Goal: Communication & Community: Answer question/provide support

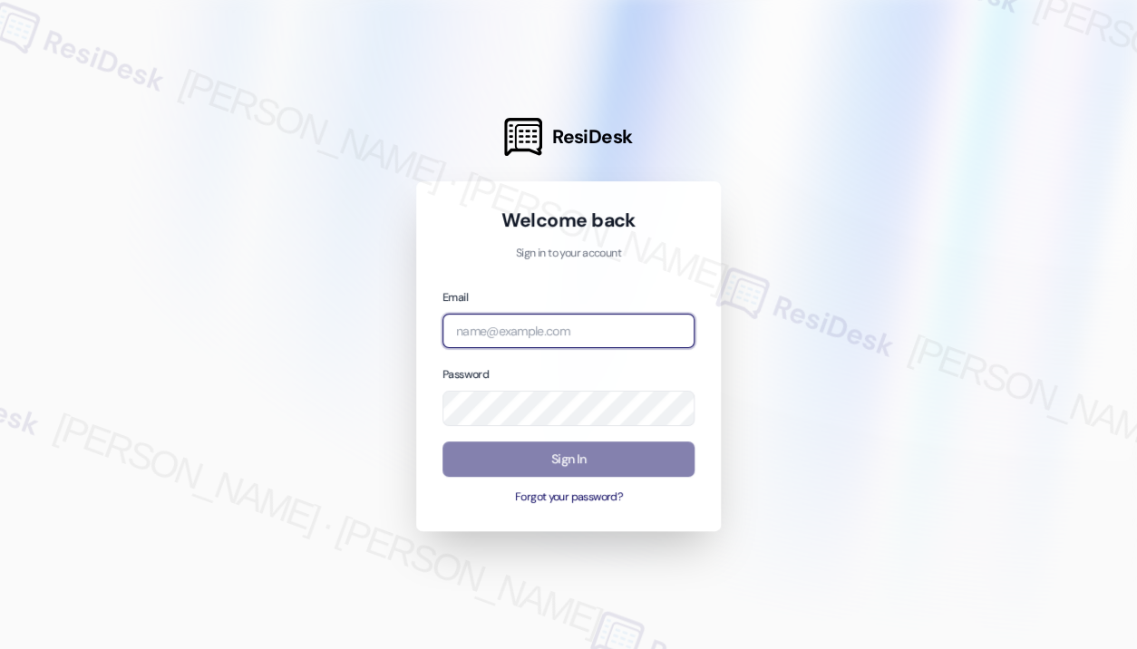
click at [534, 340] on input "email" at bounding box center [568, 331] width 252 height 35
type input "automated-surveys-jag-john-roy.roles@jag.com"
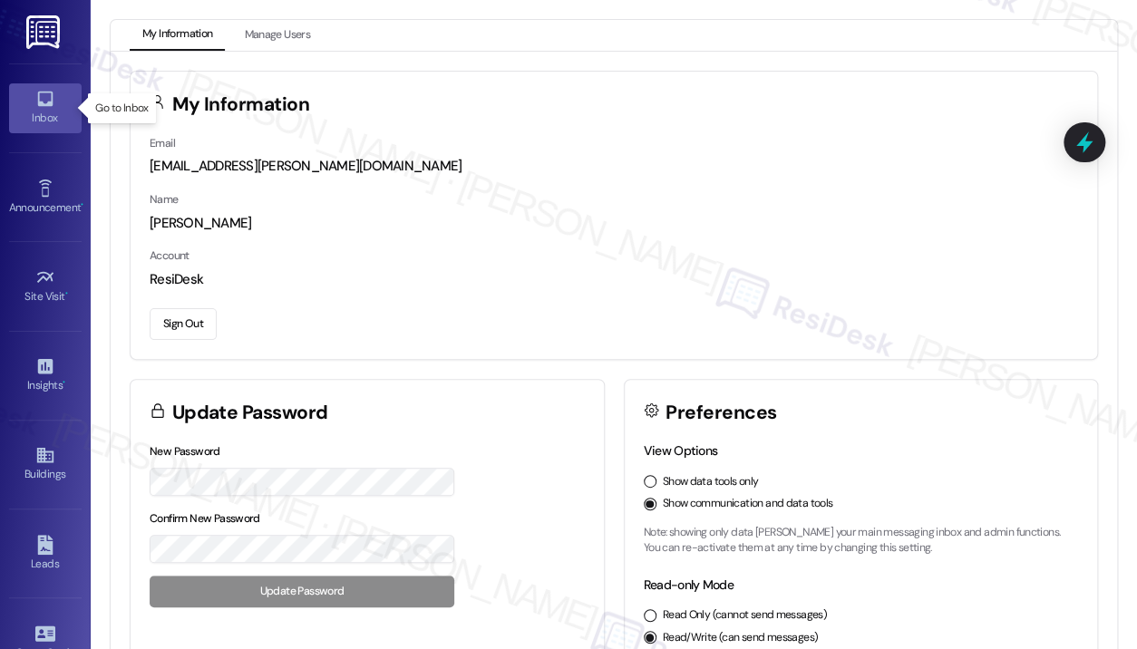
click at [29, 122] on div "Inbox" at bounding box center [45, 118] width 91 height 18
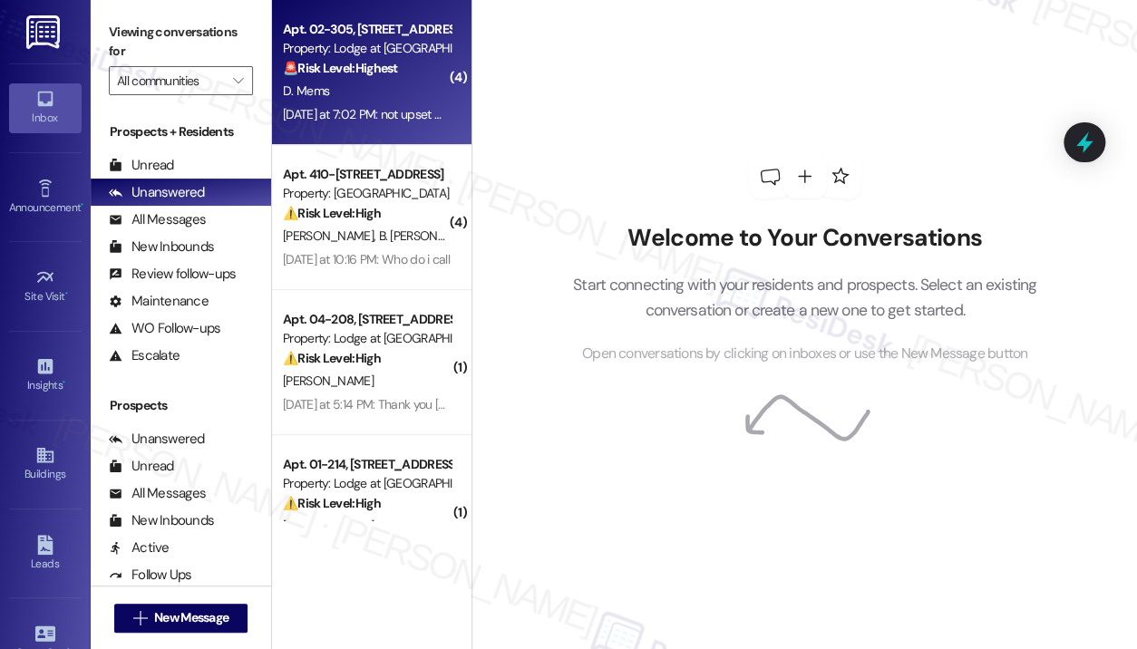
click at [323, 98] on span "D. Mems" at bounding box center [306, 91] width 46 height 16
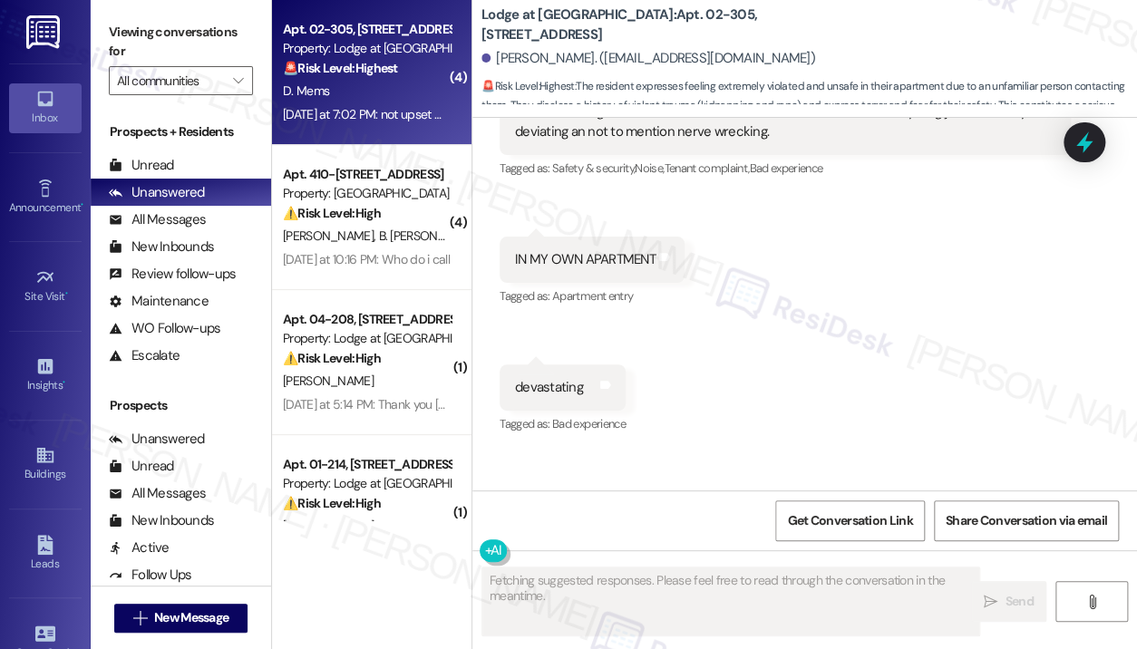
scroll to position [4157, 0]
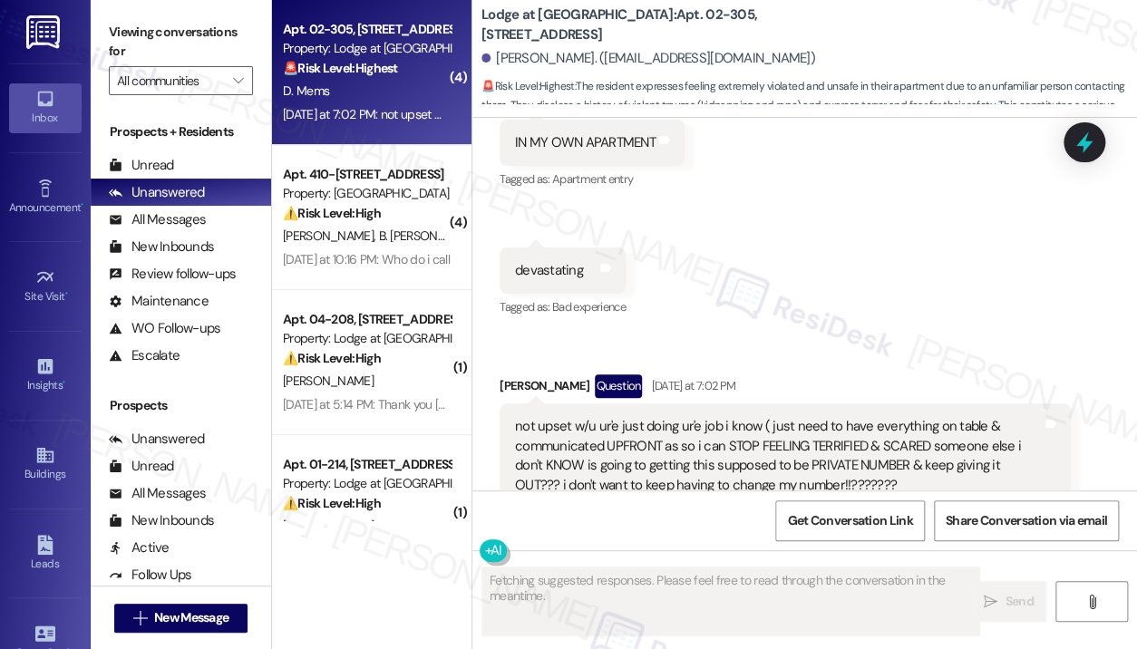
click at [777, 247] on div "Received via SMS Diana Mems Neutral Yesterday at 6:49 PM just feels creepy ( ne…" at bounding box center [804, 169] width 665 height 759
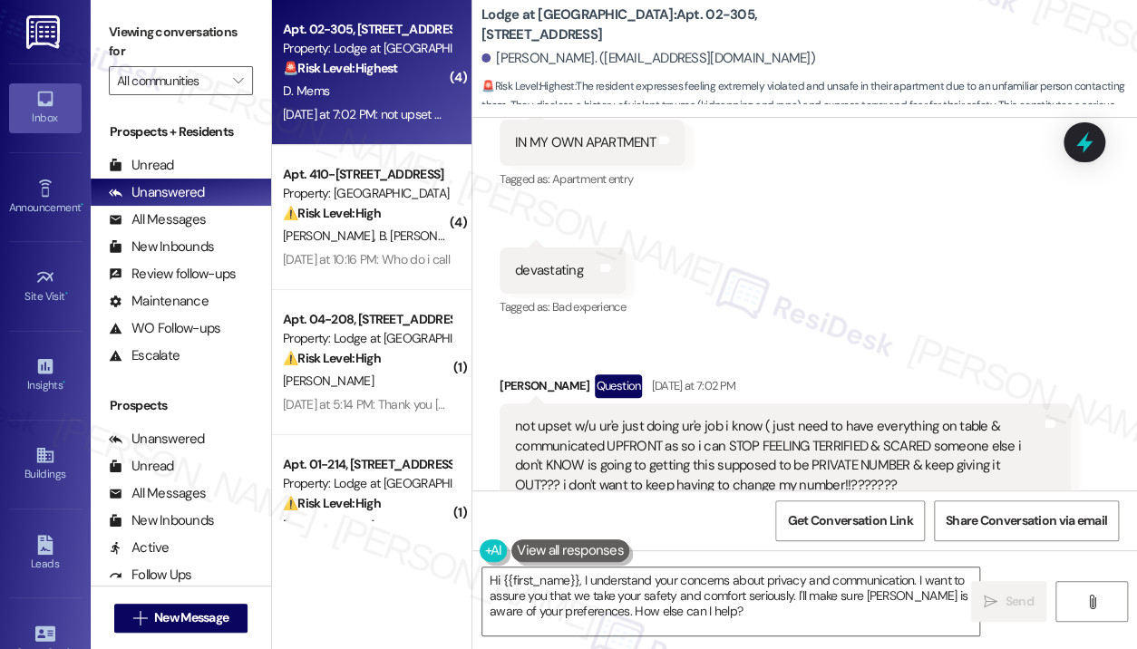
click at [960, 255] on div "Received via SMS Diana Mems Neutral Yesterday at 6:49 PM just feels creepy ( ne…" at bounding box center [804, 169] width 665 height 759
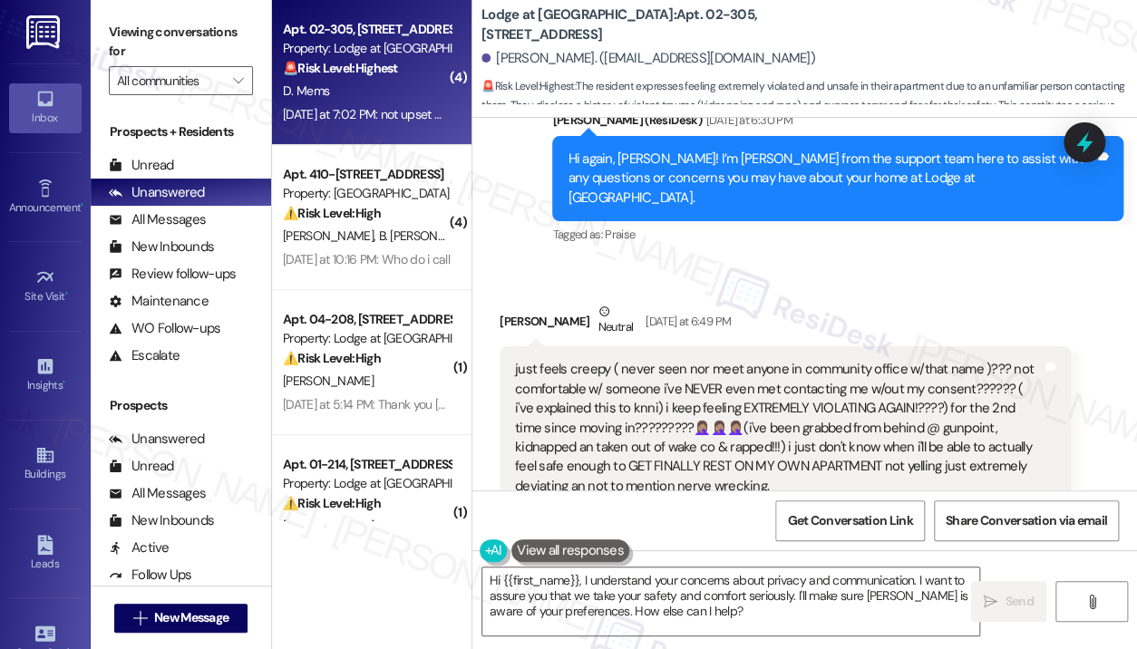
scroll to position [3721, 0]
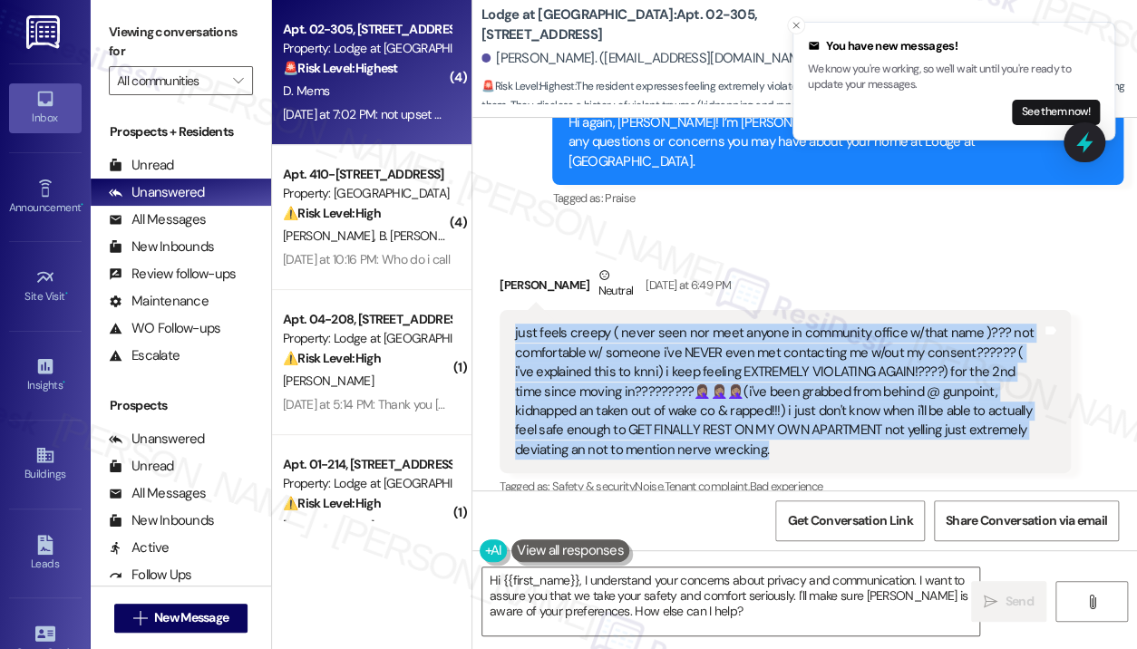
drag, startPoint x: 737, startPoint y: 394, endPoint x: 512, endPoint y: 284, distance: 250.2
click at [513, 324] on div "just feels creepy ( never seen nor meet anyone in community office w/that name …" at bounding box center [778, 392] width 530 height 136
copy div "just feels creepy ( never seen nor meet anyone in community office w/that name …"
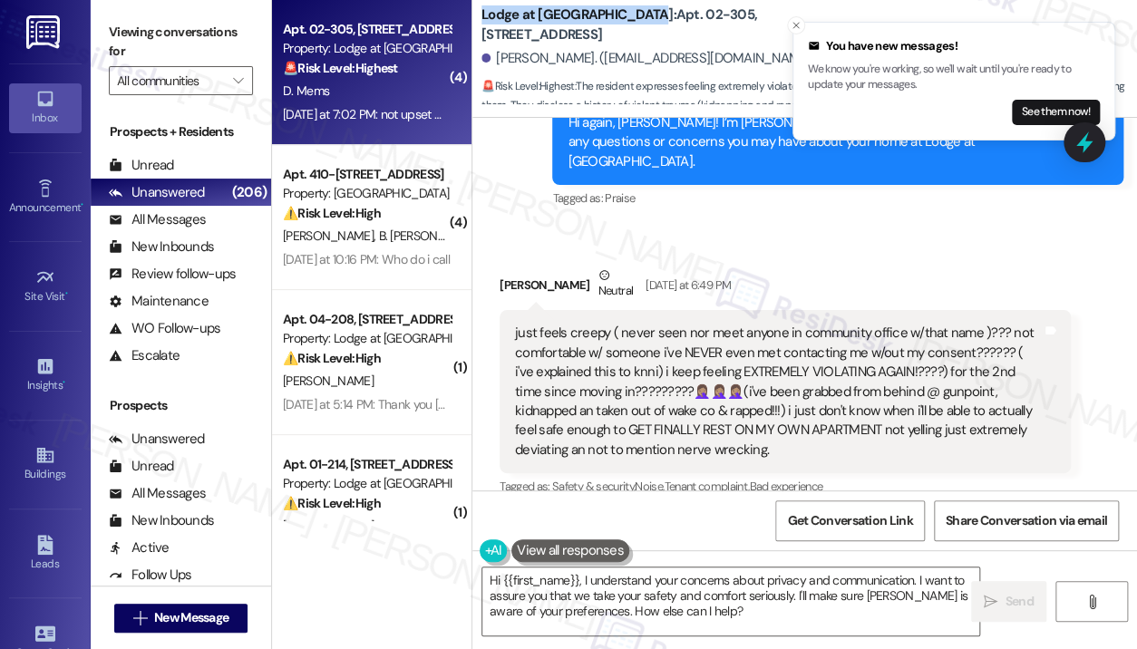
drag, startPoint x: 635, startPoint y: 22, endPoint x: 480, endPoint y: 24, distance: 155.1
click at [480, 24] on div "Lodge at Croasdaile Farm: Apt. 02-305, 3130 Hillandale Road Diana Mems. (paidin…" at bounding box center [804, 55] width 665 height 100
copy b "Lodge at Croasdaile Farm:"
click at [664, 252] on div "Received via SMS Diana Mems Neutral Yesterday at 6:49 PM just feels creepy ( ne…" at bounding box center [785, 382] width 598 height 261
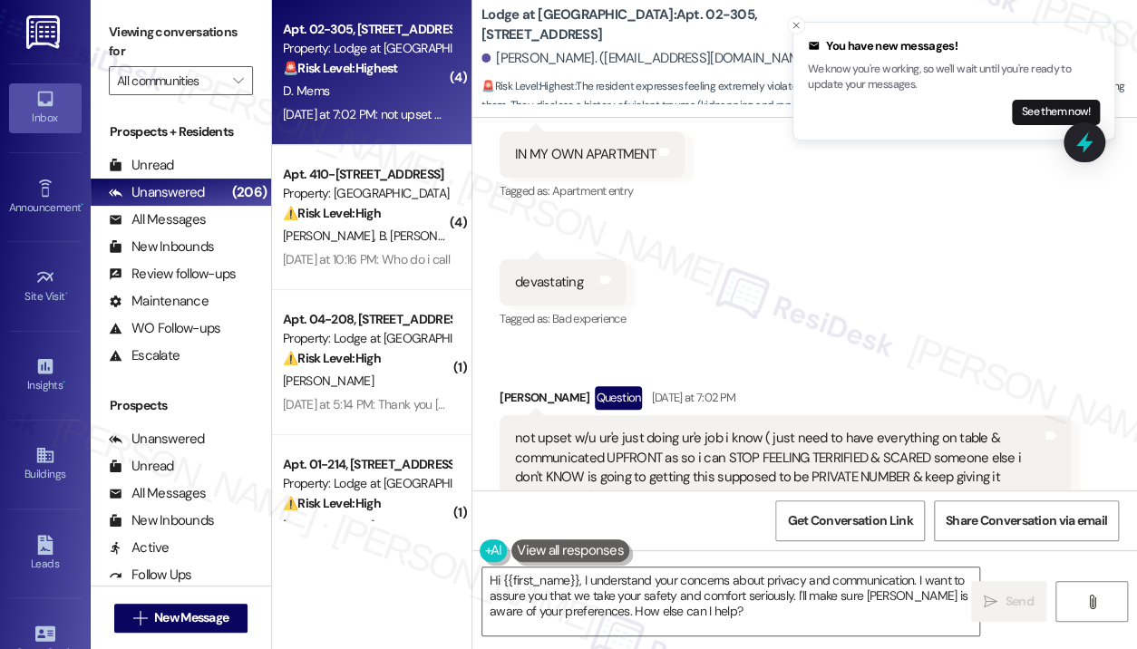
scroll to position [4157, 0]
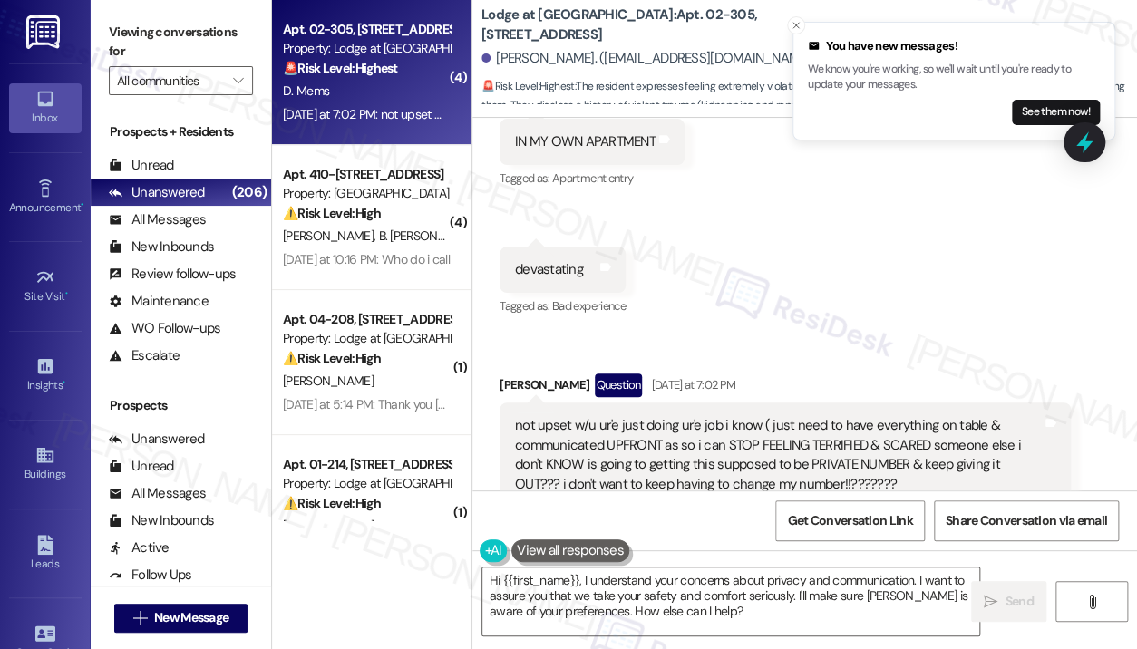
click at [780, 360] on div "Received via SMS Diana Mems Question Yesterday at 7:02 PM not upset w/u ur'e ju…" at bounding box center [785, 454] width 598 height 188
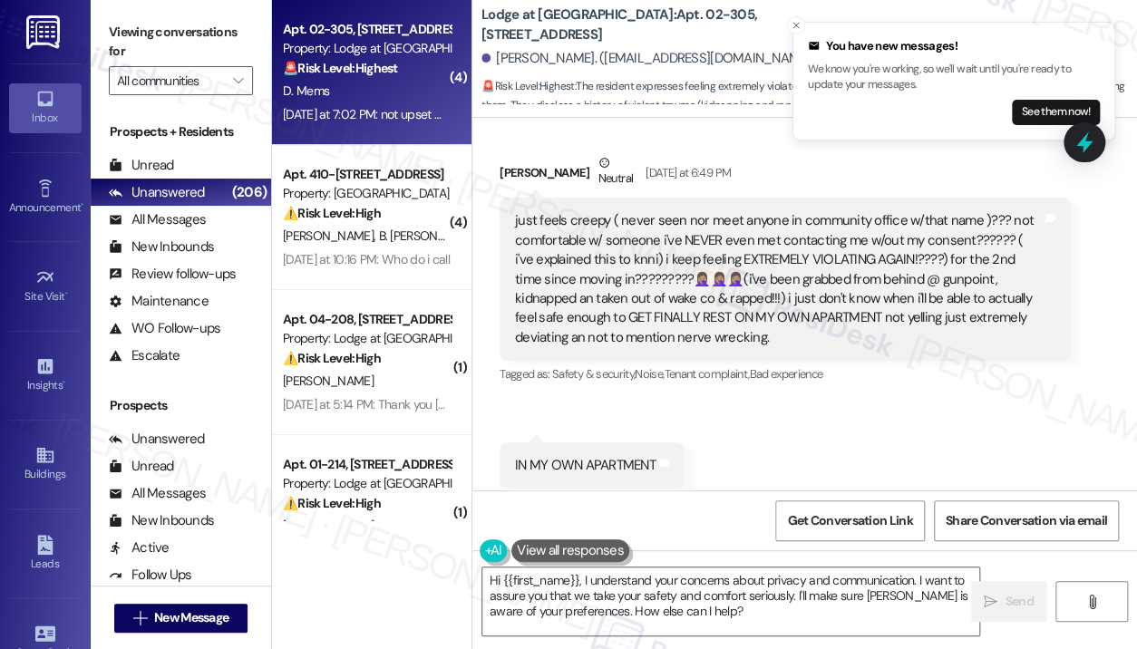
scroll to position [3758, 0]
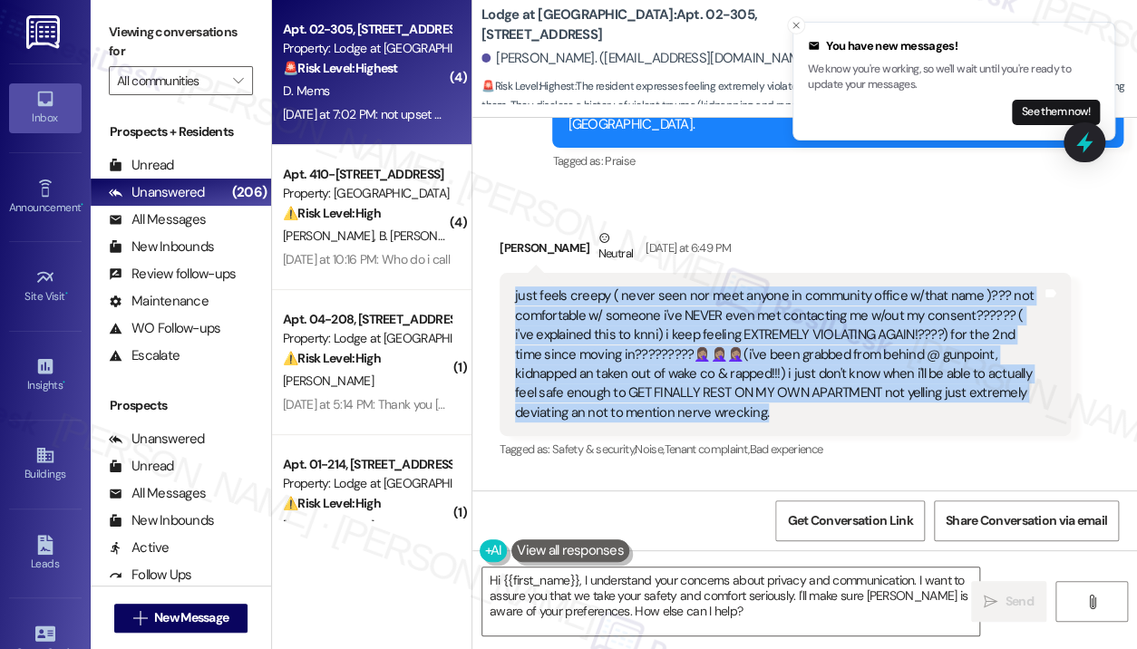
drag, startPoint x: 754, startPoint y: 351, endPoint x: 509, endPoint y: 239, distance: 269.0
click at [509, 273] on div "just feels creepy ( never seen nor meet anyone in community office w/that name …" at bounding box center [785, 354] width 571 height 163
copy div "just feels creepy ( never seen nor meet anyone in community office w/that name …"
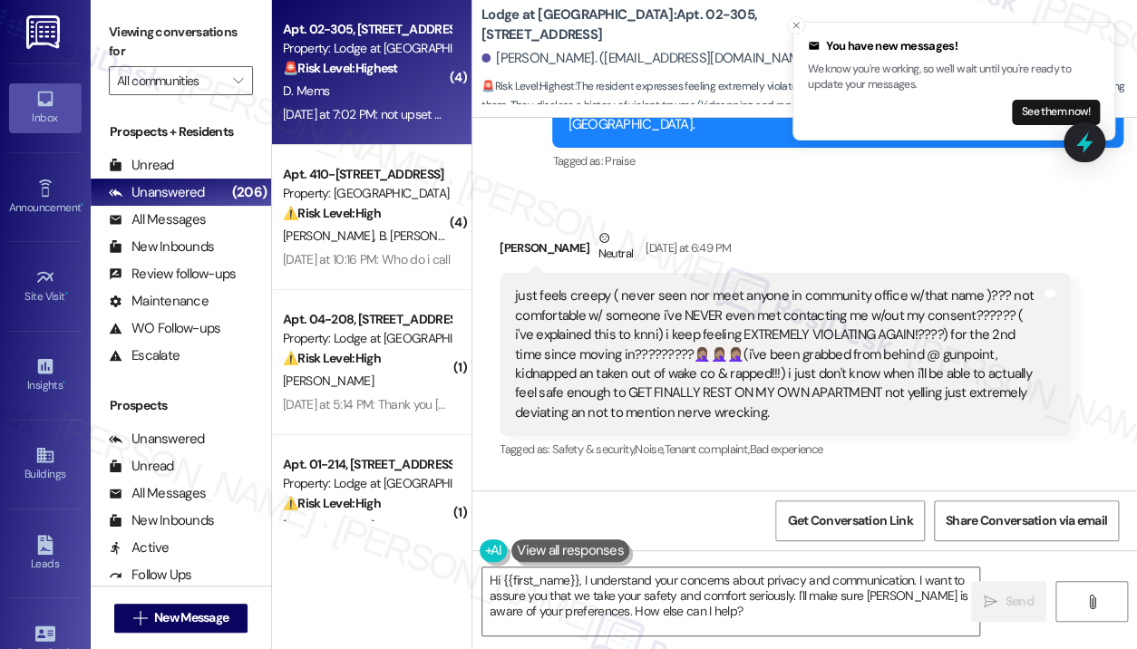
click at [698, 419] on div "Received via SMS Diana Mems Neutral Yesterday at 6:49 PM just feels creepy ( ne…" at bounding box center [804, 567] width 665 height 759
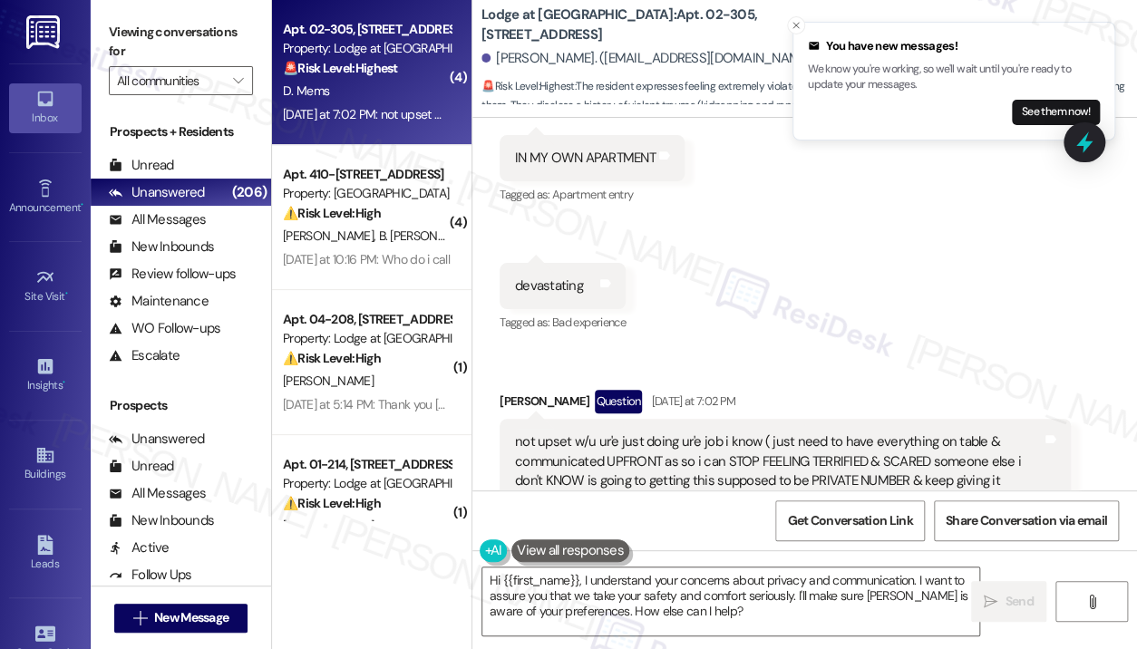
scroll to position [4157, 0]
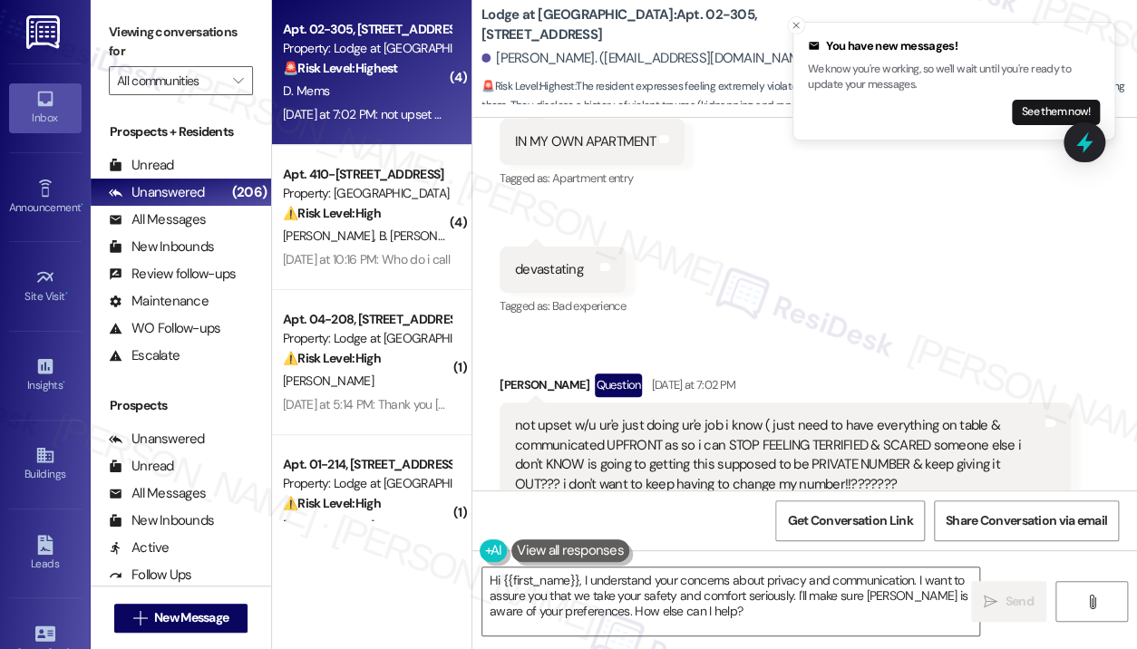
drag, startPoint x: 919, startPoint y: 423, endPoint x: 515, endPoint y: 366, distance: 407.5
click at [515, 416] on div "not upset w/u ur'e just doing ur'e job i know ( just need to have everything on…" at bounding box center [778, 455] width 527 height 78
copy div "not upset w/u ur'e just doing ur'e job i know ( just need to have everything on…"
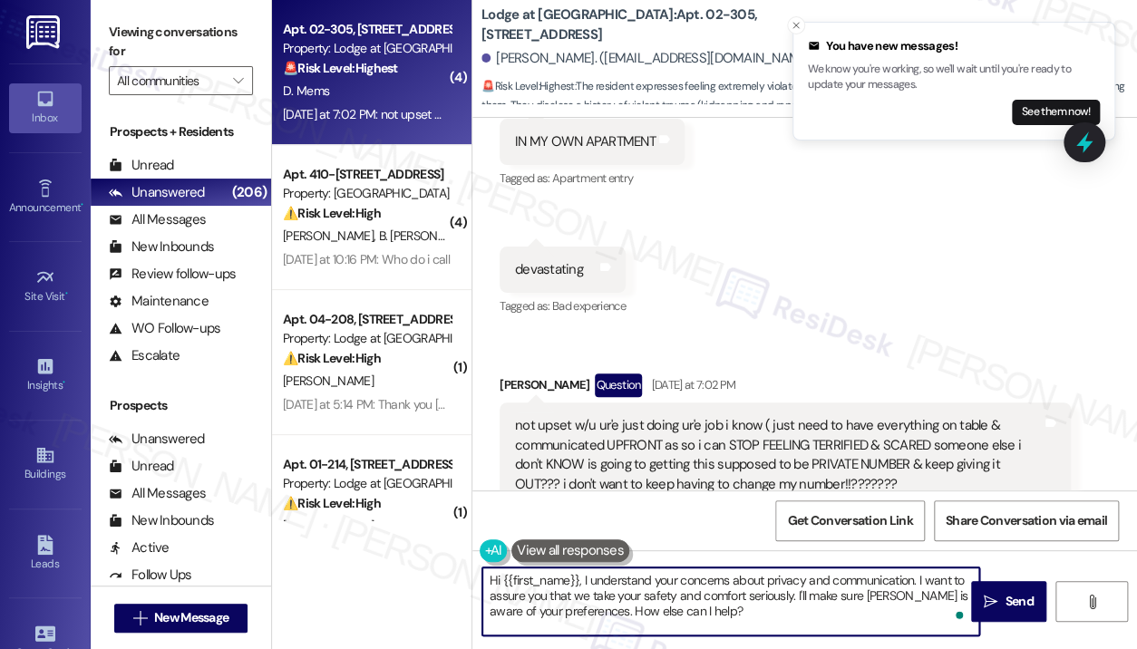
drag, startPoint x: 700, startPoint y: 620, endPoint x: 581, endPoint y: 579, distance: 125.6
click at [581, 579] on textarea "Hi {{first_name}}, I understand your concerns about privacy and communication. …" at bounding box center [730, 602] width 497 height 68
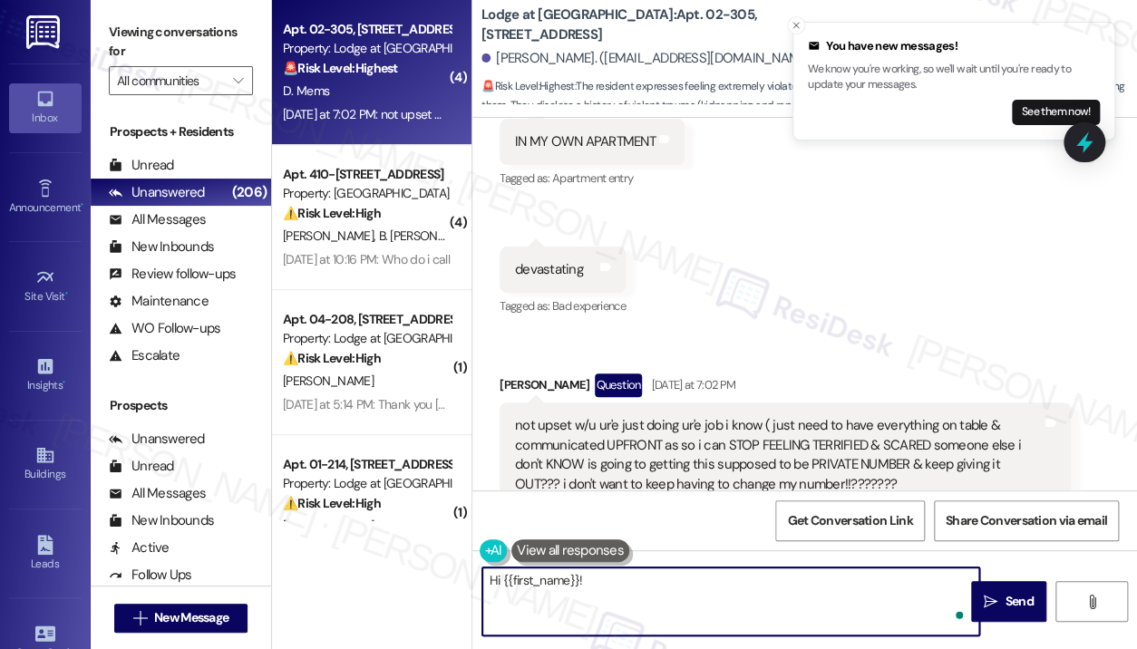
paste textarea "I’m so sorry for what you’ve been through, and I truly understand how unsettlin…"
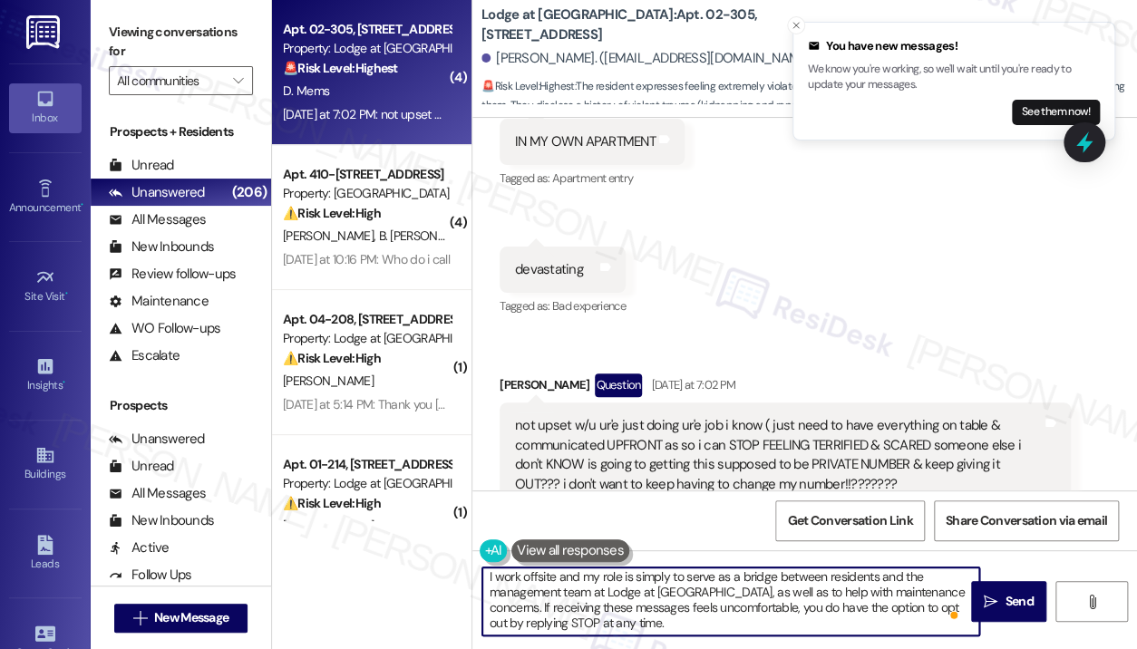
scroll to position [65, 0]
click at [715, 626] on textarea "Hi {{first_name}}! I’m so sorry for what you’ve been through, and I truly under…" at bounding box center [730, 602] width 497 height 68
type textarea "Hi {{first_name}}! I’m so sorry for what you’ve been through, and I truly under…"
click at [980, 605] on span " Send" at bounding box center [1008, 601] width 57 height 19
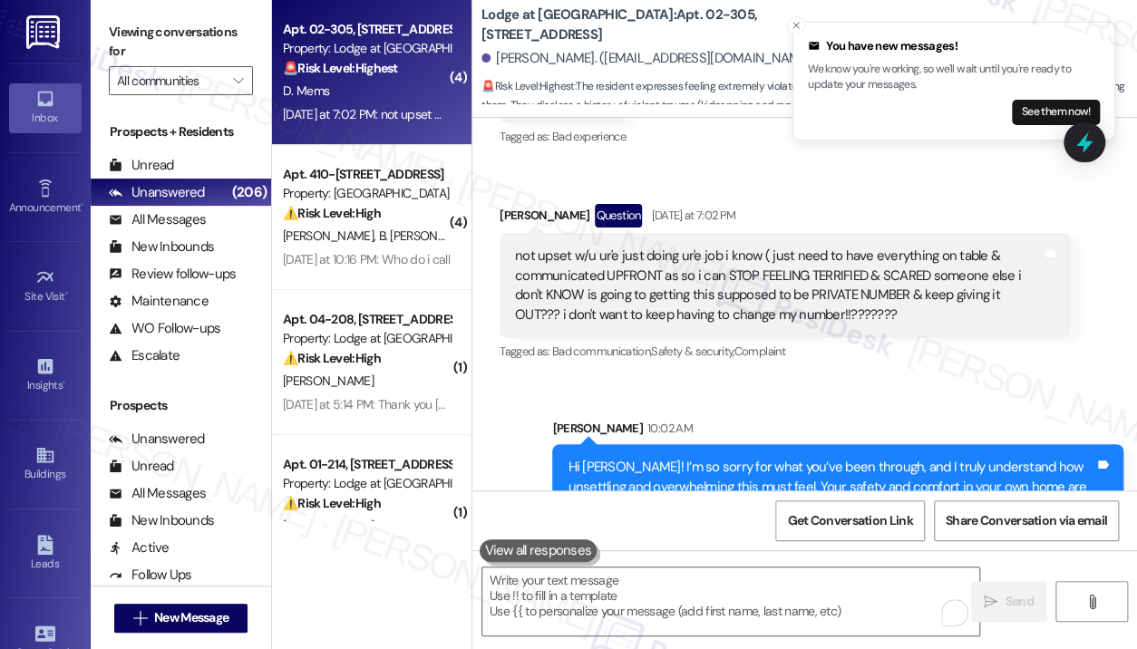
scroll to position [4419, 0]
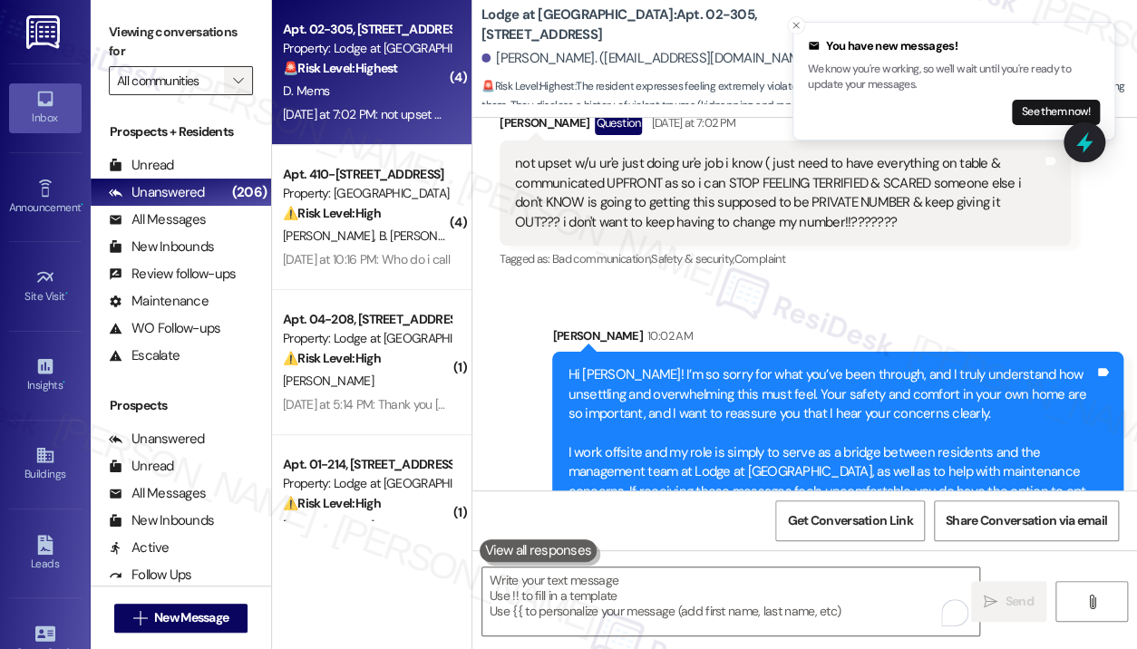
click at [240, 83] on icon "" at bounding box center [238, 80] width 10 height 15
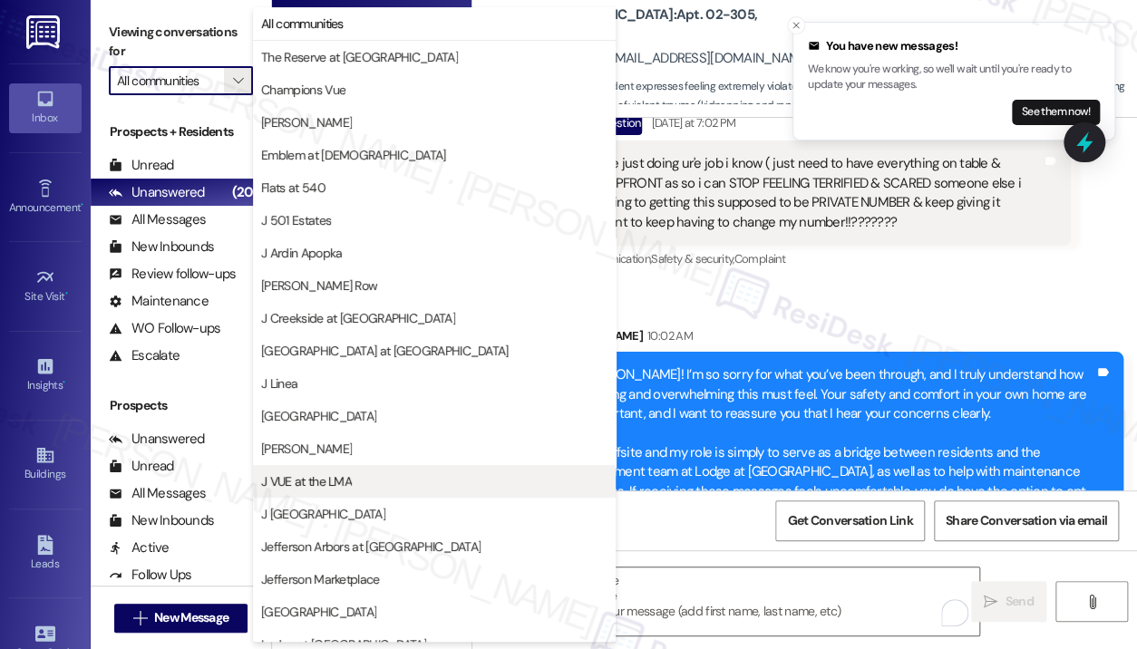
click at [392, 474] on span "J VUE at the LMA" at bounding box center [434, 481] width 346 height 18
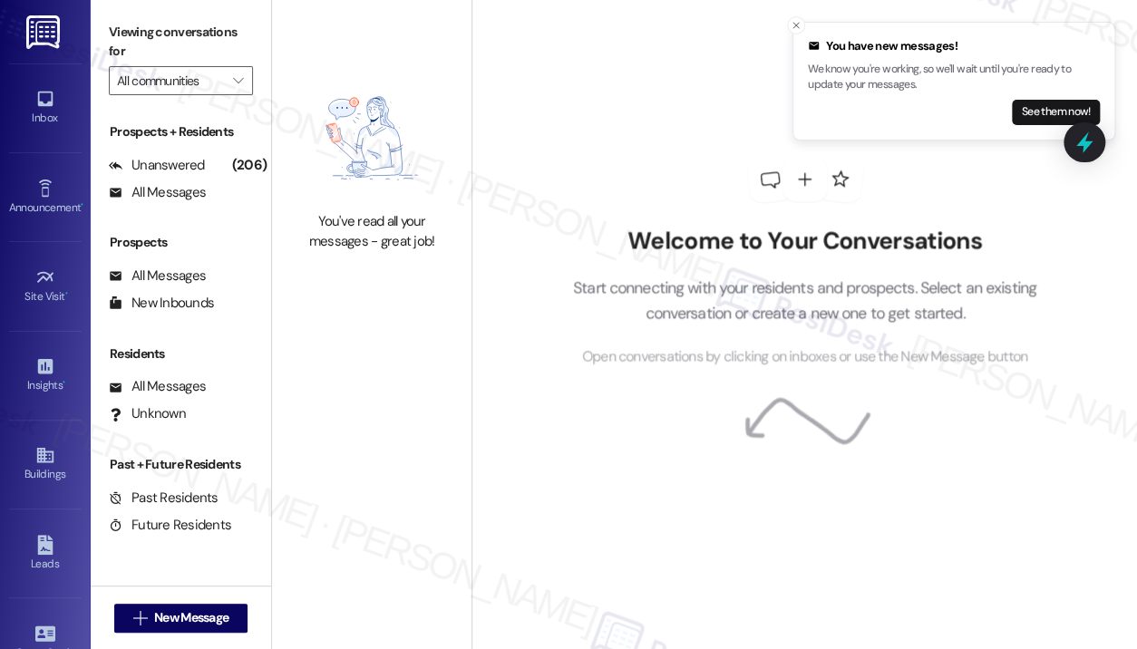
type input "J VUE at the LMA"
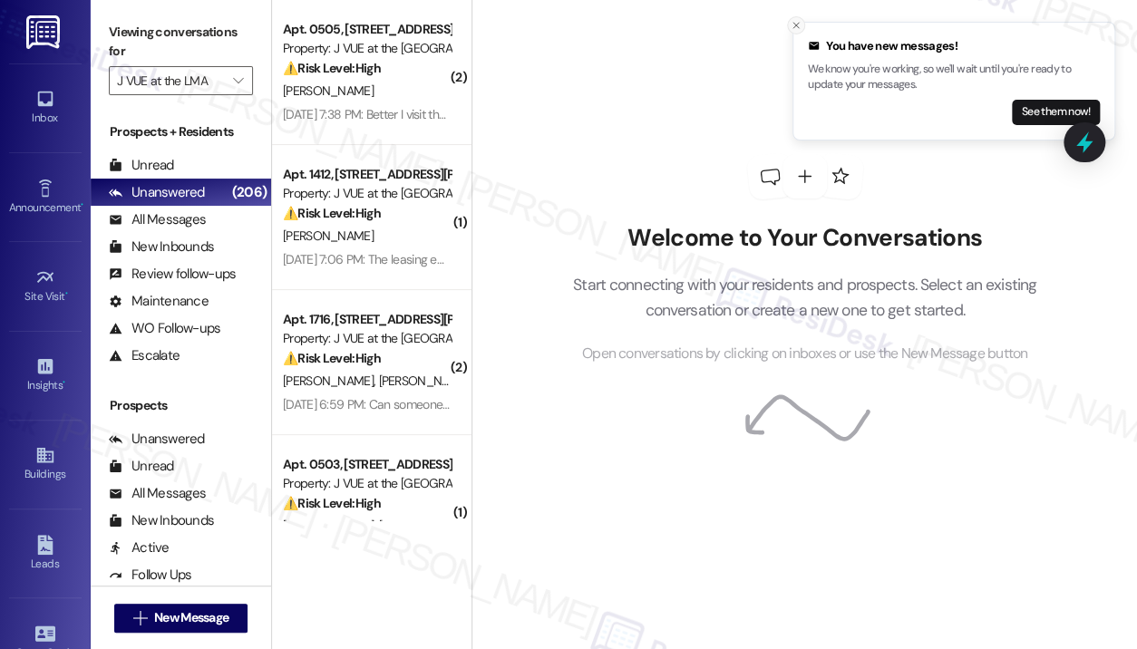
click at [791, 30] on icon "Close toast" at bounding box center [796, 25] width 11 height 11
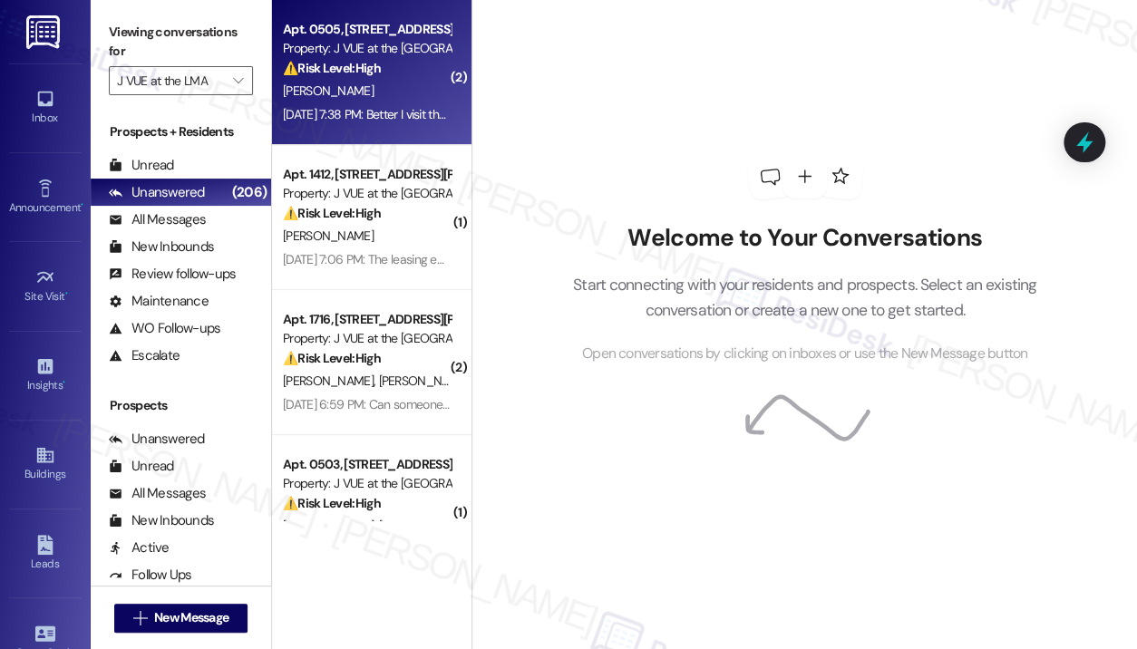
click at [386, 92] on div "R. Ravula" at bounding box center [366, 91] width 171 height 23
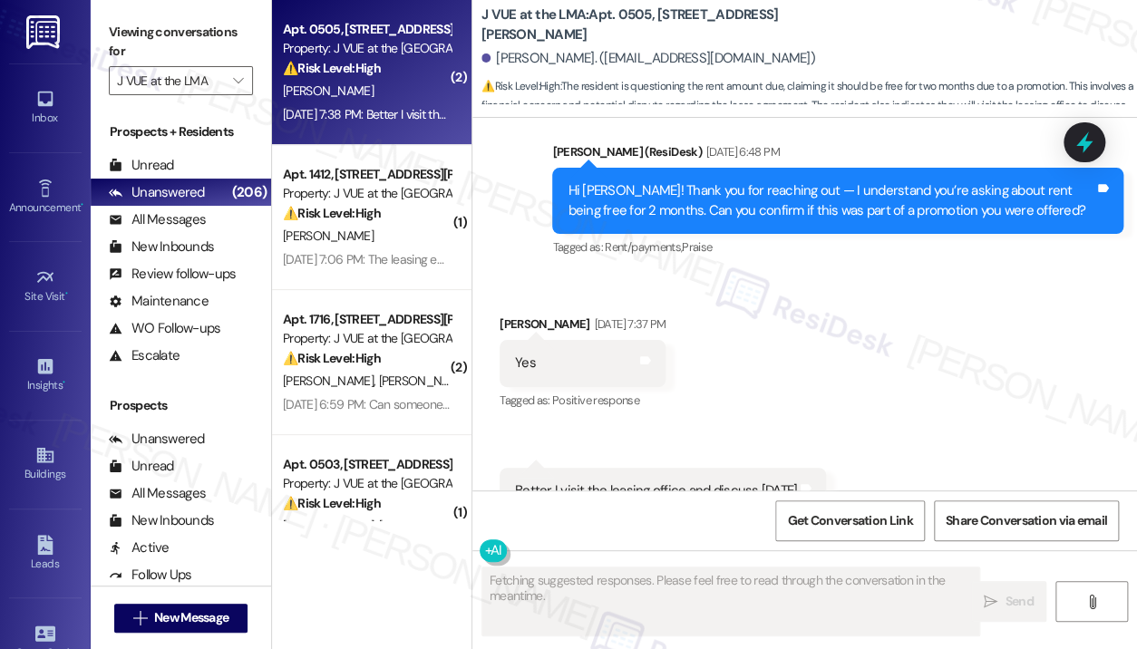
scroll to position [546, 0]
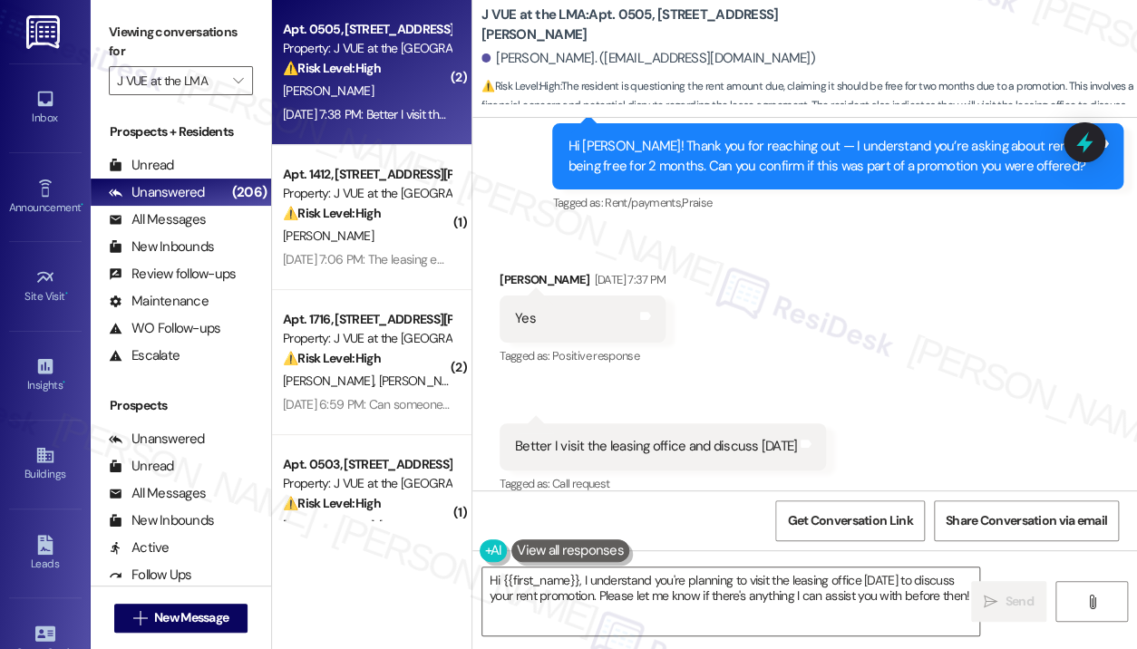
click at [656, 437] on div "Better I visit the leasing office and discuss tomorrow" at bounding box center [656, 446] width 282 height 19
copy div "Better I visit the leasing office and discuss tomorrow Tags and notes"
click at [704, 601] on textarea "Hi {{first_name}}, I understand you're planning to visit the leasing office tom…" at bounding box center [730, 602] width 497 height 68
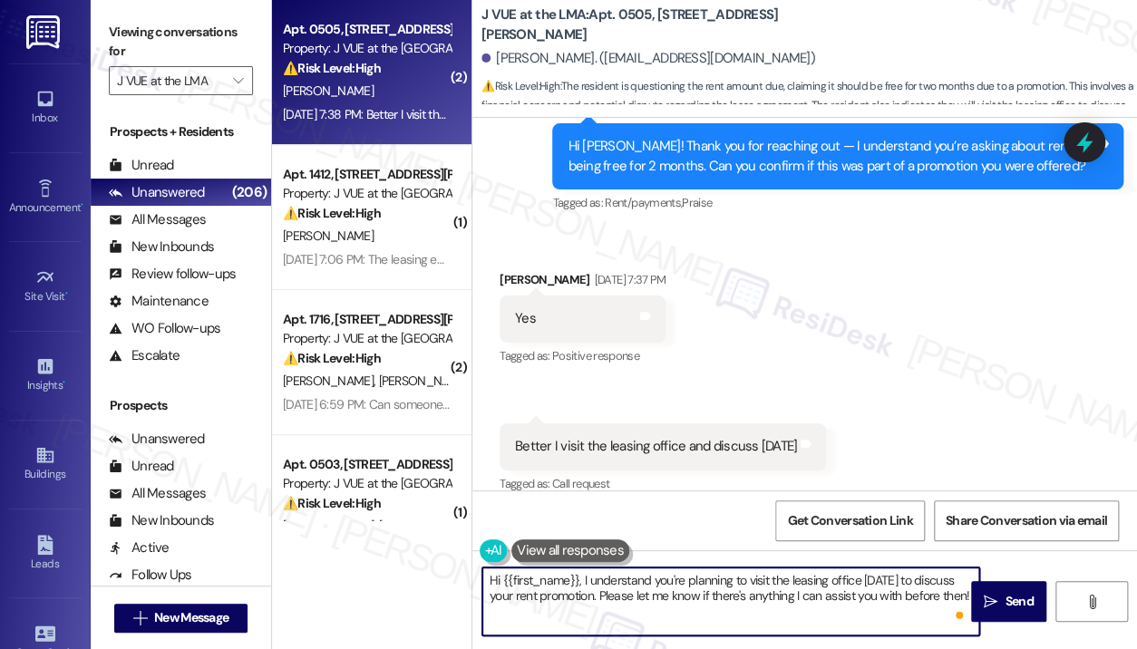
drag, startPoint x: 700, startPoint y: 609, endPoint x: 583, endPoint y: 576, distance: 121.7
click at [583, 576] on textarea "Hi {{first_name}}, I understand you're planning to visit the leasing office tom…" at bounding box center [730, 602] width 497 height 68
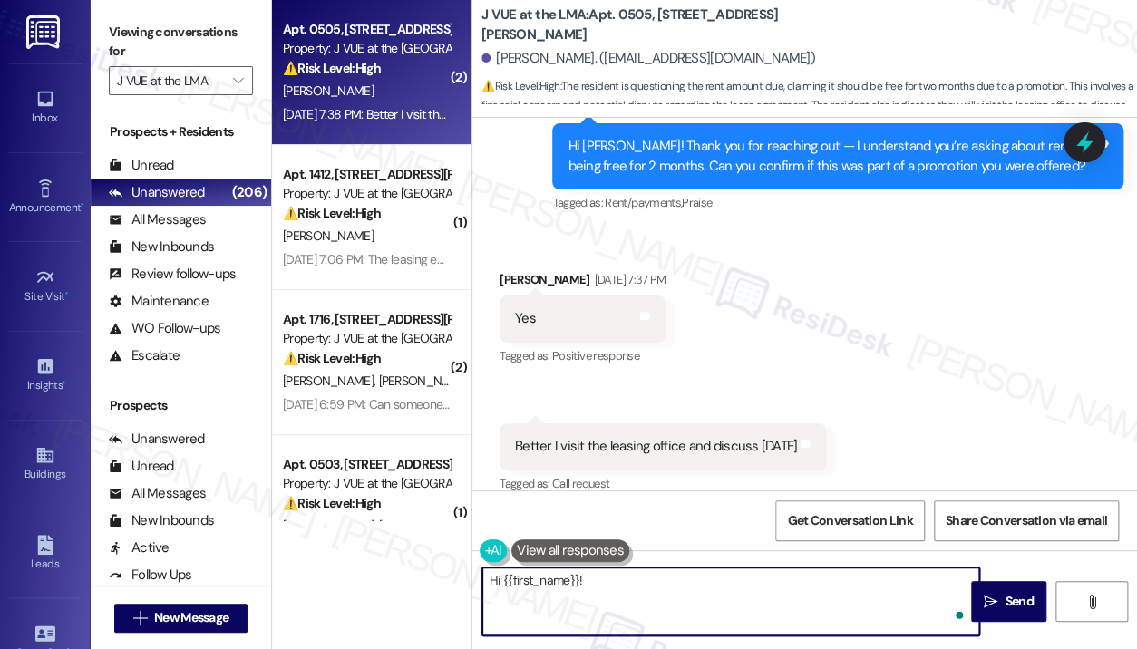
paste textarea "I understand you planned to visit the leasing office yesterday to discuss. Were…"
type textarea "Hi {{first_name}}! I understand you planned to visit the leasing office yesterd…"
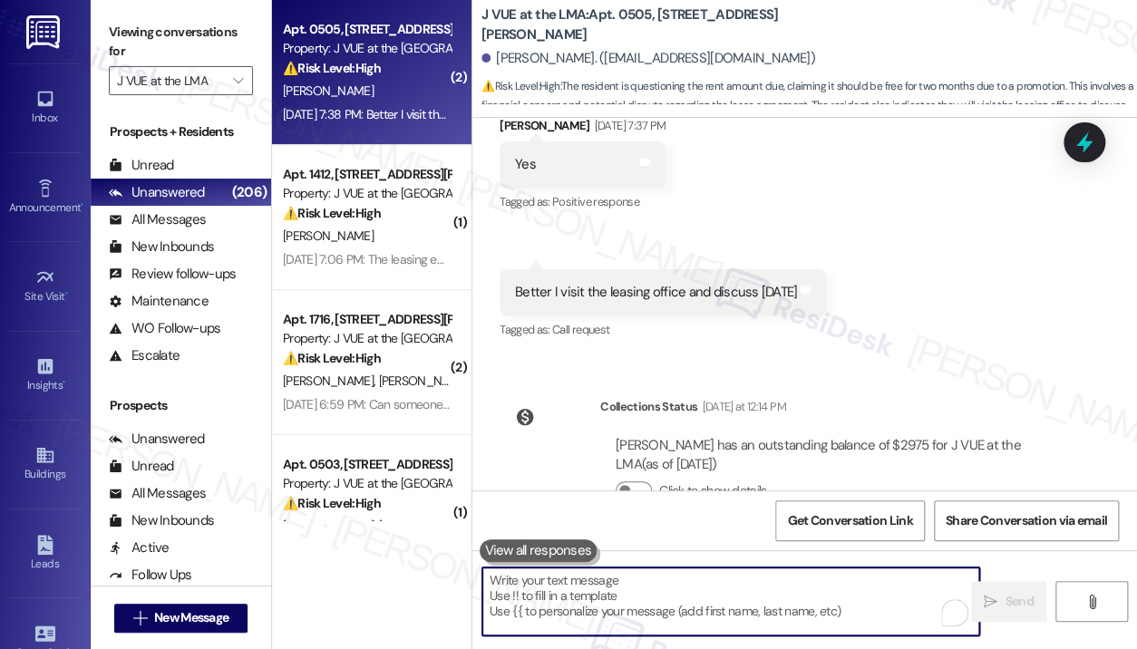
scroll to position [879, 0]
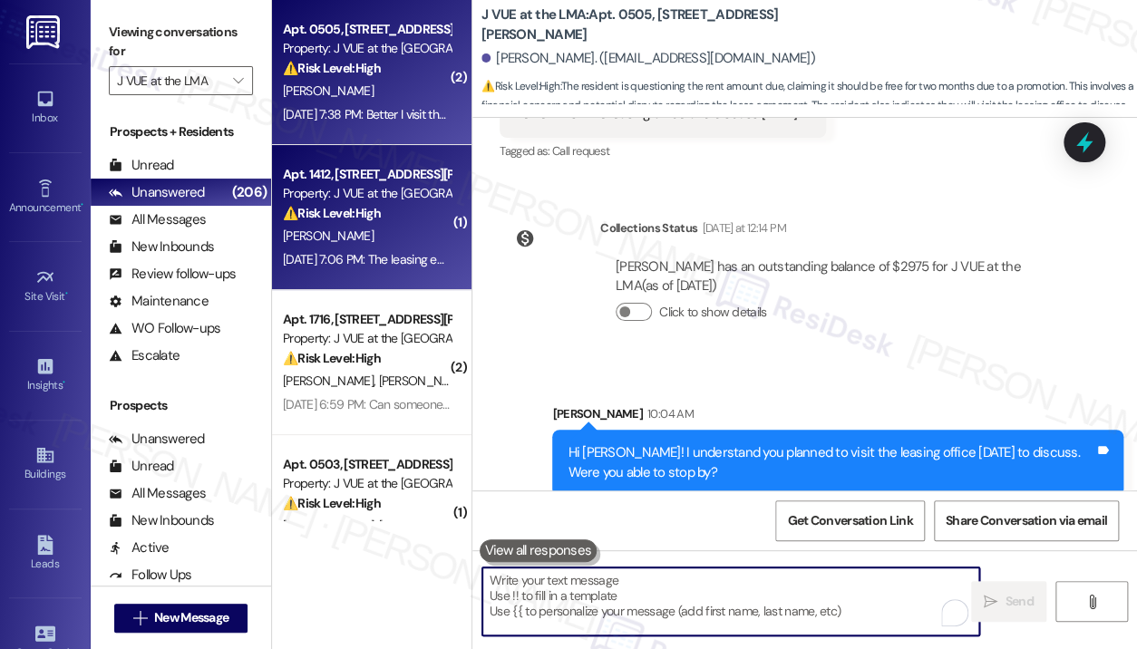
click at [432, 230] on div "M. Theroux" at bounding box center [366, 236] width 171 height 23
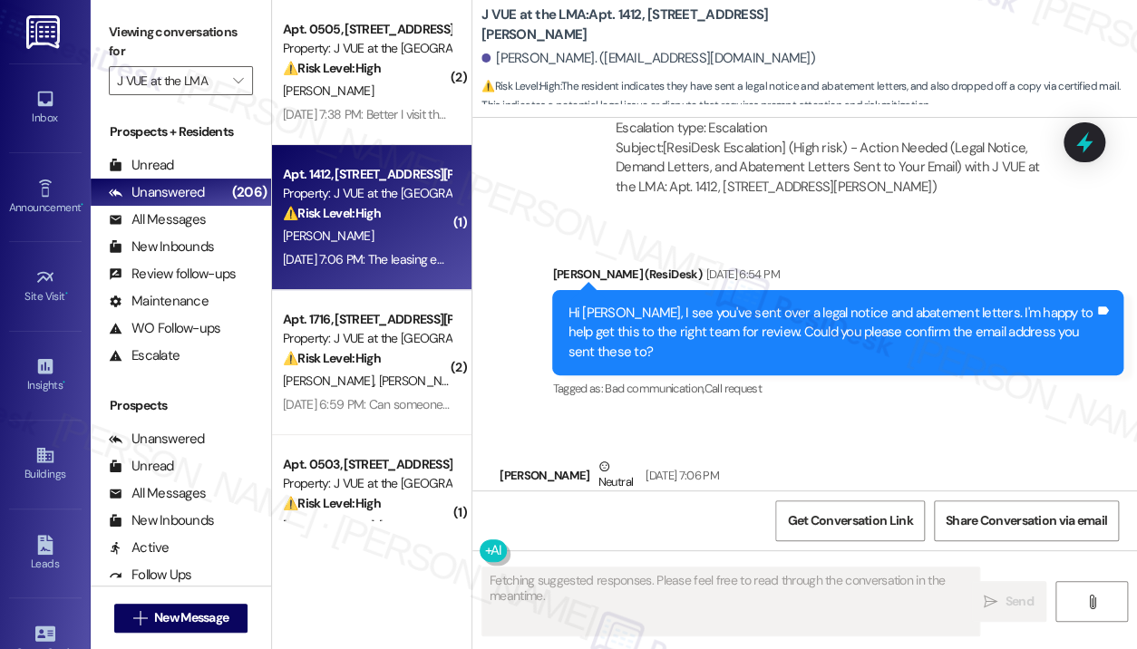
scroll to position [727, 0]
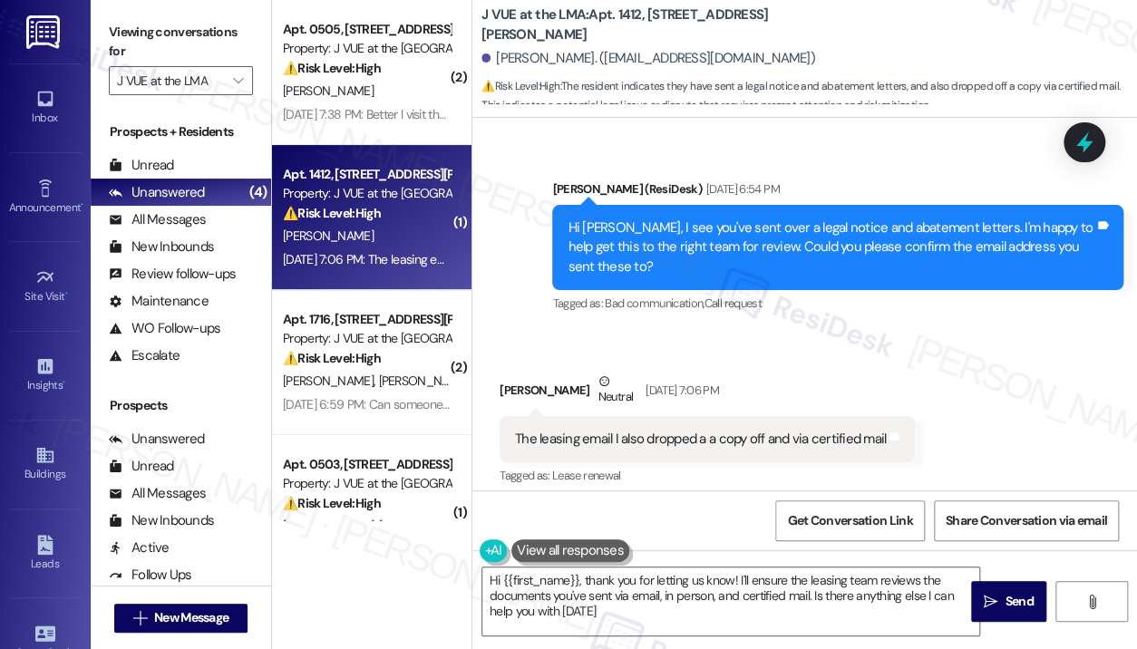
type textarea "Hi {{first_name}}, thank you for letting us know! I'll ensure the leasing team …"
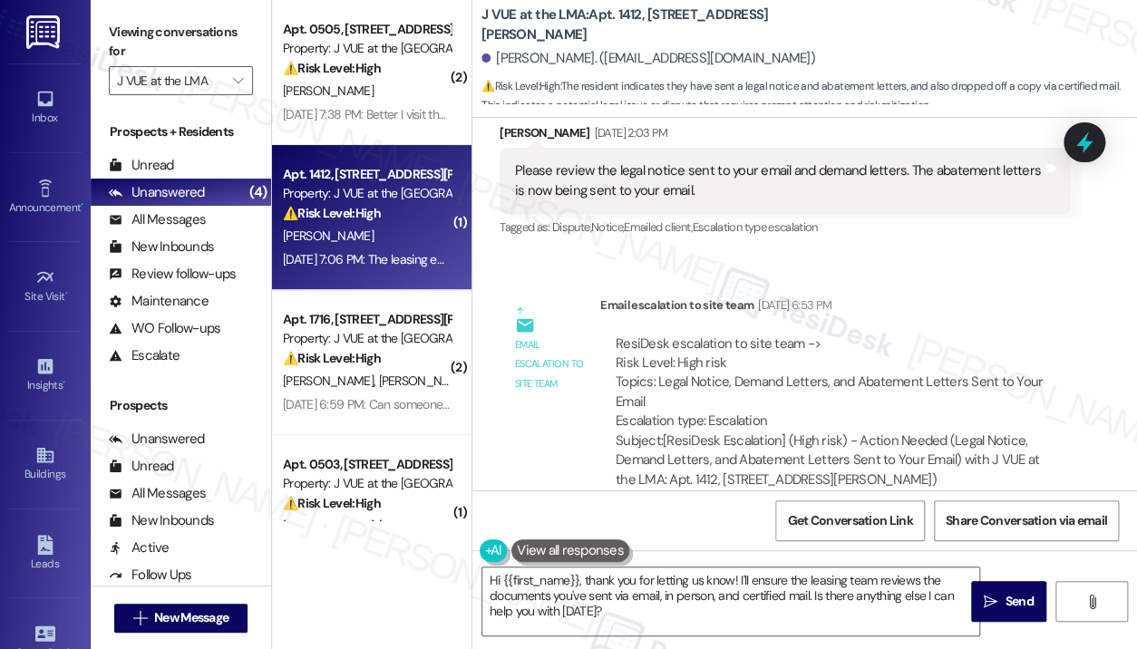
scroll to position [453, 0]
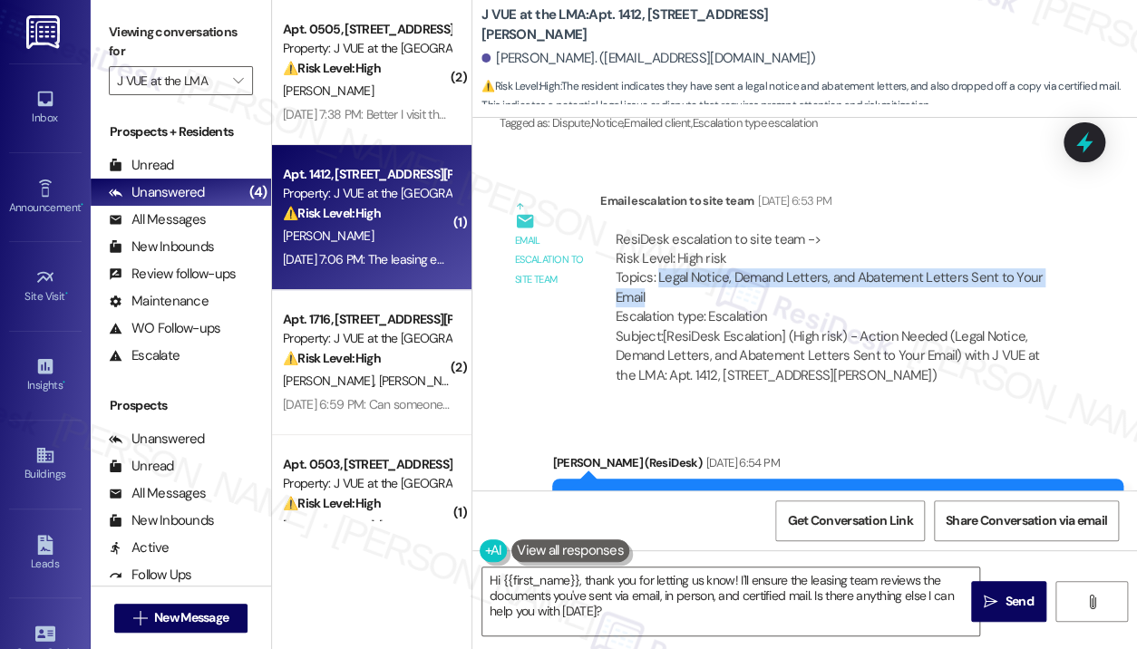
drag, startPoint x: 694, startPoint y: 272, endPoint x: 659, endPoint y: 259, distance: 36.7
click at [659, 259] on div "ResiDesk escalation to site team -> Risk Level: High risk Topics: Legal Notice,…" at bounding box center [836, 278] width 440 height 97
copy div "Legal Notice, Demand Letters, and Abatement Letters Sent to Your Email"
click at [1091, 144] on icon at bounding box center [1085, 143] width 22 height 28
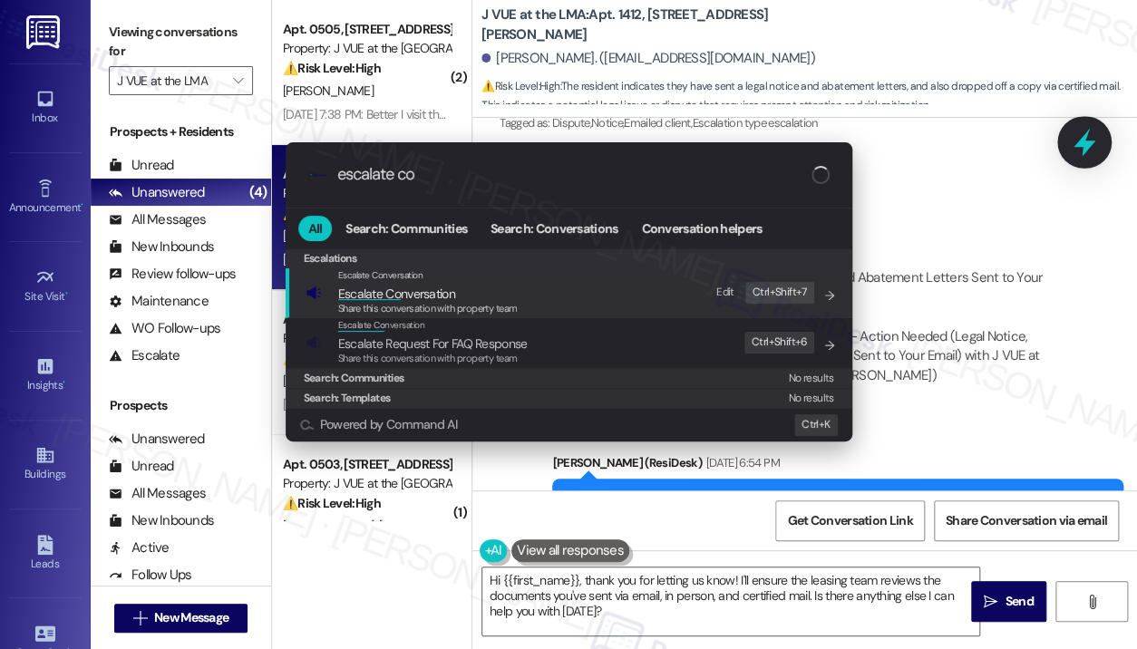
type input "escalate con"
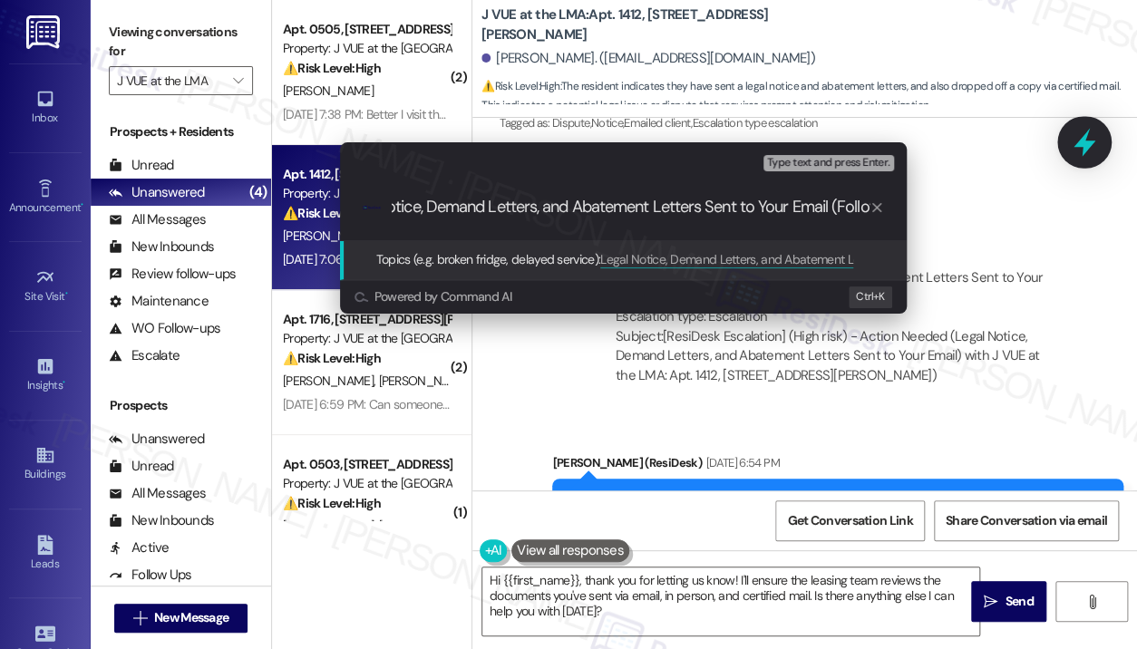
scroll to position [0, 66]
type input "Legal Notice, Demand Letters, and Abatement Letters Sent to Your Email (Follow-…"
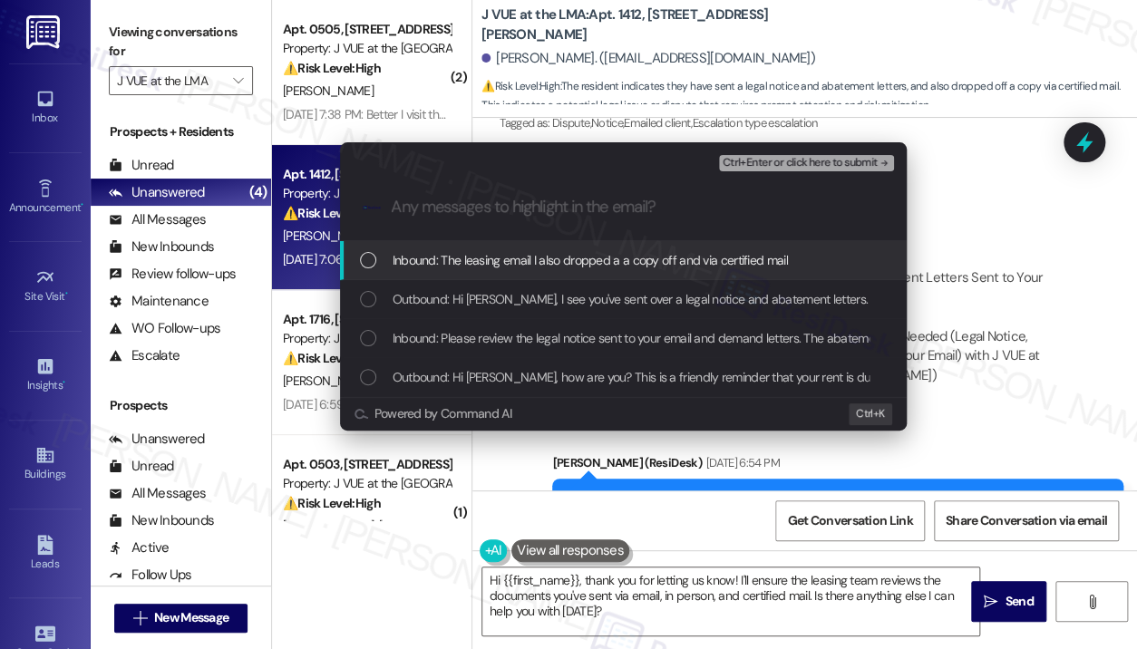
click at [673, 264] on span "Inbound: The leasing email I also dropped a a copy off and via certified mail" at bounding box center [590, 260] width 395 height 20
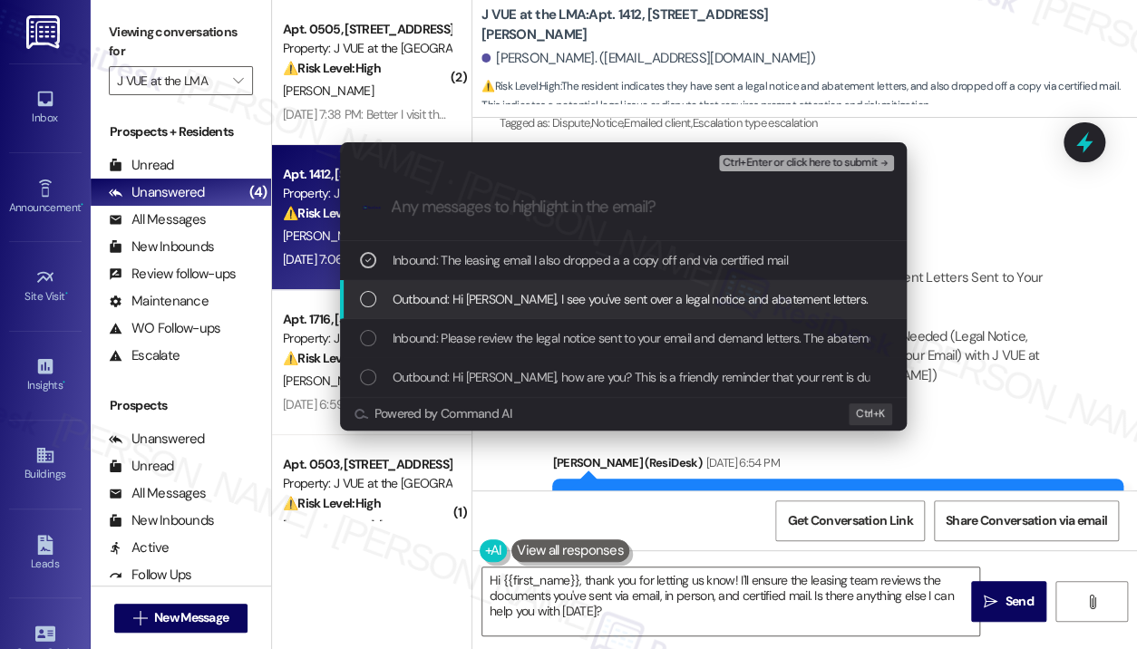
click at [676, 305] on span "Outbound: Hi Michael, I see you've sent over a legal notice and abatement lette…" at bounding box center [938, 299] width 1091 height 20
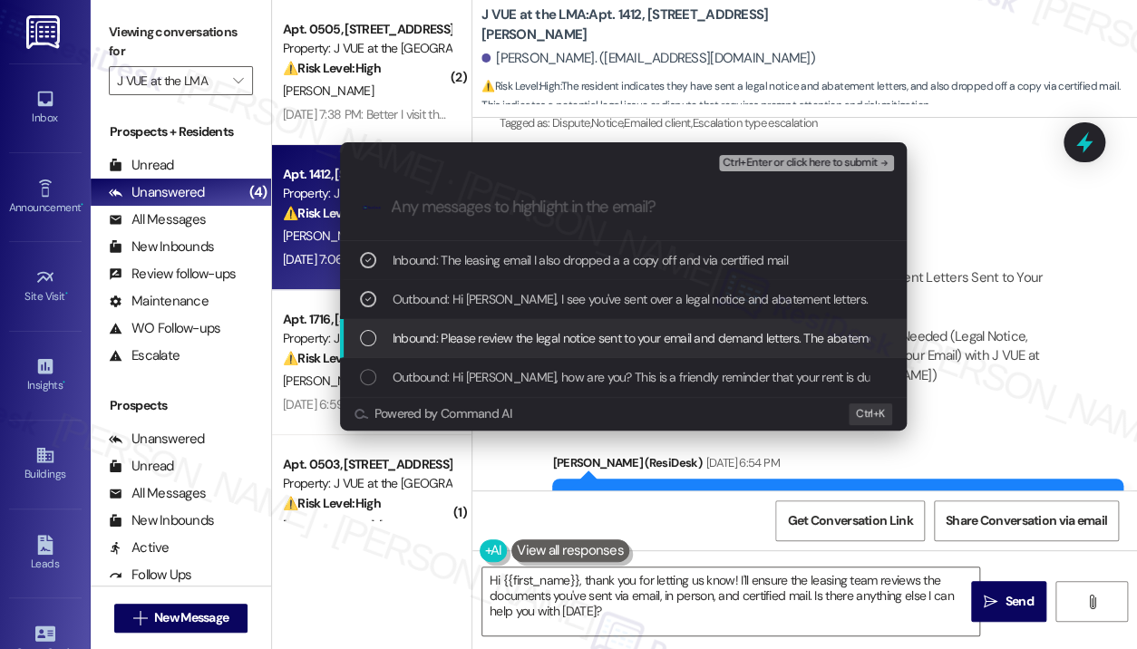
click at [682, 332] on span "Inbound: Please review the legal notice sent to your email and demand letters. …" at bounding box center [740, 338] width 695 height 20
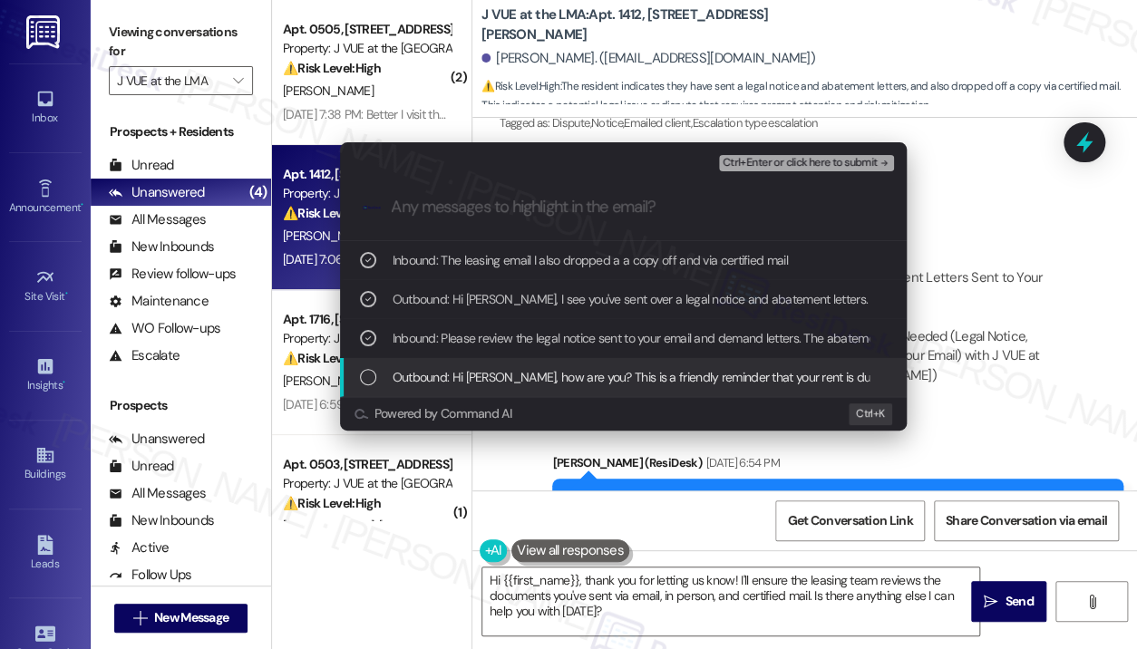
click at [689, 367] on span "Outbound: Hi Michael, how are you? This is a friendly reminder that your rent i…" at bounding box center [913, 377] width 1040 height 20
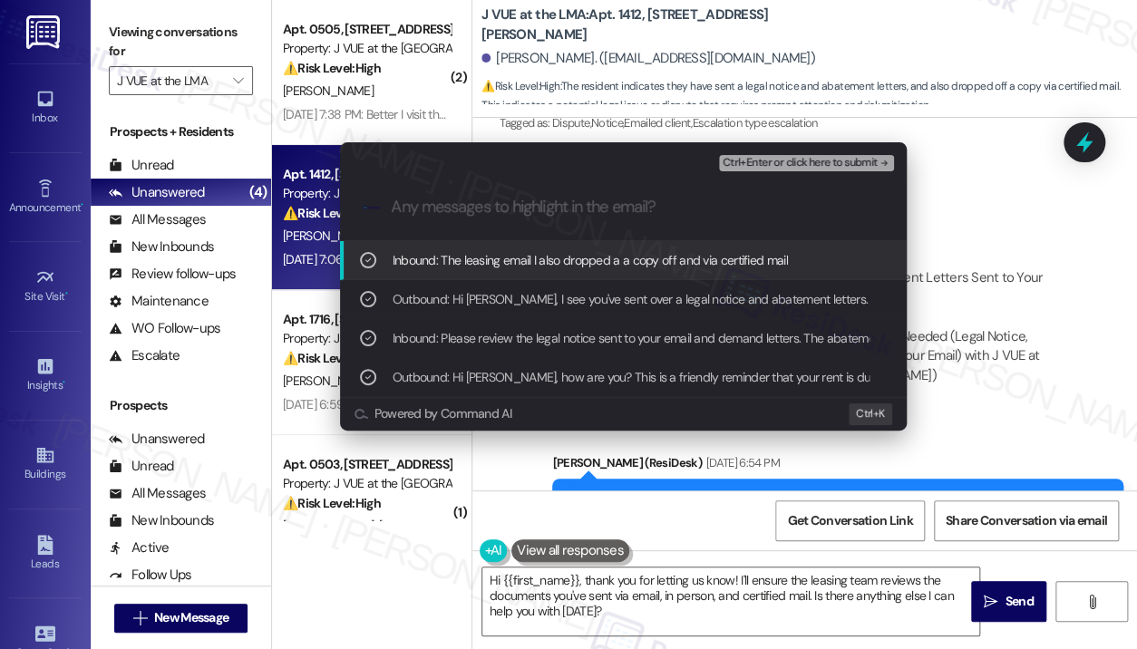
click at [780, 160] on span "Ctrl+Enter or click here to submit" at bounding box center [800, 163] width 155 height 13
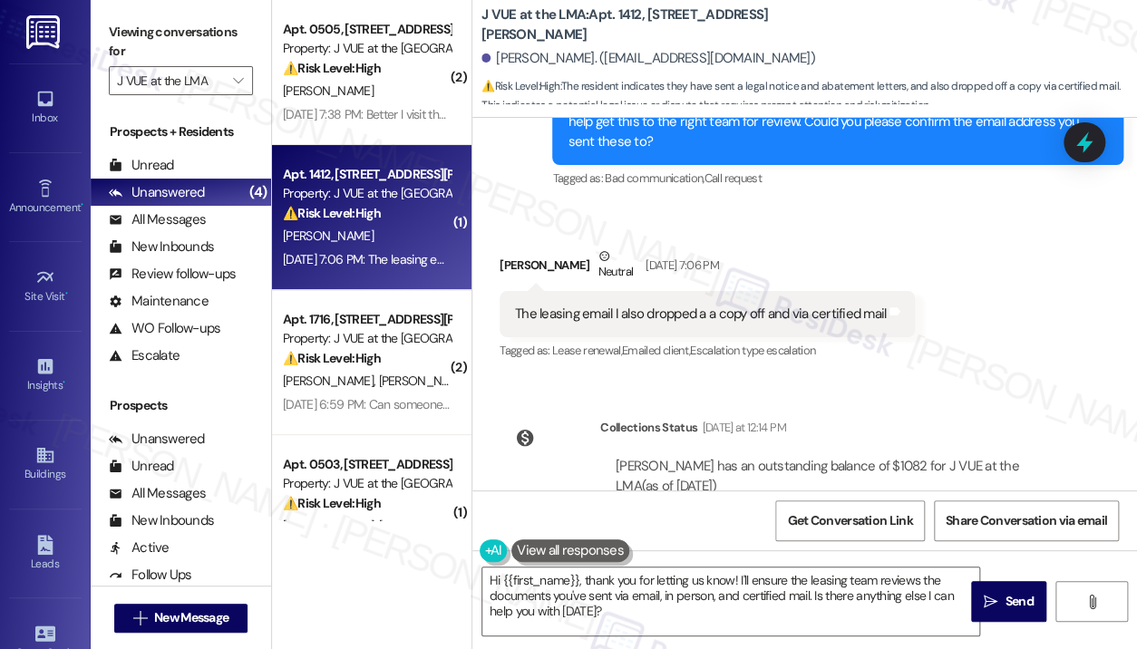
scroll to position [901, 0]
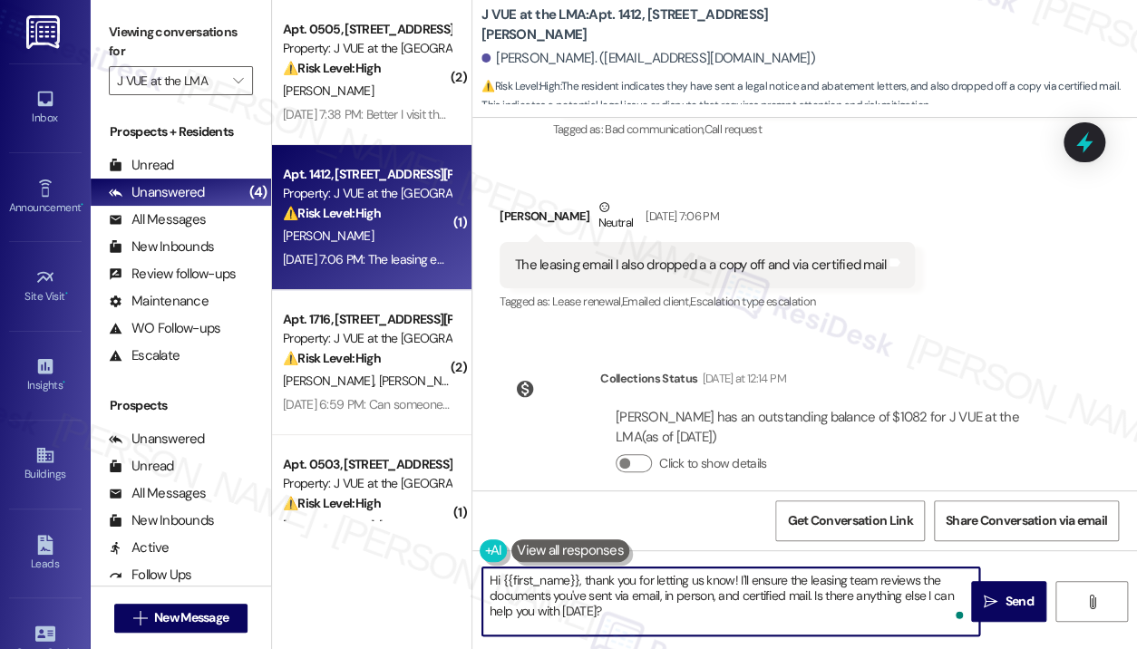
drag, startPoint x: 814, startPoint y: 594, endPoint x: 820, endPoint y: 621, distance: 27.7
click at [820, 621] on textarea "Hi {{first_name}}, thank you for letting us know! I'll ensure the leasing team …" at bounding box center [730, 602] width 497 height 68
type textarea "Hi {{first_name}}, thank you for letting us know! I'll ensure the leasing team …"
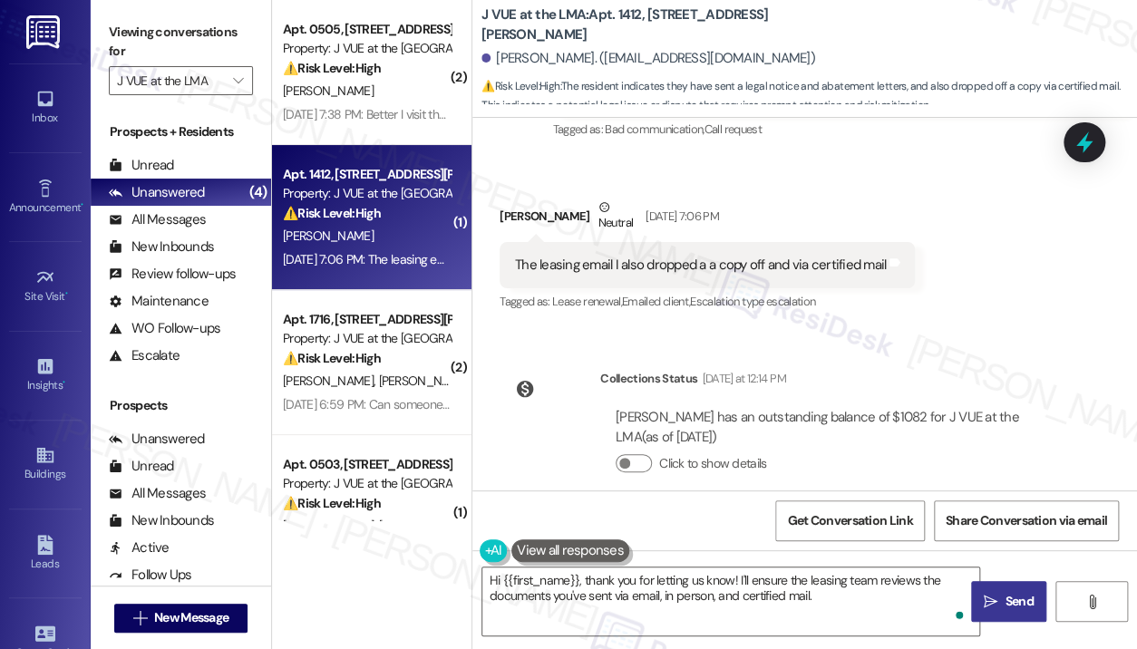
click at [984, 604] on icon "" at bounding box center [991, 602] width 14 height 15
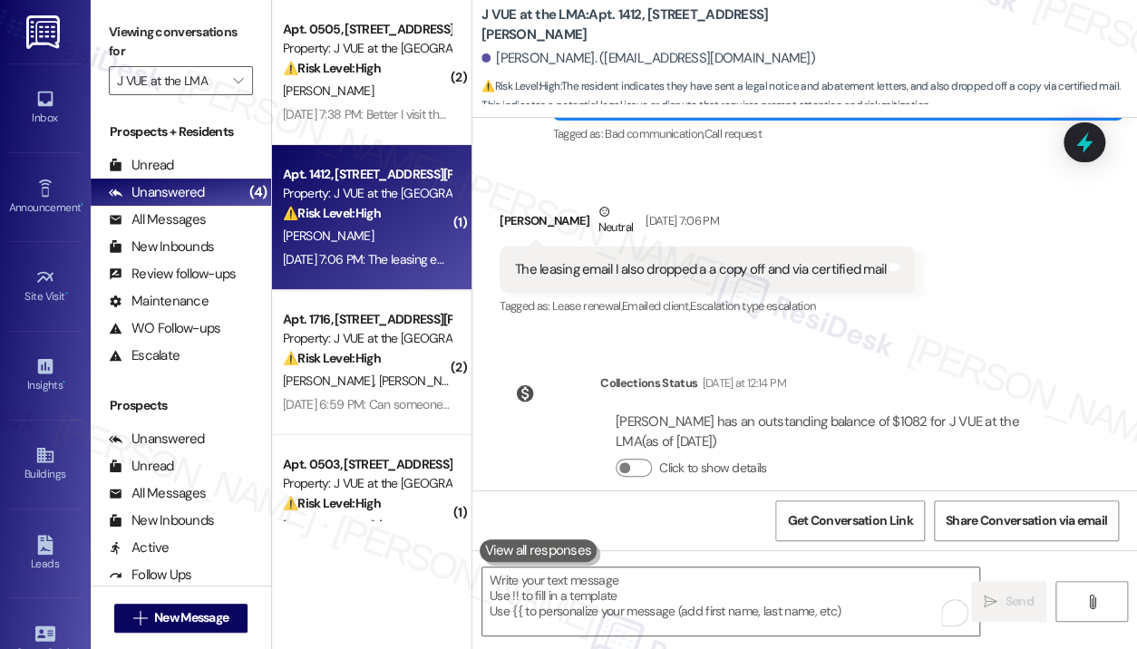
scroll to position [1052, 0]
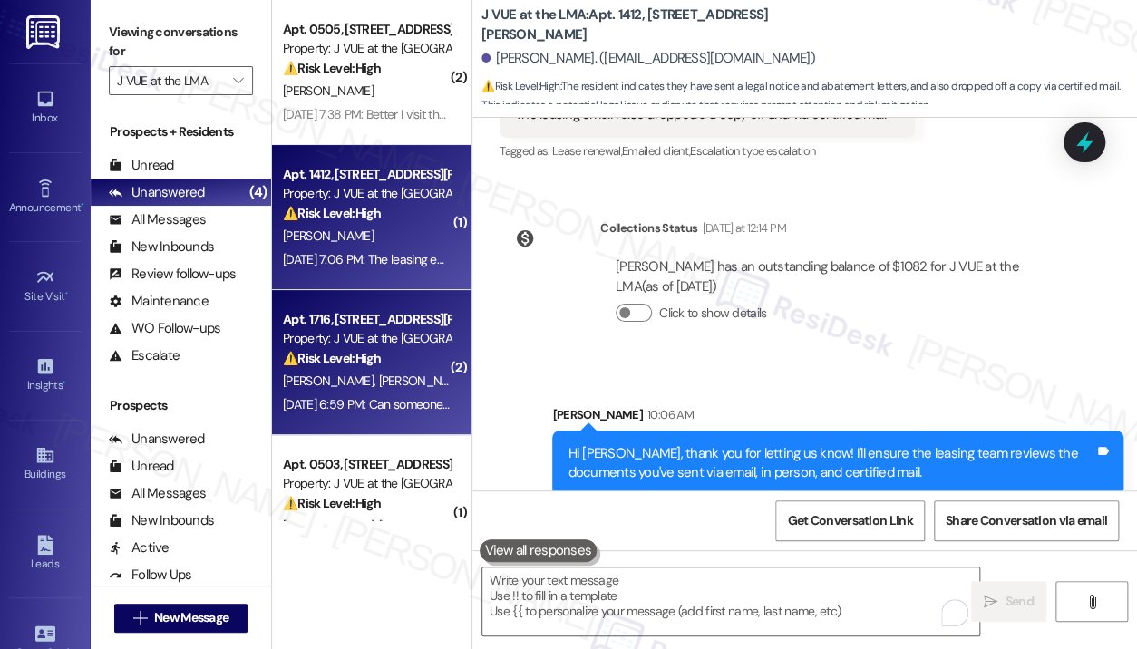
click at [391, 366] on div "⚠️ Risk Level: High Caroline's mom is reporting that they cannot get in, which …" at bounding box center [367, 358] width 168 height 19
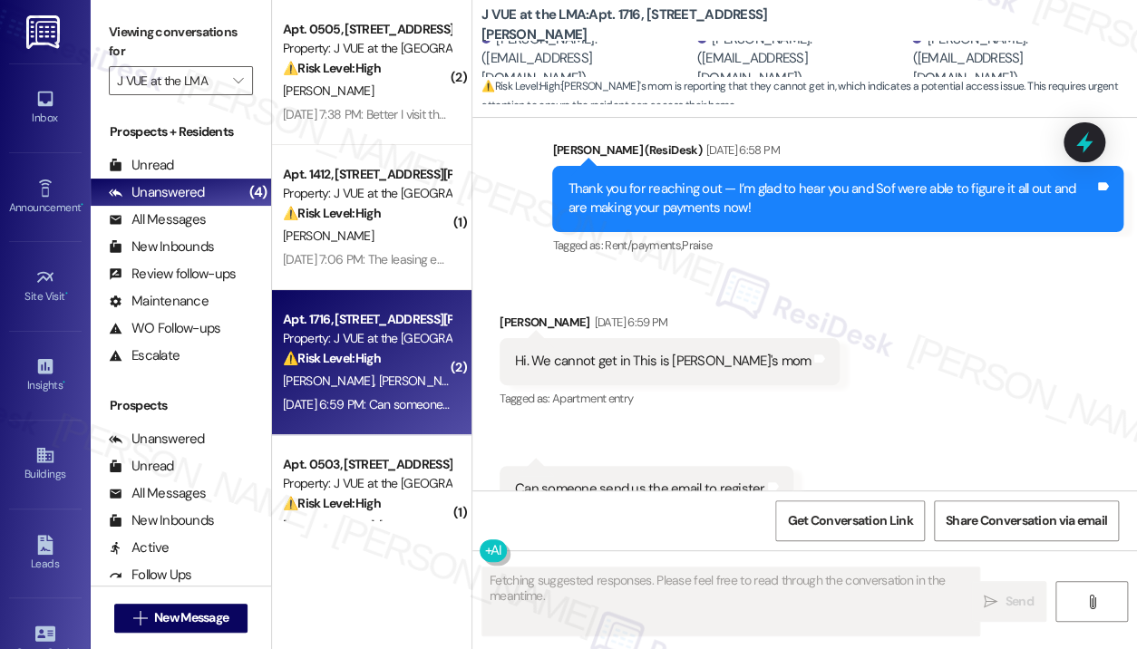
scroll to position [718, 0]
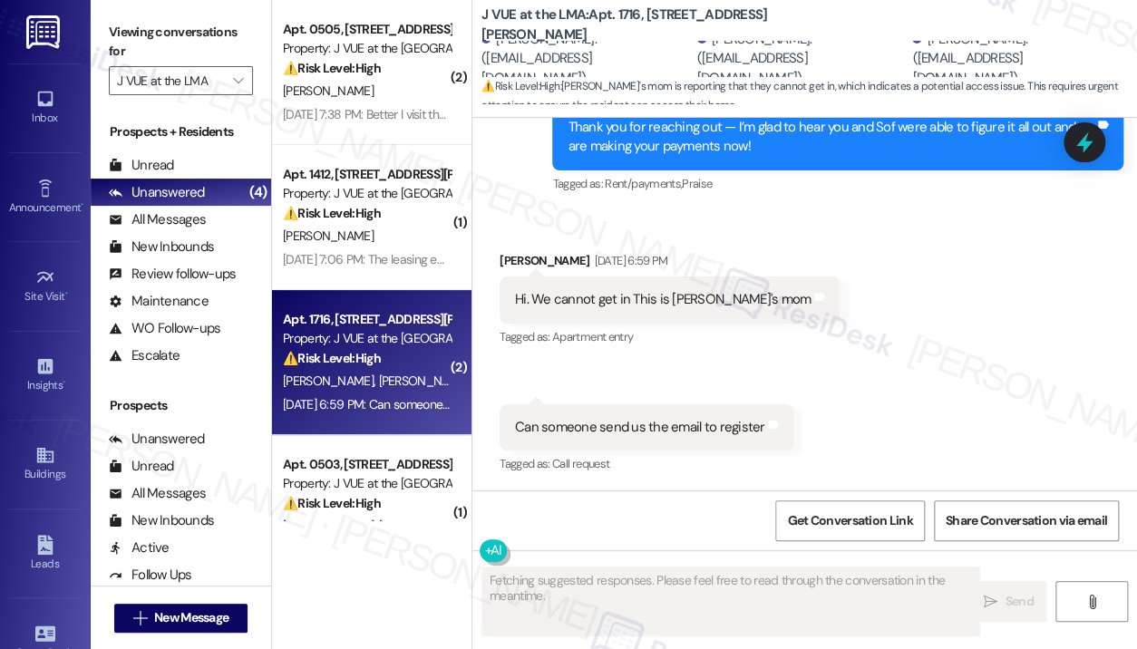
click at [841, 356] on div "Received via SMS Caroline Correia Sep 03, 2025 at 6:59 PM Hi. We cannot get in …" at bounding box center [804, 350] width 665 height 281
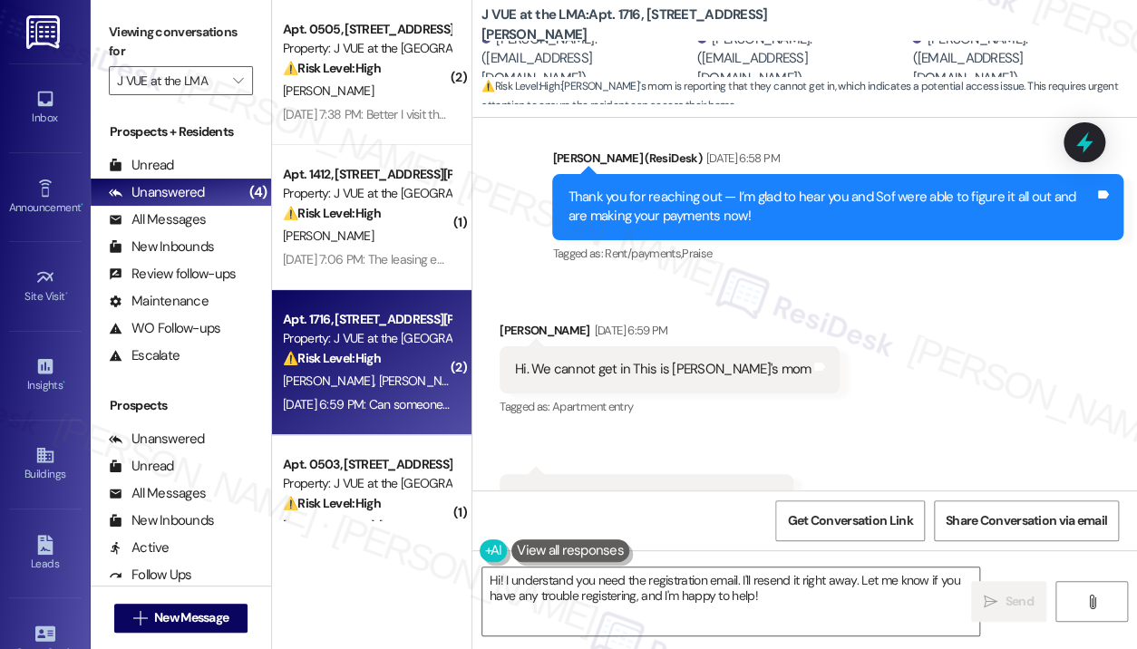
scroll to position [634, 0]
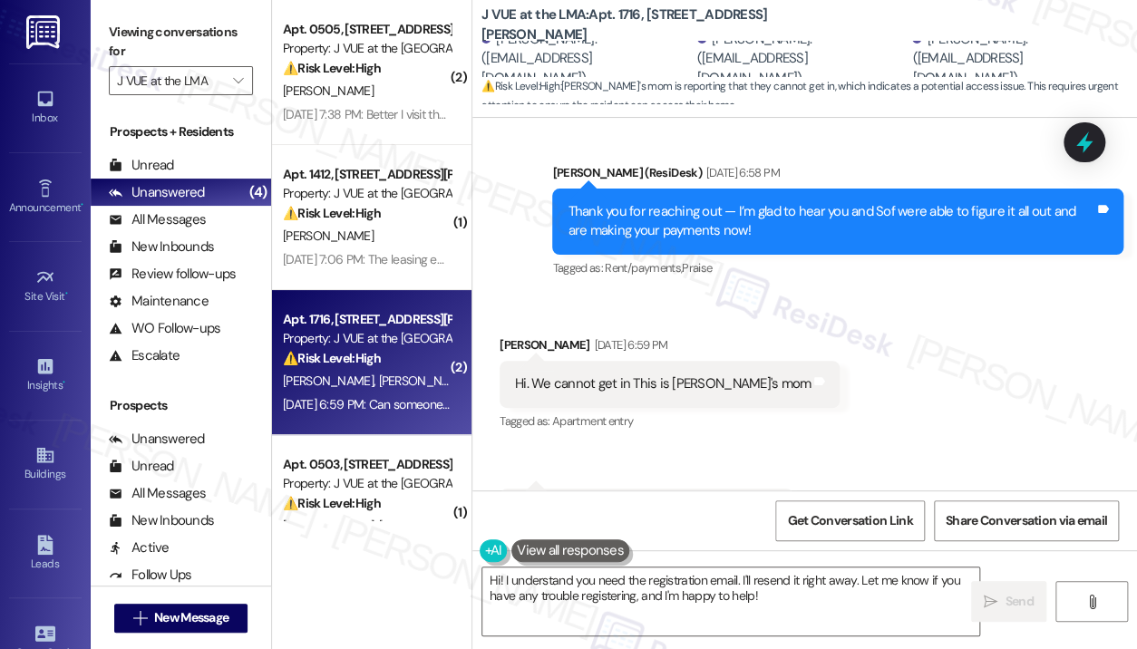
click at [883, 289] on div "Sent via SMS Jay (ResiDesk) Sep 03, 2025 at 6:58 PM Thank you for reaching out …" at bounding box center [838, 222] width 598 height 145
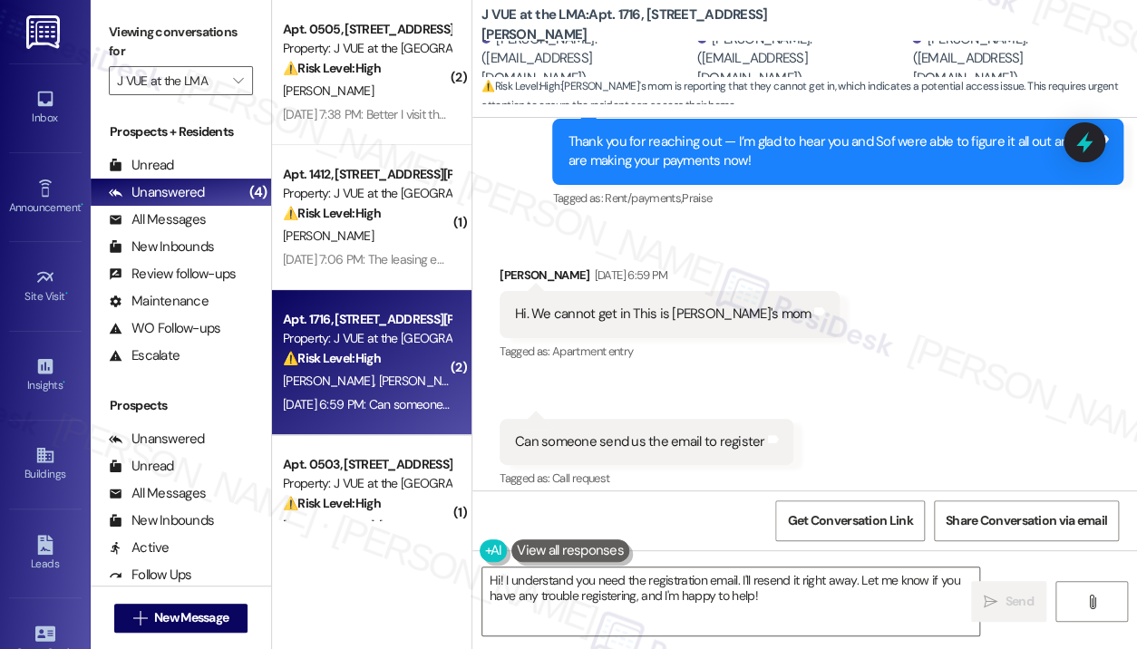
scroll to position [815, 0]
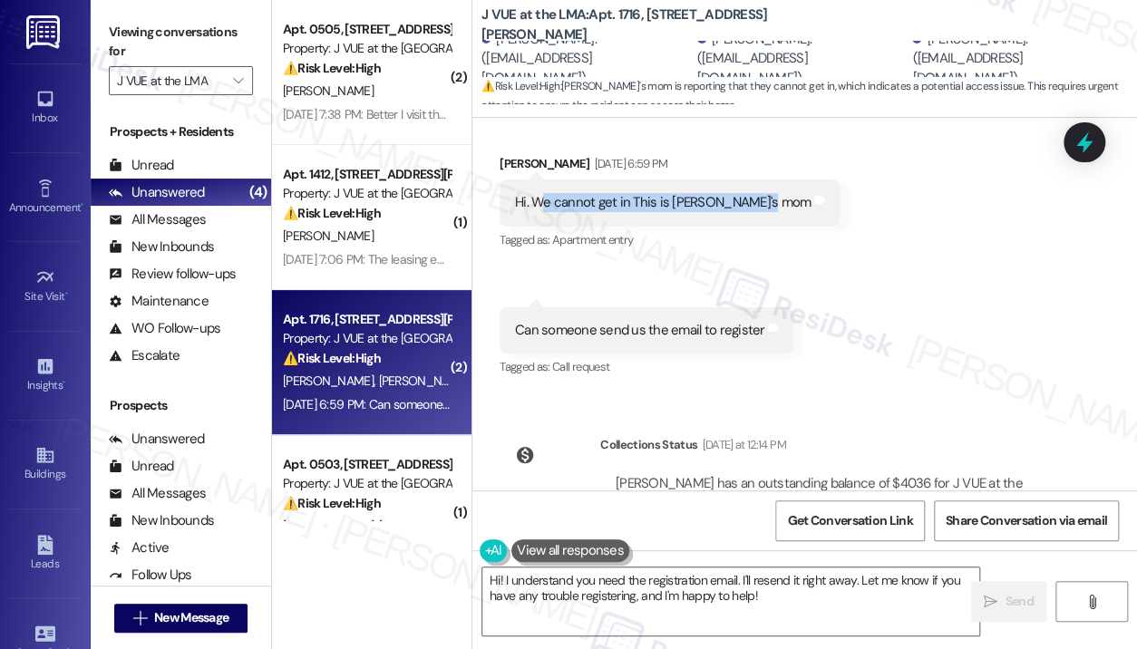
drag, startPoint x: 533, startPoint y: 200, endPoint x: 751, endPoint y: 203, distance: 217.6
click at [751, 203] on div "Hi. We cannot get in This is Caroline's mom" at bounding box center [663, 202] width 296 height 19
copy div "We cannot get in This is Caroline's mom"
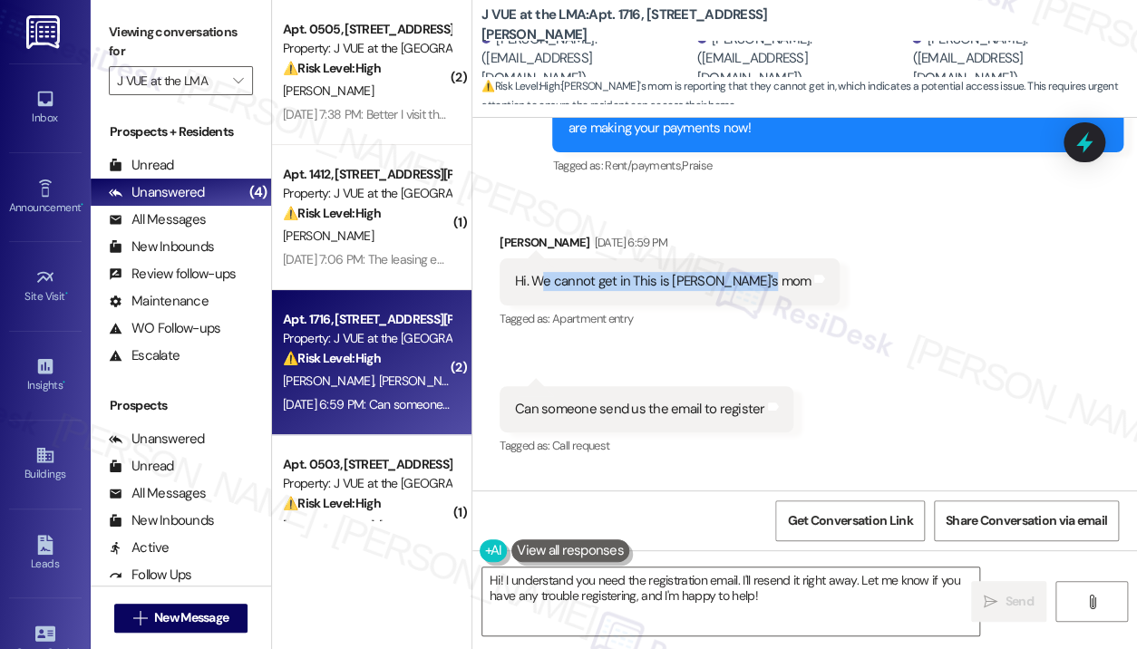
scroll to position [724, 0]
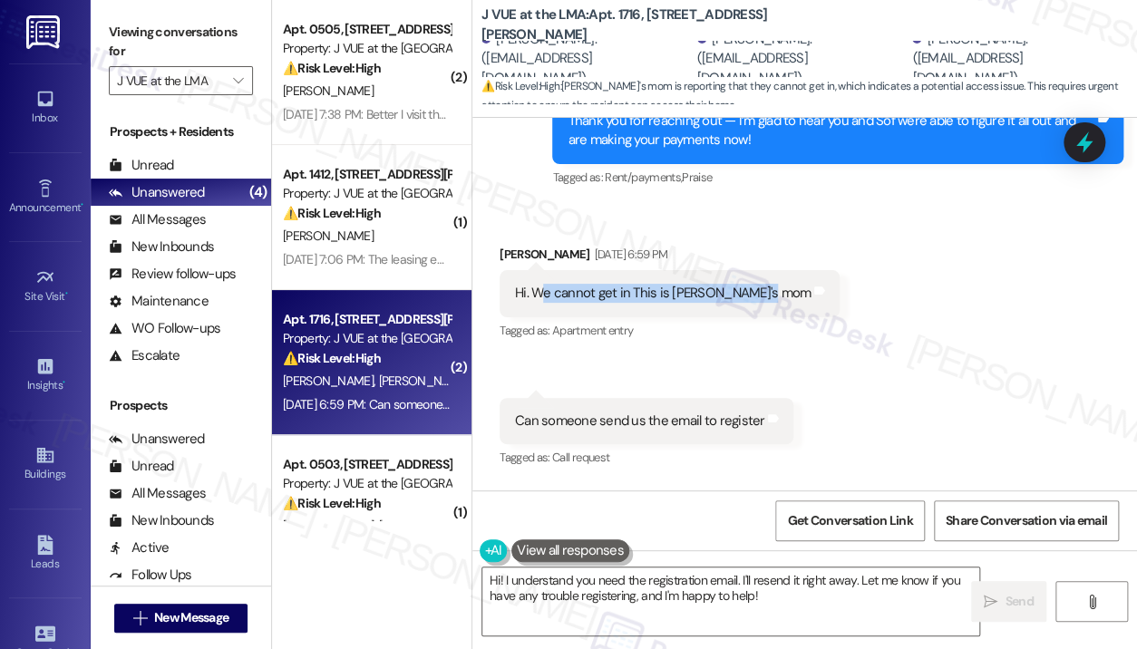
copy div "We cannot get in This is Caroline's mom"
click at [680, 423] on div "Can someone send us the email to register" at bounding box center [639, 421] width 249 height 19
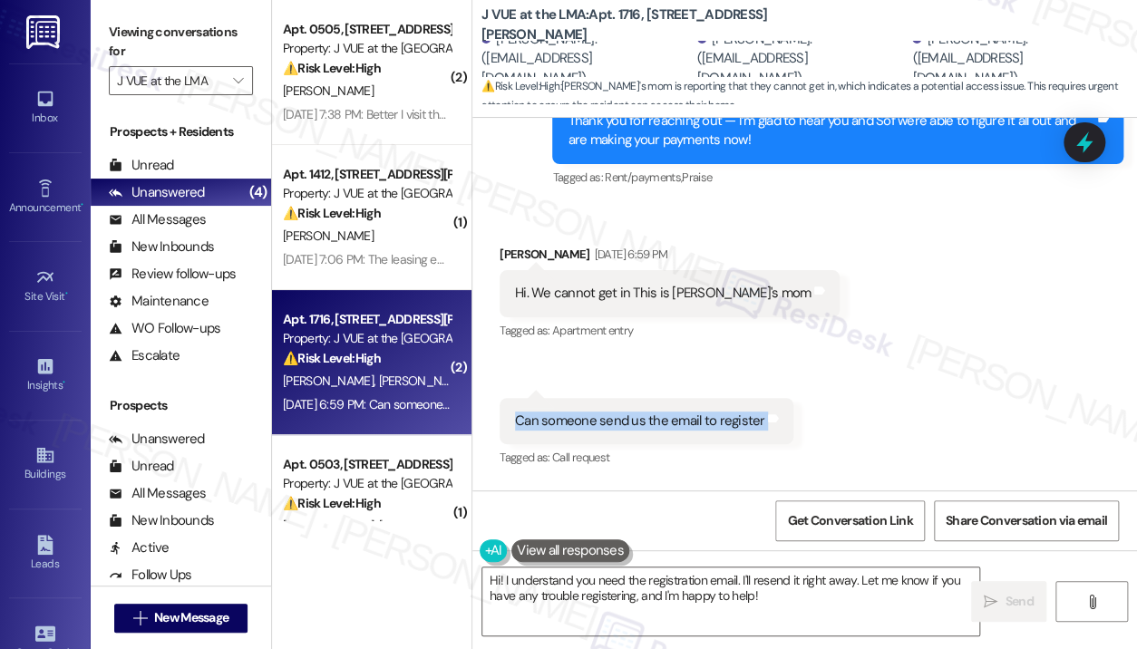
click at [680, 423] on div "Can someone send us the email to register" at bounding box center [639, 421] width 249 height 19
copy div "Can someone send us the email to register Tags and notes"
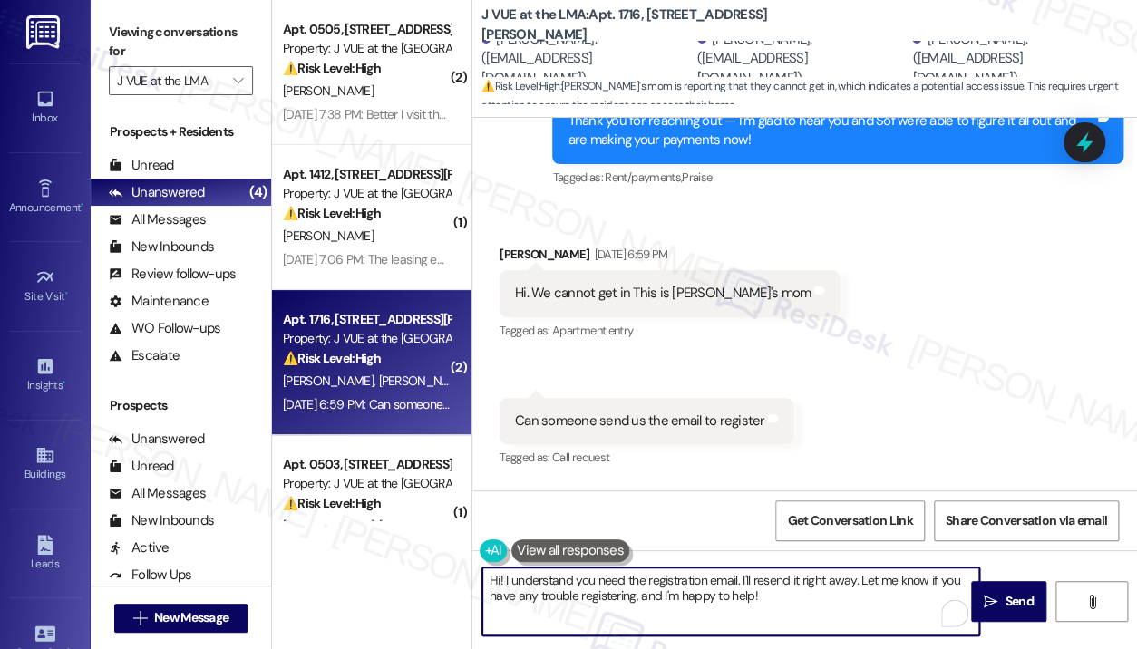
drag, startPoint x: 809, startPoint y: 603, endPoint x: 509, endPoint y: 579, distance: 301.1
click at [509, 579] on textarea "Hi! I understand you need the registration email. I'll resend it right away. Le…" at bounding box center [730, 602] width 497 height 68
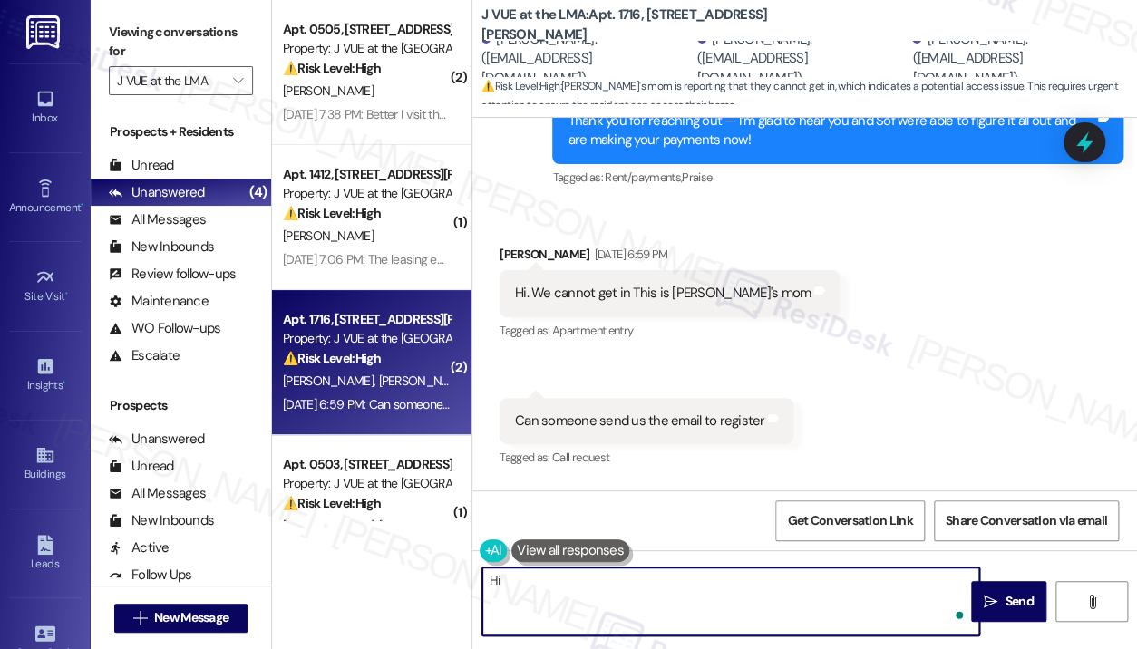
type textarea "H"
paste textarea "Thank you for reaching out — I understand you’re having trouble getting in and …"
type textarea "Hello there! Thank you for reaching out — I understand you’re having trouble ge…"
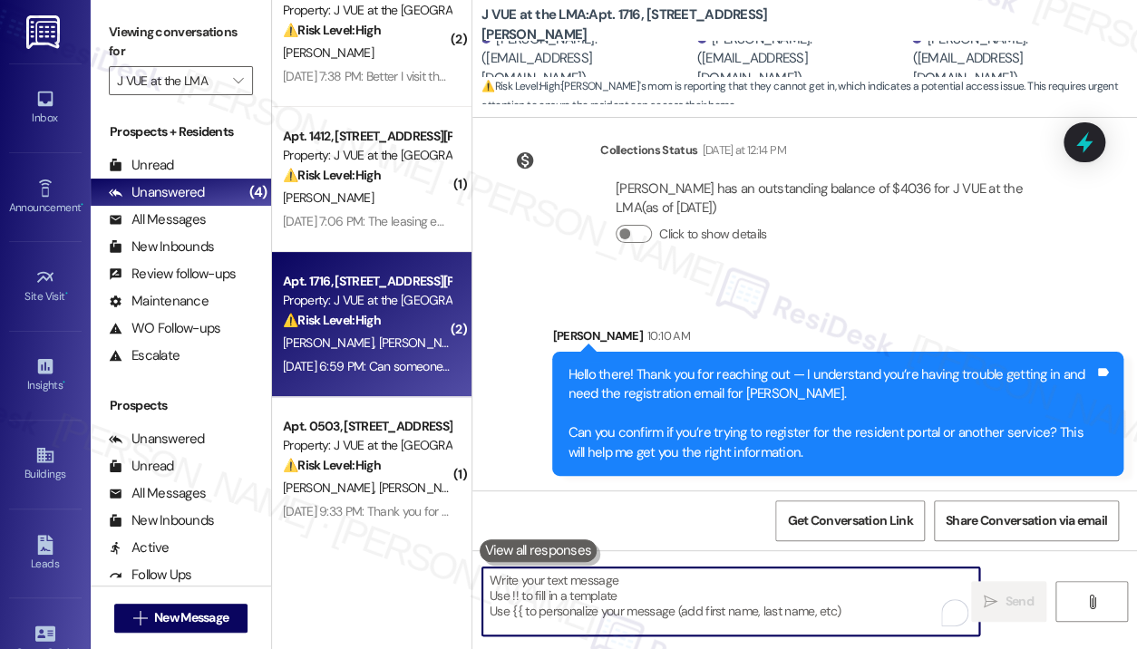
scroll to position [59, 0]
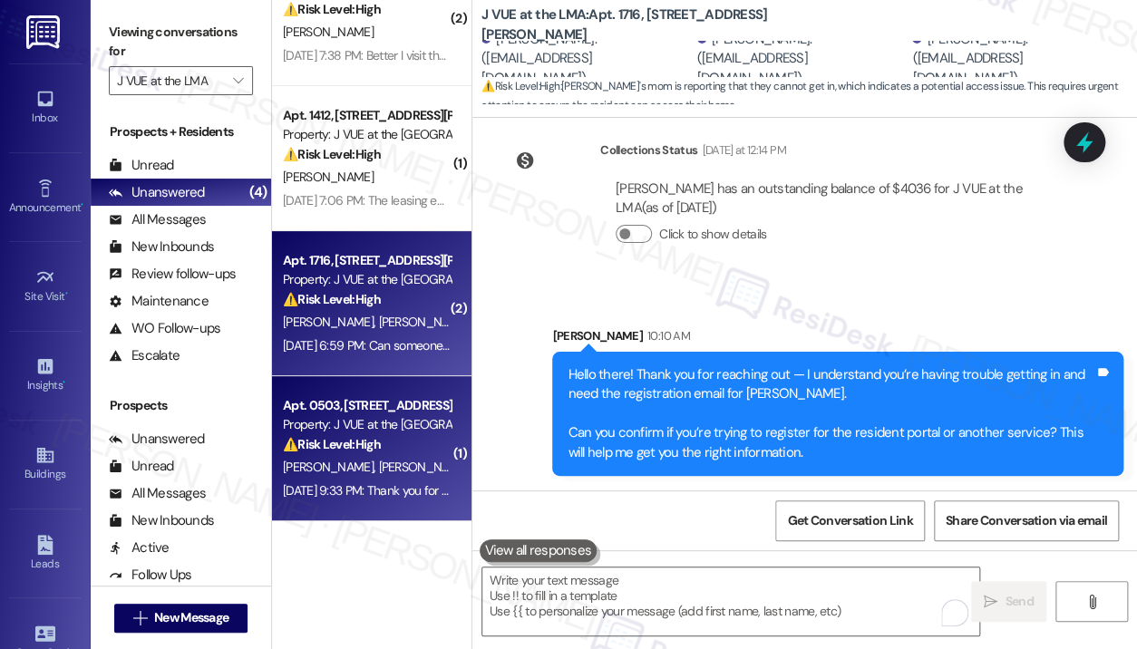
click at [392, 415] on div "Property: J VUE at the LMA" at bounding box center [367, 424] width 168 height 19
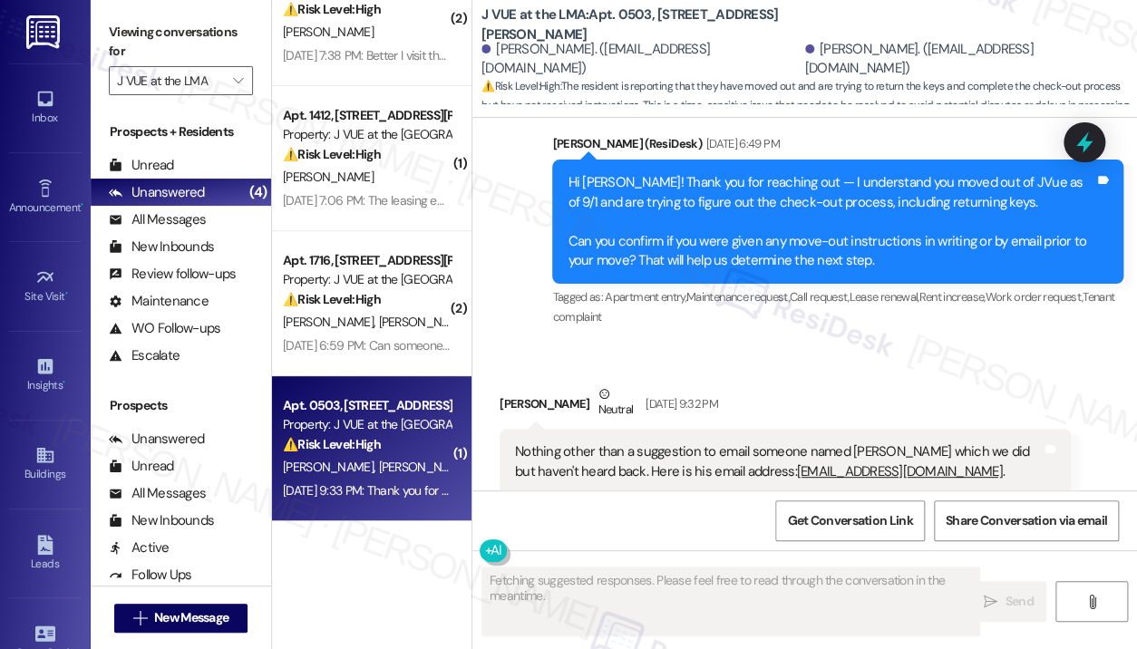
scroll to position [718, 0]
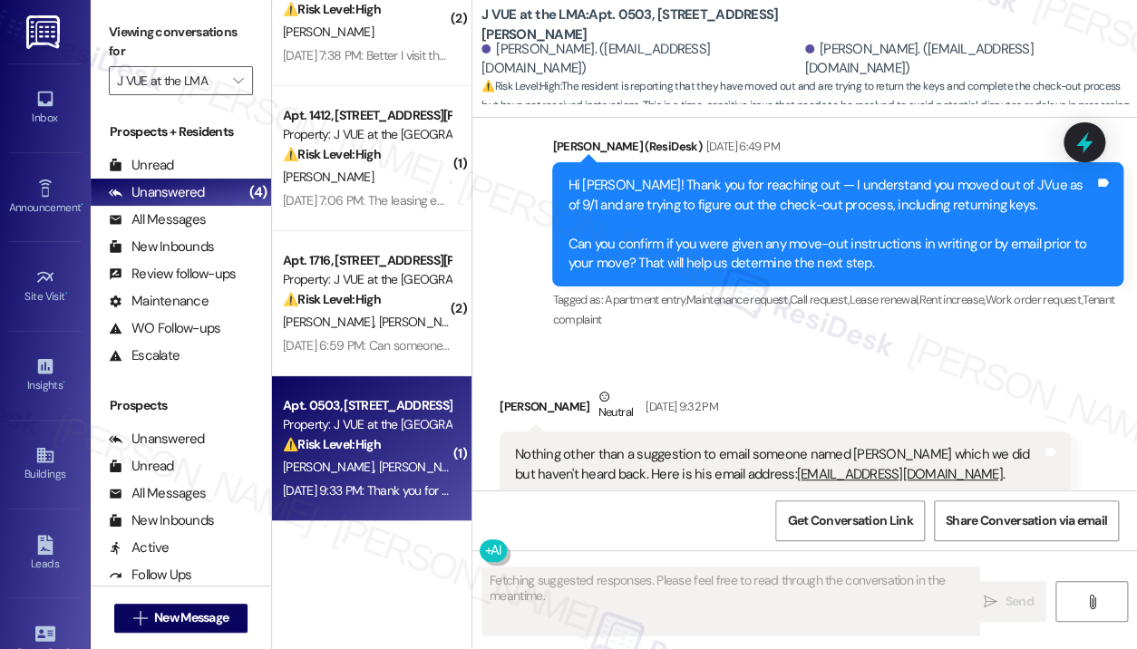
click at [873, 394] on div "Michael Curtis Neutral Sep 03, 2025 at 9:32 PM" at bounding box center [785, 409] width 571 height 44
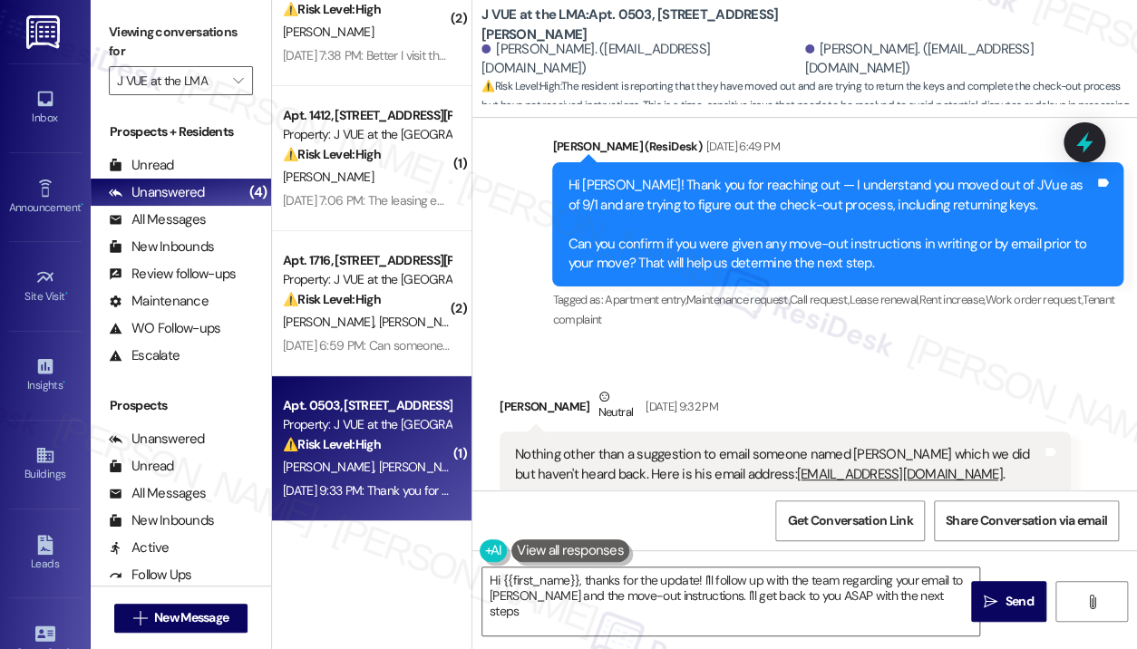
type textarea "Hi {{first_name}}, thanks for the update! I'll follow up with the team regardin…"
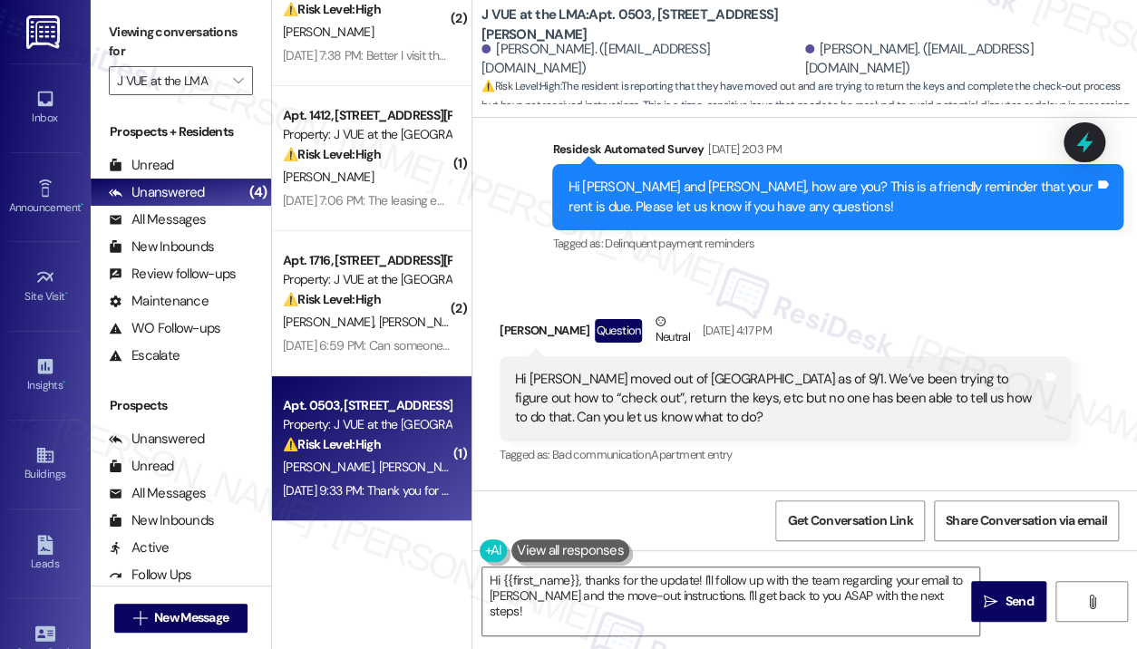
scroll to position [328, 0]
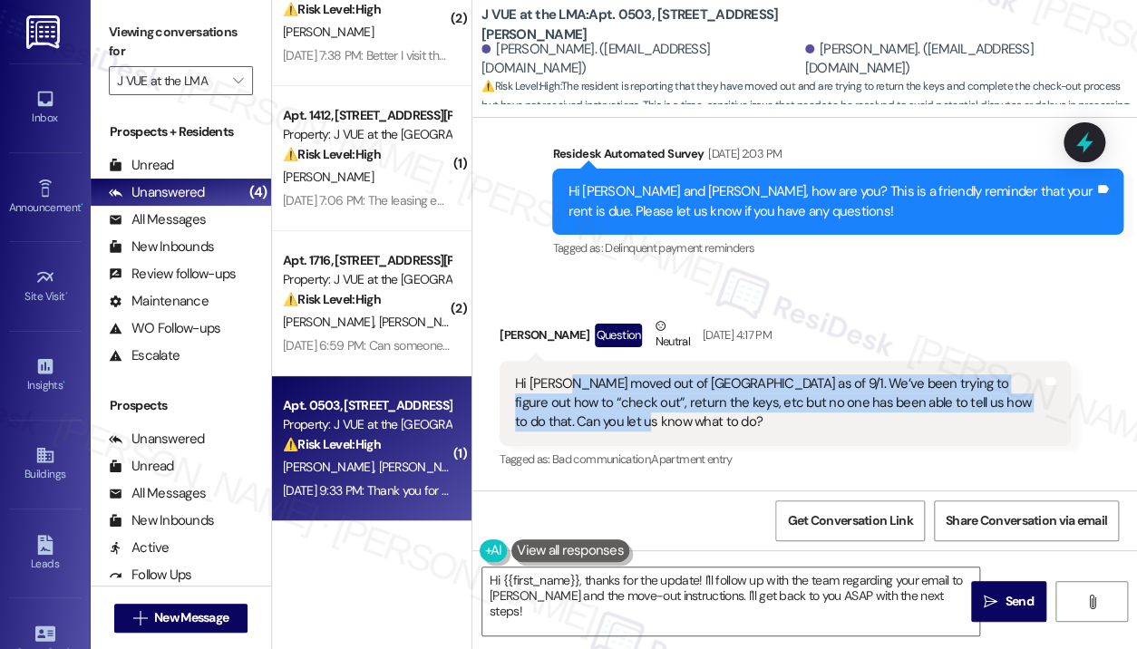
drag, startPoint x: 627, startPoint y: 425, endPoint x: 560, endPoint y: 384, distance: 79.0
click at [560, 384] on div "Hi Jay - we moved out of JVUE as of 9/1. We’ve been trying to figure out how to…" at bounding box center [778, 403] width 527 height 58
copy div "we moved out of JVUE as of 9/1. We’ve been trying to figure out how to “check o…"
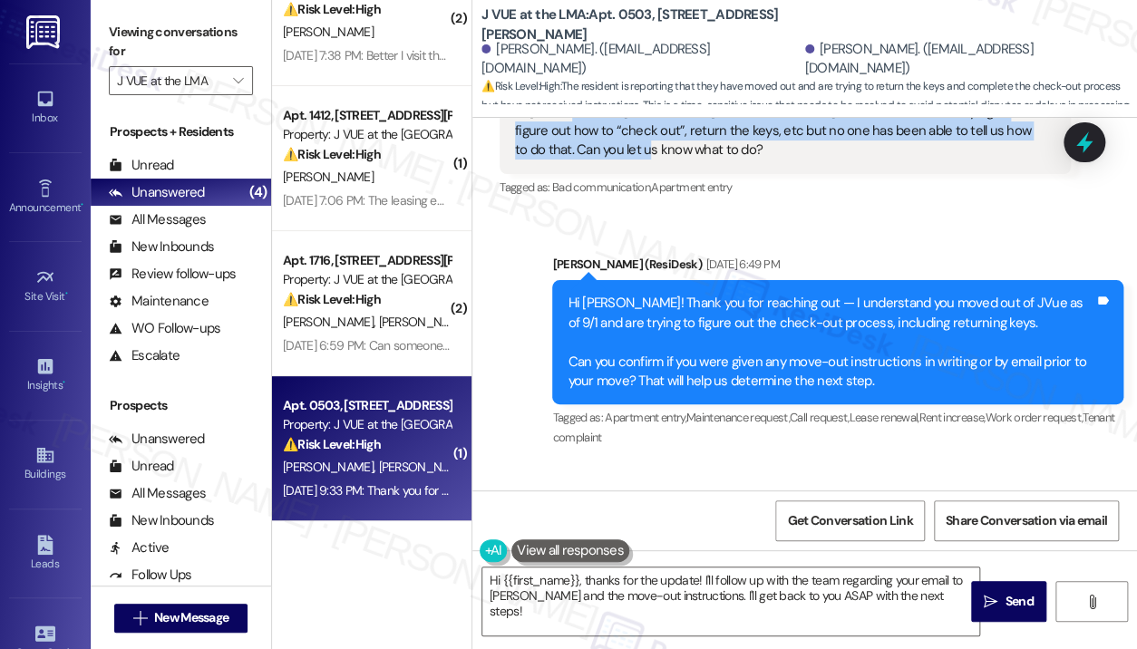
scroll to position [872, 0]
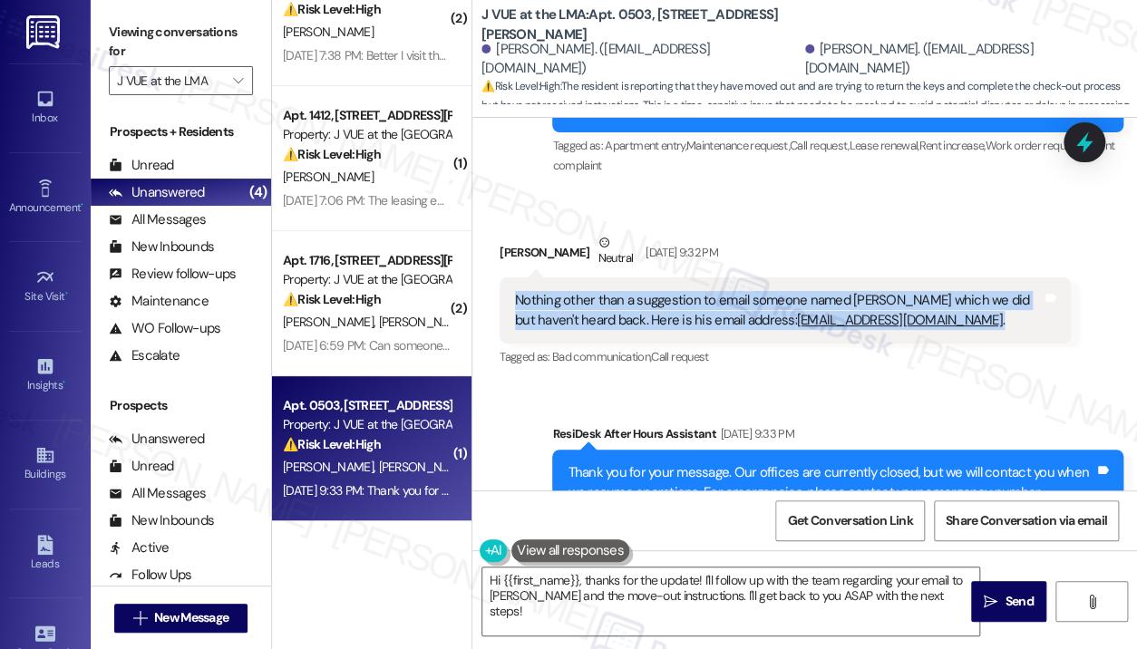
drag, startPoint x: 892, startPoint y: 316, endPoint x: 515, endPoint y: 304, distance: 377.4
click at [515, 304] on div "Nothing other than a suggestion to email someone named Colin which we did but h…" at bounding box center [778, 310] width 527 height 39
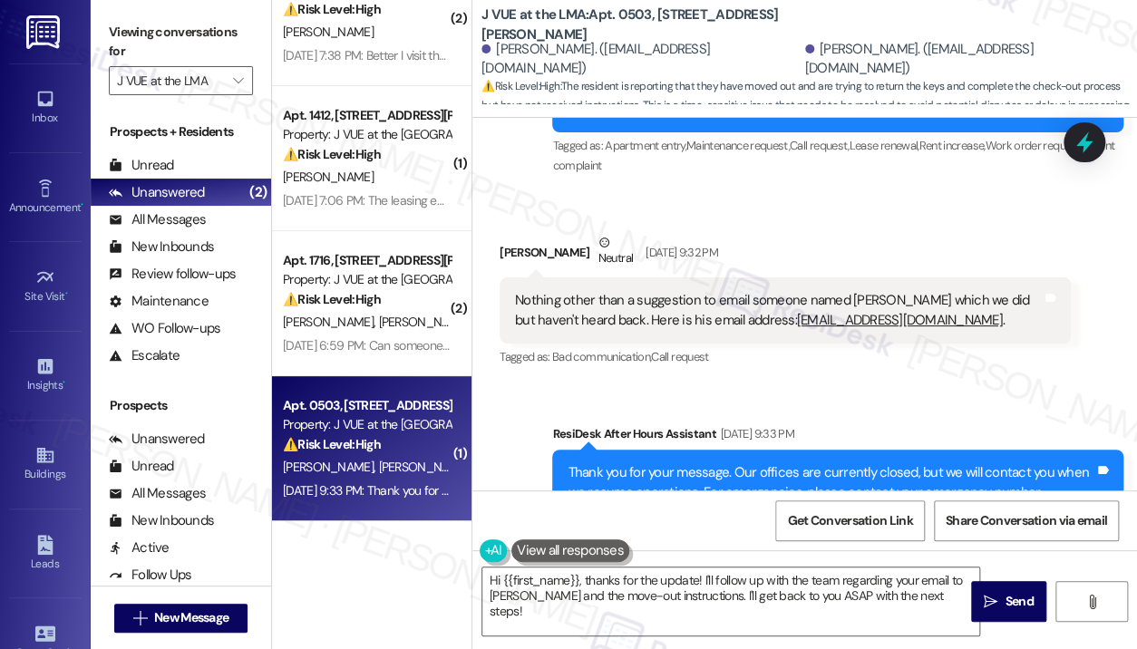
click at [916, 394] on div "Sent via SMS ResiDesk After Hours Assistant Sep 03, 2025 at 9:33 PM Thank you f…" at bounding box center [804, 480] width 665 height 192
click at [1030, 219] on div "Received via SMS Michael Curtis Neutral Sep 03, 2025 at 9:32 PM Nothing other t…" at bounding box center [785, 301] width 598 height 164
click at [1077, 138] on icon at bounding box center [1084, 142] width 31 height 31
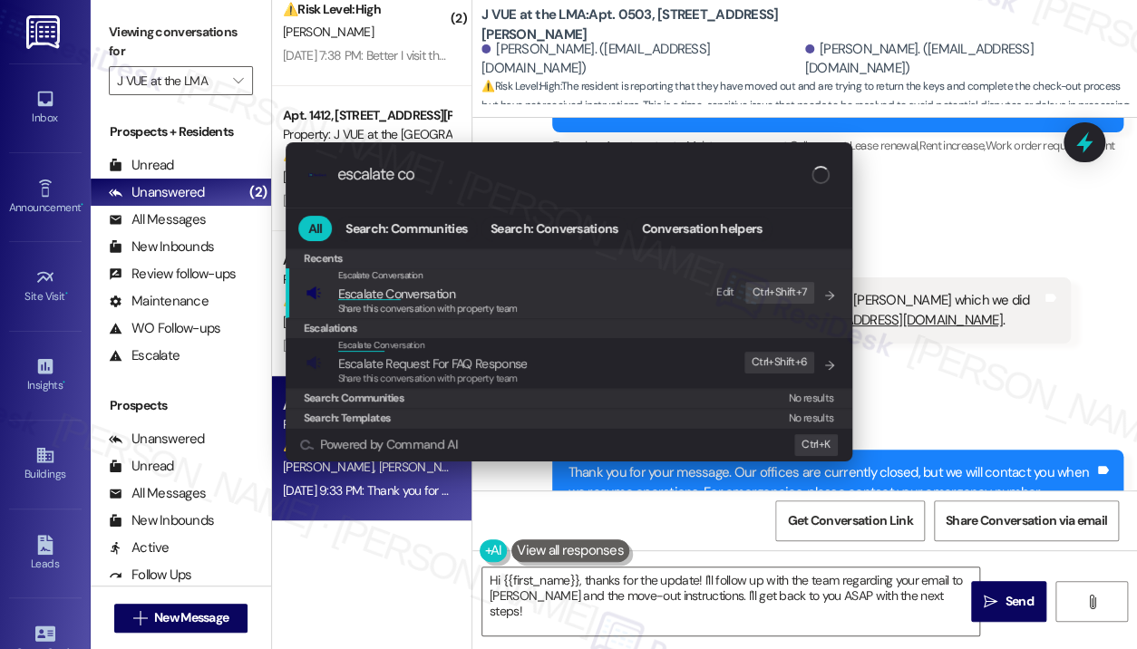
type input "escalate con"
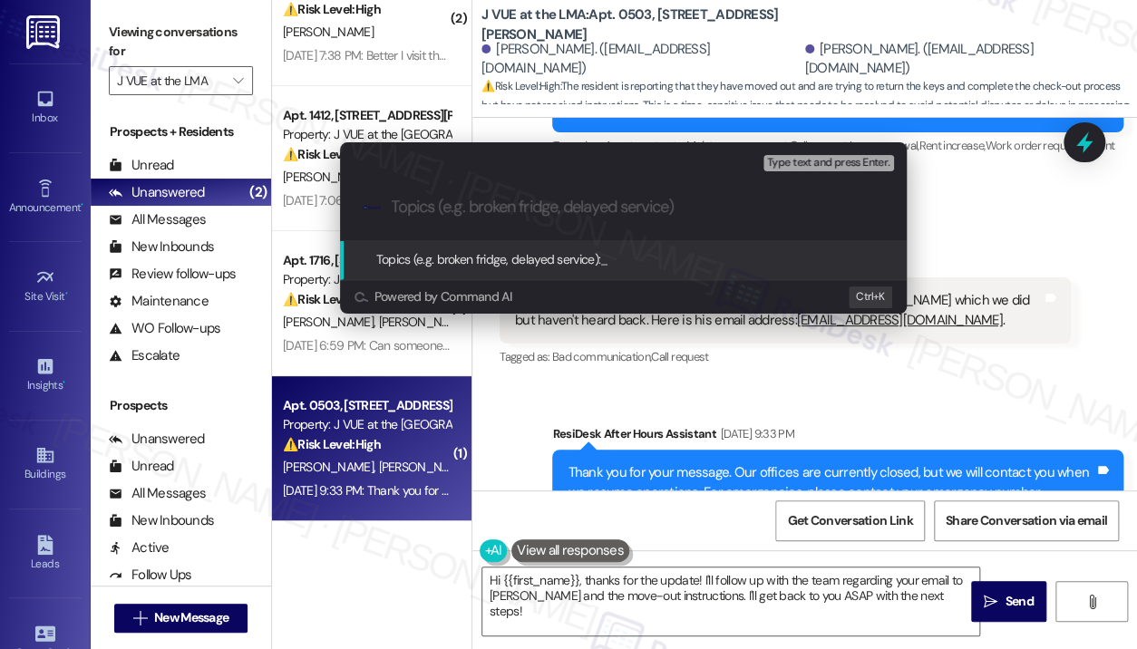
paste input "Guidance Needed on Move-Out Process and Key Return for JVue (Moved Out 9/1)"
type input "Guidance Needed on Move-Out Process and Key Return for JVue (Moved Out 9/1)"
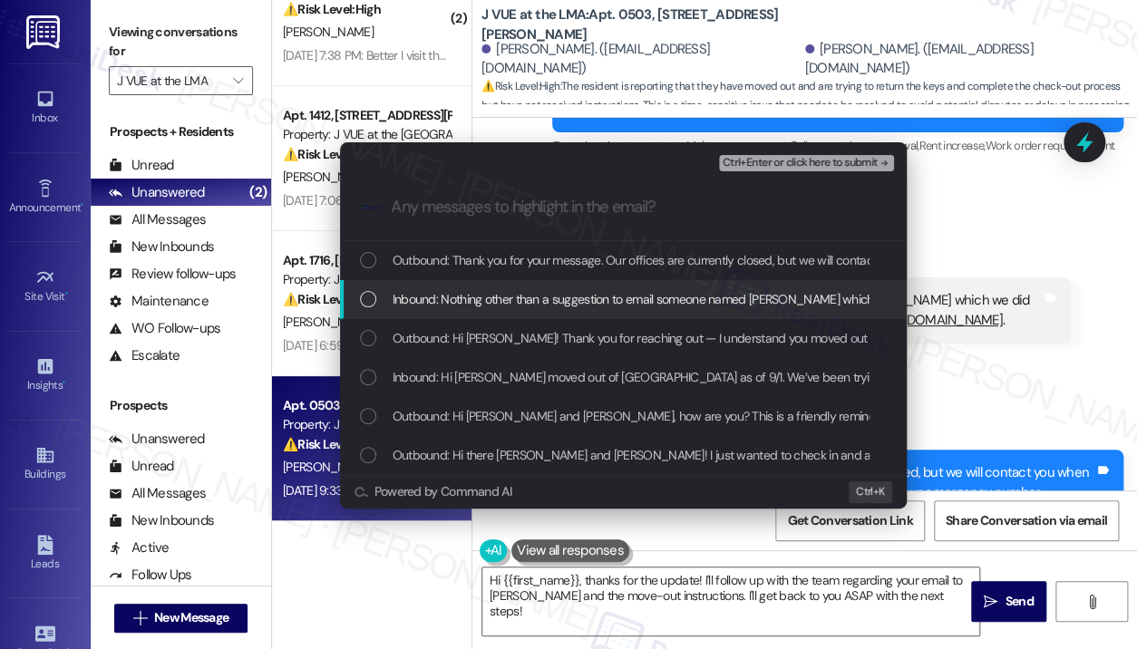
click at [633, 298] on span "Inbound: Nothing other than a suggestion to email someone named Colin which we …" at bounding box center [881, 299] width 977 height 20
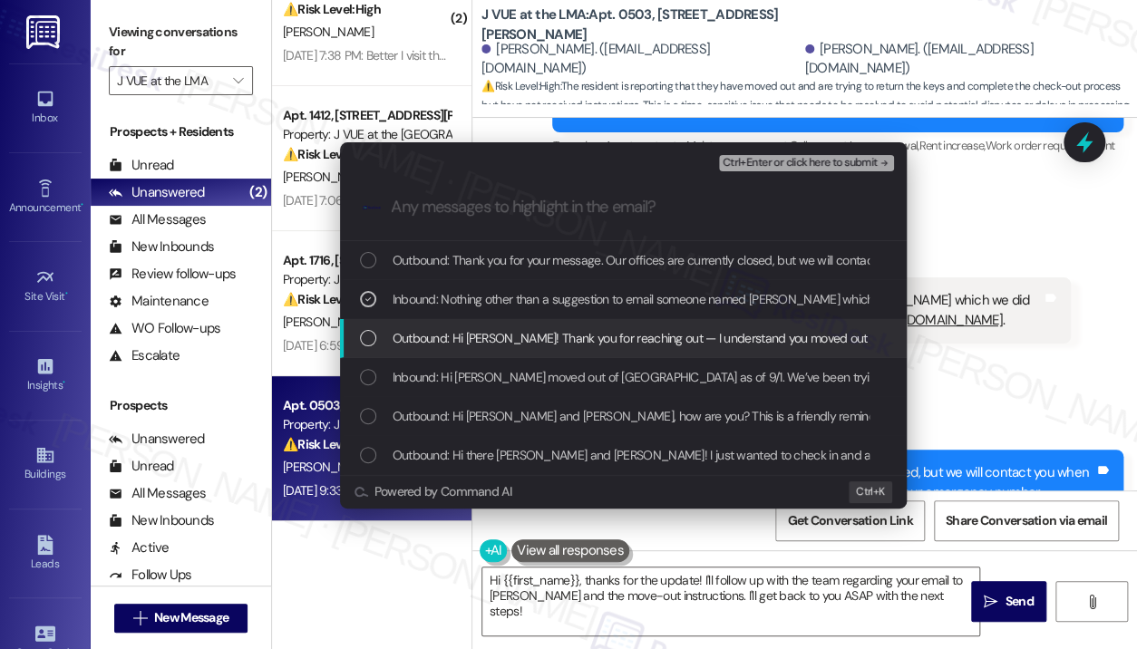
drag, startPoint x: 643, startPoint y: 336, endPoint x: 647, endPoint y: 345, distance: 10.1
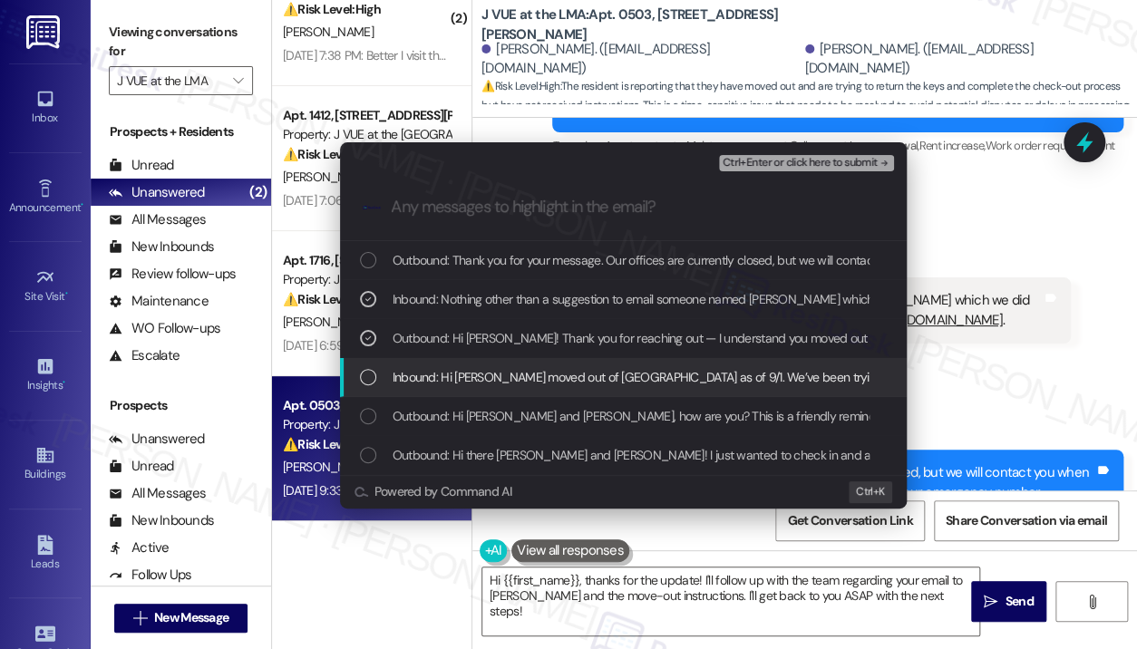
click at [653, 373] on span "Inbound: Hi Jay - we moved out of JVUE as of 9/1. We’ve been trying to figure o…" at bounding box center [996, 377] width 1206 height 20
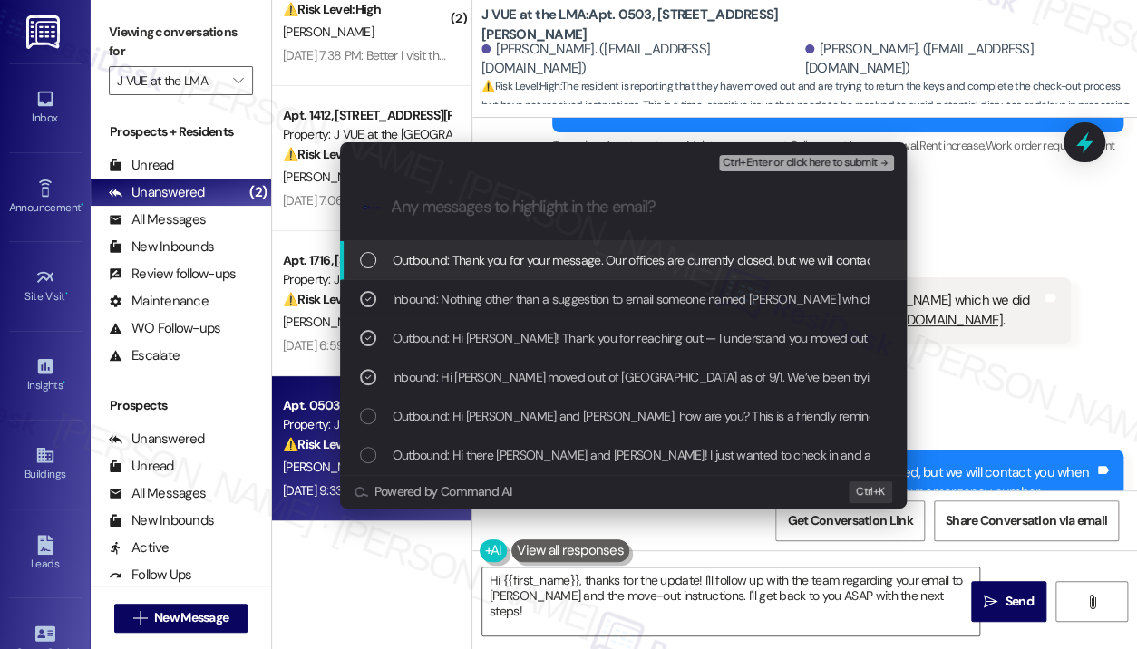
click at [738, 160] on span "Ctrl+Enter or click here to submit" at bounding box center [800, 163] width 155 height 13
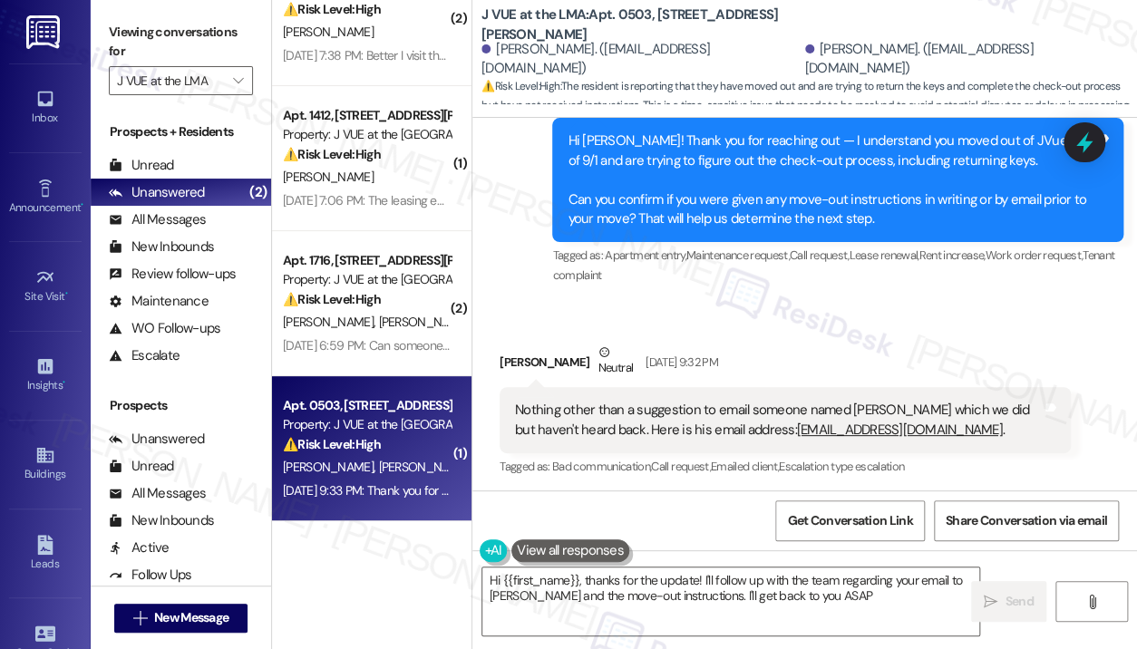
scroll to position [765, 0]
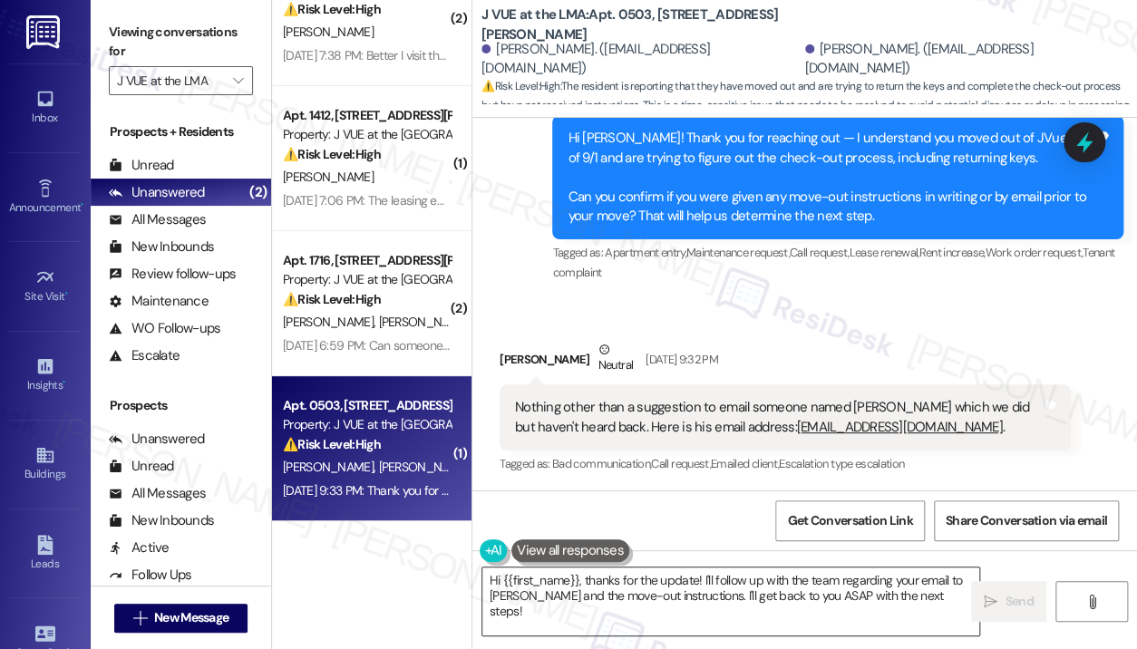
click at [794, 605] on textarea "Hi {{first_name}}, thanks for the update! I'll follow up with the team regardin…" at bounding box center [730, 602] width 497 height 68
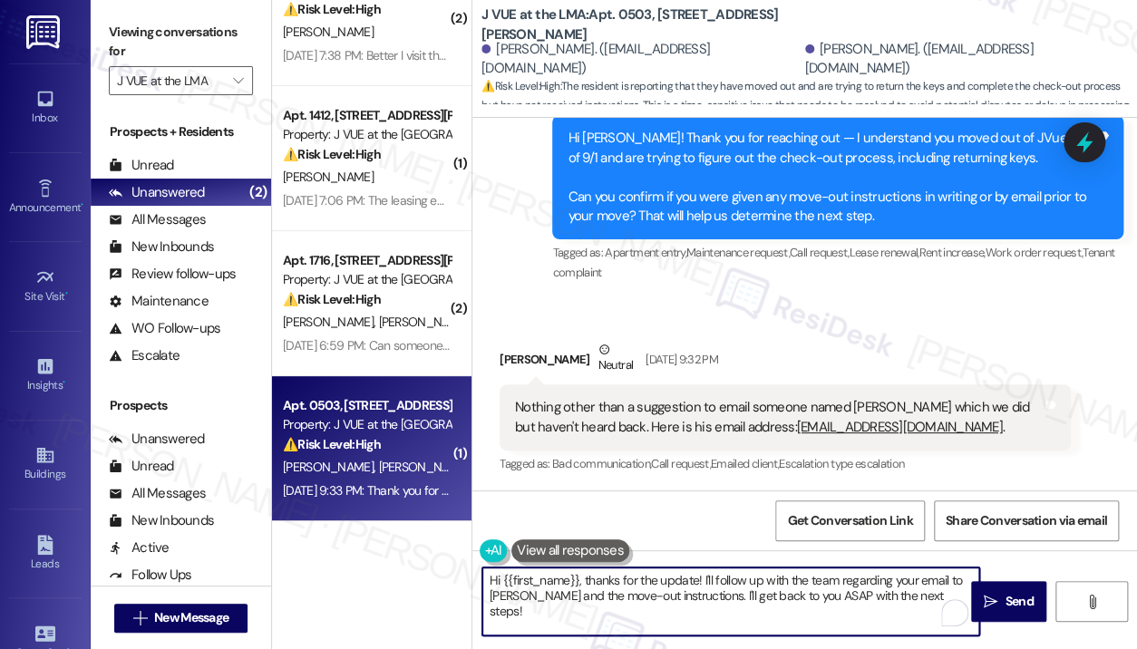
click at [794, 597] on textarea "Hi {{first_name}}, thanks for the update! I'll follow up with the team regardin…" at bounding box center [730, 602] width 497 height 68
click at [810, 593] on textarea "Hi {{first_name}}, thanks for the update! I'll follow up with the team regardin…" at bounding box center [730, 602] width 497 height 68
click at [1010, 599] on span "Send" at bounding box center [1019, 601] width 28 height 19
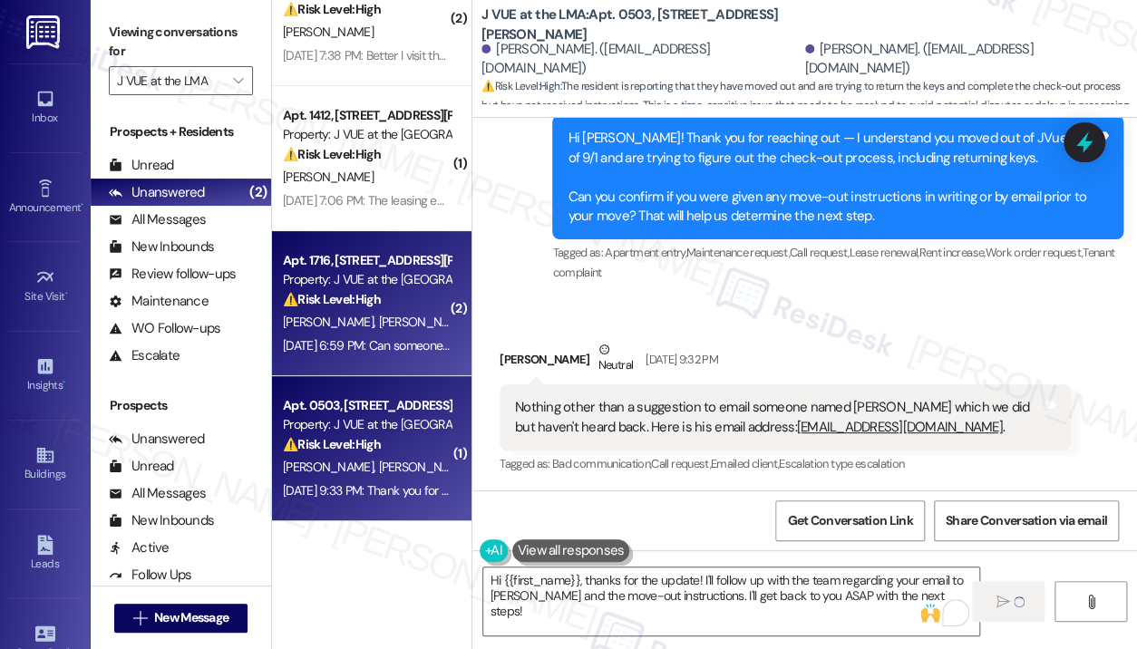
type textarea "Fetching suggested responses. Please feel free to read through the conversation…"
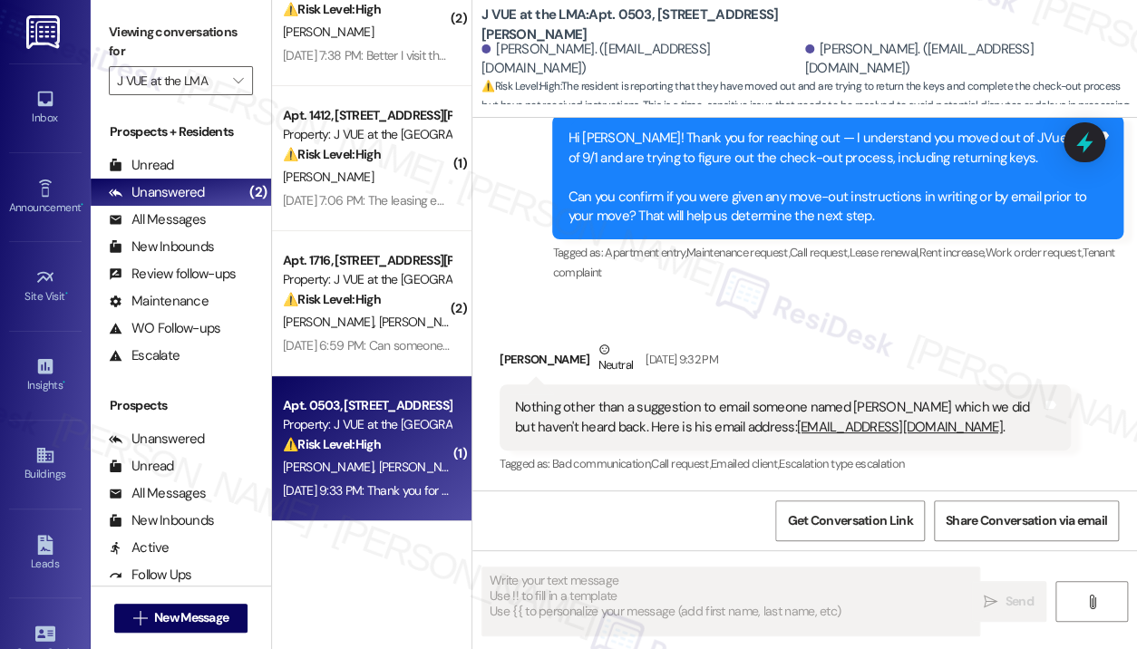
click at [803, 317] on div "Received via SMS Michael Curtis Neutral Sep 03, 2025 at 9:32 PM Nothing other t…" at bounding box center [804, 394] width 665 height 191
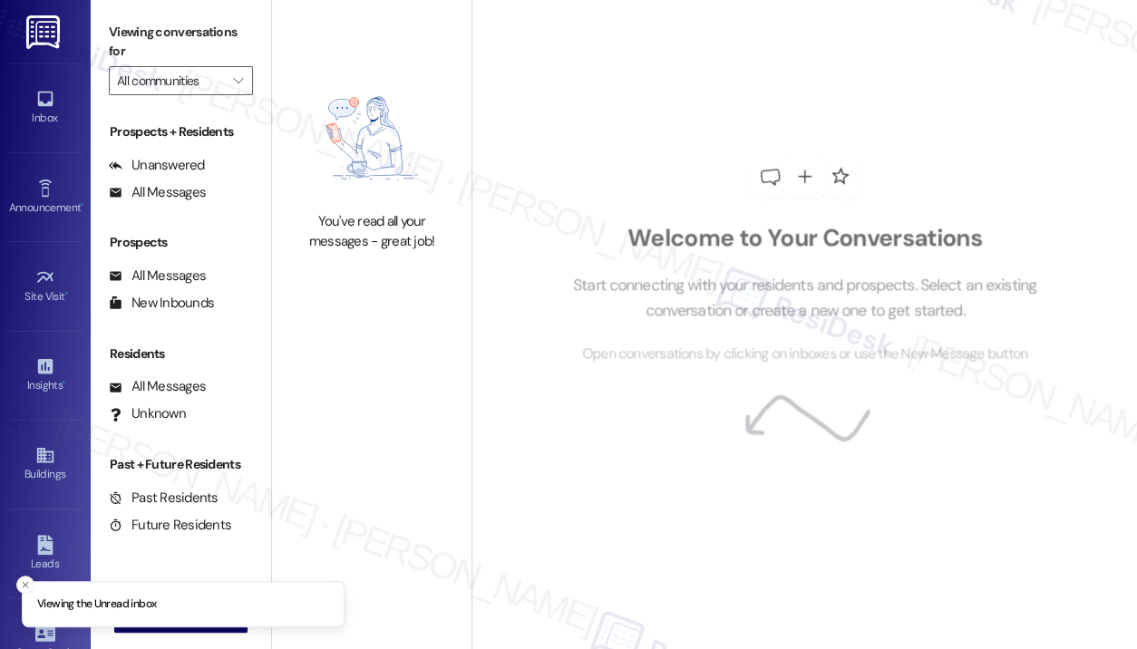
type input "J VUE at the LMA"
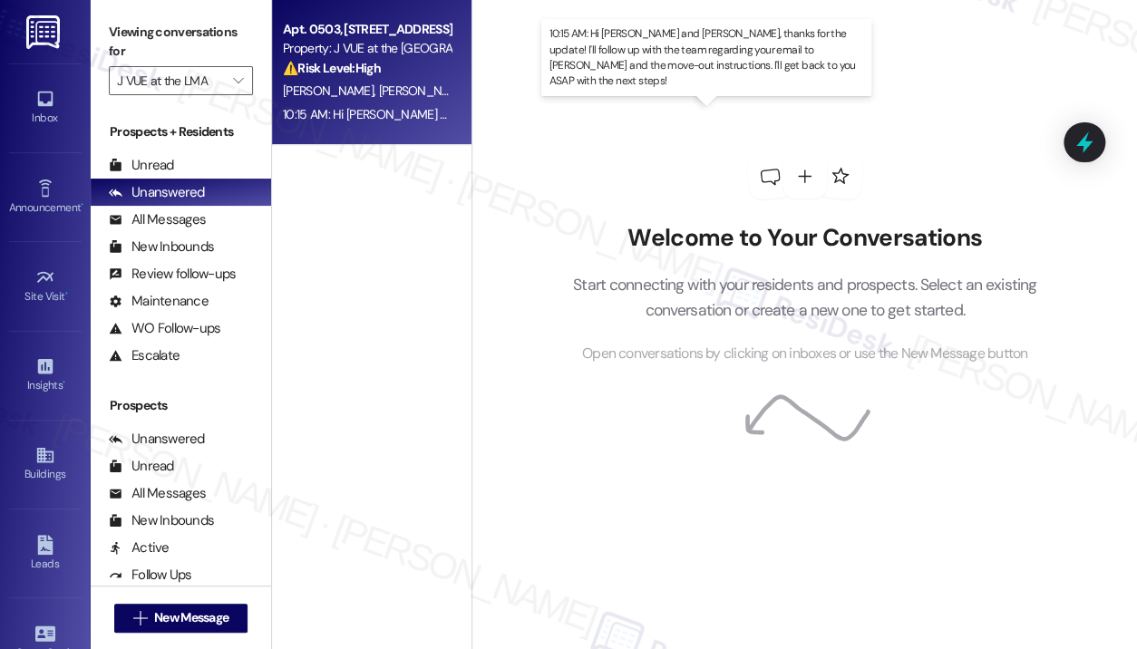
click at [373, 116] on div "10:15 AM: Hi [PERSON_NAME] and [PERSON_NAME], thanks for the update! I'll follo…" at bounding box center [856, 114] width 1146 height 16
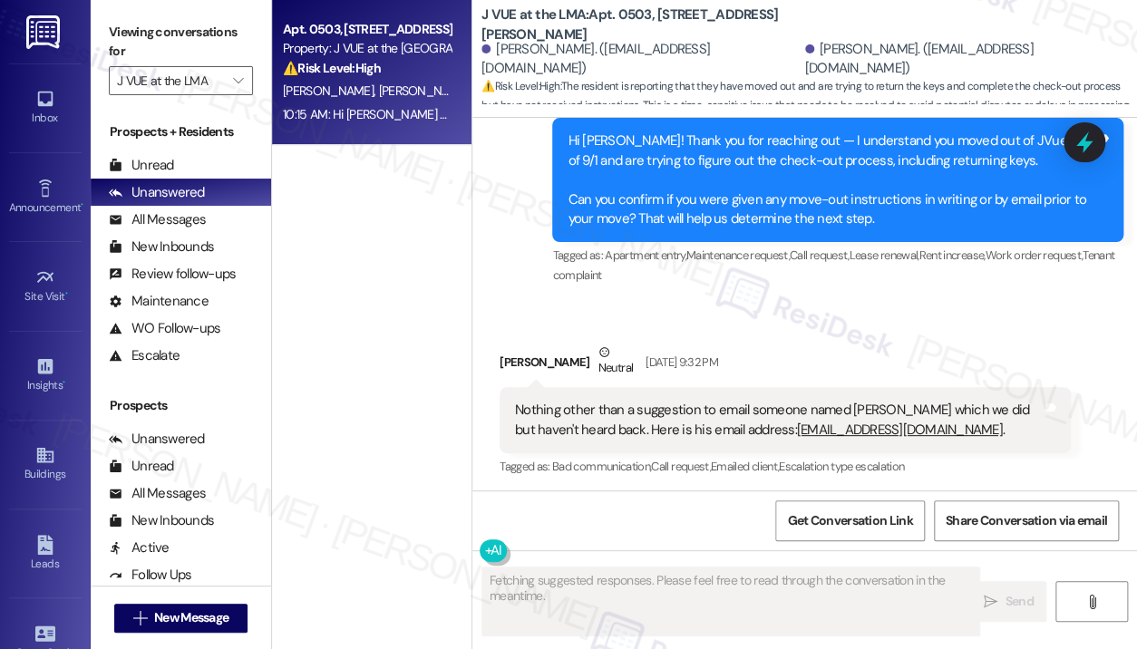
scroll to position [765, 0]
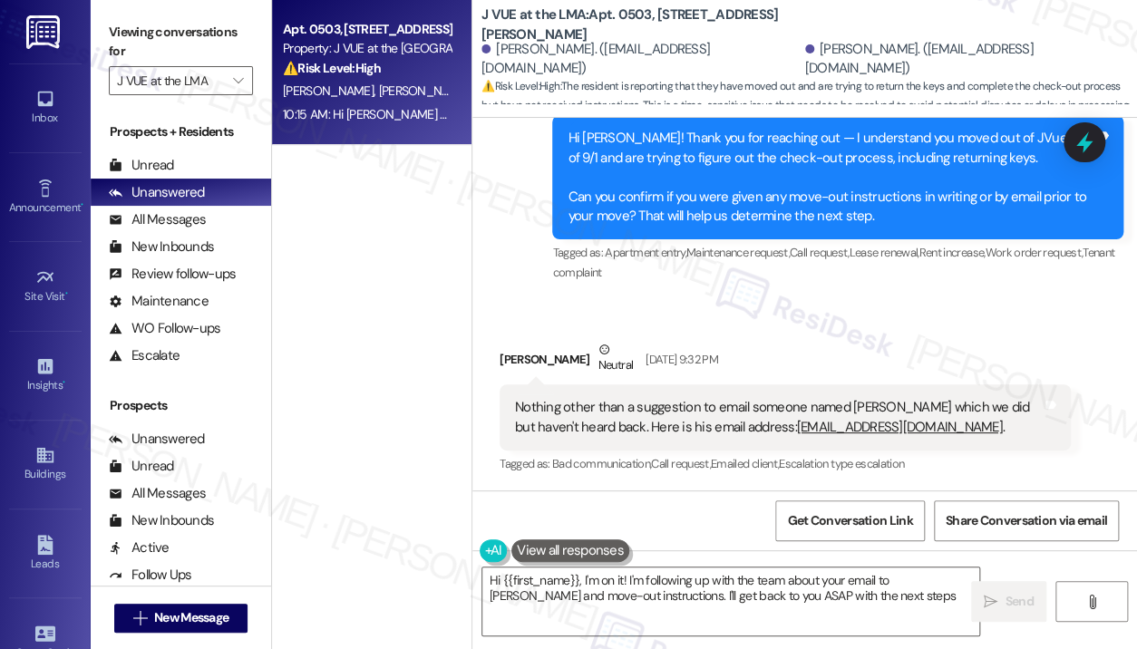
type textarea "Hi {{first_name}}, I'm on it! I'm following up with the team about your email t…"
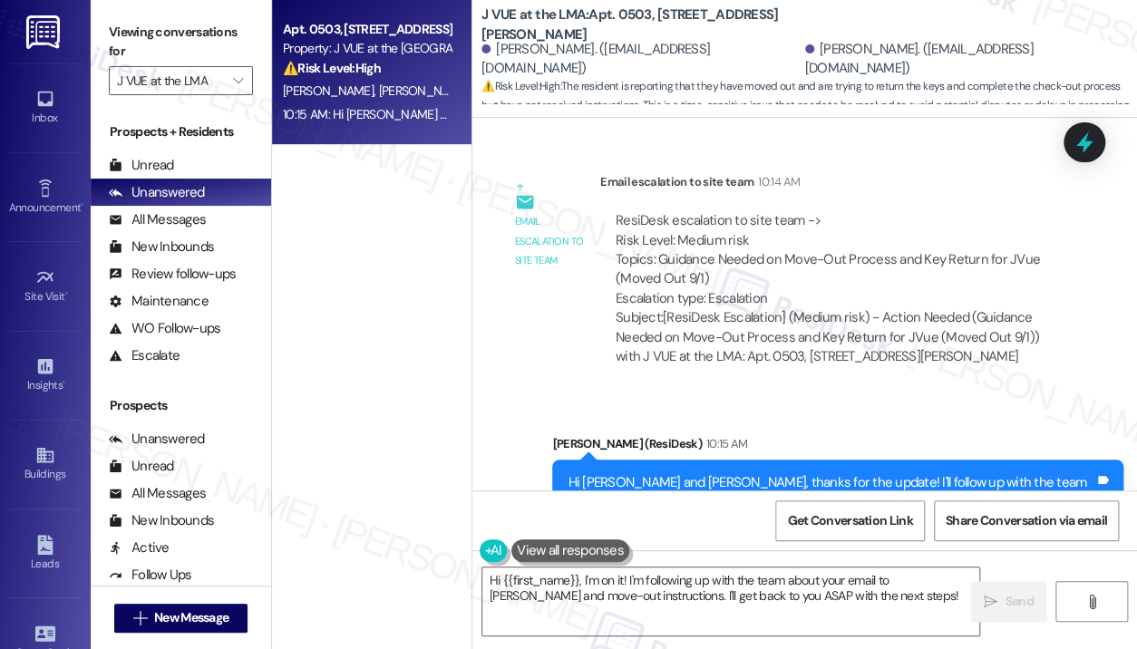
scroll to position [1579, 0]
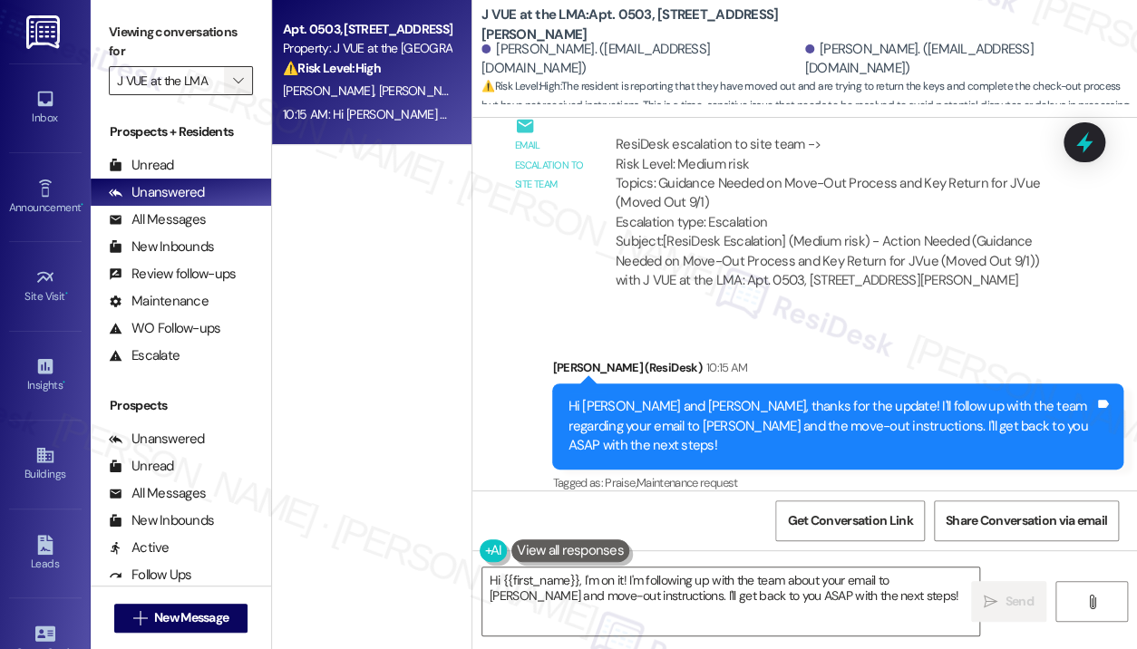
click at [240, 79] on icon "" at bounding box center [238, 80] width 10 height 15
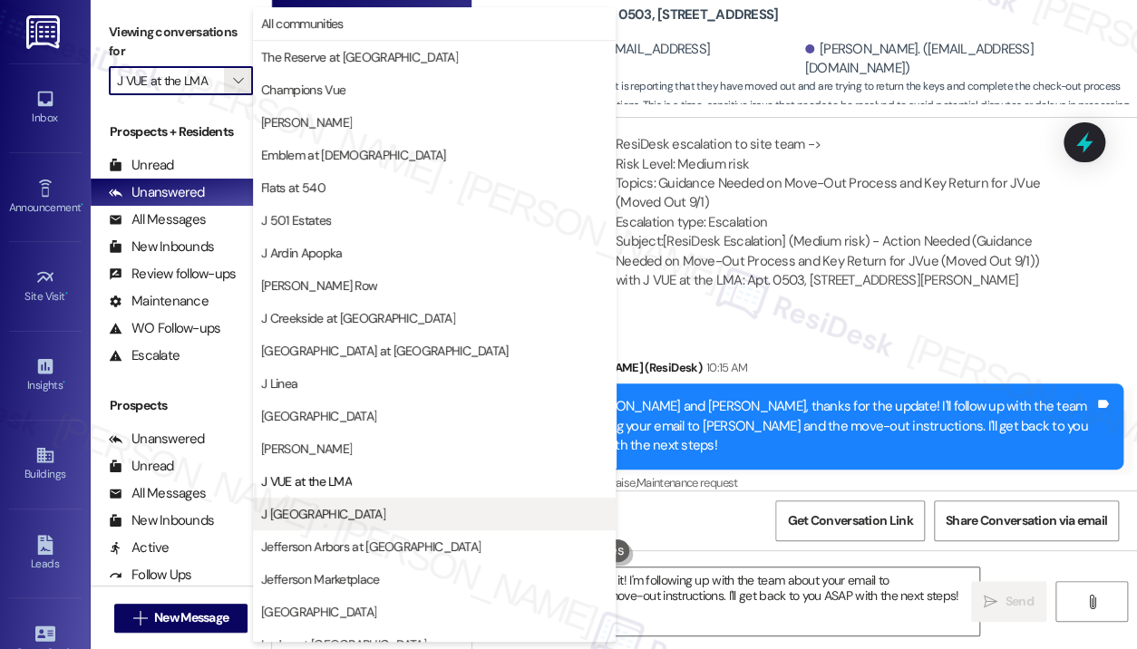
click at [348, 507] on span "J [GEOGRAPHIC_DATA]" at bounding box center [323, 514] width 124 height 18
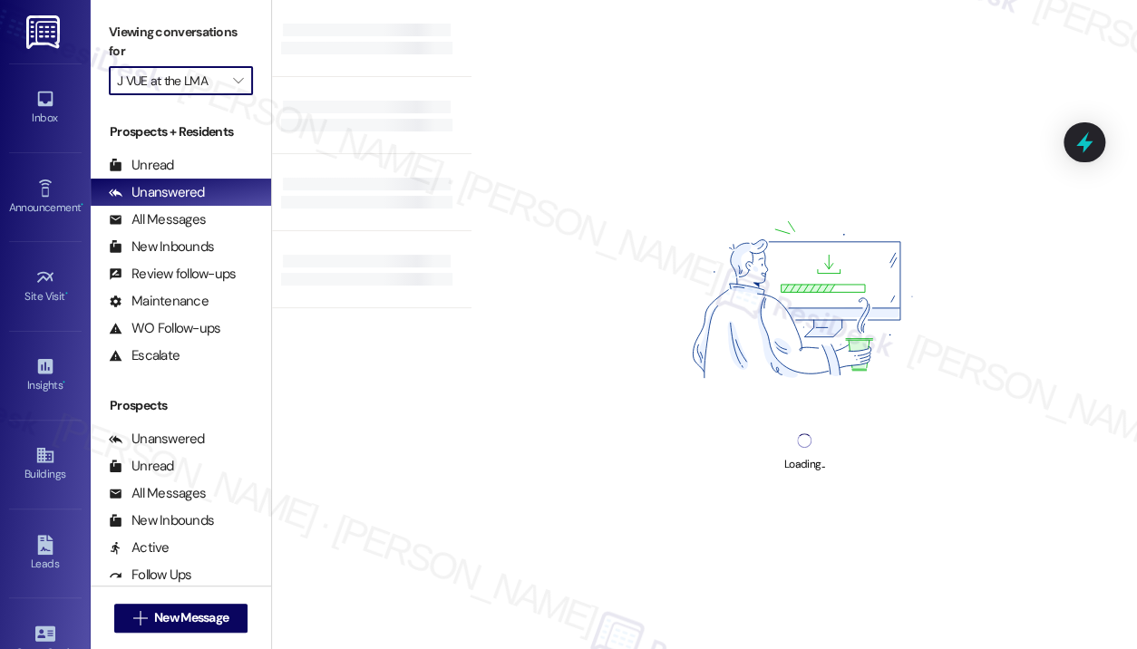
type input "J [GEOGRAPHIC_DATA]"
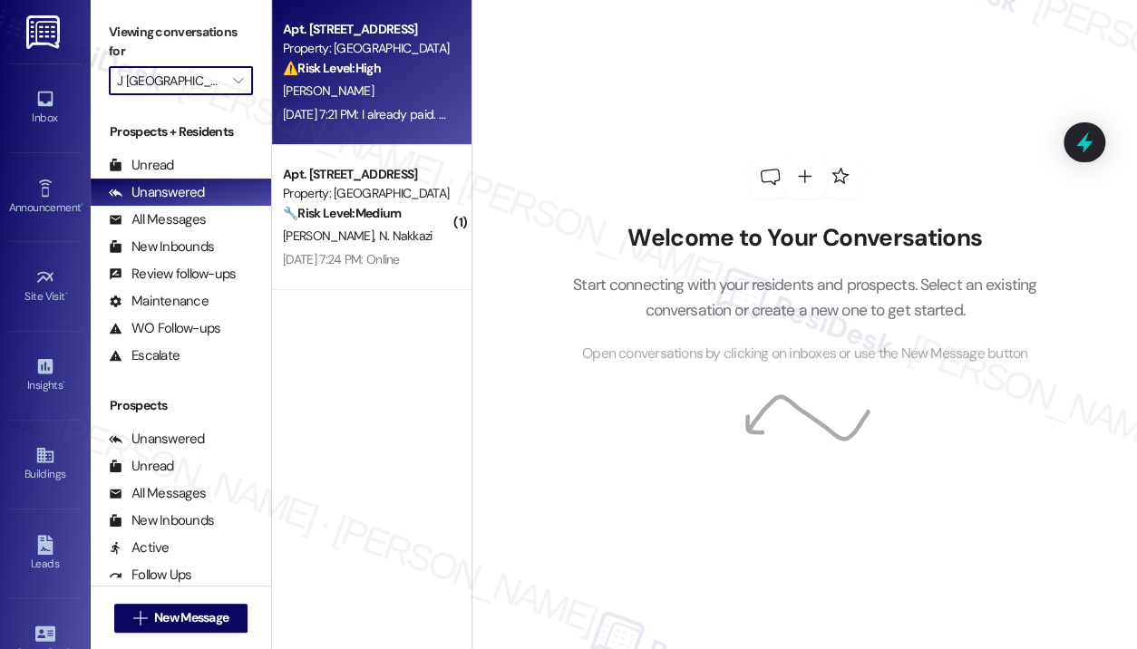
click at [366, 115] on div "[DATE] 7:21 PM: I already paid. Oh please for [DEMOGRAPHIC_DATA] I leave my che…" at bounding box center [630, 114] width 695 height 16
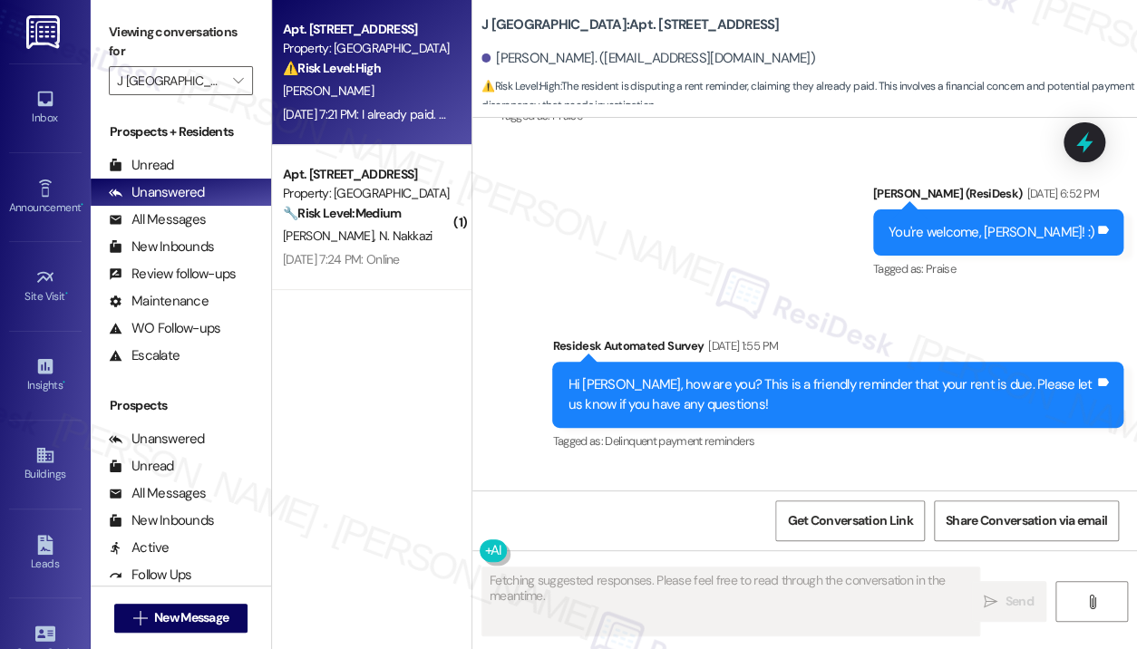
scroll to position [14499, 0]
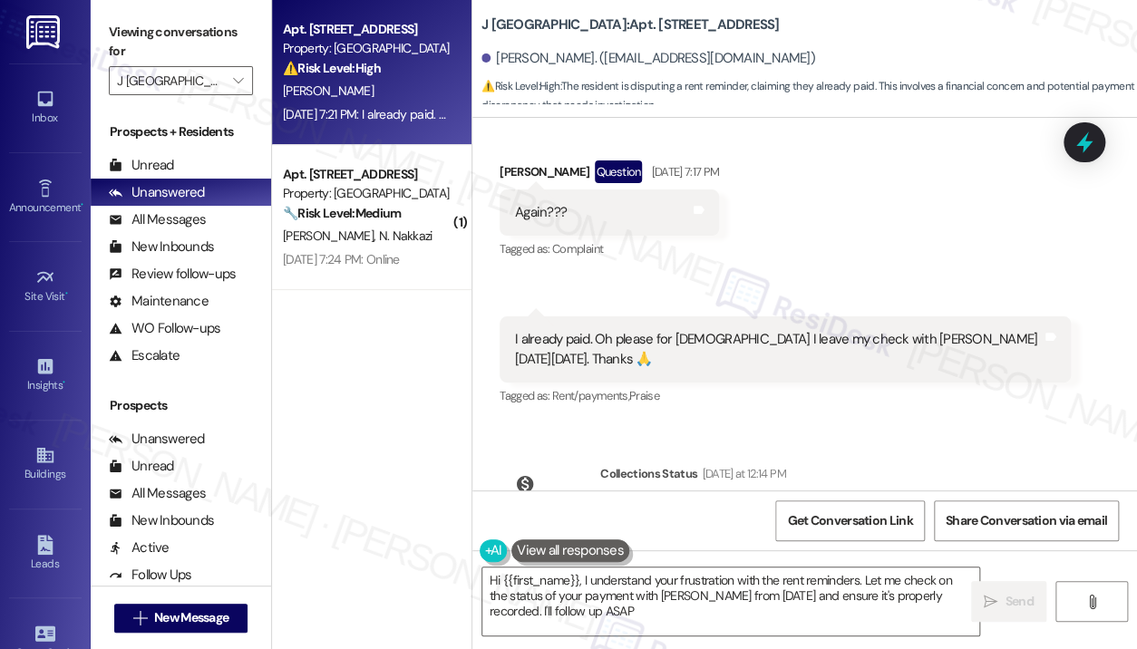
type textarea "Hi {{first_name}}, I understand your frustration with the rent reminders. Let m…"
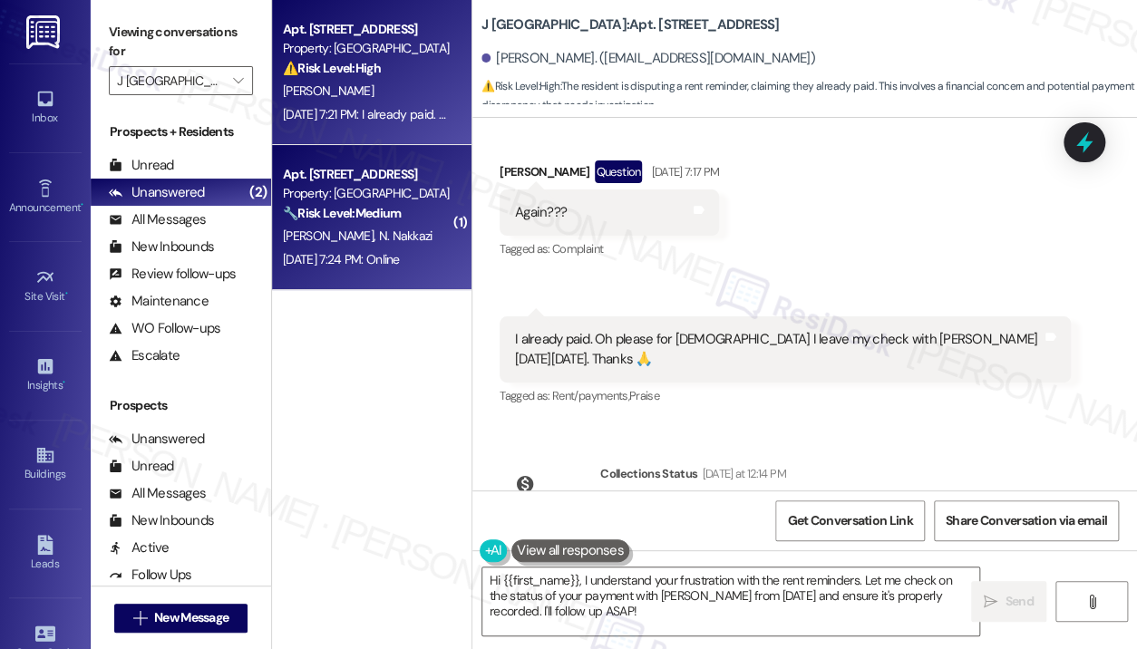
click at [450, 191] on div "Property: [GEOGRAPHIC_DATA]" at bounding box center [367, 193] width 168 height 19
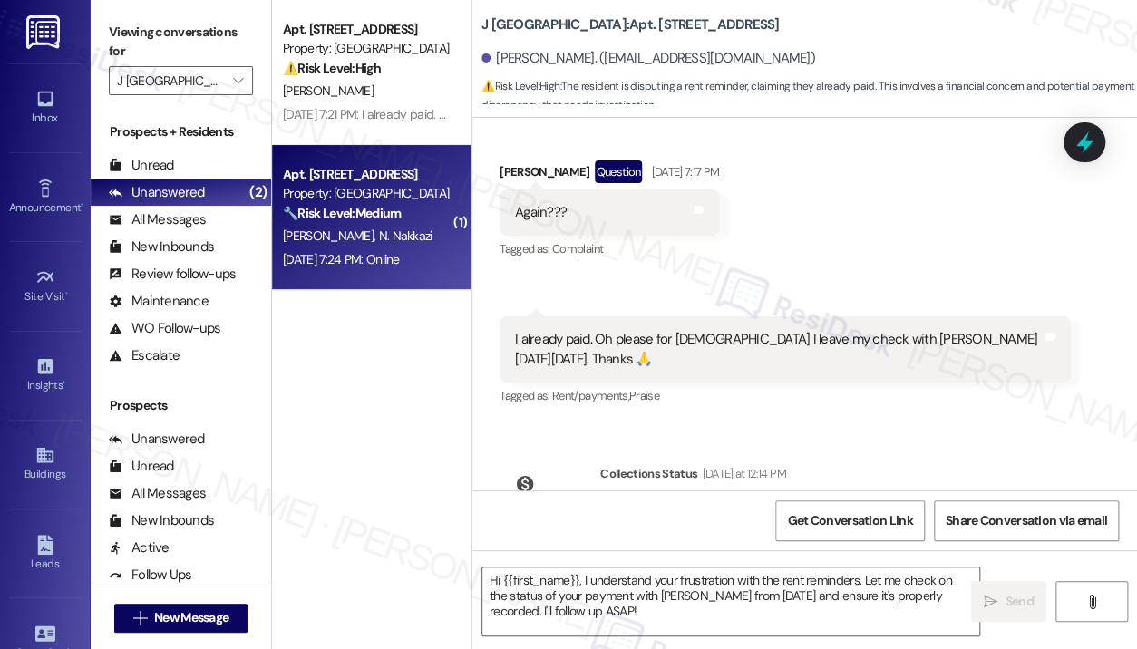
type textarea "Fetching suggested responses. Please feel free to read through the conversation…"
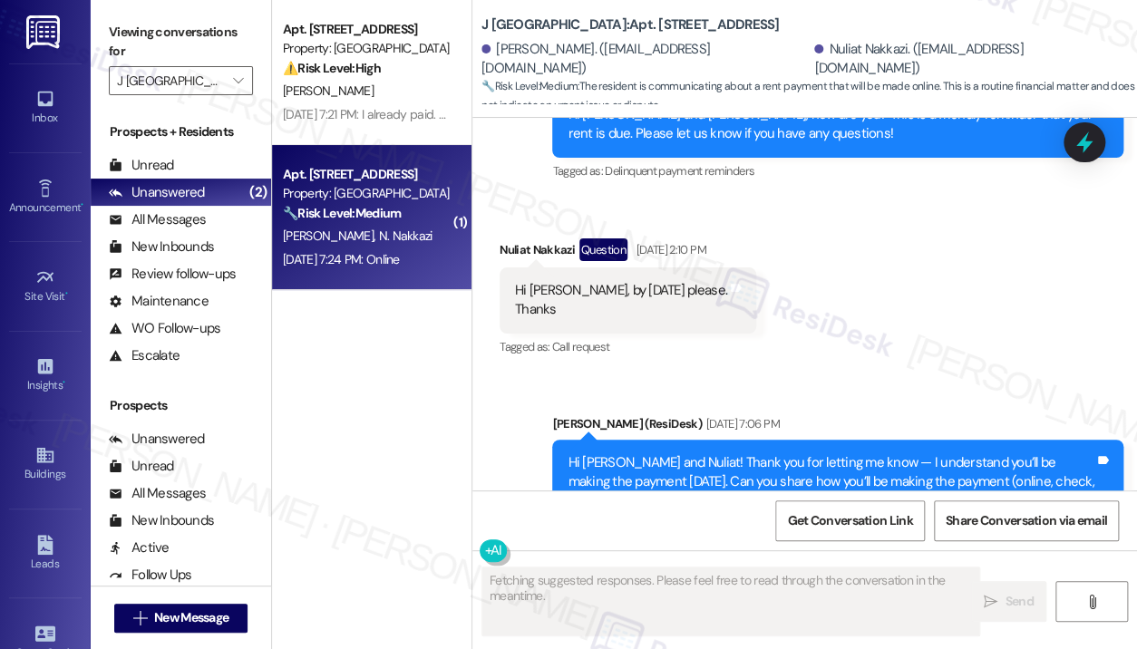
scroll to position [7322, 0]
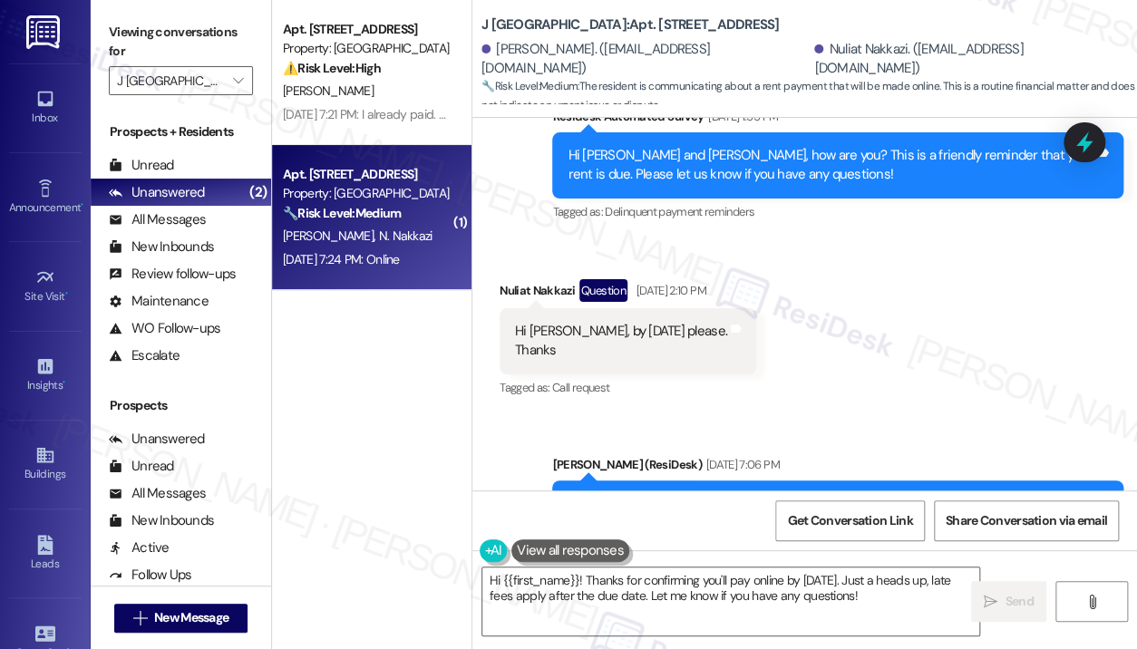
click at [856, 278] on div "Received via SMS Nuliat Nakkazi Question [DATE] 2:10 PM Hi [PERSON_NAME], by [D…" at bounding box center [804, 326] width 665 height 176
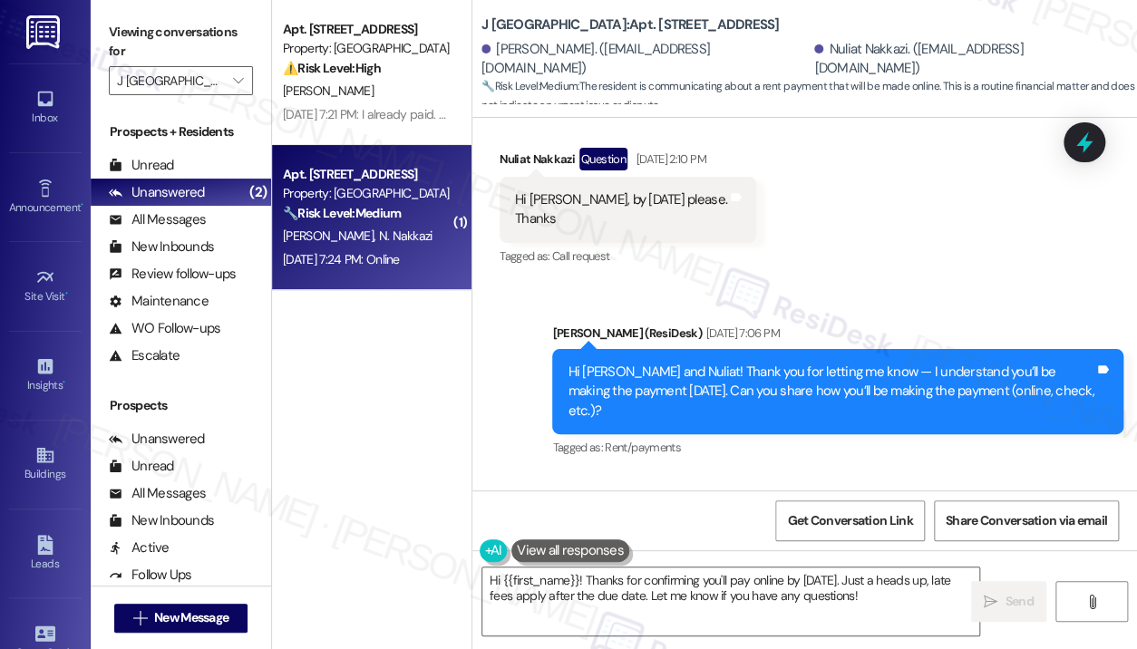
scroll to position [7417, 0]
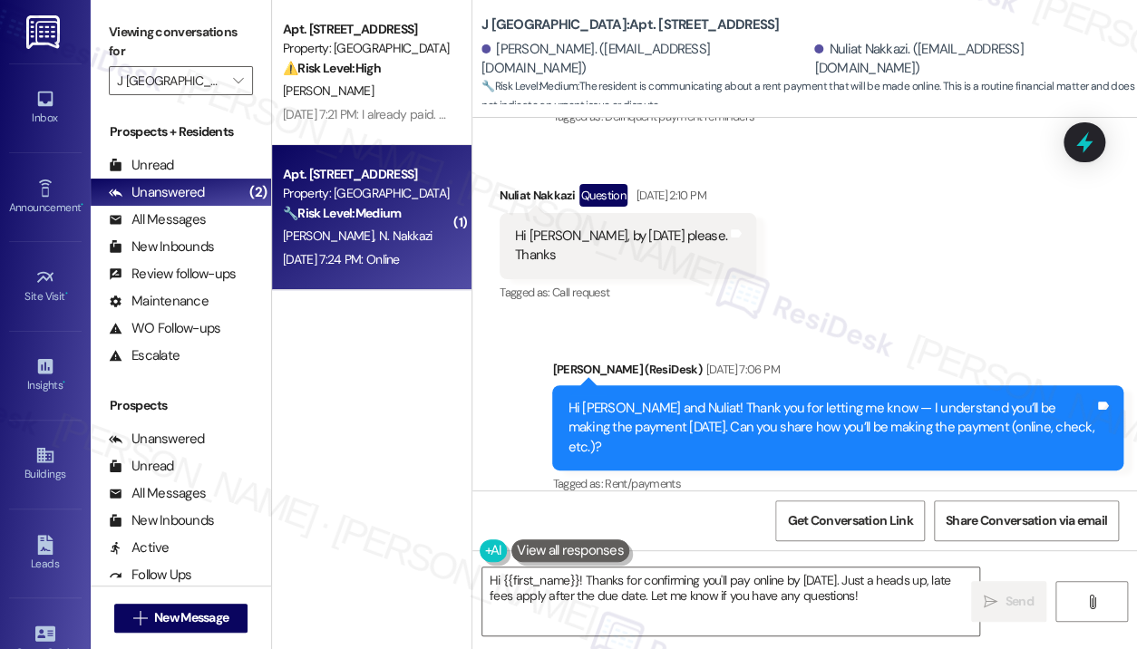
click at [890, 258] on div "Received via SMS Nuliat Nakkazi Question [DATE] 2:10 PM Hi [PERSON_NAME], by [D…" at bounding box center [804, 231] width 665 height 176
click at [925, 264] on div "Received via SMS Nuliat Nakkazi Question [DATE] 2:10 PM Hi [PERSON_NAME], by [D…" at bounding box center [804, 231] width 665 height 176
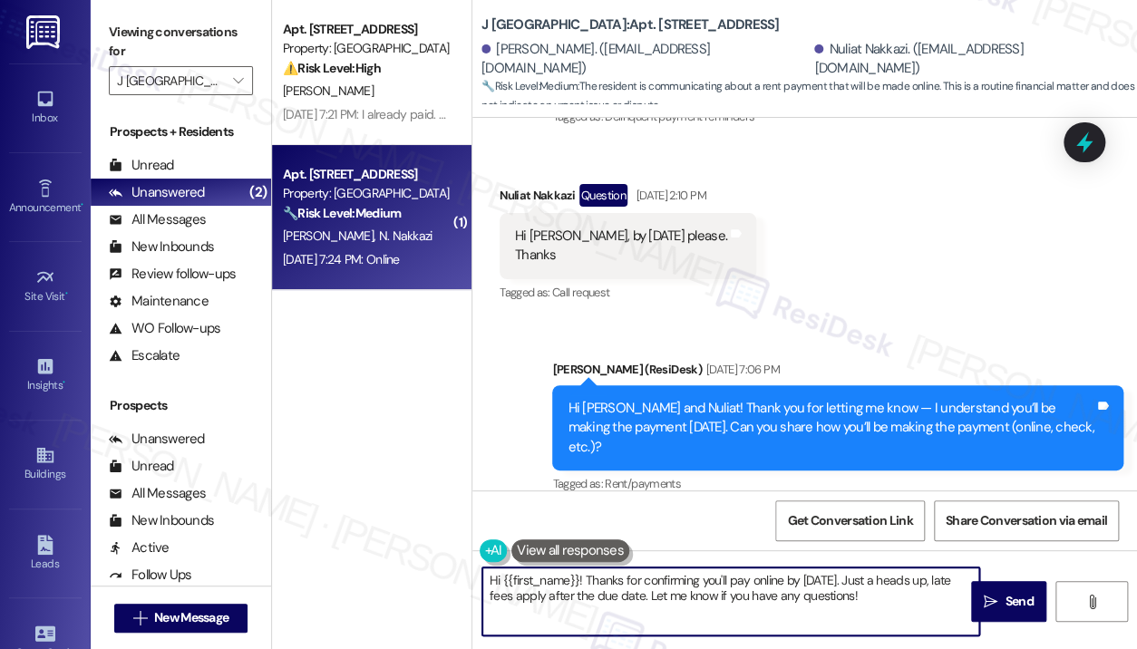
drag, startPoint x: 870, startPoint y: 601, endPoint x: 587, endPoint y: 579, distance: 284.6
click at [587, 579] on textarea "Hi {{first_name}}! Thanks for confirming you'll pay online by [DATE]. Just a he…" at bounding box center [730, 602] width 497 height 68
paste textarea "I understand you planned to pay online [DATE]. Were you able to get it processe…"
click at [631, 596] on textarea "Hi {{first_name}}! I understand you planned to pay online [DATE]. Were you able…" at bounding box center [730, 602] width 497 height 68
type textarea "Hi {{first_name}}! I understand you planned to pay online [DATE]. Were you able…"
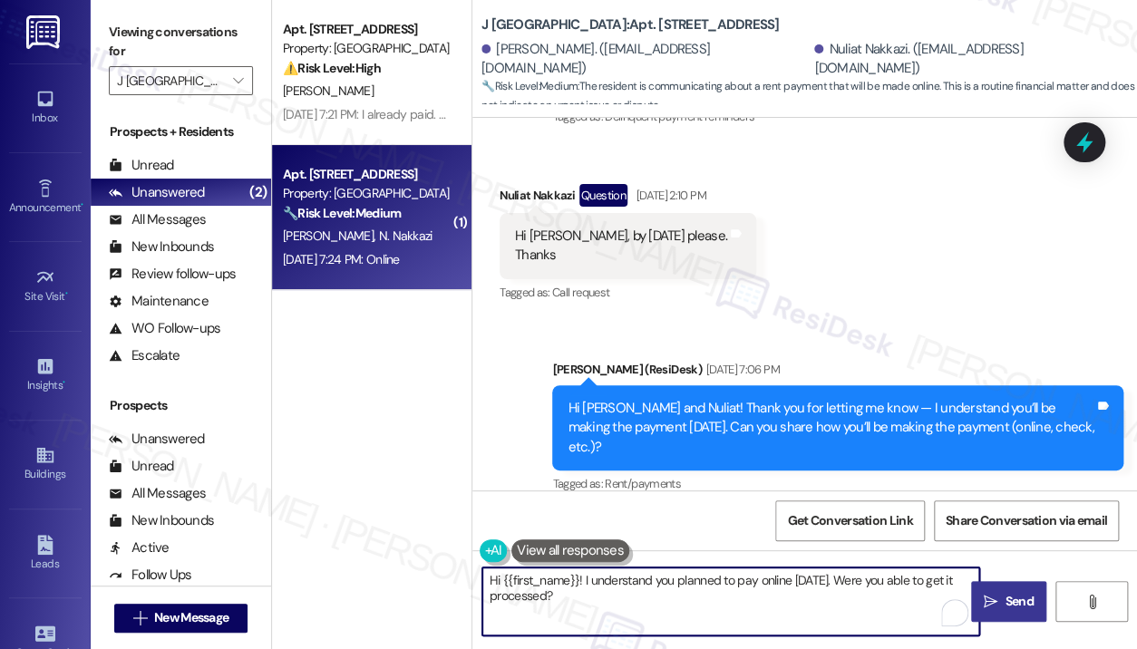
click at [1013, 606] on span "Send" at bounding box center [1019, 601] width 28 height 19
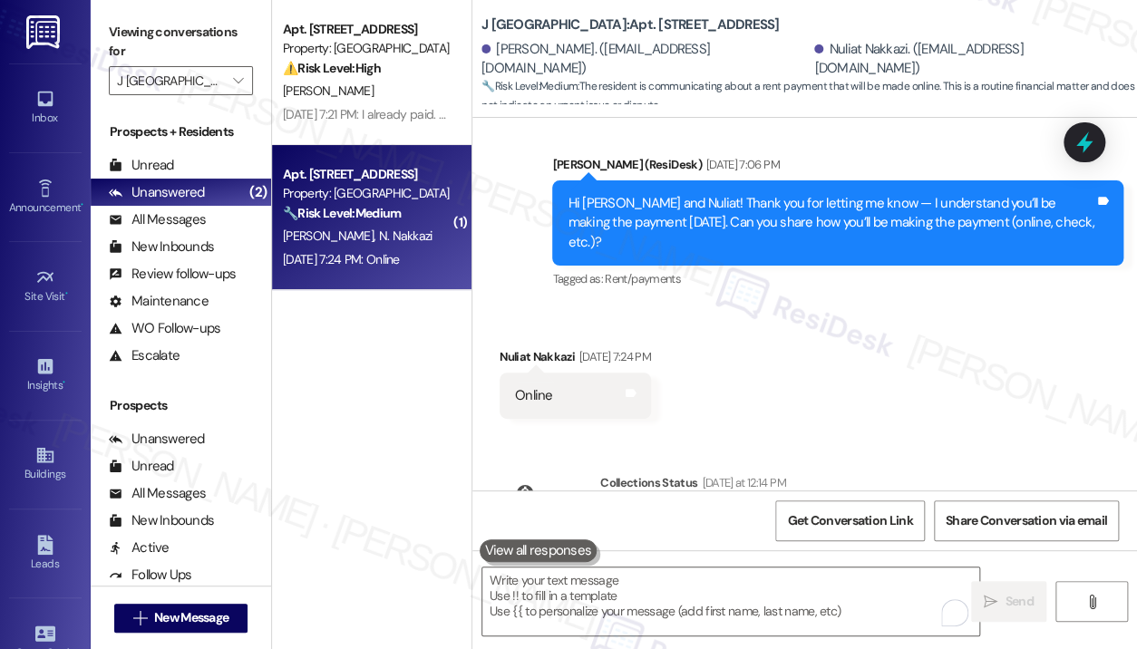
scroll to position [7835, 0]
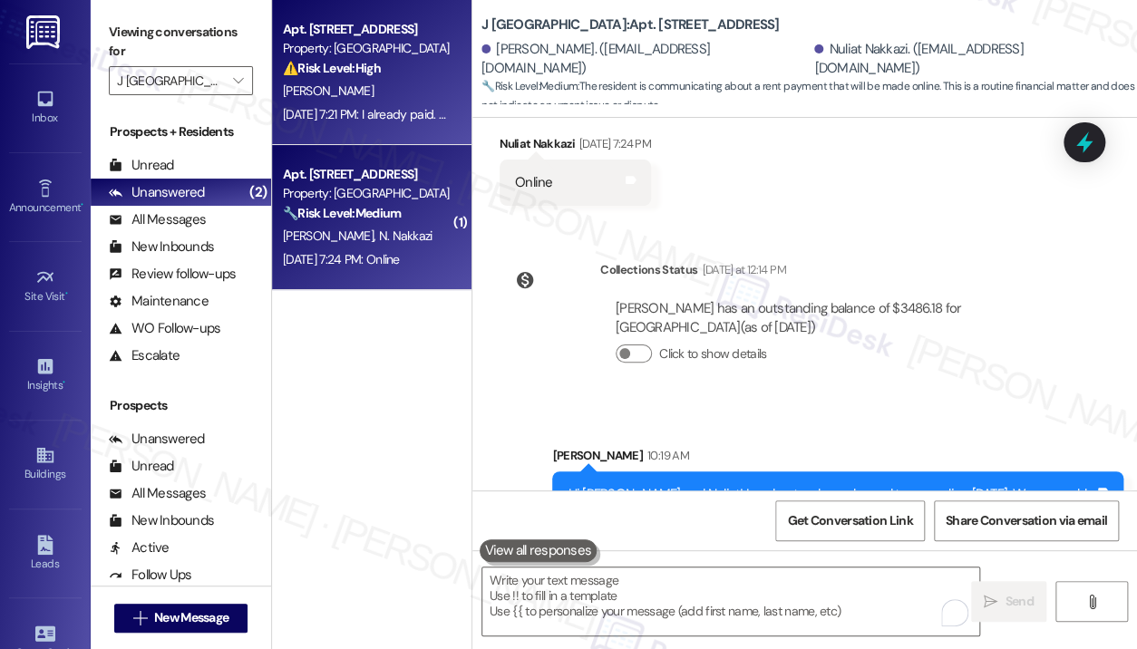
click at [377, 120] on div "[DATE] 7:21 PM: I already paid. Oh please for [DEMOGRAPHIC_DATA] I leave my che…" at bounding box center [630, 114] width 695 height 16
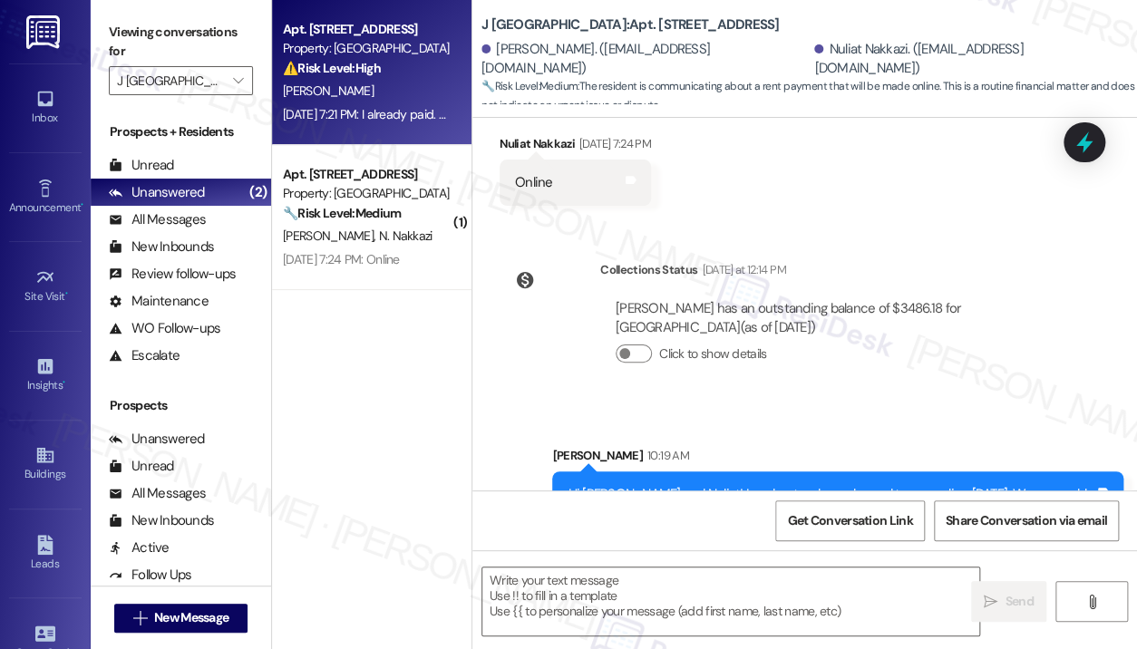
type textarea "Fetching suggested responses. Please feel free to read through the conversation…"
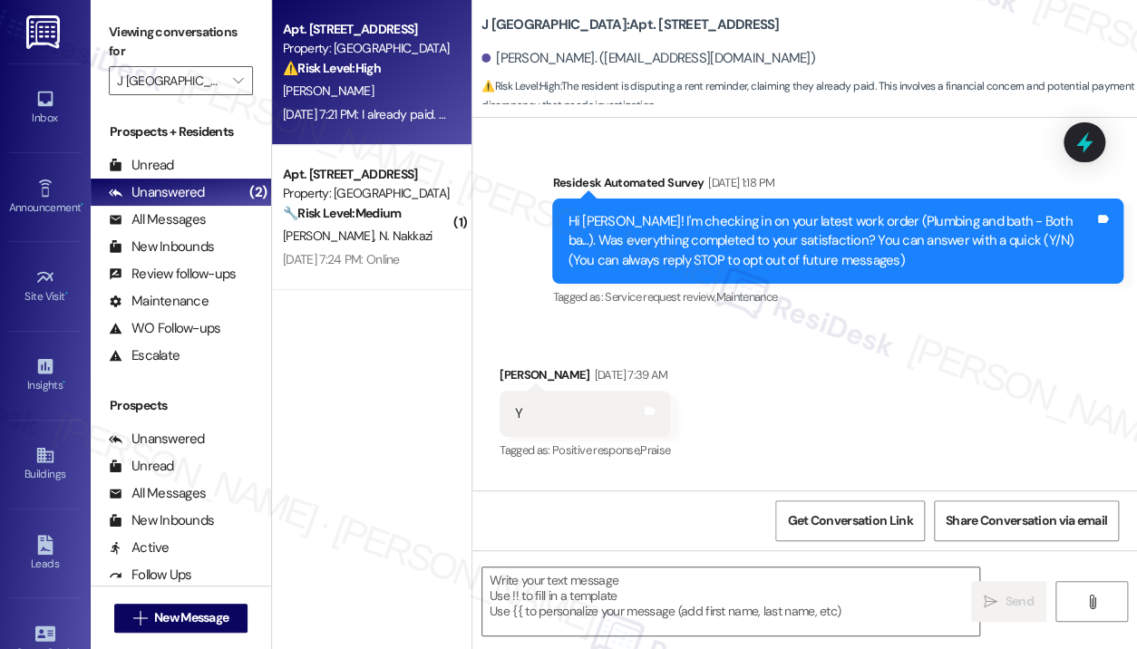
scroll to position [14499, 0]
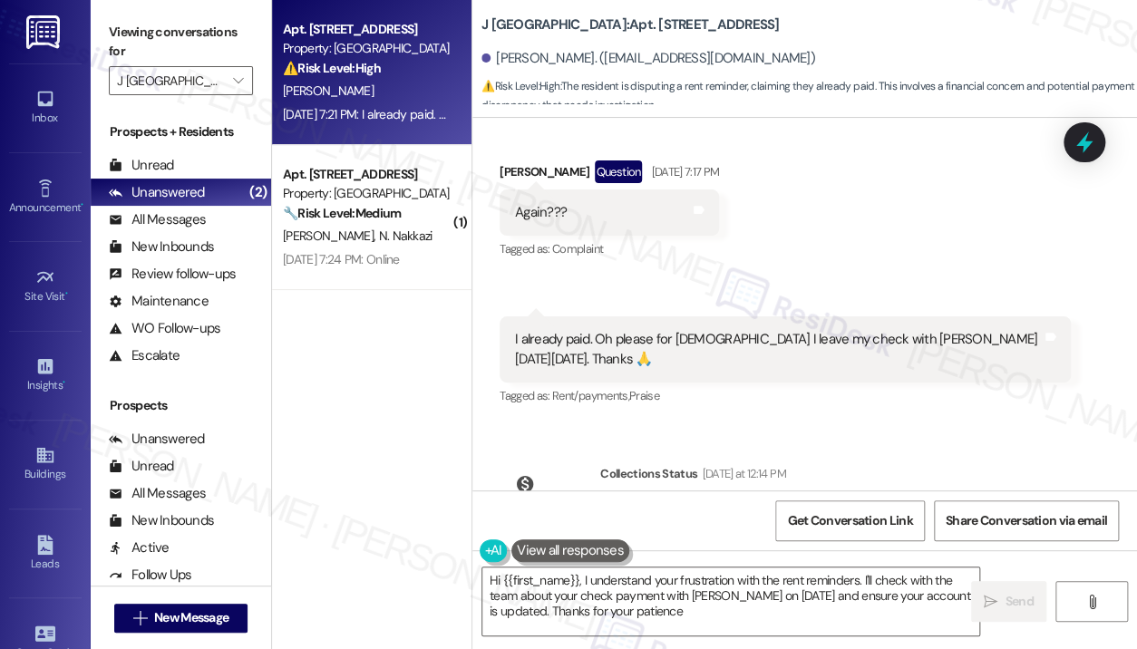
type textarea "Hi {{first_name}}, I understand your frustration with the rent reminders. I'll …"
click at [865, 312] on div "Survey, sent via SMS Residesk Automated Survey [DATE] 1:18 PM Hi [PERSON_NAME]!…" at bounding box center [804, 304] width 665 height 373
click at [907, 172] on div "Received via SMS [PERSON_NAME] Question [DATE] 7:17 PM Again??? Tags and notes …" at bounding box center [804, 272] width 665 height 304
click at [1088, 141] on icon at bounding box center [1084, 142] width 31 height 31
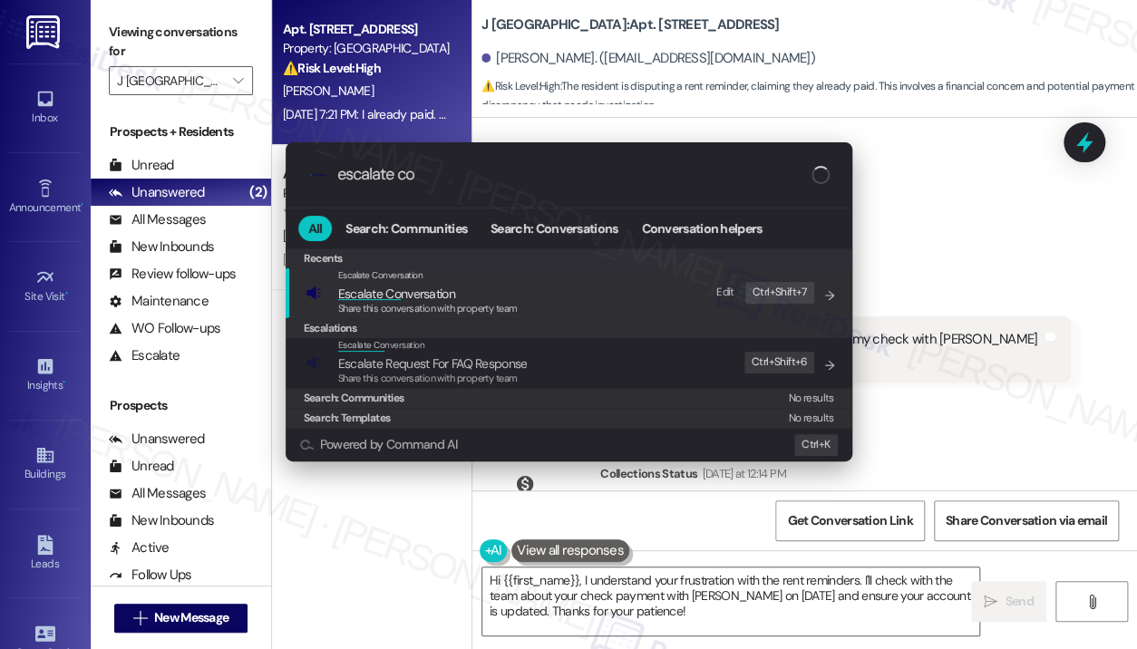
type input "escalate con"
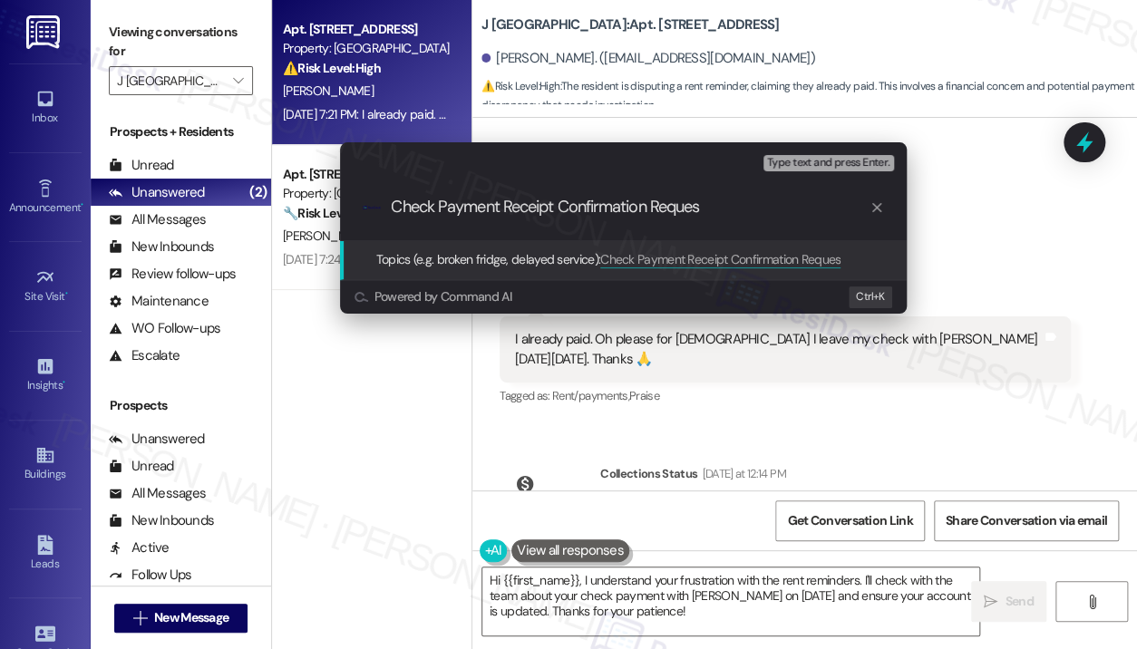
type input "Check Payment Receipt Confirmation Request"
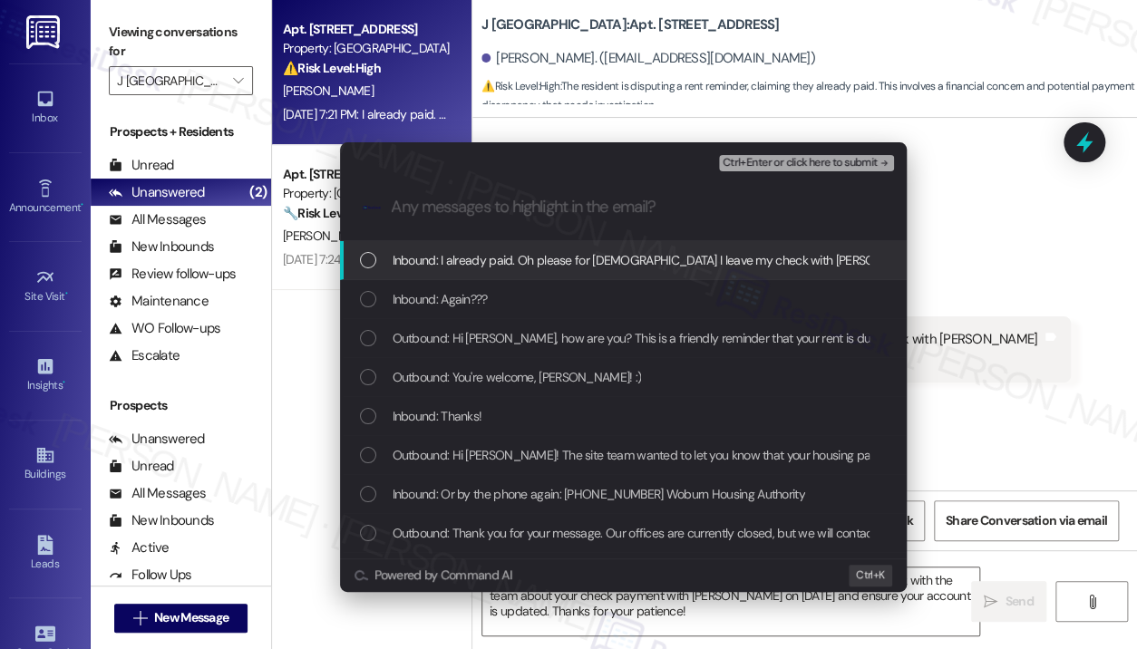
click at [591, 261] on span "Inbound: I already paid. Oh please for [DEMOGRAPHIC_DATA] I leave my check with…" at bounding box center [725, 260] width 665 height 20
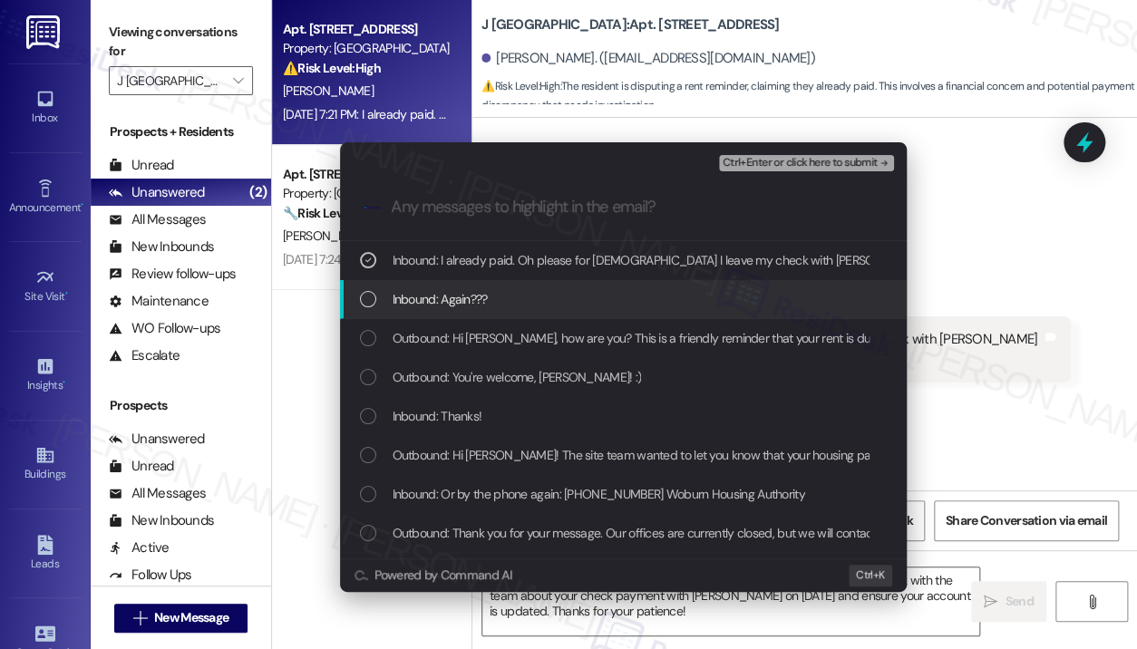
click at [592, 305] on div "Inbound: Again???" at bounding box center [625, 299] width 530 height 20
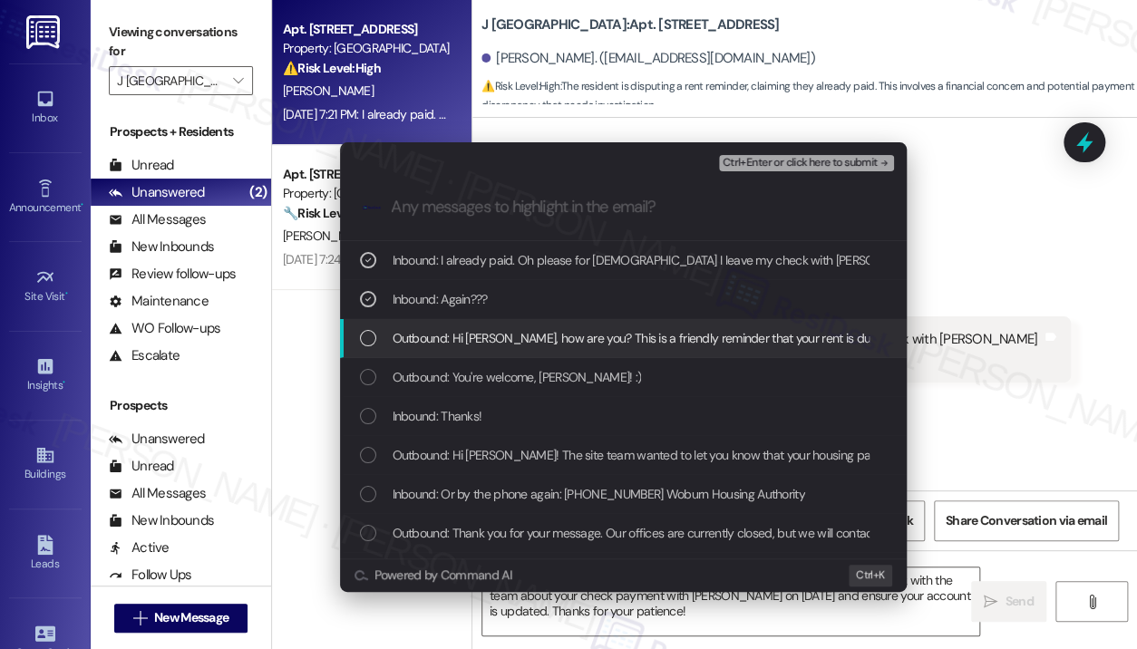
click at [608, 342] on span "Outbound: Hi [PERSON_NAME], how are you? This is a friendly reminder that your …" at bounding box center [756, 338] width 726 height 20
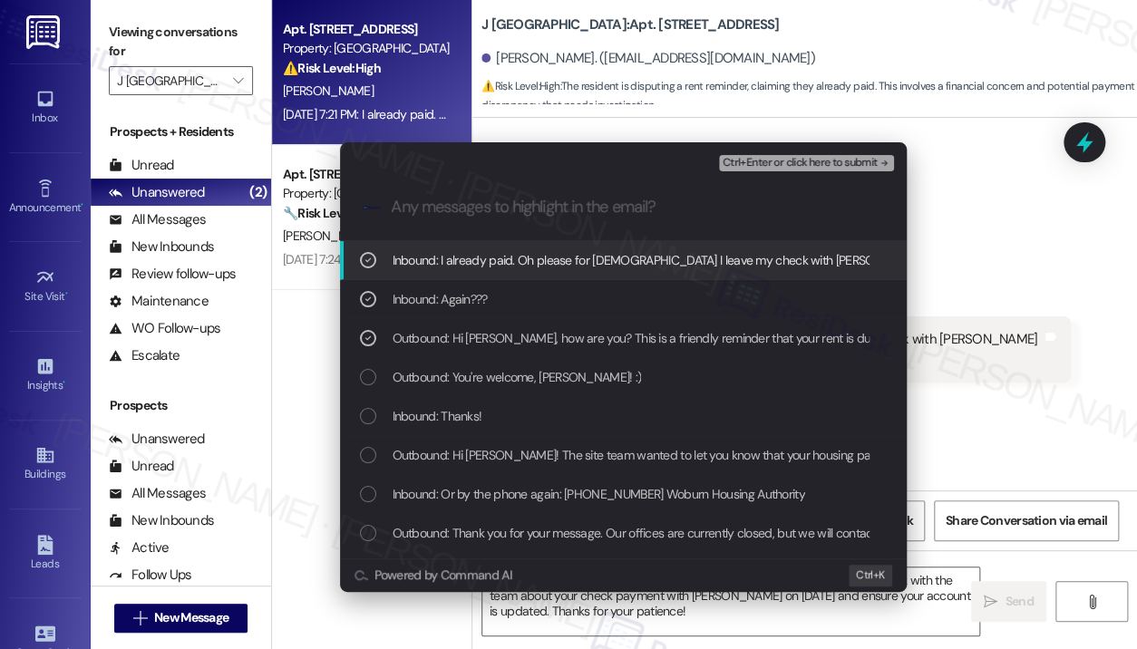
click at [765, 163] on span "Ctrl+Enter or click here to submit" at bounding box center [800, 163] width 155 height 13
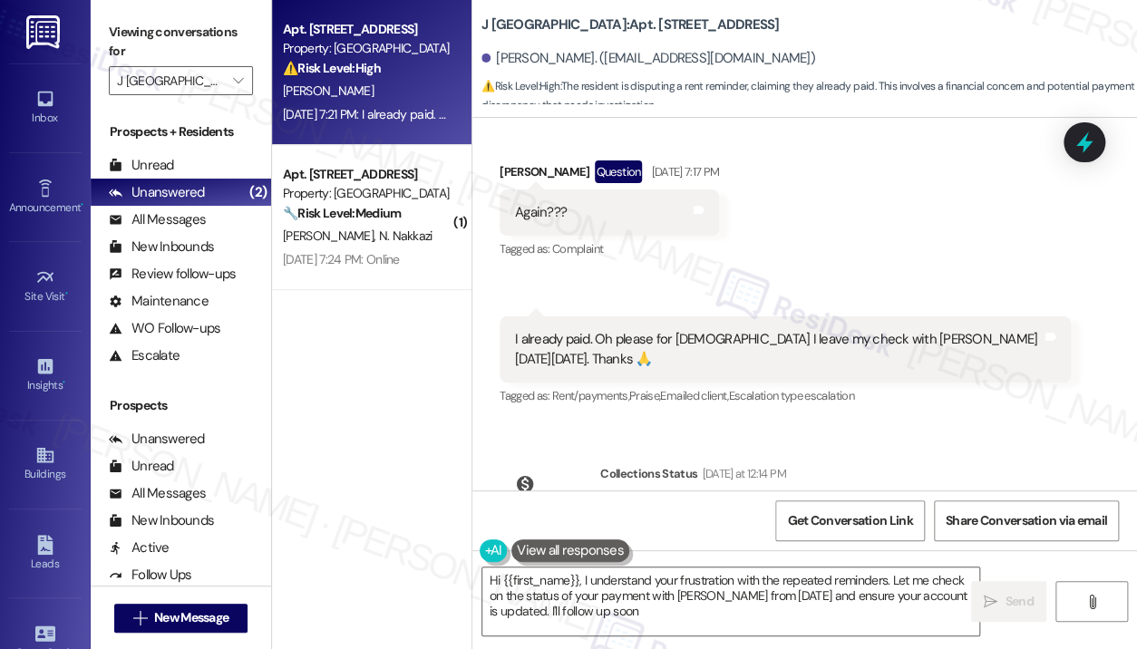
type textarea "Hi {{first_name}}, I understand your frustration with the repeated reminders. L…"
click at [736, 612] on textarea "Hi {{first_name}}, I understand your frustration with the repeated reminders. L…" at bounding box center [730, 602] width 497 height 68
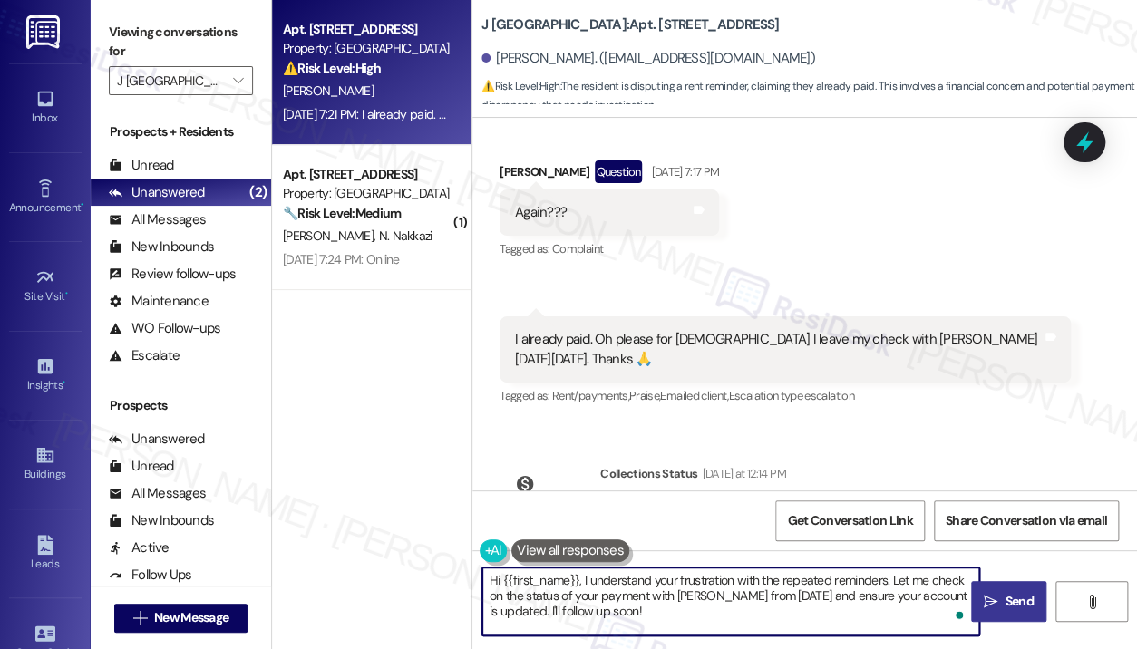
click at [1012, 598] on span "Send" at bounding box center [1019, 601] width 28 height 19
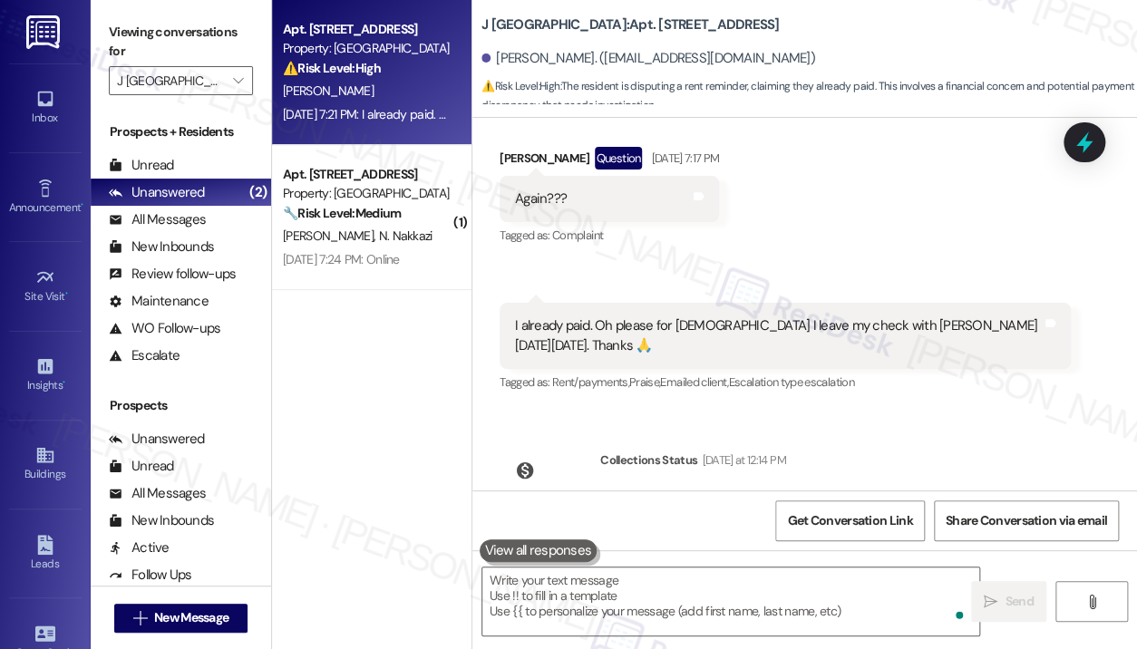
scroll to position [14664, 0]
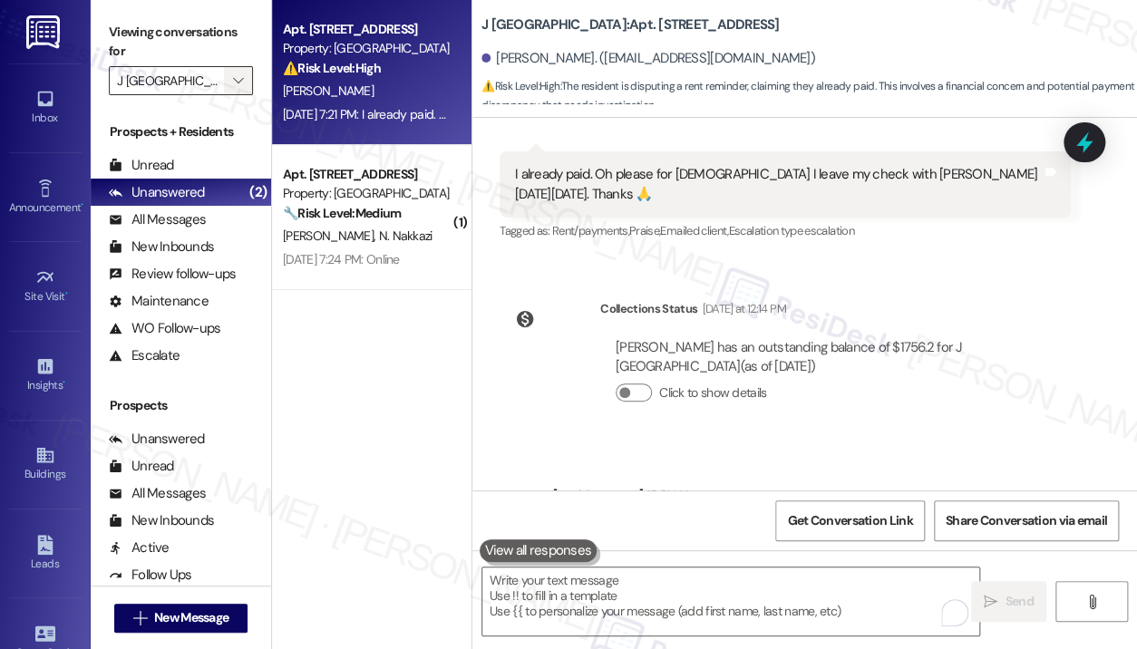
click at [241, 82] on icon "" at bounding box center [238, 80] width 10 height 15
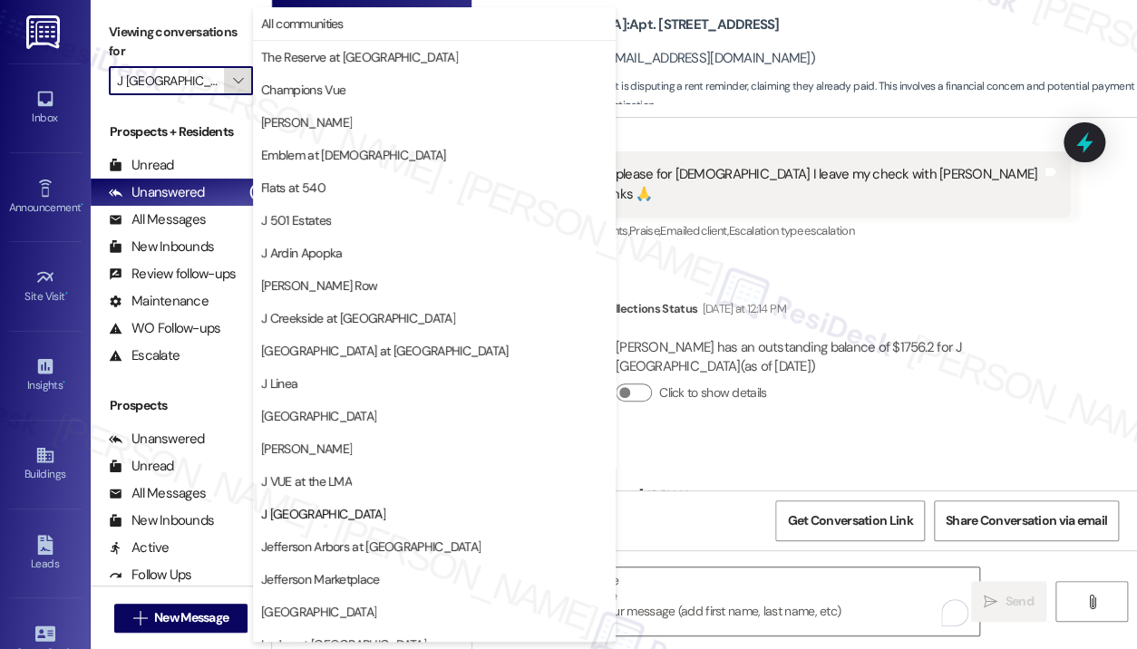
scroll to position [279, 0]
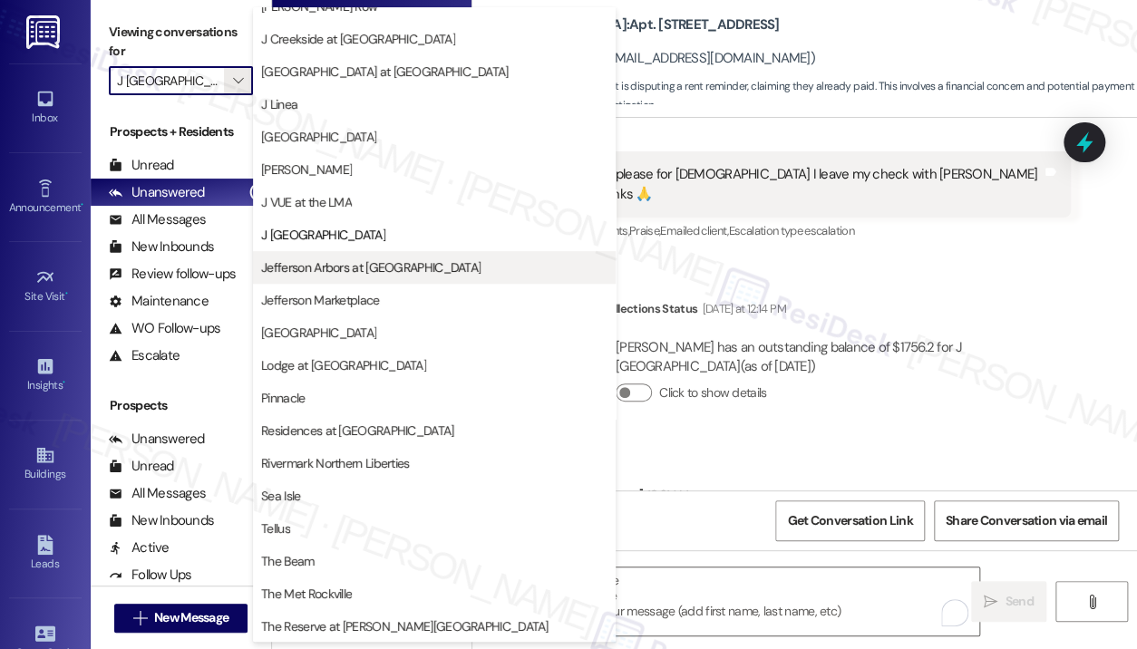
click at [334, 260] on span "Jefferson Arbors at [GEOGRAPHIC_DATA]" at bounding box center [370, 267] width 219 height 18
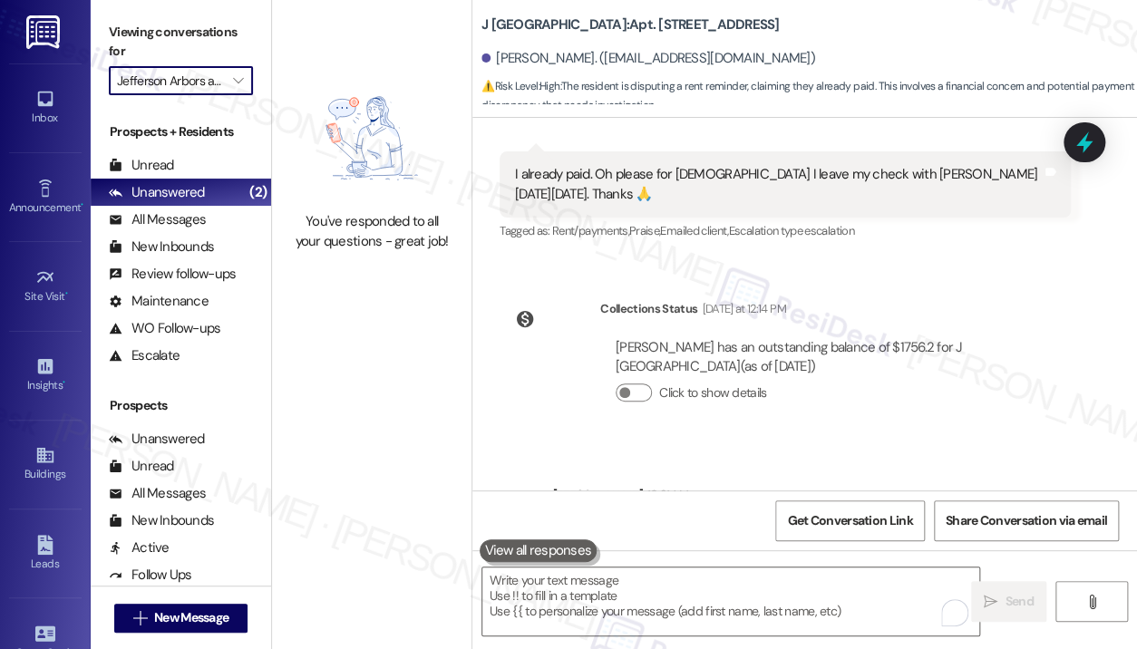
click at [399, 279] on div "You've responded to all your questions - great job!" at bounding box center [371, 162] width 199 height 325
click at [237, 84] on icon "" at bounding box center [238, 80] width 10 height 15
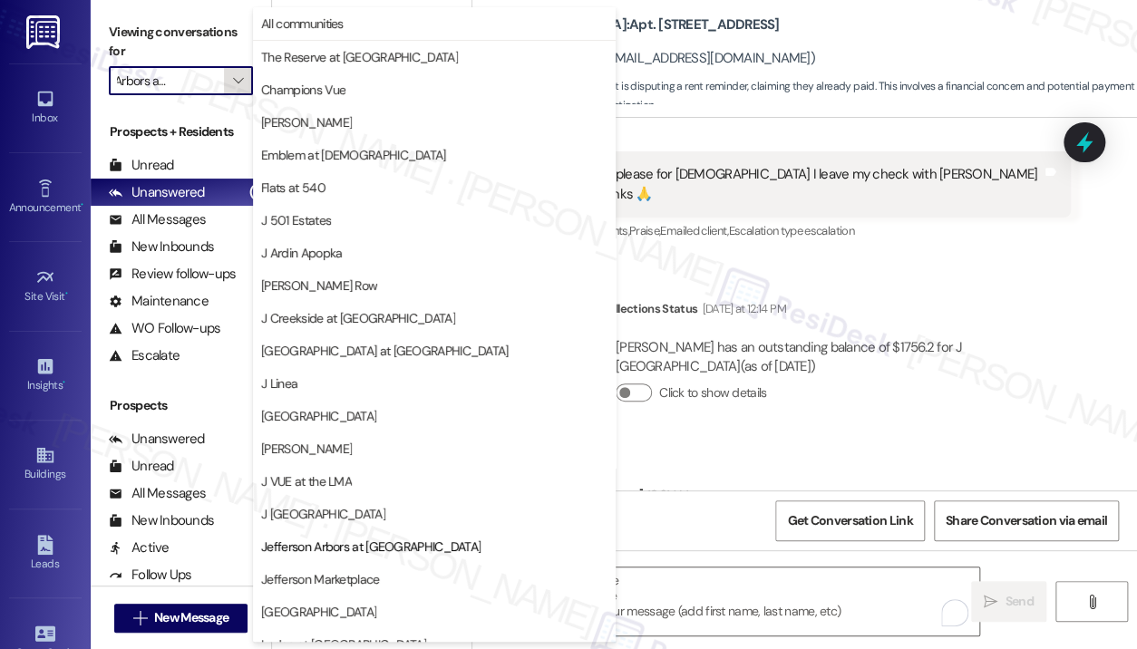
scroll to position [279, 0]
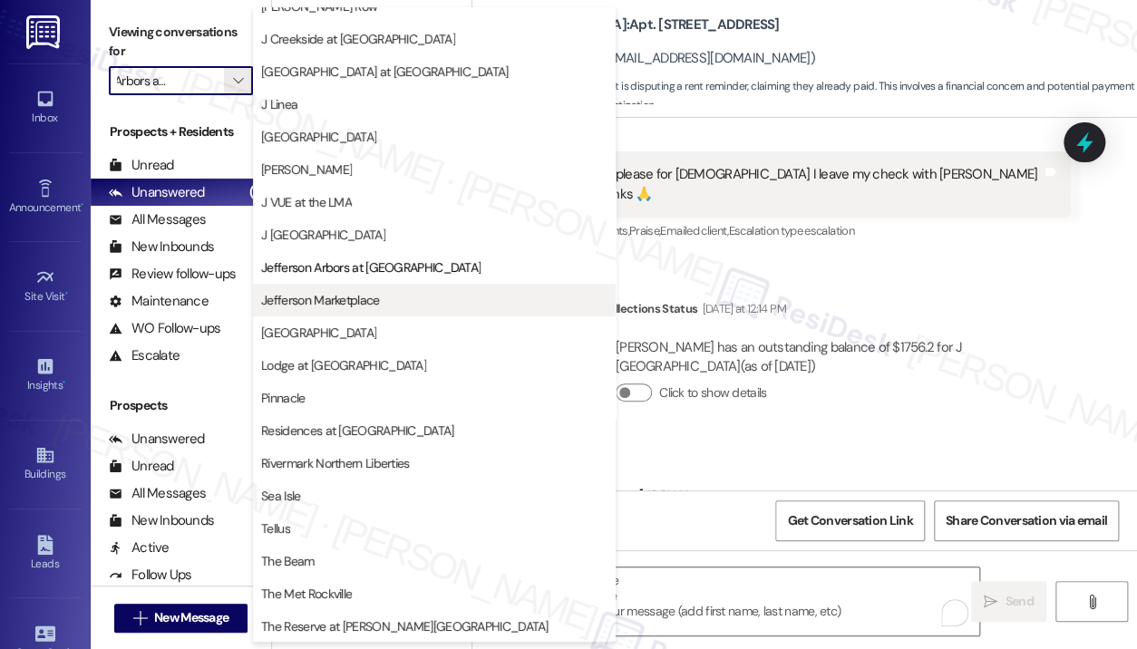
click at [351, 291] on span "Jefferson Marketplace" at bounding box center [320, 300] width 118 height 18
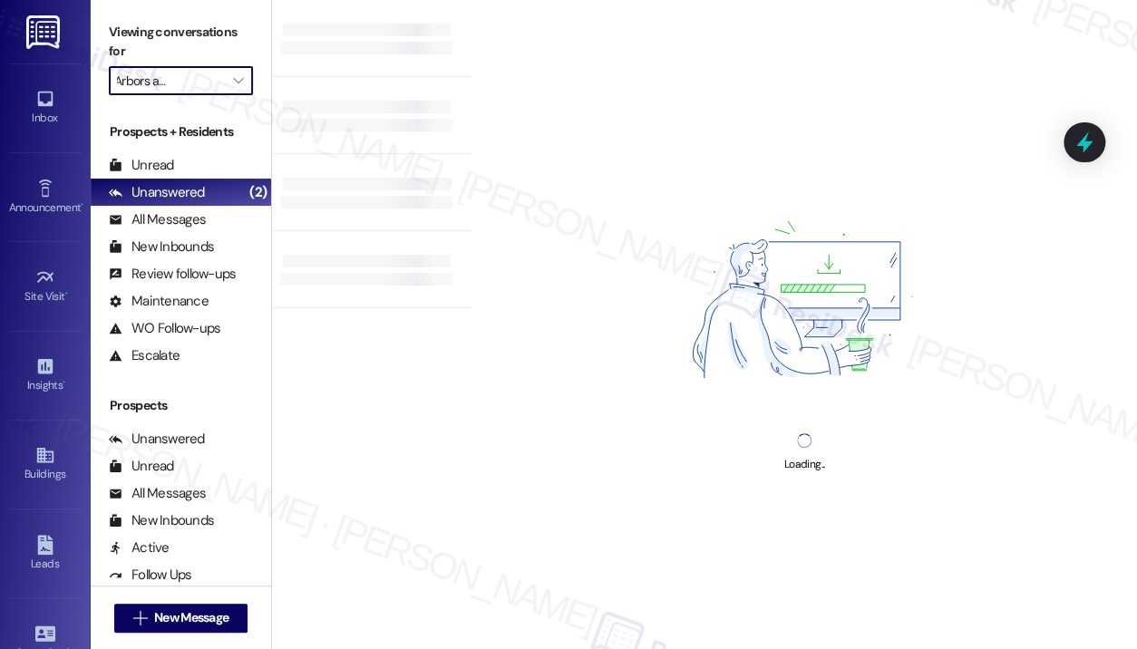
type input "Jefferson Marketplace"
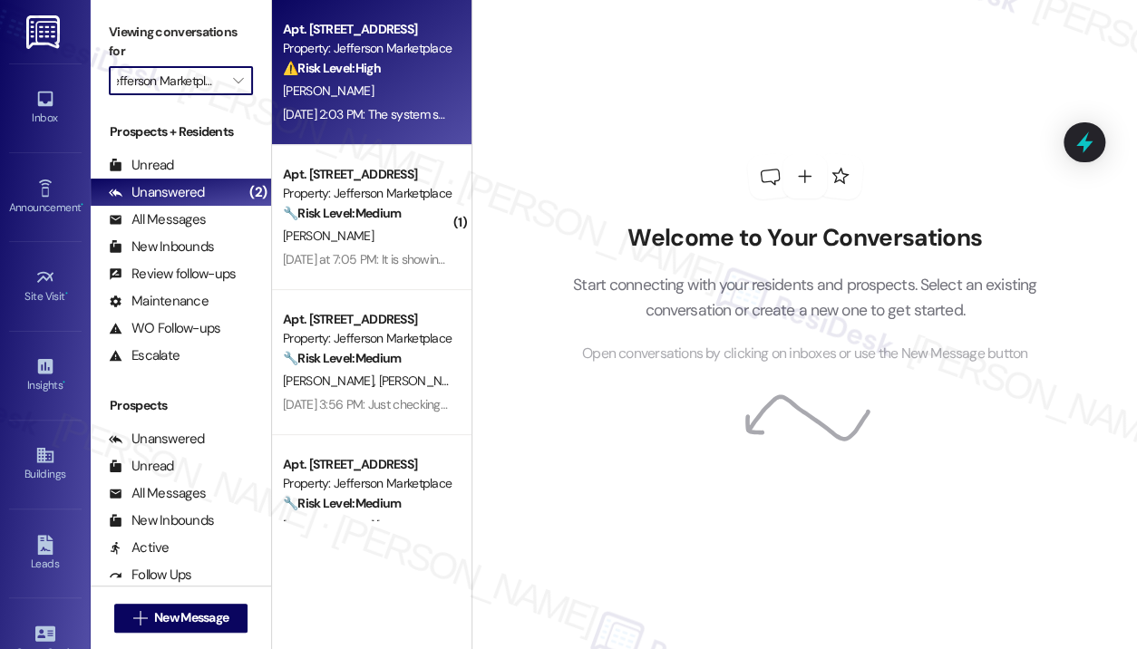
click at [408, 112] on div "[DATE] 2:03 PM: The system says my balance is $0 [DATE] 2:03 PM: The system say…" at bounding box center [417, 114] width 268 height 16
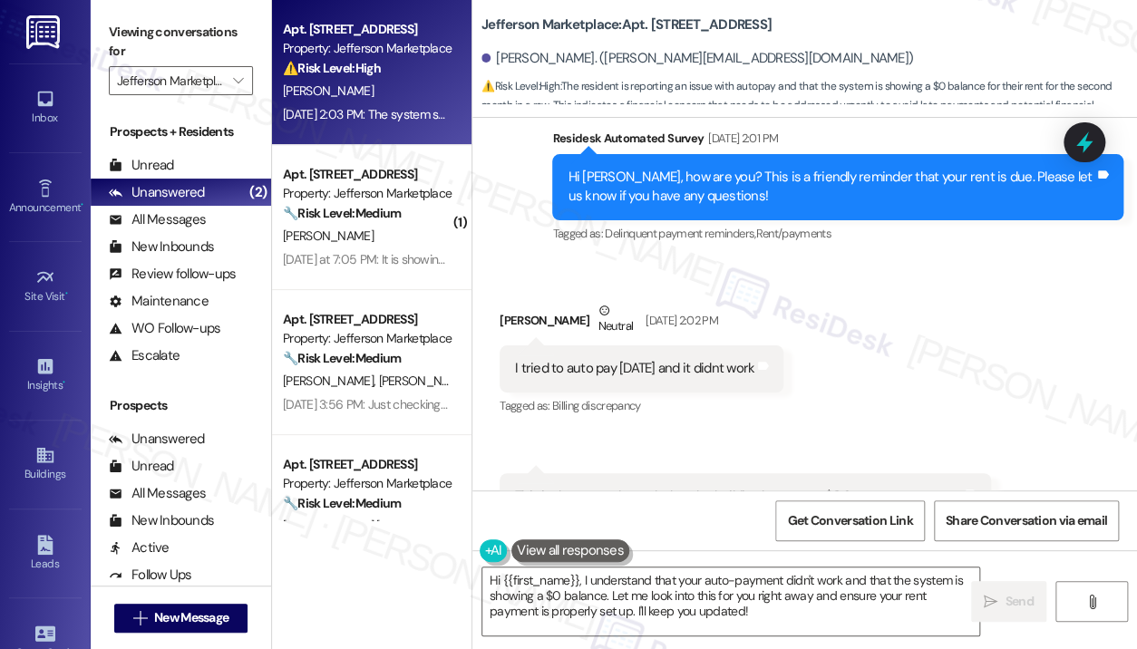
scroll to position [7102, 0]
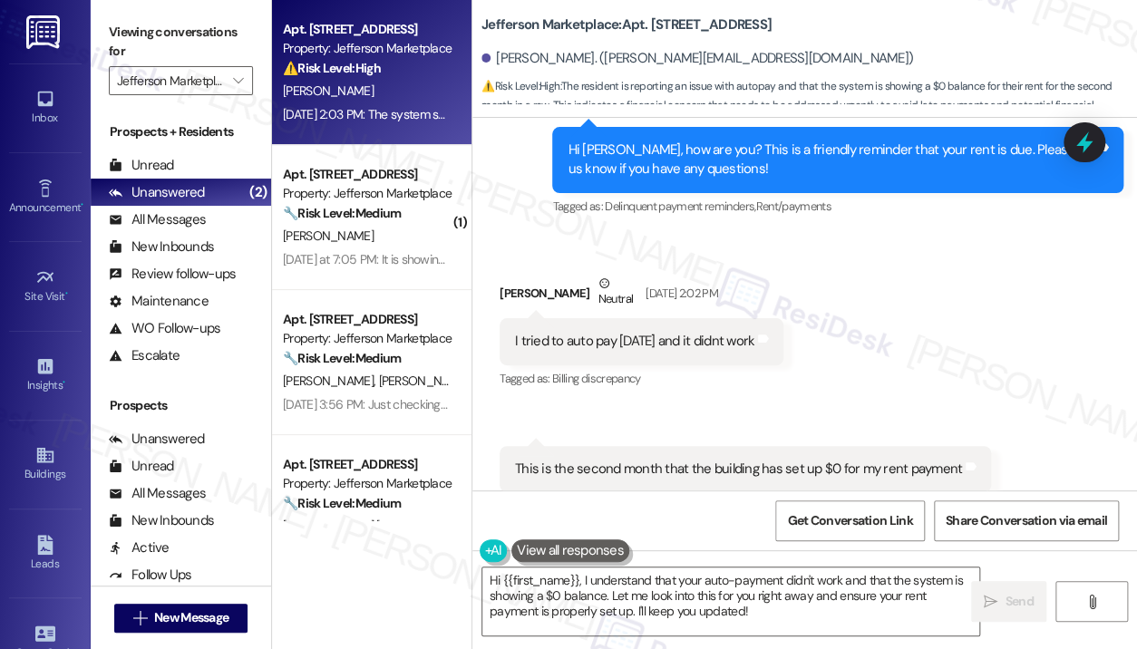
click at [674, 332] on div "I tried to auto pay [DATE] and it didnt work" at bounding box center [634, 341] width 239 height 19
click at [674, 332] on div "I tried to auto pay yesterday and it didnt work" at bounding box center [634, 341] width 239 height 19
copy div "I tried to auto pay yesterday and it didnt work Tags and notes"
click at [730, 460] on div "This is the second month that the building has set up $0 for my rent payment" at bounding box center [738, 469] width 447 height 19
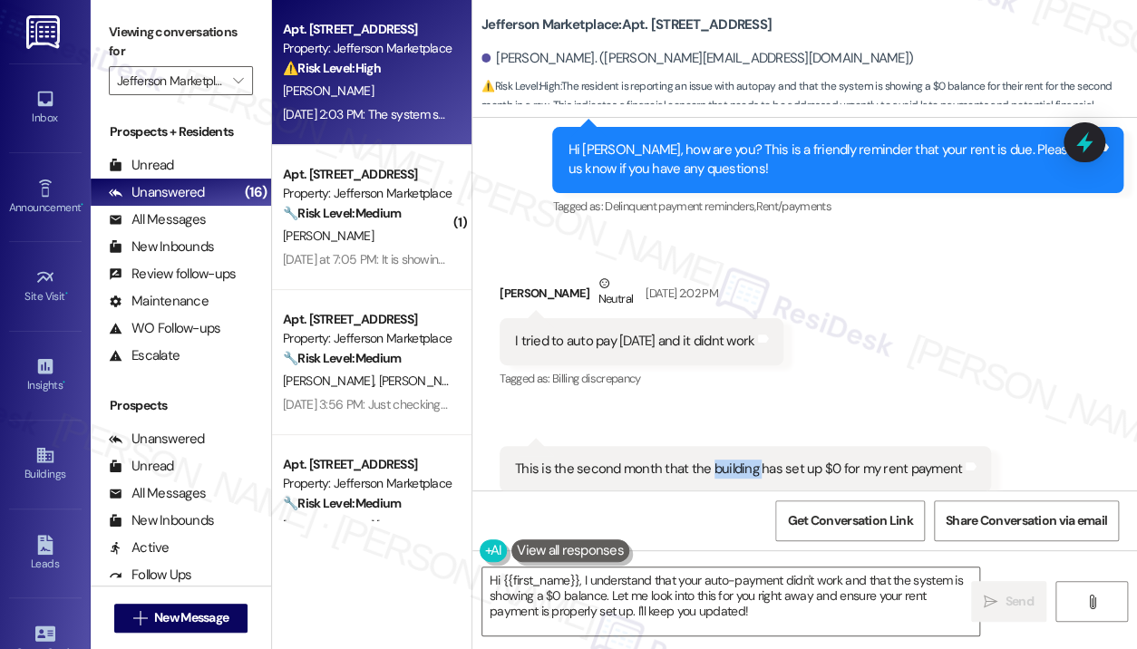
click at [730, 460] on div "This is the second month that the building has set up $0 for my rent payment" at bounding box center [738, 469] width 447 height 19
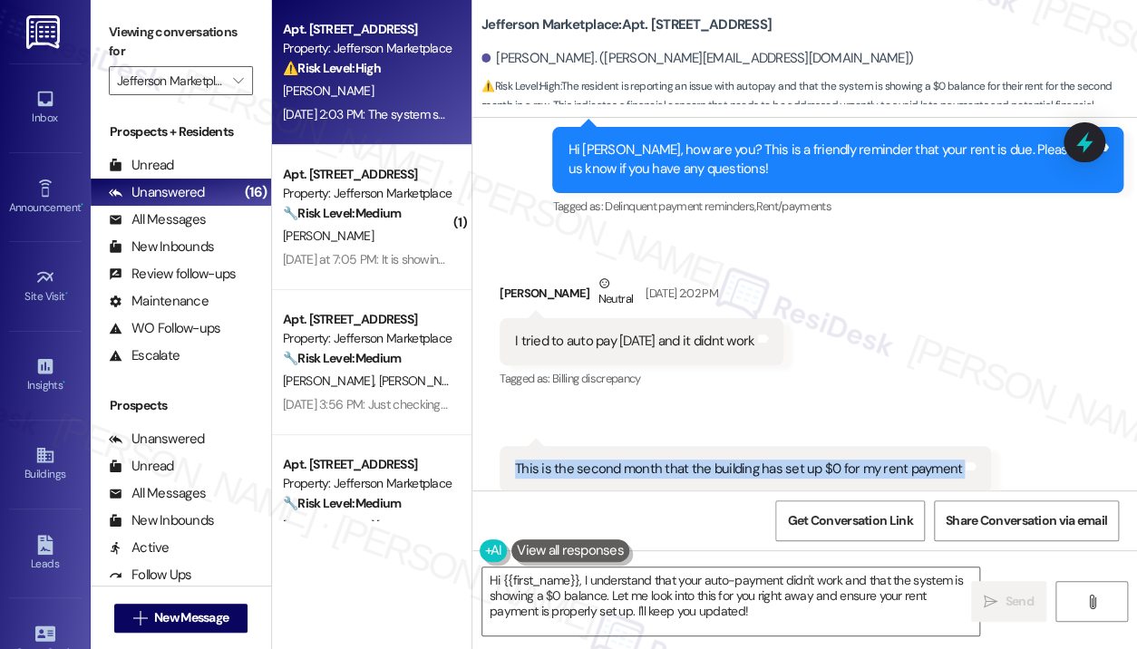
click at [730, 460] on div "This is the second month that the building has set up $0 for my rent payment" at bounding box center [738, 469] width 447 height 19
copy div "This is the second month that the building has set up $0 for my rent payment Ta…"
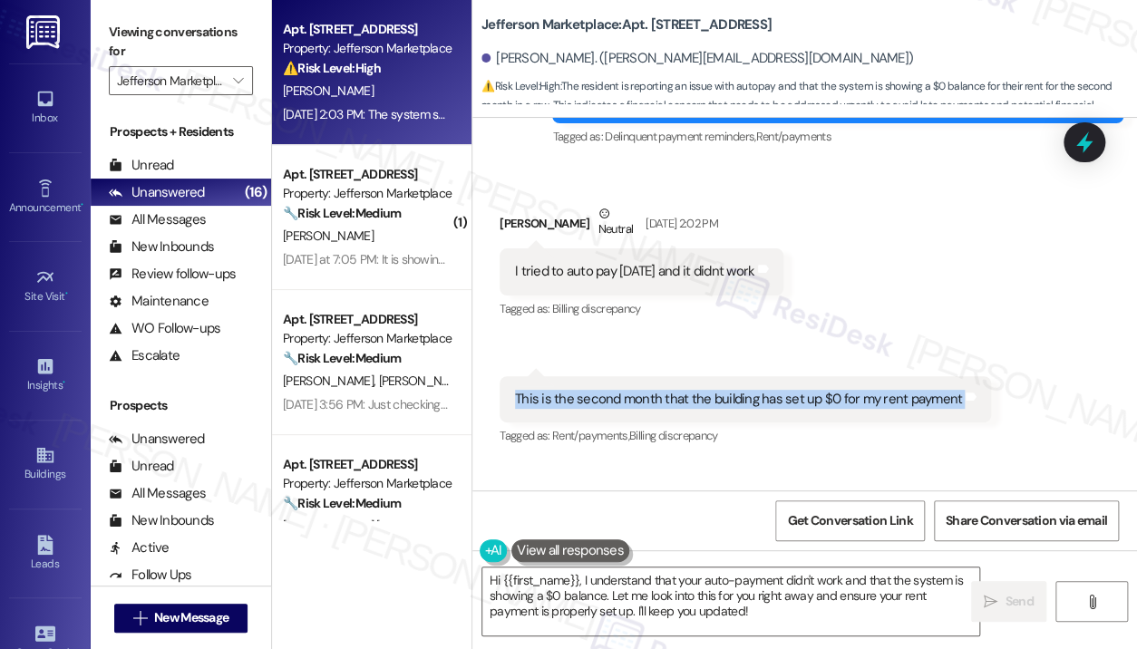
scroll to position [7193, 0]
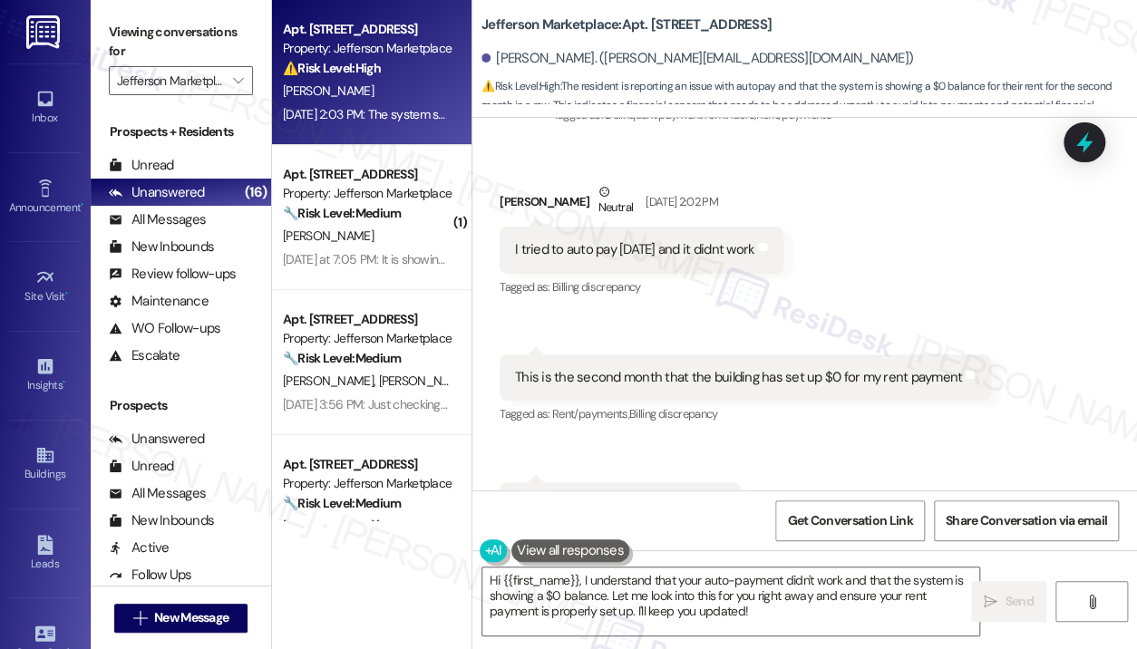
click at [674, 496] on div "The system says my balance is $0" at bounding box center [613, 505] width 197 height 19
click at [673, 496] on div "The system says my balance is $0" at bounding box center [613, 505] width 197 height 19
copy div "The system says my balance is $0 Tags and notes"
click at [764, 620] on textarea "Hi {{first_name}}, I understand that your auto-payment didn't work and that the…" at bounding box center [730, 602] width 497 height 68
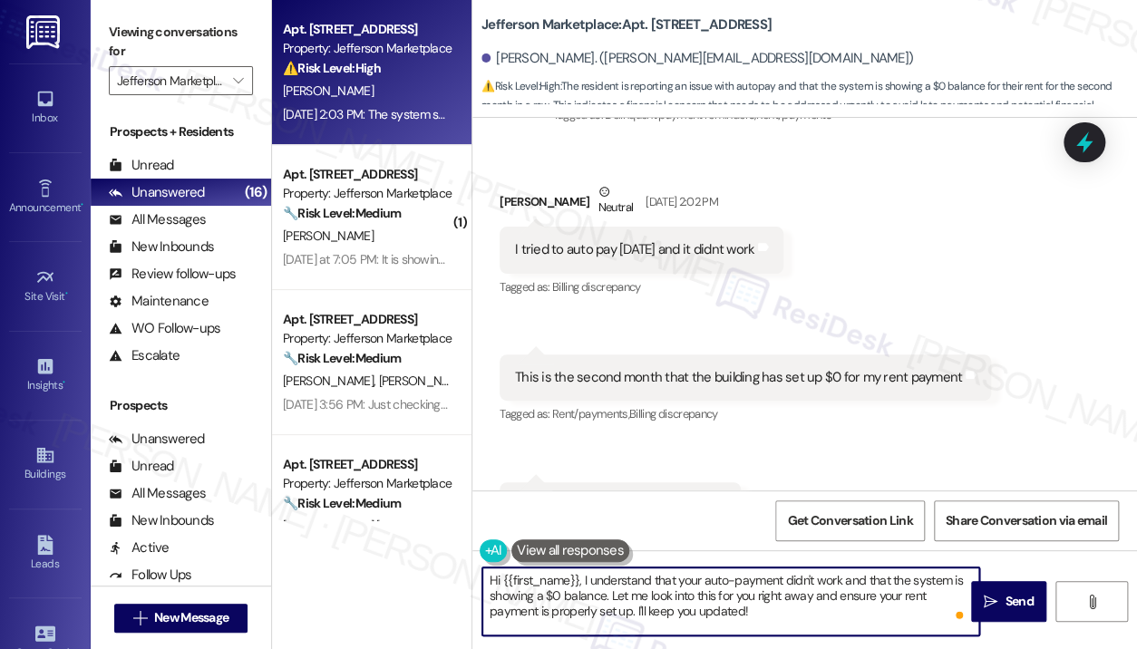
drag, startPoint x: 776, startPoint y: 616, endPoint x: 581, endPoint y: 584, distance: 197.5
click at [581, 584] on textarea "Hi {{first_name}}, I understand that your auto-payment didn't work and that the…" at bounding box center [730, 602] width 497 height 68
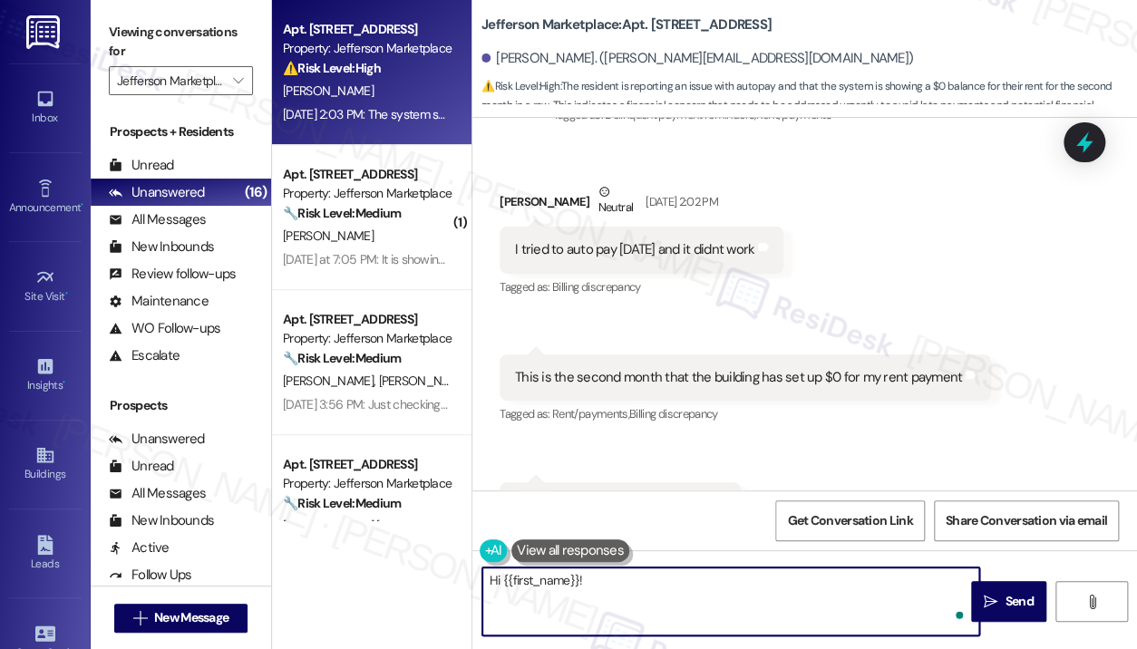
paste textarea "orry for the inconvenience — I understand autopay didn’t work yesterday and you…"
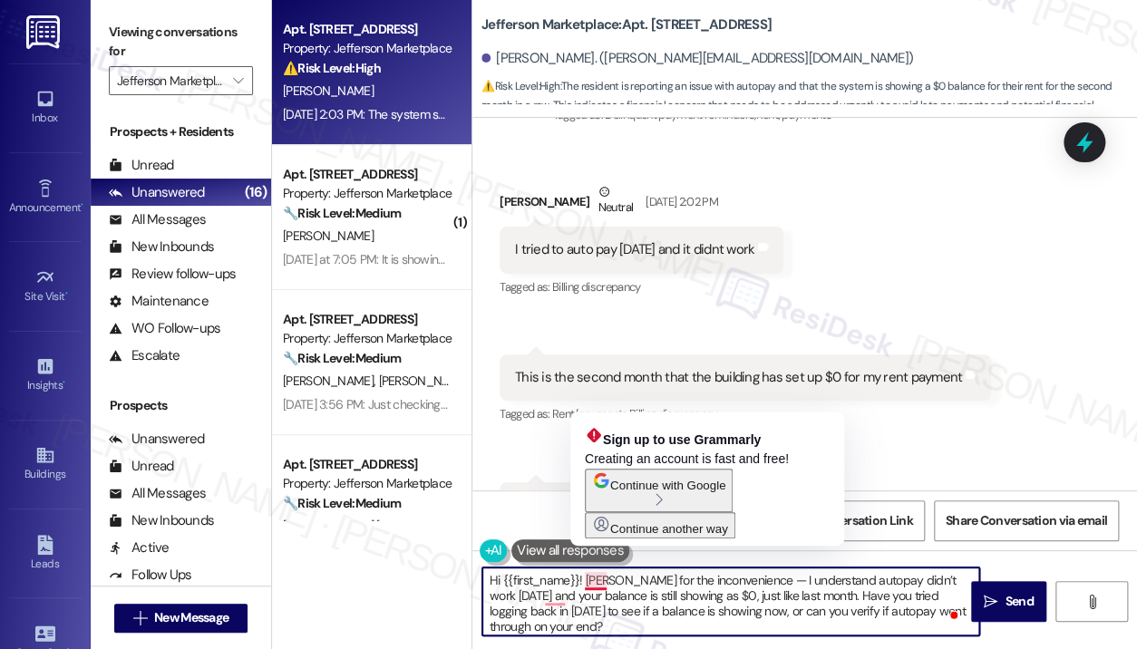
click at [584, 581] on textarea "Hi {{first_name}}! orry for the inconvenience — I understand autopay didn’t wor…" at bounding box center [730, 602] width 497 height 68
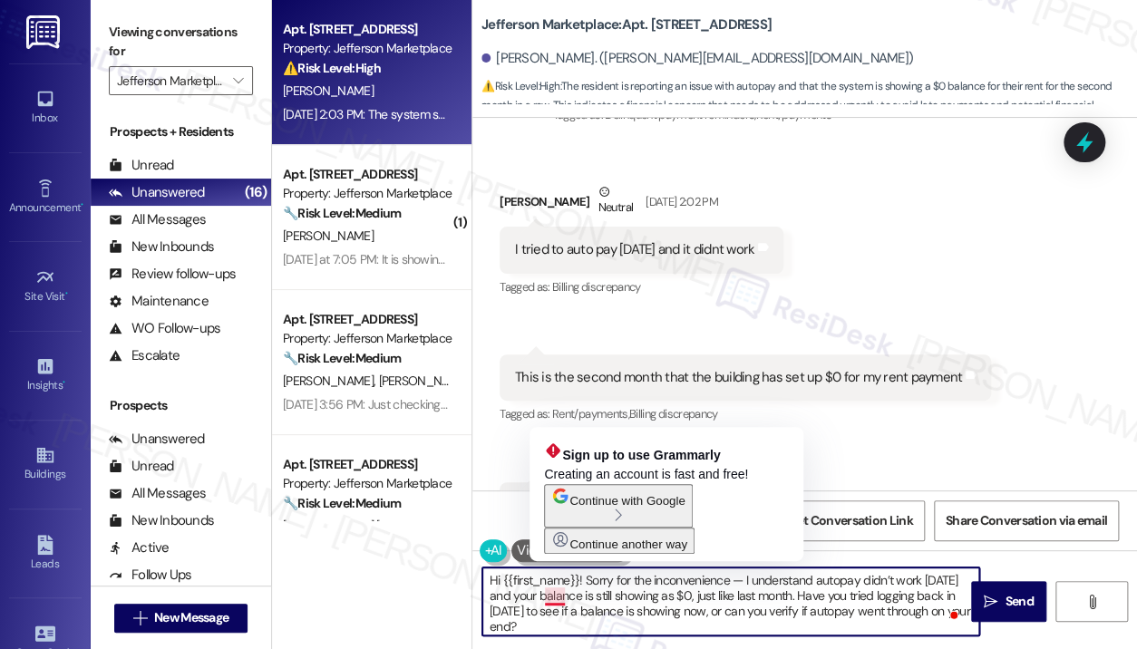
drag, startPoint x: 540, startPoint y: 596, endPoint x: 552, endPoint y: 619, distance: 26.4
click at [540, 597] on textarea "Hi {{first_name}}! Sorry for the inconvenience — I understand autopay didn’t wo…" at bounding box center [730, 602] width 497 height 68
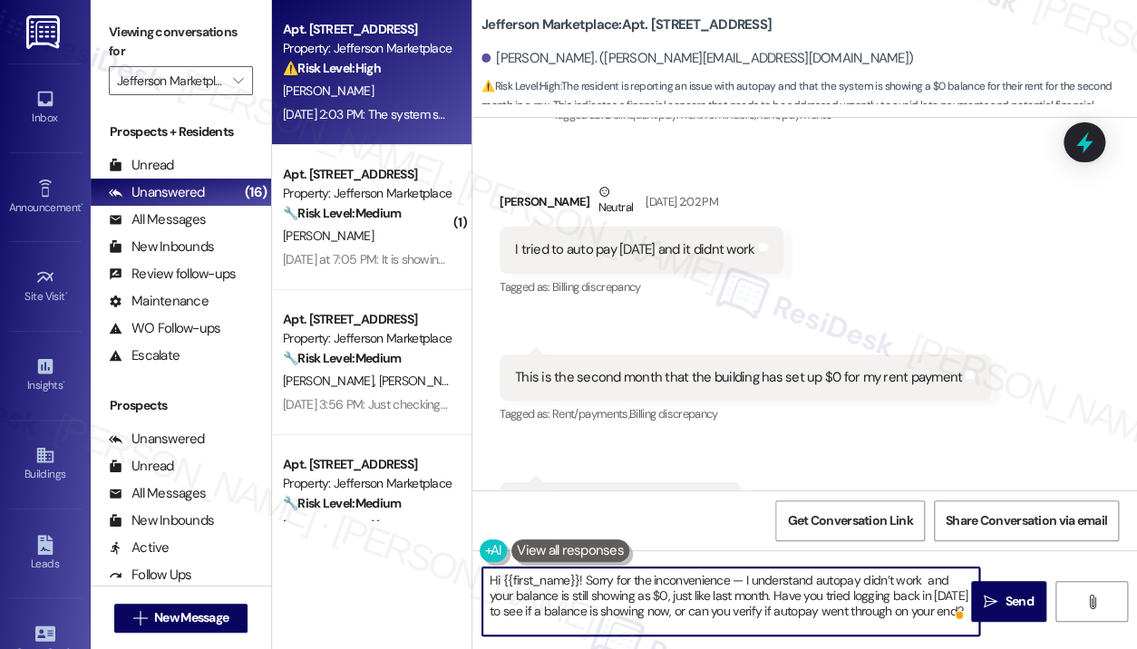
type textarea "Hi {{first_name}}! Sorry for the inconvenience — I understand autopay didn’t wo…"
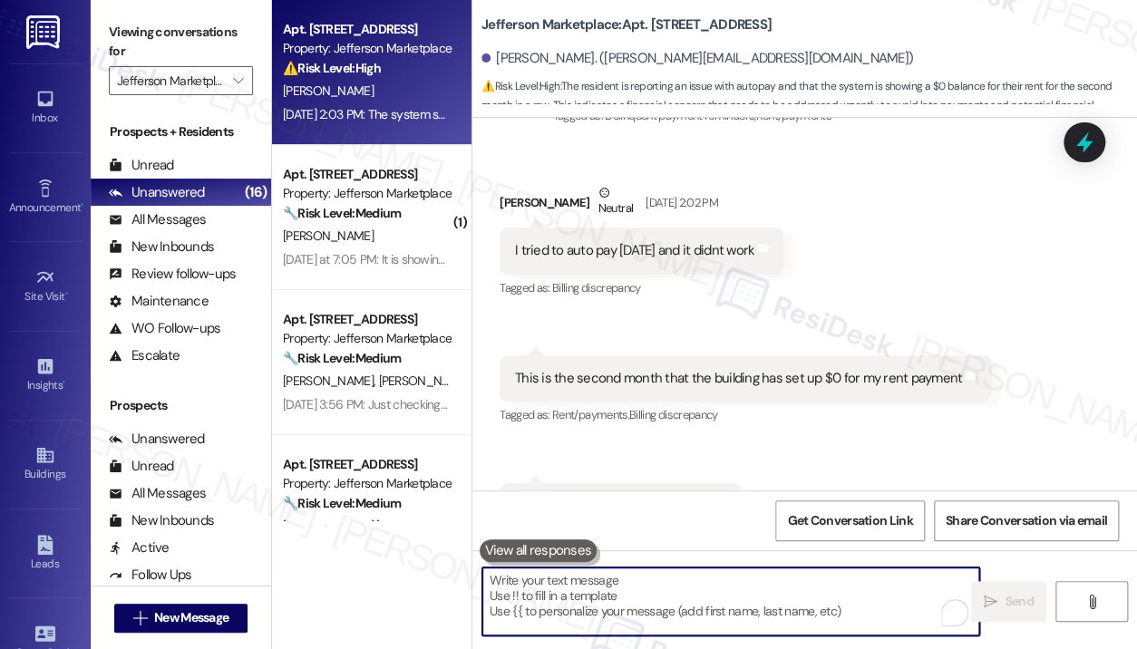
scroll to position [7359, 0]
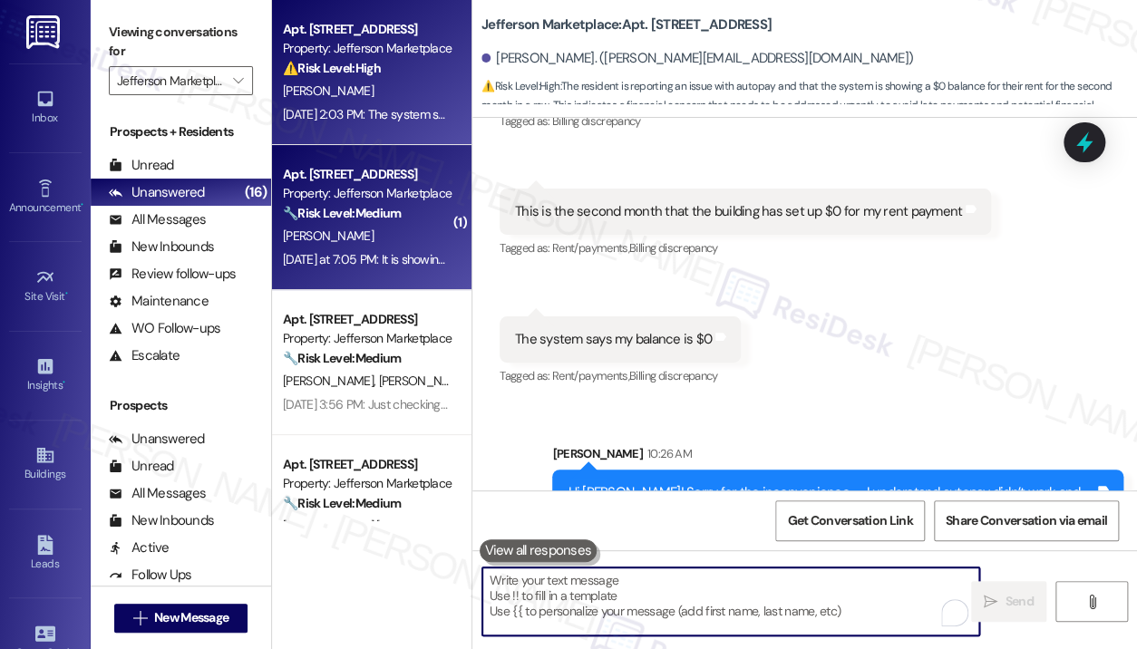
click at [415, 253] on div "Yesterday at 7:05 PM: It is showing today and I've paid, I just meant that I ha…" at bounding box center [592, 259] width 618 height 16
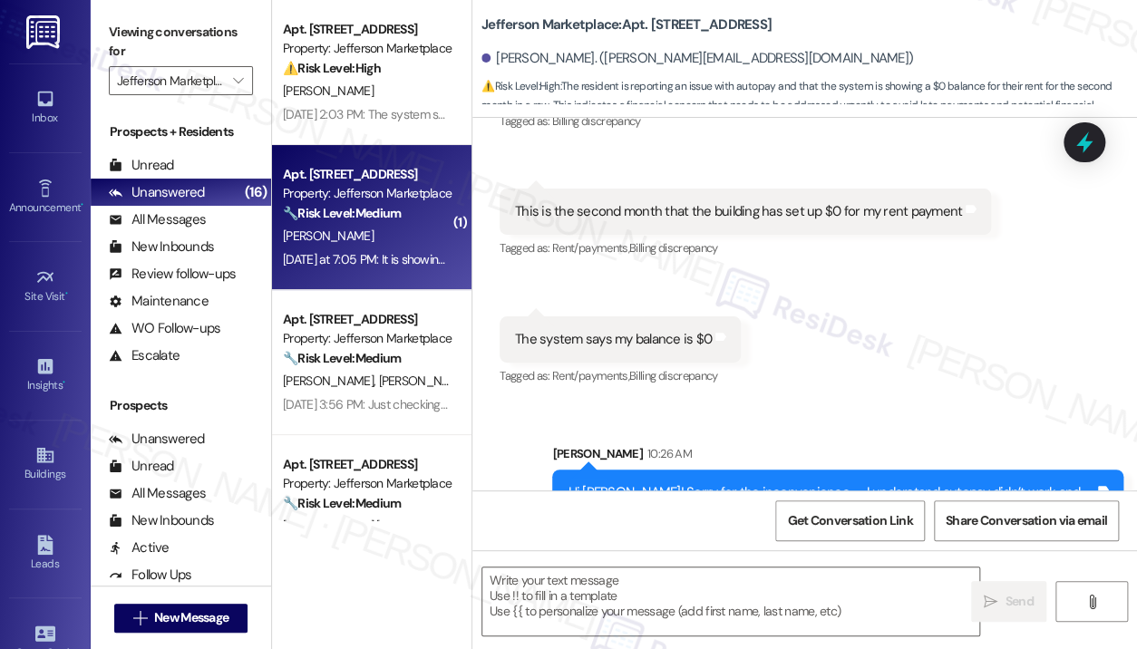
type textarea "Fetching suggested responses. Please feel free to read through the conversation…"
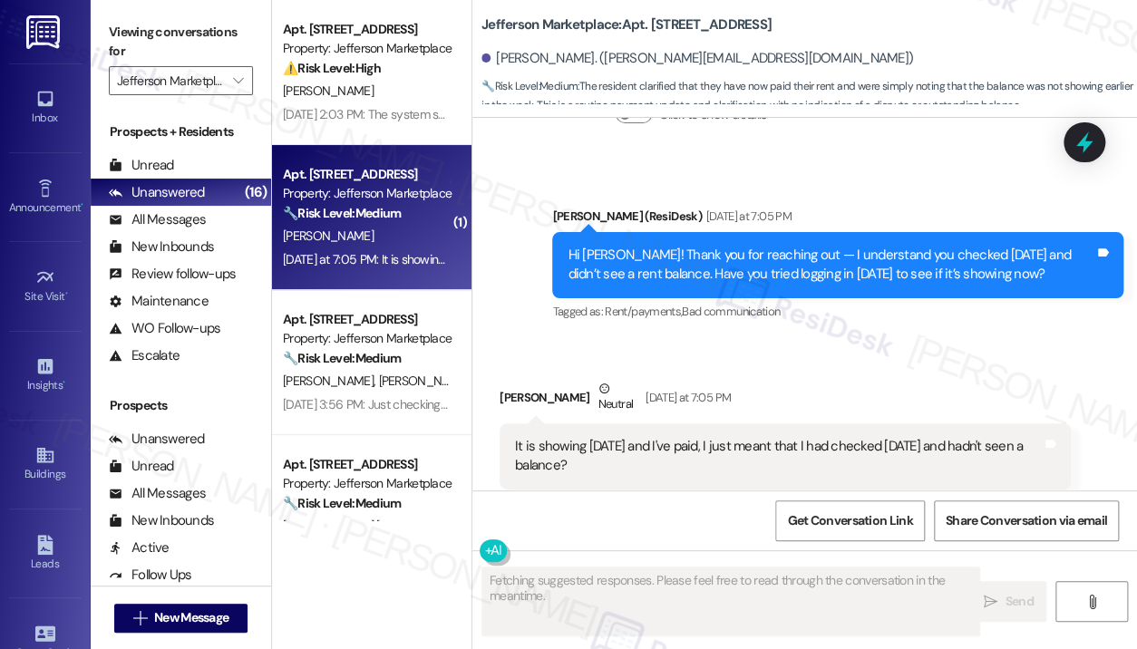
scroll to position [2191, 0]
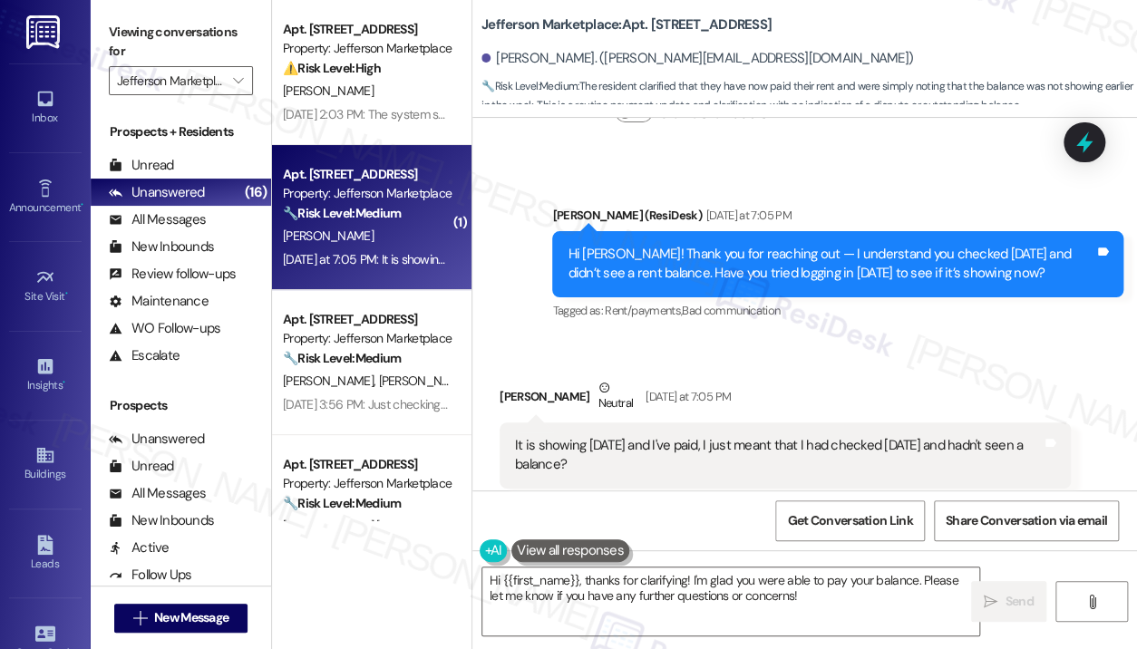
click at [929, 378] on div "Andrew Prozorovsky Neutral Yesterday at 7:05 PM" at bounding box center [785, 400] width 571 height 44
drag, startPoint x: 789, startPoint y: 436, endPoint x: 697, endPoint y: 409, distance: 95.5
click at [697, 423] on div "It is showing today and I've paid, I just meant that I had checked on Tuesday t…" at bounding box center [785, 456] width 571 height 66
copy div "I just meant that I had checked on Tuesday the 2nd and hadn't seen a balance?"
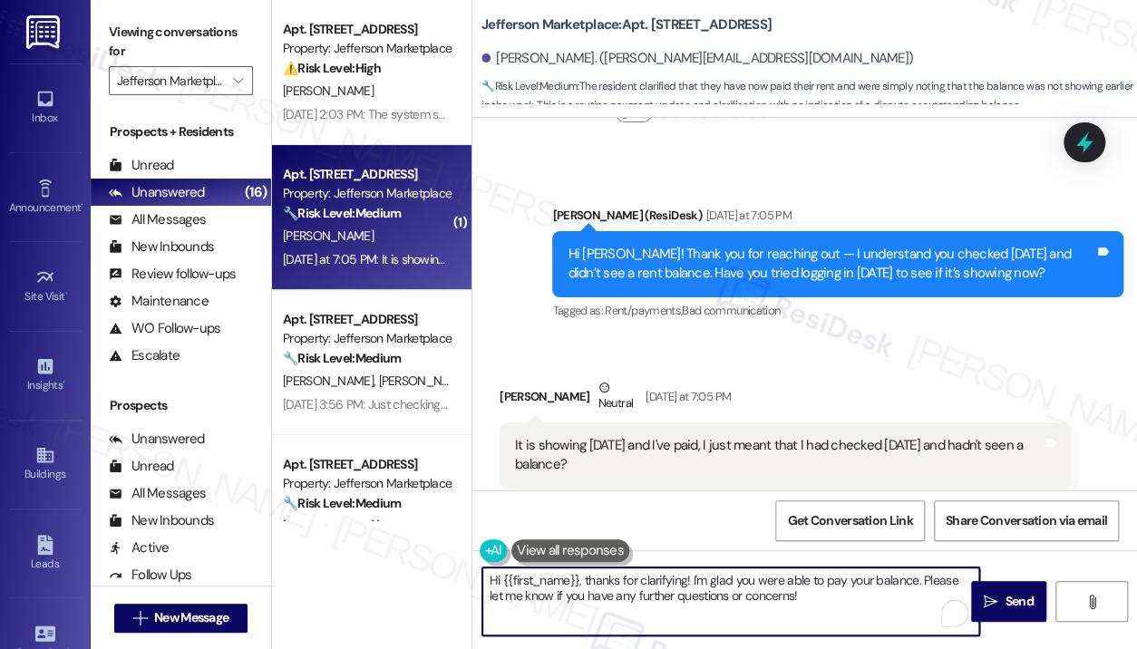
drag, startPoint x: 812, startPoint y: 598, endPoint x: 585, endPoint y: 579, distance: 228.4
click at [585, 579] on textarea "Hi {{first_name}}, thanks for clarifying! I'm glad you were able to pay your ba…" at bounding box center [730, 602] width 497 height 68
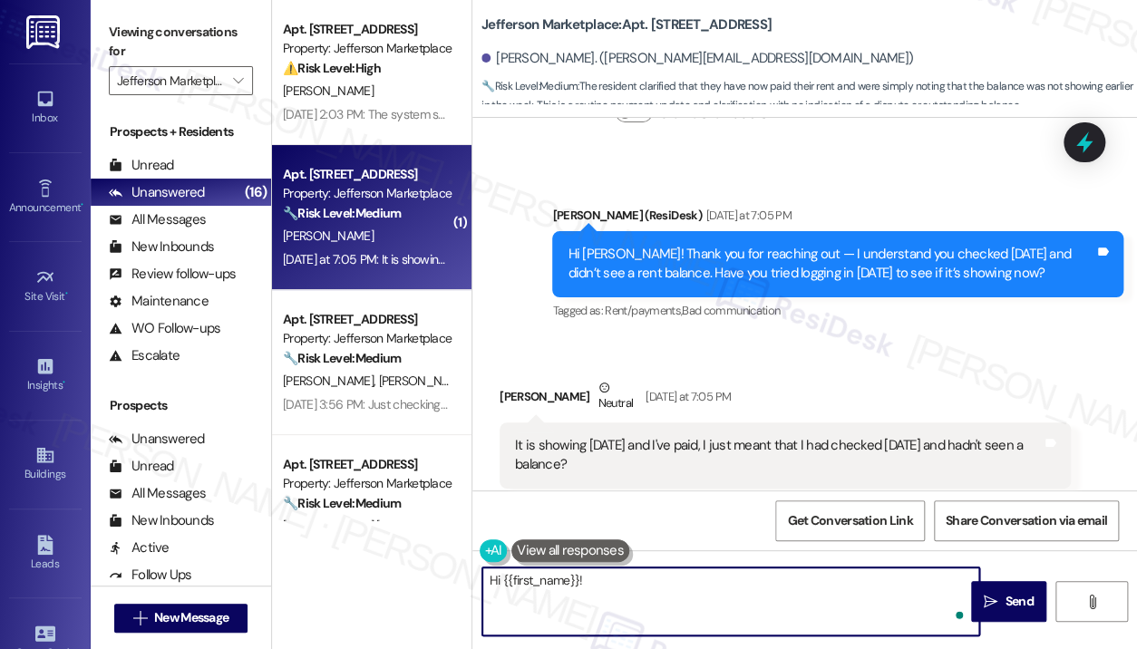
paste textarea "Sorry for the inconvenience — I understand you checked on Tuesday the 2nd and d…"
type textarea "Hi {{first_name}}! Sorry for the inconvenience — I understand you checked on Tu…"
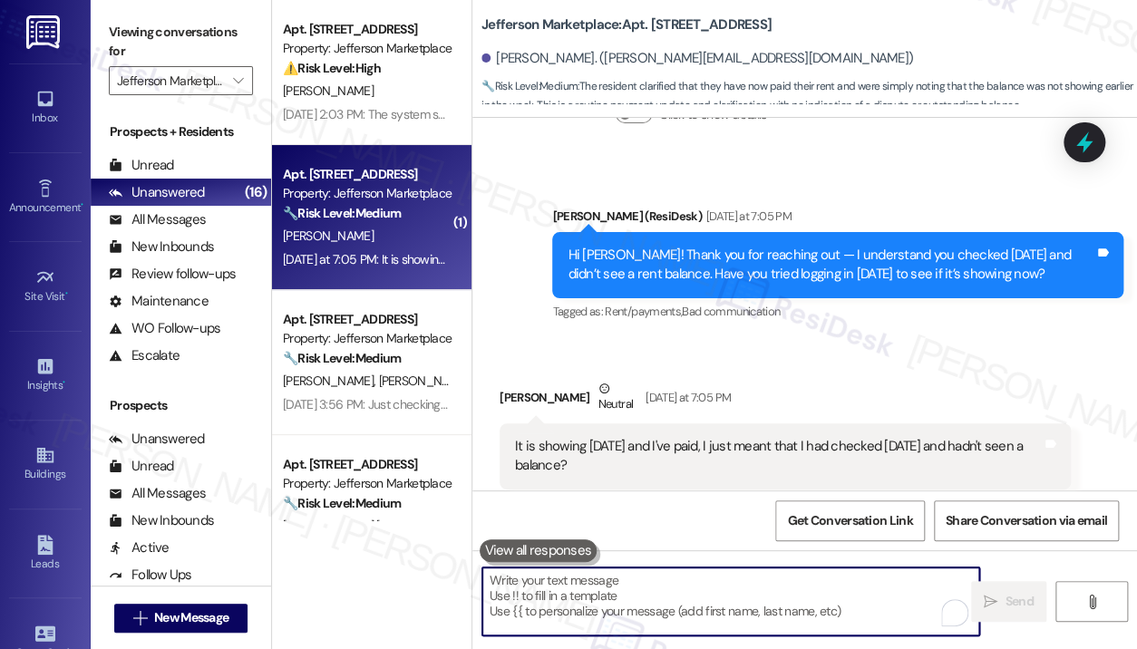
scroll to position [2356, 0]
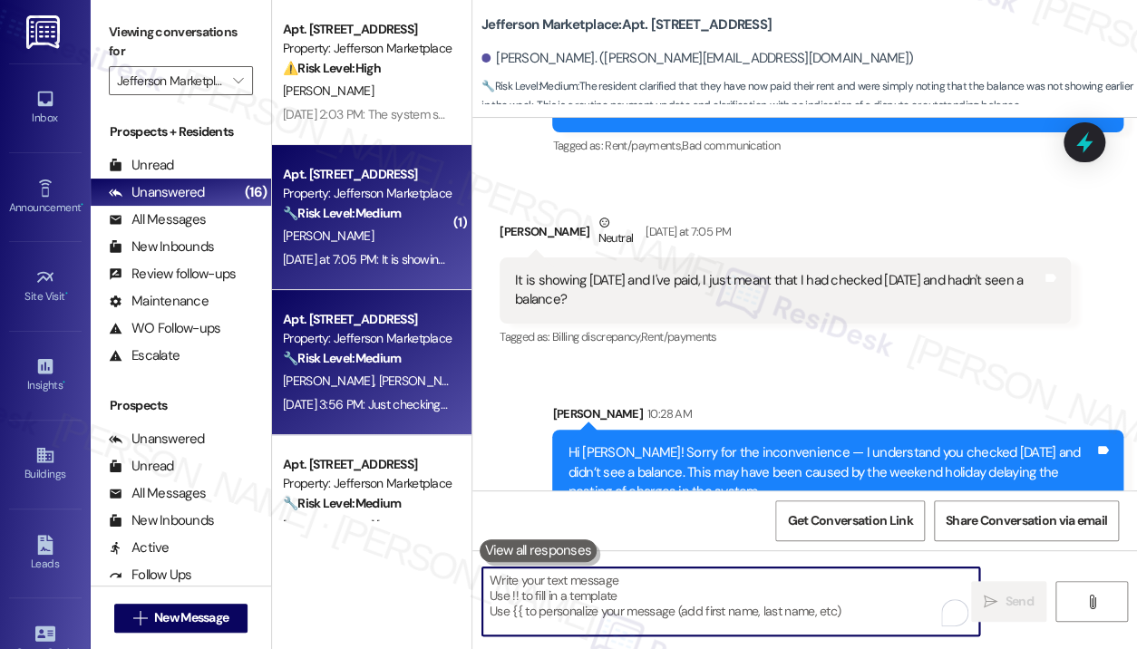
click at [406, 308] on div "Apt. 306, 1550 7th St NW Property: Jefferson Marketplace 🔧 Risk Level: Medium T…" at bounding box center [366, 339] width 171 height 62
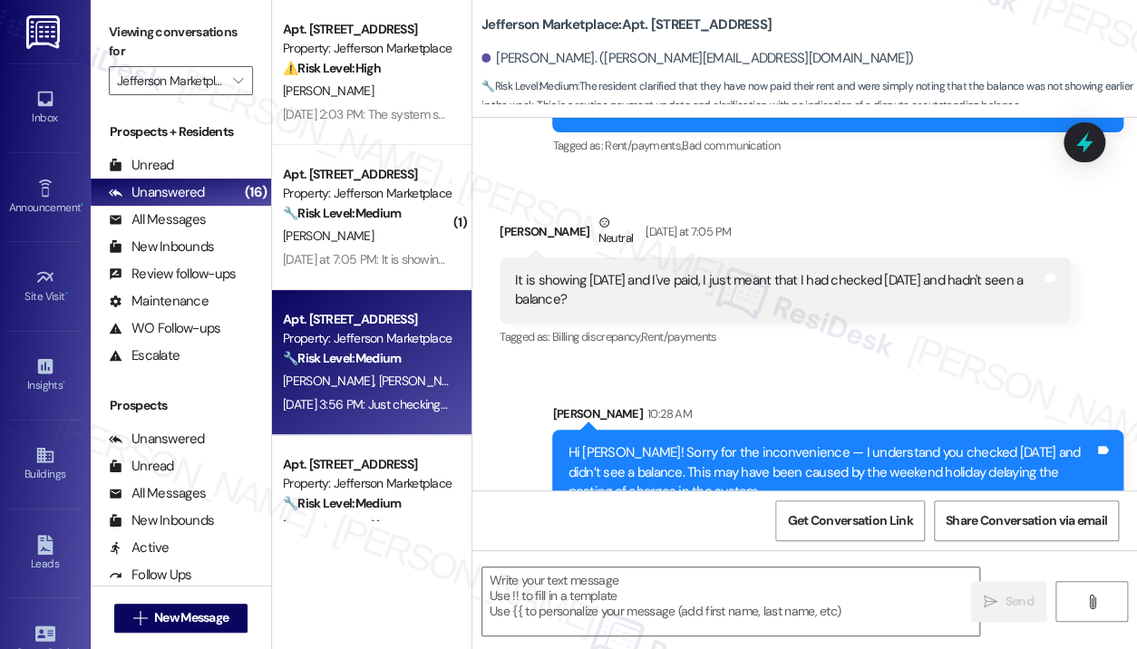
type textarea "Fetching suggested responses. Please feel free to read through the conversation…"
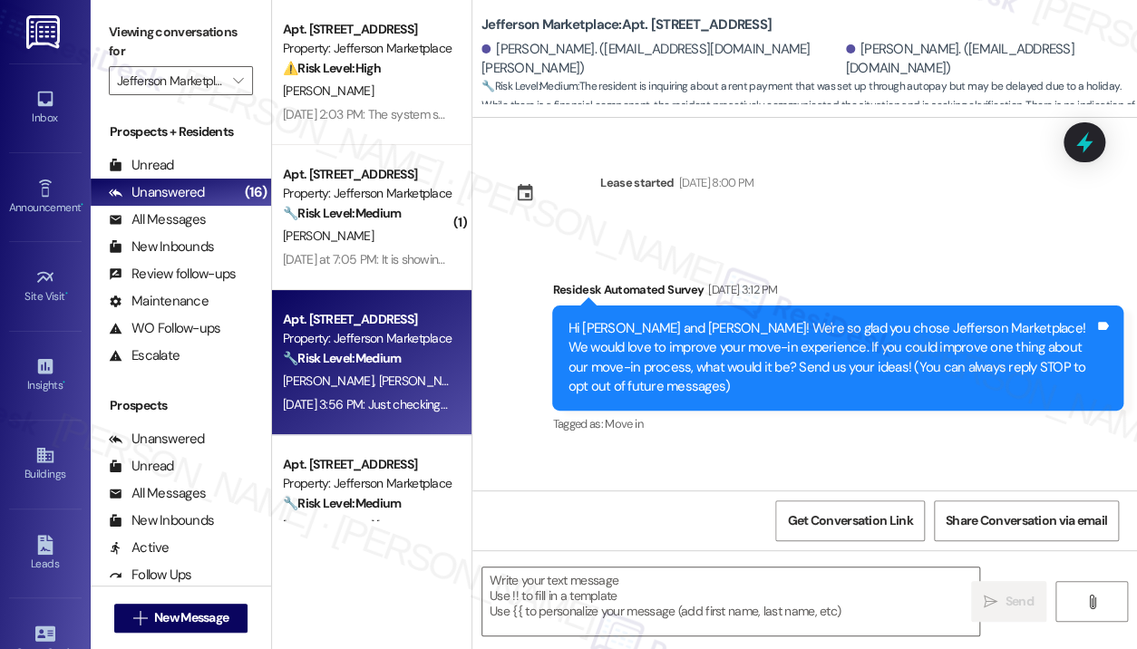
scroll to position [2679, 0]
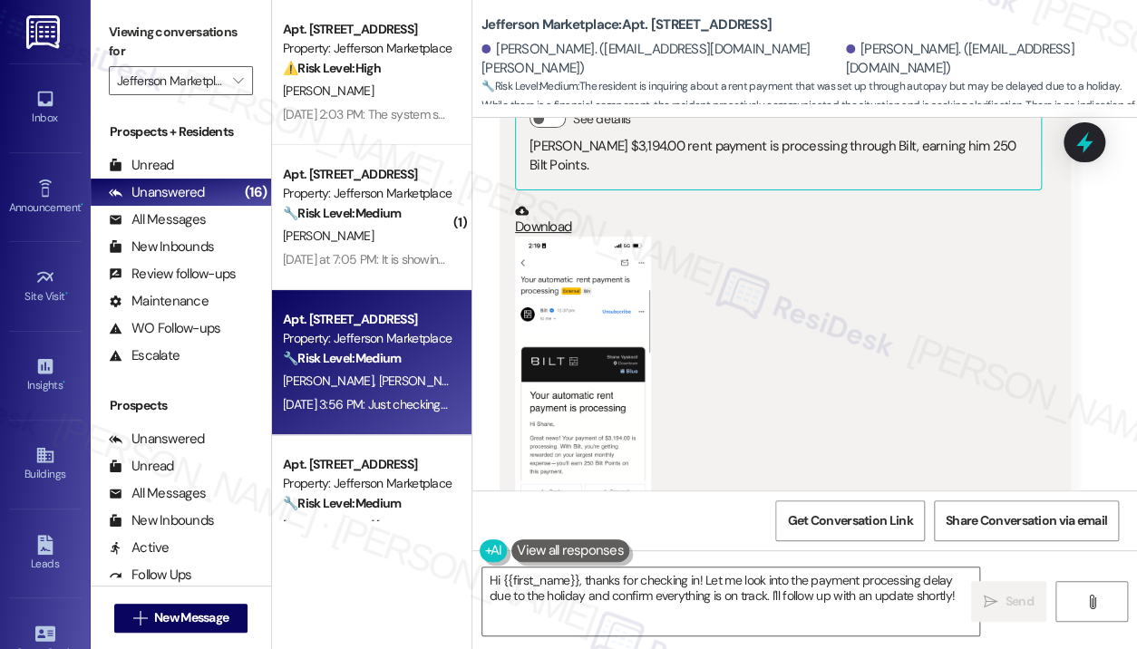
scroll to position [1990, 0]
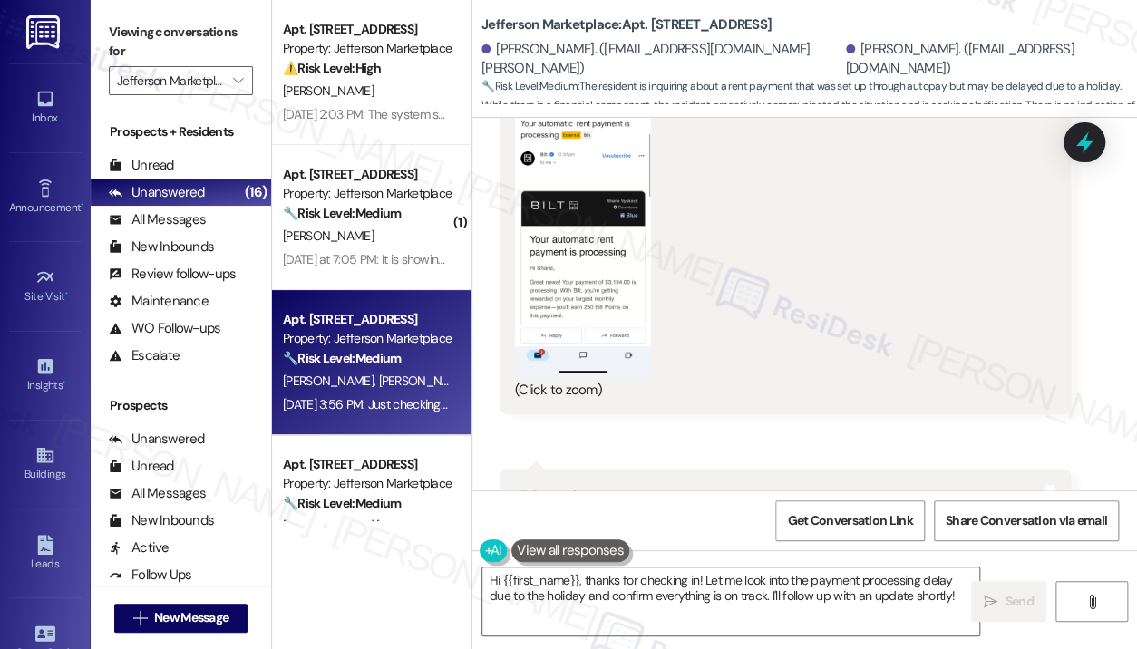
click at [590, 303] on button "Zoom image" at bounding box center [583, 228] width 136 height 295
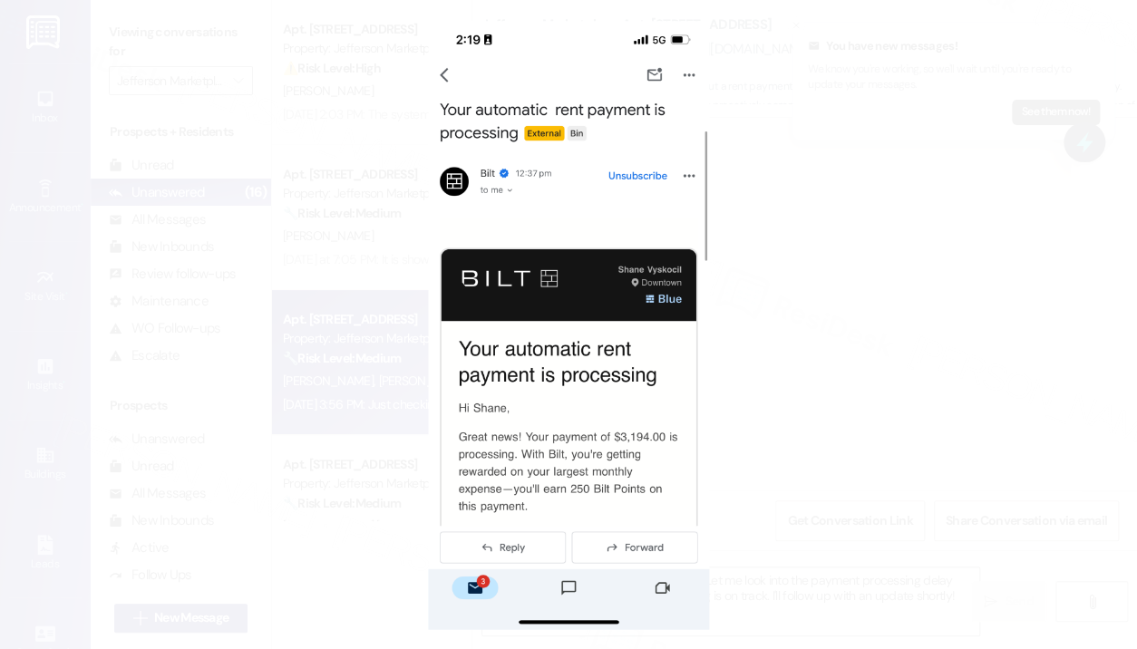
click at [1028, 249] on button "Unzoom image" at bounding box center [568, 324] width 1137 height 649
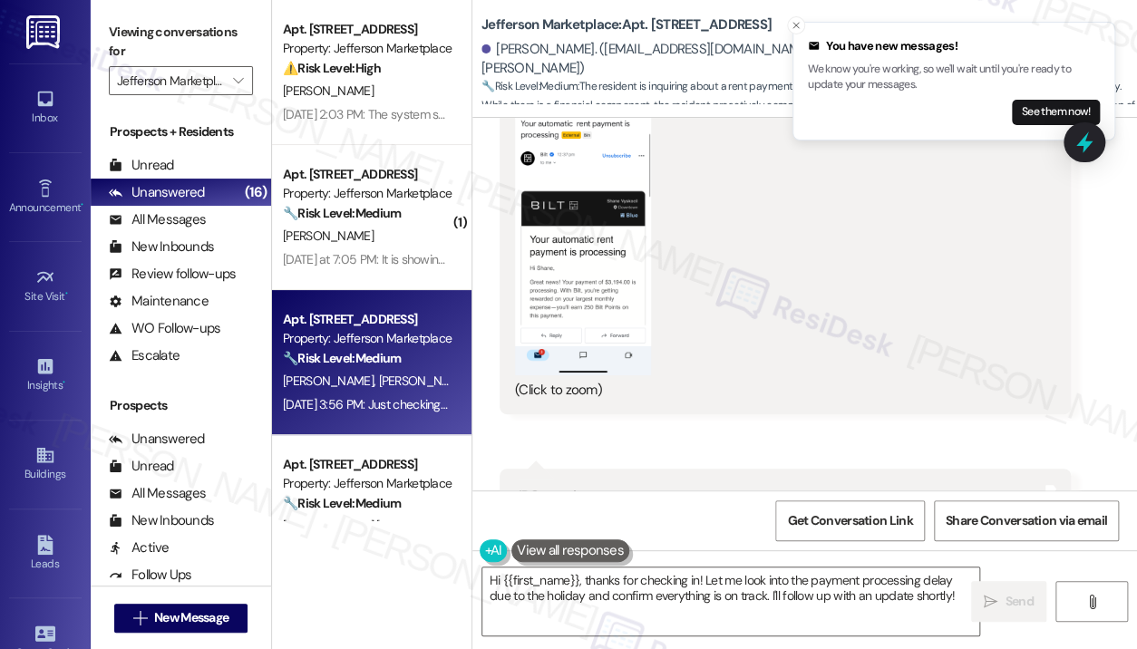
click at [910, 423] on div "Received via SMS 2:20 PM Shane Vyskocil Sep 03, 2025 at 2:20 PM PNG attachment …" at bounding box center [785, 142] width 598 height 572
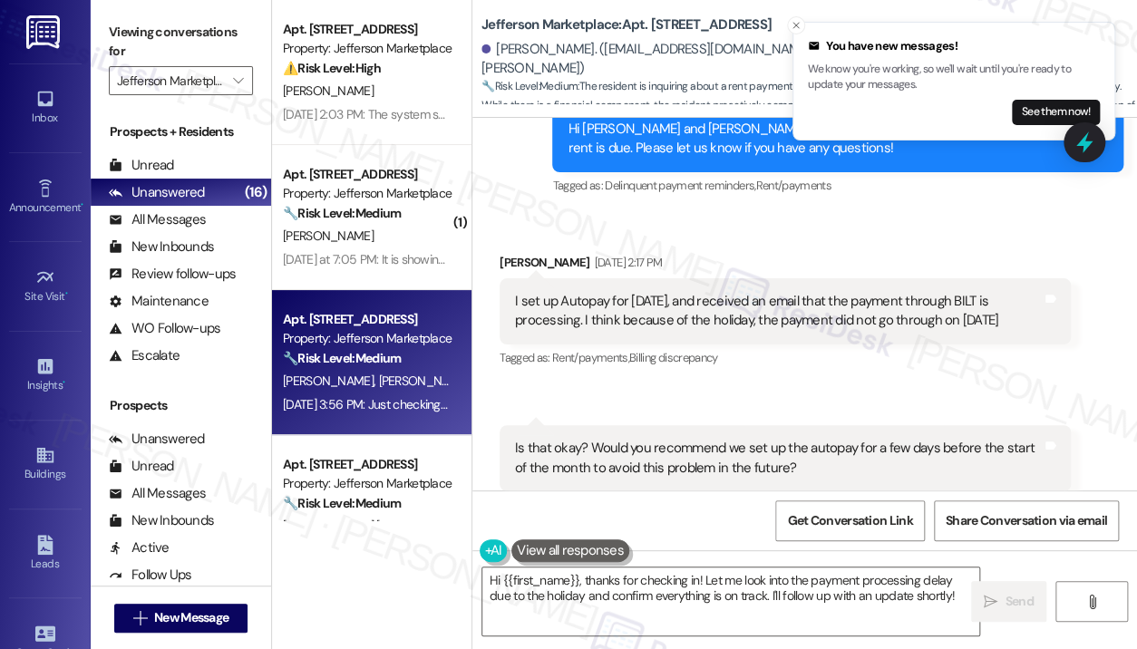
scroll to position [1265, 0]
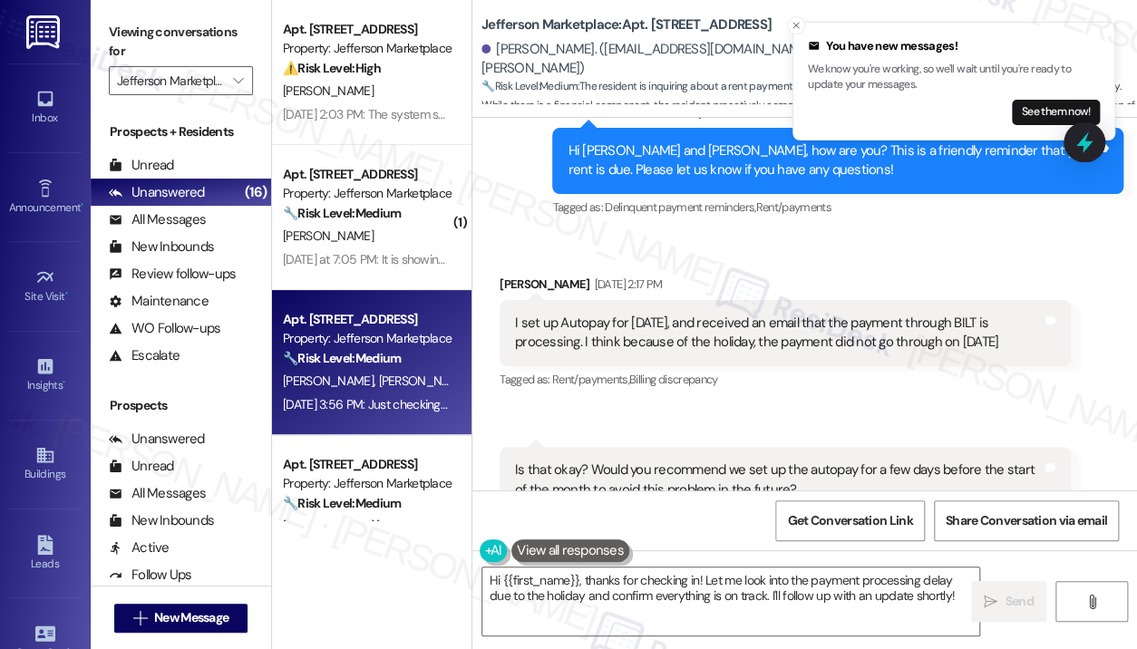
click at [693, 334] on div "I set up Autopay for September 1, and received an email that the payment throug…" at bounding box center [778, 333] width 527 height 39
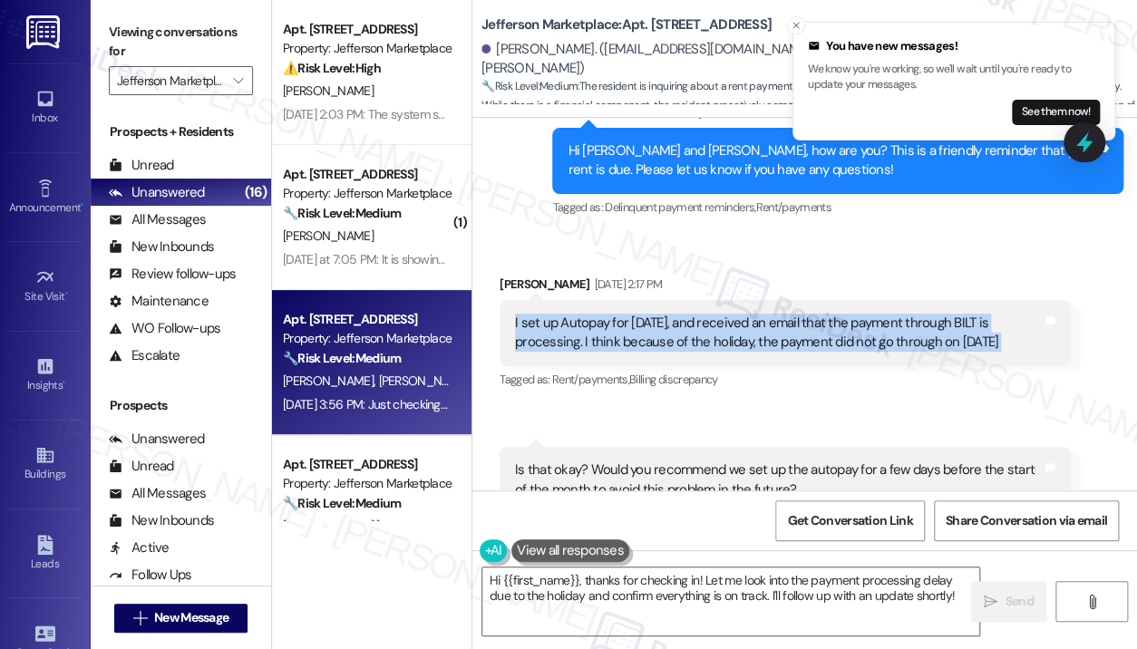
click at [693, 334] on div "I set up Autopay for September 1, and received an email that the payment throug…" at bounding box center [778, 333] width 527 height 39
copy div "I set up Autopay for September 1, and received an email that the payment throug…"
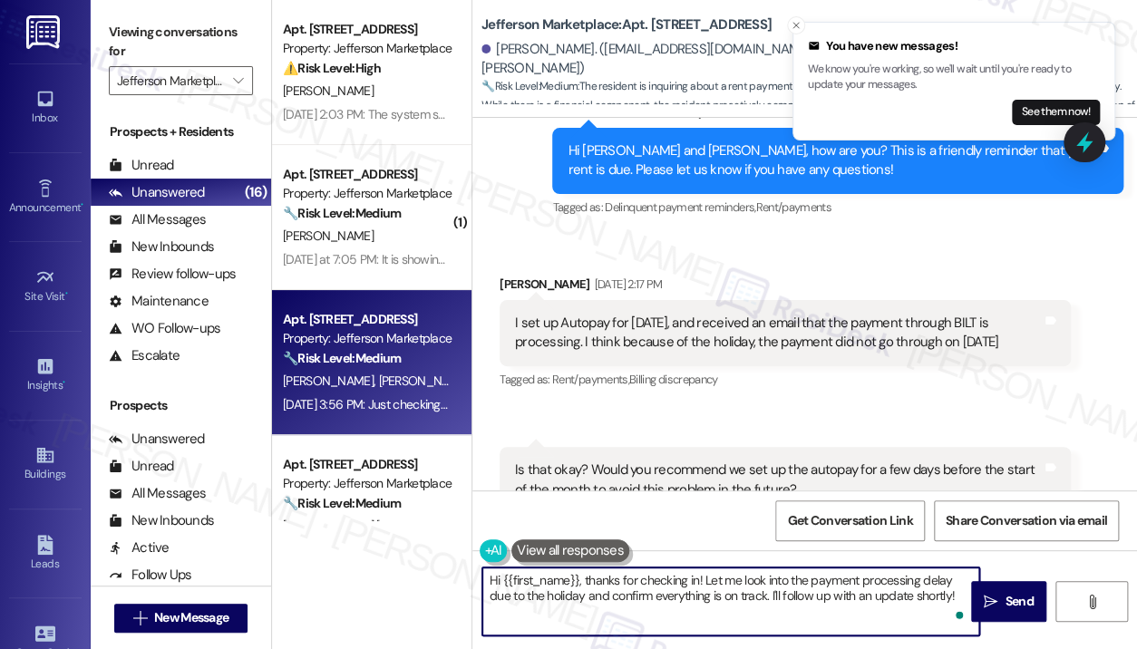
drag, startPoint x: 703, startPoint y: 580, endPoint x: 961, endPoint y: 643, distance: 265.9
click at [961, 643] on div "Hi {{first_name}}, thanks for checking in! Let me look into the payment process…" at bounding box center [804, 618] width 665 height 136
paste textarea "I understand you set up Autopay for September 1 and received an email that the …"
type textarea "Hi {{first_name}}, thanks for checking in! I understand you set up Autopay for …"
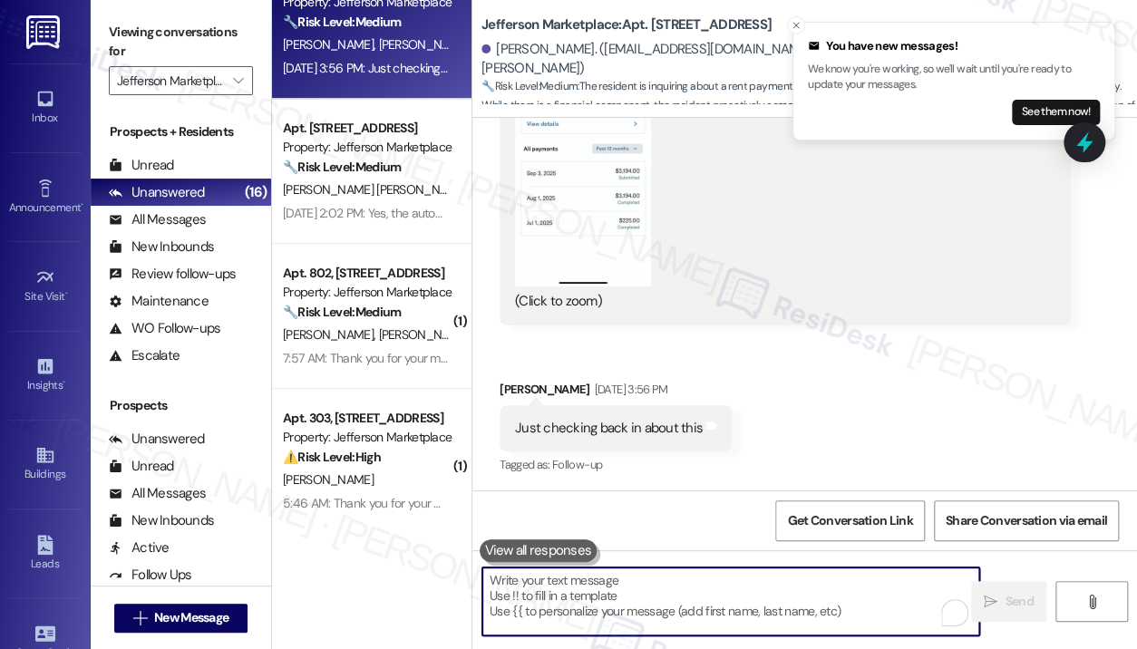
scroll to position [352, 0]
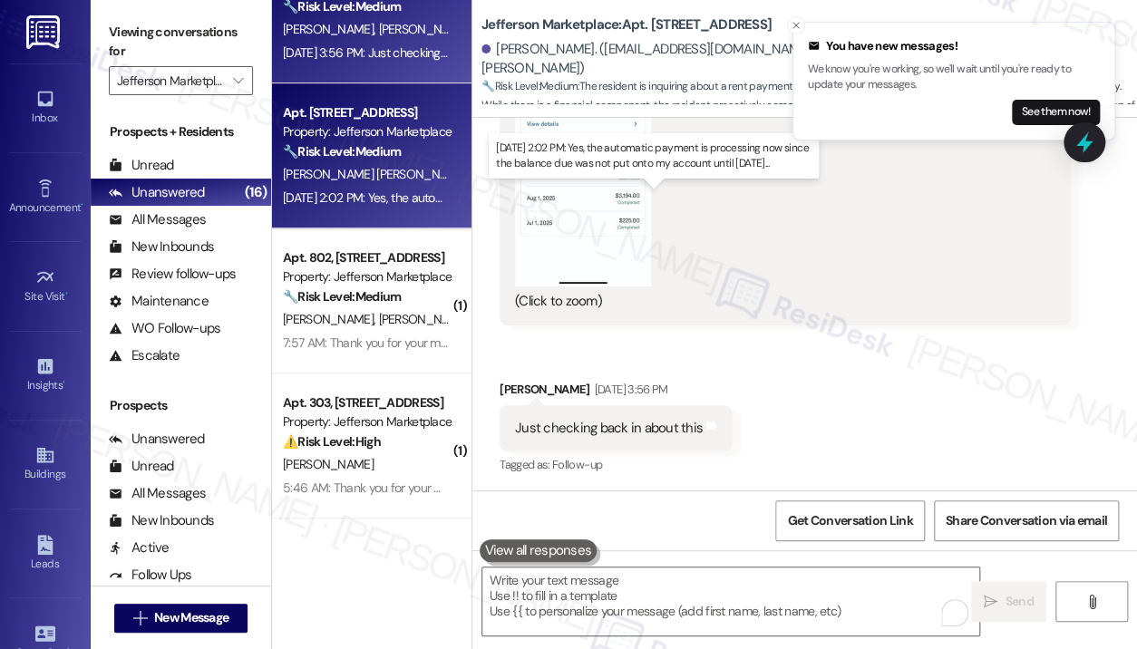
click at [408, 198] on div "Sep 03, 2025 at 2:02 PM: Yes, the automatic payment is processing now since the…" at bounding box center [621, 198] width 676 height 16
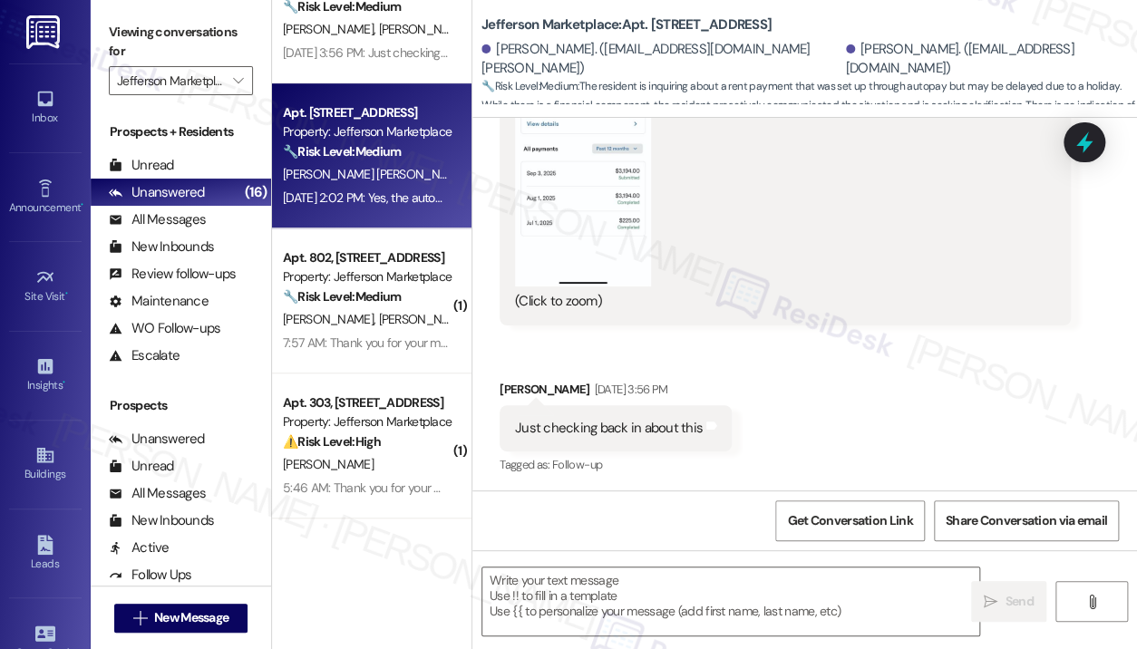
type textarea "Fetching suggested responses. Please feel free to read through the conversation…"
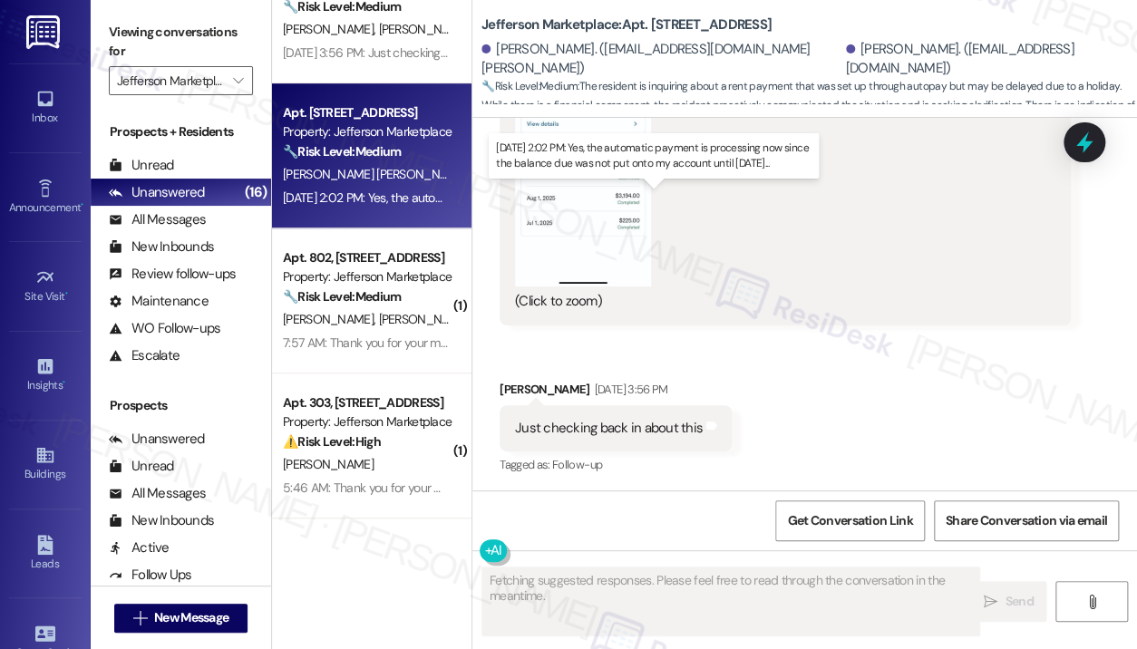
scroll to position [683, 0]
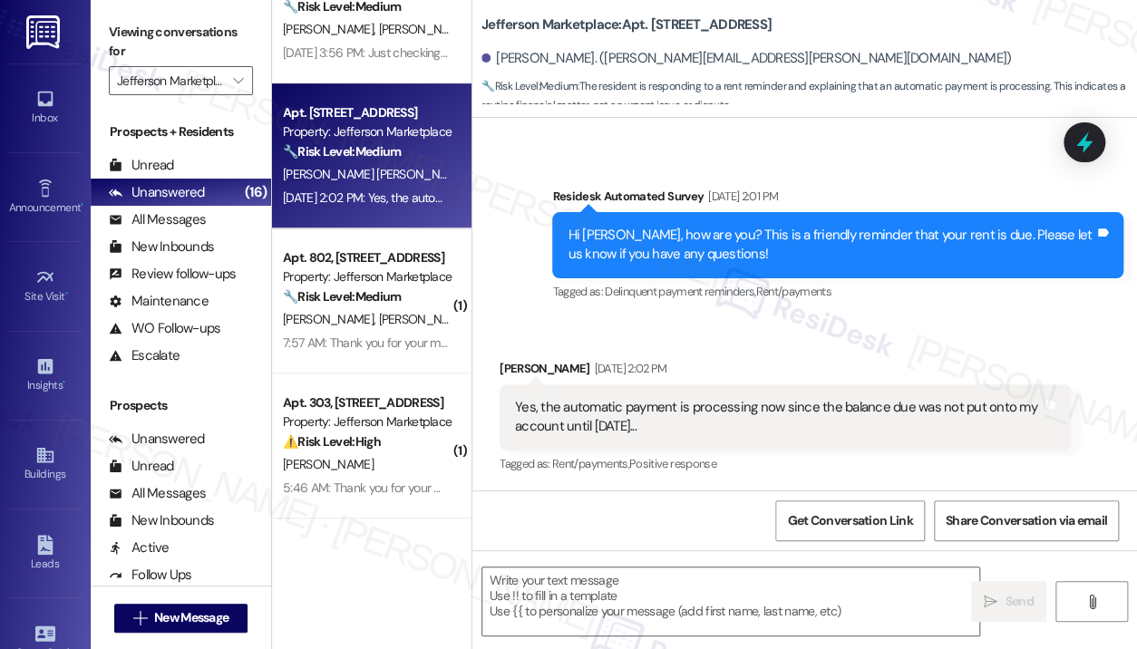
drag, startPoint x: 667, startPoint y: 424, endPoint x: 540, endPoint y: 407, distance: 128.1
click at [540, 407] on div "Yes, the automatic payment is processing now since the balance due was not put …" at bounding box center [778, 417] width 527 height 39
click at [581, 565] on div " Send " at bounding box center [804, 618] width 665 height 136
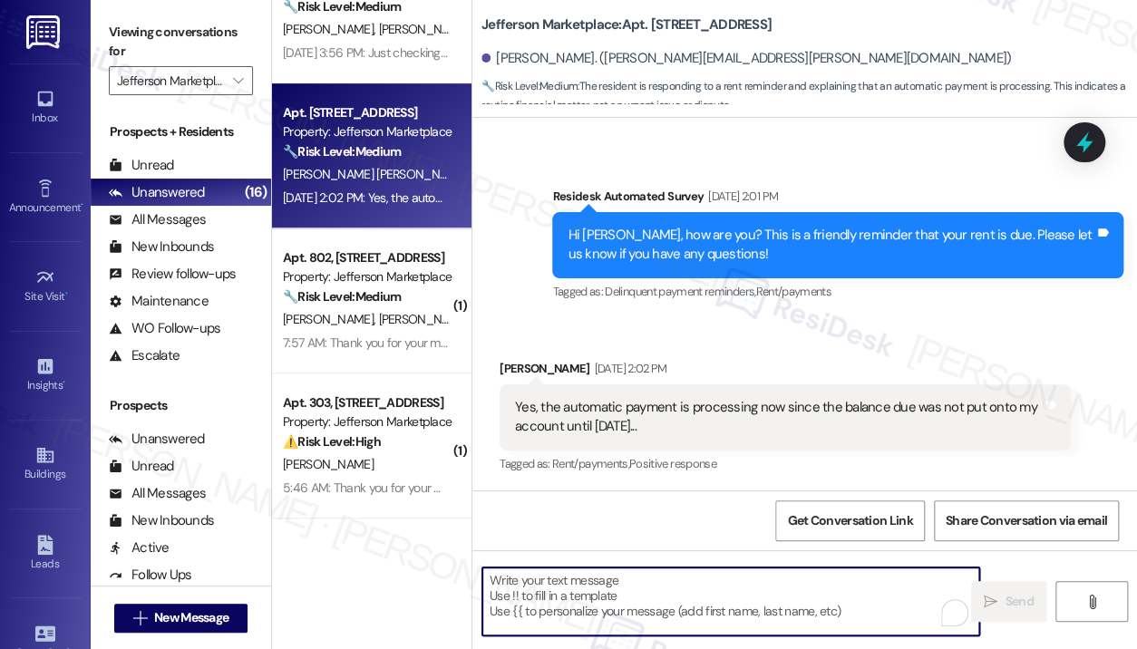
click at [577, 588] on textarea "To enrich screen reader interactions, please activate Accessibility in Grammarl…" at bounding box center [730, 602] width 497 height 68
paste textarea "Hi {{first_name}}! Thanks for letting us know you've already paid. We appreciat…"
type textarea "Hi {{first_name}}! Thanks for letting us know you've already paid. We appreciat…"
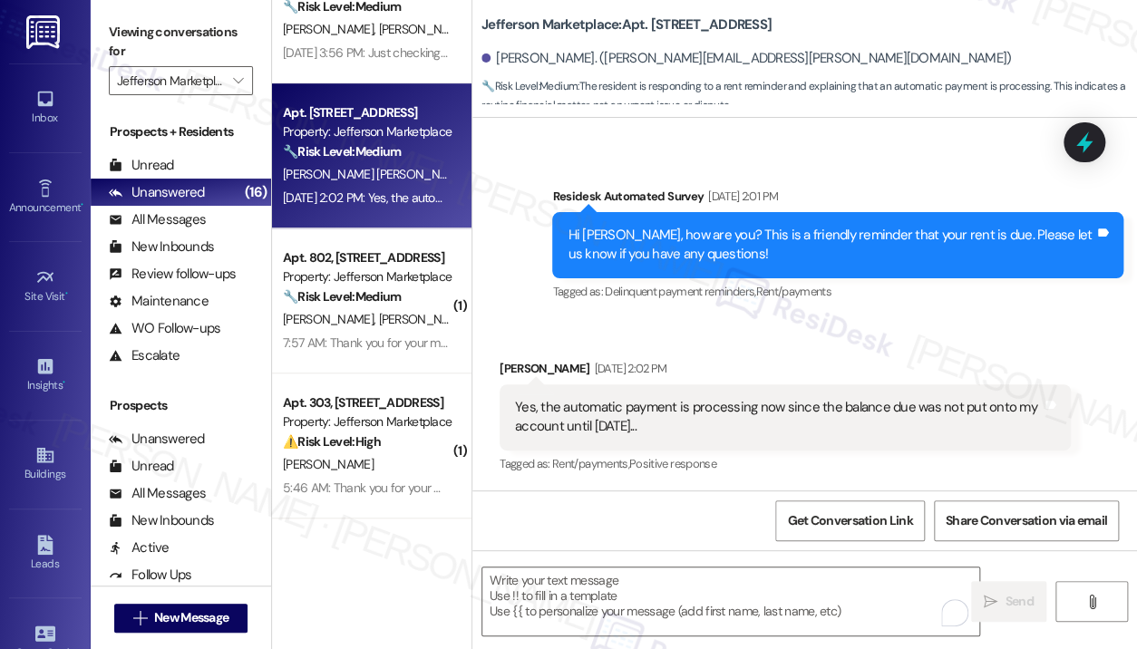
click at [976, 323] on div "Received via SMS Timothy Rivera Roberts Sep 03, 2025 at 2:02 PM Yes, the automa…" at bounding box center [804, 404] width 665 height 172
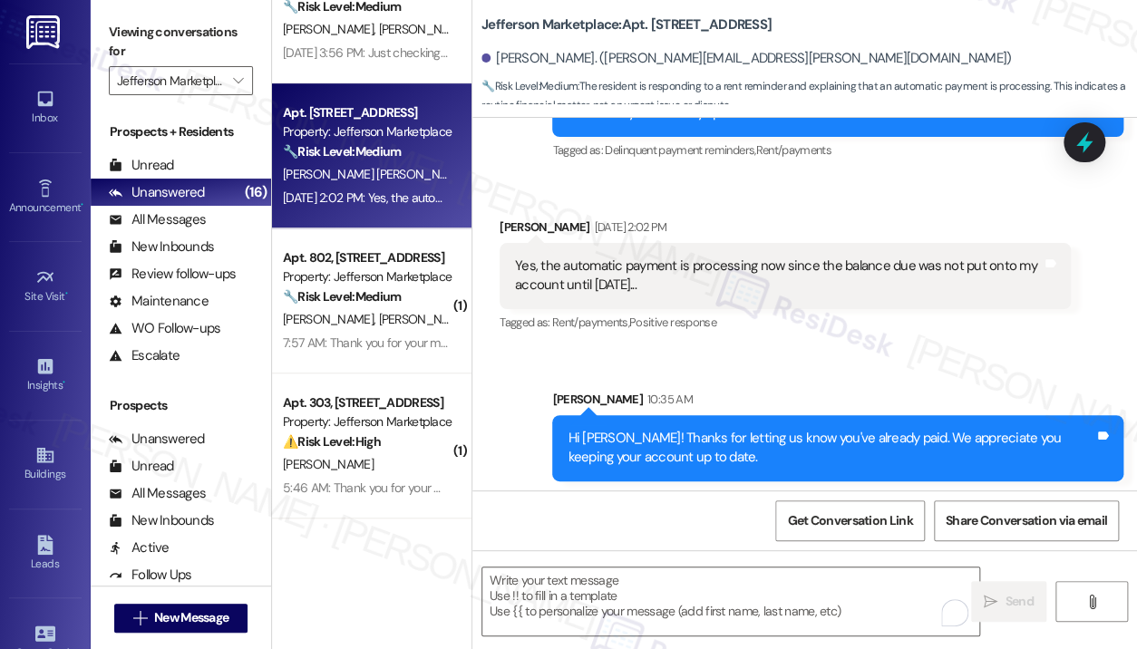
scroll to position [829, 0]
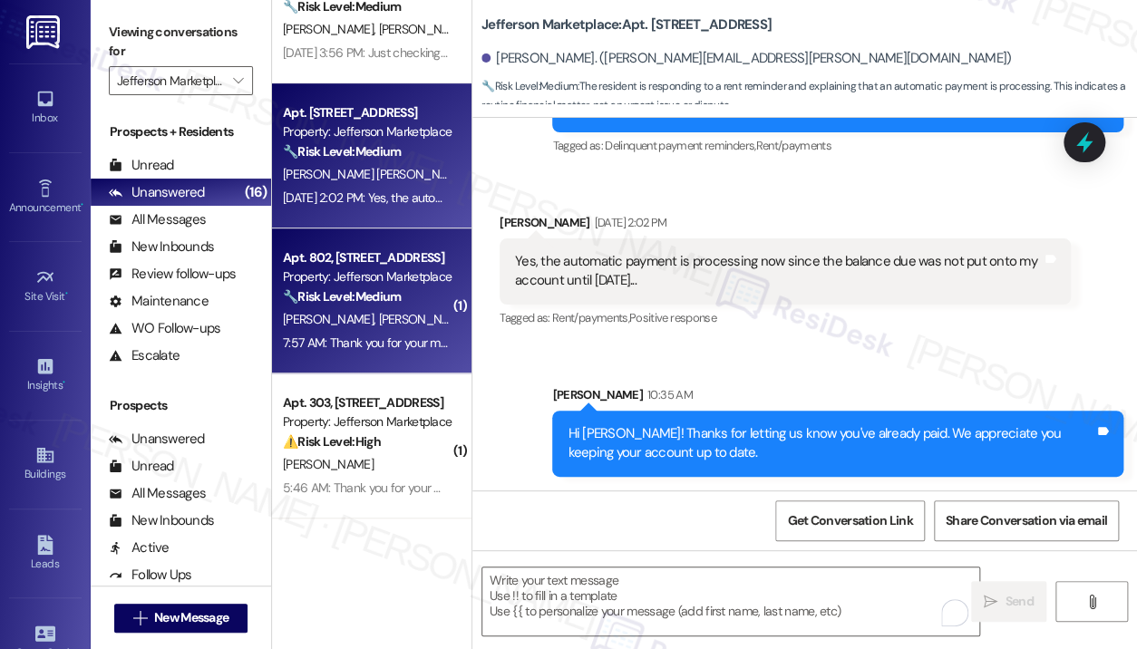
click at [382, 308] on div "I. Thornton T. Thornton" at bounding box center [366, 319] width 171 height 23
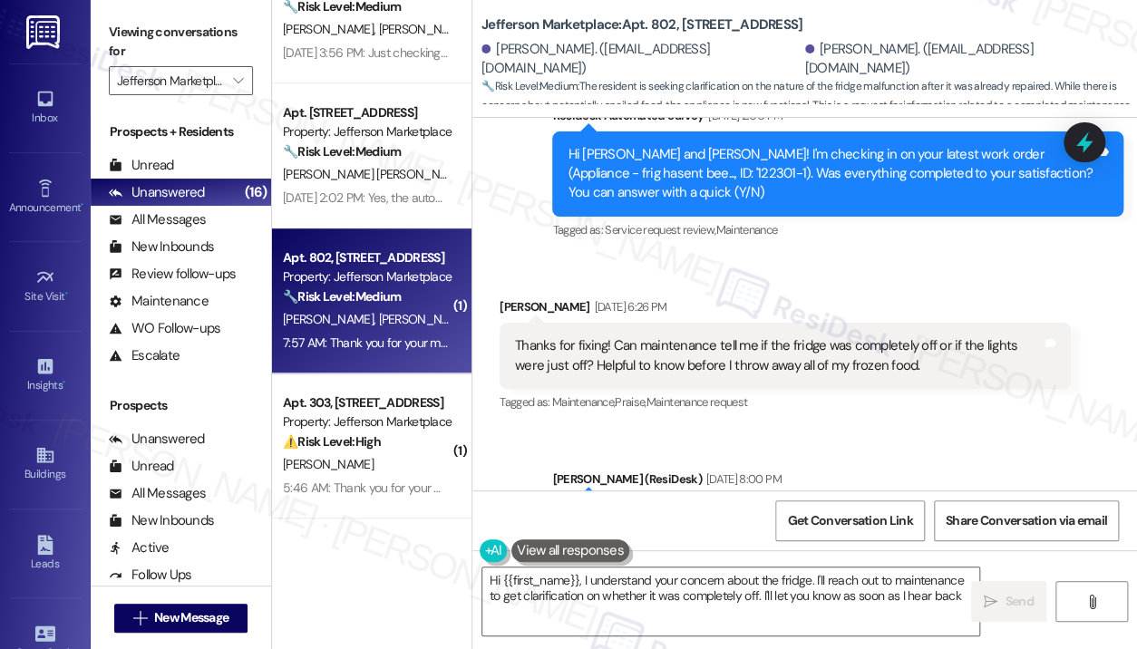
type textarea "Hi {{first_name}}, I understand your concern about the fridge. I'll reach out t…"
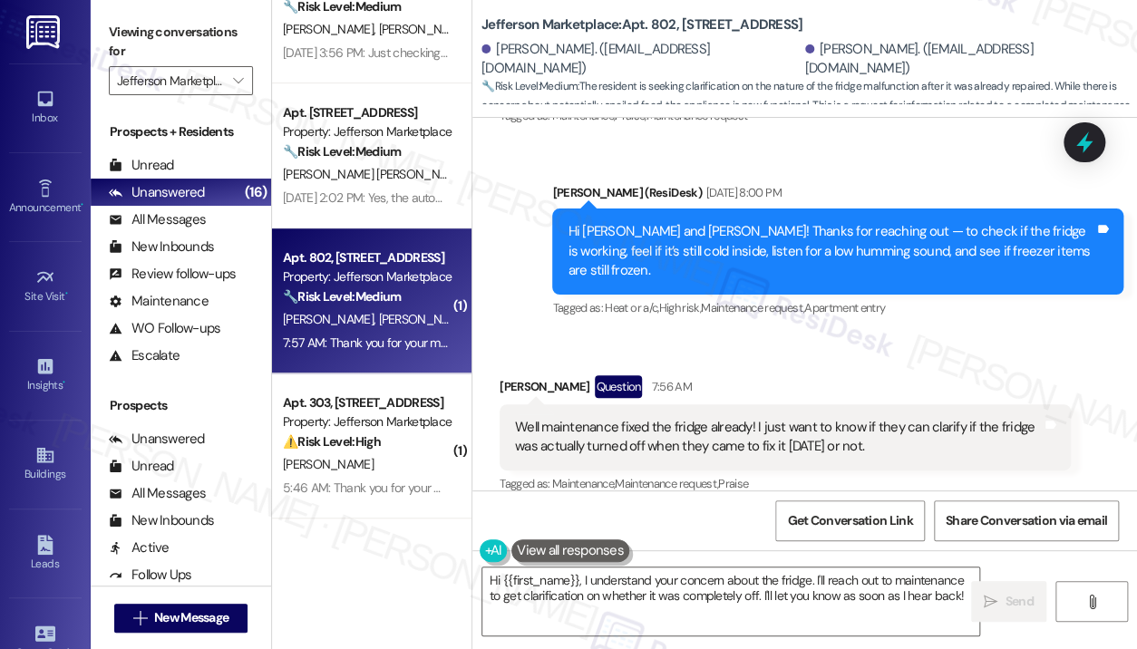
click at [805, 362] on div "Received via SMS Isabel Thornton Question 7:56 AM Well maintenance fixed the fr…" at bounding box center [785, 436] width 598 height 149
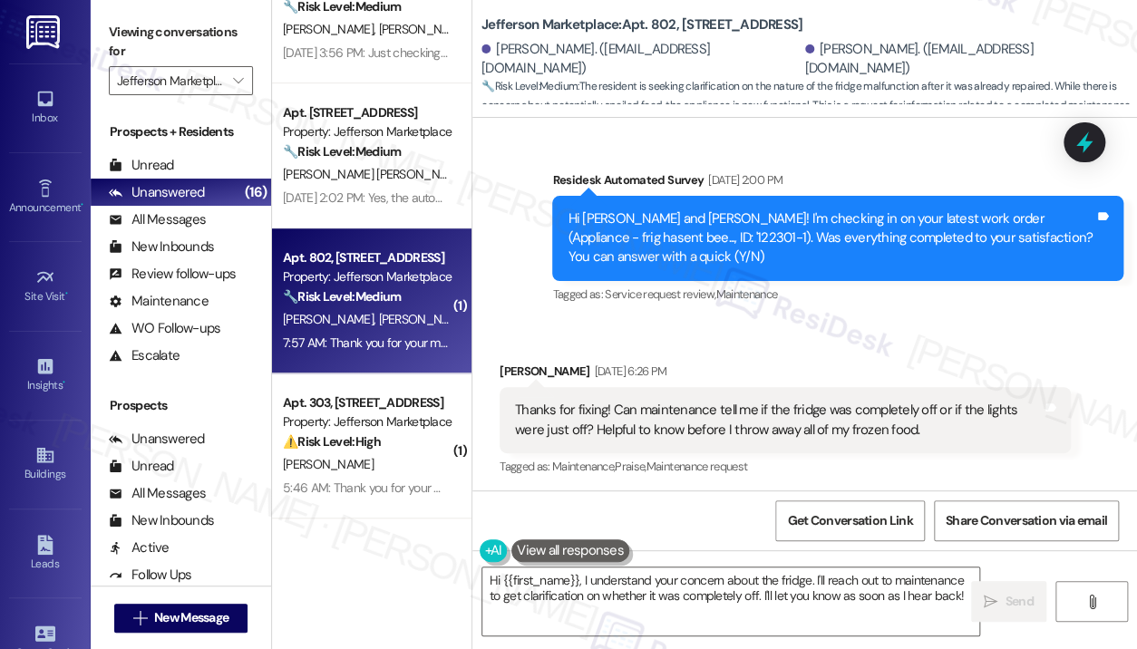
scroll to position [3566, 0]
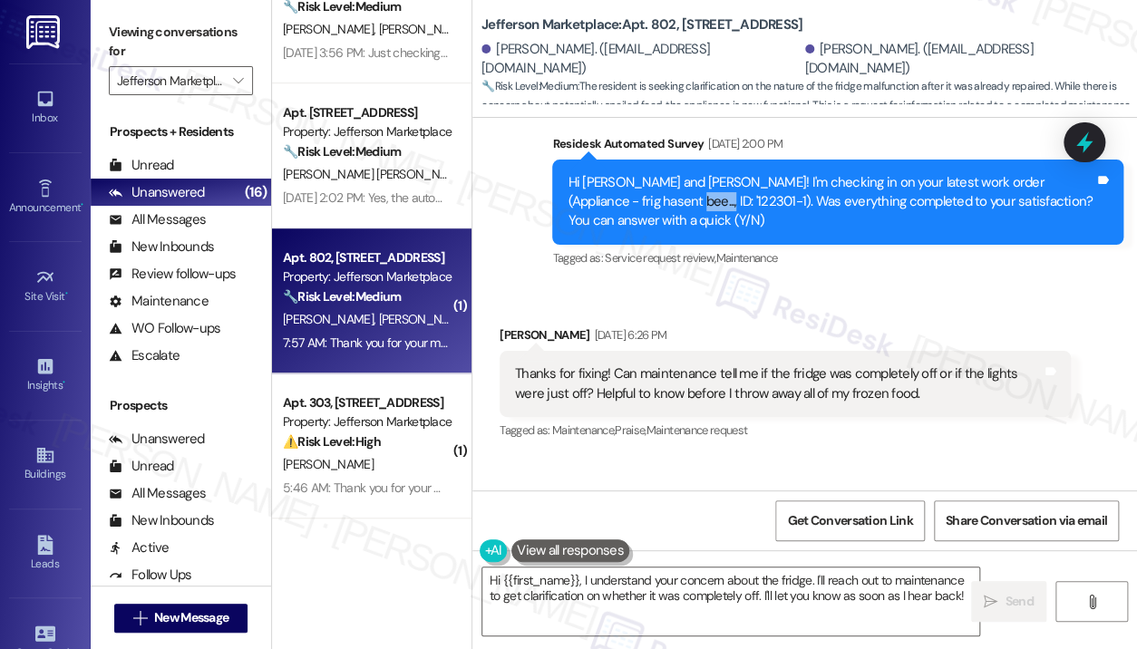
drag, startPoint x: 633, startPoint y: 197, endPoint x: 587, endPoint y: 206, distance: 47.1
click at [587, 206] on div "Hi Isabel and Thomas! I'm checking in on your latest work order (Appliance - fr…" at bounding box center [831, 202] width 527 height 58
copy div "122301-1"
click at [1075, 147] on icon at bounding box center [1085, 143] width 22 height 28
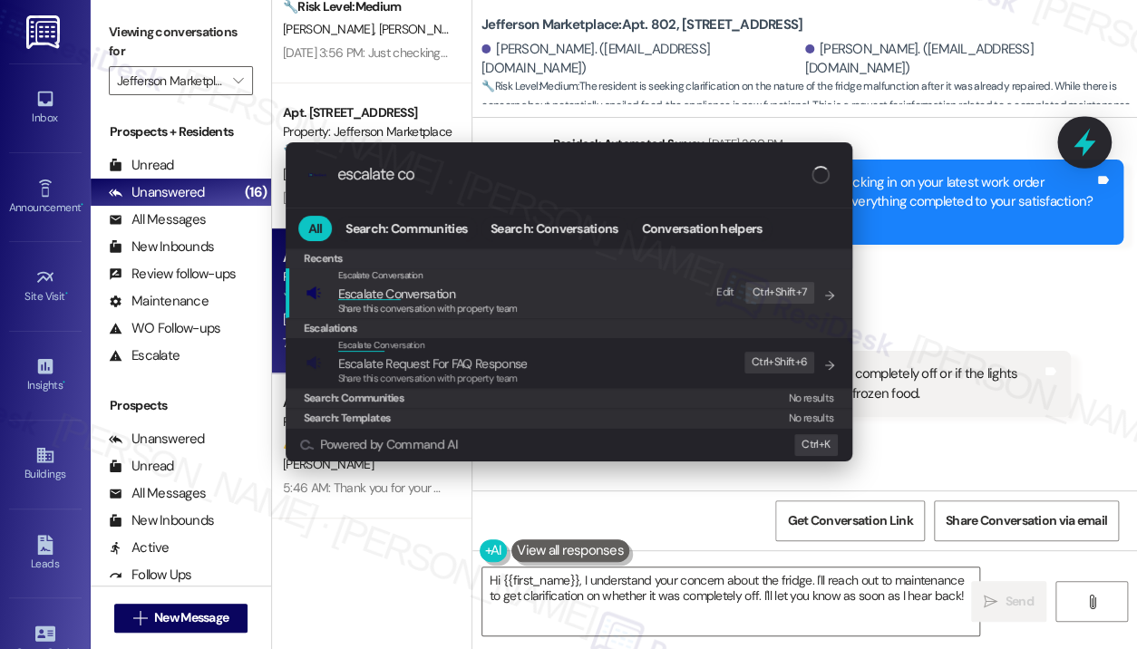
type input "escalate con"
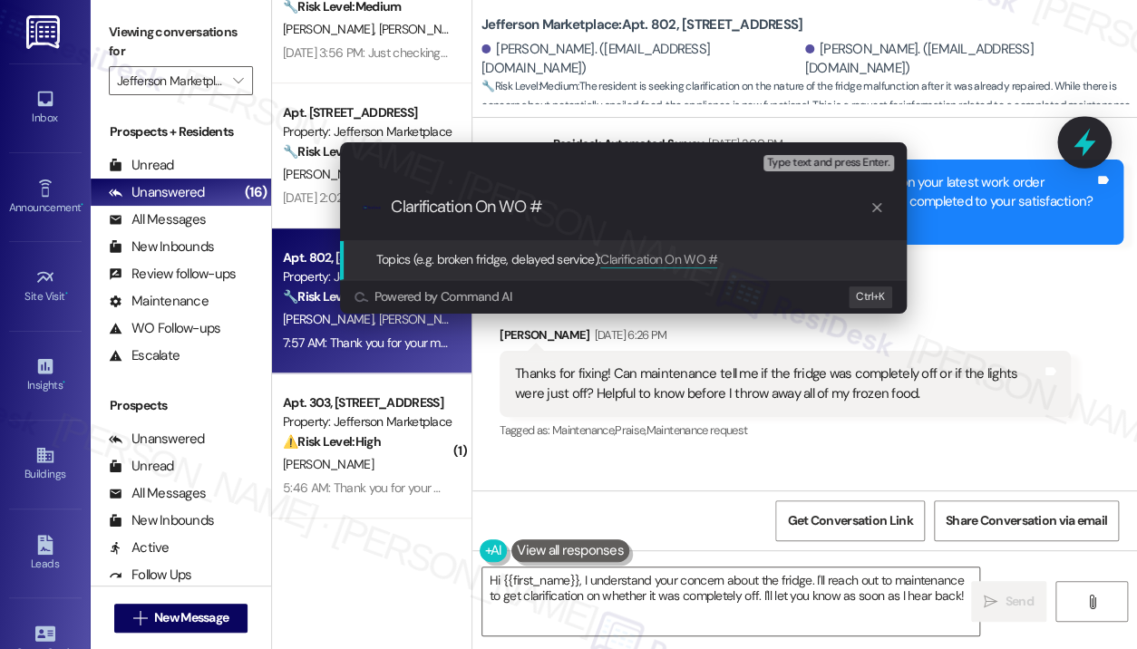
paste input "122301-1"
type input "Clarification On WO #122301-1"
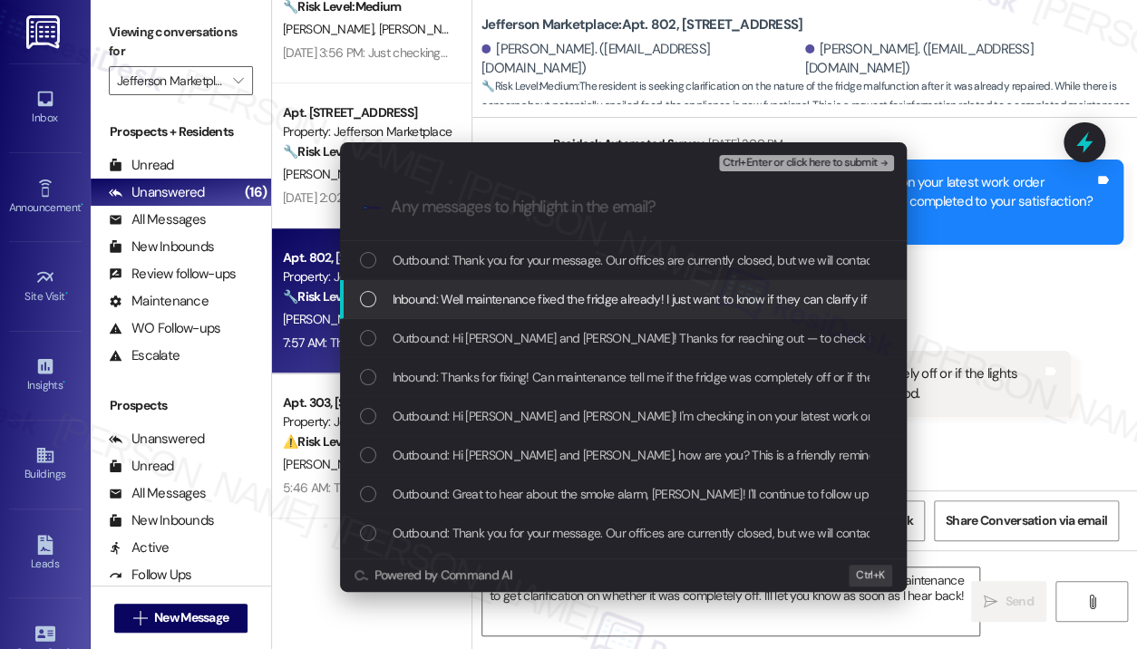
click at [729, 300] on span "Inbound: Well maintenance fixed the fridge already! I just want to know if they…" at bounding box center [820, 299] width 854 height 20
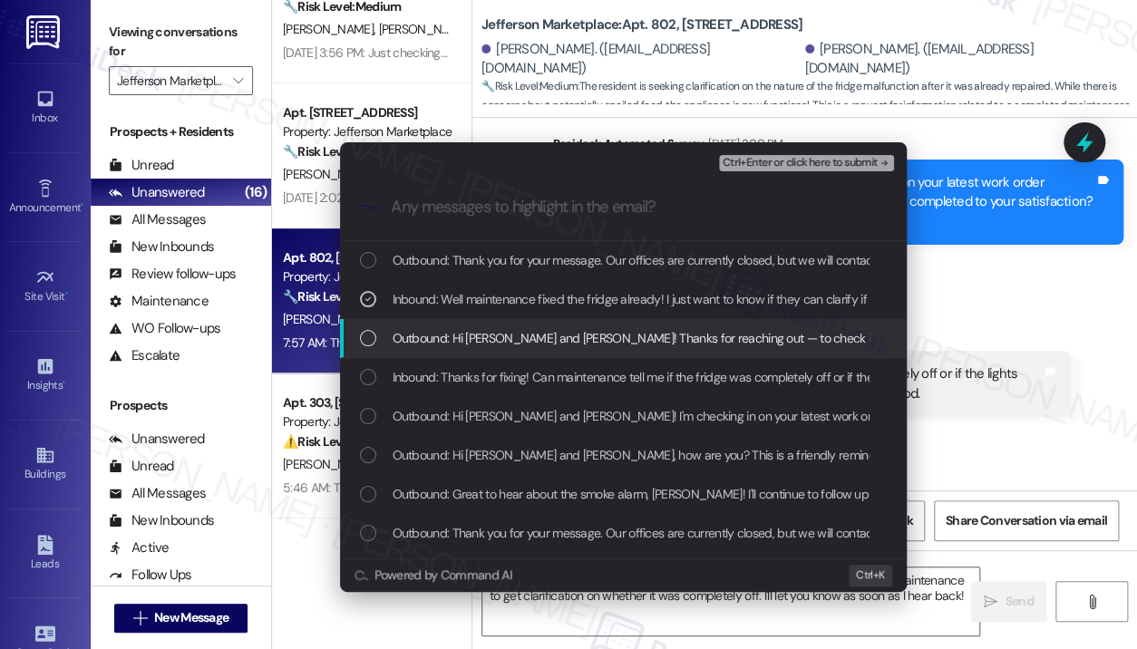
click at [630, 344] on span "Outbound: Hi Isabel and Thomas! Thanks for reaching out — to check if the fridg…" at bounding box center [938, 338] width 1091 height 20
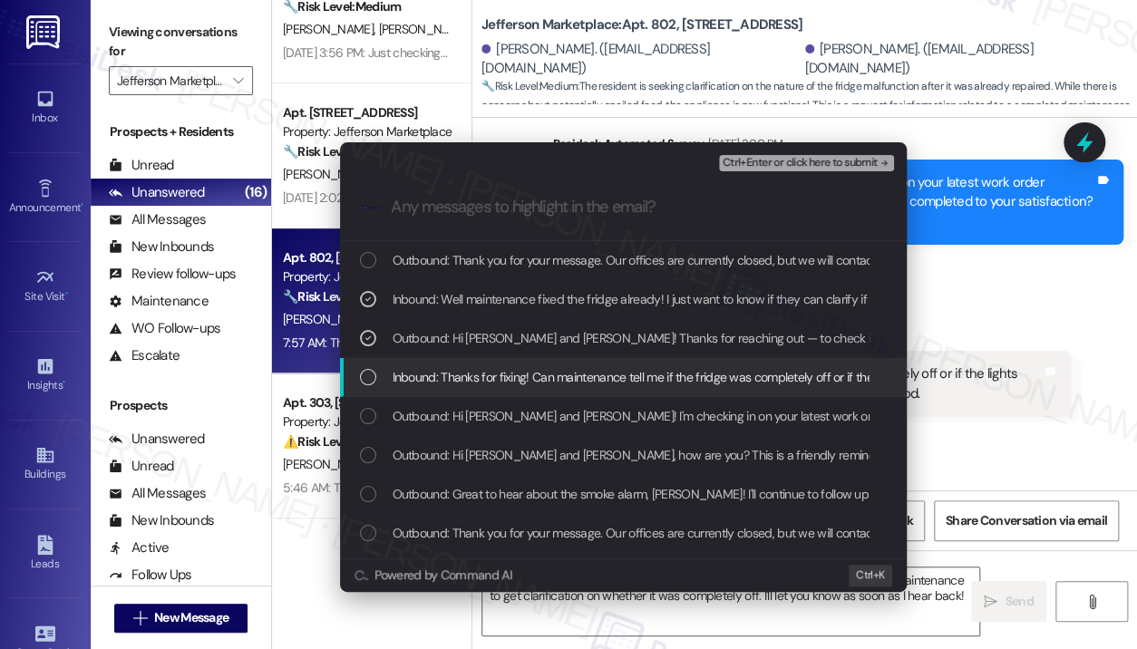
click at [591, 369] on span "Inbound: Thanks for fixing! Can maintenance tell me if the fridge was completel…" at bounding box center [838, 377] width 891 height 20
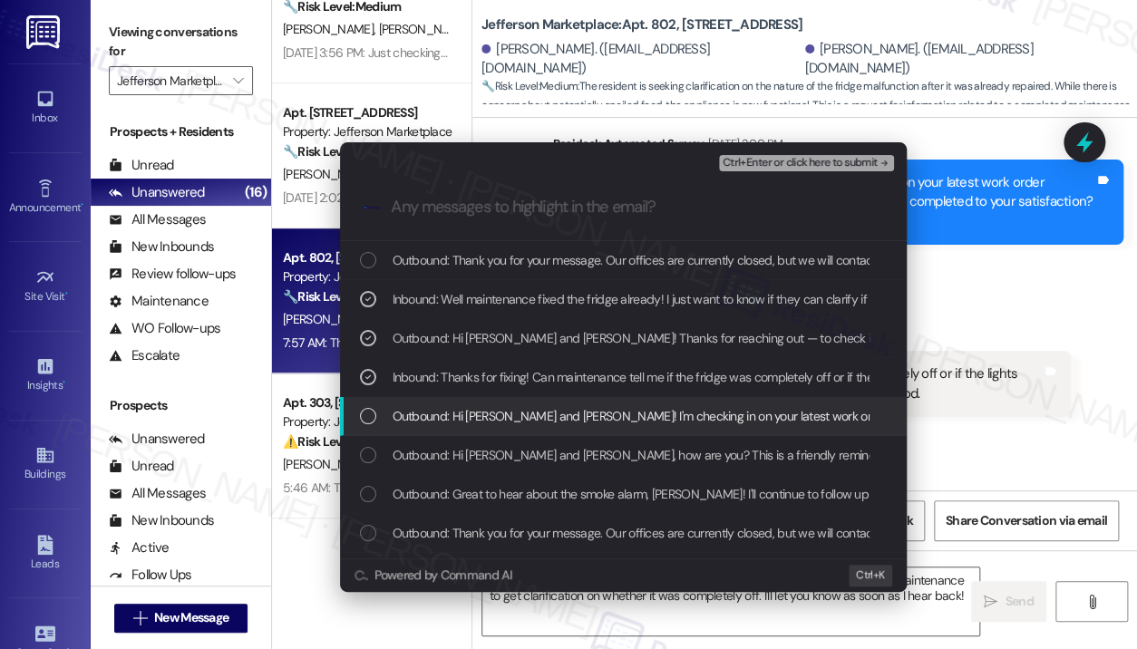
click at [577, 409] on span "Outbound: Hi Isabel and Thomas! I'm checking in on your latest work order (Appl…" at bounding box center [974, 416] width 1163 height 20
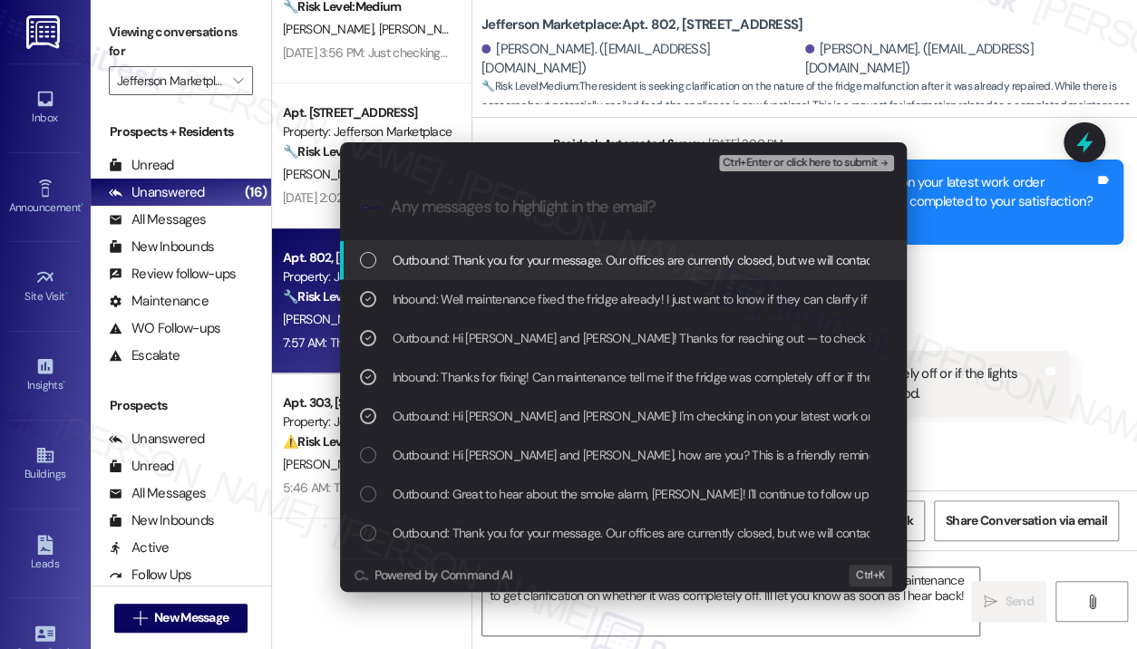
click at [789, 166] on span "Ctrl+Enter or click here to submit" at bounding box center [800, 163] width 155 height 13
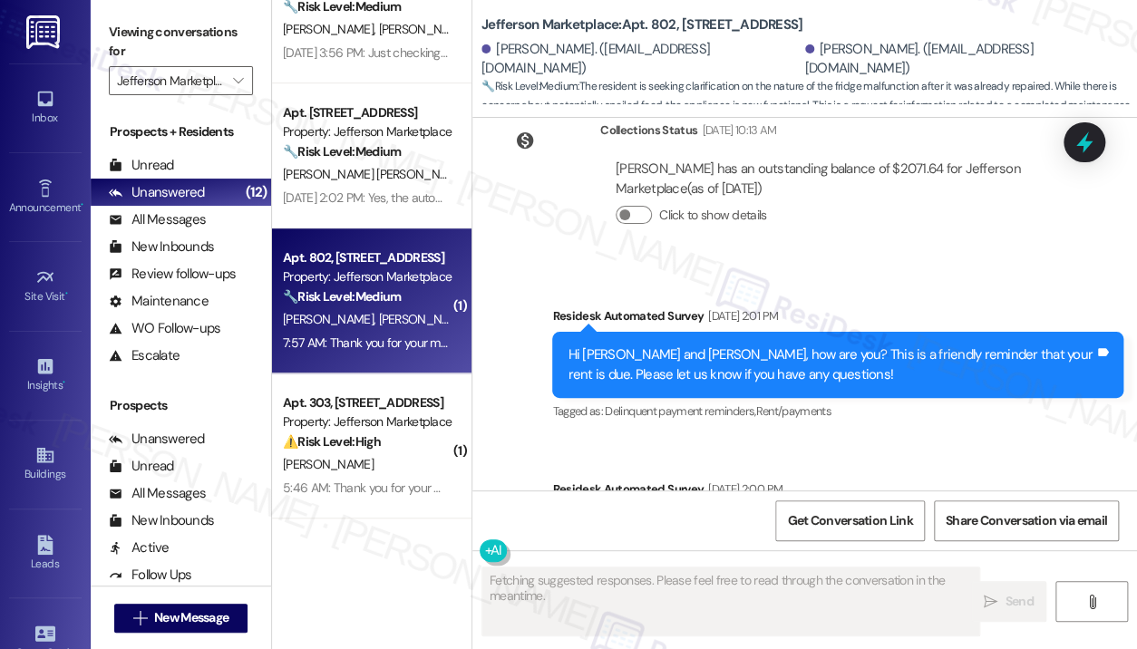
scroll to position [3881, 0]
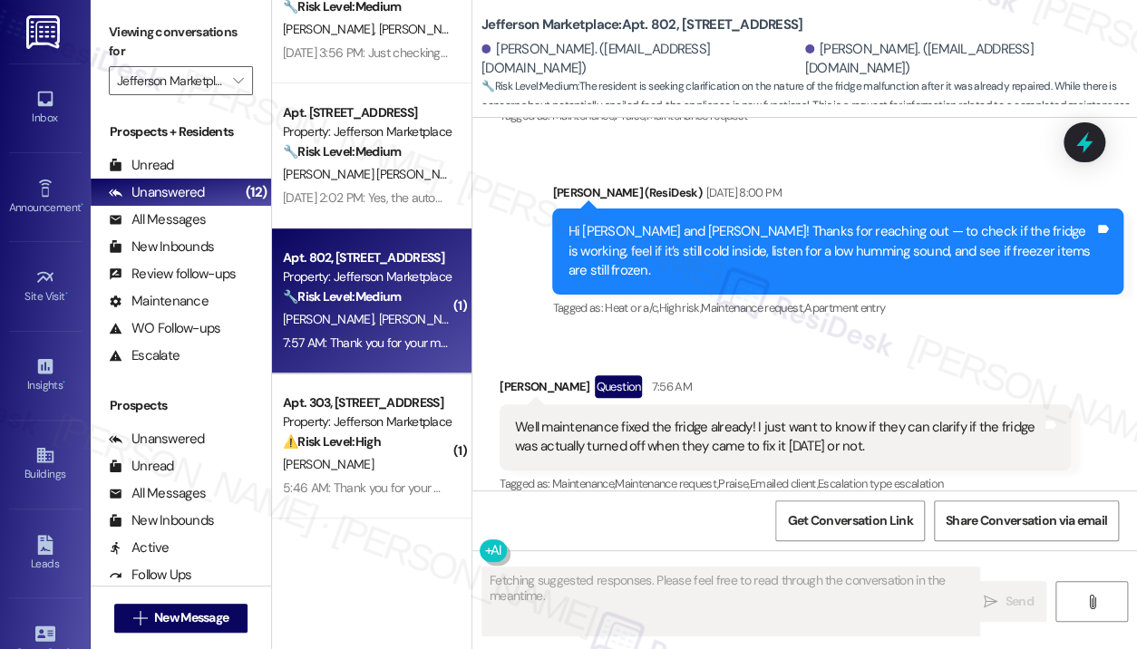
click at [875, 375] on div "Isabel Thornton Question 7:56 AM" at bounding box center [785, 389] width 571 height 29
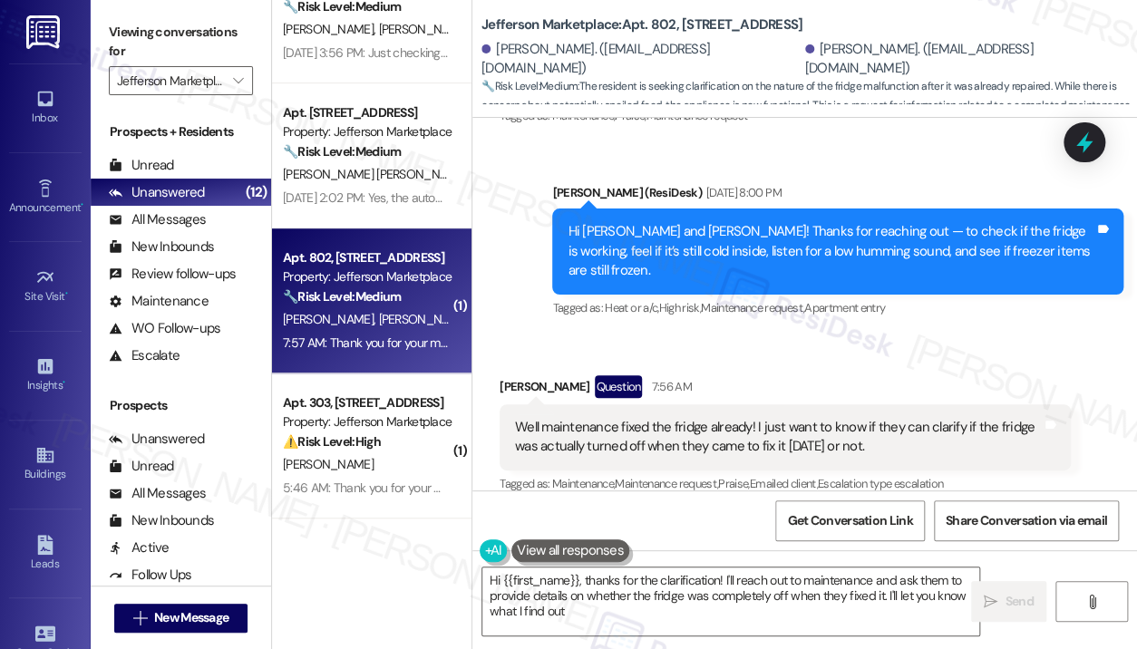
type textarea "Hi {{first_name}}, thanks for the clarification! I'll reach out to maintenance …"
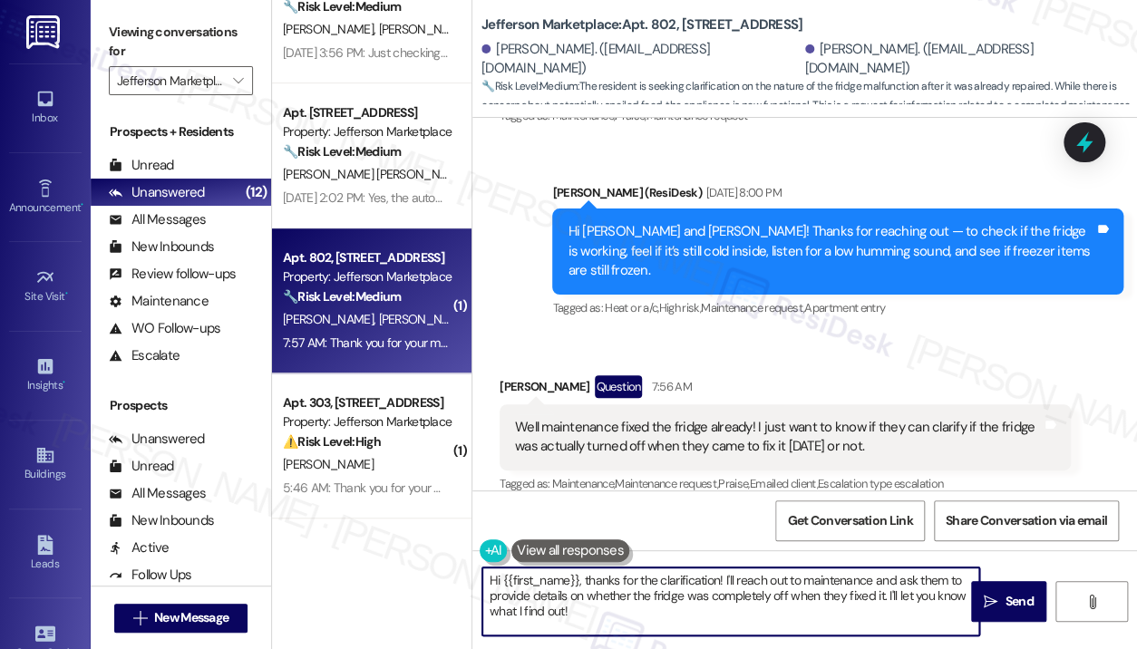
click at [637, 616] on textarea "Hi {{first_name}}, thanks for the clarification! I'll reach out to maintenance …" at bounding box center [730, 602] width 497 height 68
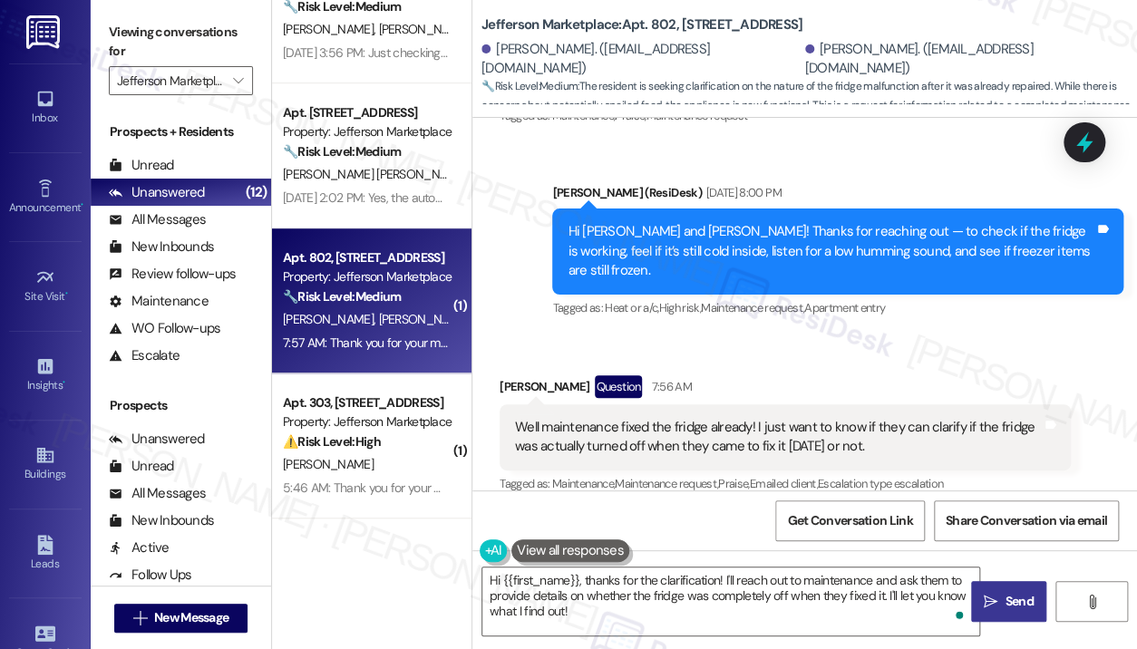
click at [994, 596] on icon "" at bounding box center [991, 602] width 14 height 15
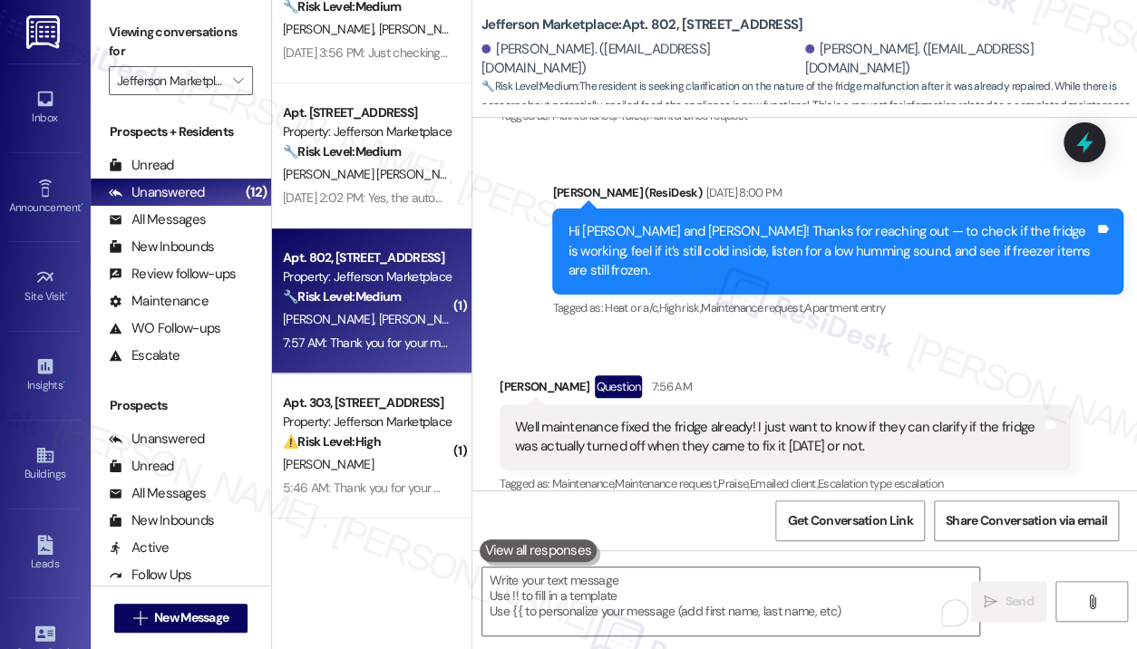
click at [1017, 447] on div "Well maintenance fixed the fridge already! I just want to know if they can clar…" at bounding box center [785, 437] width 571 height 66
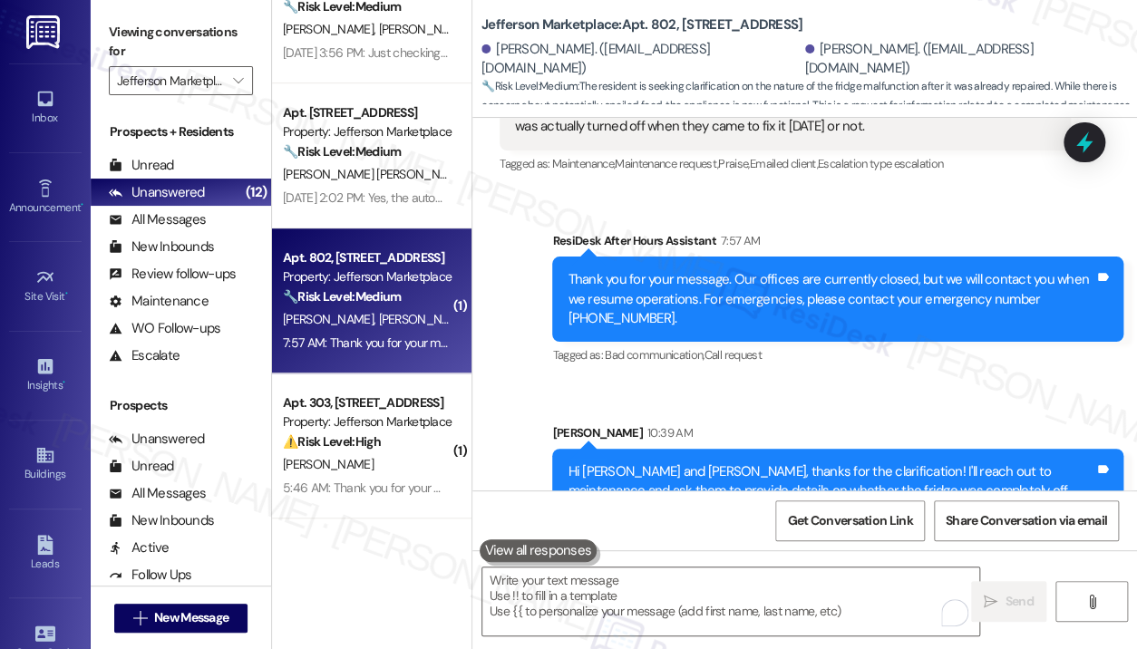
scroll to position [4240, 0]
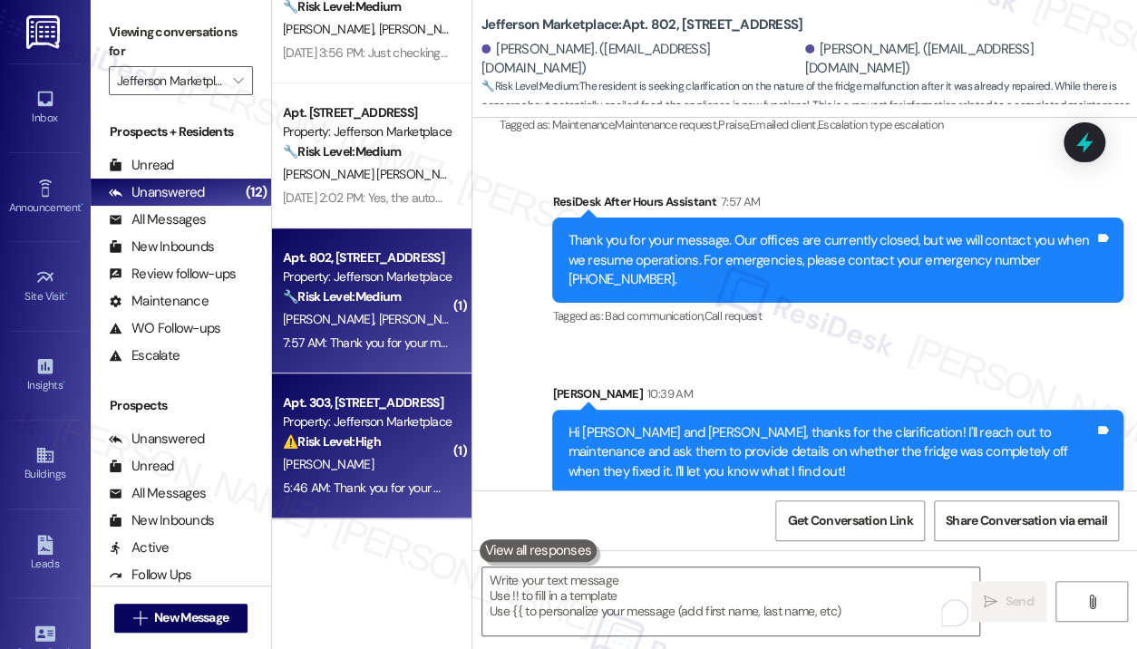
click at [406, 431] on div "Property: Jefferson Marketplace" at bounding box center [367, 422] width 168 height 19
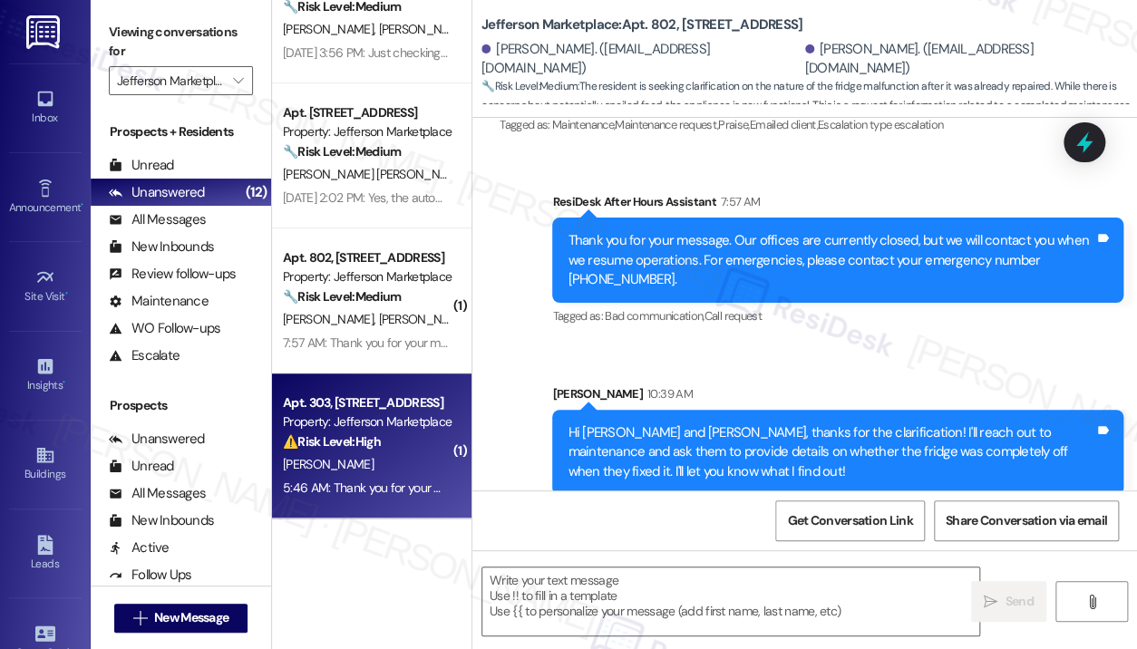
type textarea "Fetching suggested responses. Please feel free to read through the conversation…"
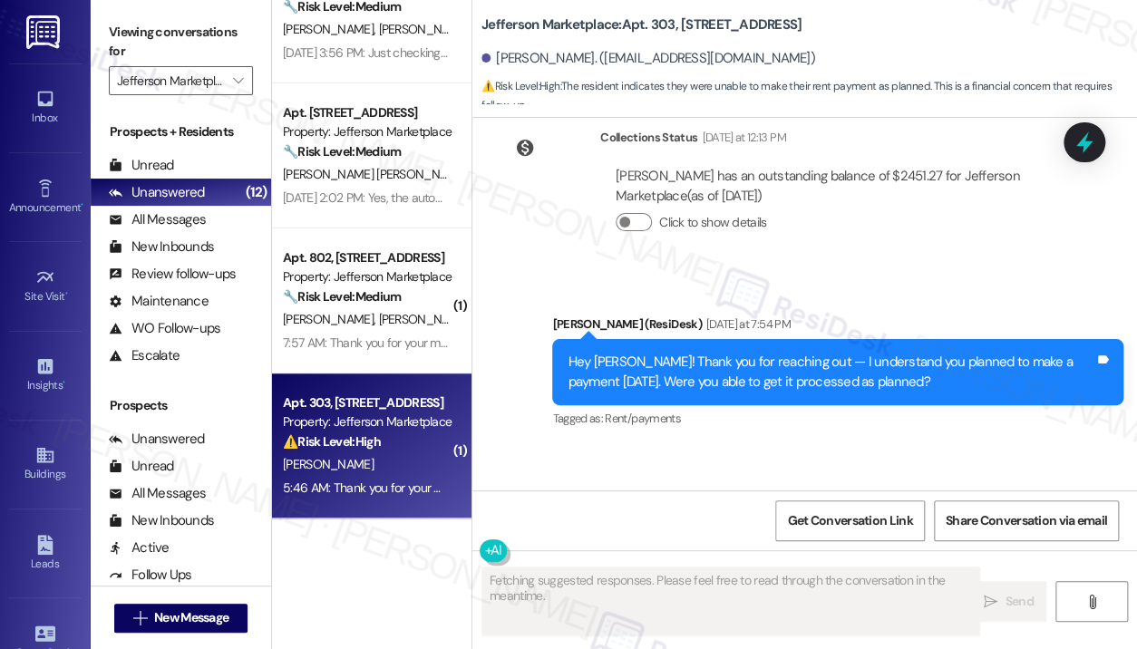
scroll to position [10005, 0]
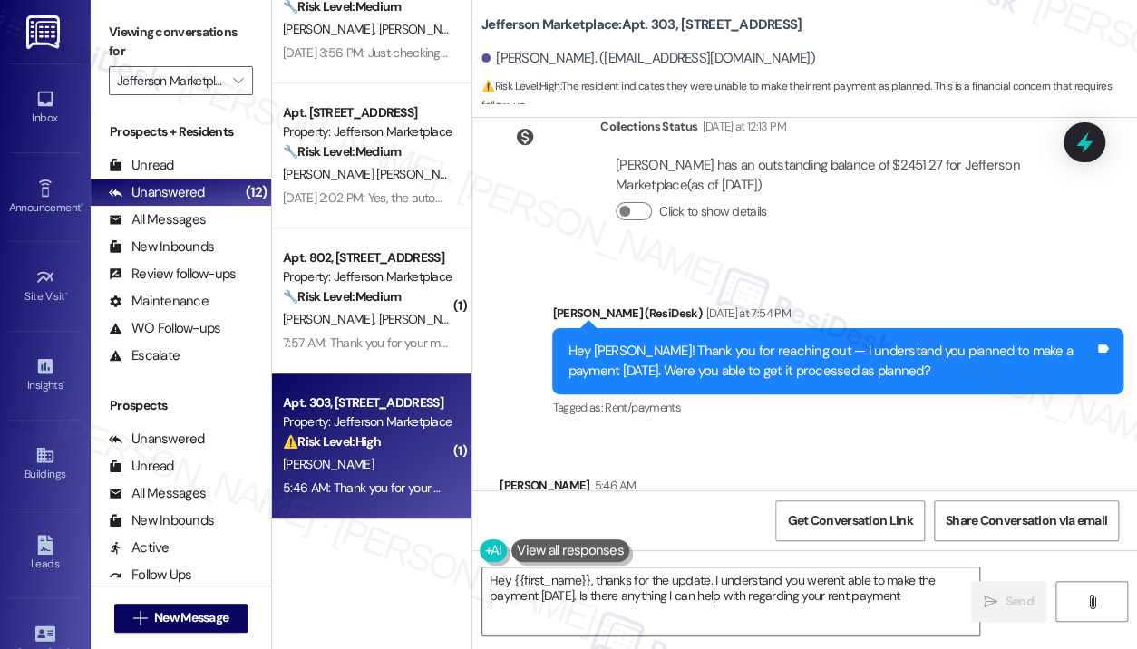
type textarea "Hey {{first_name}}, thanks for the update. I understand you weren't able to mak…"
click at [744, 435] on div "Received via SMS Lunden Collins 5:46 AM No Tags and notes Tagged as: Negative r…" at bounding box center [804, 511] width 665 height 153
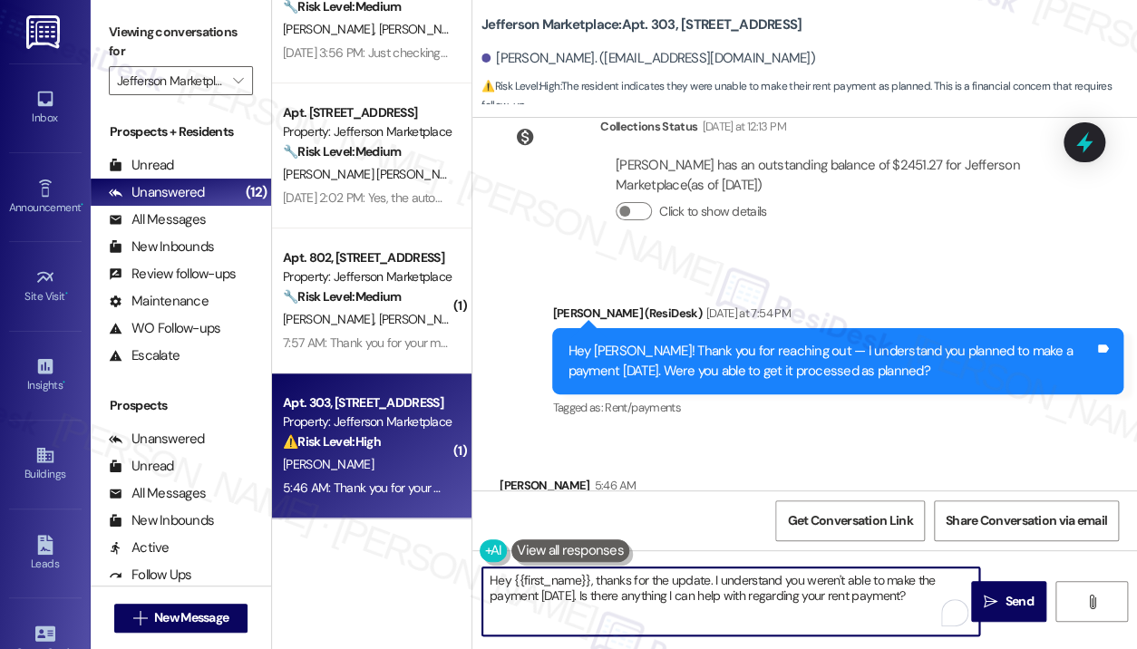
click at [772, 593] on textarea "Hey {{first_name}}, thanks for the update. I understand you weren't able to mak…" at bounding box center [730, 602] width 497 height 68
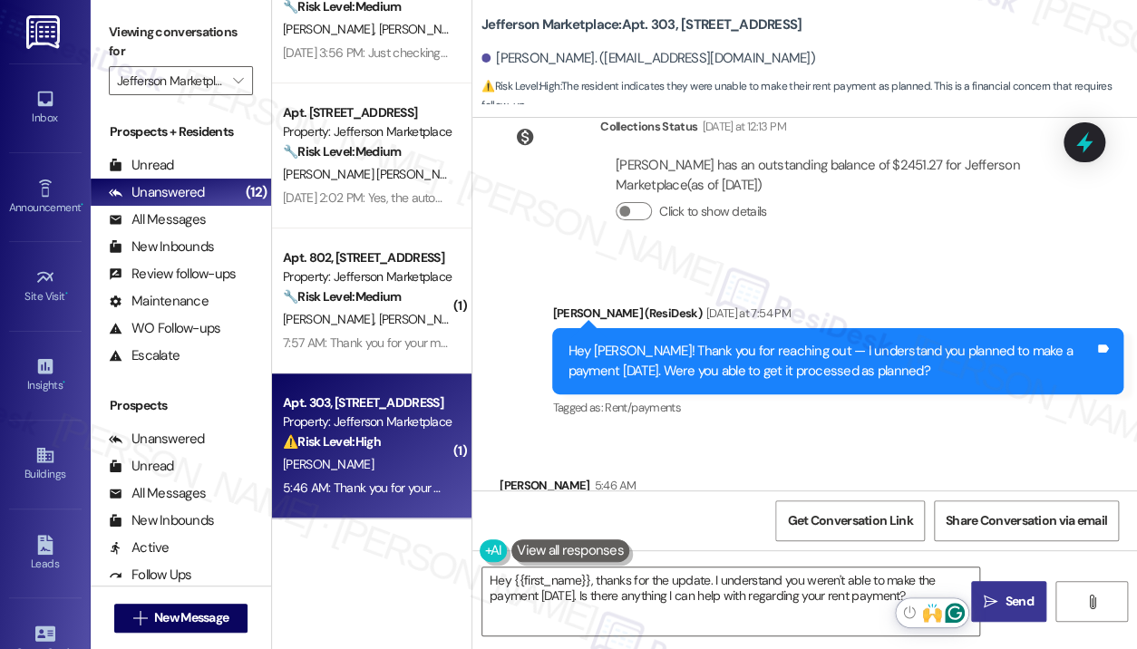
click at [997, 598] on span " Send" at bounding box center [1008, 601] width 57 height 19
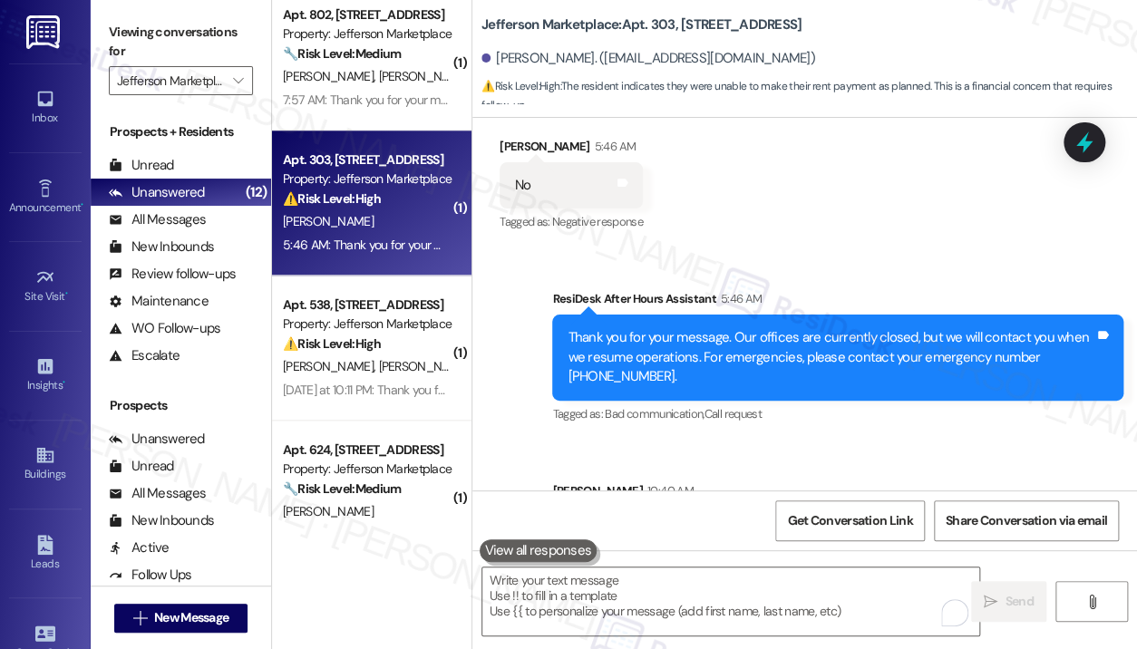
scroll to position [598, 0]
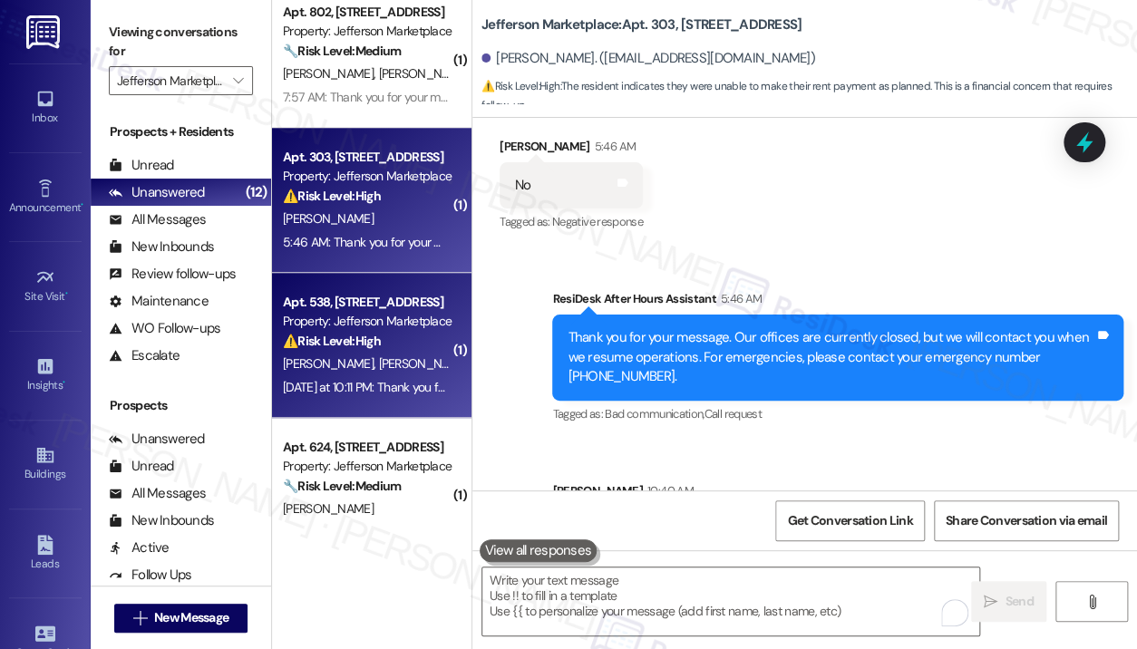
click at [364, 354] on div "M. Iyer G. Zink" at bounding box center [366, 364] width 171 height 23
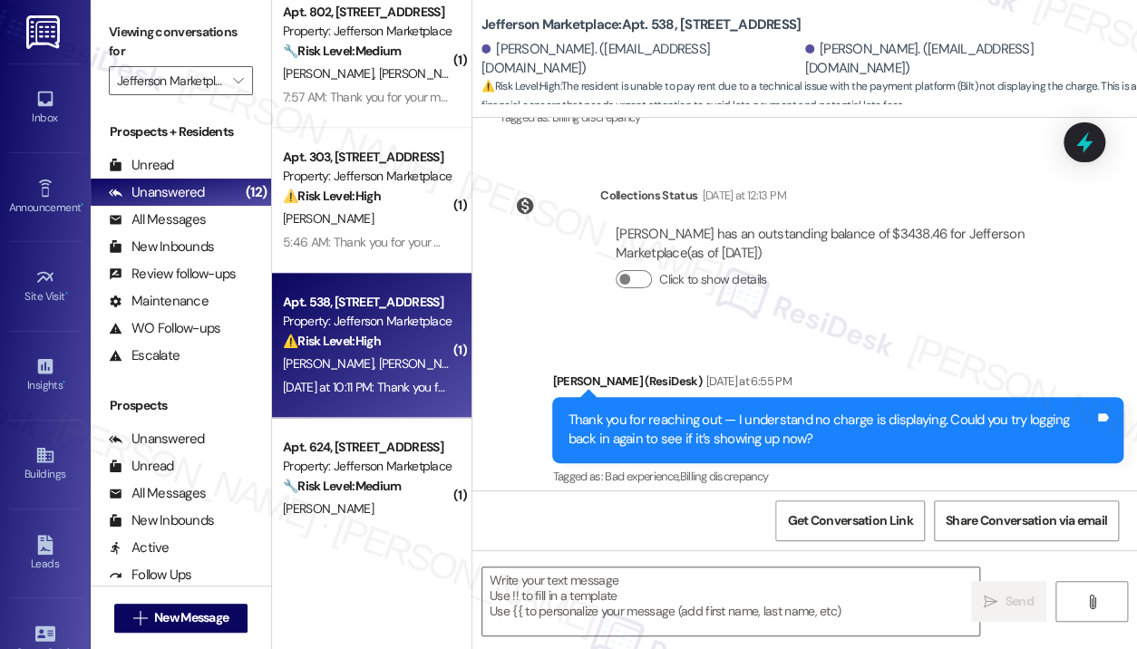
scroll to position [2609, 0]
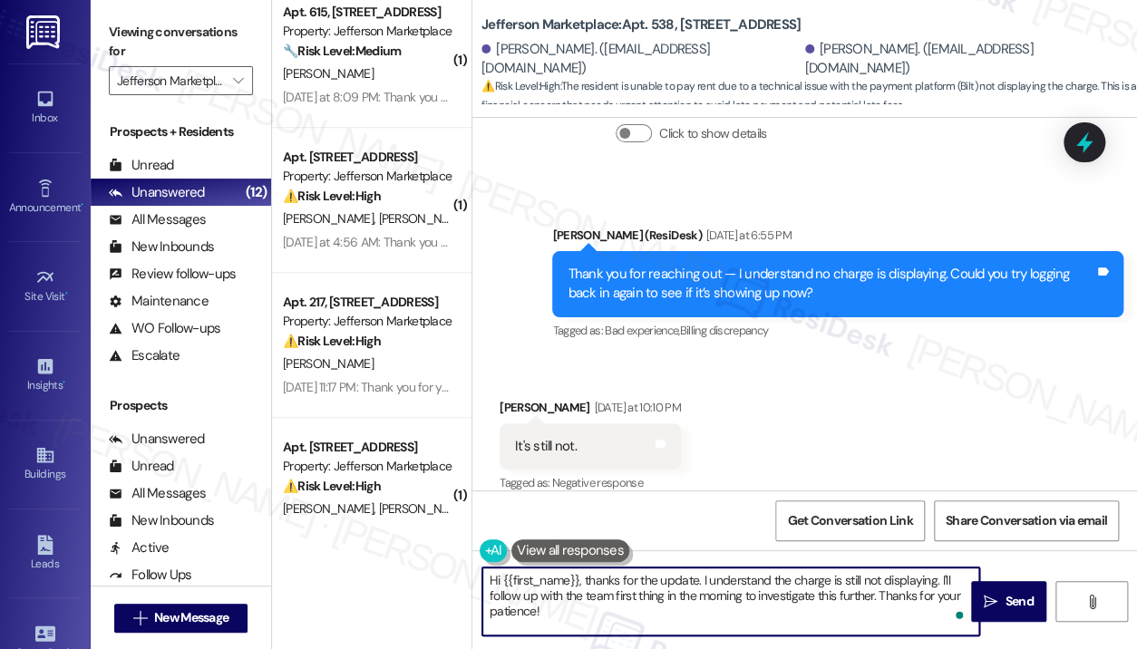
drag, startPoint x: 722, startPoint y: 621, endPoint x: 701, endPoint y: 580, distance: 45.8
click at [701, 580] on textarea "Hi {{first_name}}, thanks for the update. I understand the charge is still not …" at bounding box center [730, 602] width 497 height 68
paste textarea "Could you do me a favor and send a screenshot of what you’re seeing so I can fo…"
click at [876, 598] on textarea "Hi {{first_name}}, thanks for the update. Could you do me a favor and send a sc…" at bounding box center [730, 602] width 497 height 68
click at [877, 598] on textarea "Hi {{first_name}}, thanks for the update. Could you do me a favor and send a sc…" at bounding box center [730, 602] width 497 height 68
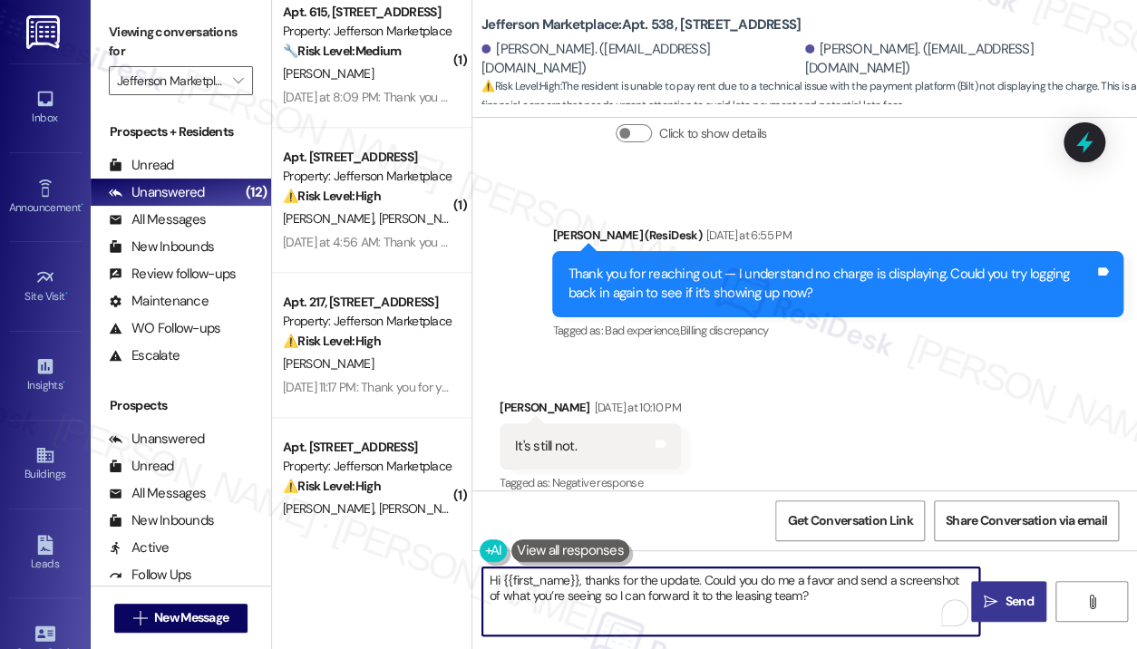
type textarea "Hi {{first_name}}, thanks for the update. Could you do me a favor and send a sc…"
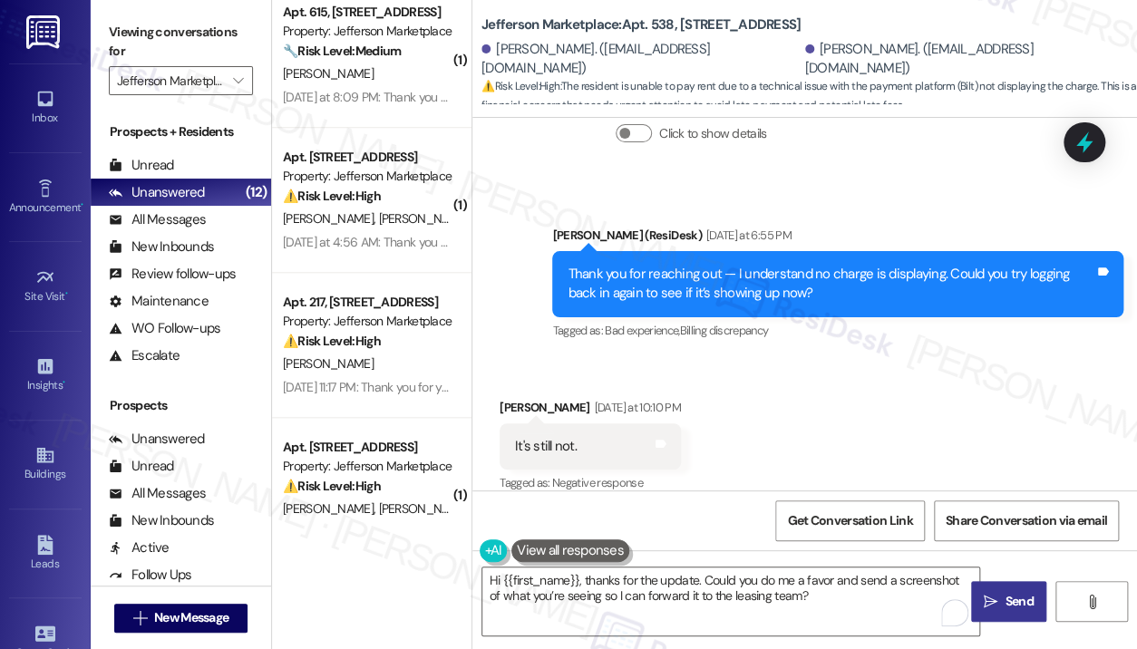
click at [1020, 600] on span "Send" at bounding box center [1019, 601] width 28 height 19
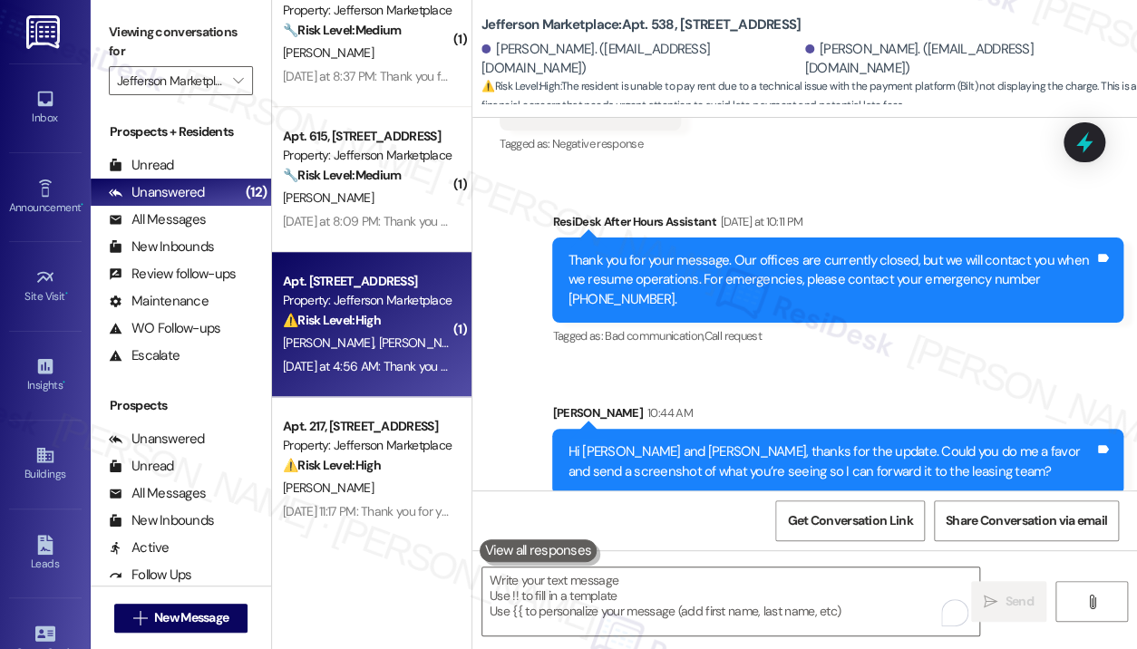
scroll to position [326, 0]
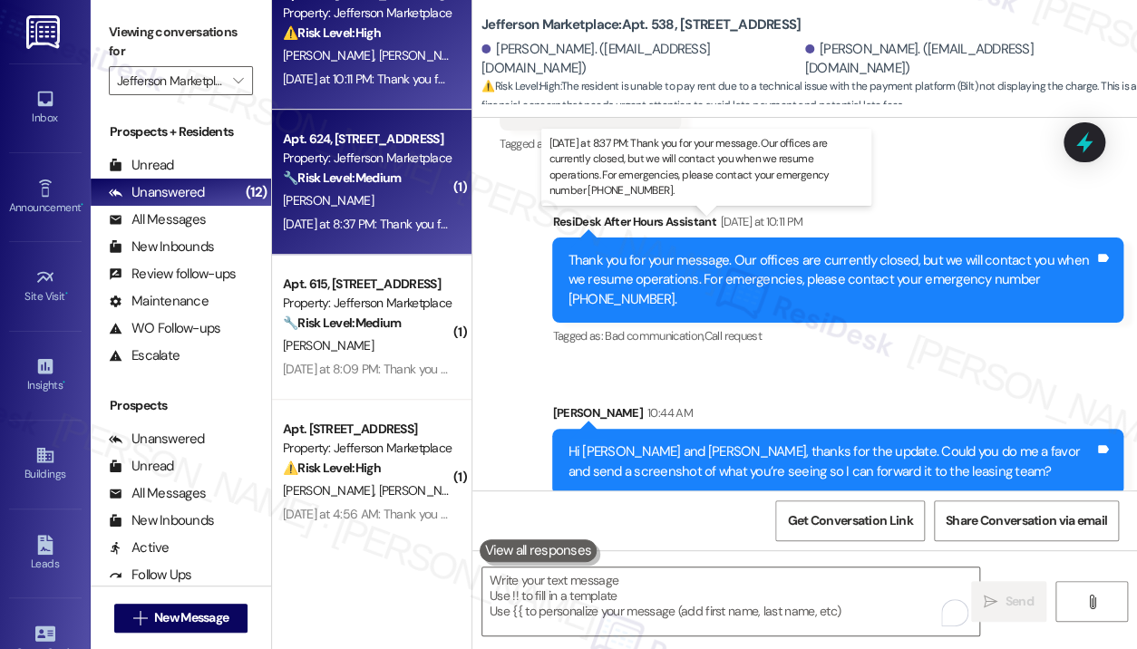
click at [399, 218] on div "Yesterday at 8:37 PM: Thank you for your message. Our offices are currently clo…" at bounding box center [838, 224] width 1111 height 16
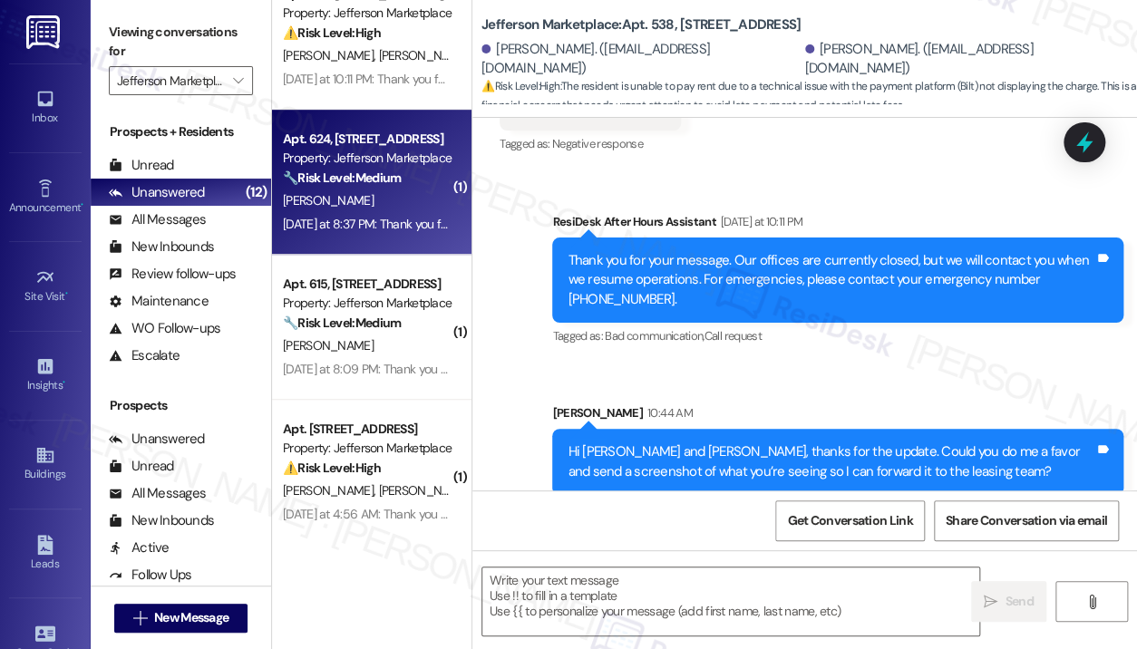
type textarea "Fetching suggested responses. Please feel free to read through the conversation…"
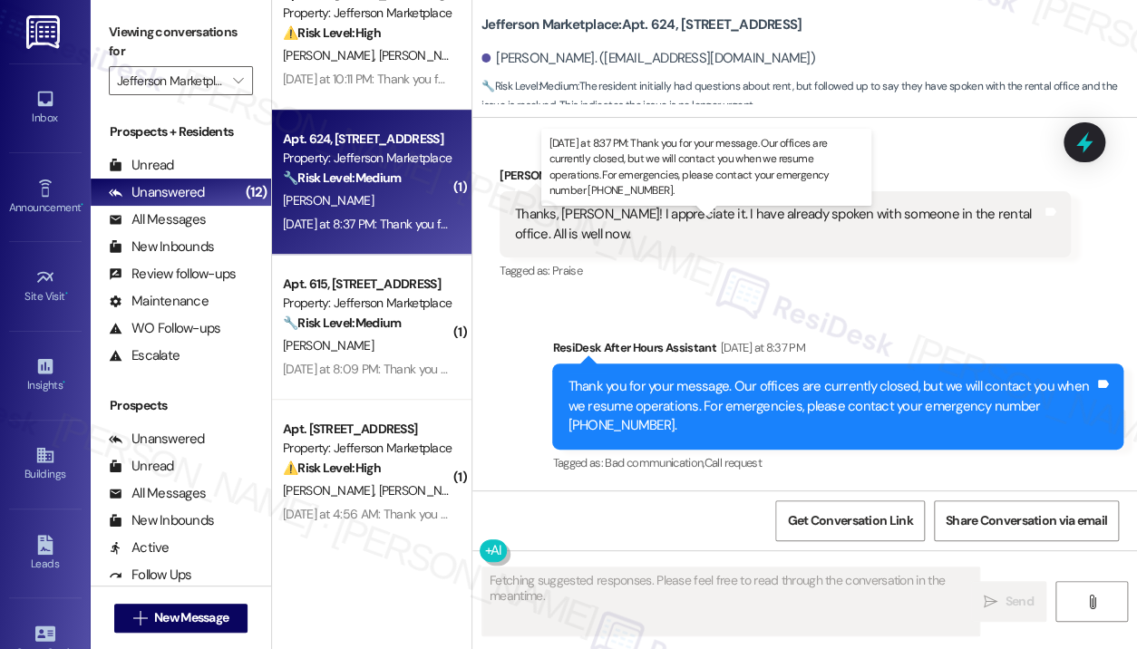
scroll to position [989, 0]
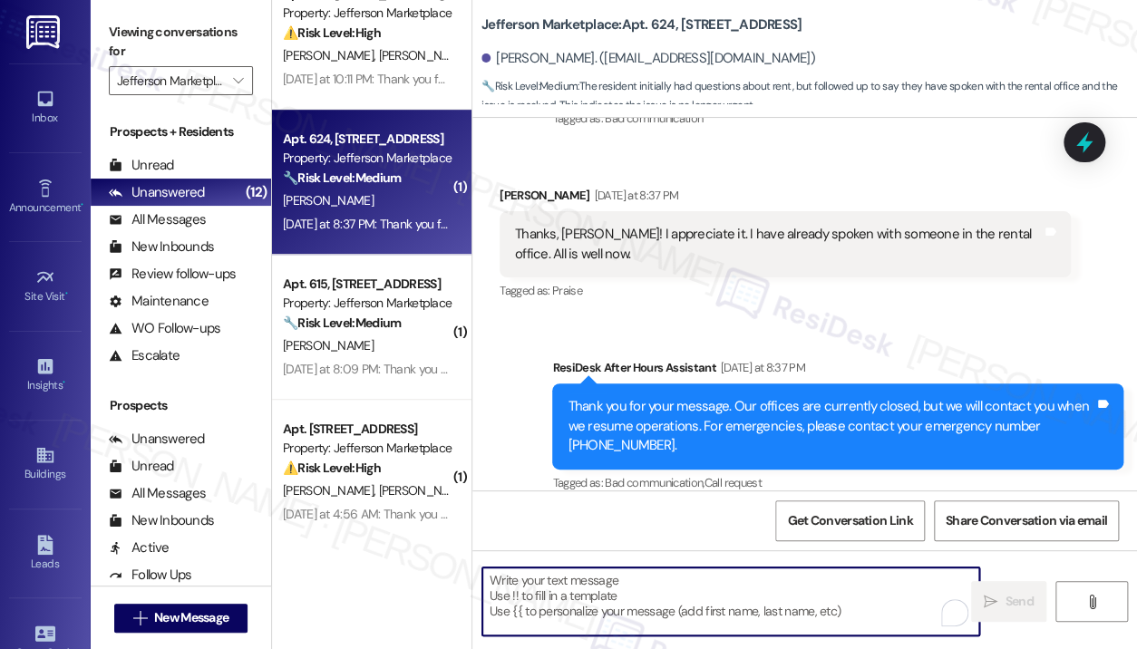
click at [705, 578] on textarea "To enrich screen reader interactions, please activate Accessibility in Grammarl…" at bounding box center [730, 602] width 497 height 68
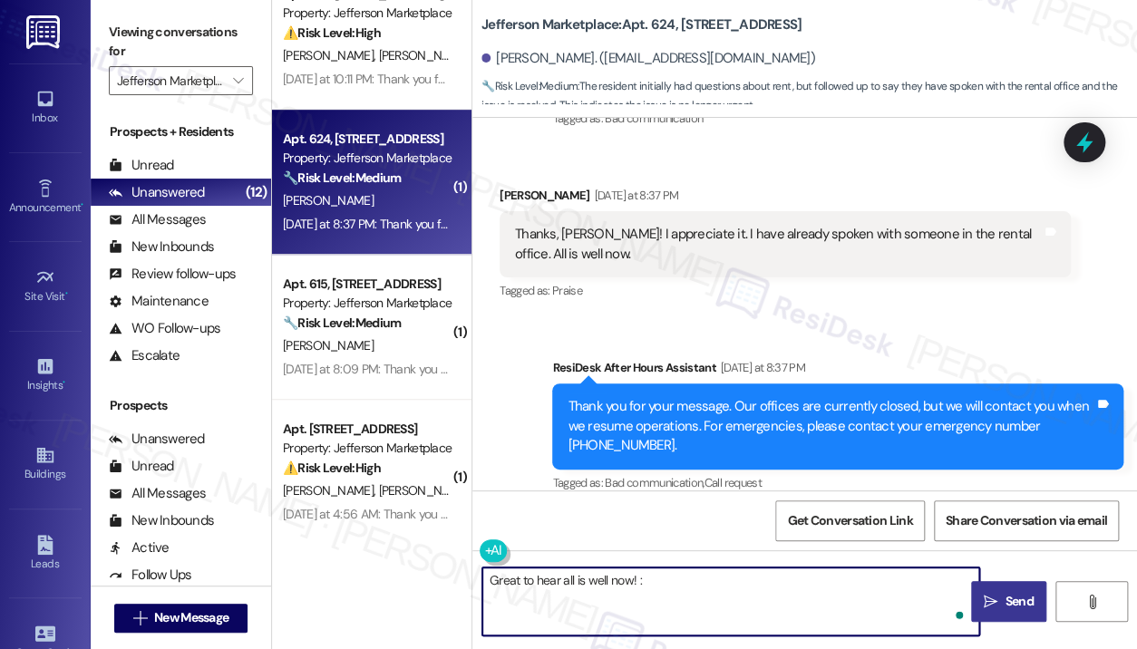
type textarea "Great to hear all is well now! :)"
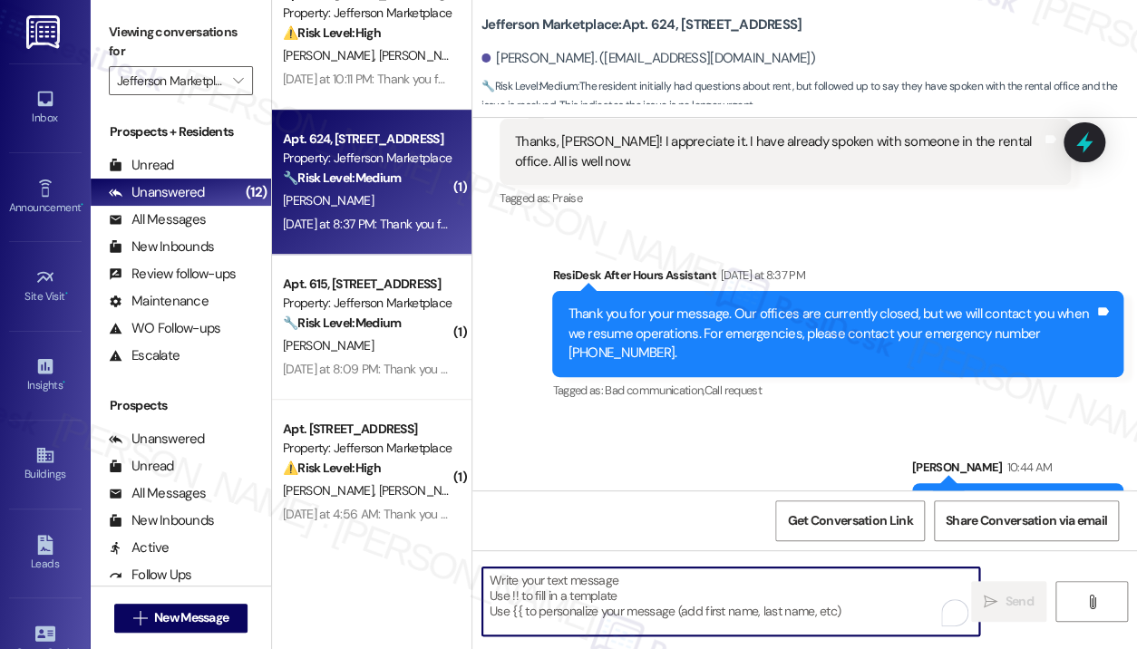
scroll to position [1116, 0]
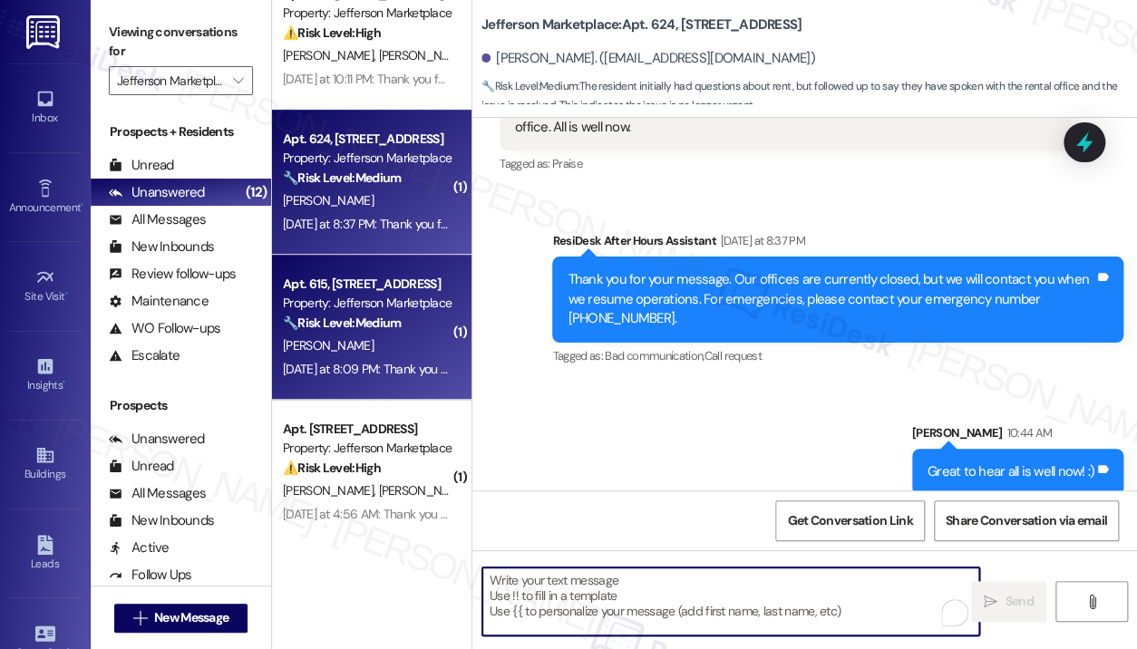
click at [368, 353] on div "J. Chinuntdet" at bounding box center [366, 346] width 171 height 23
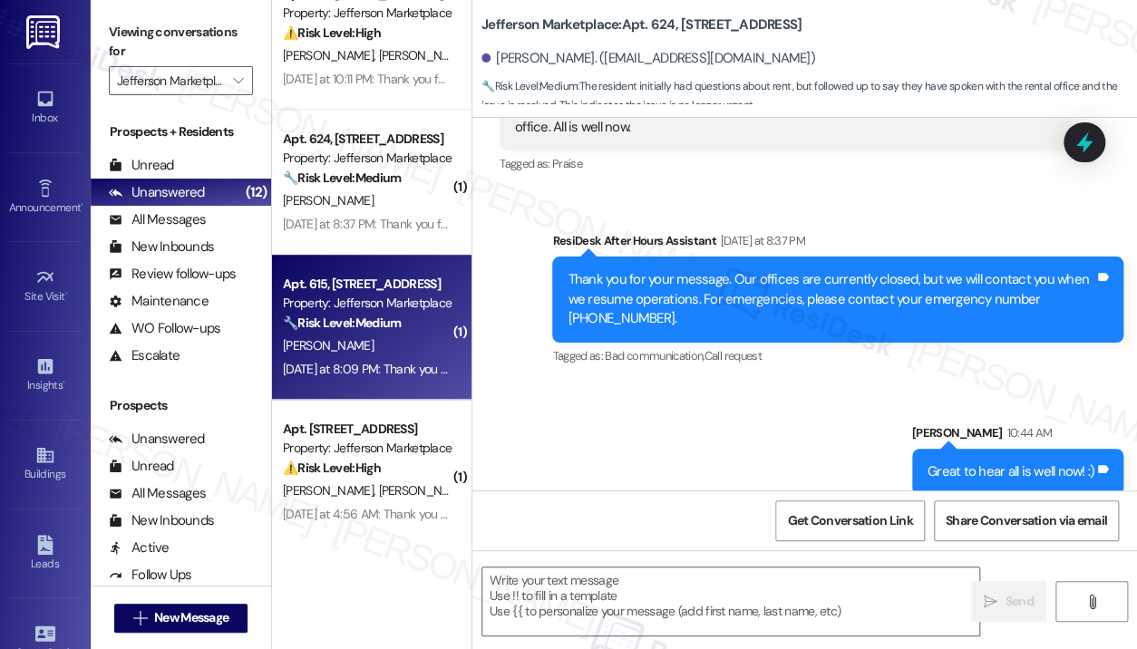
type textarea "Fetching suggested responses. Please feel free to read through the conversation…"
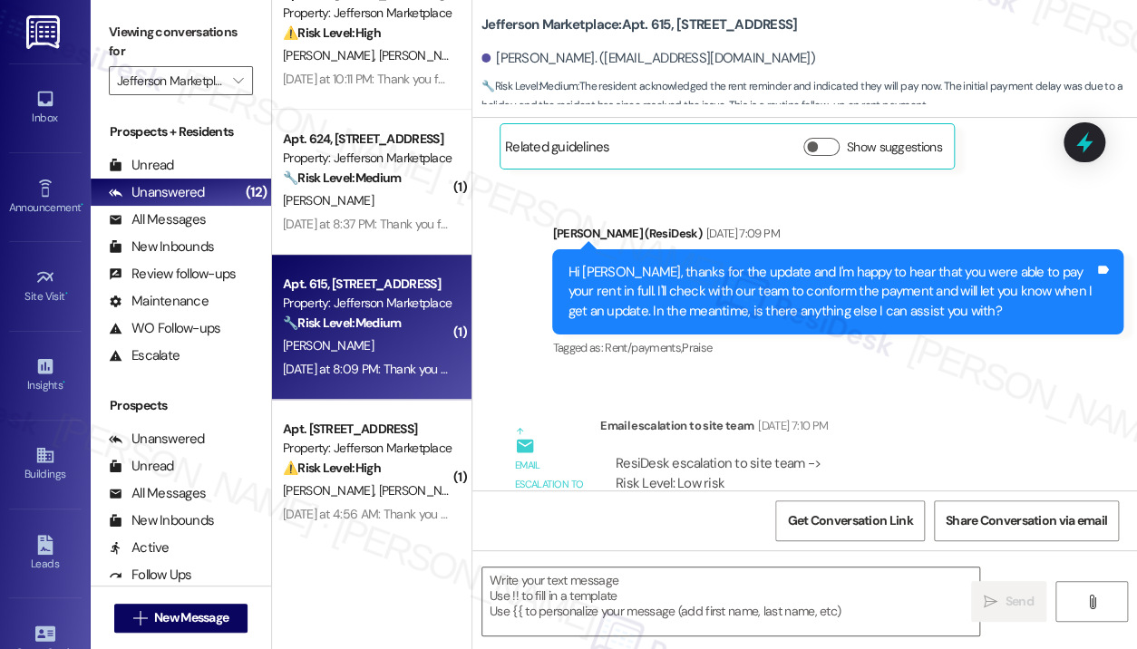
type textarea "Fetching suggested responses. Please feel free to read through the conversation…"
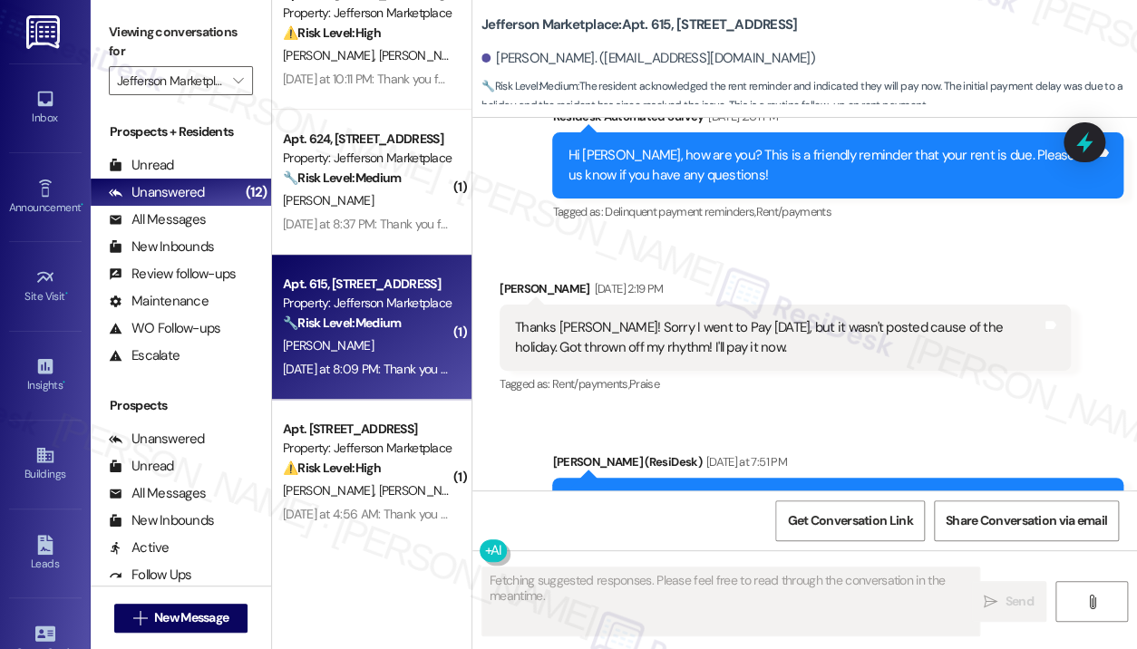
scroll to position [2260, 0]
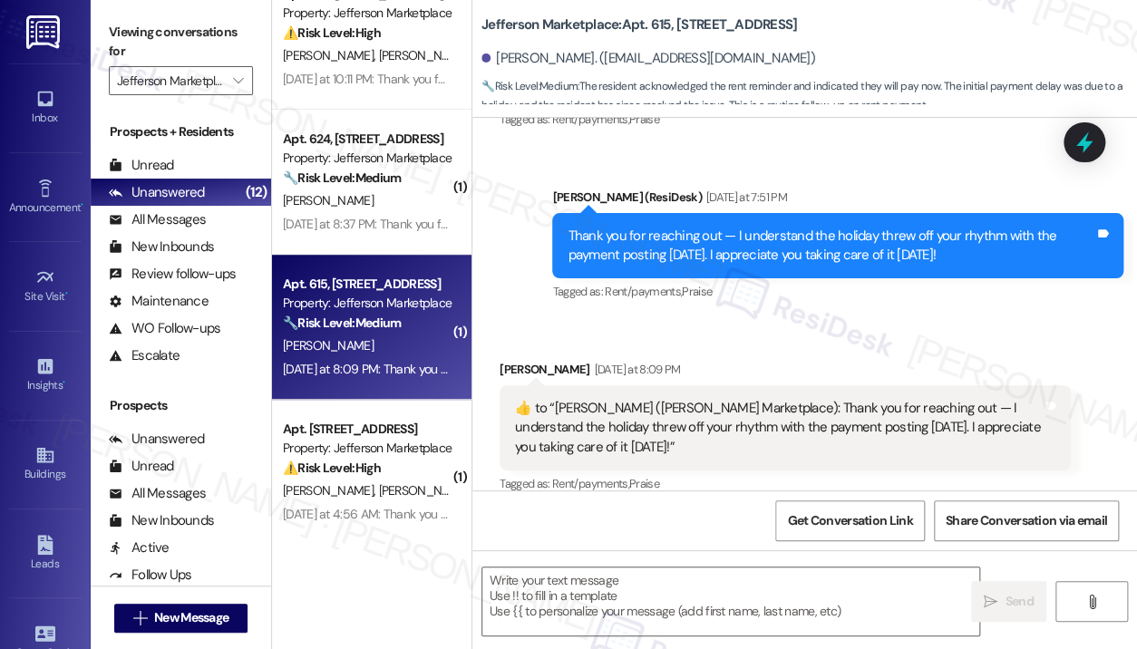
click at [817, 346] on div "Received via SMS Jason Chinuntdet Yesterday at 8:09 PM  ​👍​ to “ Jay (Jefferson…" at bounding box center [785, 428] width 598 height 165
click at [616, 595] on textarea at bounding box center [730, 602] width 497 height 68
drag, startPoint x: 531, startPoint y: 392, endPoint x: 515, endPoint y: 390, distance: 16.4
click at [515, 399] on div "​👍​ to “ Jay (Jefferson Marketplace): Thank you for reaching out — I understand…" at bounding box center [778, 428] width 527 height 58
copy div "👍​"
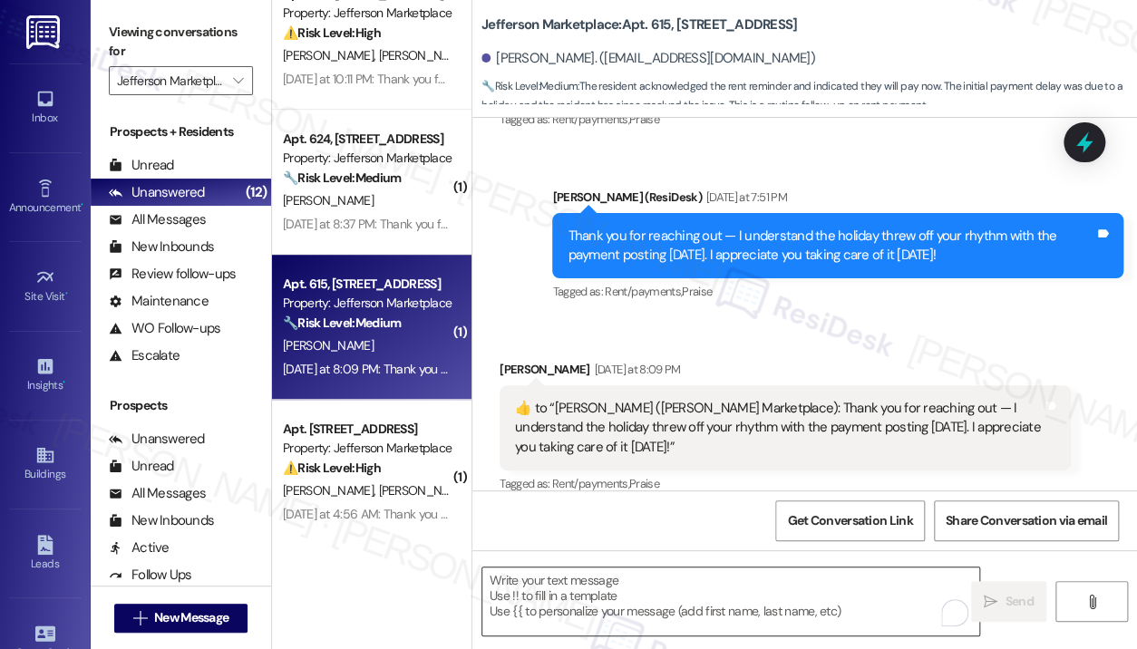
click at [559, 598] on textarea "To enrich screen reader interactions, please activate Accessibility in Grammarl…" at bounding box center [730, 602] width 497 height 68
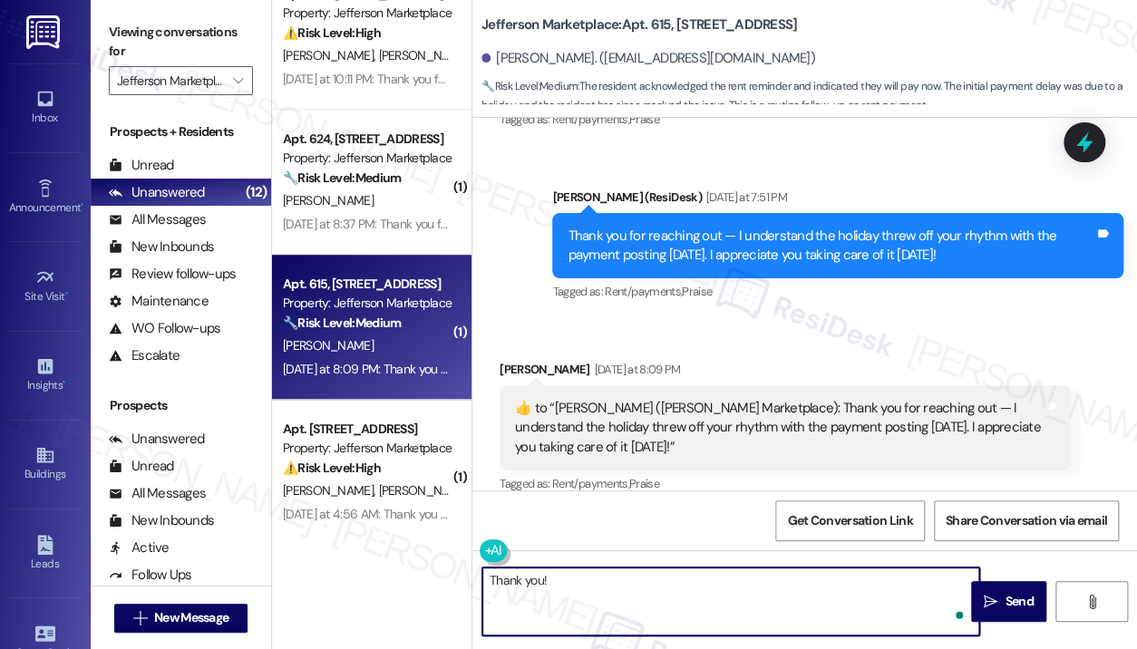
paste textarea "👍"
type textarea "Thank you! 👍"
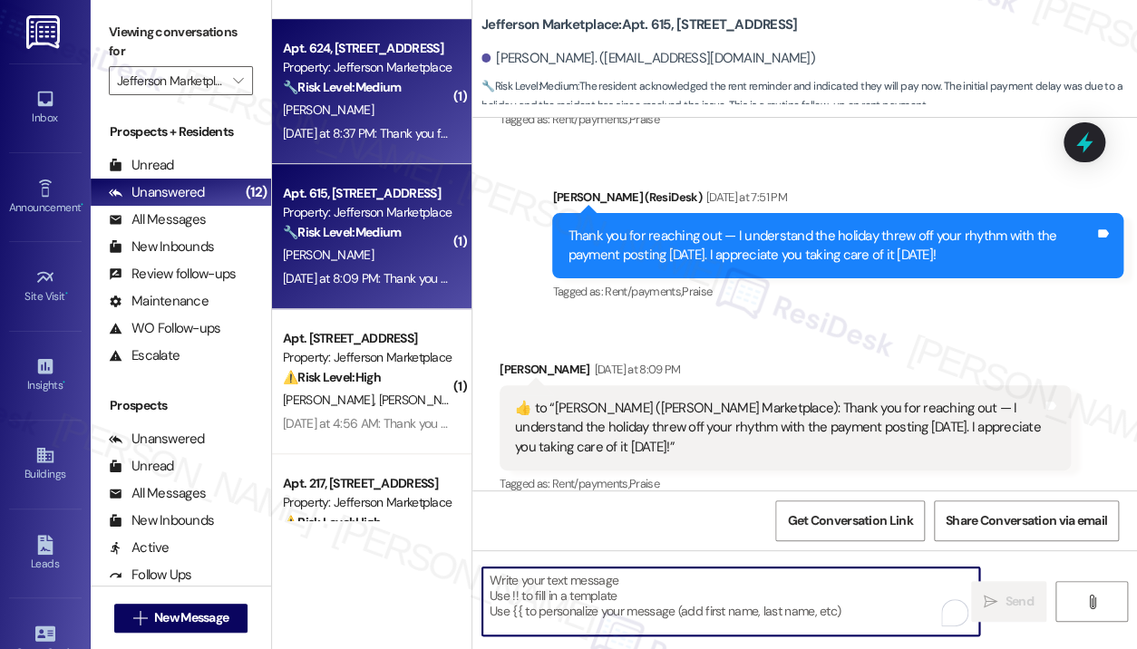
scroll to position [507, 0]
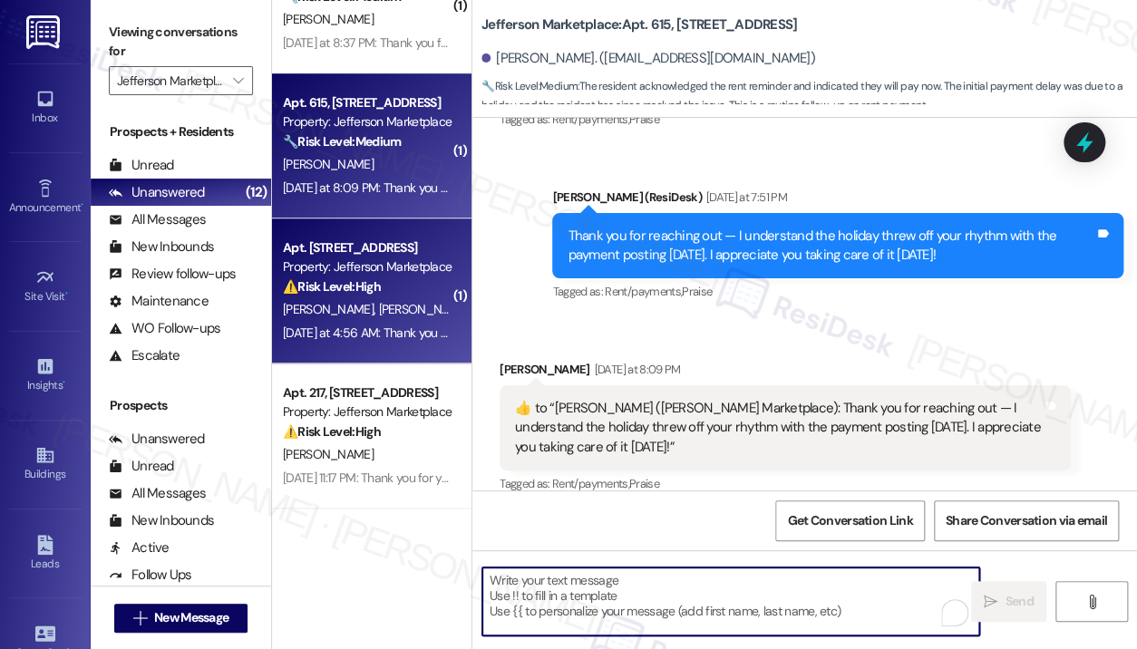
click at [381, 285] on strong "⚠️ Risk Level: High" at bounding box center [332, 286] width 98 height 16
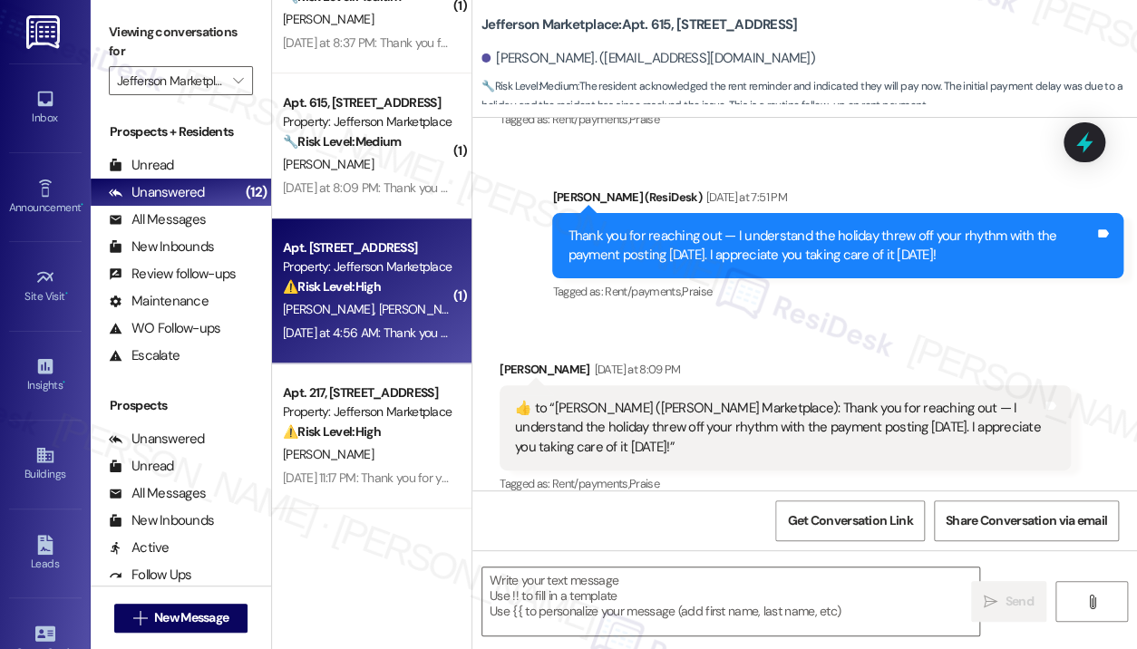
type textarea "Fetching suggested responses. Please feel free to read through the conversation…"
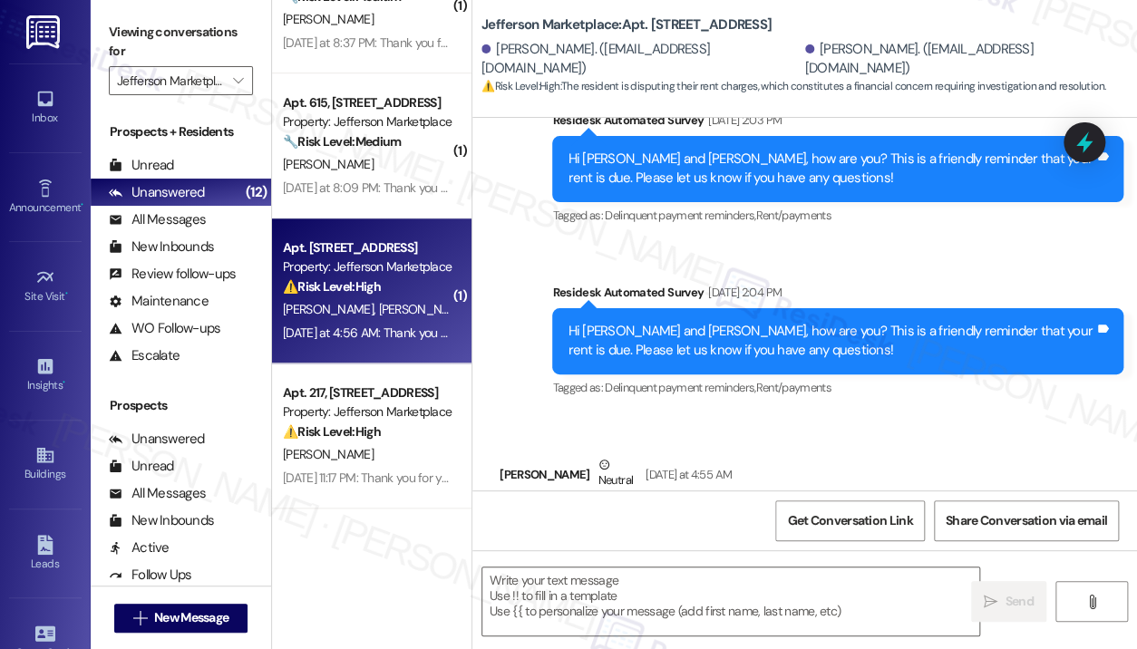
scroll to position [1714, 0]
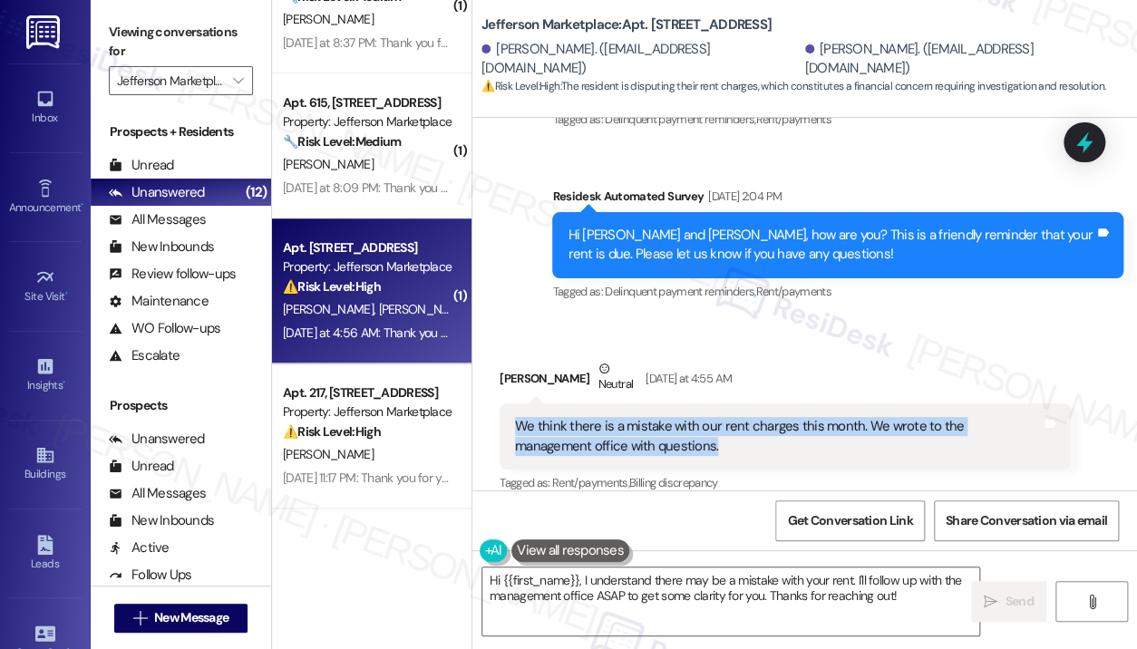
drag, startPoint x: 673, startPoint y: 430, endPoint x: 510, endPoint y: 410, distance: 163.5
click at [510, 410] on div "We think there is a mistake with our rent charges this month. We wrote to the m…" at bounding box center [785, 437] width 571 height 66
copy div "We think there is a mistake with our rent charges this month. We wrote to the m…"
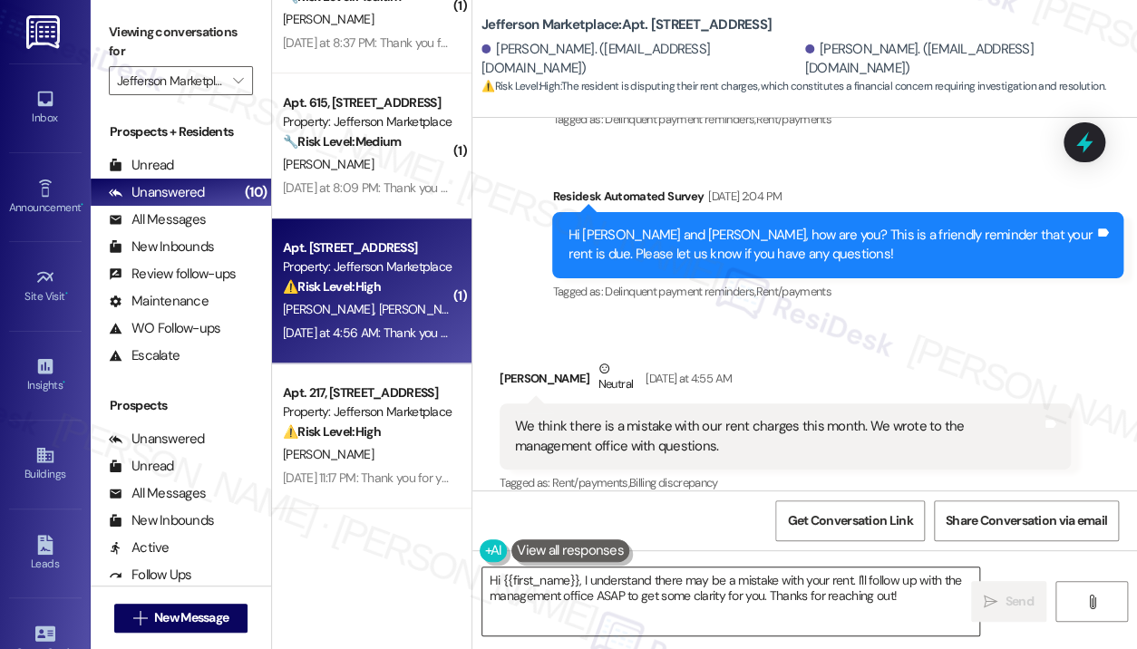
click at [731, 590] on textarea "Hi {{first_name}}, I understand there may be a mistake with your rent. I'll fol…" at bounding box center [730, 602] width 497 height 68
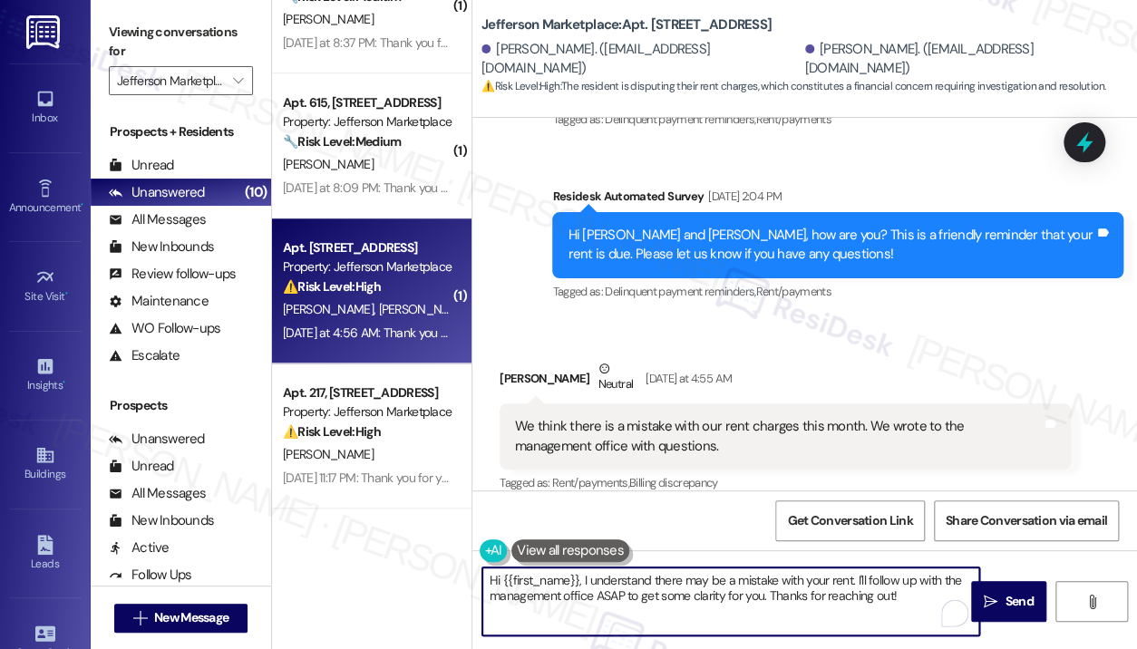
drag, startPoint x: 903, startPoint y: 601, endPoint x: 584, endPoint y: 579, distance: 319.9
click at [584, 579] on textarea "Hi {{first_name}}, I understand there may be a mistake with your rent. I'll fol…" at bounding box center [730, 602] width 497 height 68
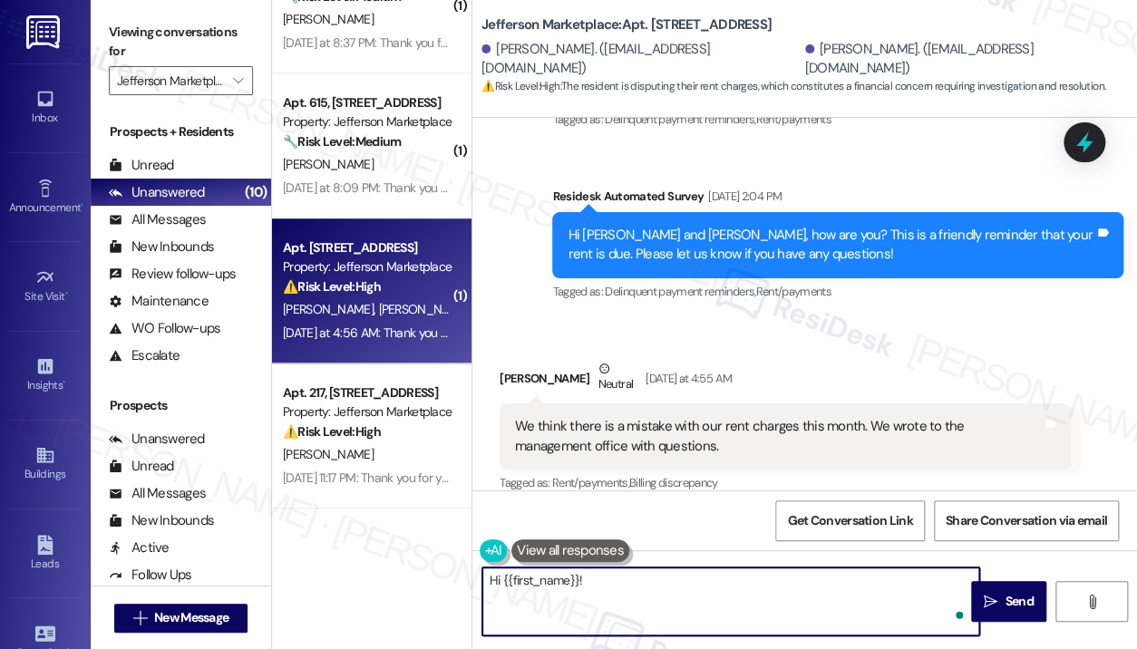
paste textarea "Thank you for reaching out — I understand you believe there may be a mistake wi…"
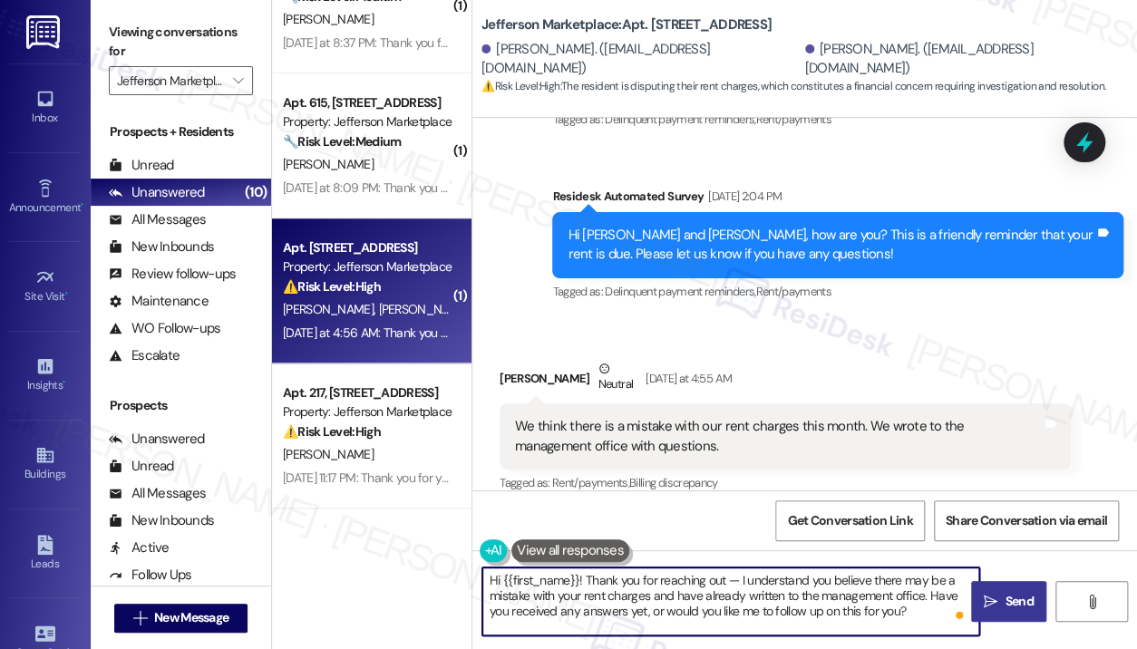
type textarea "Hi {{first_name}}! Thank you for reaching out — I understand you believe there …"
click at [999, 598] on span " Send" at bounding box center [1008, 601] width 57 height 19
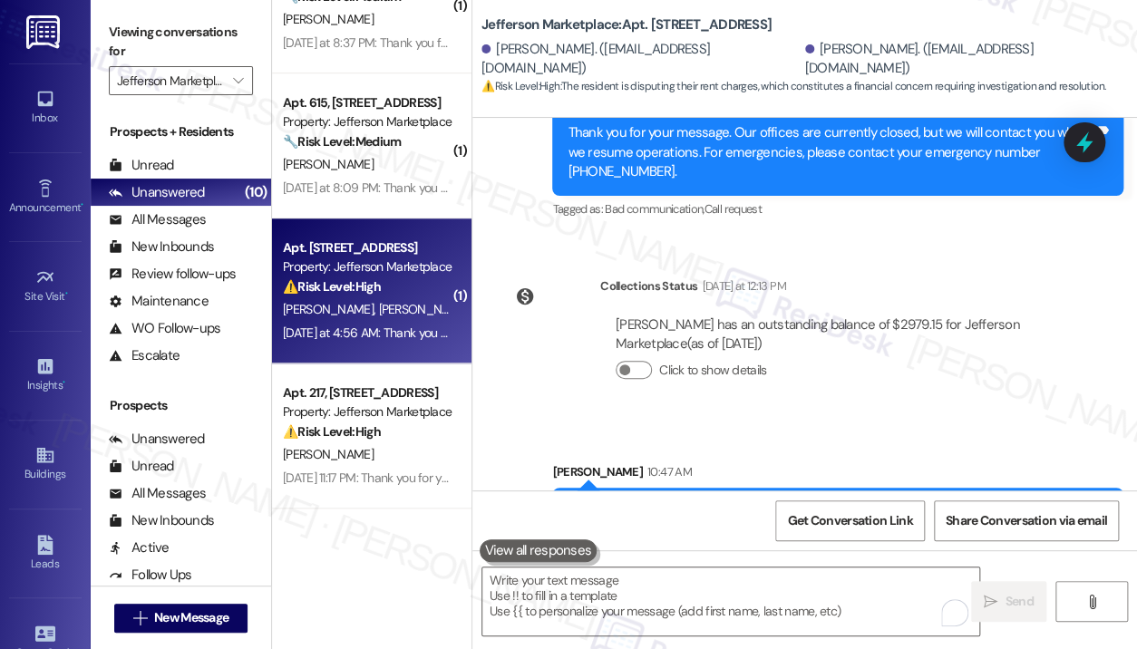
scroll to position [2258, 0]
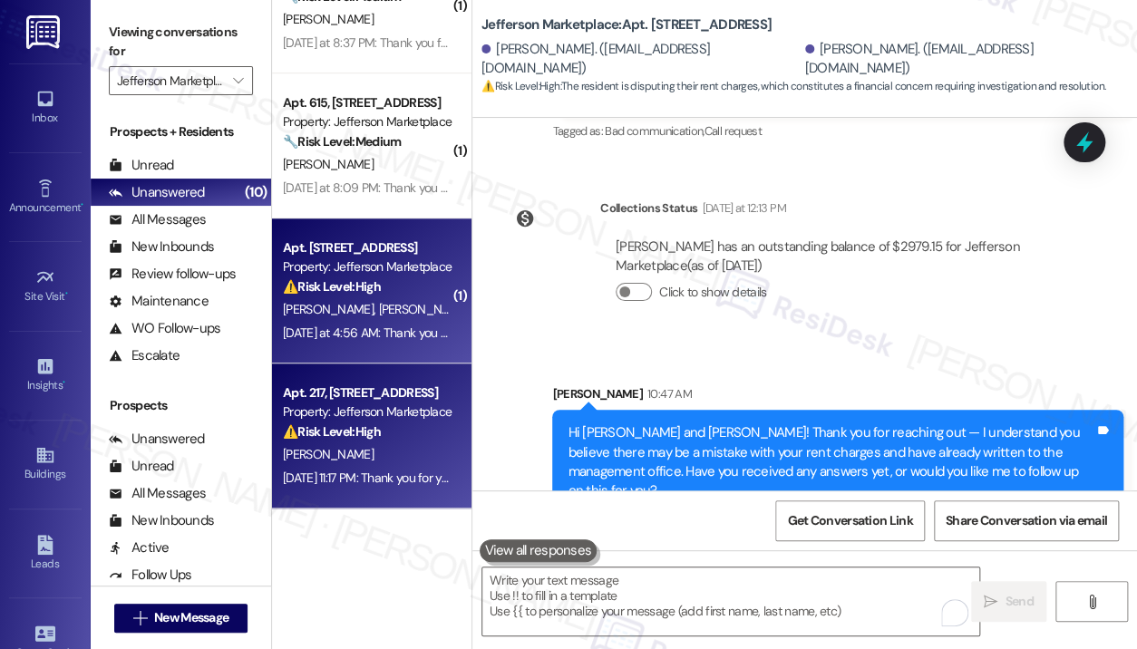
click at [410, 424] on div "⚠️ Risk Level: High The resident has reported mold on their ceiling, which main…" at bounding box center [367, 432] width 168 height 19
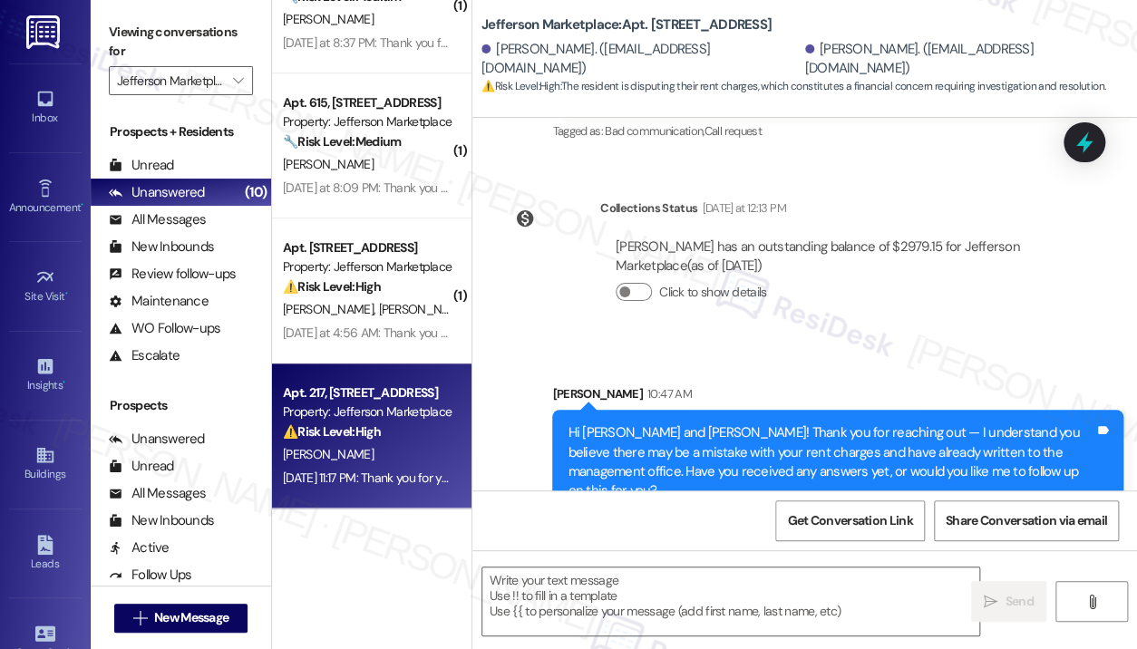
type textarea "Fetching suggested responses. Please feel free to read through the conversation…"
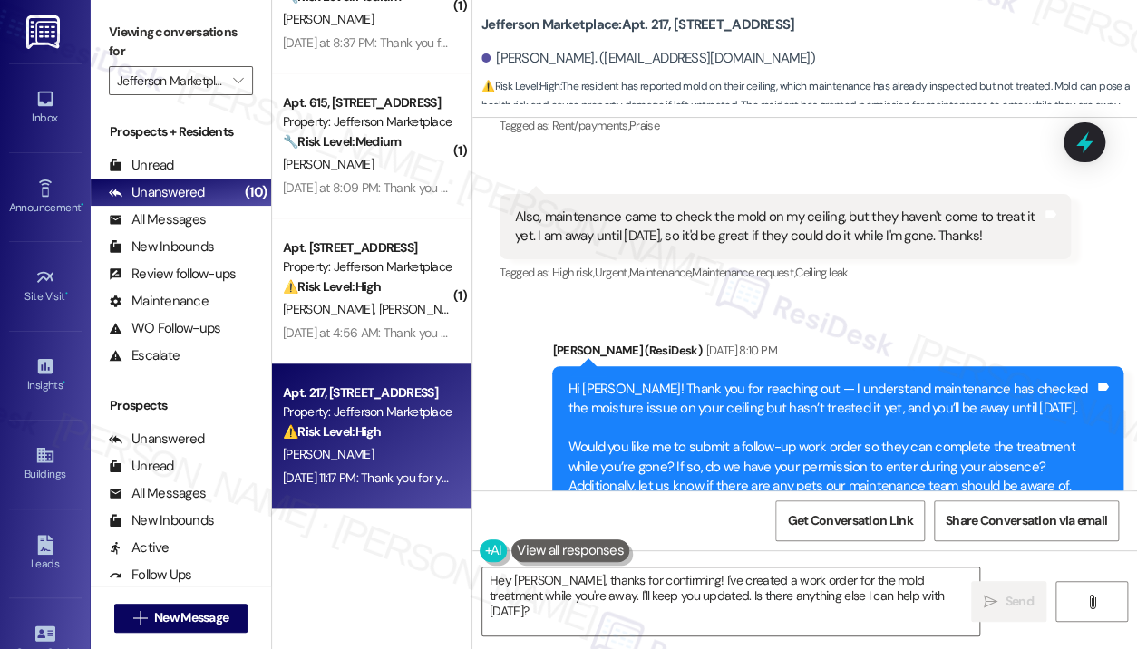
scroll to position [4394, 0]
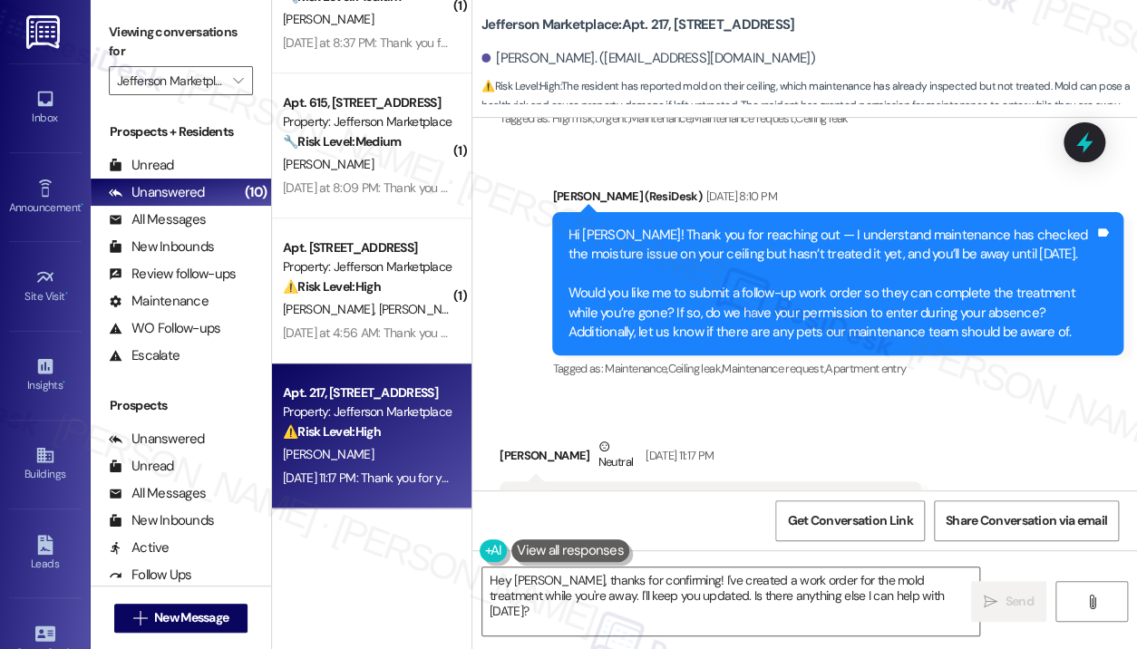
click at [1050, 396] on div "Received via SMS Gene Chong Neutral Sep 03, 2025 at 11:17 PM Yes. They have per…" at bounding box center [804, 482] width 665 height 172
click at [1003, 52] on div "Gene Chong. (genochong@gmail.com)" at bounding box center [809, 59] width 656 height 36
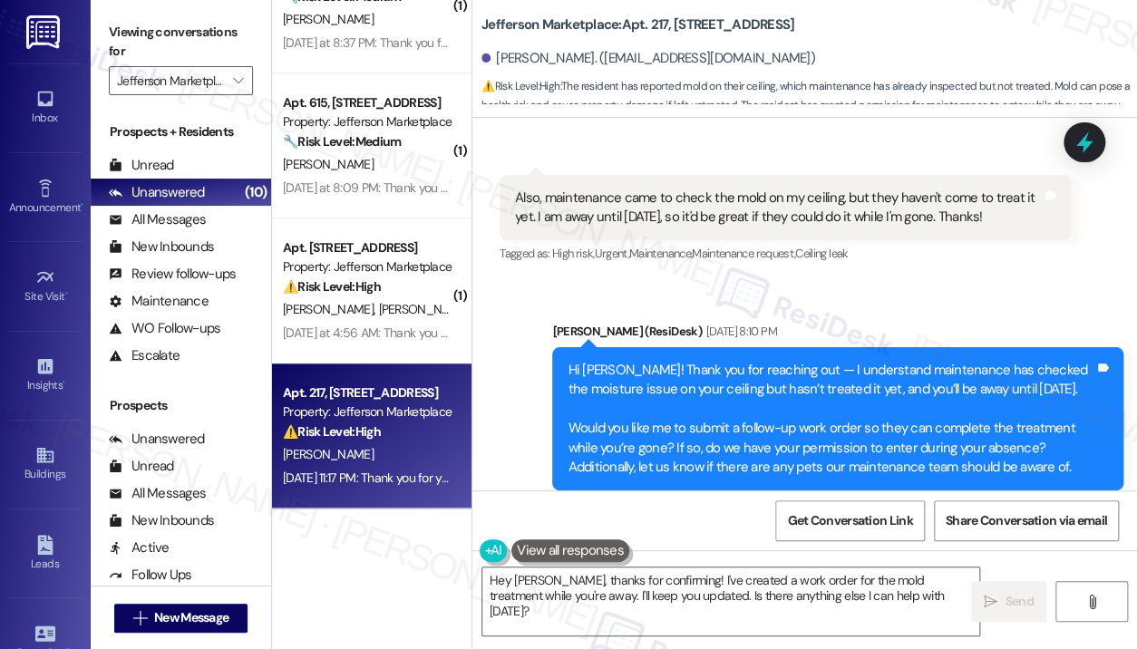
scroll to position [4122, 0]
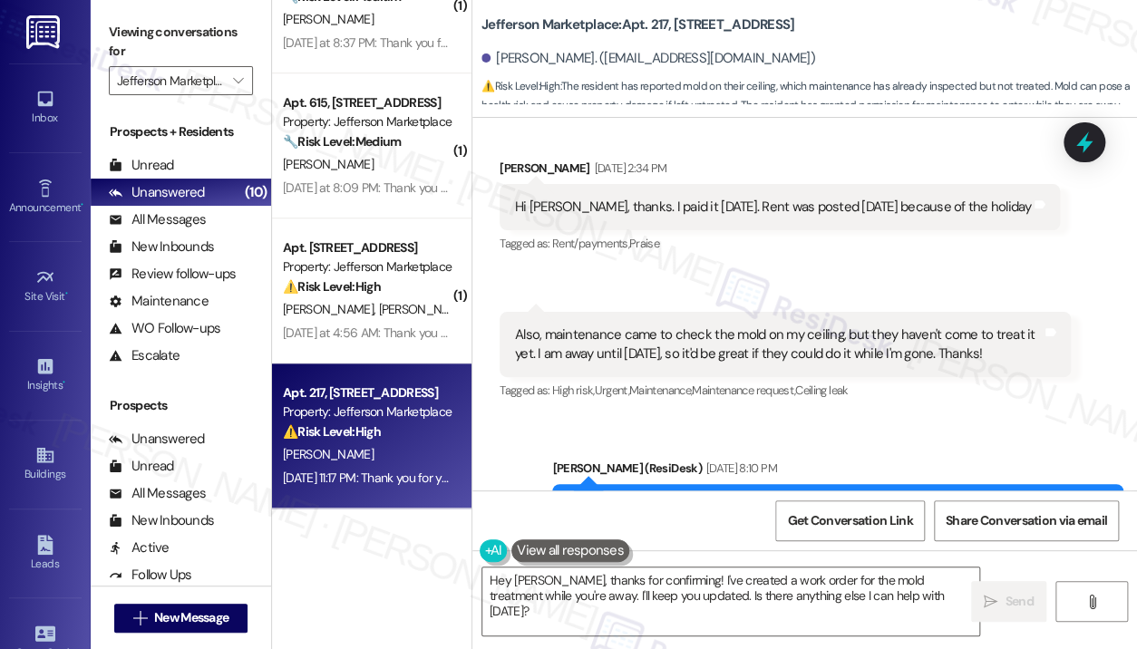
drag, startPoint x: 545, startPoint y: 255, endPoint x: 1019, endPoint y: 278, distance: 474.8
click at [1019, 326] on div "Also, maintenance came to check the mold on my ceiling, but they haven't come t…" at bounding box center [778, 345] width 527 height 39
copy div "maintenance came to check the mold on my ceiling, but they haven't come to trea…"
click at [849, 606] on textarea "Hey Gene, thanks for confirming! I've created a work order for the mold treatme…" at bounding box center [730, 602] width 497 height 68
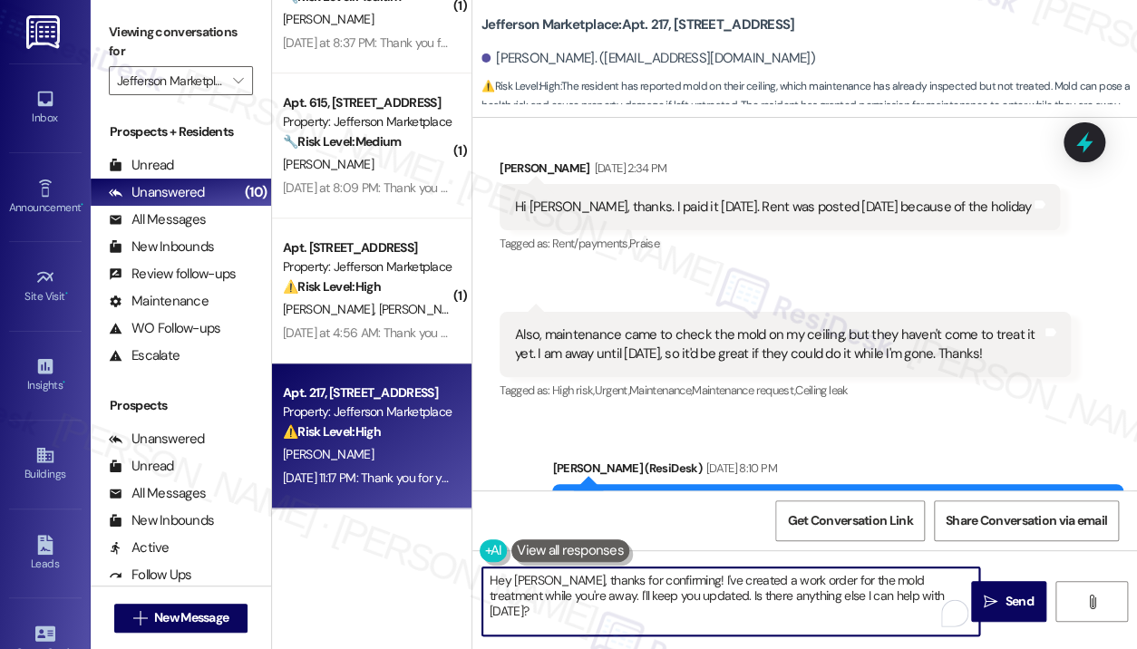
click at [856, 583] on textarea "Hey Gene, thanks for confirming! I've created a work order for the mold treatme…" at bounding box center [730, 602] width 497 height 68
drag, startPoint x: 905, startPoint y: 598, endPoint x: 554, endPoint y: 596, distance: 350.9
click at [554, 596] on textarea "Hey Gene, thanks for confirming! I've created a work order for the moisture tre…" at bounding box center [730, 602] width 497 height 68
type textarea "Hey Gene, thanks for confirming! I've created a work order for the moisture tre…"
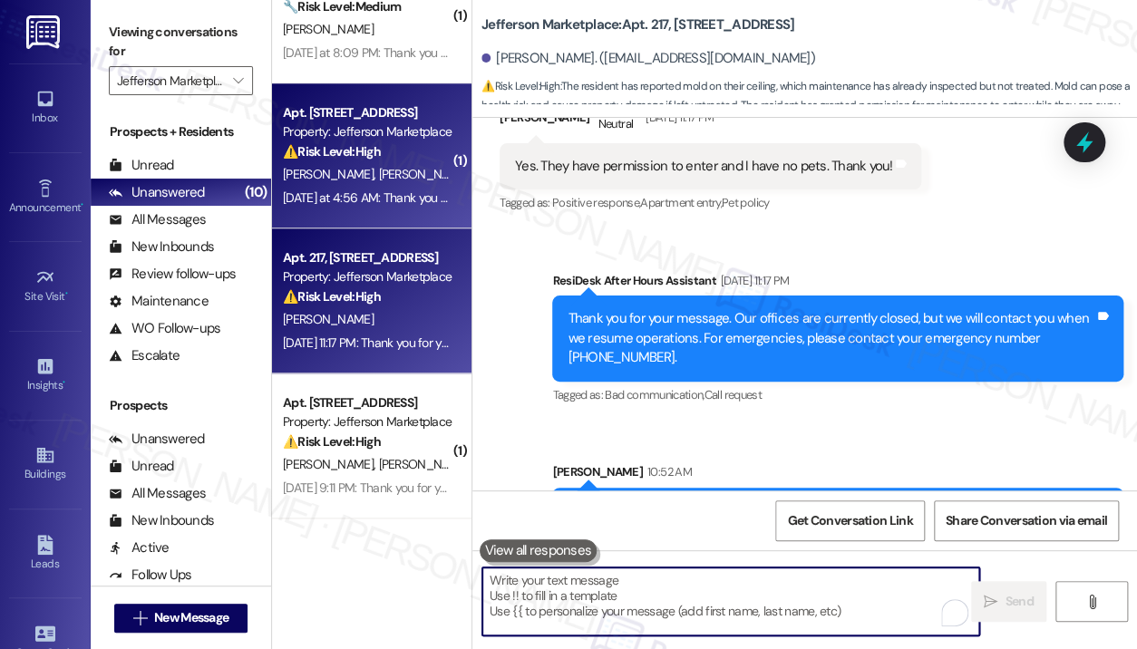
scroll to position [779, 0]
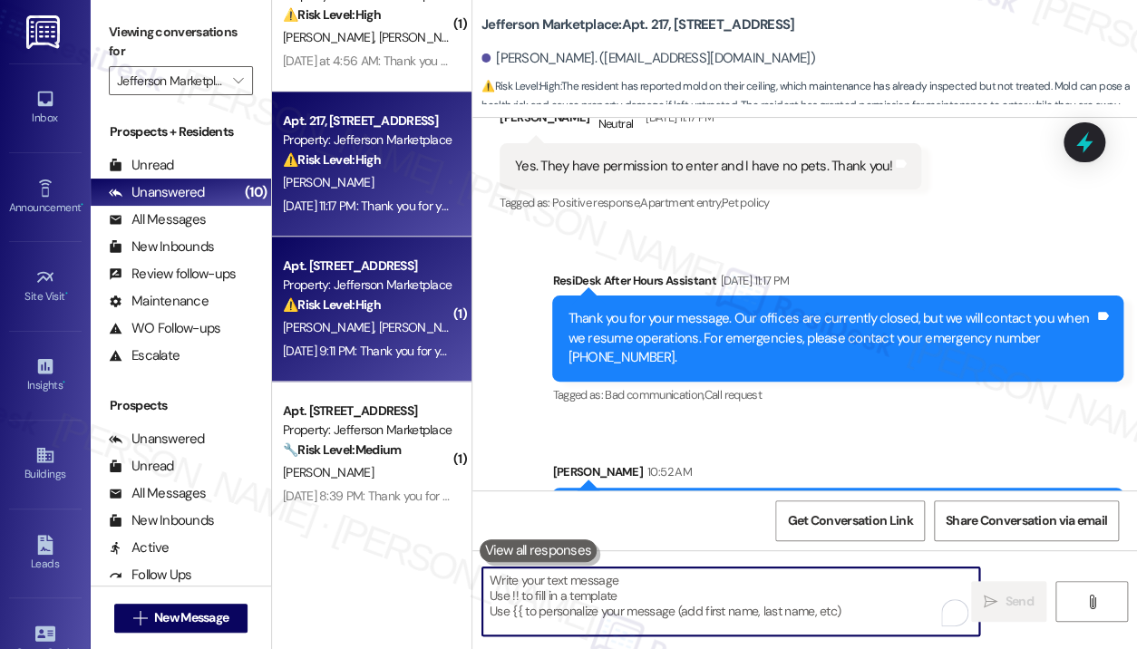
click at [400, 321] on span "M. Bertrand" at bounding box center [427, 327] width 96 height 16
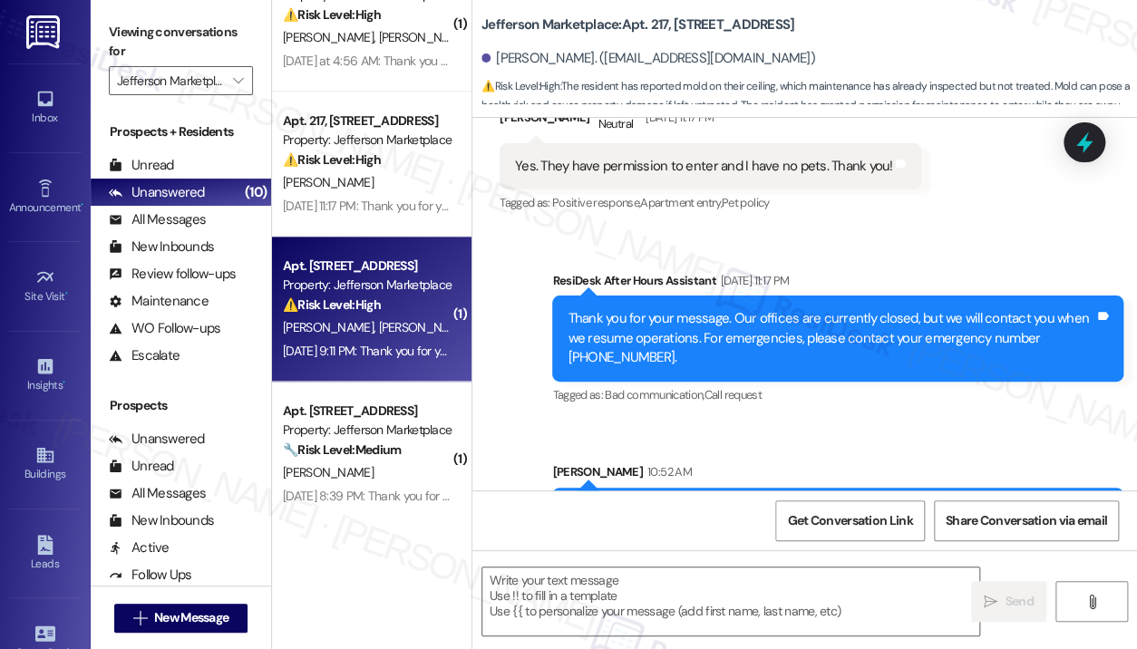
type textarea "Fetching suggested responses. Please feel free to read through the conversation…"
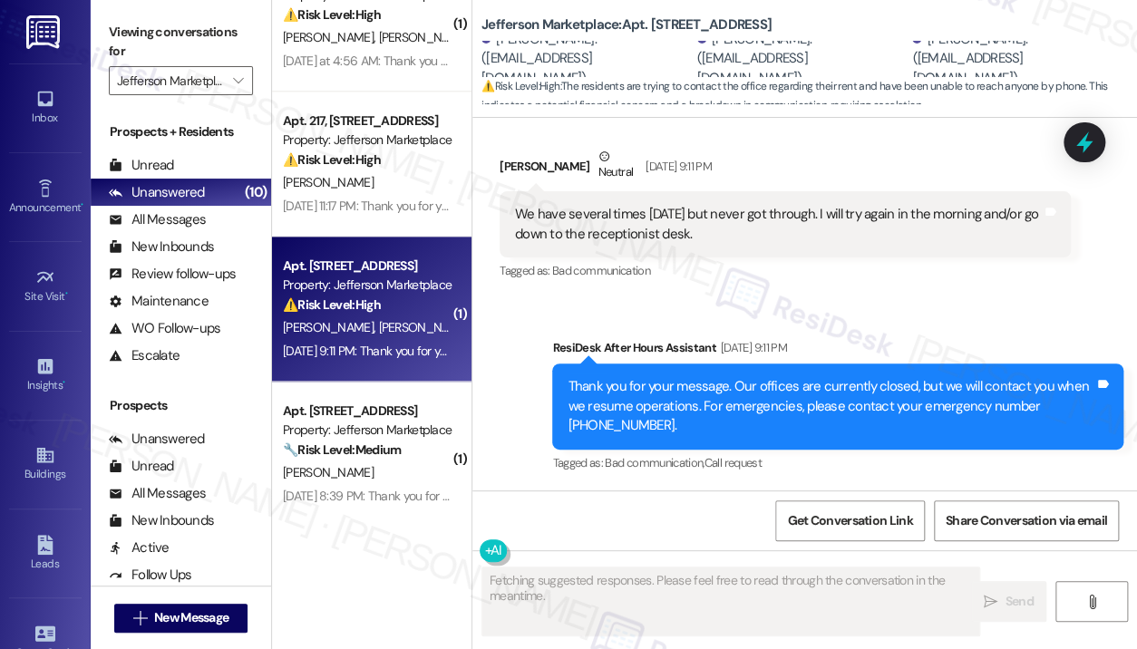
scroll to position [801, 0]
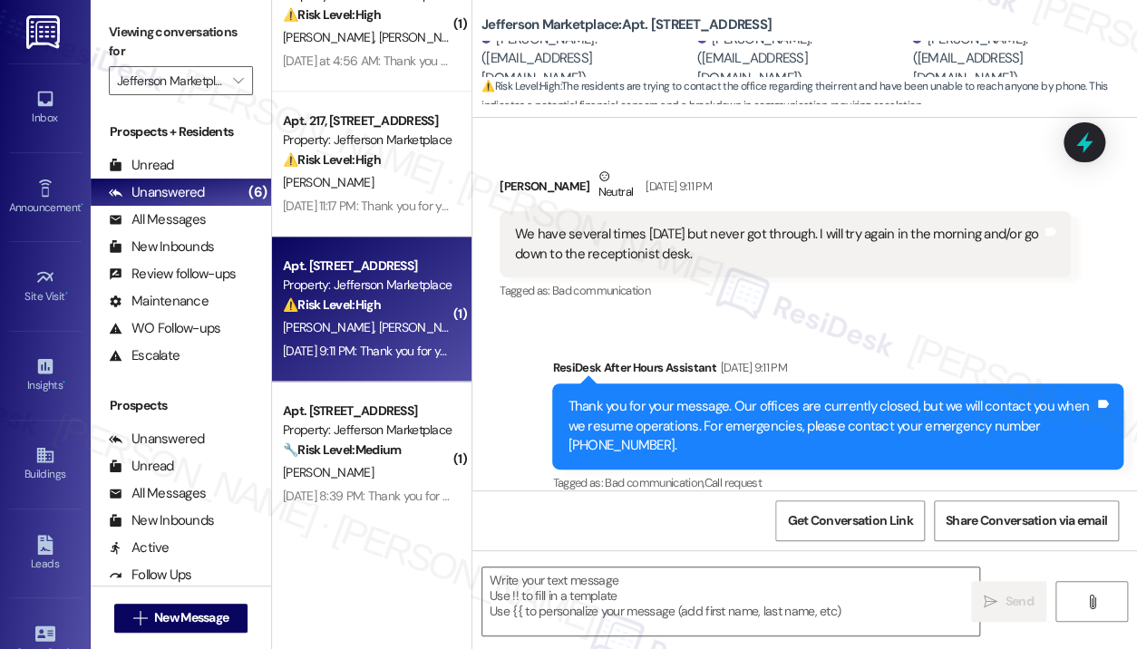
click at [723, 230] on div "We have several times today but never got through. I will try again in the morn…" at bounding box center [778, 244] width 527 height 39
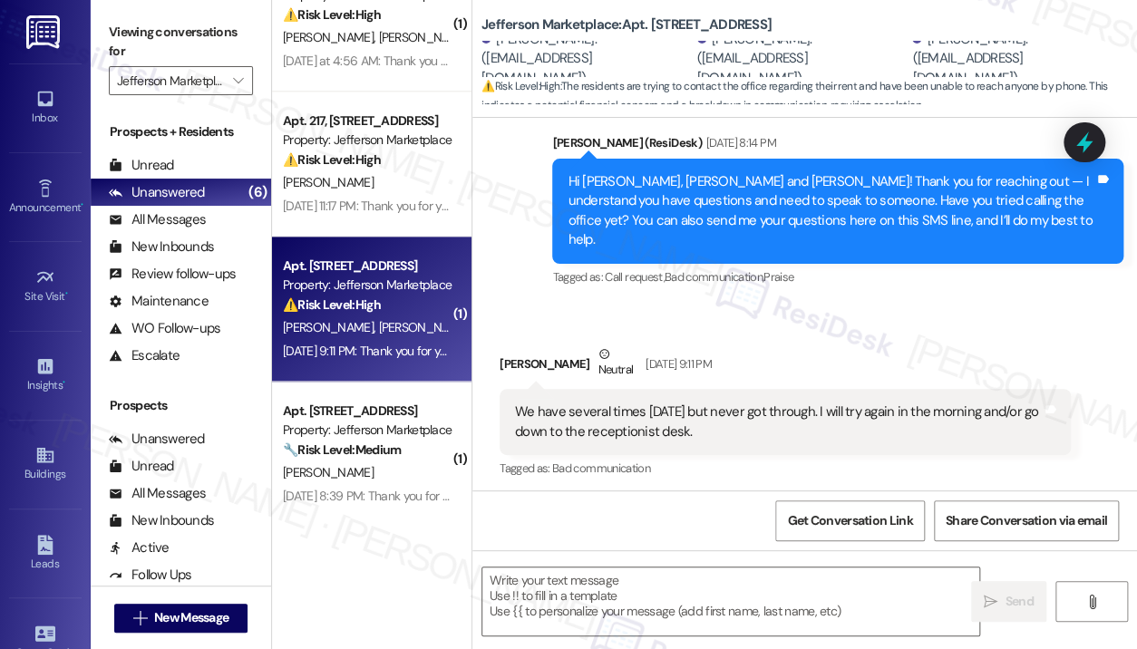
scroll to position [619, 0]
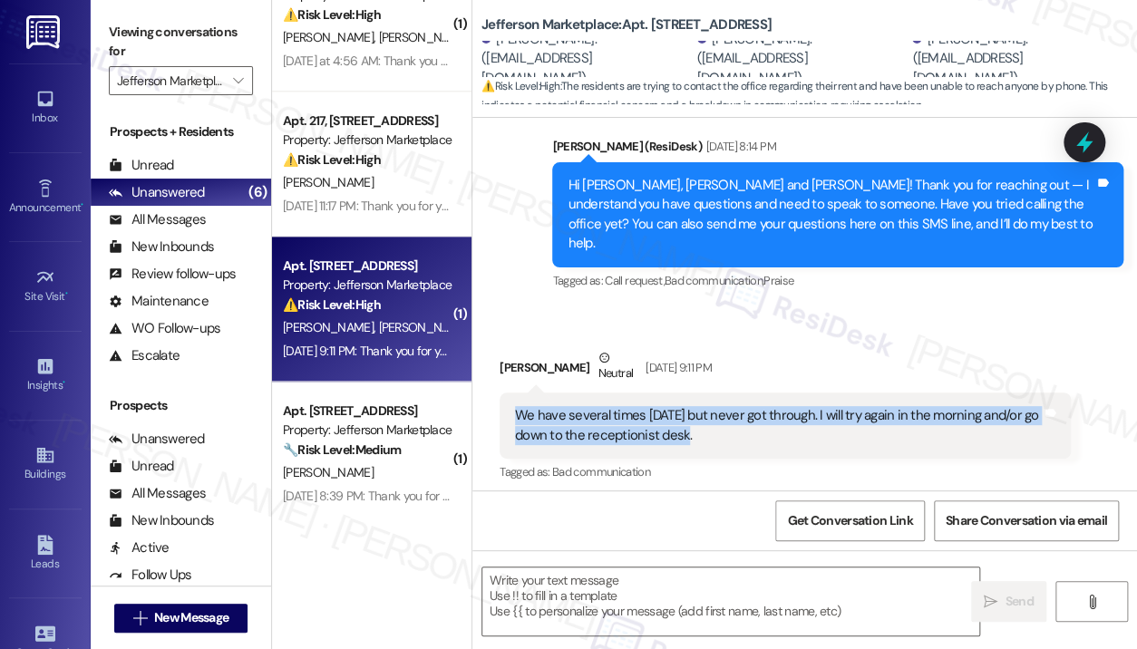
drag, startPoint x: 761, startPoint y: 420, endPoint x: 515, endPoint y: 394, distance: 247.0
click at [515, 406] on div "We have several times today but never got through. I will try again in the morn…" at bounding box center [778, 425] width 527 height 39
copy div "We have several times today but never got through. I will try again in the morn…"
click at [686, 579] on textarea at bounding box center [730, 602] width 497 height 68
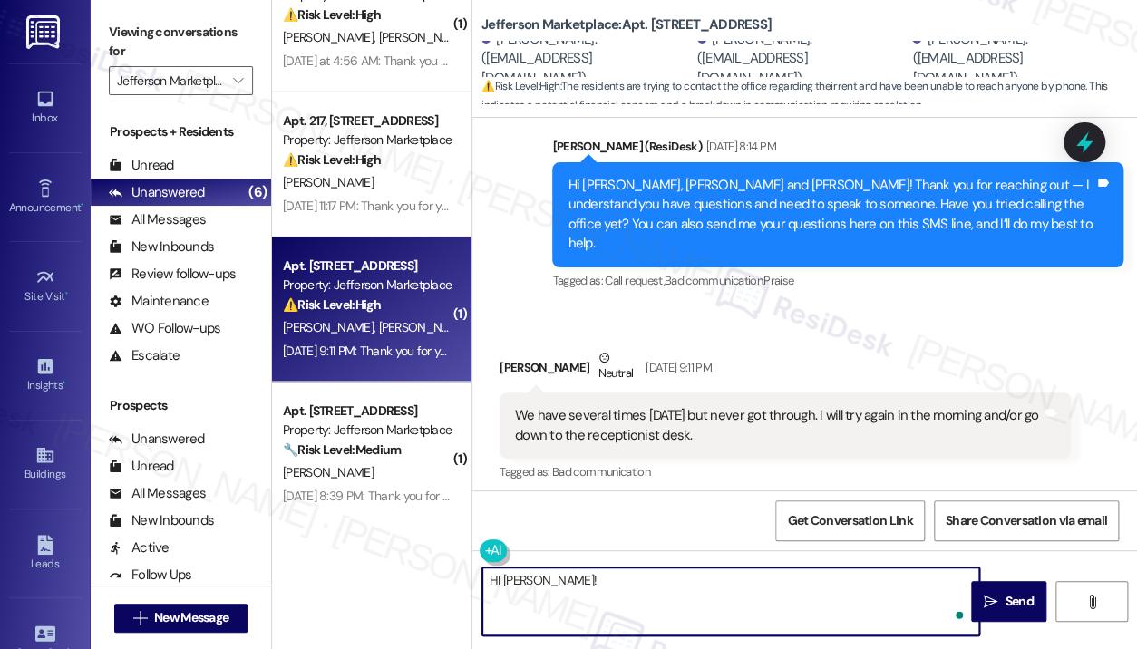
paste textarea "I understand you planned to try again in the morning or go down to the receptio…"
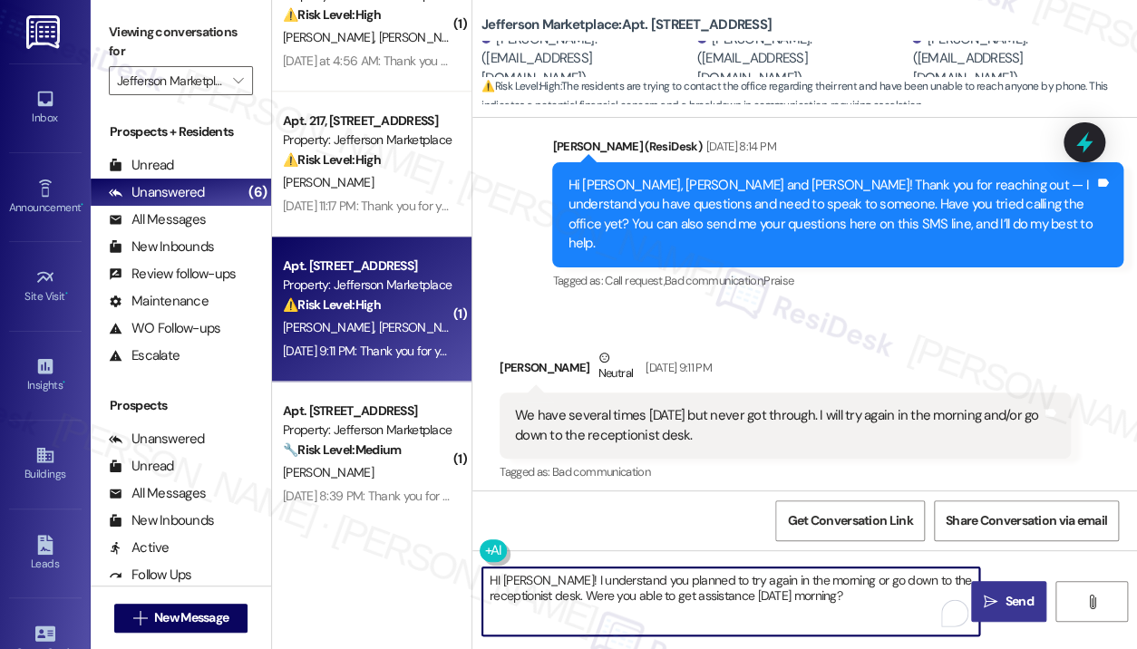
type textarea "HI Madeleine! I understand you planned to try again in the morning or go down t…"
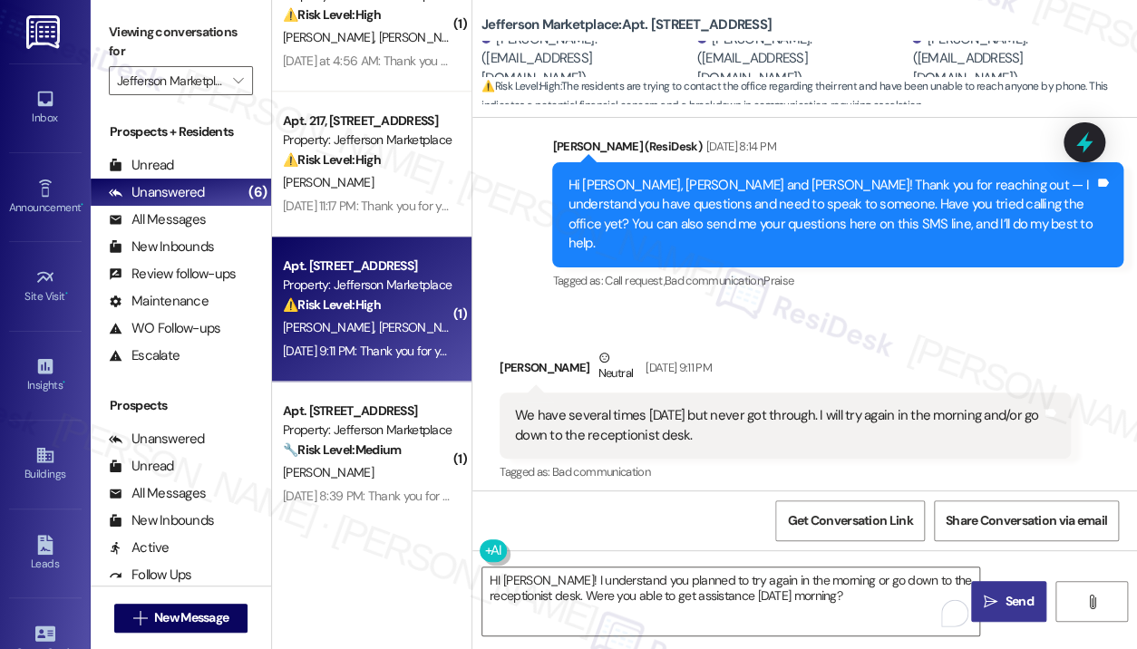
click at [997, 598] on span " Send" at bounding box center [1008, 601] width 57 height 19
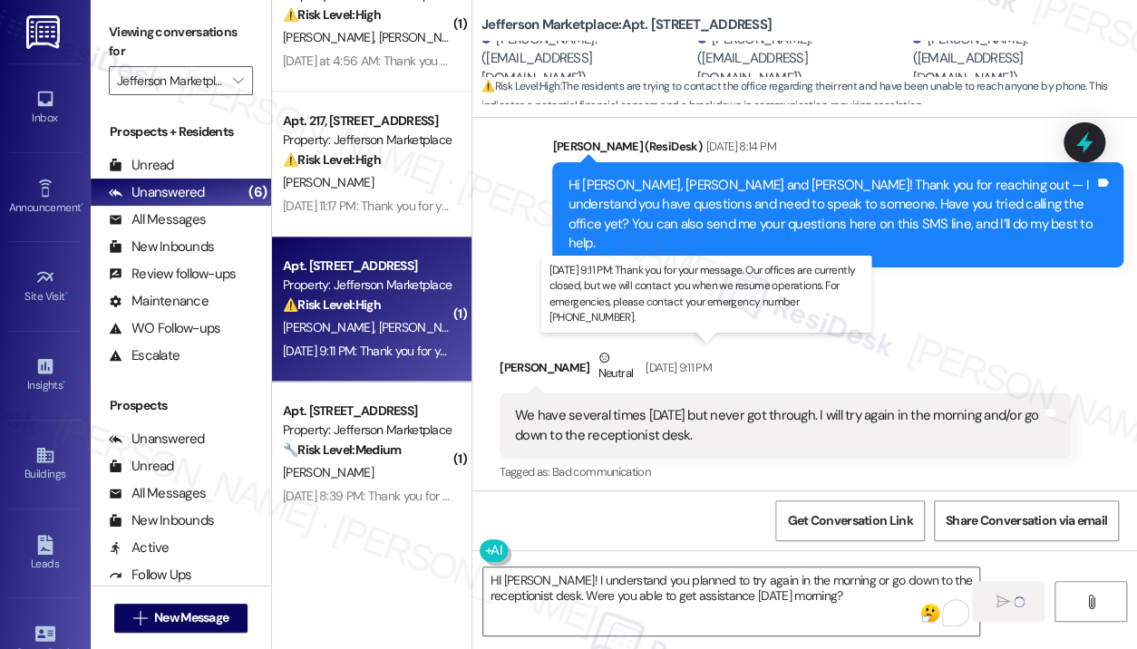
scroll to position [870, 0]
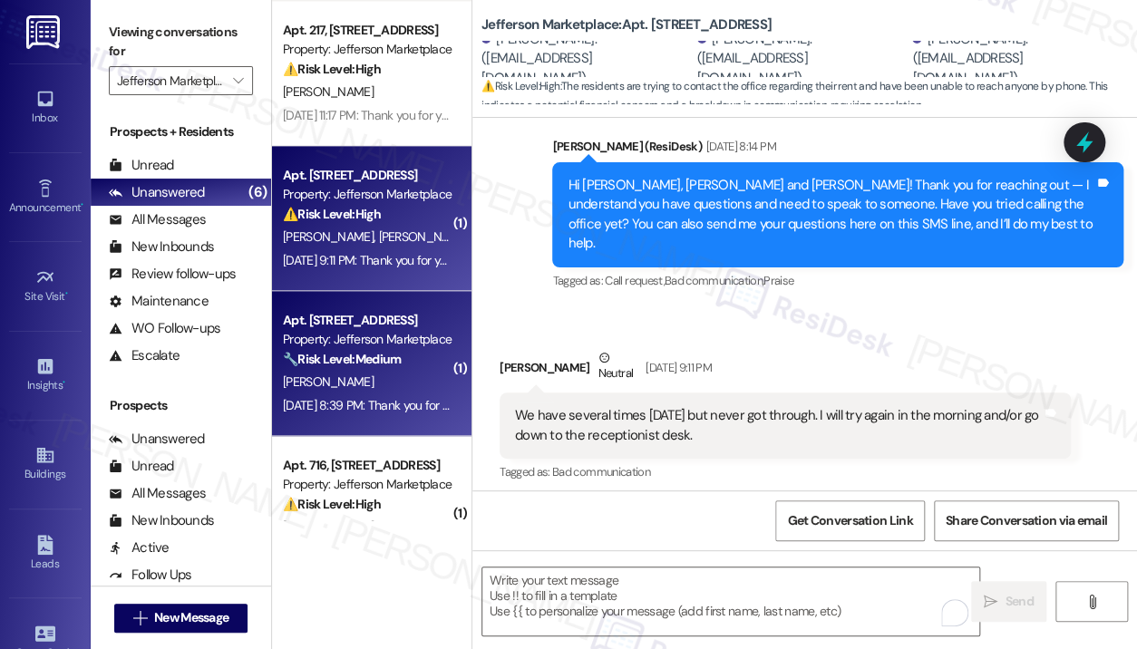
click at [388, 361] on strong "🔧 Risk Level: Medium" at bounding box center [342, 359] width 118 height 16
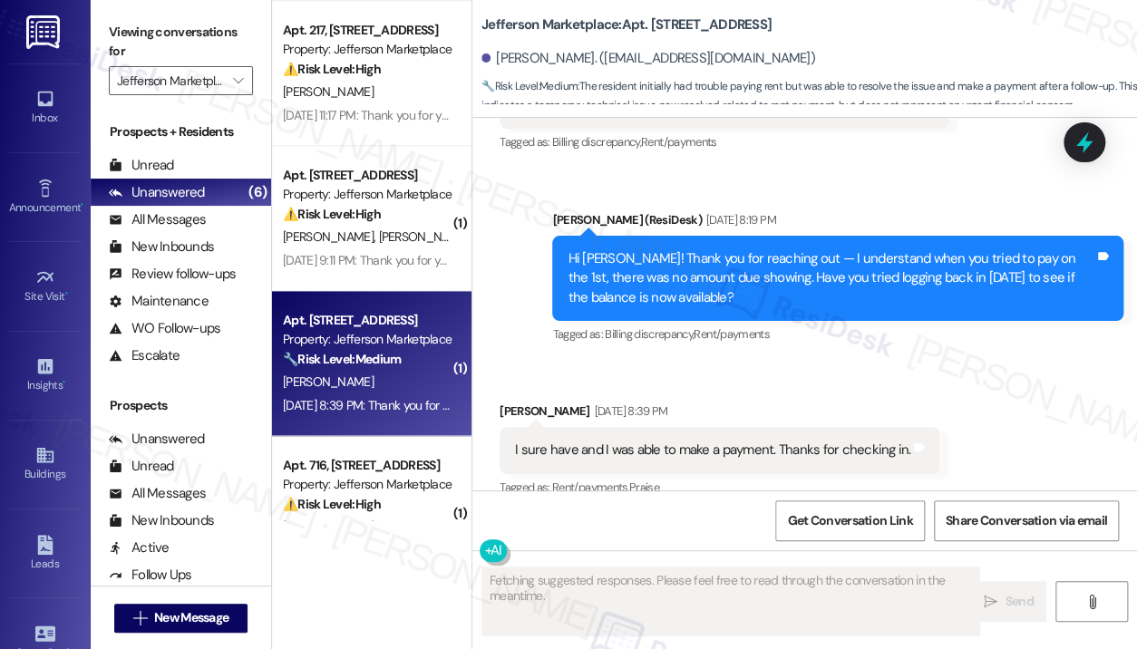
scroll to position [5256, 0]
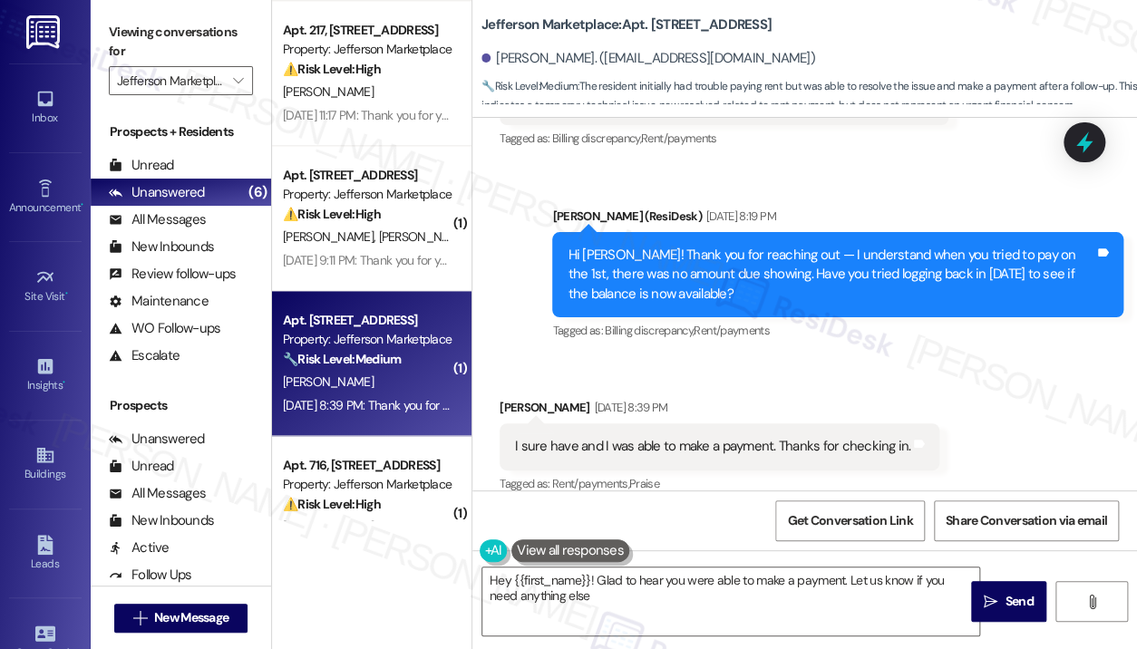
type textarea "Hey {{first_name}}! Glad to hear you were able to make a payment. Let us know i…"
click at [588, 587] on textarea "Hey {{first_name}}! Glad to hear you were able to make a payment. Let us know i…" at bounding box center [730, 602] width 497 height 68
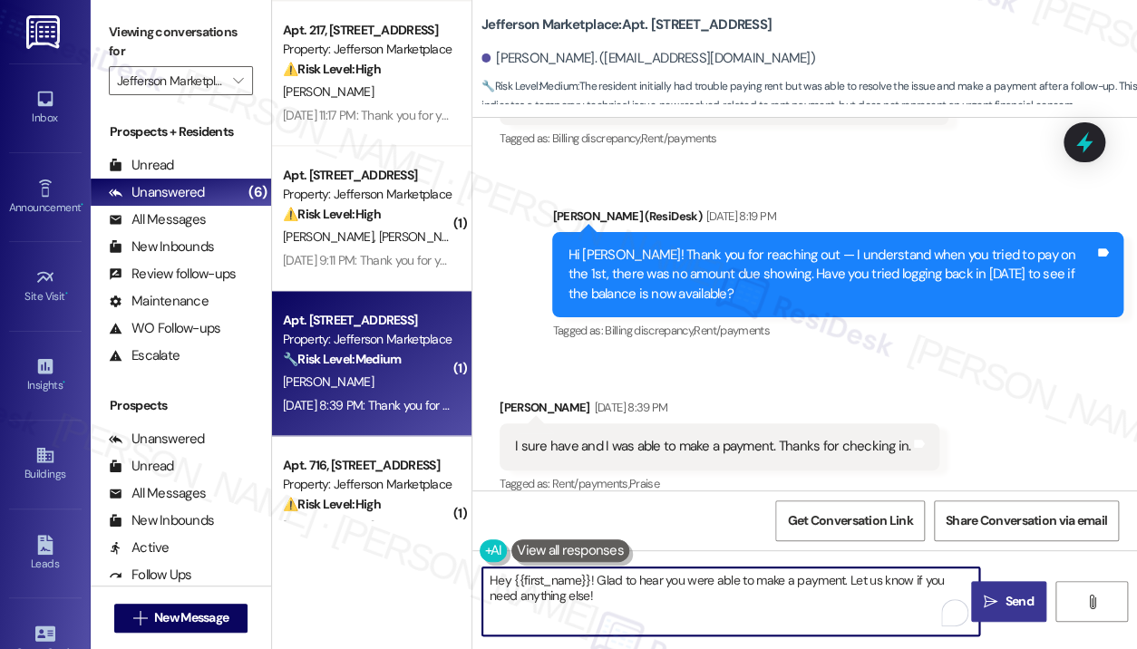
click at [1008, 590] on button " Send" at bounding box center [1008, 601] width 75 height 41
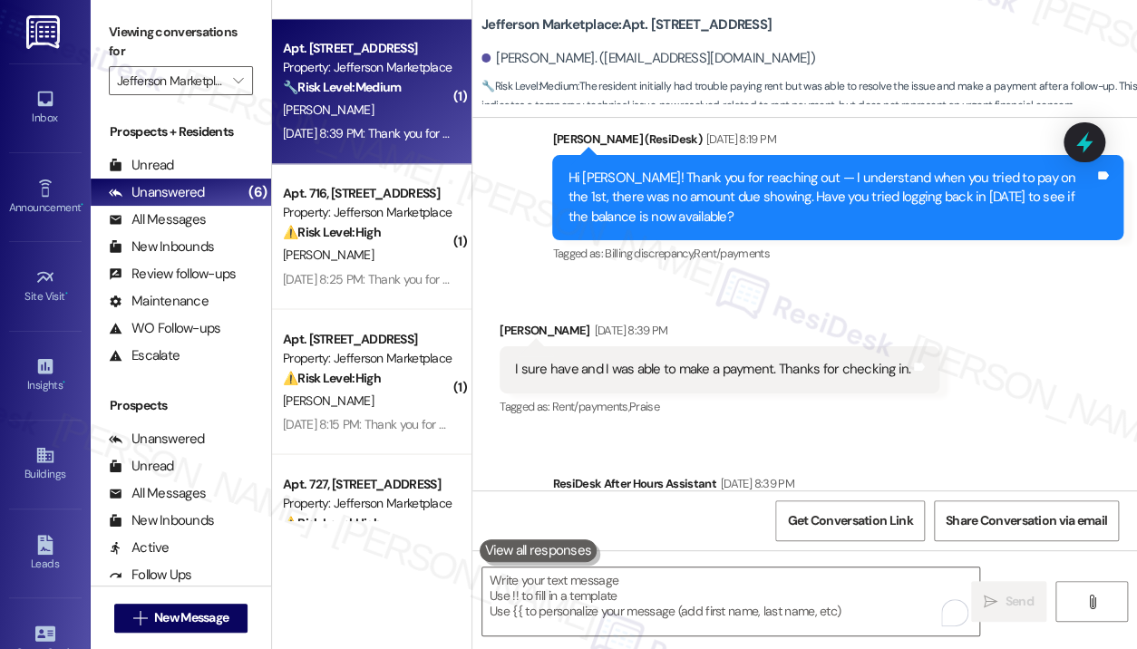
scroll to position [5596, 0]
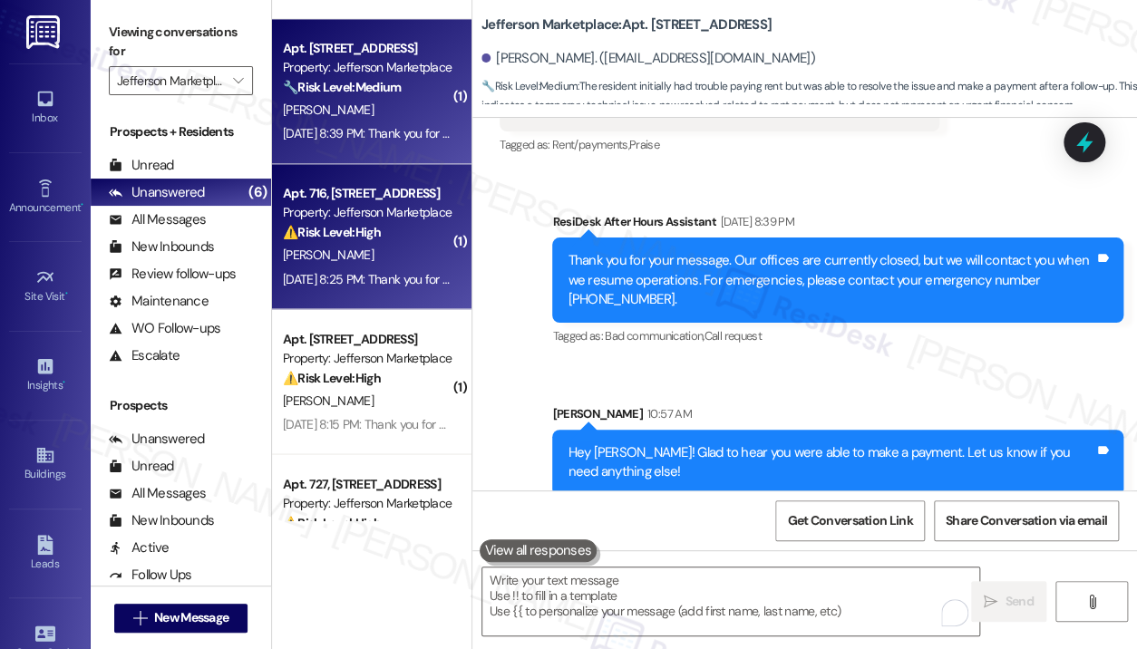
click at [409, 253] on div "P. Trujillo" at bounding box center [366, 255] width 171 height 23
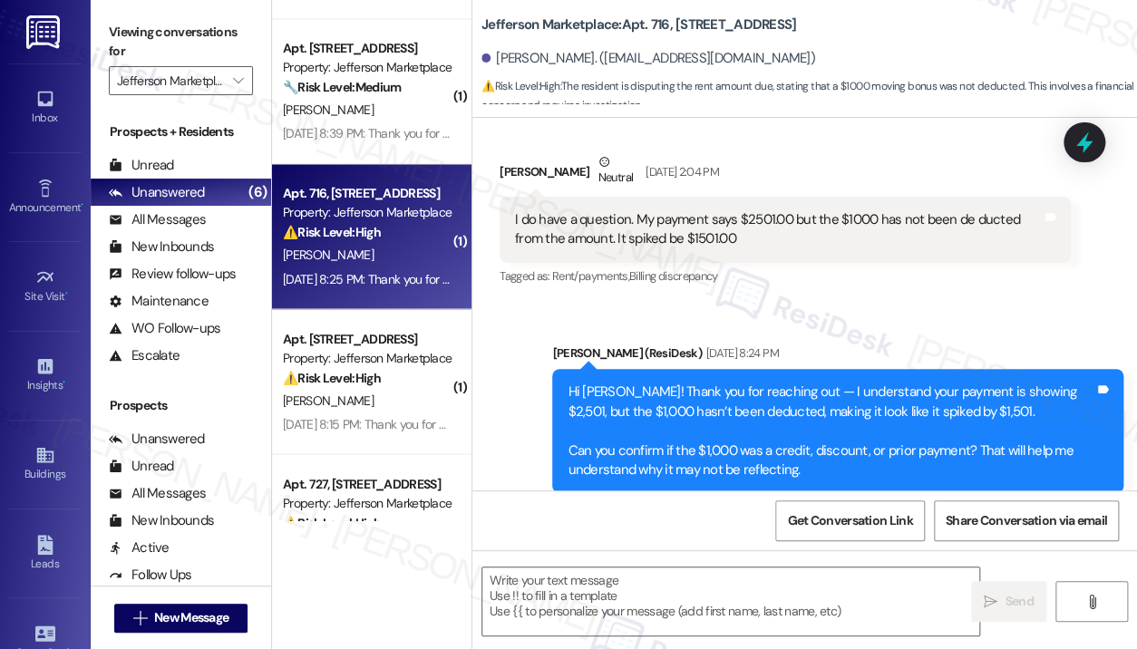
scroll to position [688, 0]
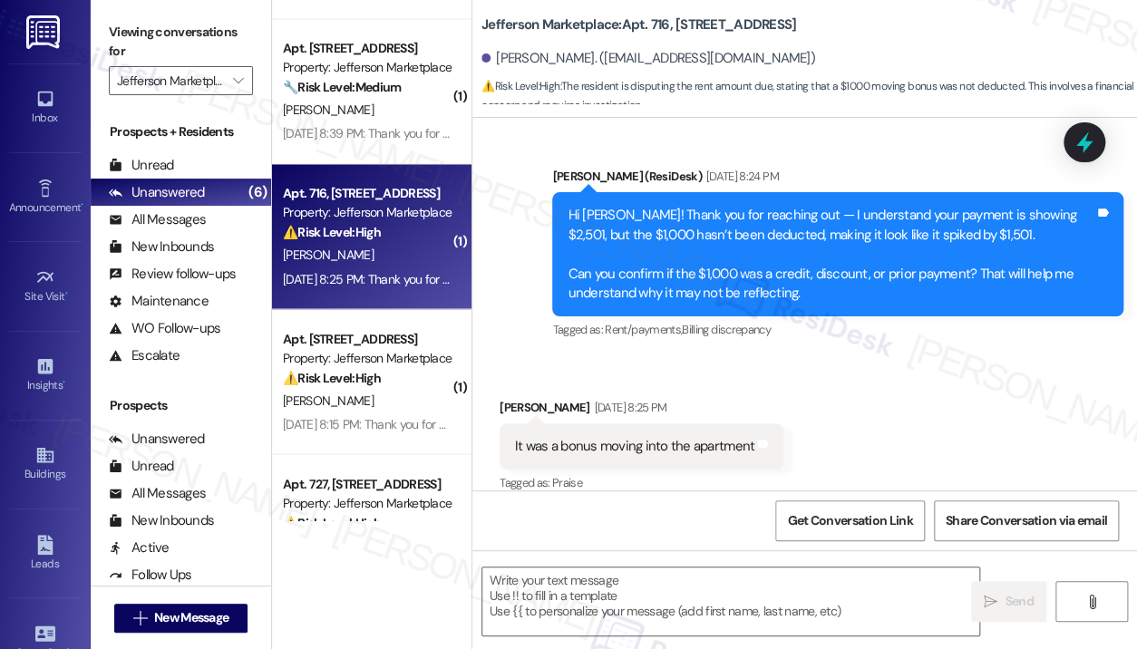
type textarea "Fetching suggested responses. Please feel free to read through the conversation…"
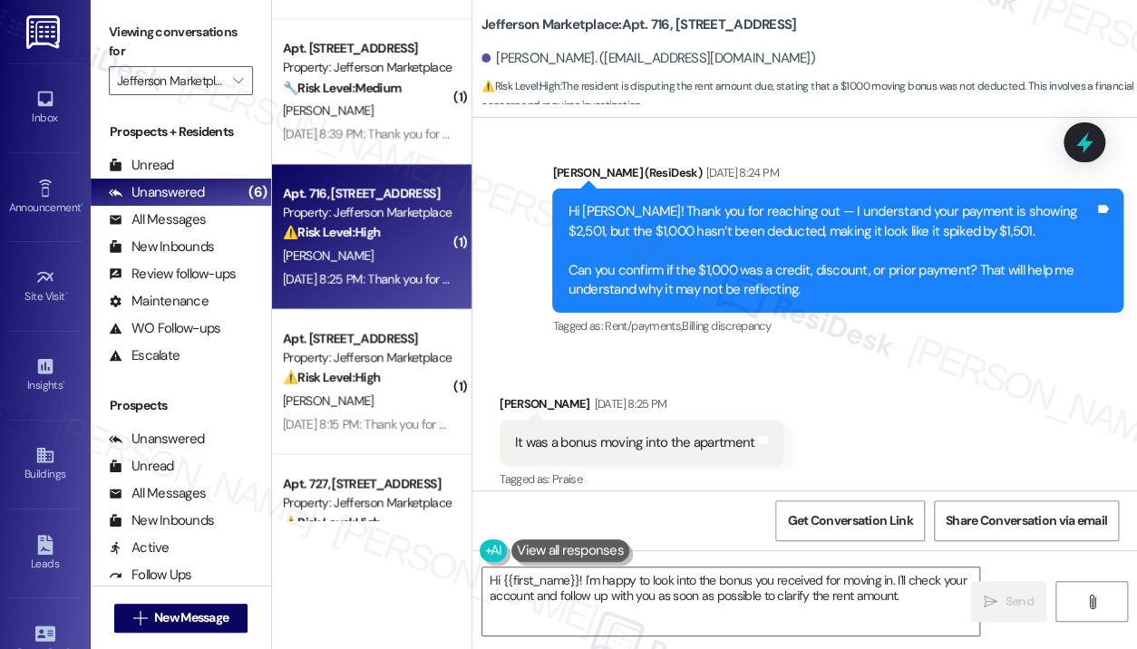
scroll to position [870, 0]
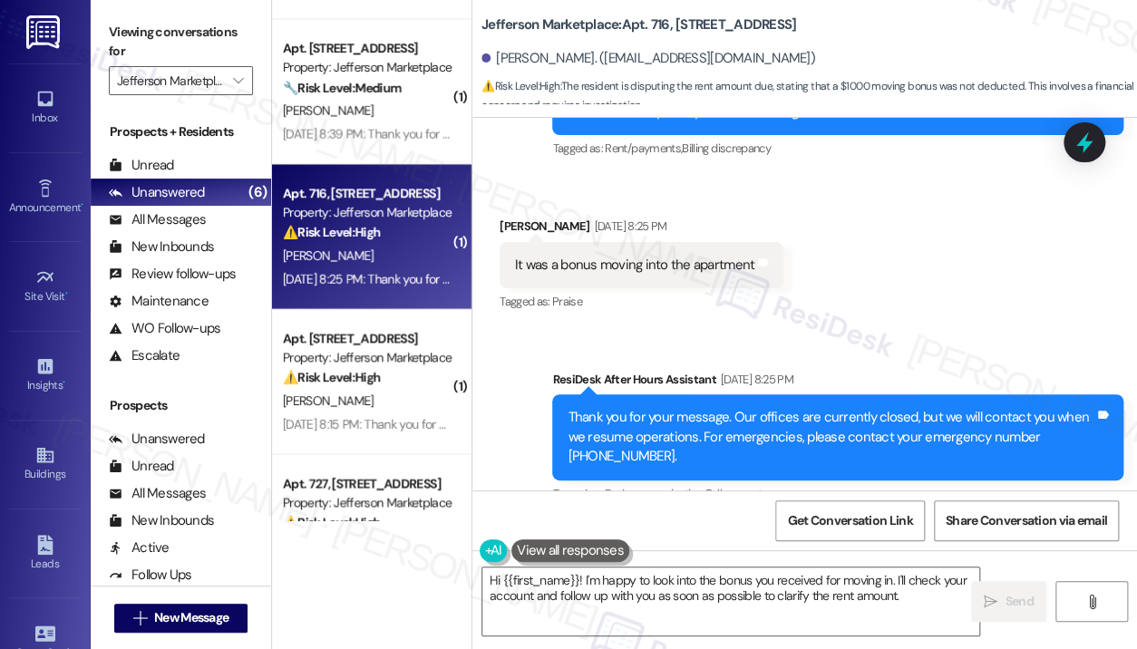
click at [612, 256] on div "It was a bonus moving into the apartment" at bounding box center [634, 265] width 239 height 19
copy div "It was a bonus moving into the apartment Tags and notes"
click at [945, 299] on div "Received via SMS Patricia Trujillo Sep 03, 2025 at 8:25 PM It was a bonus movin…" at bounding box center [804, 252] width 665 height 153
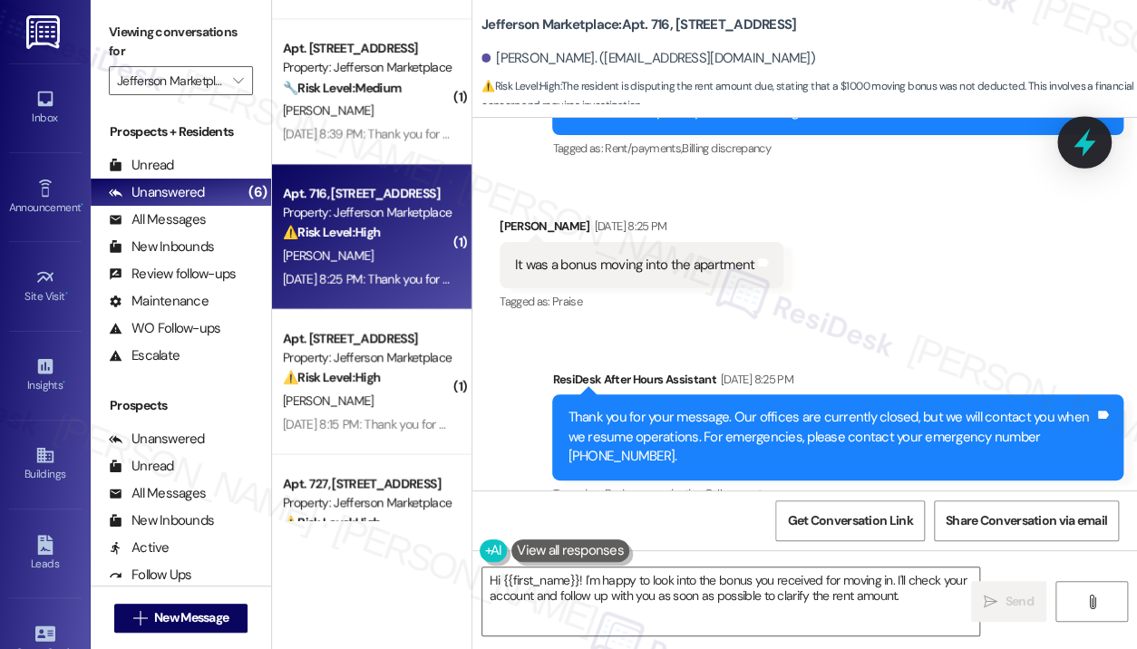
click at [1088, 147] on icon at bounding box center [1085, 143] width 22 height 28
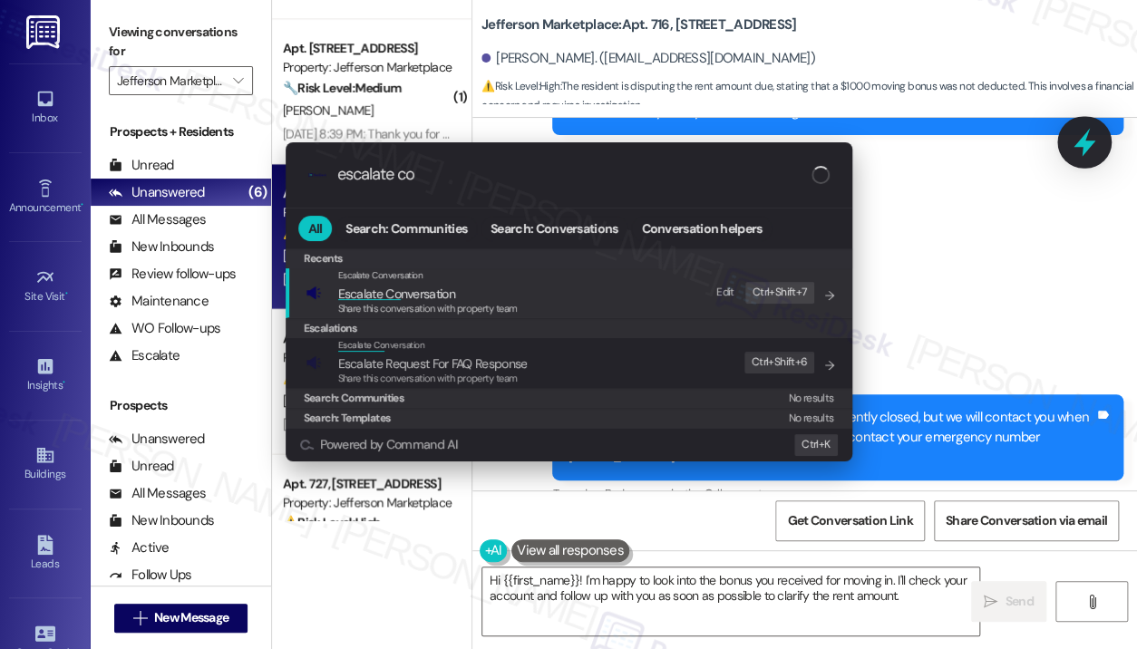
type input "escalate con"
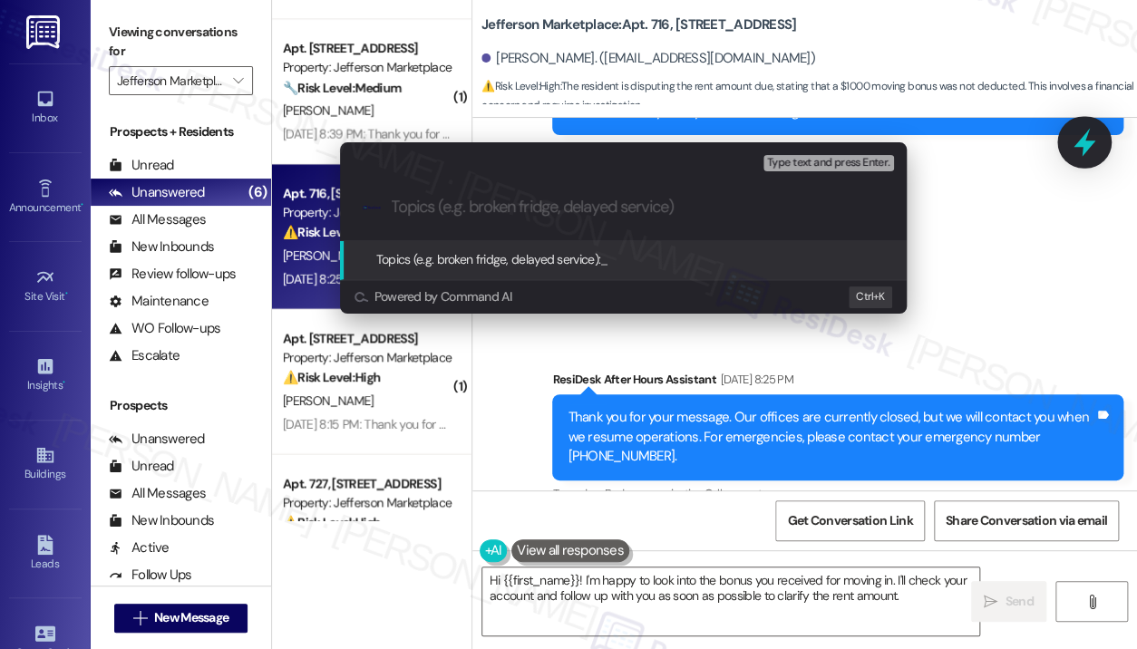
paste input "Question About $1,000 Move-In Bonus Not Deducted From Rent Payment Amount"
type input "Question About $1,000 Move-In Bonus Not Deducted From Rent Payment Amount"
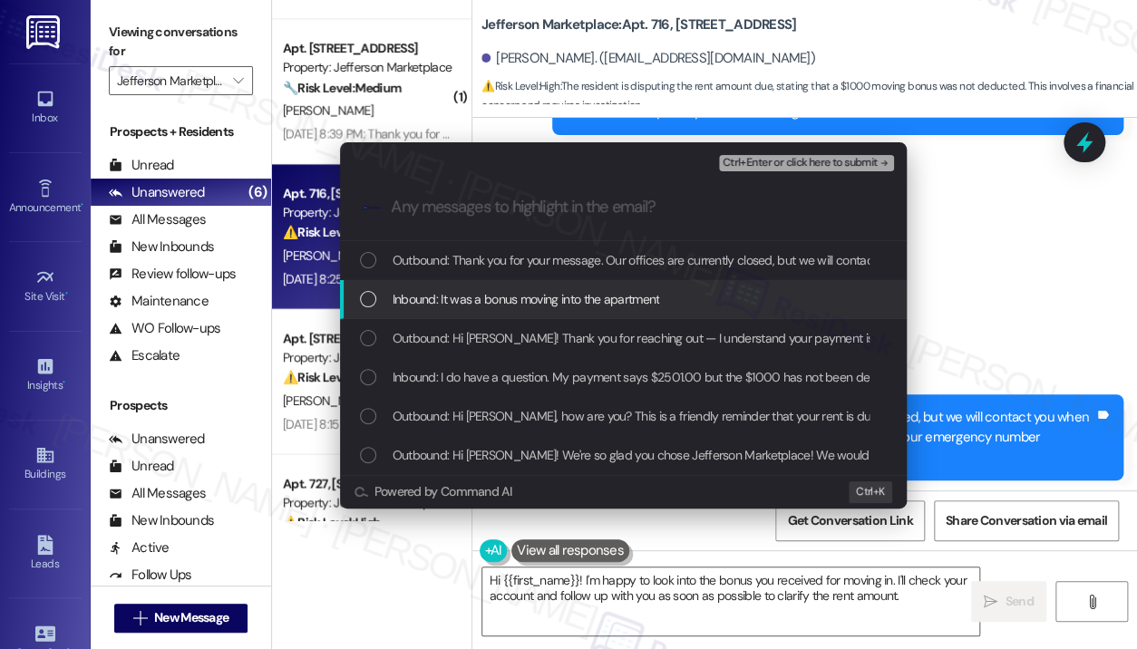
click at [540, 306] on span "Inbound: It was a bonus moving into the apartment" at bounding box center [526, 299] width 267 height 20
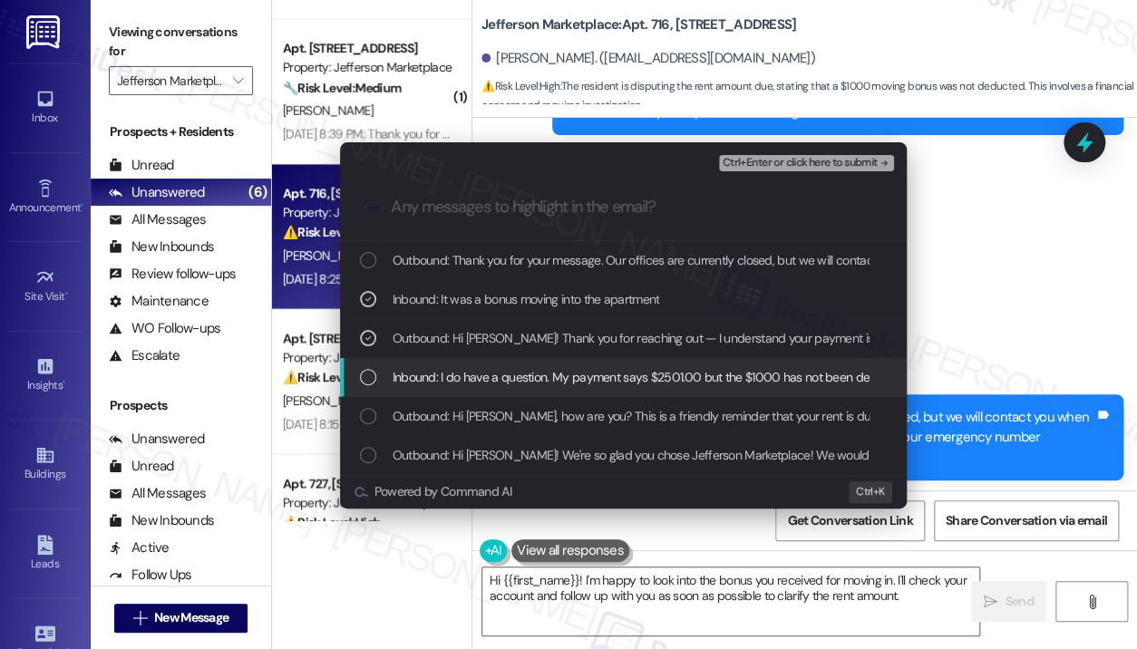
click at [565, 364] on div "Inbound: I do have a question. My payment says $2501.00 but the $1000 has not b…" at bounding box center [623, 377] width 567 height 39
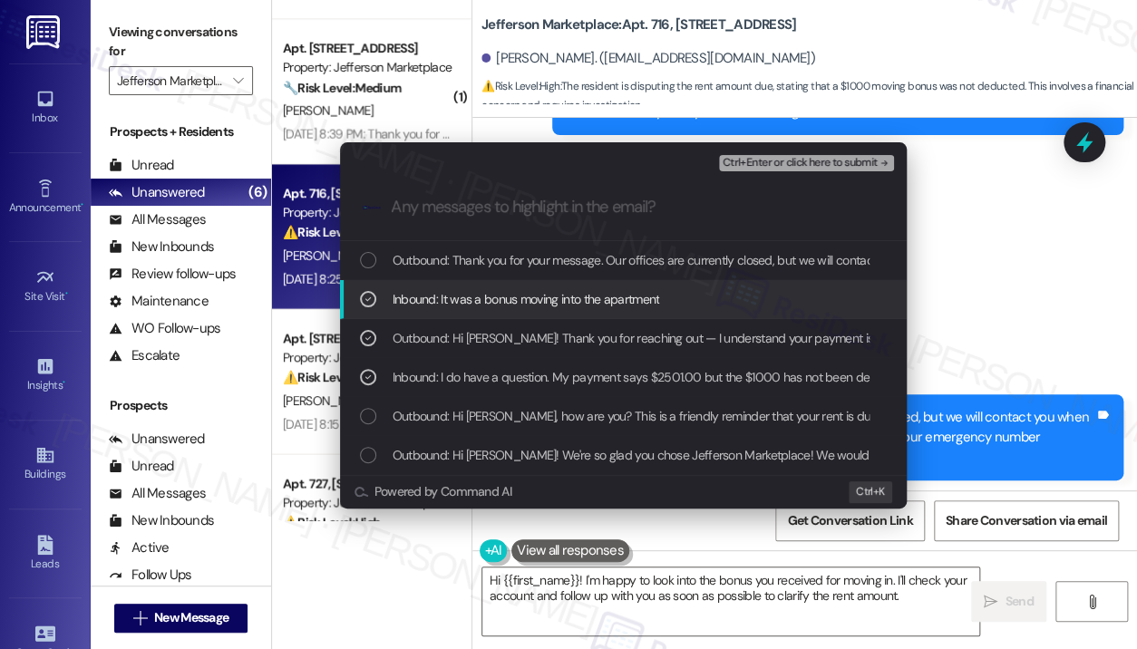
click at [796, 160] on span "Ctrl+Enter or click here to submit" at bounding box center [800, 163] width 155 height 13
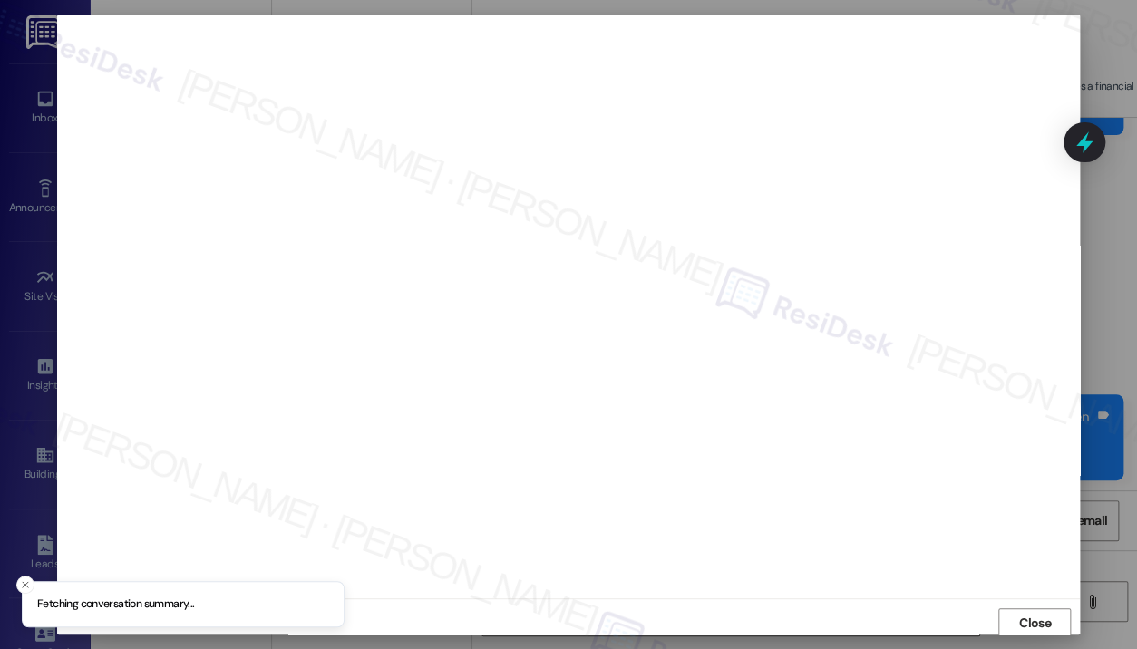
scroll to position [3, 0]
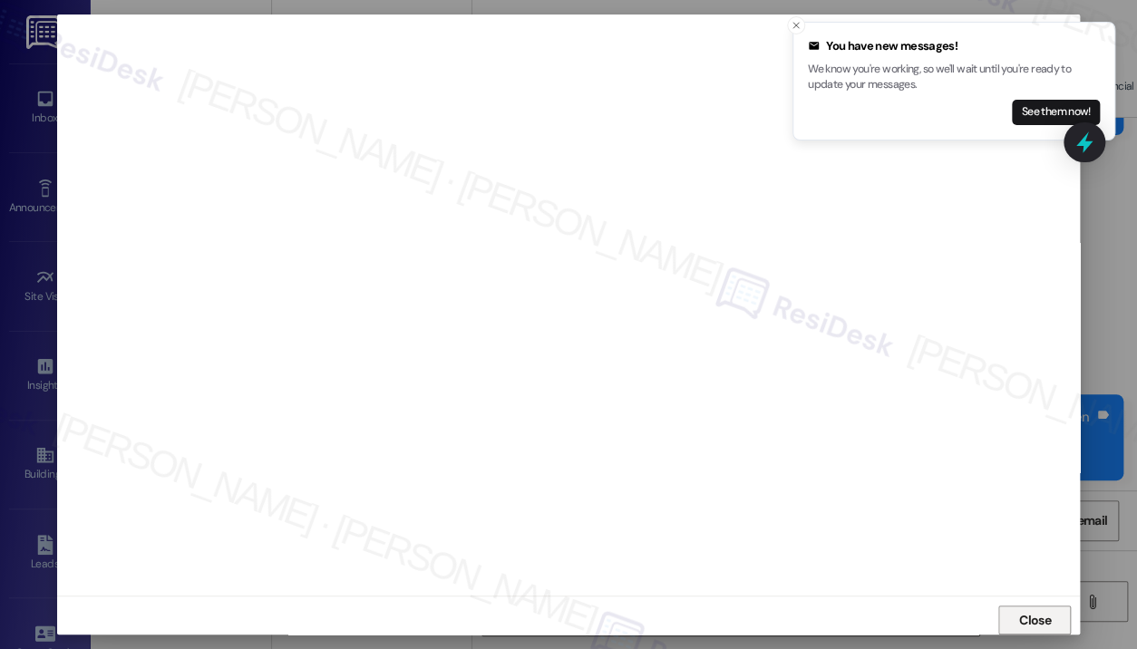
click at [1039, 617] on span "Close" at bounding box center [1035, 620] width 32 height 19
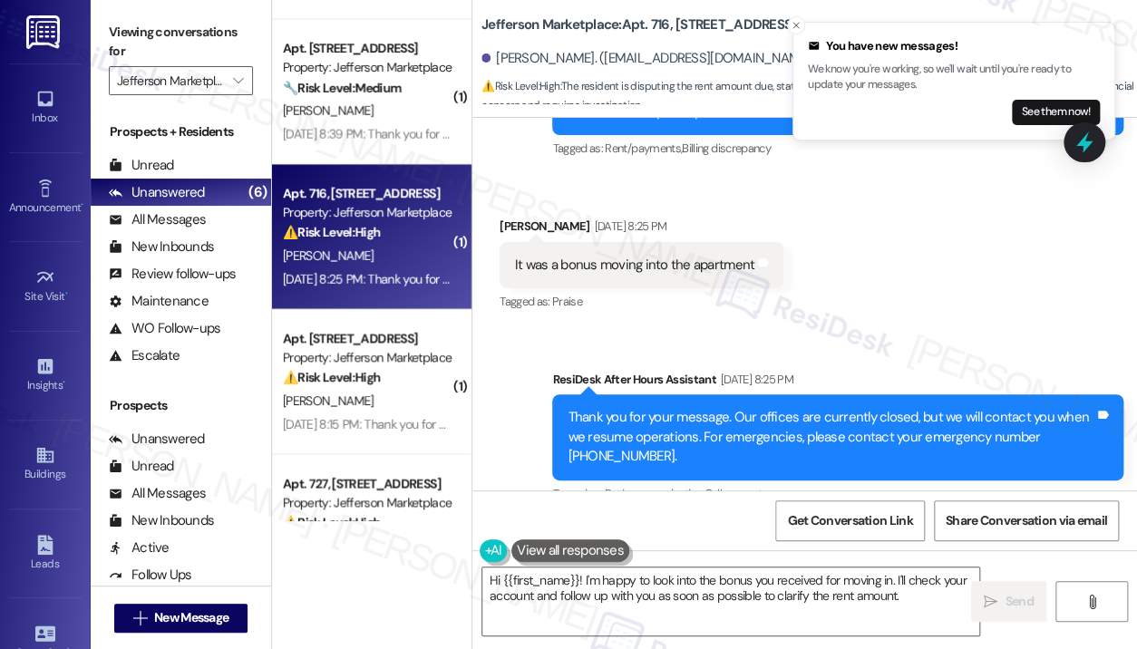
click at [1082, 138] on icon at bounding box center [1084, 142] width 16 height 22
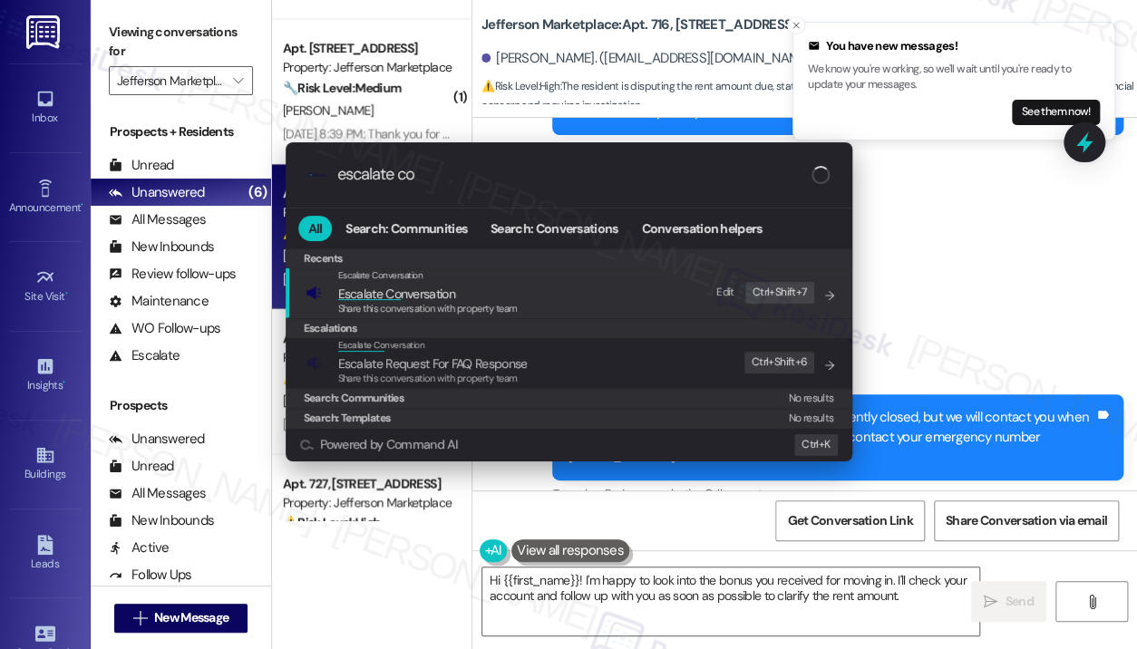
type input "escalate con"
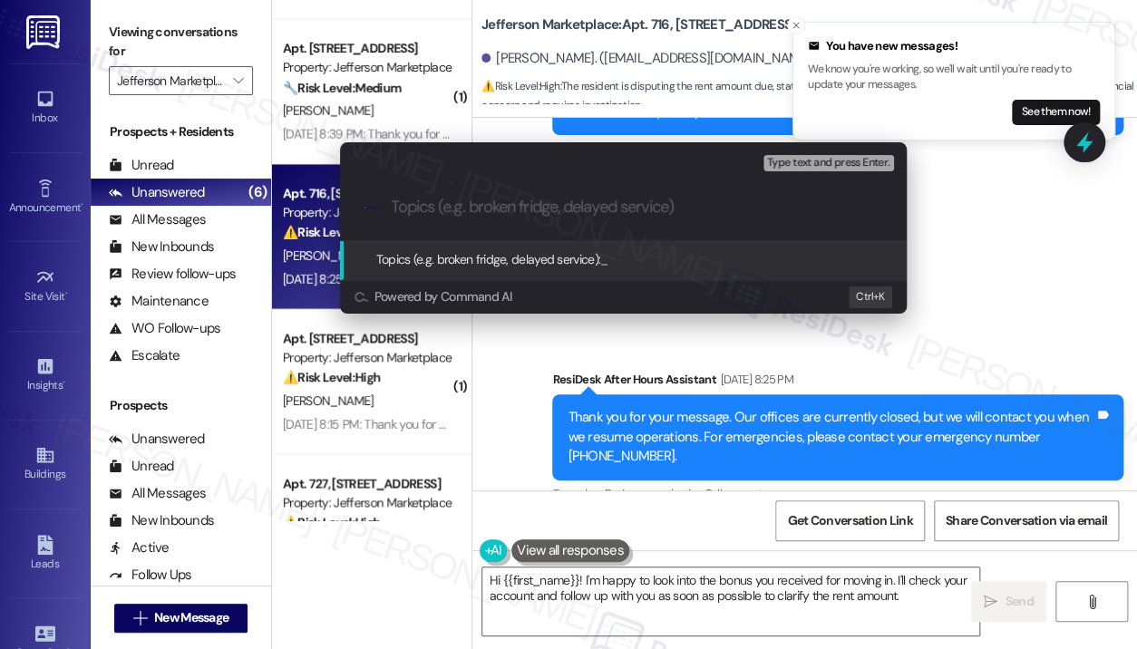
paste input "Question About $1,000 Move-In Bonus Not Deducted From Rent Payment Amount"
type input "Question About $1,000 Move-In Bonus Not Deducted From Rent Payment Amount"
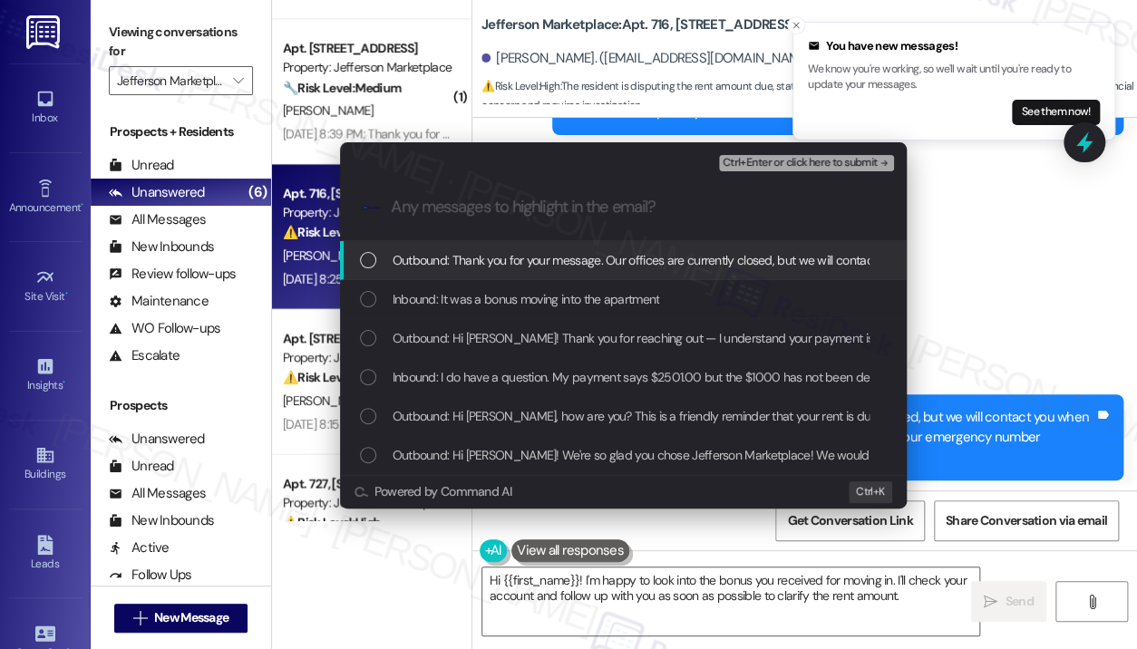
scroll to position [0, 0]
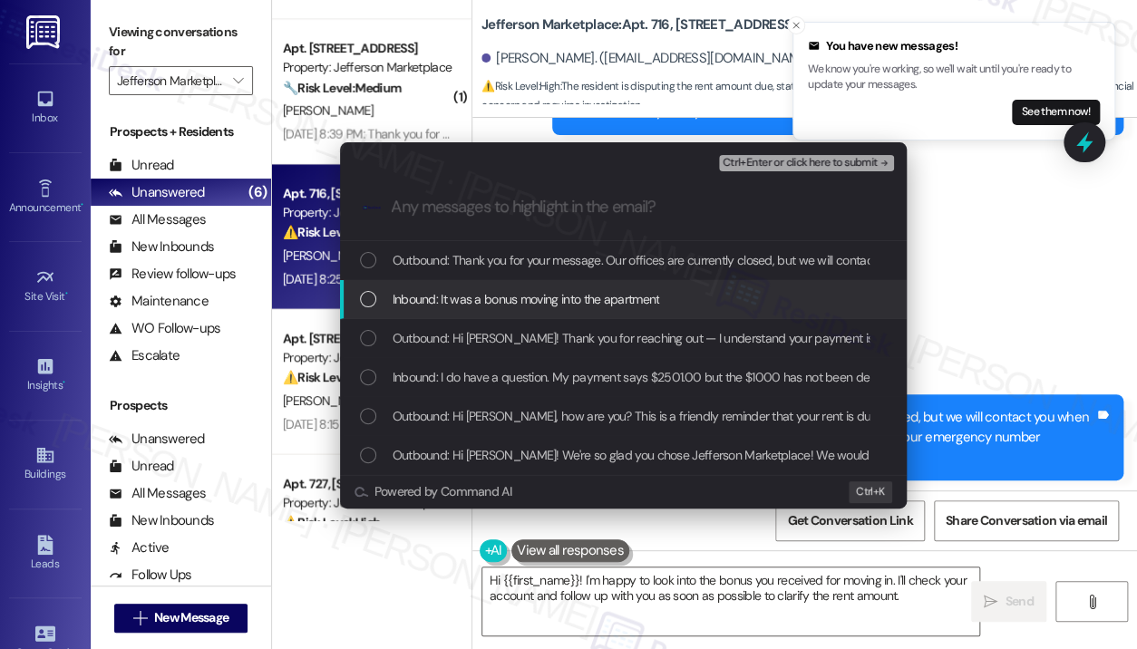
click at [739, 290] on div "Inbound: It was a bonus moving into the apartment" at bounding box center [625, 299] width 530 height 20
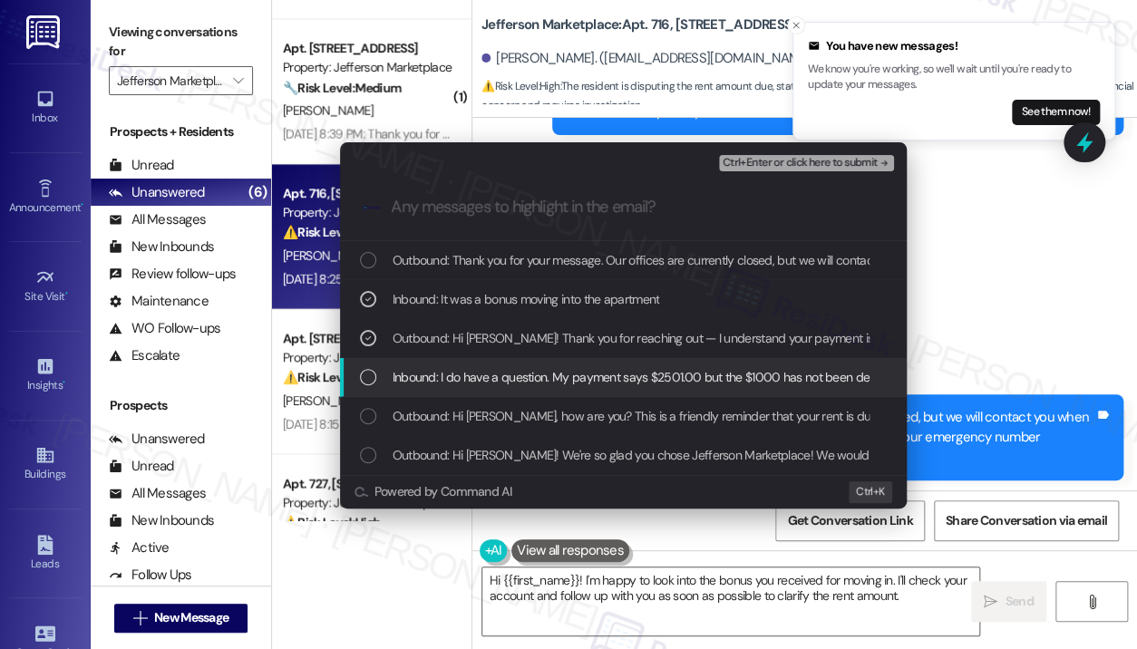
click at [741, 376] on span "Inbound: I do have a question. My payment says $2501.00 but the $1000 has not b…" at bounding box center [755, 377] width 725 height 20
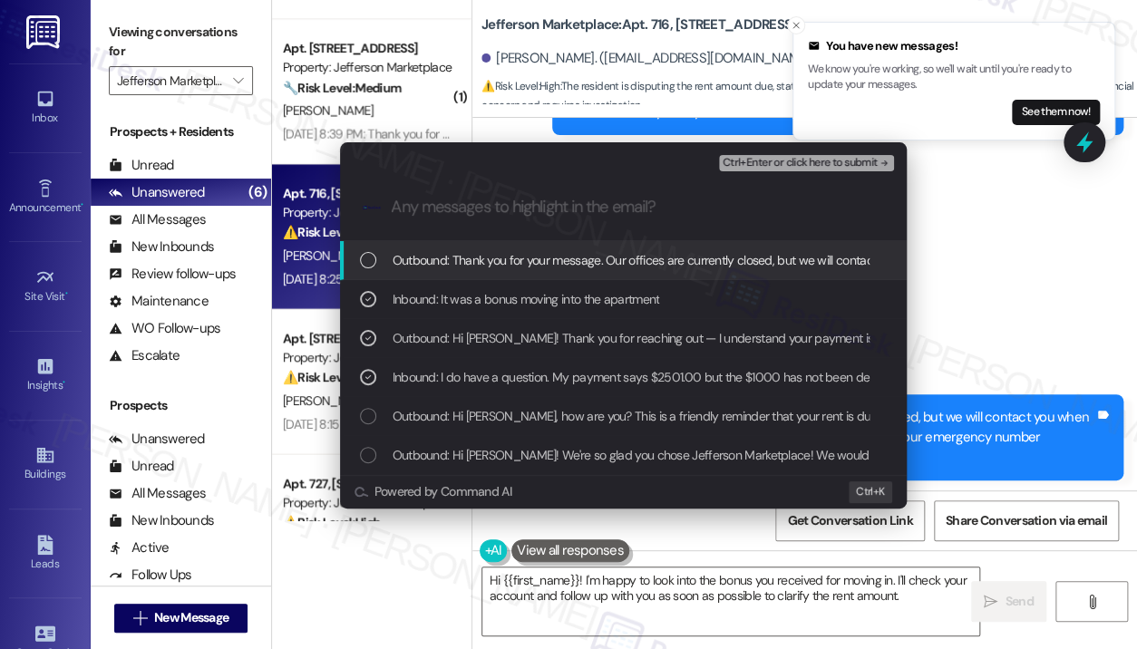
click at [797, 167] on span "Ctrl+Enter or click here to submit" at bounding box center [800, 163] width 155 height 13
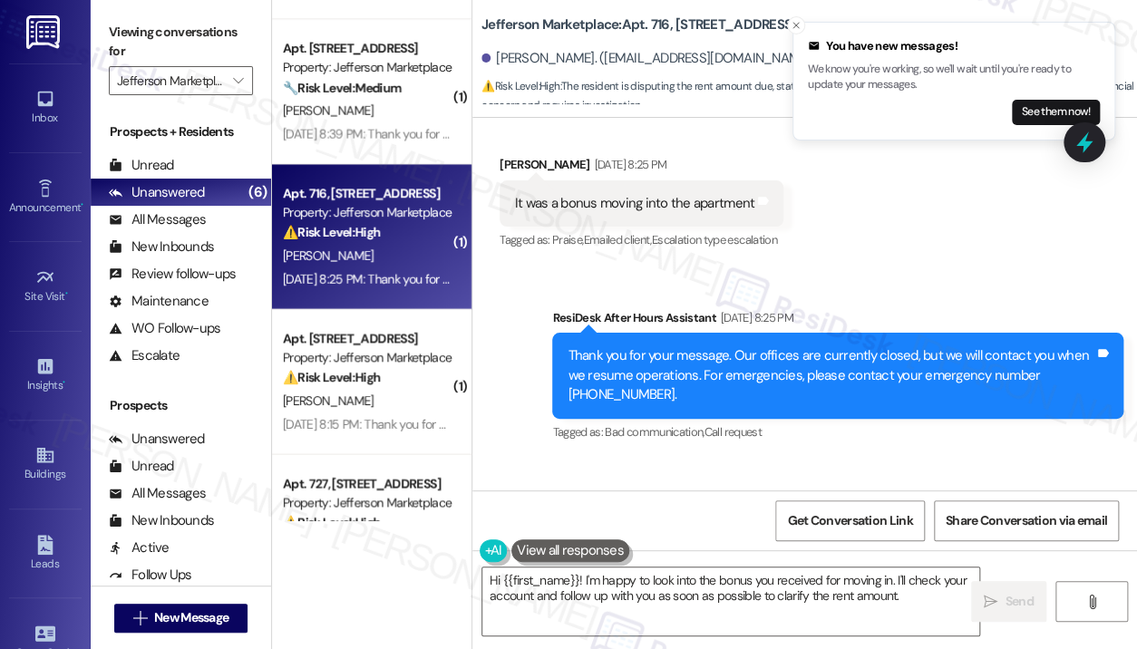
scroll to position [1066, 0]
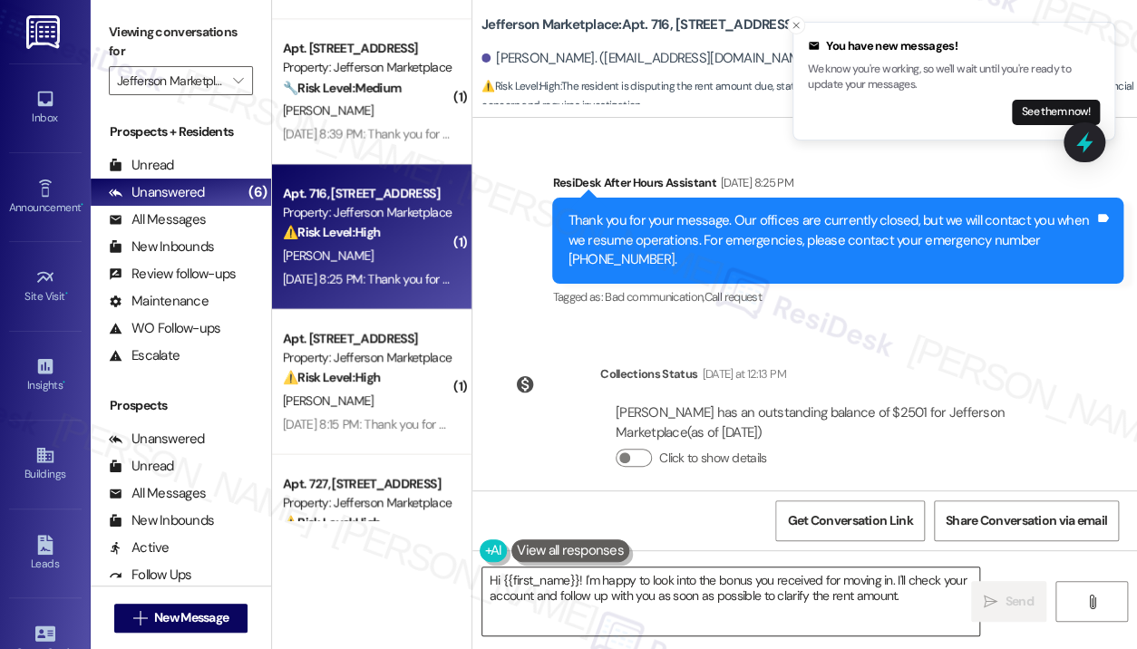
click at [877, 594] on textarea "Hi {{first_name}}! I'm happy to look into the bonus you received for moving in.…" at bounding box center [730, 602] width 497 height 68
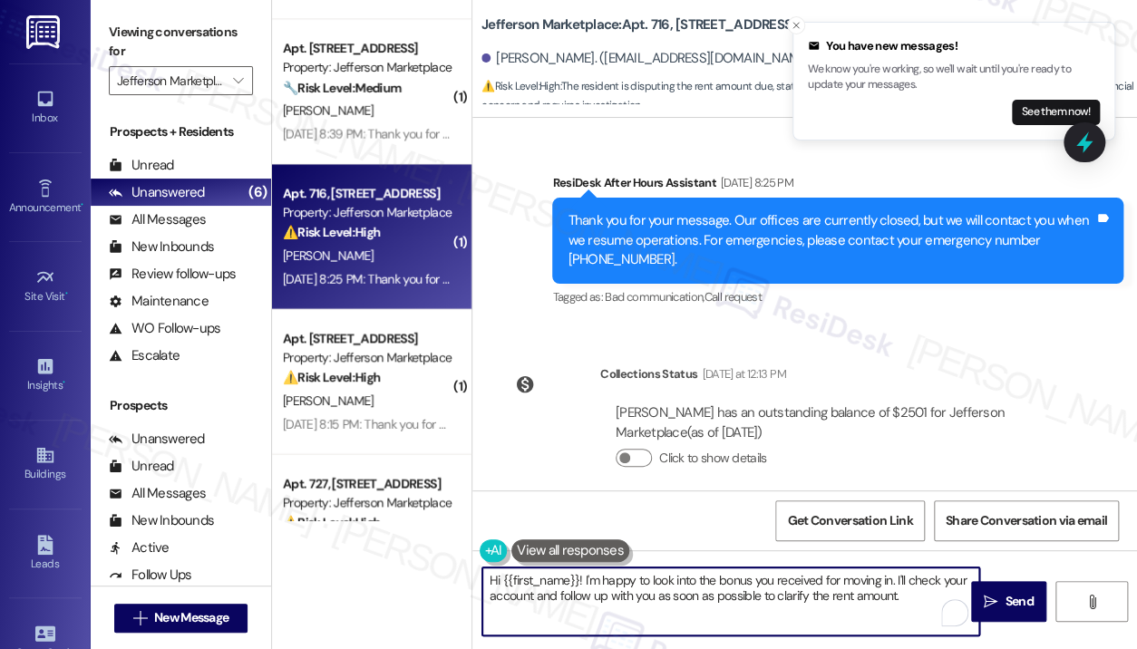
click at [891, 595] on textarea "Hi {{first_name}}! I'm happy to look into the bonus you received for moving in.…" at bounding box center [730, 602] width 497 height 68
click at [910, 595] on textarea "Hi {{first_name}}! I'm happy to look into the bonus you received for moving in.…" at bounding box center [730, 602] width 497 height 68
click at [993, 598] on icon "" at bounding box center [991, 602] width 14 height 15
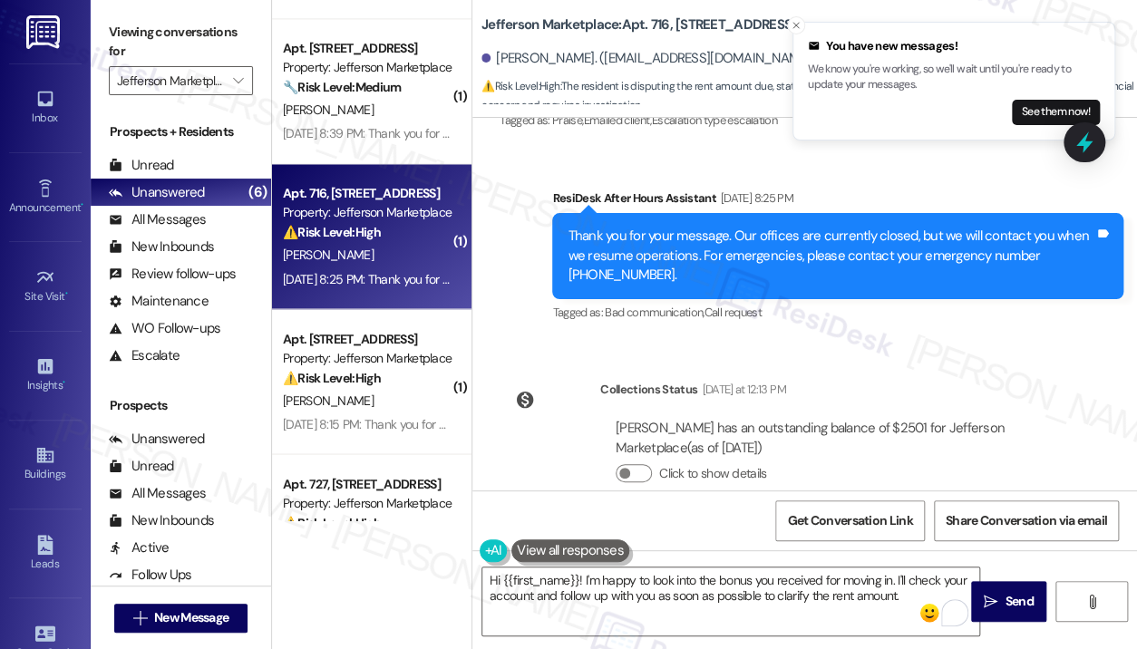
scroll to position [1212, 0]
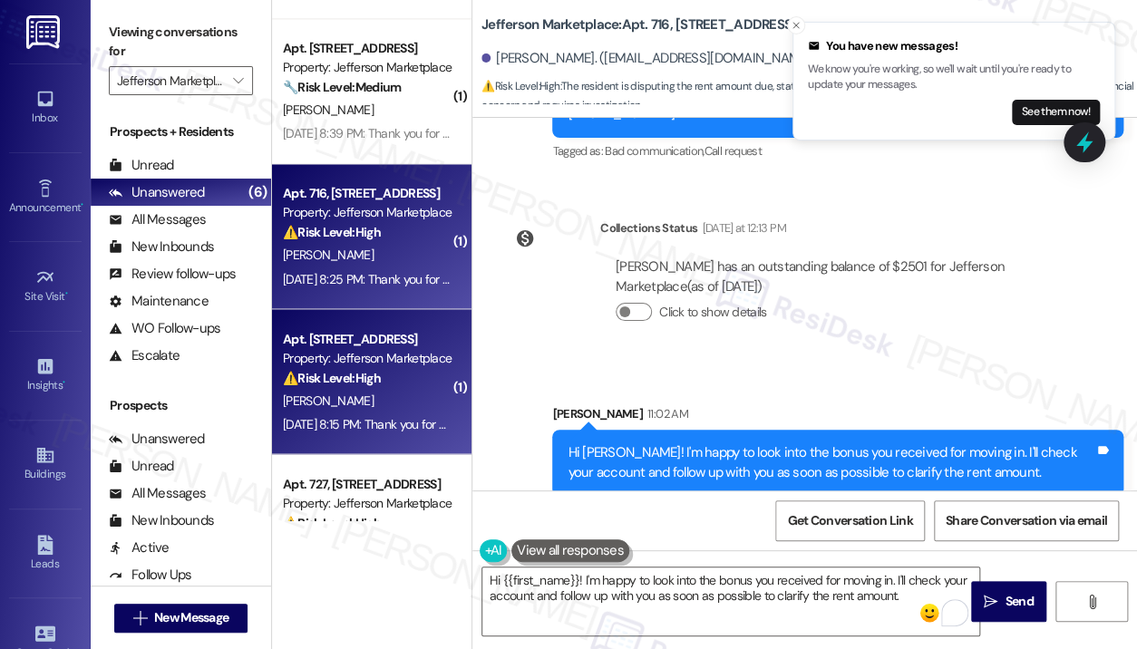
click at [431, 418] on div "Sep 03, 2025 at 8:15 PM: Thank you for your message. Our offices are currently …" at bounding box center [830, 423] width 1095 height 16
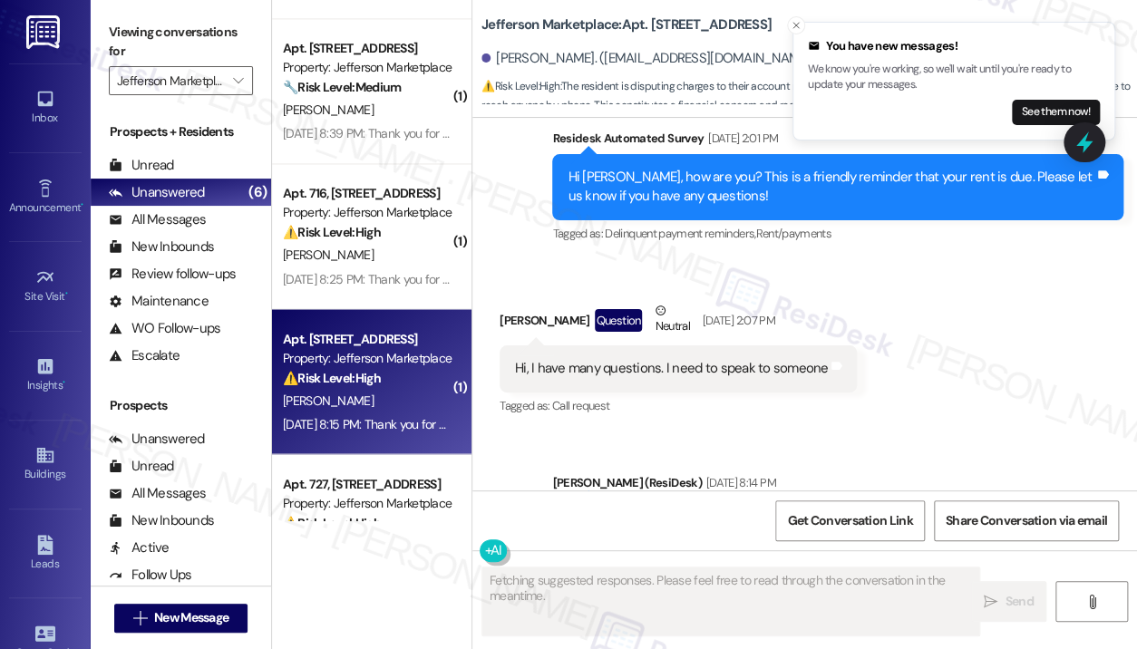
scroll to position [2009, 0]
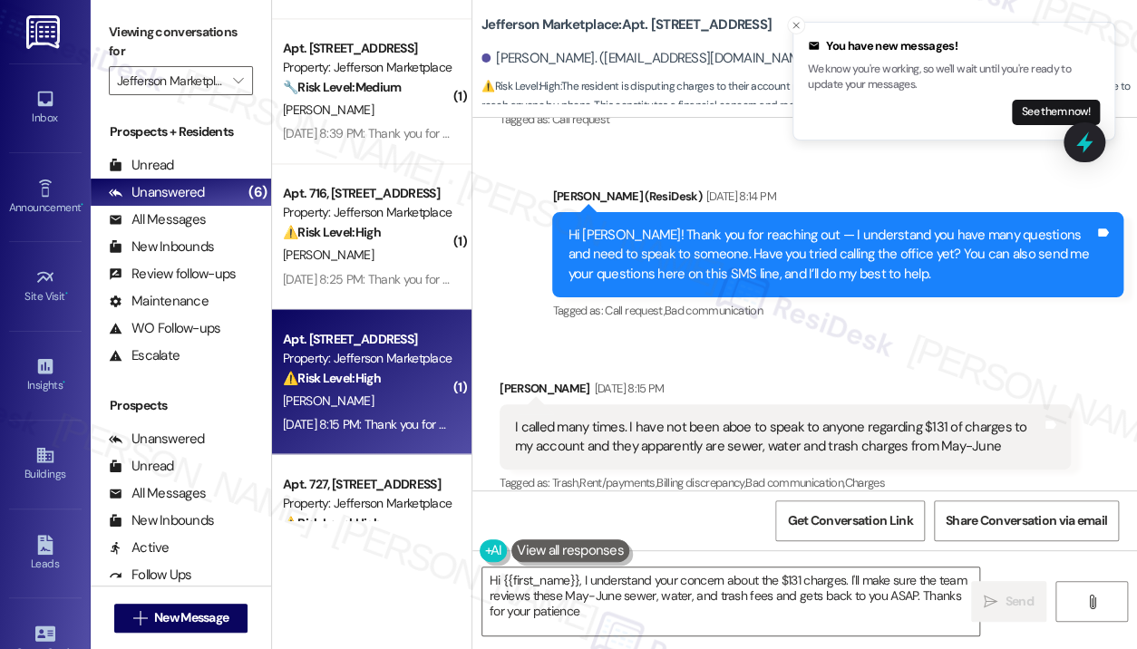
type textarea "Hi {{first_name}}, I understand your concern about the $131 charges. I'll make …"
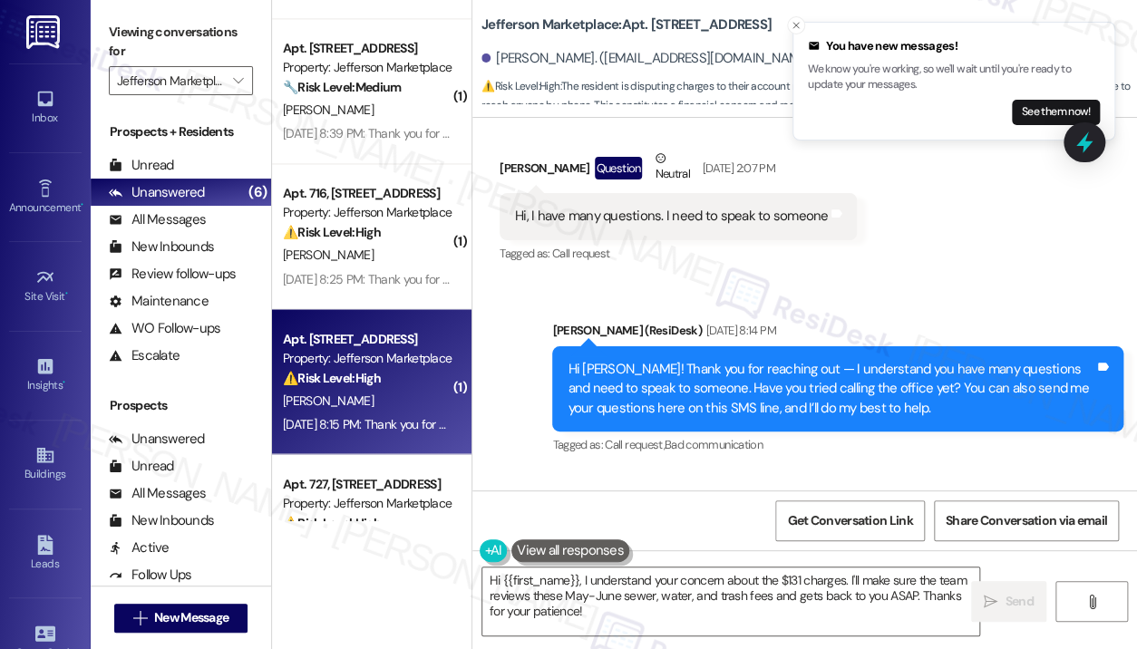
scroll to position [1844, 0]
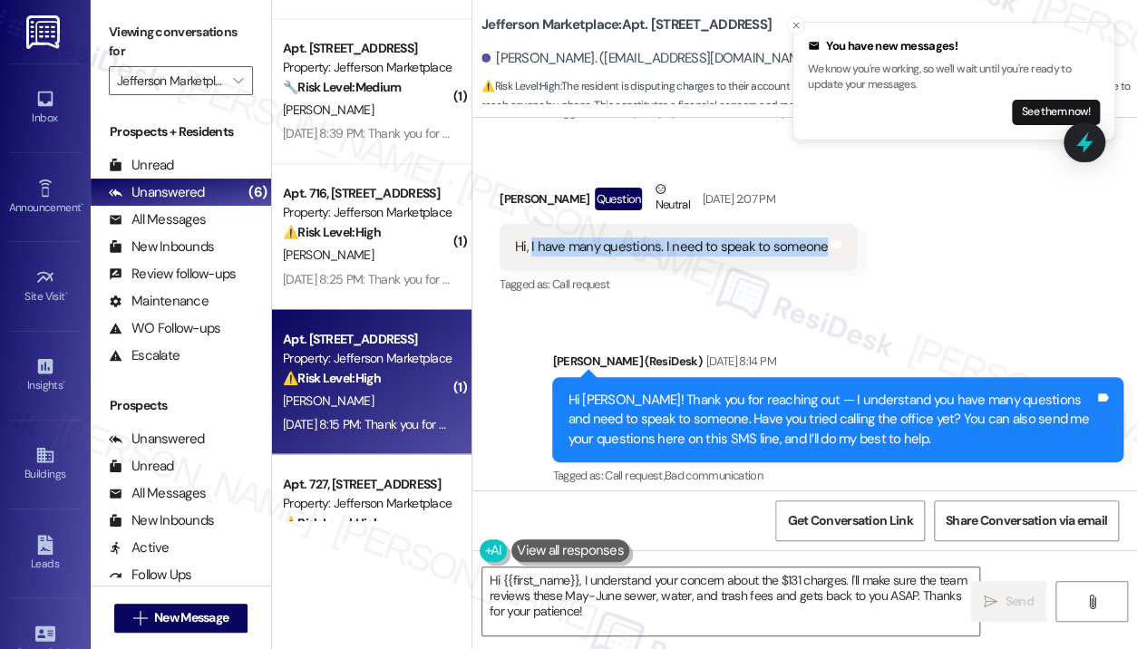
drag, startPoint x: 531, startPoint y: 228, endPoint x: 816, endPoint y: 245, distance: 285.2
click at [816, 245] on div "Hi, I have many questions. I need to speak to someone Tags and notes" at bounding box center [678, 247] width 357 height 46
copy div "I have many questions. I need to speak to someone"
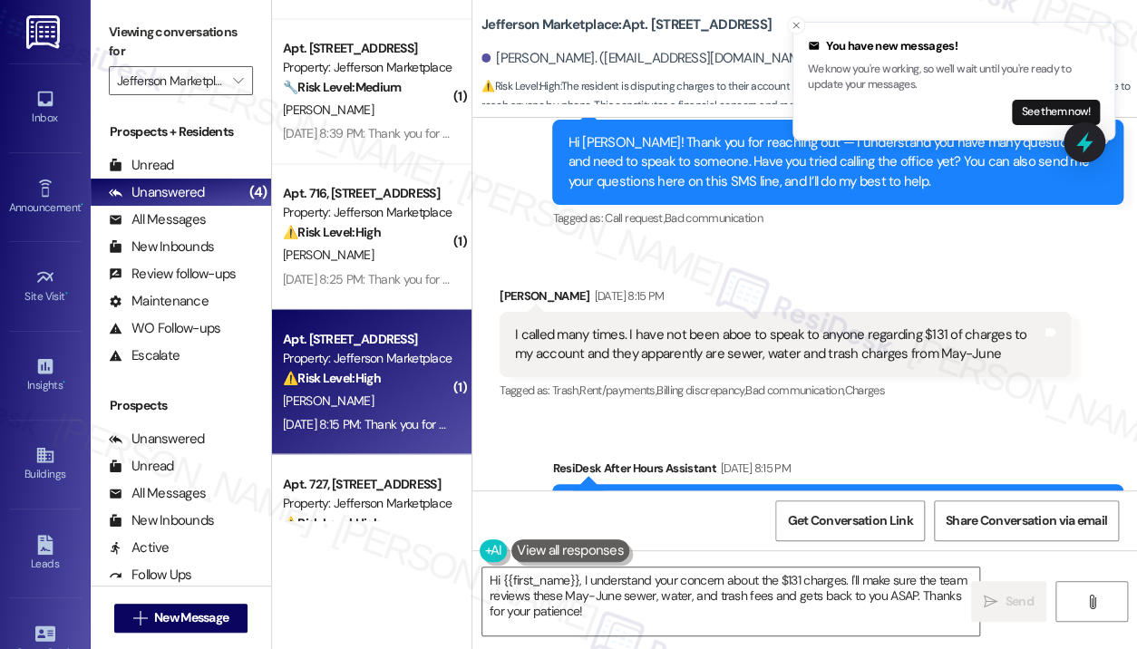
scroll to position [2116, 0]
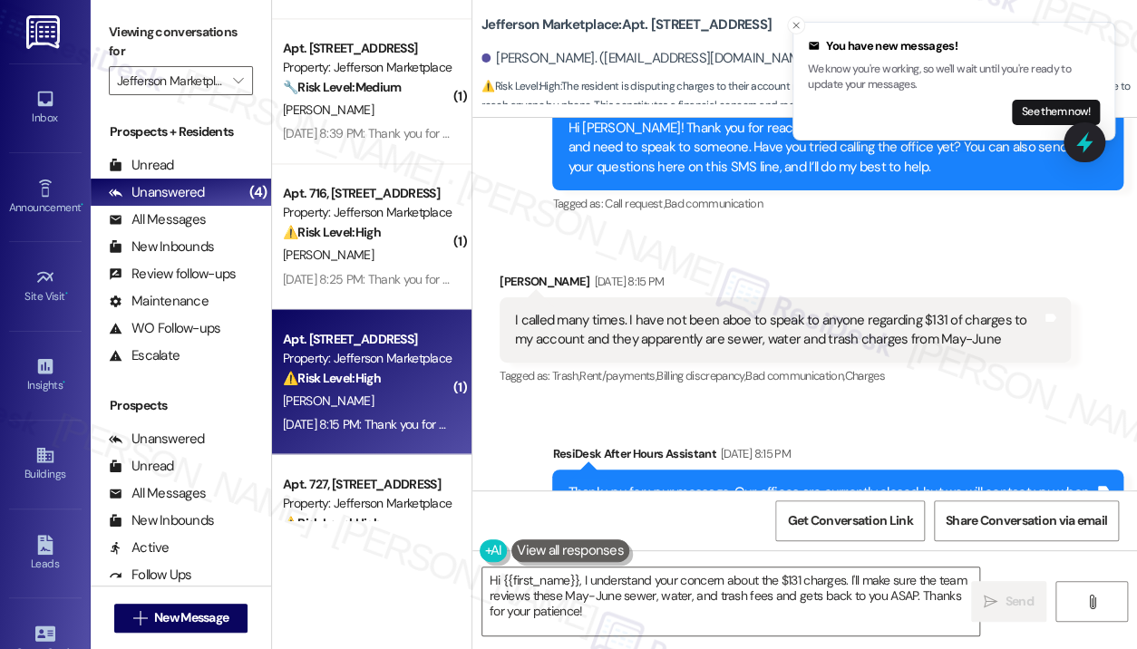
click at [791, 311] on div "I called many times. I have not been aboe to speak to anyone regarding $131 of …" at bounding box center [778, 330] width 527 height 39
click at [792, 311] on div "I called many times. I have not been aboe to speak to anyone regarding $131 of …" at bounding box center [778, 330] width 527 height 39
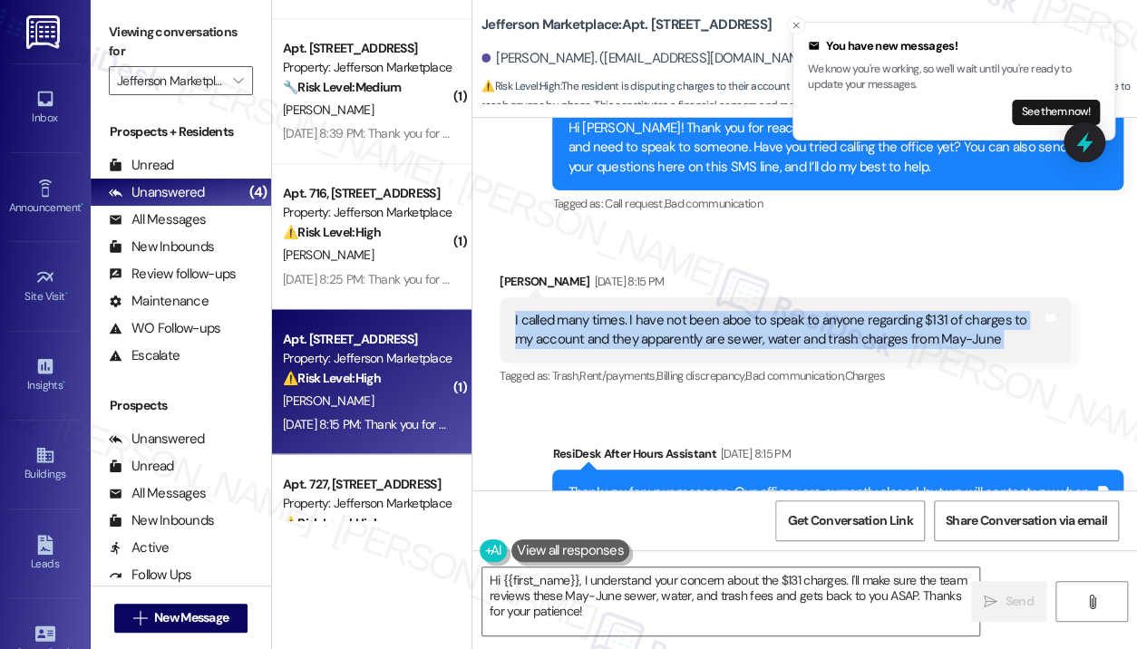
click at [792, 311] on div "I called many times. I have not been aboe to speak to anyone regarding $131 of …" at bounding box center [778, 330] width 527 height 39
copy div "I called many times. I have not been aboe to speak to anyone regarding $131 of …"
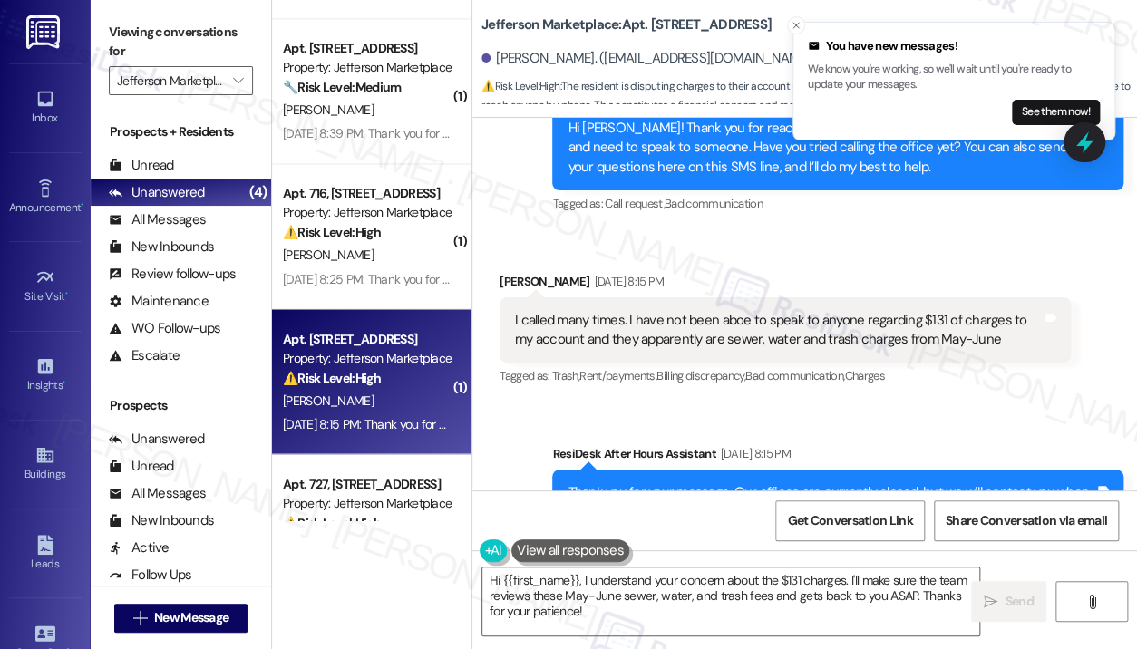
click at [1066, 345] on div "Received via SMS Phyllicia Melton Sep 03, 2025 at 8:15 PM I called many times. …" at bounding box center [785, 330] width 598 height 145
click at [1086, 132] on icon at bounding box center [1085, 143] width 22 height 28
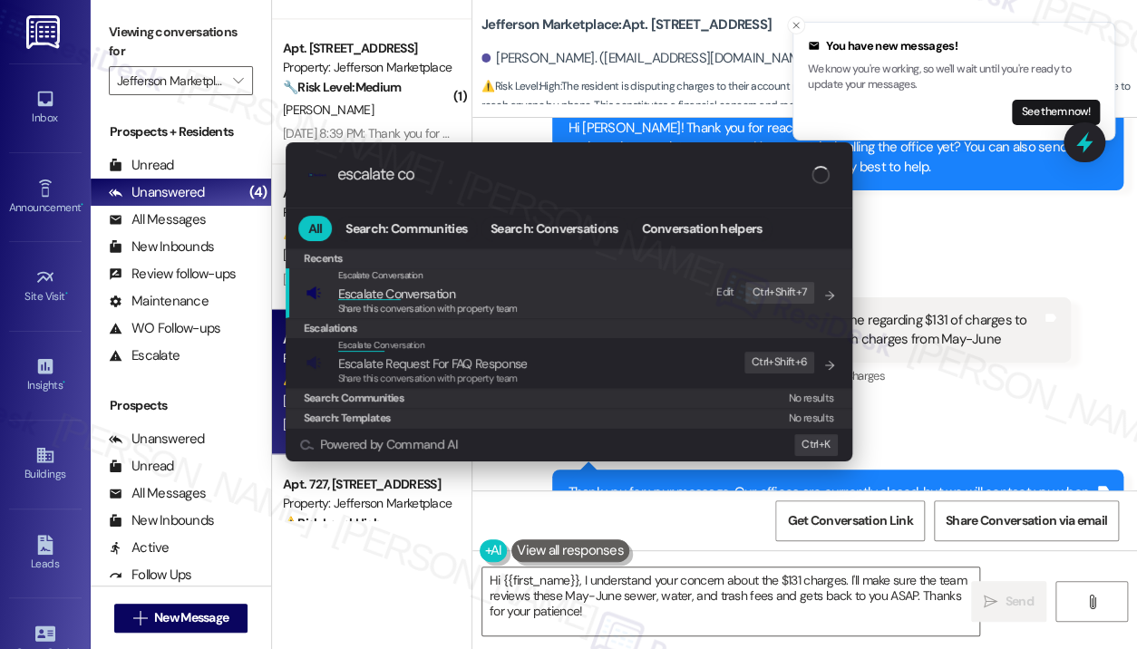
type input "escalate con"
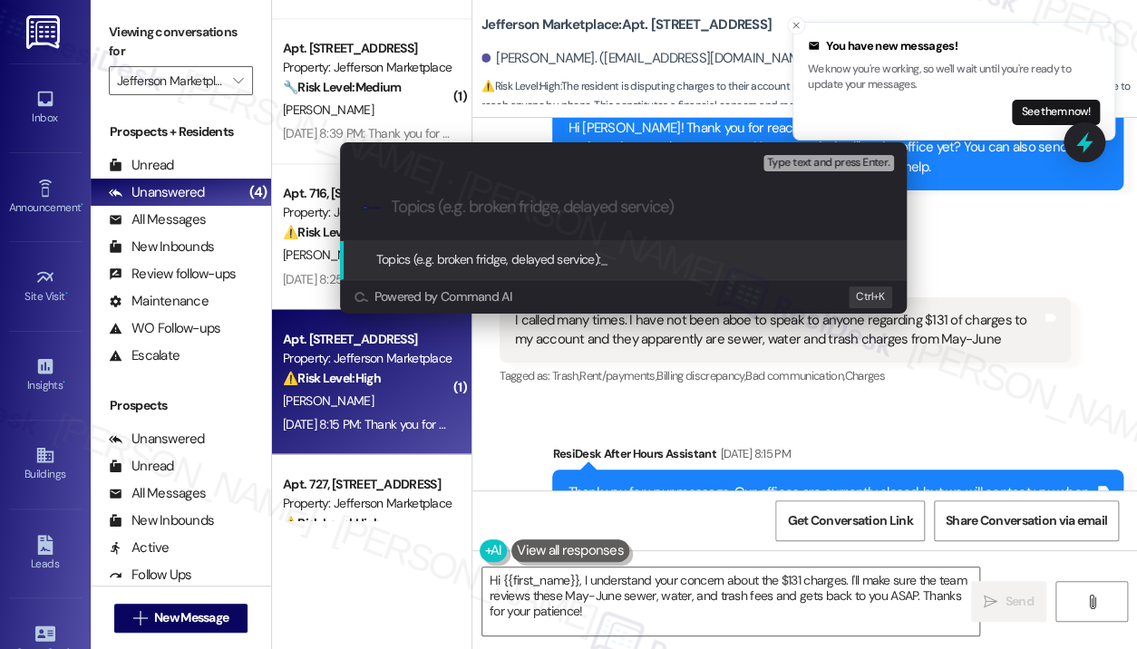
paste input "I called many times. I have not been aboe to speak to anyone regarding $131 of …"
type input "I called many times. I have not been aboe to speak to anyone regarding $131 of …"
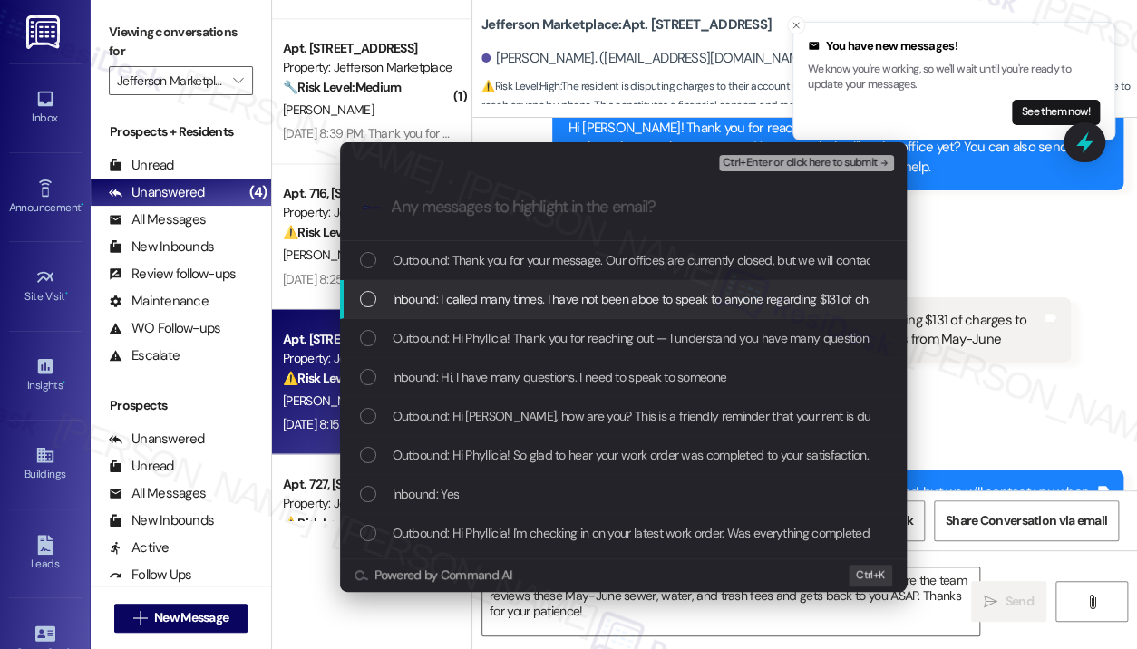
click at [541, 299] on span "Inbound: I called many times. I have not been aboe to speak to anyone regarding…" at bounding box center [879, 299] width 973 height 20
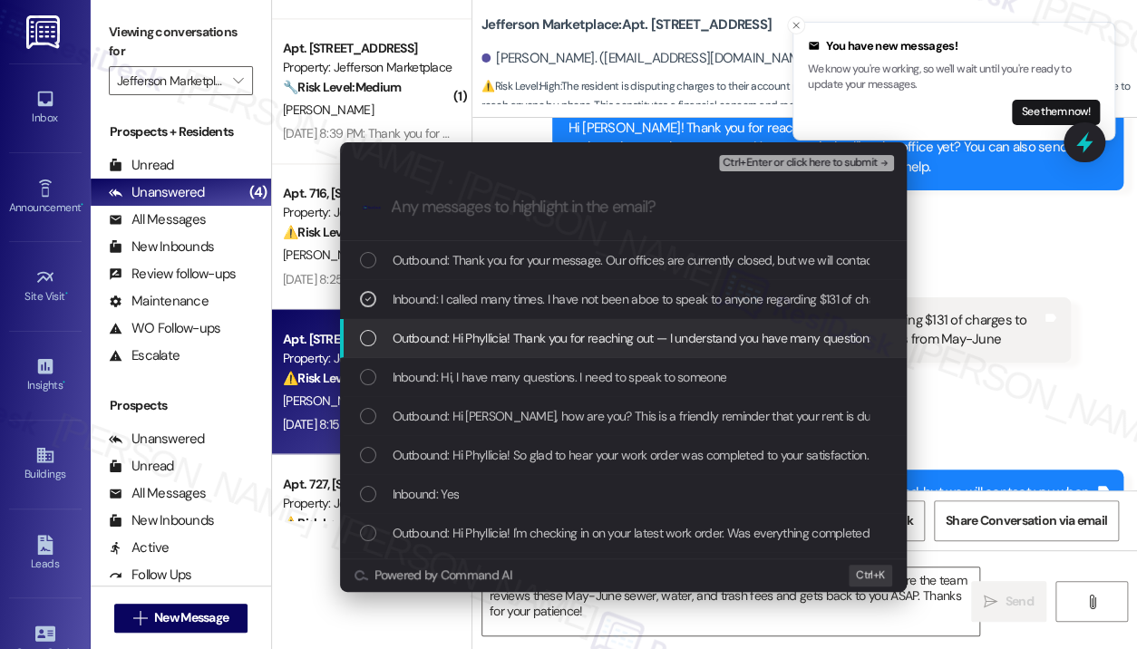
click at [540, 333] on span "Outbound: Hi Phyllicia! Thank you for reaching out — I understand you have many…" at bounding box center [1042, 338] width 1298 height 20
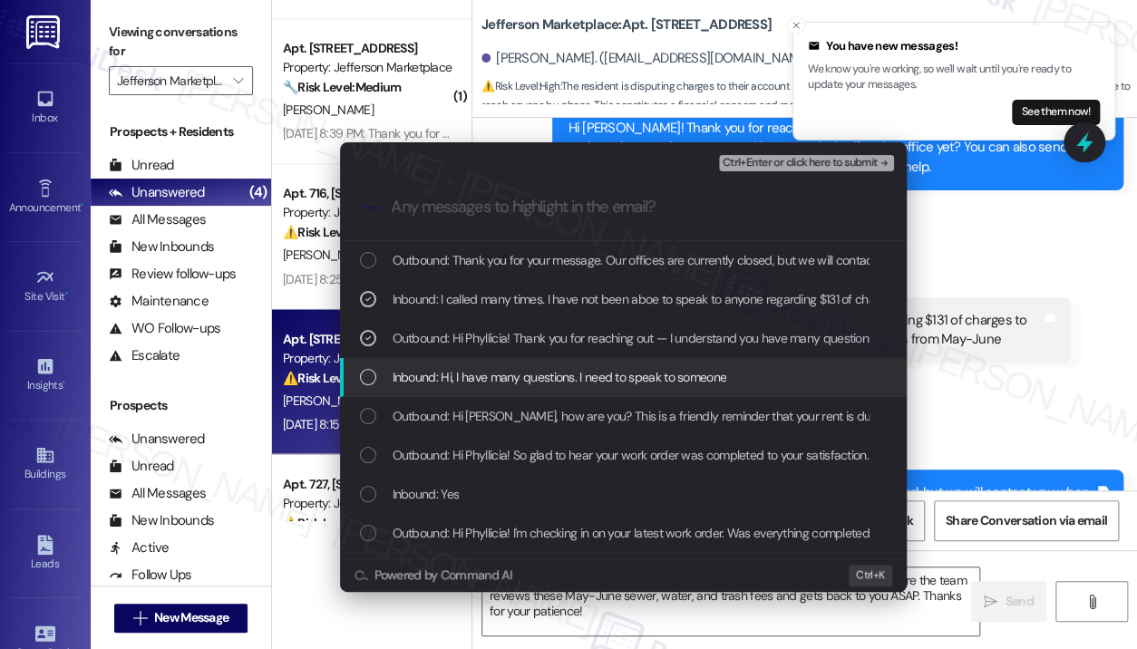
click at [548, 371] on span "Inbound: Hi, I have many questions. I need to speak to someone" at bounding box center [560, 377] width 335 height 20
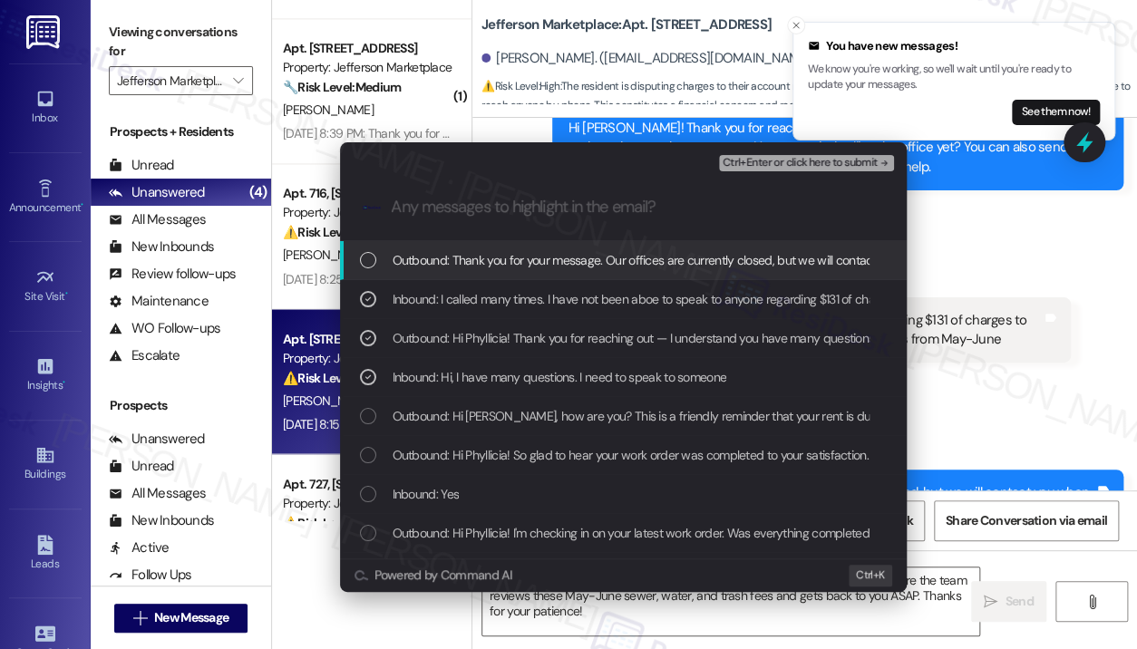
click at [762, 165] on span "Ctrl+Enter or click here to submit" at bounding box center [800, 163] width 155 height 13
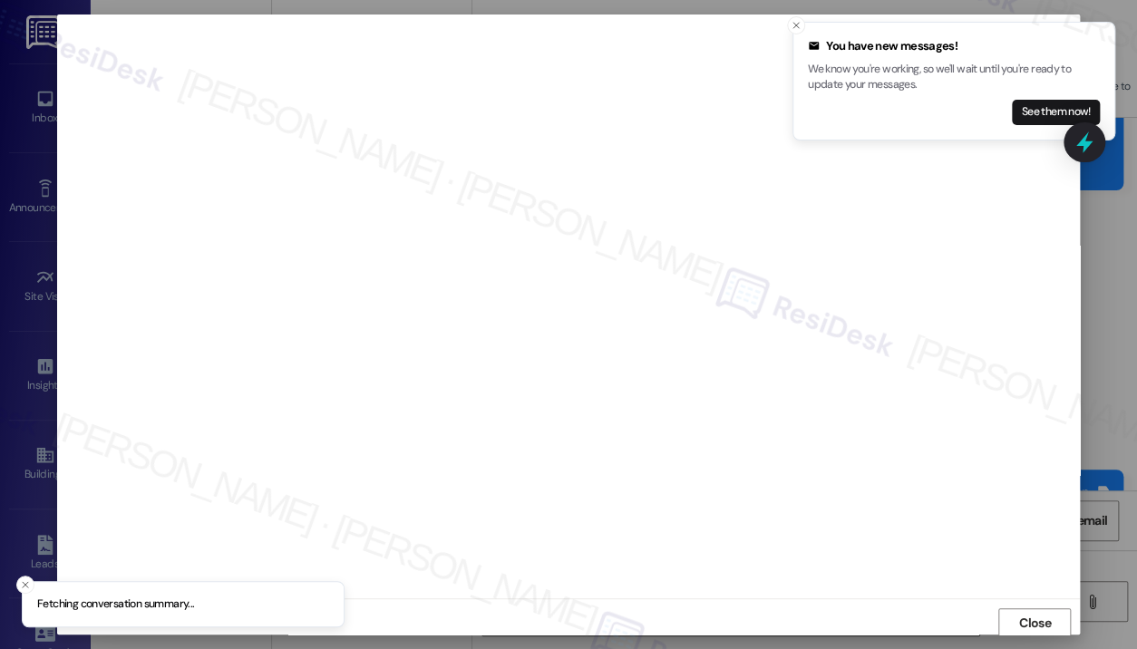
scroll to position [3, 0]
click at [1016, 615] on span "Close" at bounding box center [1035, 620] width 39 height 19
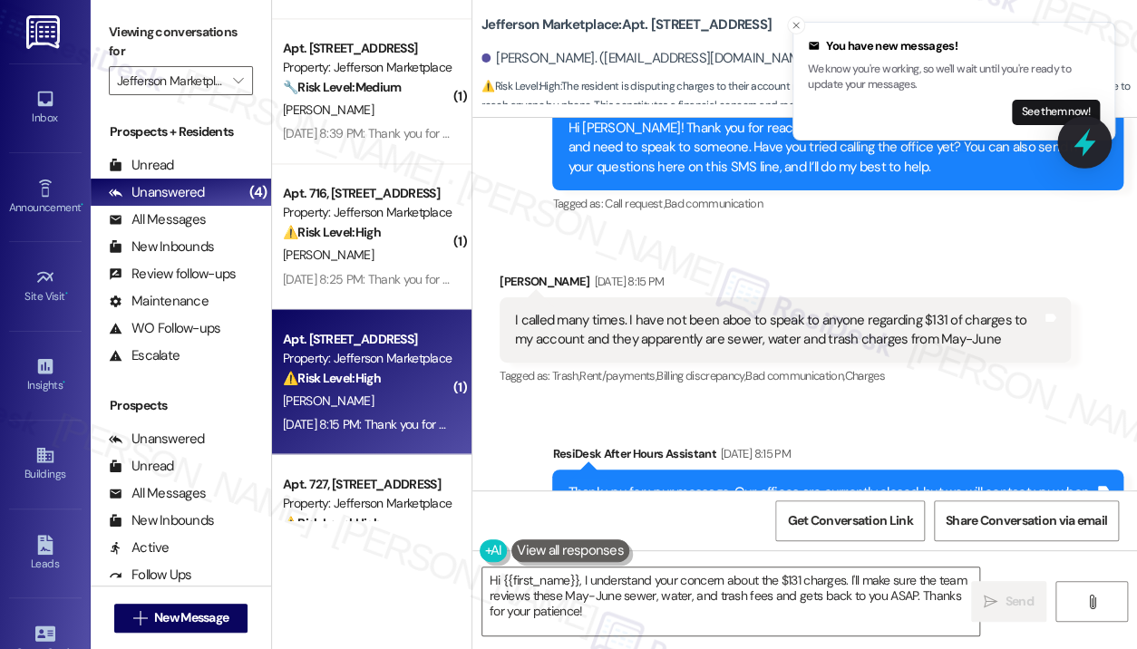
click at [1082, 144] on icon at bounding box center [1085, 143] width 22 height 28
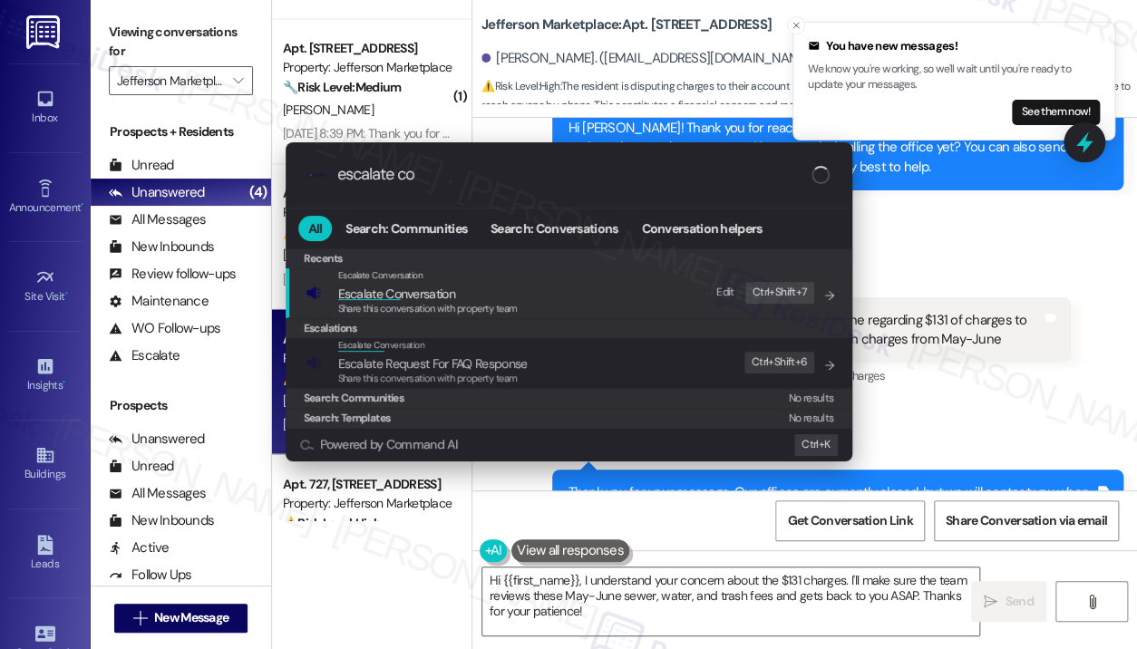
type input "escalate con"
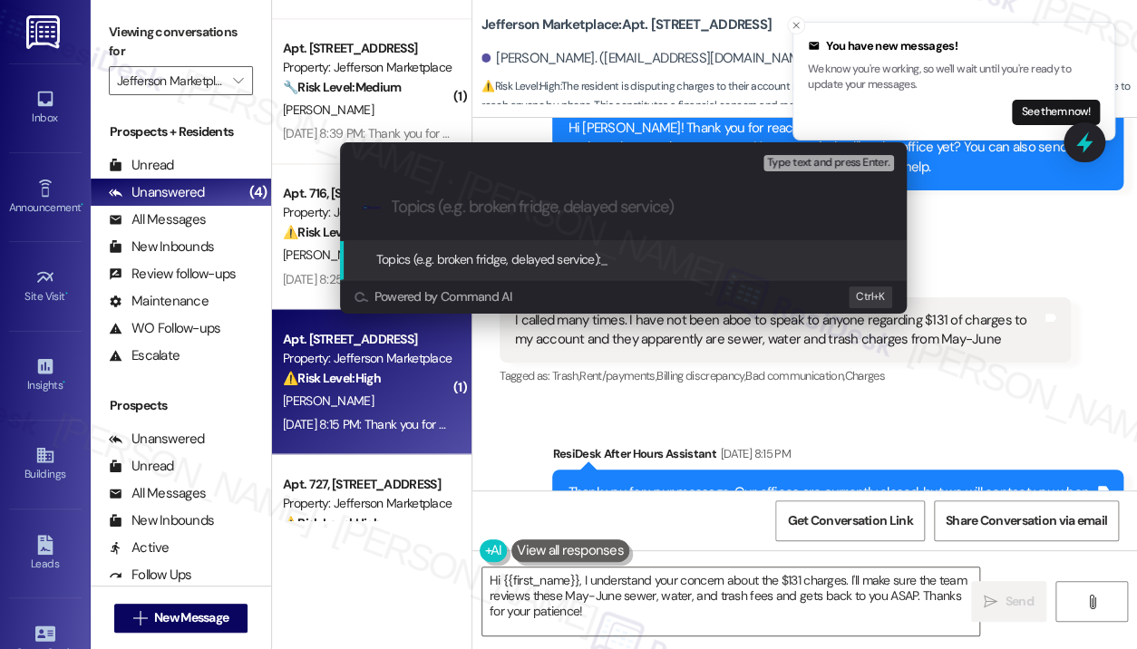
paste input "Unable to Reach Office Regarding $131 Sewer, Water, and Trash Charges (May–June)"
type input "Unable to Reach Office Regarding $131 Sewer, Water, and Trash Charges (May–June)"
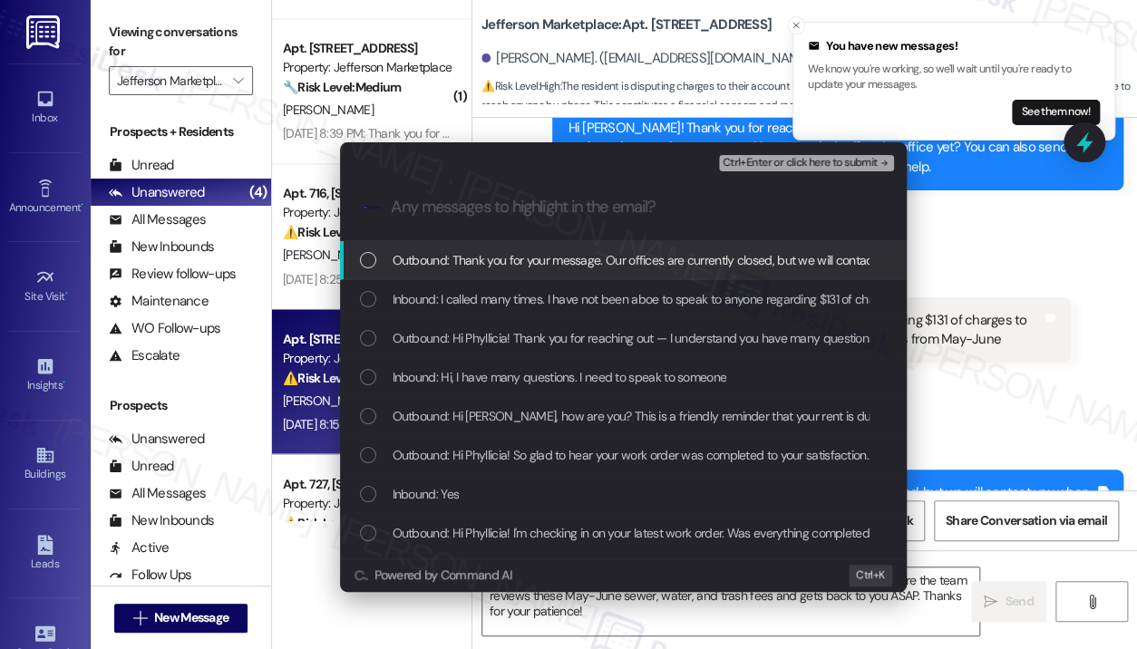
scroll to position [0, 0]
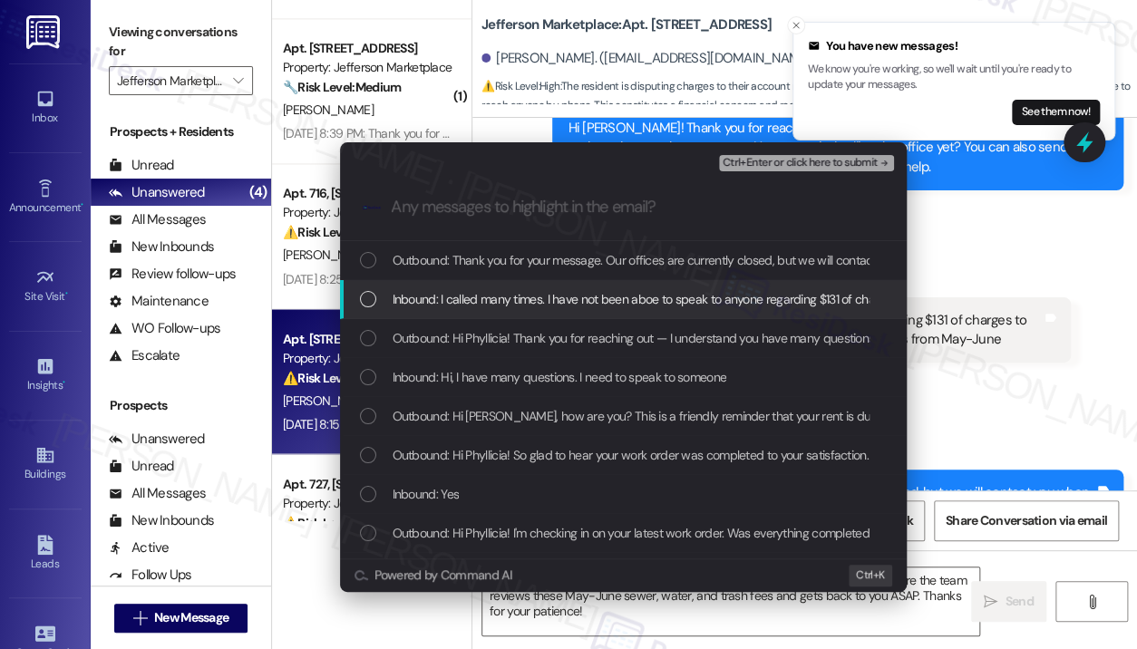
click at [699, 298] on span "Inbound: I called many times. I have not been aboe to speak to anyone regarding…" at bounding box center [879, 299] width 973 height 20
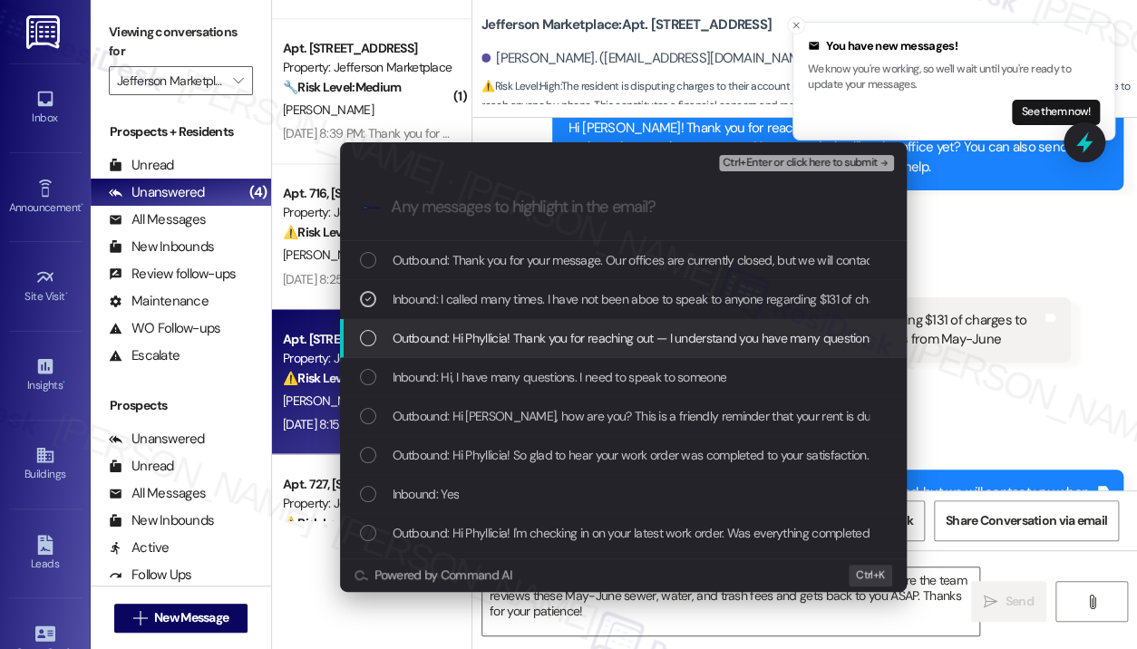
click at [704, 335] on span "Outbound: Hi Phyllicia! Thank you for reaching out — I understand you have many…" at bounding box center [1042, 338] width 1298 height 20
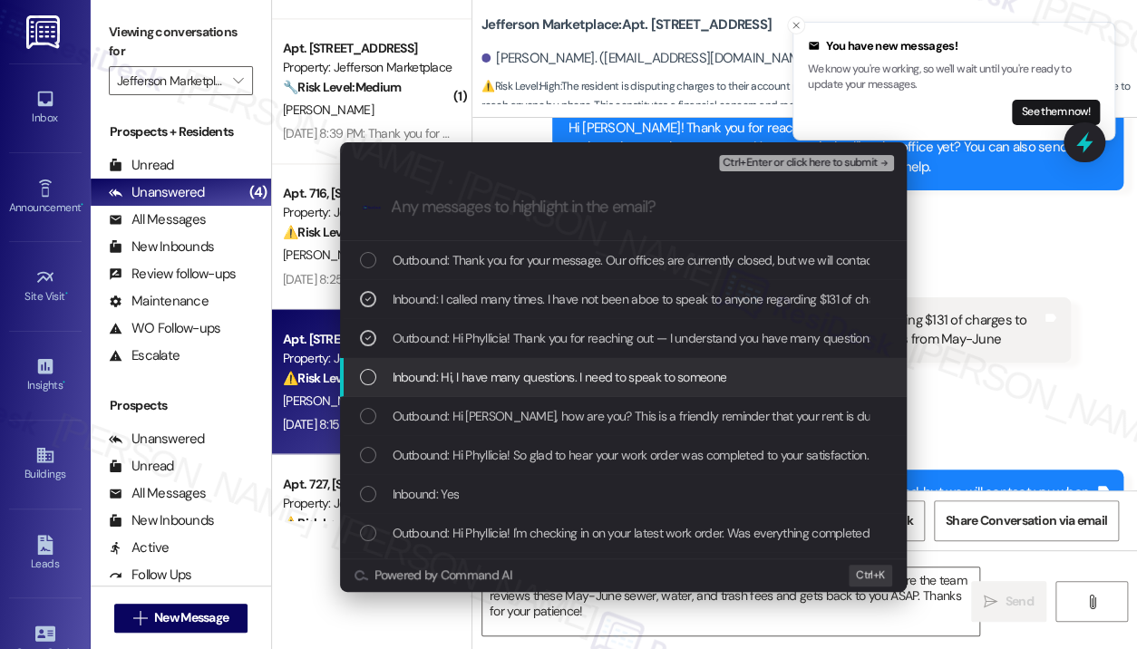
click at [704, 384] on span "Inbound: Hi, I have many questions. I need to speak to someone" at bounding box center [560, 377] width 335 height 20
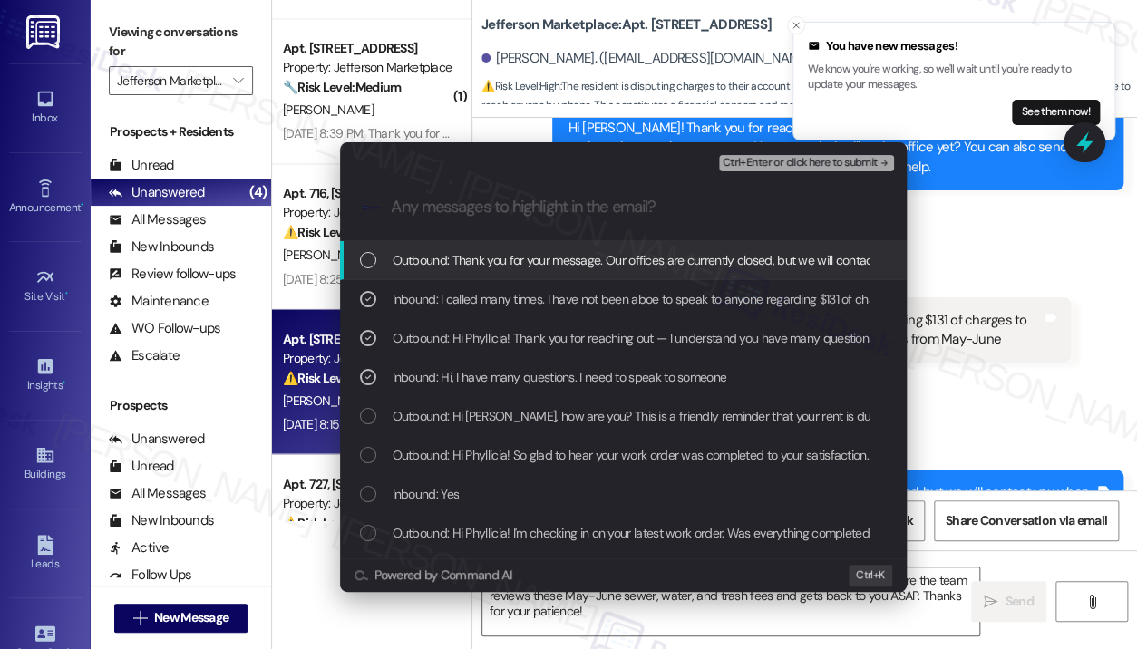
click at [798, 165] on span "Ctrl+Enter or click here to submit" at bounding box center [800, 163] width 155 height 13
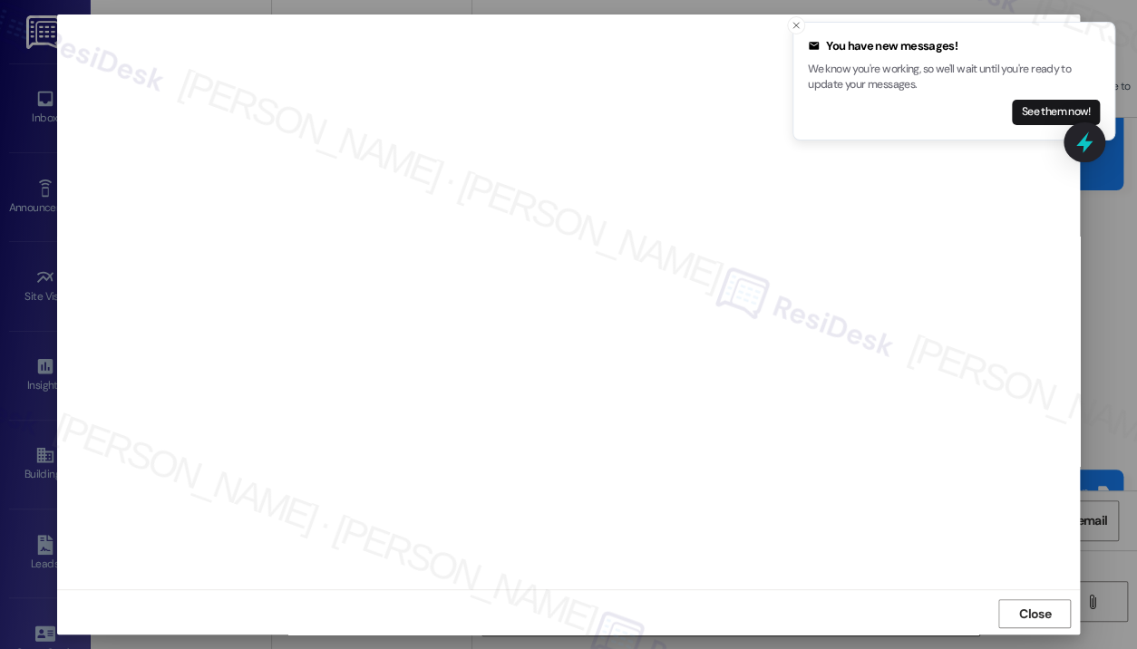
scroll to position [12, 0]
click at [1020, 608] on span "Close" at bounding box center [1035, 611] width 32 height 19
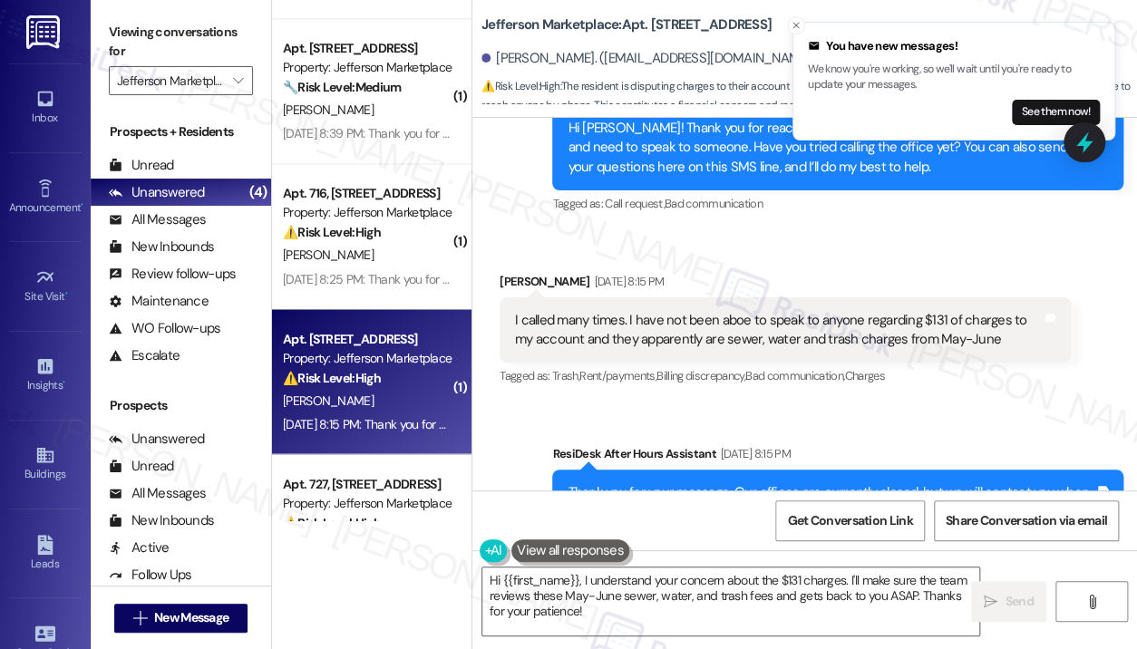
click at [1101, 148] on div at bounding box center [1085, 142] width 42 height 40
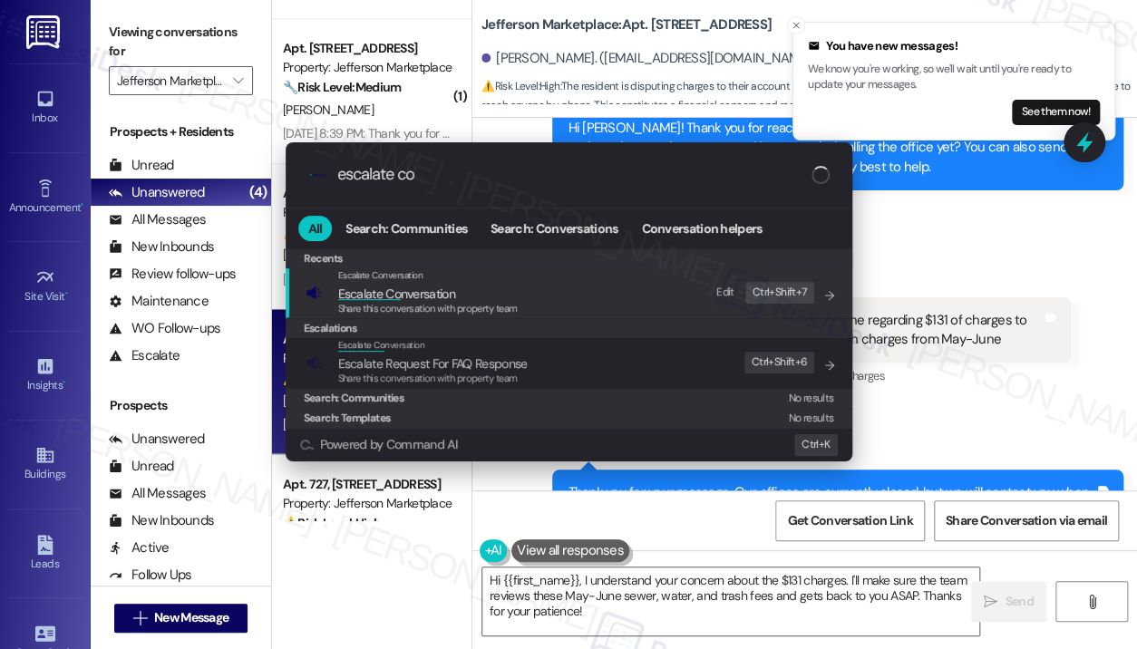
type input "escalate con"
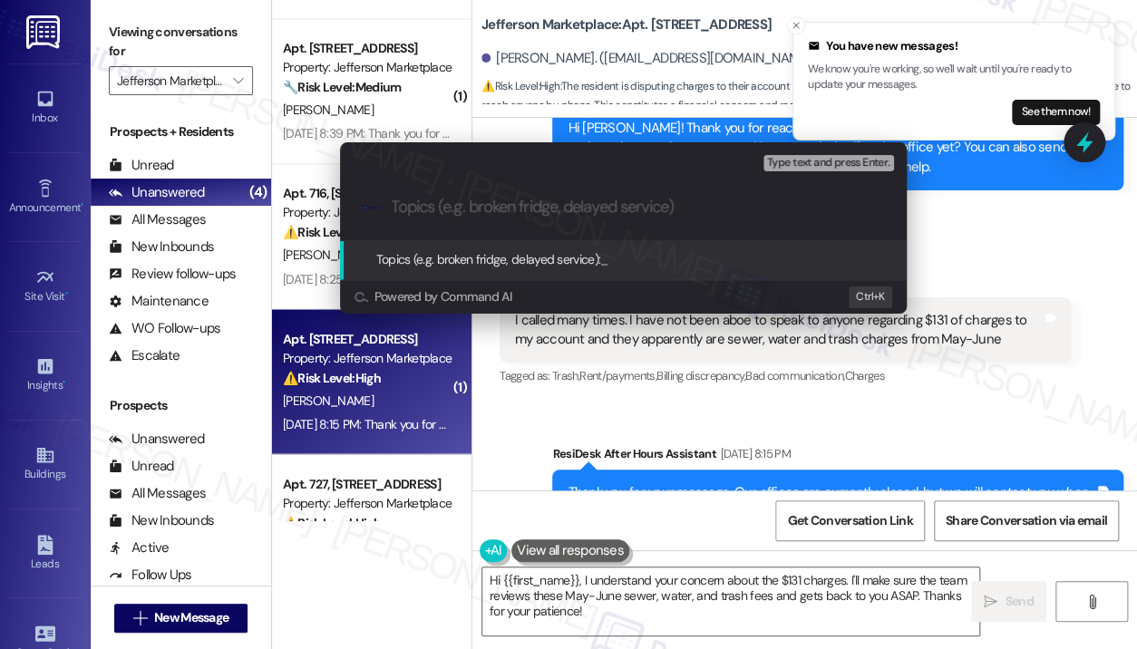
paste input "Unable to Reach Office Regarding $131 Sewer, Water, and Trash Charges (May–June)"
type input "Unable to Reach Office Regarding $131 Sewer, Water, and Trash Charges (May–June)"
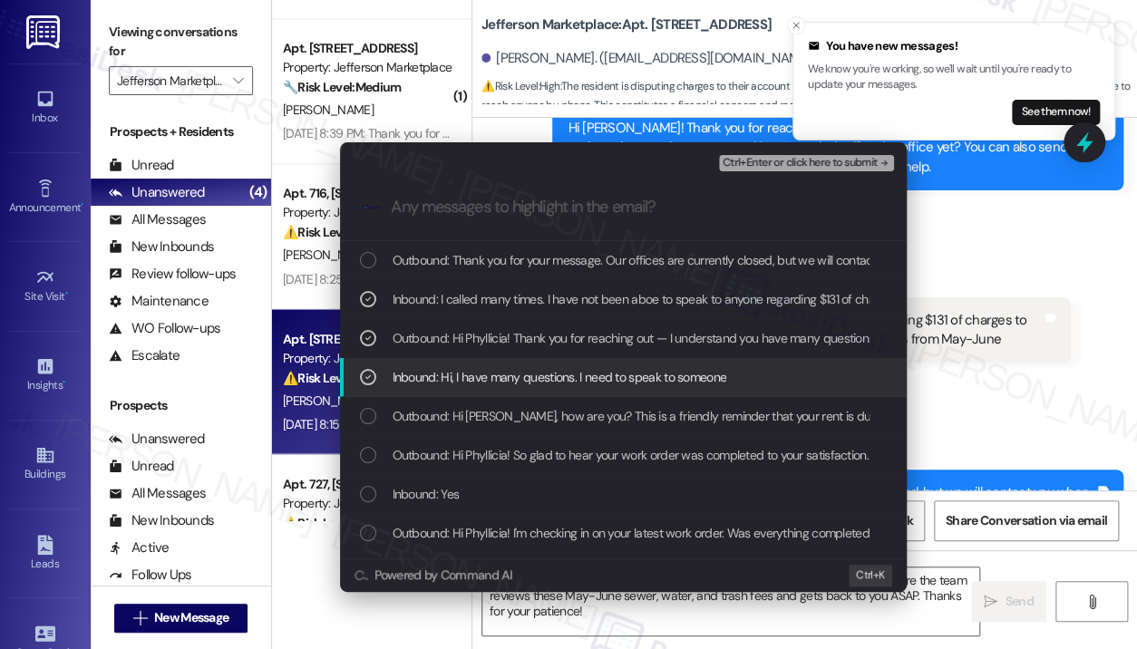
click at [784, 170] on button "Ctrl+Enter or click here to submit" at bounding box center [806, 163] width 175 height 16
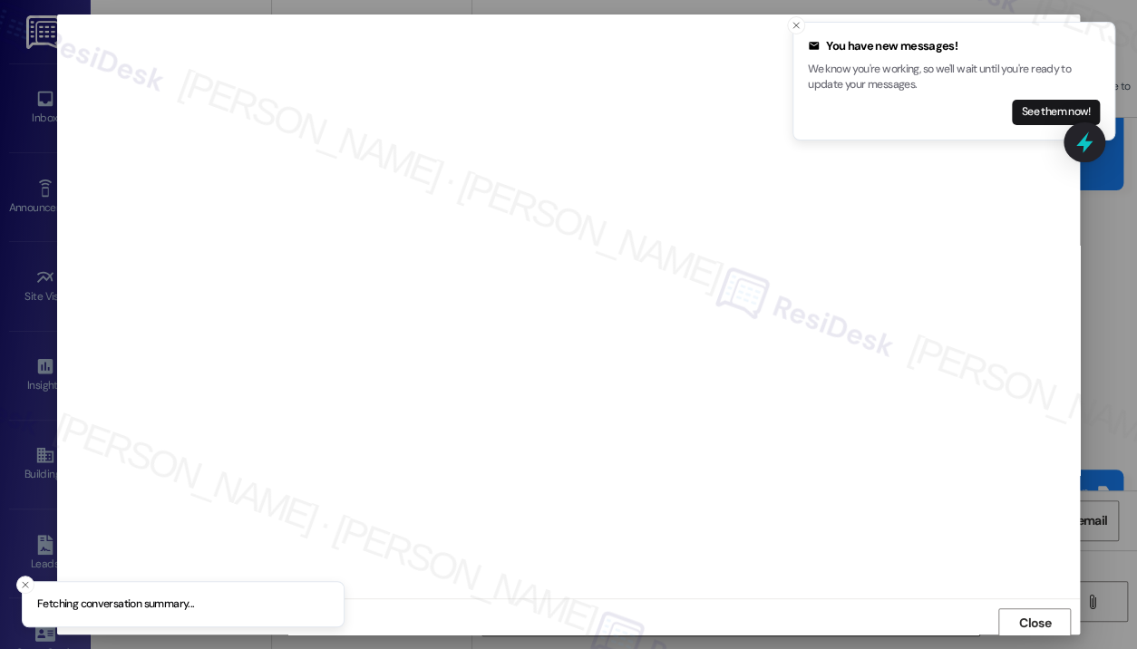
scroll to position [3, 0]
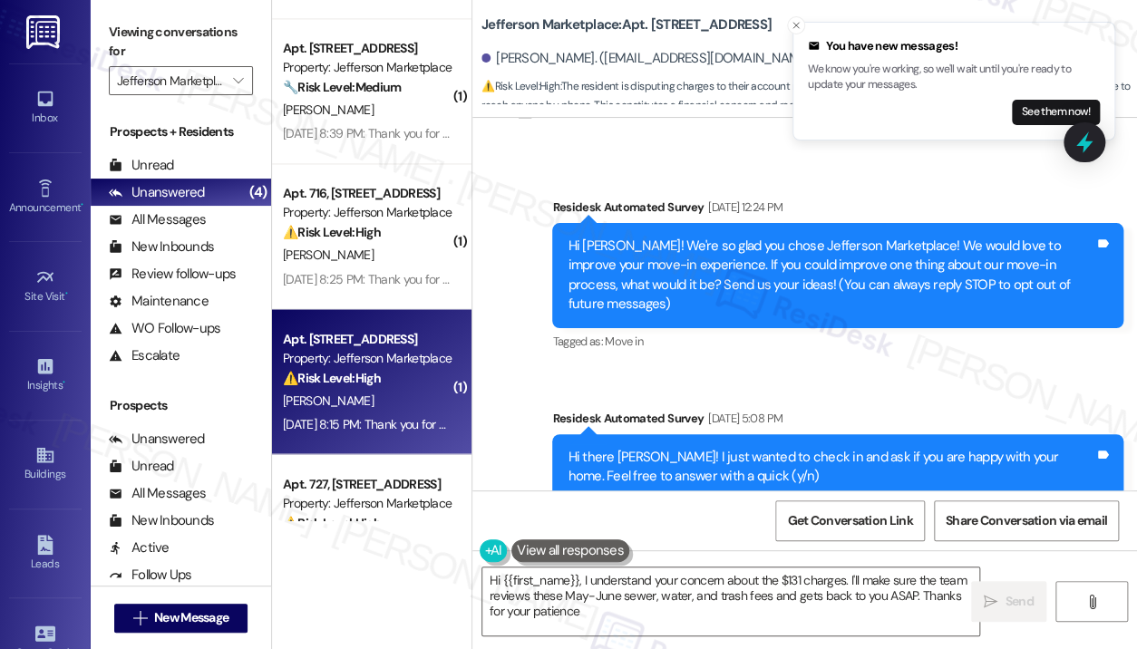
type textarea "Hi {{first_name}}, I understand your concern about the $131 charges. I'll make …"
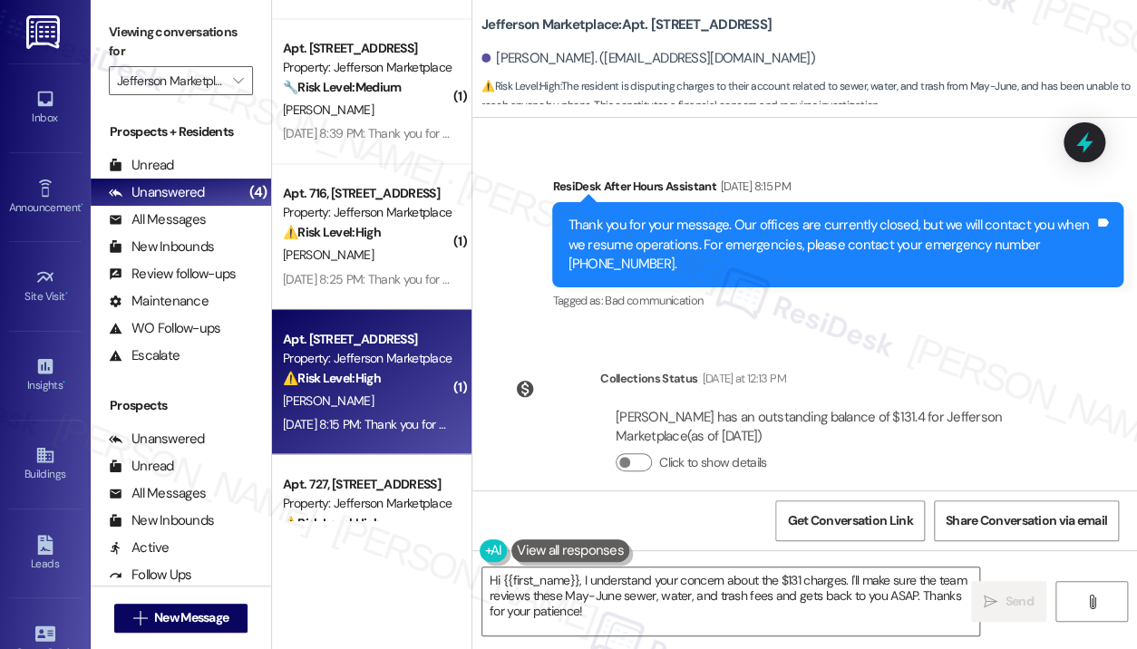
scroll to position [2407, 0]
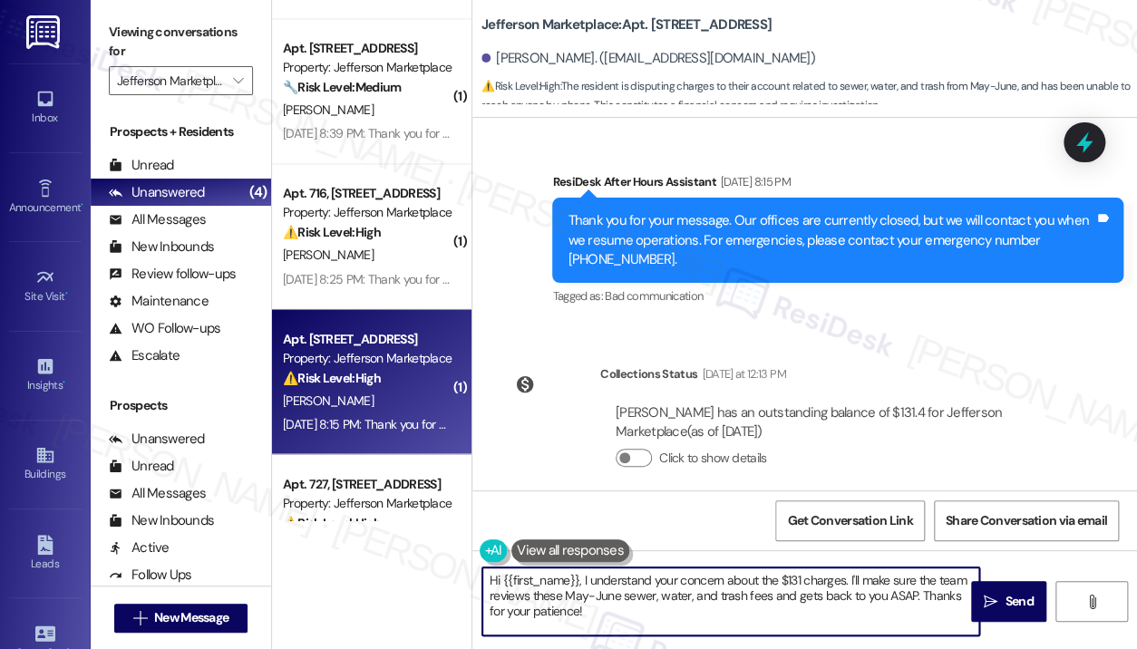
click at [743, 615] on textarea "Hi {{first_name}}, I understand your concern about the $131 charges. I'll make …" at bounding box center [730, 602] width 497 height 68
click at [748, 608] on textarea "Hi {{first_name}}, I understand your concern about the $131 charges. I'll make …" at bounding box center [730, 602] width 497 height 68
click at [990, 595] on icon "" at bounding box center [991, 602] width 14 height 15
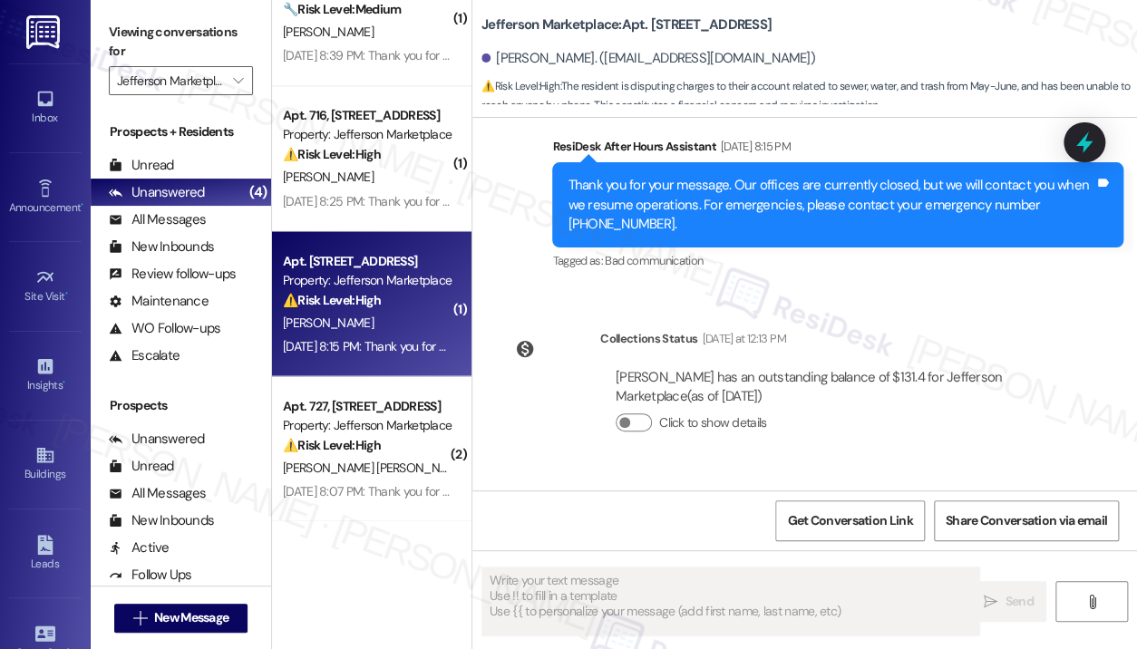
scroll to position [2572, 0]
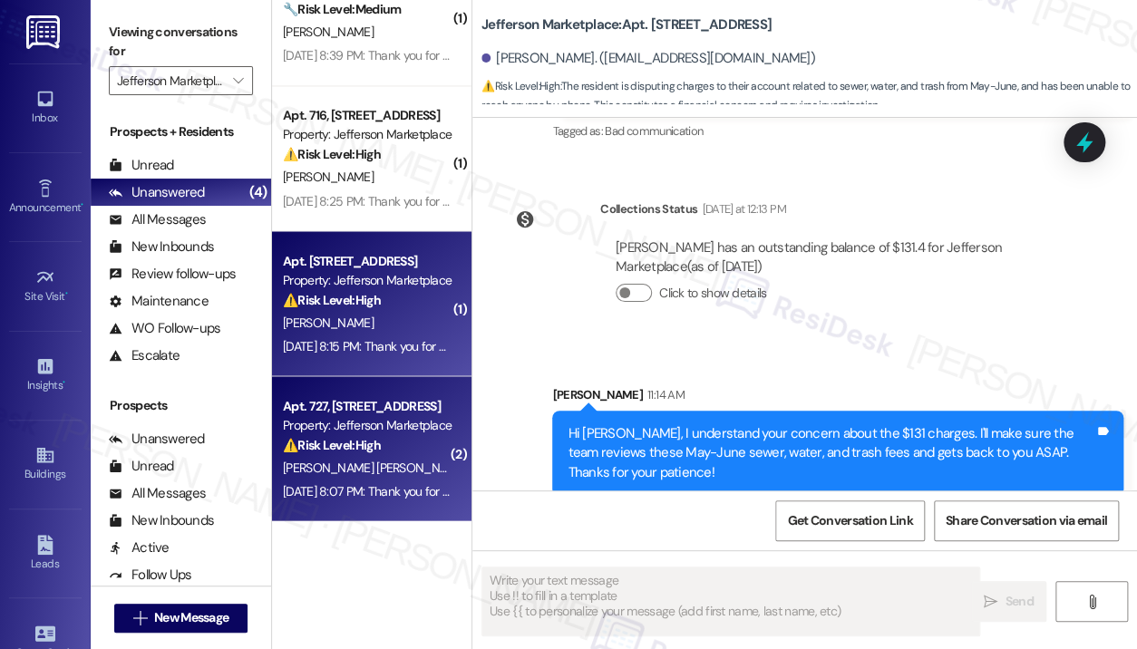
click at [413, 437] on div "⚠️ Risk Level: High The resident is reporting a financial issue: an overcharge …" at bounding box center [367, 444] width 168 height 19
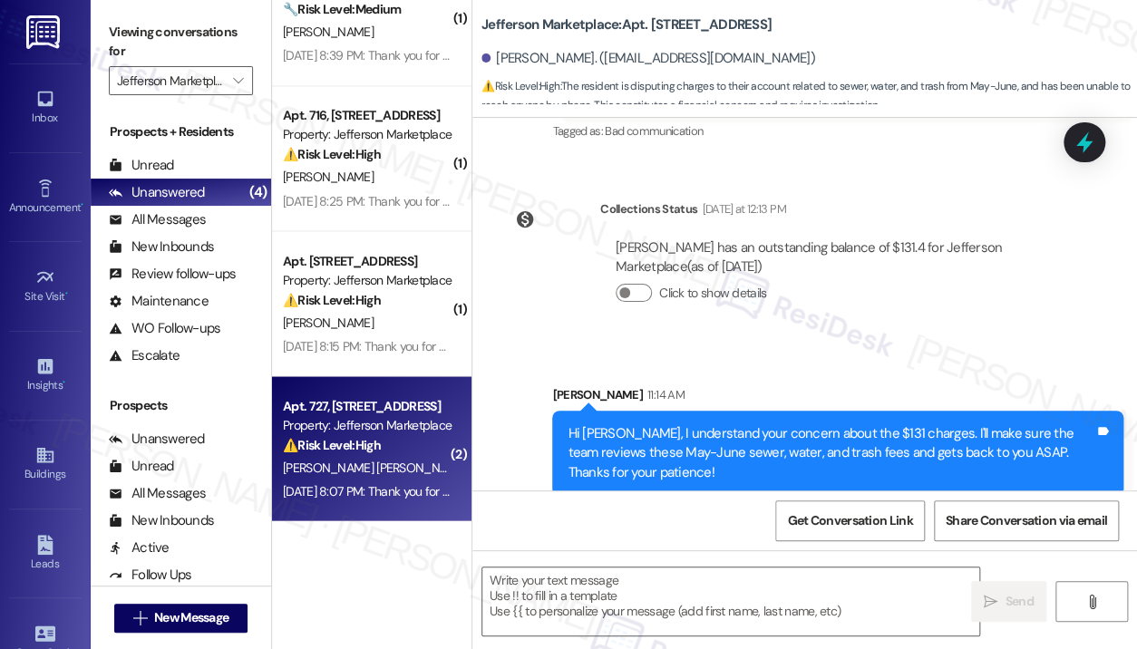
type textarea "Fetching suggested responses. Please feel free to read through the conversation…"
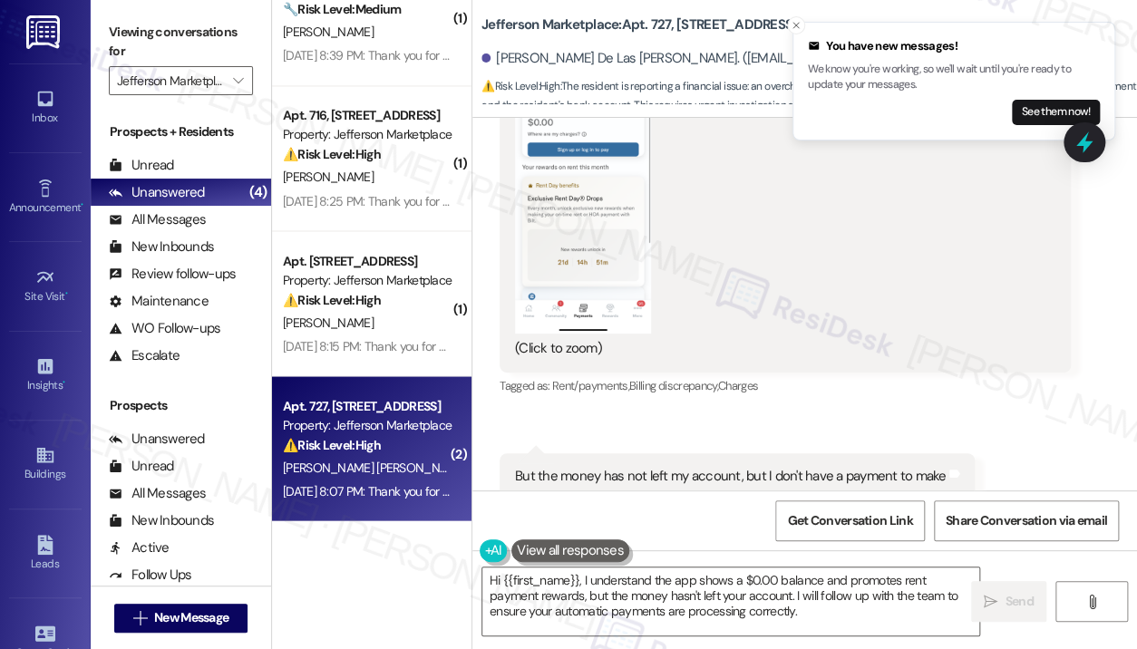
scroll to position [9246, 0]
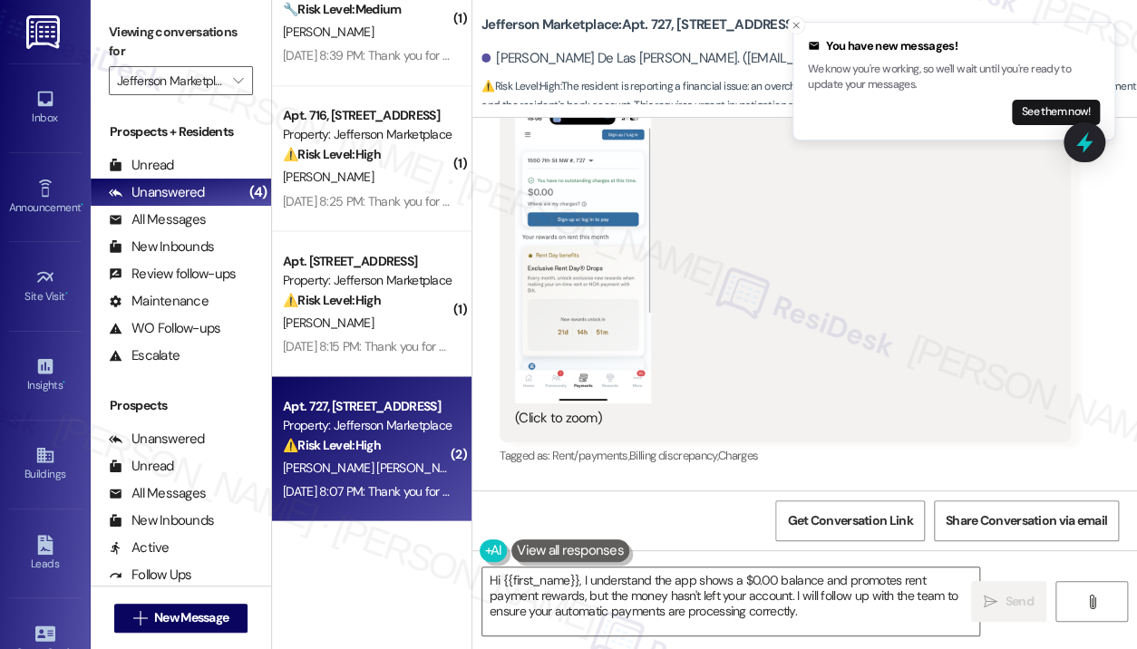
click at [594, 271] on button "Zoom image" at bounding box center [583, 256] width 136 height 296
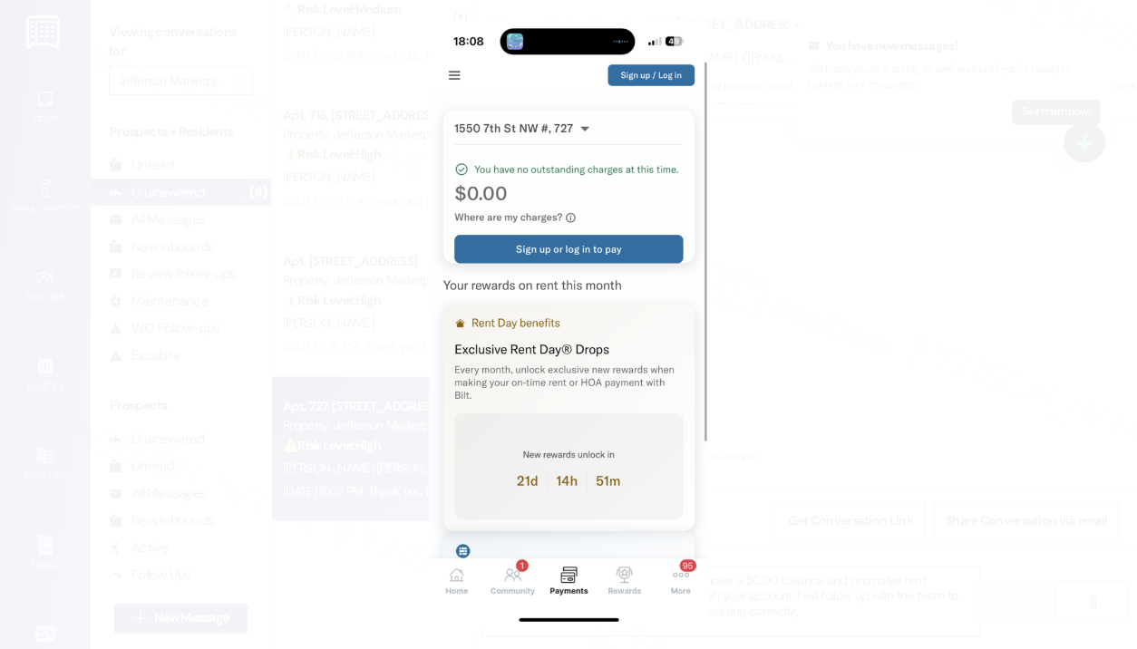
click at [816, 309] on button "Unzoom image" at bounding box center [568, 324] width 1137 height 649
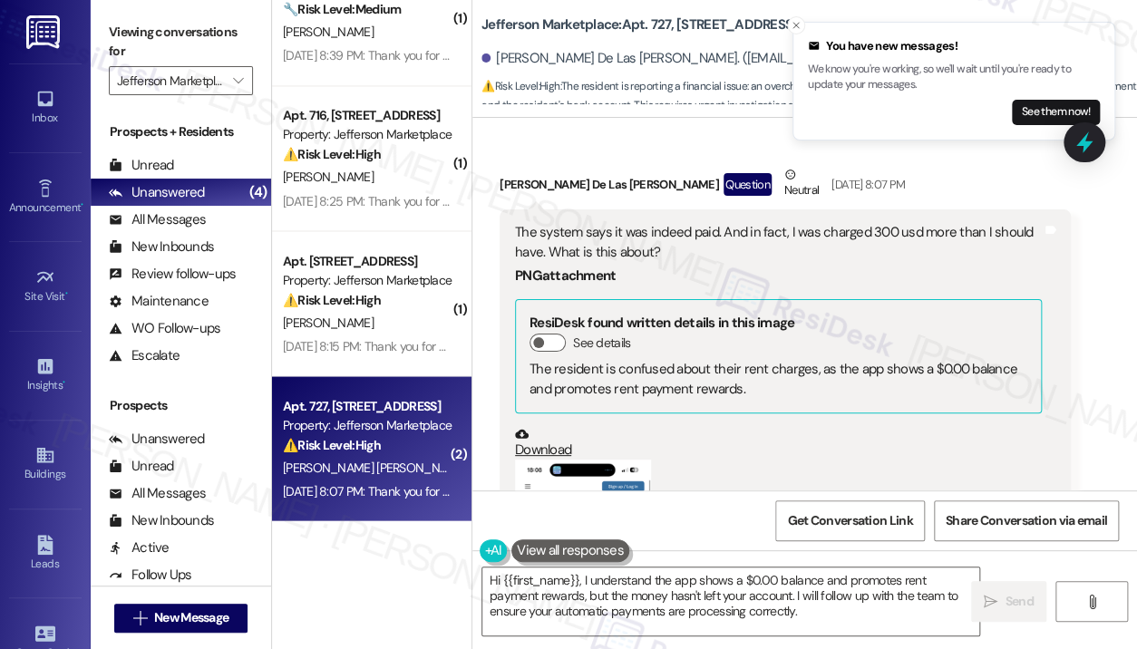
scroll to position [8793, 0]
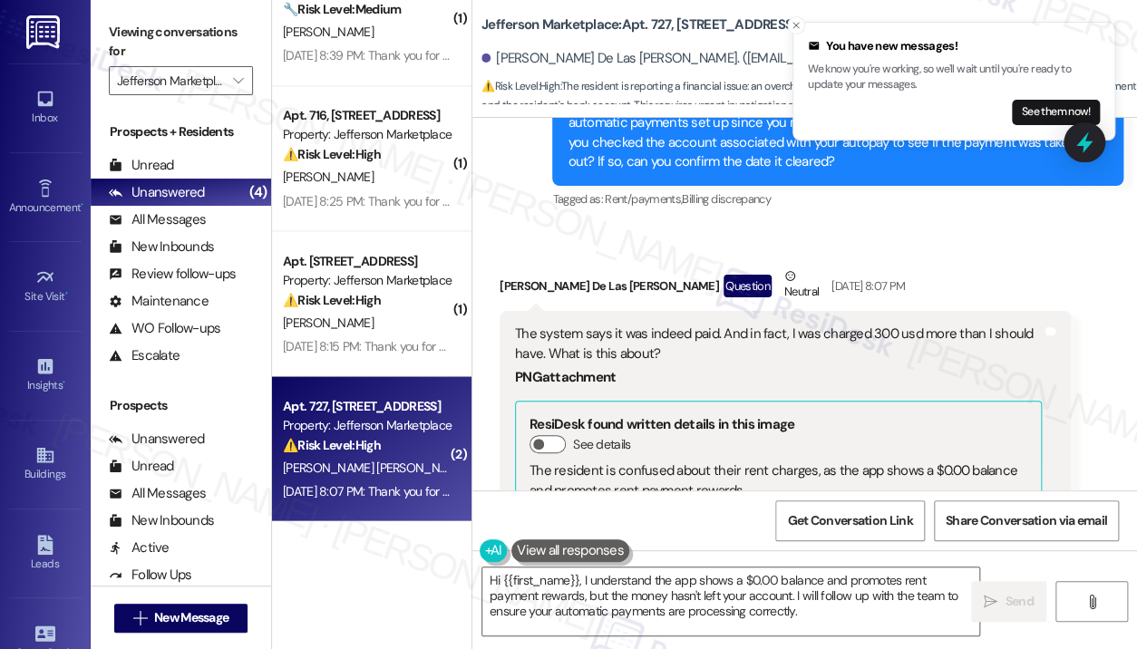
click at [675, 325] on div "The system says it was indeed paid. And in fact, I was charged 300 usd more tha…" at bounding box center [778, 344] width 527 height 39
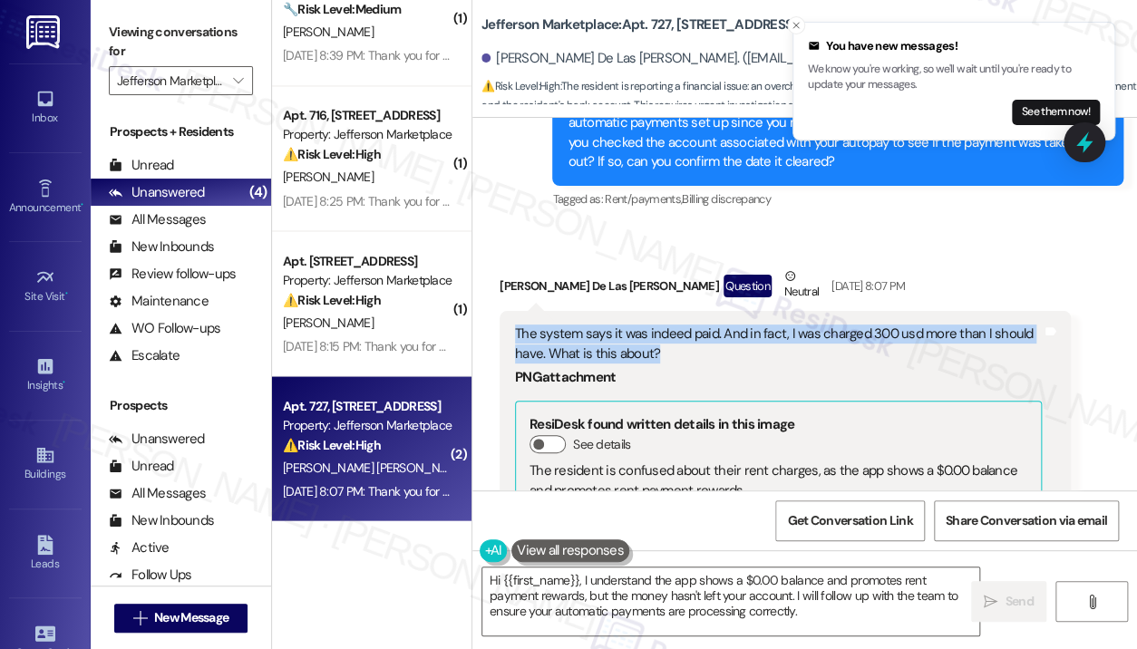
drag, startPoint x: 788, startPoint y: 316, endPoint x: 508, endPoint y: 304, distance: 280.4
click at [508, 311] on div "The system says it was indeed paid. And in fact, I was charged 300 usd more tha…" at bounding box center [785, 603] width 571 height 585
copy div "The system says it was indeed paid. And in fact, I was charged 300 usd more tha…"
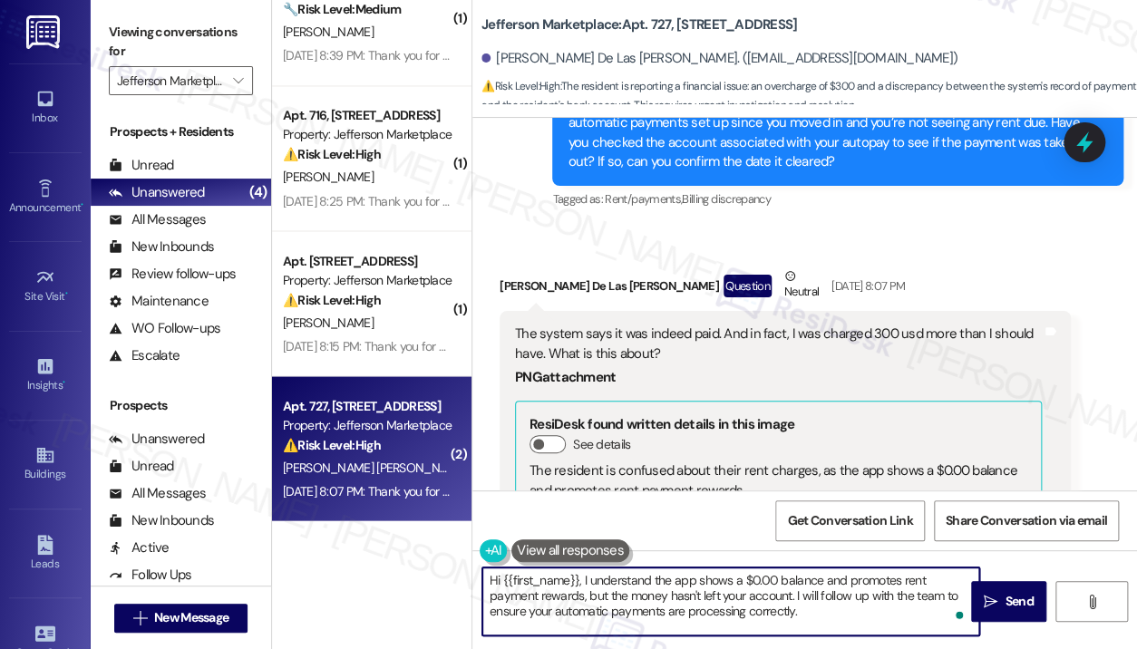
drag, startPoint x: 773, startPoint y: 624, endPoint x: 586, endPoint y: 587, distance: 191.3
click at [586, 587] on textarea "Hi {{first_name}}, I understand the app shows a $0.00 balance and promotes rent…" at bounding box center [730, 602] width 497 height 68
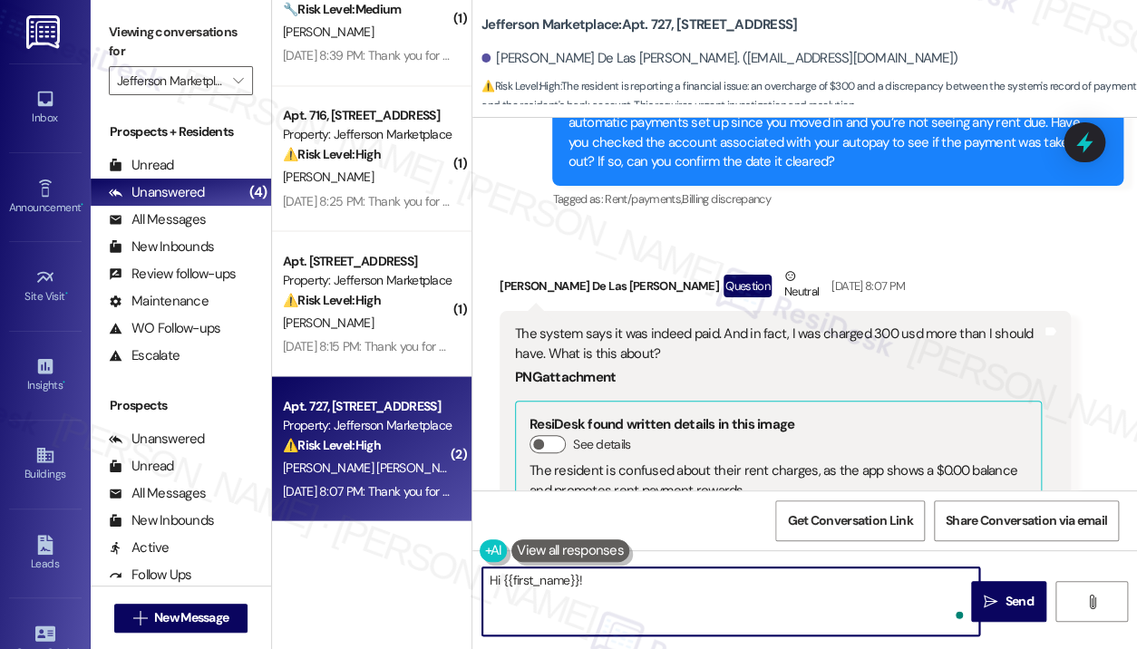
paste textarea "Thank you for reaching out — I understand the system shows your payment was mad…"
type textarea "Hi {{first_name}}! Thank you for reaching out — I understand the system shows y…"
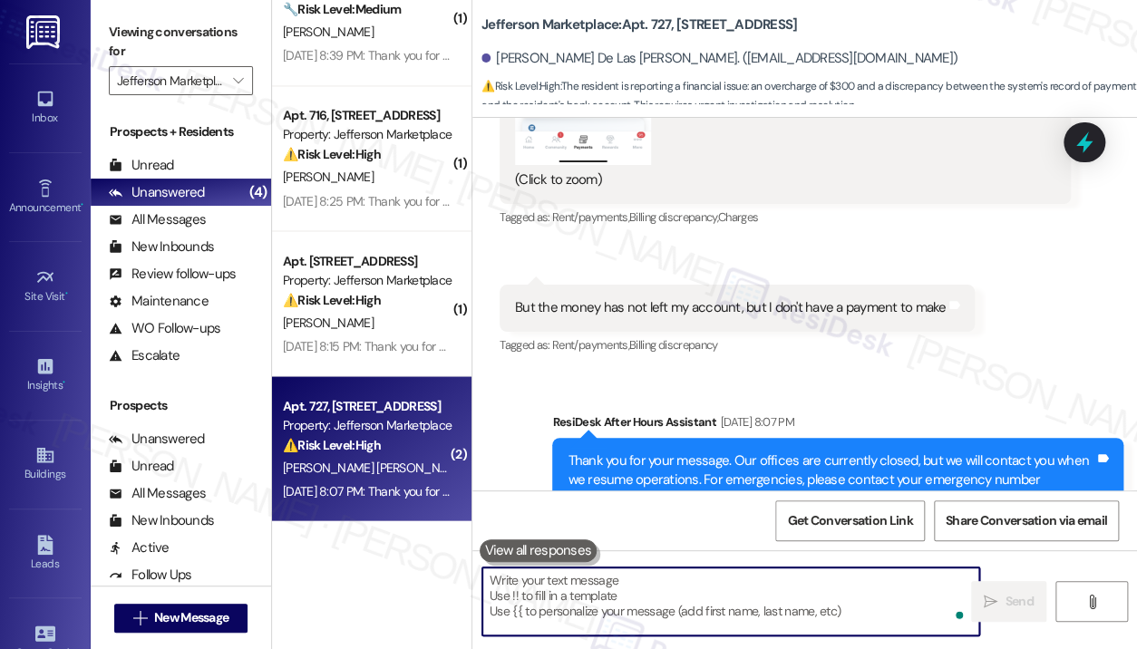
scroll to position [9703, 0]
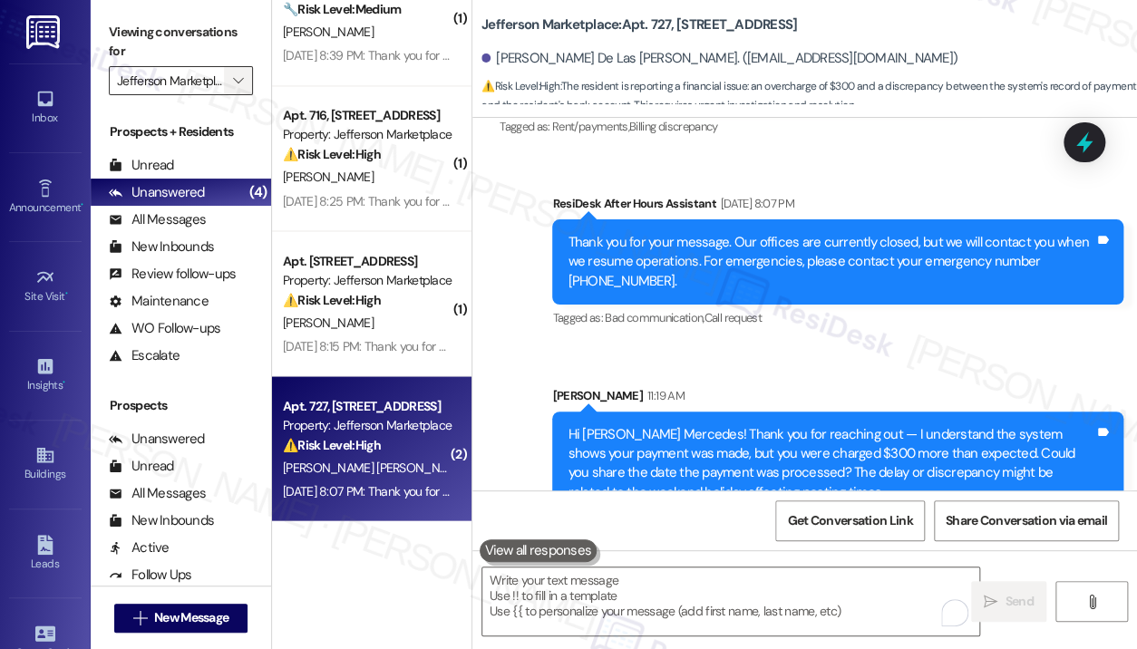
click at [241, 84] on icon "" at bounding box center [238, 80] width 10 height 15
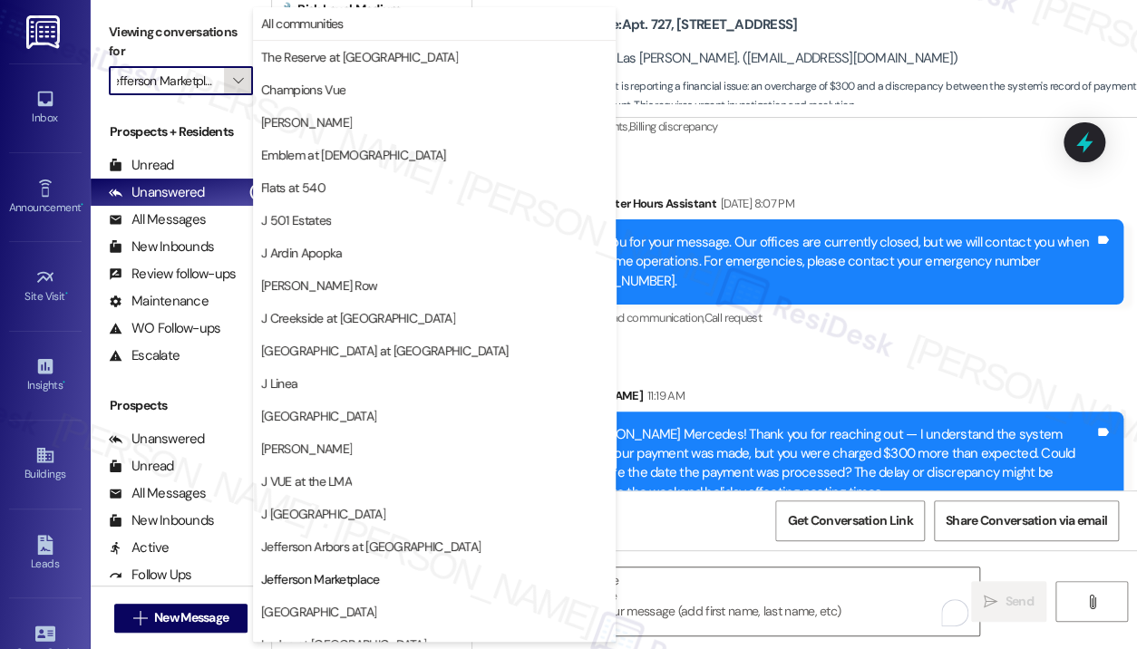
scroll to position [279, 0]
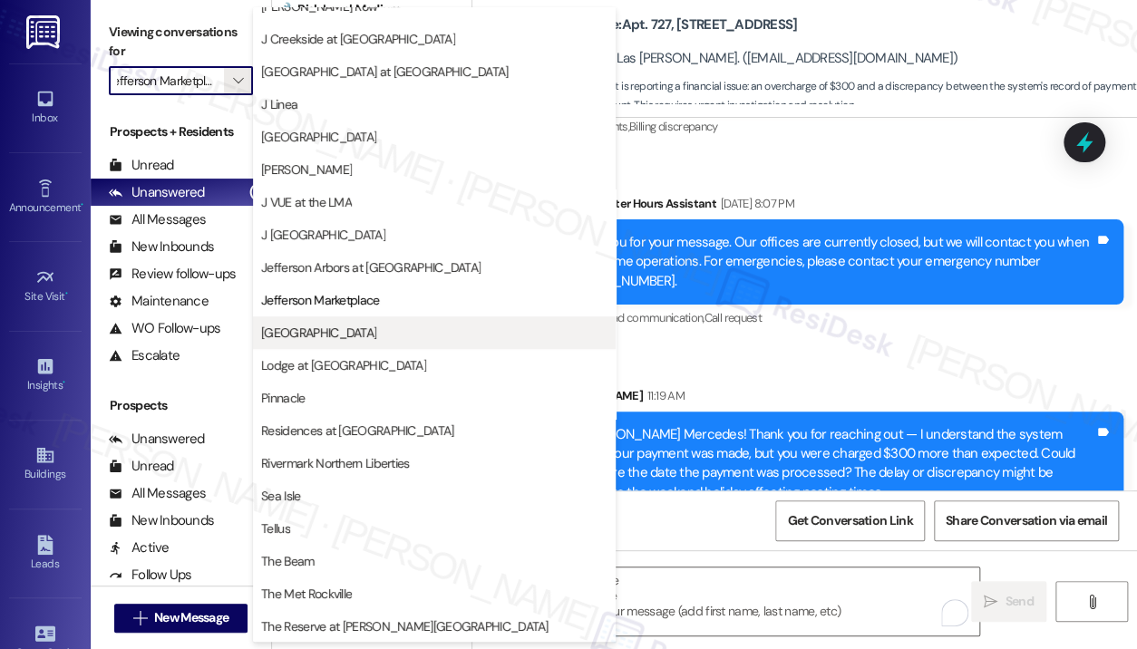
click at [297, 328] on span "[GEOGRAPHIC_DATA]" at bounding box center [318, 333] width 115 height 18
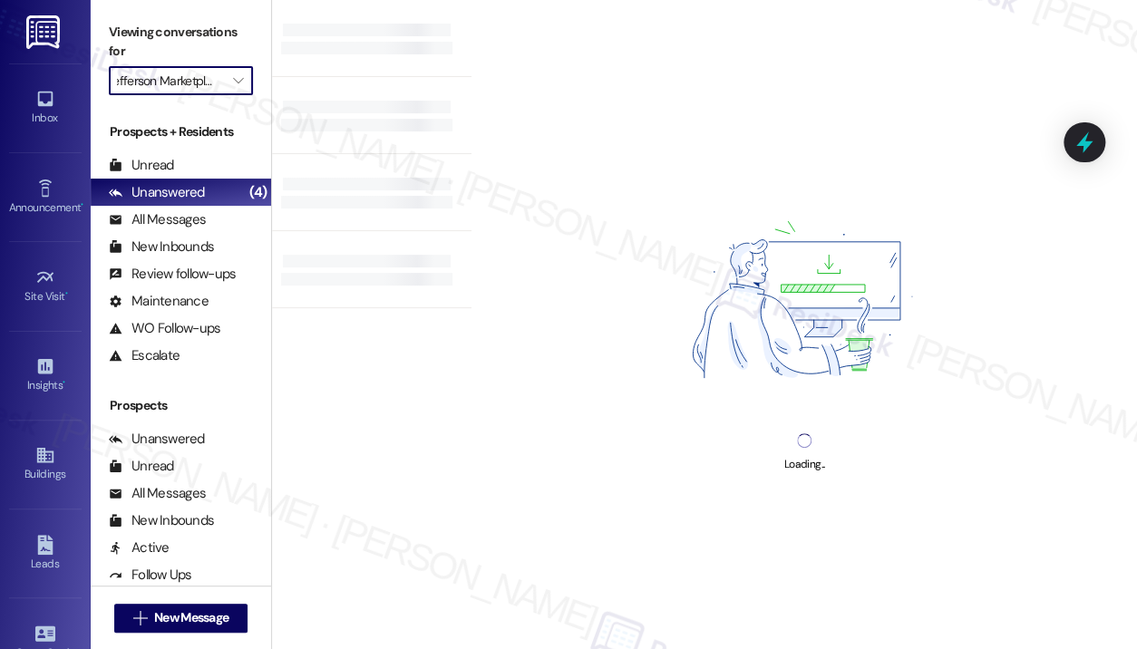
type input "[GEOGRAPHIC_DATA]"
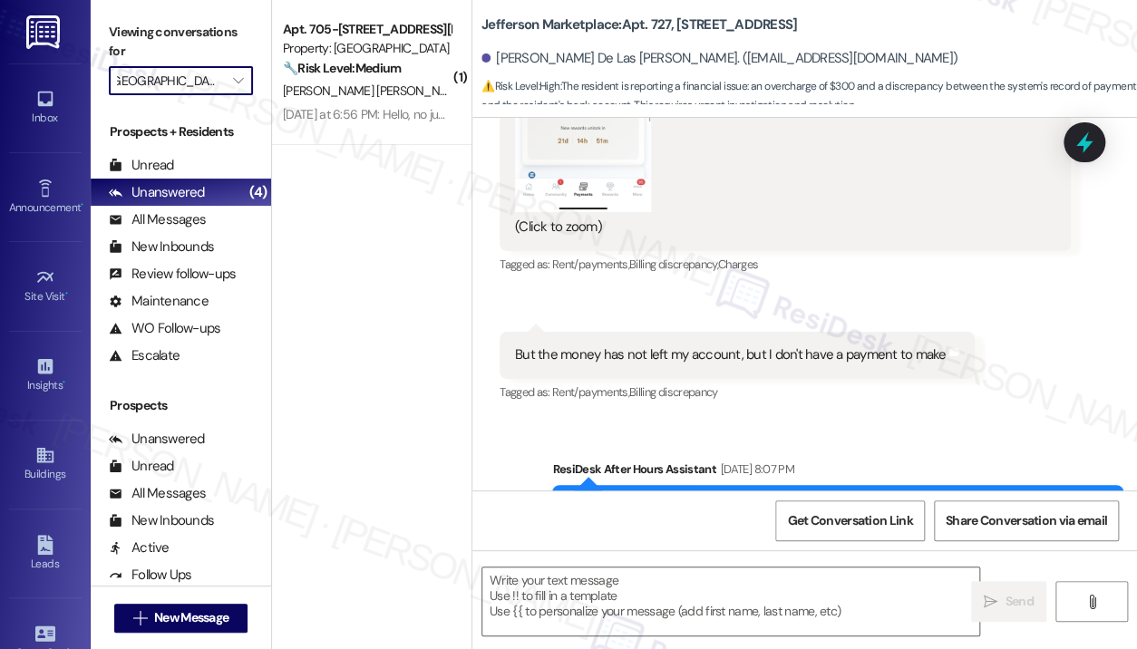
type textarea "Fetching suggested responses. Please feel free to read through the conversation…"
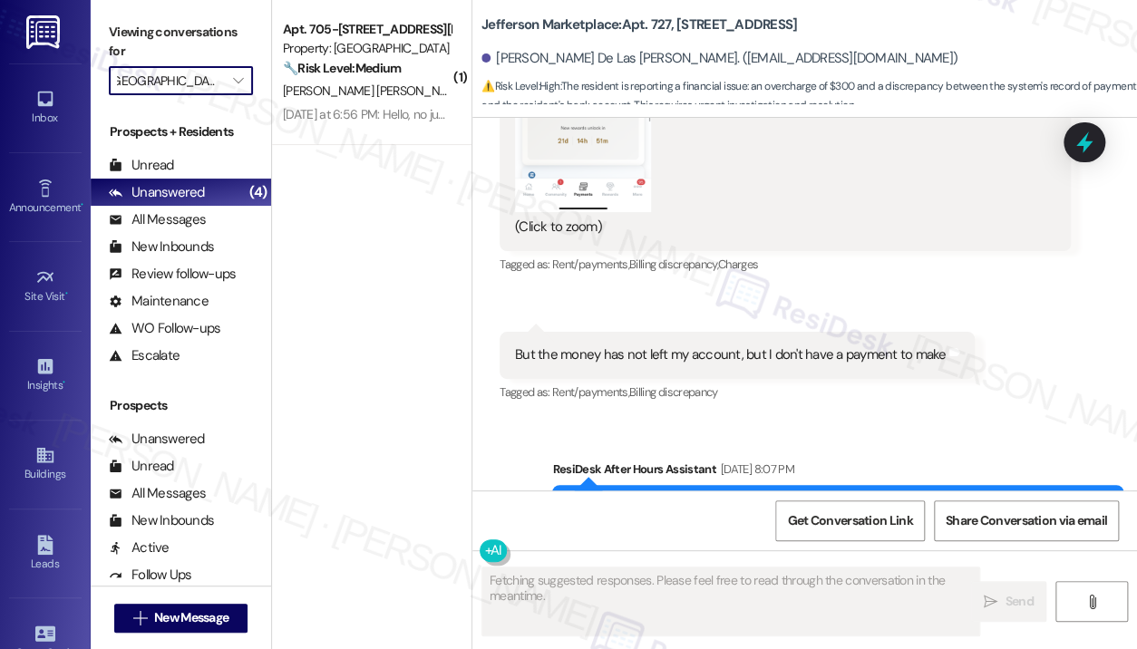
scroll to position [9326, 0]
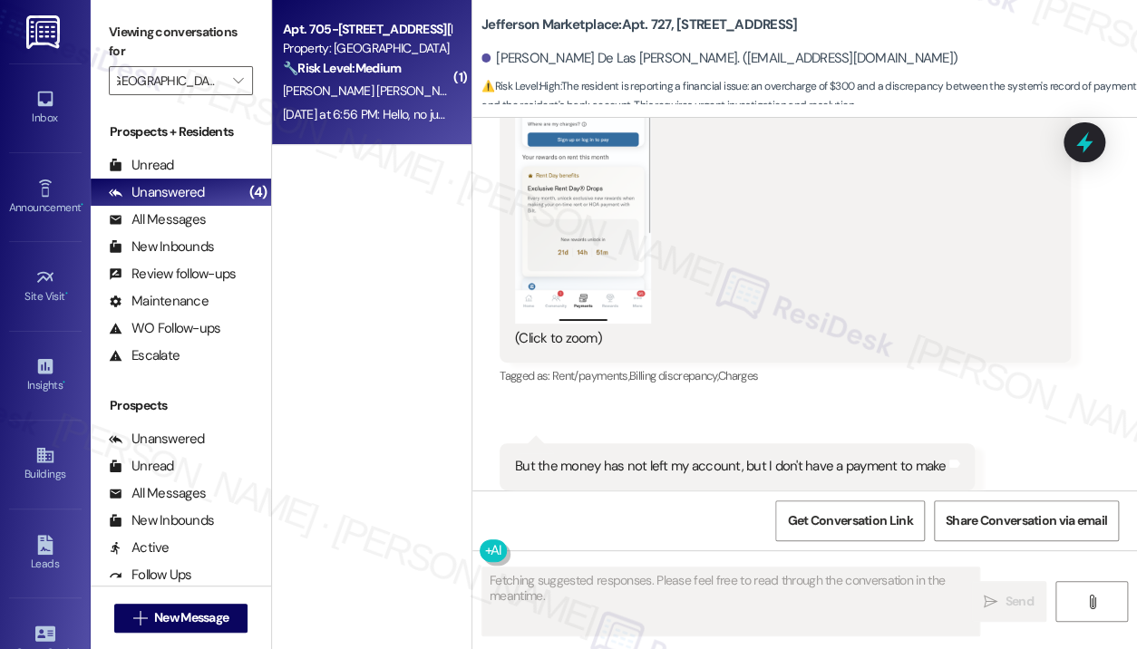
click at [368, 122] on div "Yesterday at 6:56 PM: Hello, no just wanted to clarify we had until the 5th to …" at bounding box center [366, 114] width 171 height 23
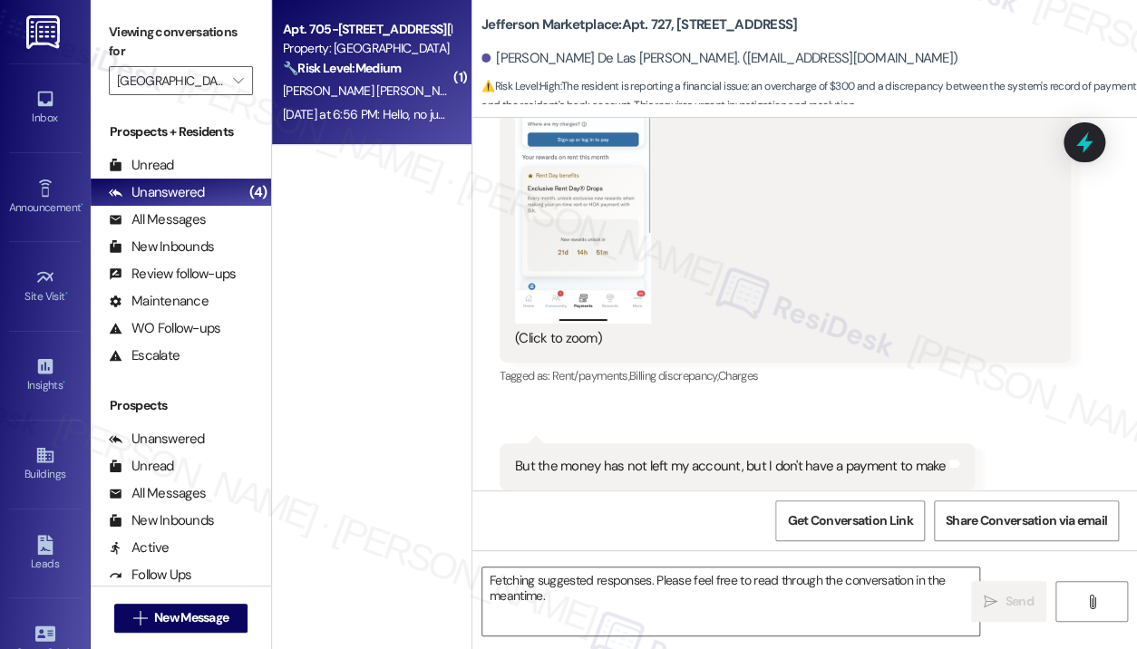
scroll to position [898, 0]
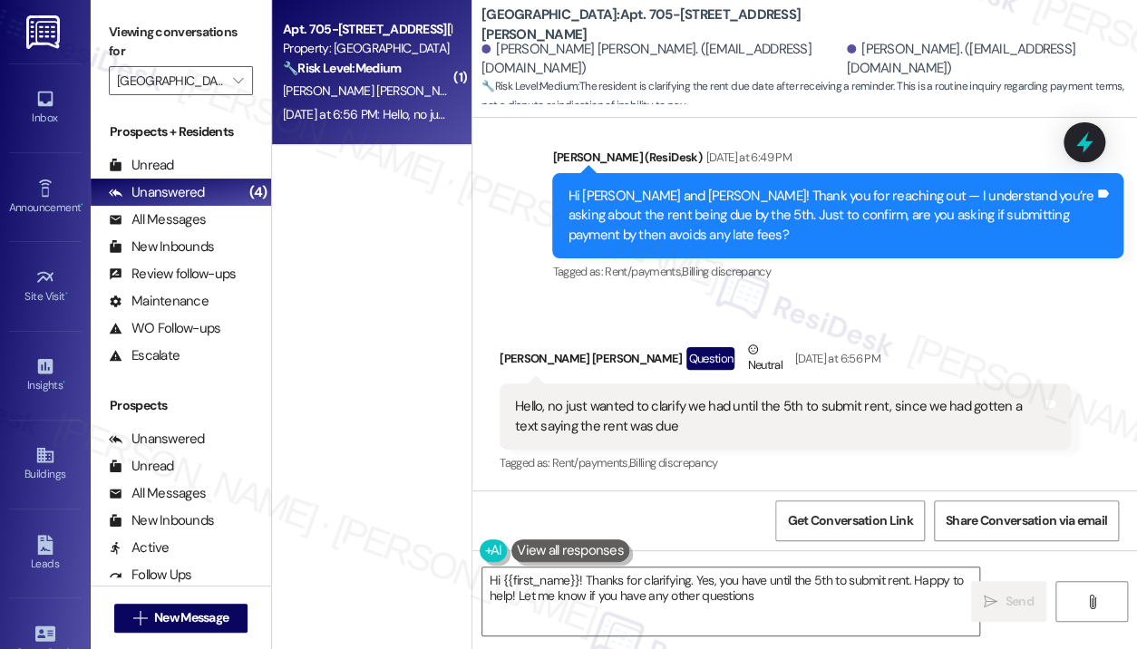
type textarea "Hi {{first_name}}! Thanks for clarifying. Yes, you have until the 5th to submit…"
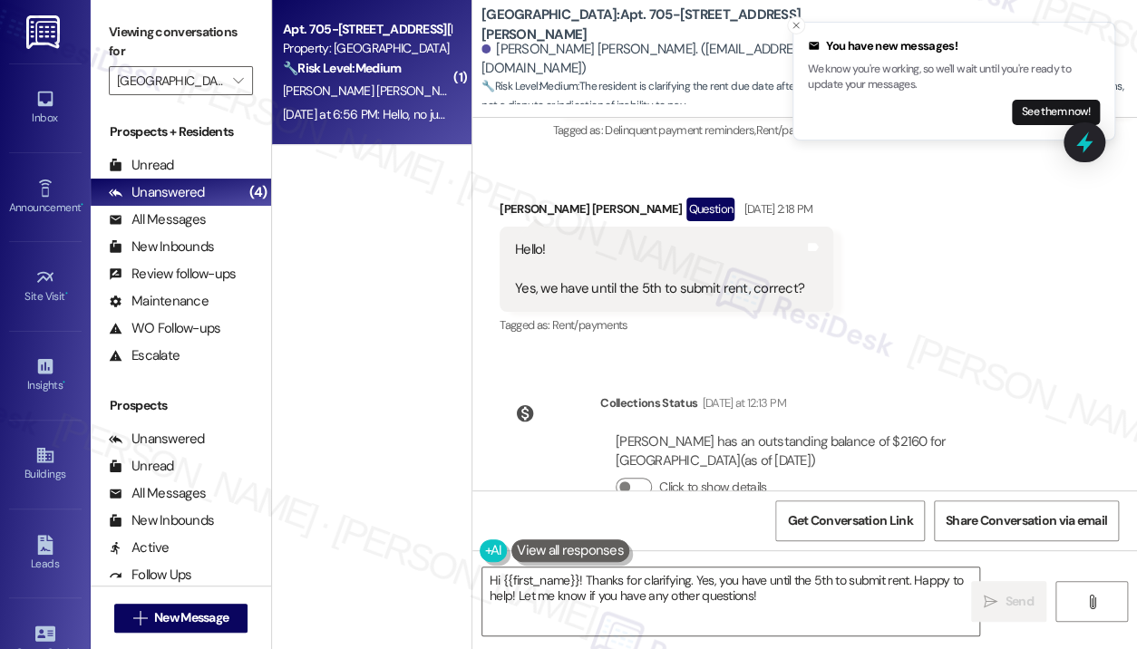
scroll to position [444, 0]
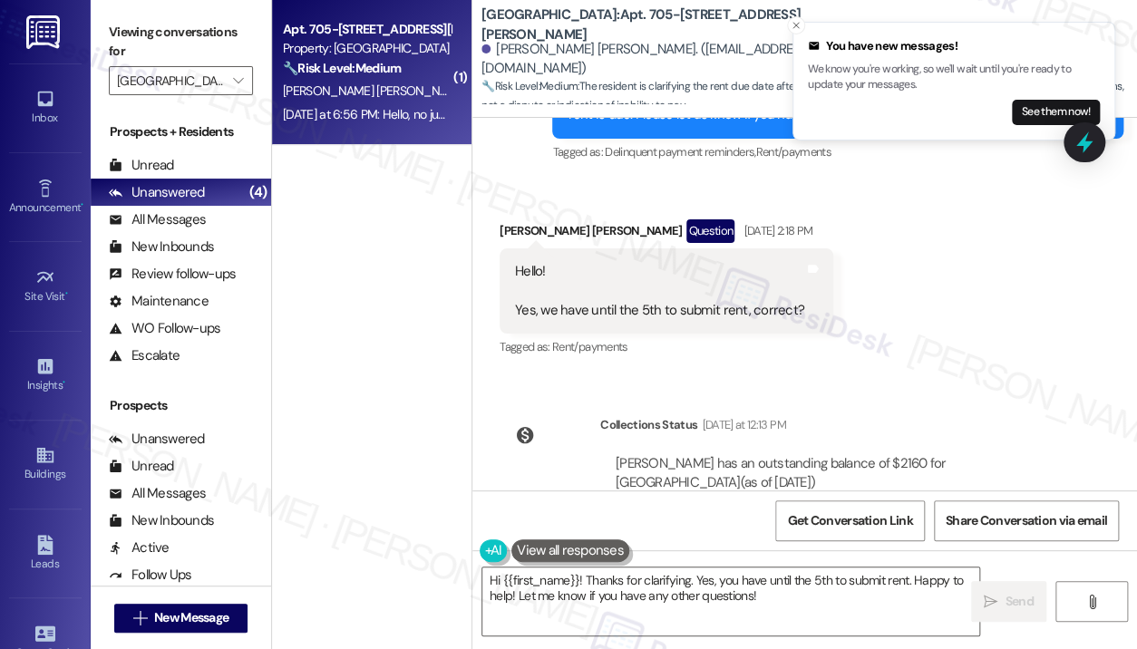
click at [707, 312] on div "Hello! Yes, we have until the 5th to submit rent, correct?" at bounding box center [659, 291] width 289 height 58
click at [708, 312] on div "Hello! Yes, we have until the 5th to submit rent, correct?" at bounding box center [659, 291] width 289 height 58
copy div "Yes, we have until the 5th to submit rent, correct? Tags and notes"
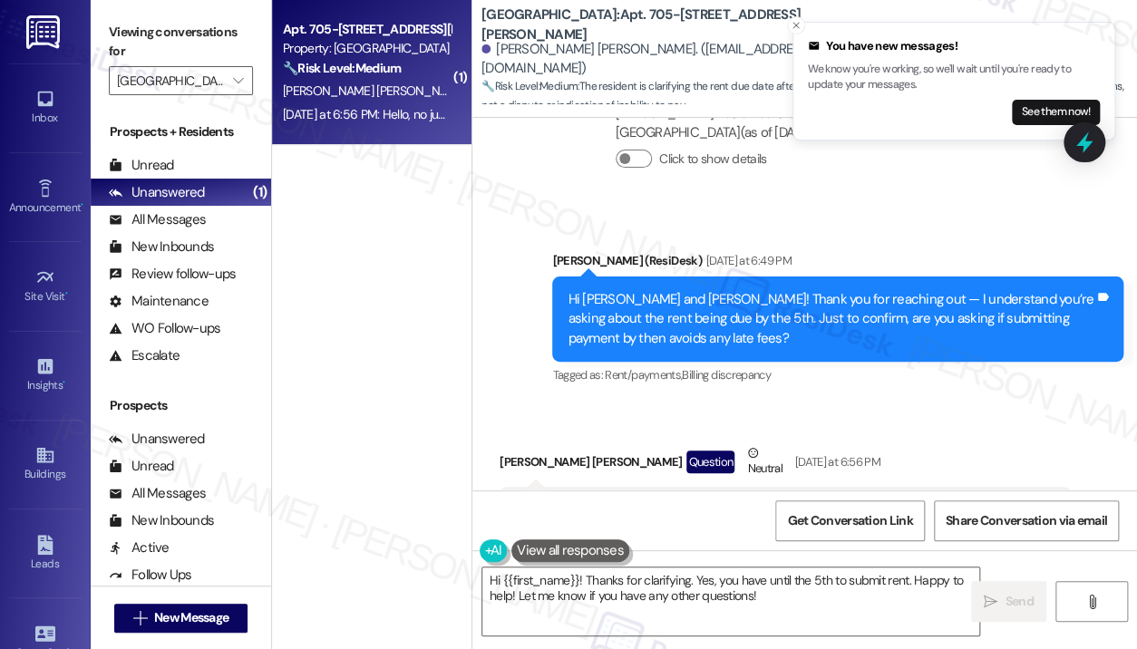
scroll to position [898, 0]
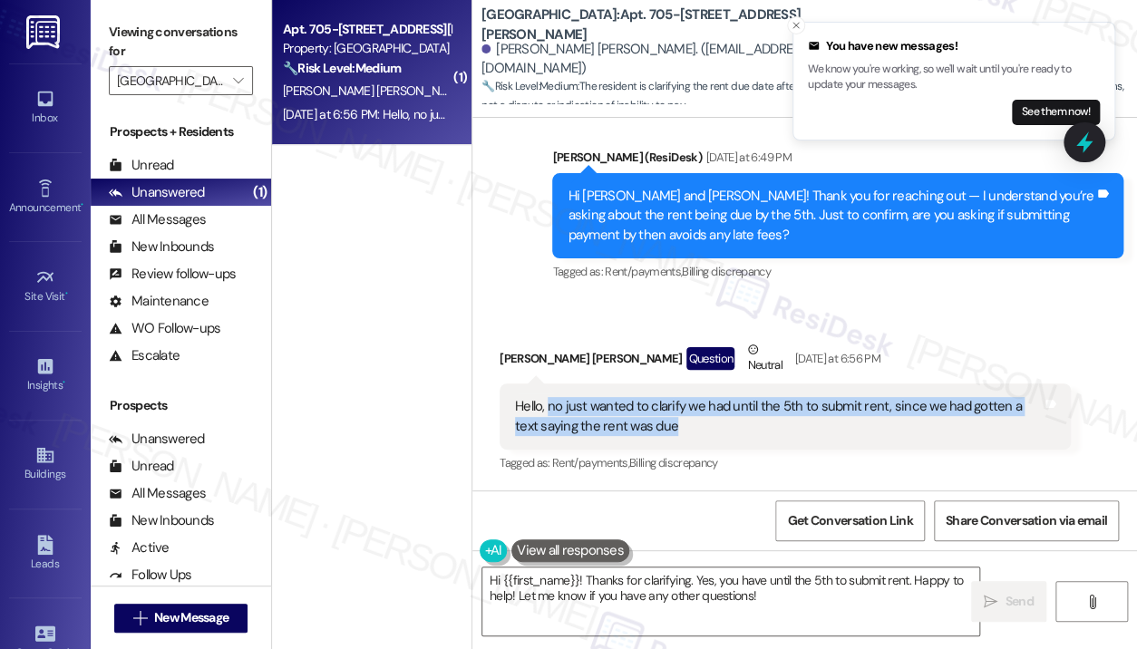
drag, startPoint x: 712, startPoint y: 432, endPoint x: 548, endPoint y: 411, distance: 165.4
click at [548, 411] on div "Hello, no just wanted to clarify we had until the 5th to submit rent, since we …" at bounding box center [778, 416] width 527 height 39
copy div "no just wanted to clarify we had until the 5th to submit rent, since we had got…"
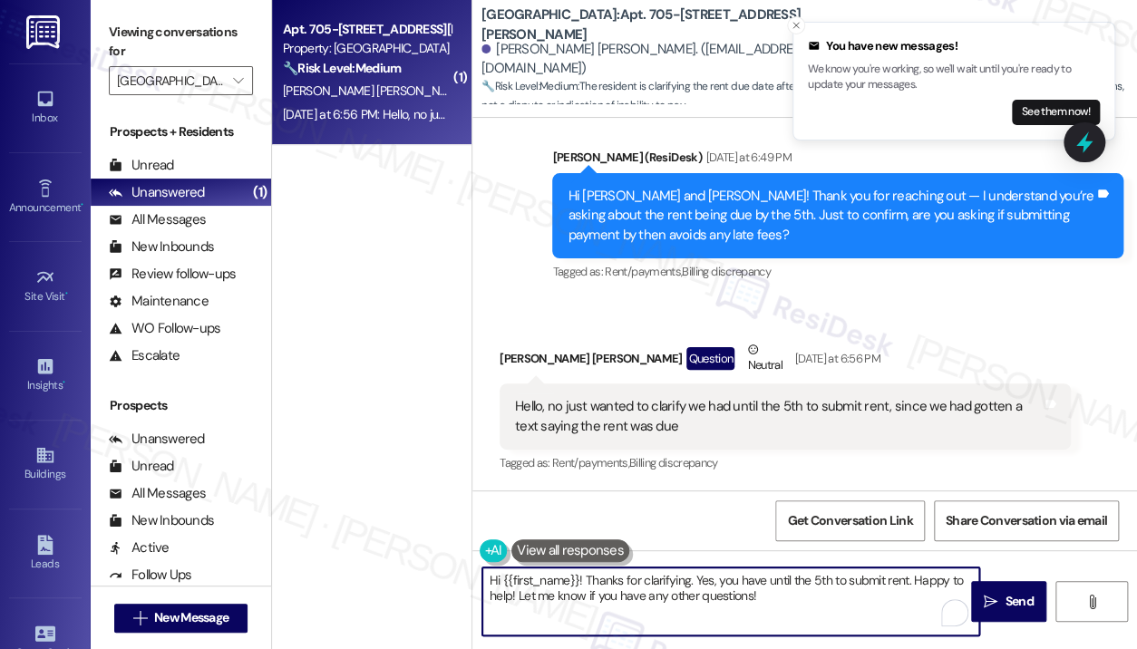
click at [774, 601] on textarea "Hi {{first_name}}! Thanks for clarifying. Yes, you have until the 5th to submit…" at bounding box center [730, 602] width 497 height 68
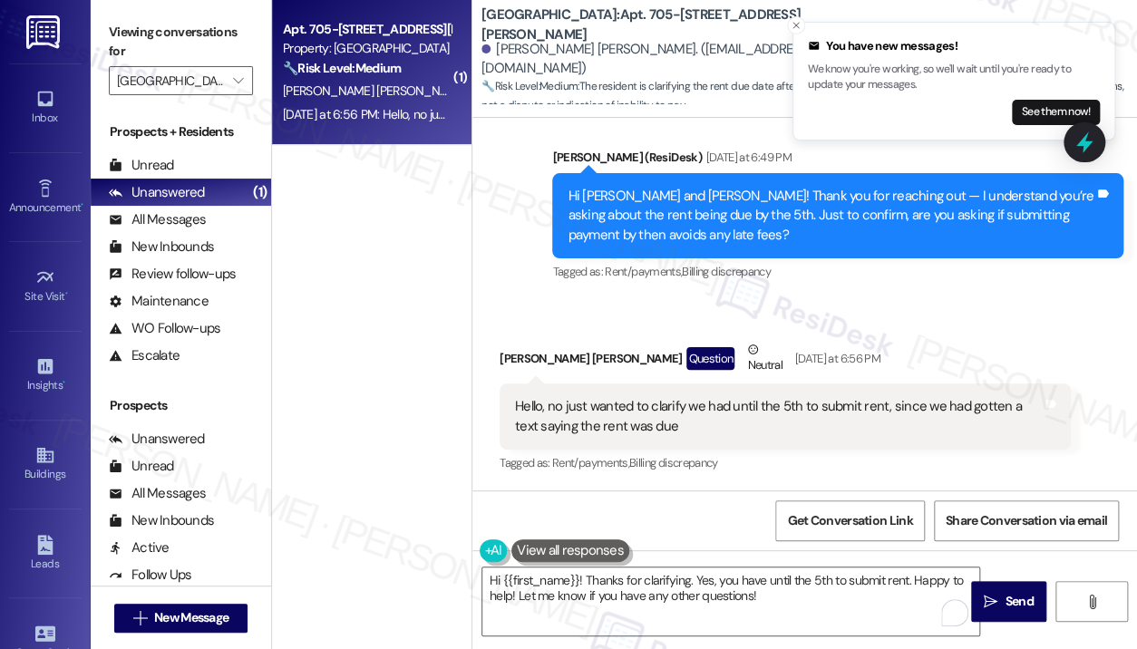
click at [938, 332] on div "Received via SMS Laura Gutierrez Olivares Question Neutral Yesterday at 6:56 PM…" at bounding box center [785, 408] width 598 height 164
click at [1077, 148] on icon at bounding box center [1084, 142] width 31 height 31
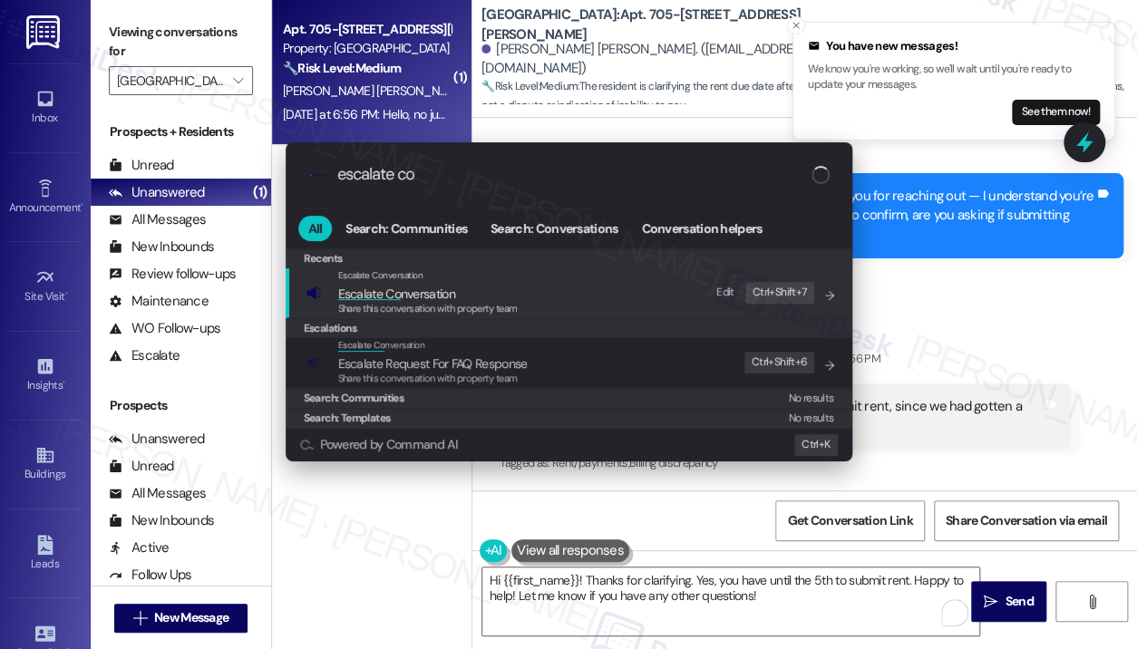
type input "escalate con"
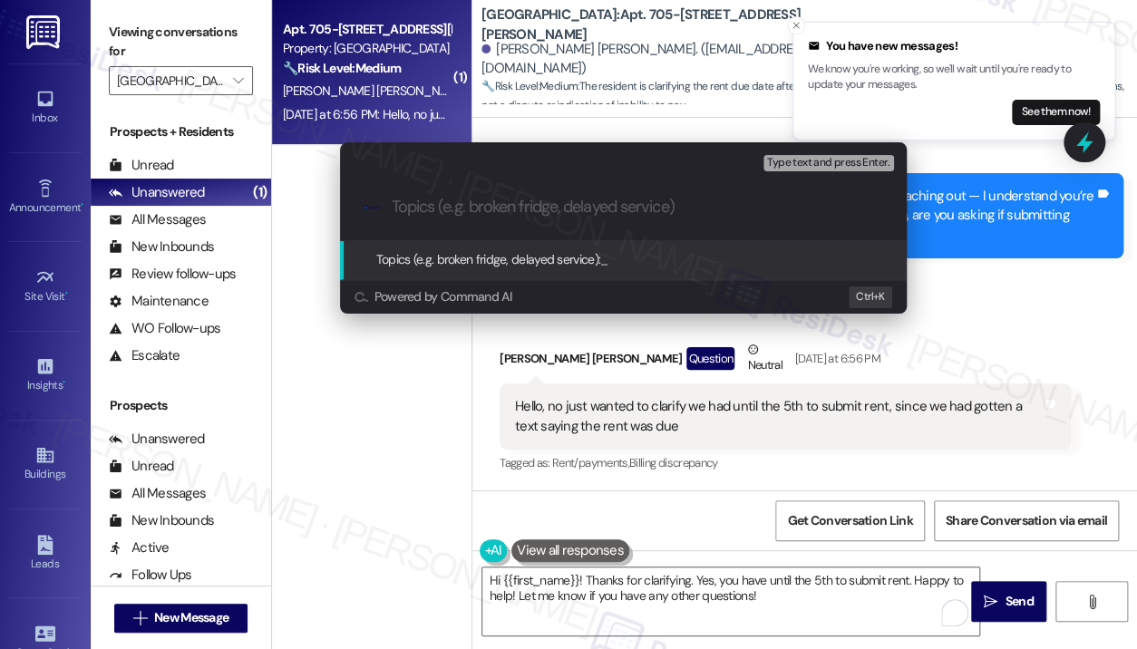
paste input "Clarification on Rent Due Date — Confirming Payment Accepted Until the 5th"
type input "Clarification on Rent Due Date — Confirming Payment Accepted Until the 5th"
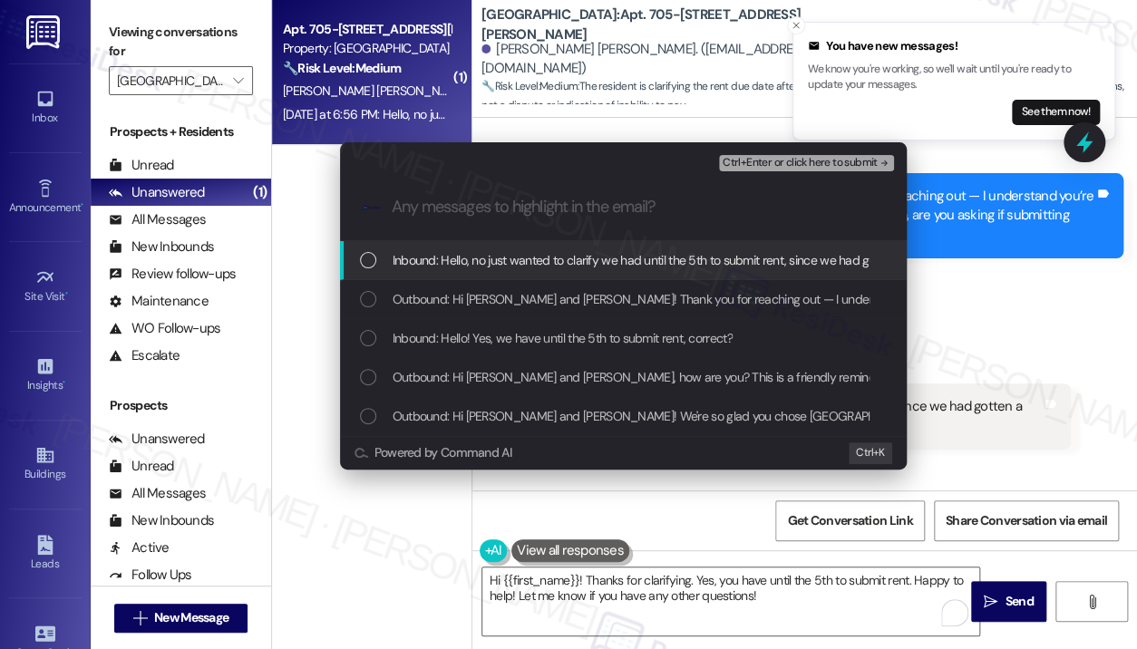
scroll to position [0, 0]
click at [576, 272] on div "Inbound: Hello, no just wanted to clarify we had until the 5th to submit rent, …" at bounding box center [623, 260] width 567 height 39
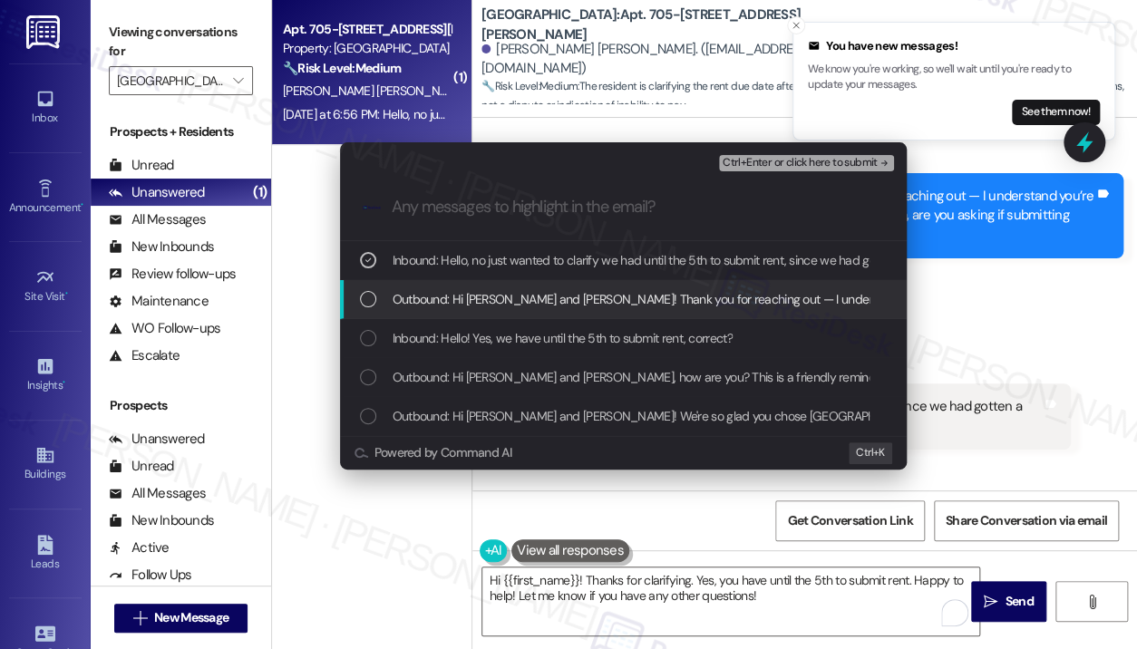
click at [575, 301] on span "Outbound: Hi Laura and Anibal! Thank you for reaching out — I understand you’re…" at bounding box center [999, 299] width 1213 height 20
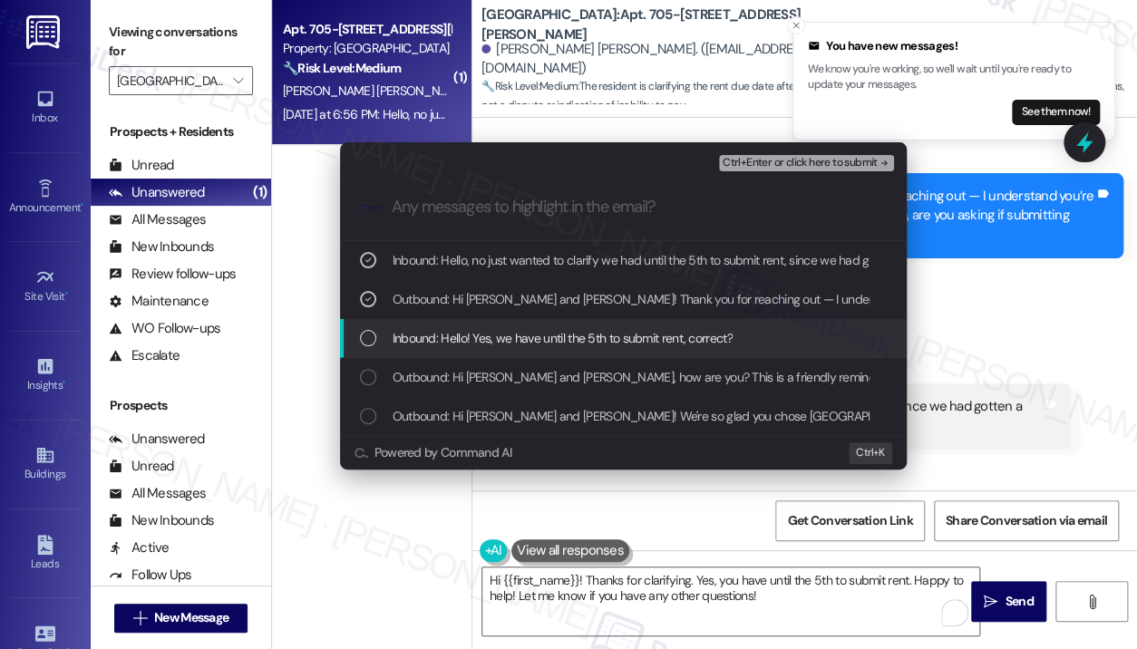
click at [577, 335] on span "Inbound: Hello! Yes, we have until the 5th to submit rent, correct?" at bounding box center [563, 338] width 340 height 20
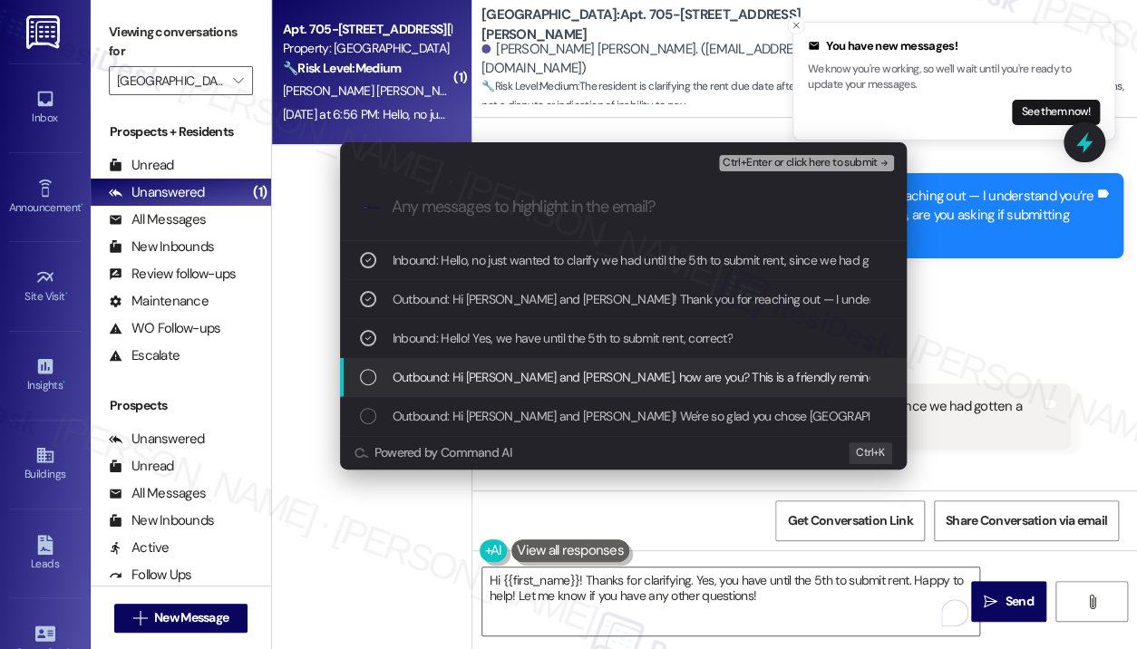
click at [757, 374] on span "Outbound: Hi Laura and Anibal, how are you? This is a friendly reminder that yo…" at bounding box center [815, 377] width 844 height 20
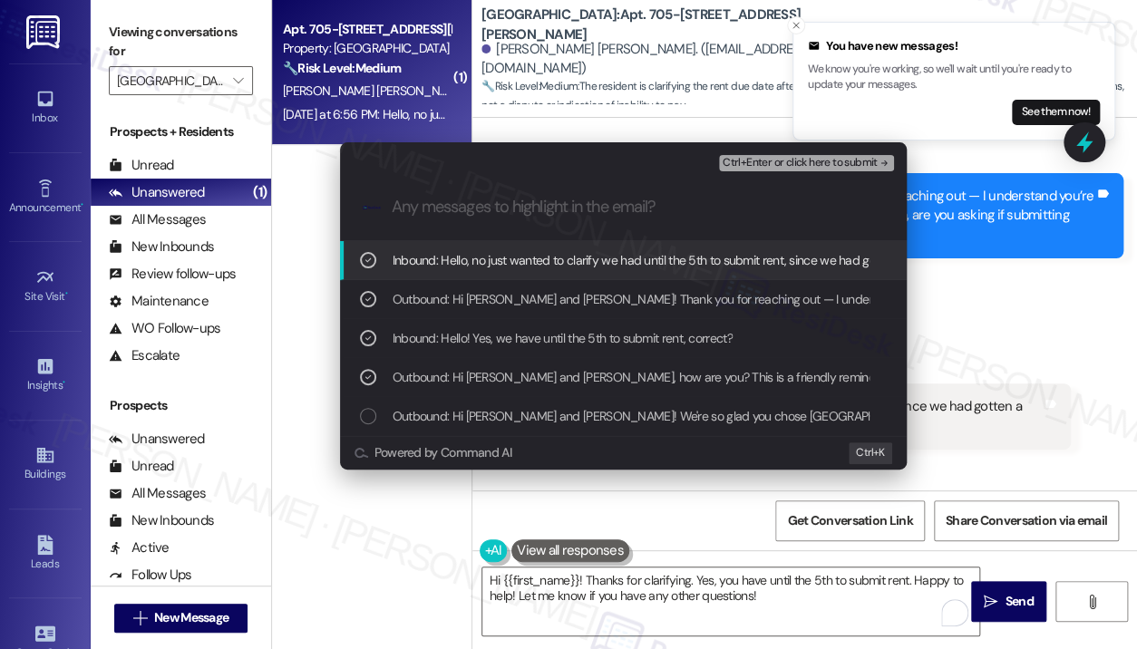
click at [816, 160] on span "Ctrl+Enter or click here to submit" at bounding box center [800, 163] width 155 height 13
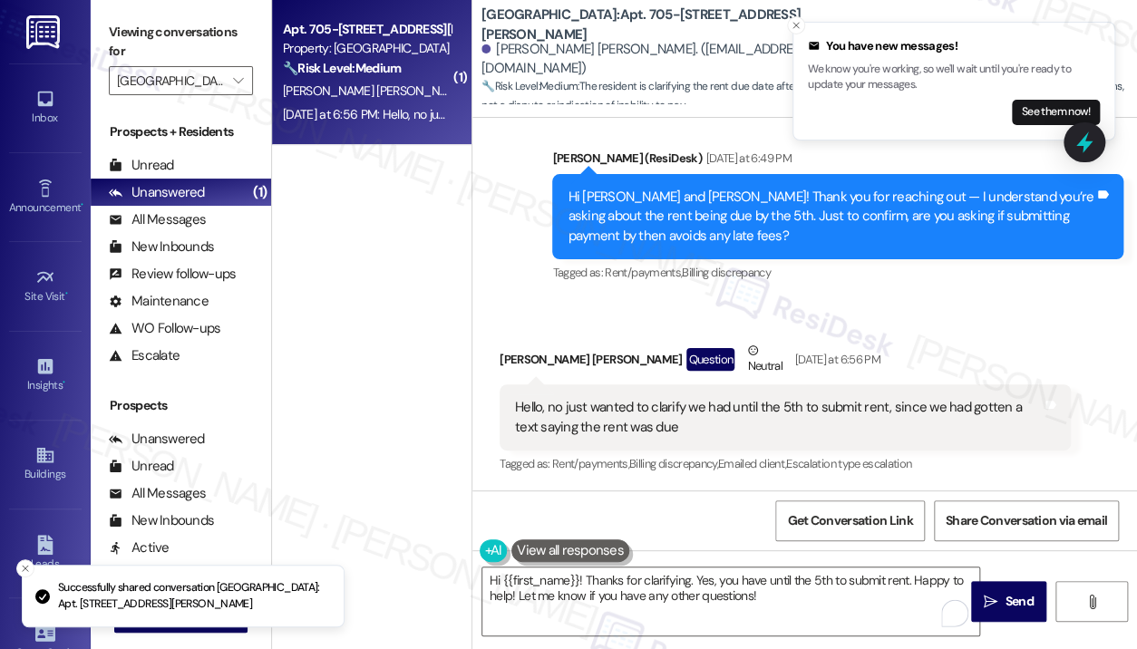
scroll to position [898, 0]
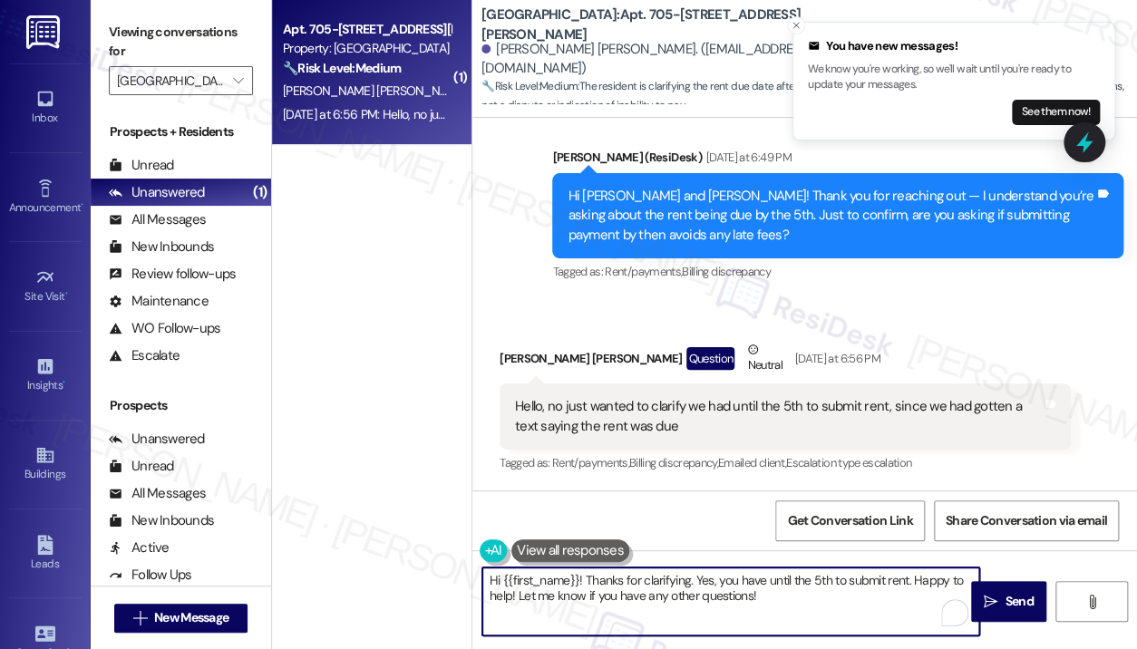
click at [822, 605] on textarea "Hi {{first_name}}! Thanks for clarifying. Yes, you have until the 5th to submit…" at bounding box center [730, 602] width 497 height 68
drag, startPoint x: 820, startPoint y: 608, endPoint x: 585, endPoint y: 583, distance: 236.2
click at [585, 583] on textarea "Hi {{first_name}}! Thanks for clarifying. Yes, you have until the 5th to submit…" at bounding box center [730, 602] width 497 height 68
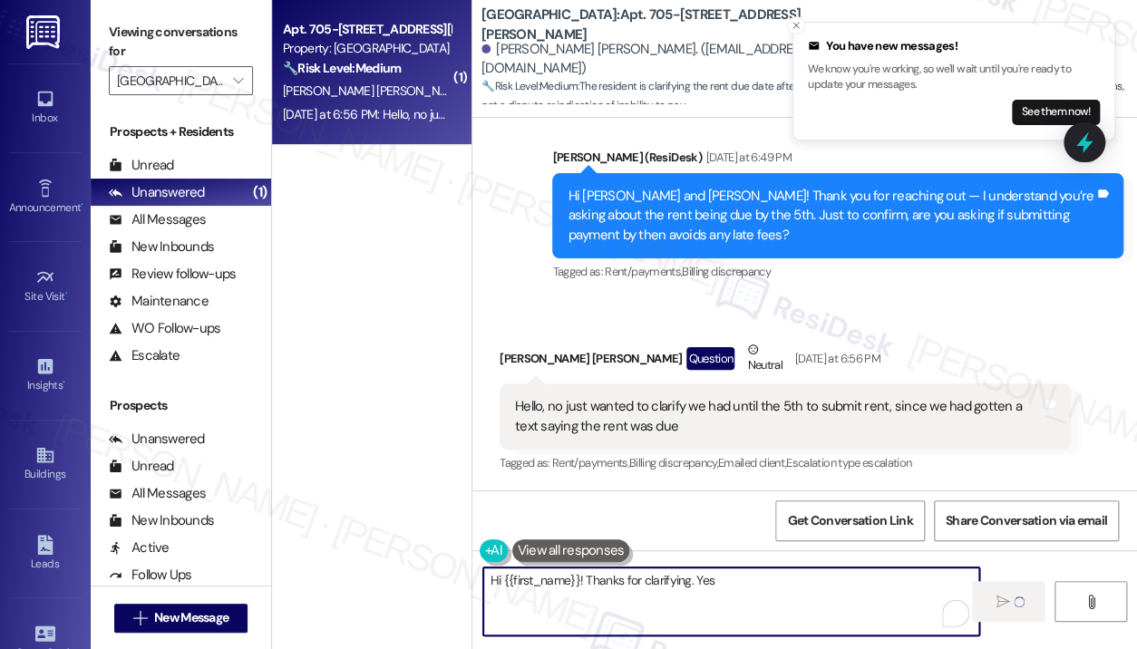
scroll to position [897, 0]
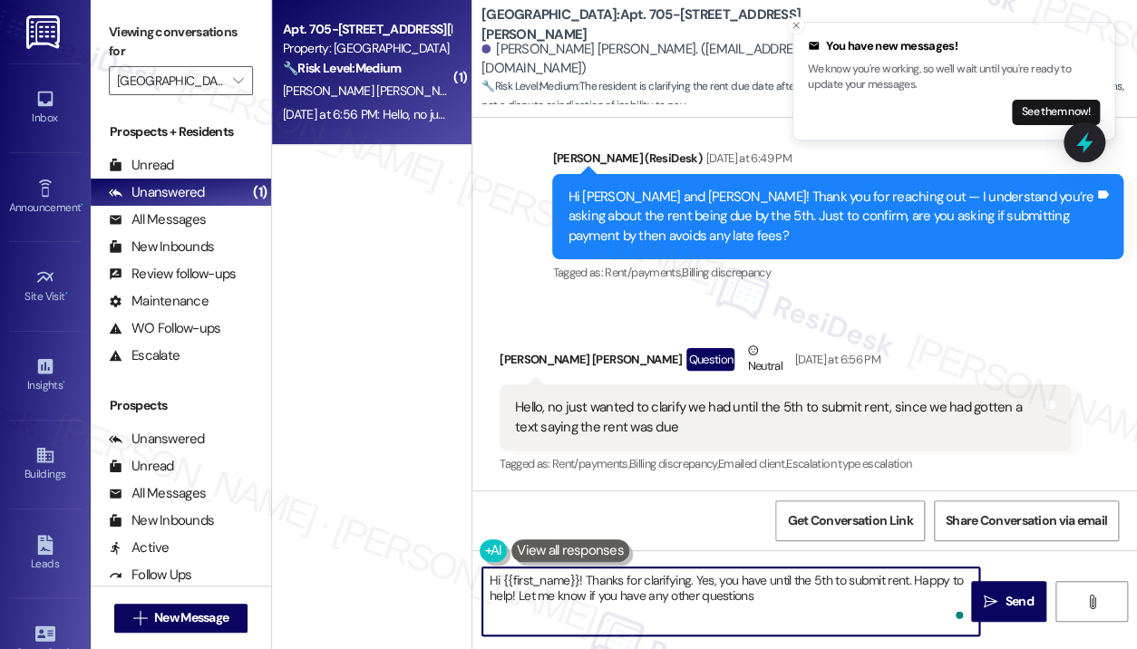
type textarea "Hi {{first_name}}! Thanks for clarifying. Yes, you have until the 5th to submit…"
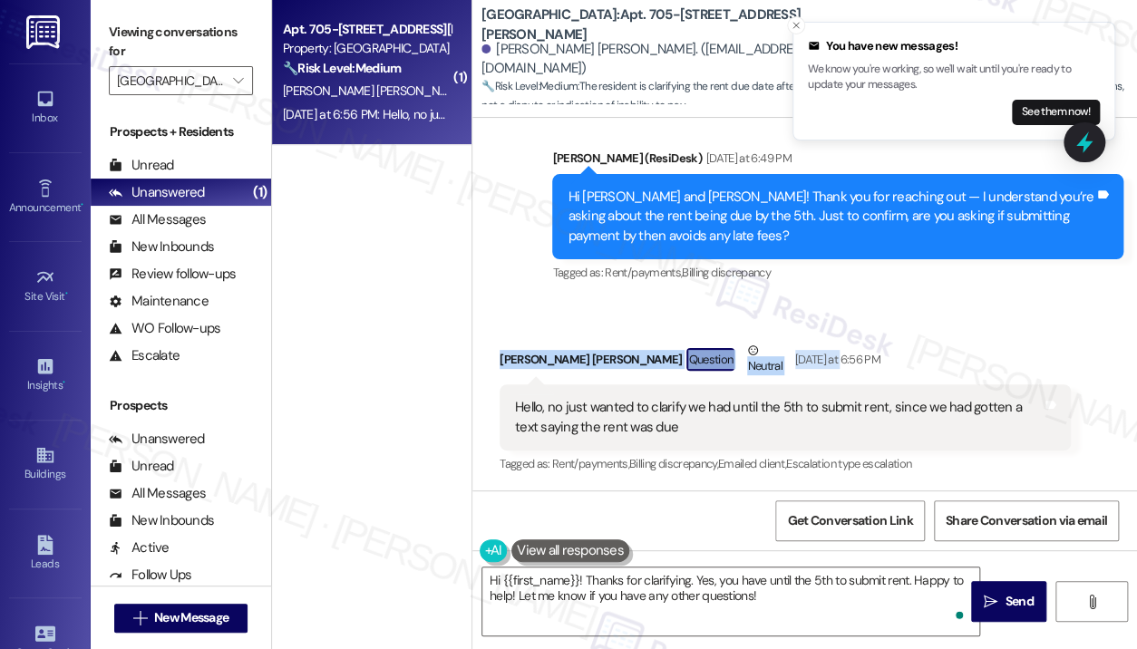
click at [791, 300] on div "Lease started Aug 25, 2025 at 8:00 PM Survey, sent via SMS Residesk Automated S…" at bounding box center [804, 304] width 665 height 373
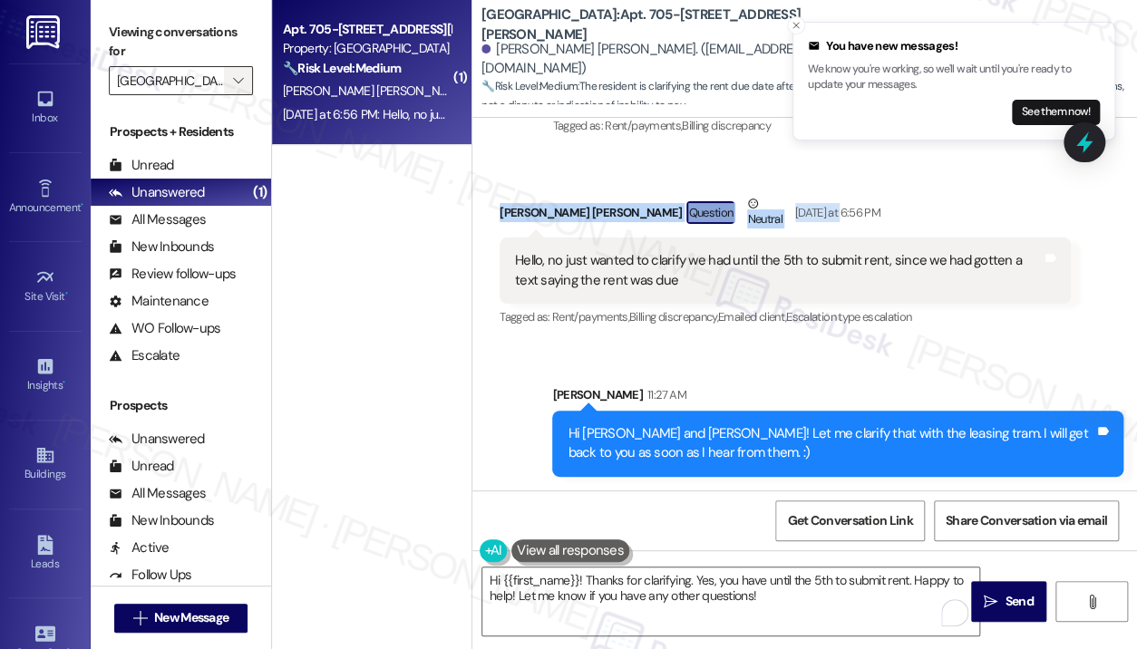
click at [250, 92] on button "" at bounding box center [238, 80] width 29 height 29
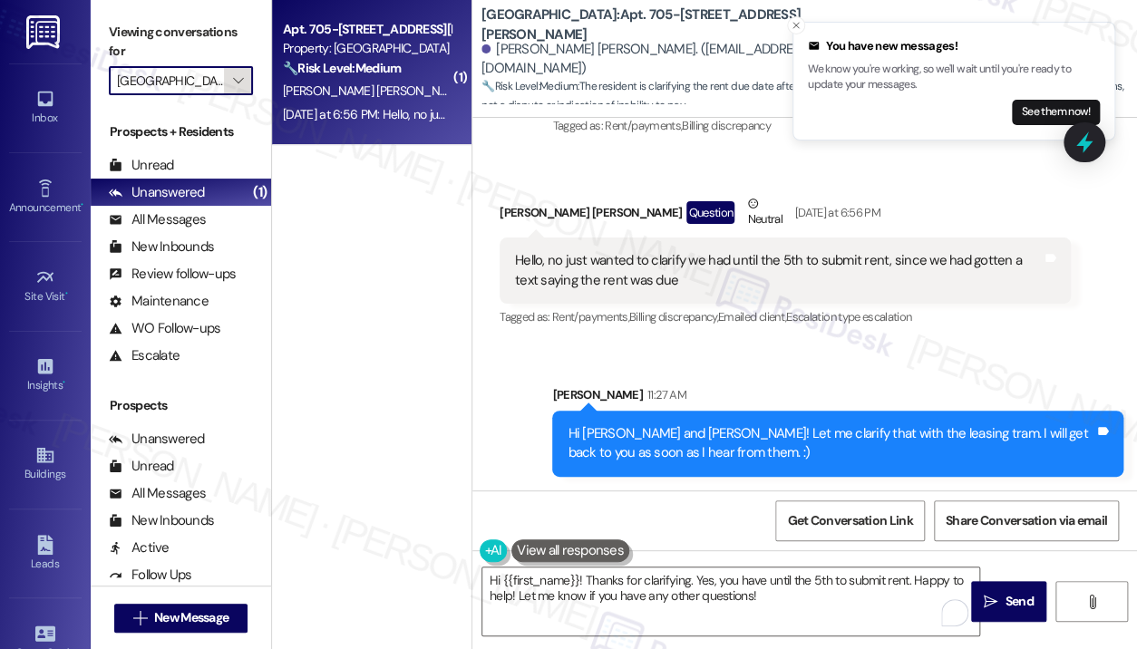
scroll to position [279, 0]
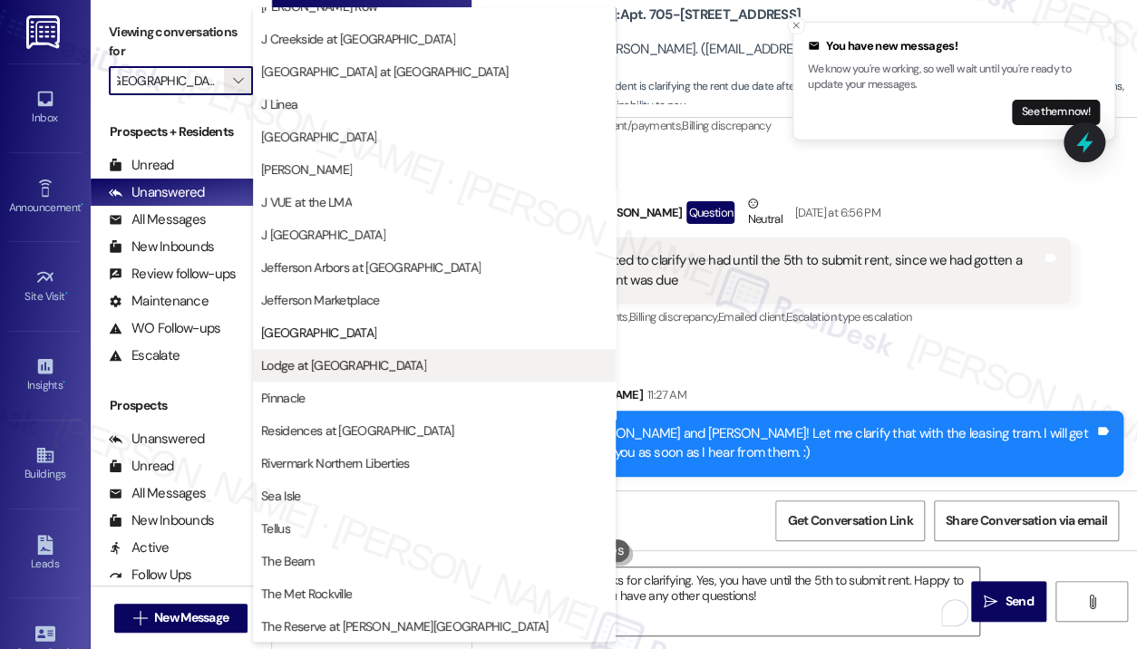
click at [348, 361] on span "Lodge at [GEOGRAPHIC_DATA]" at bounding box center [343, 365] width 165 height 18
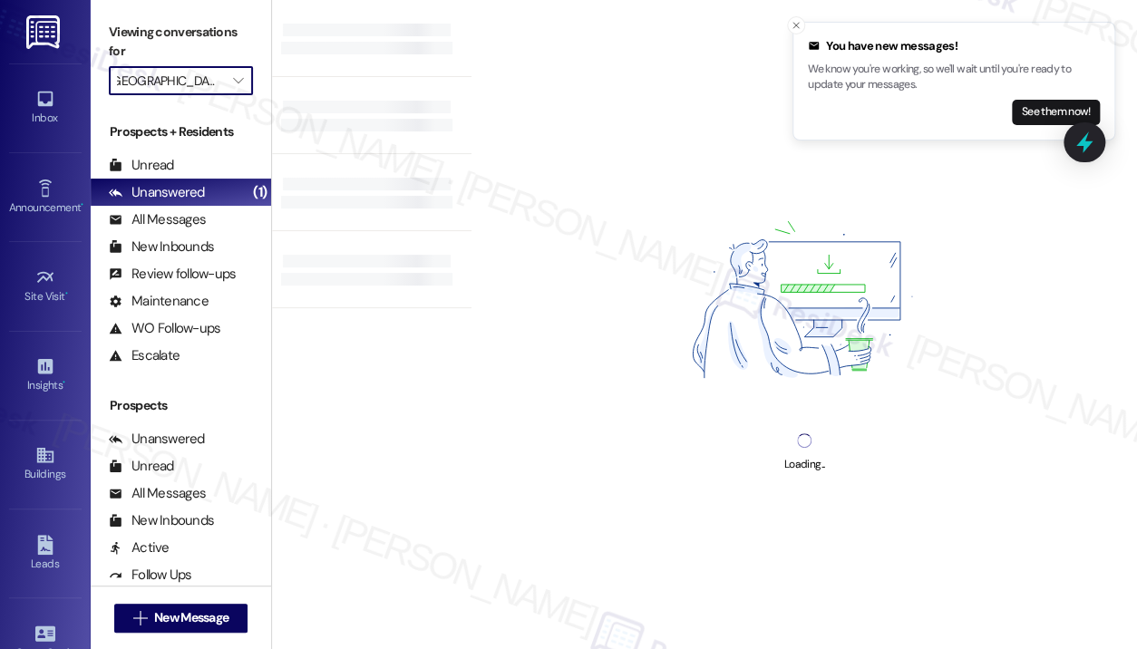
type input "Lodge at [GEOGRAPHIC_DATA]"
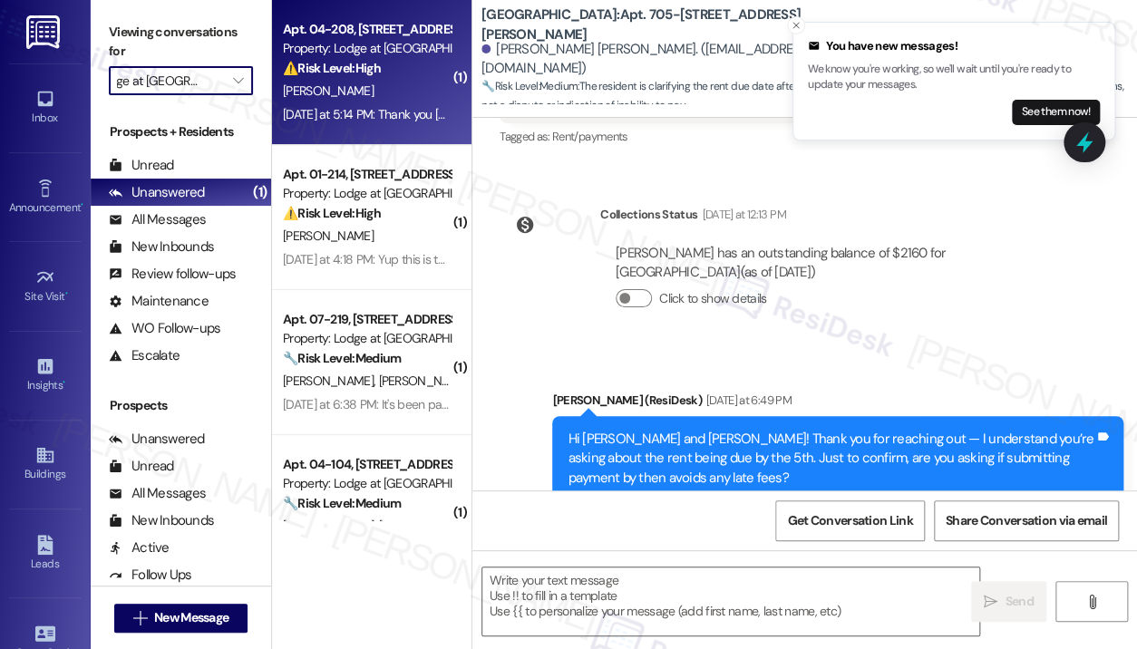
type textarea "Fetching suggested responses. Please feel free to read through the conversation…"
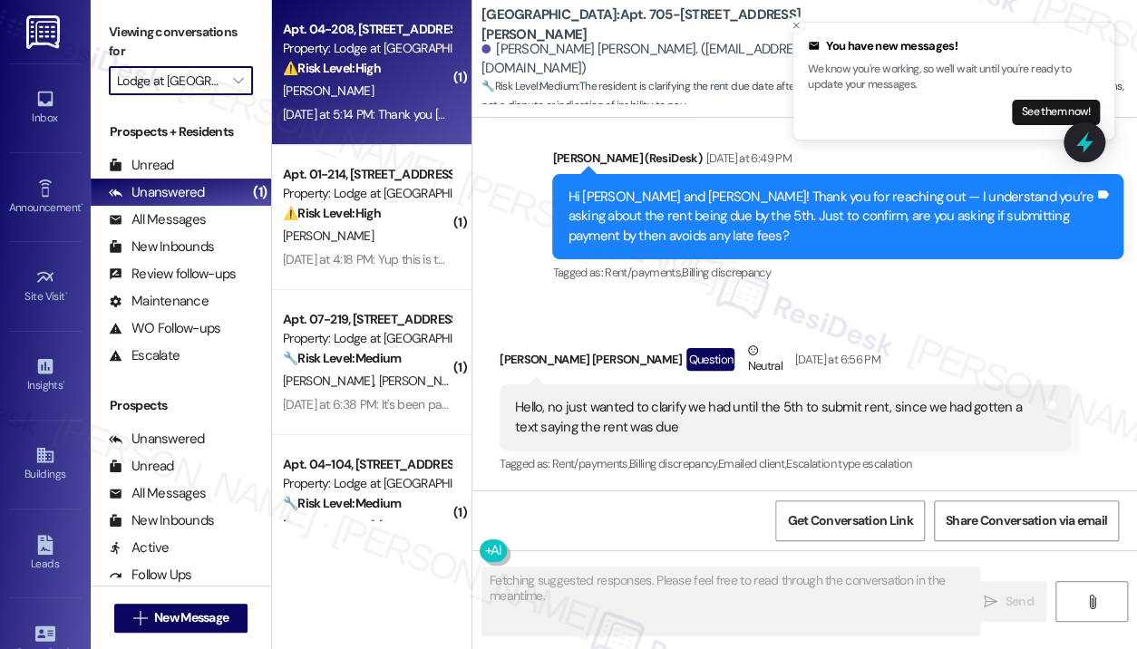
click at [383, 126] on div "Yesterday at 5:14 PM: Thank you Jay but I've started the process of signing a n…" at bounding box center [366, 114] width 171 height 23
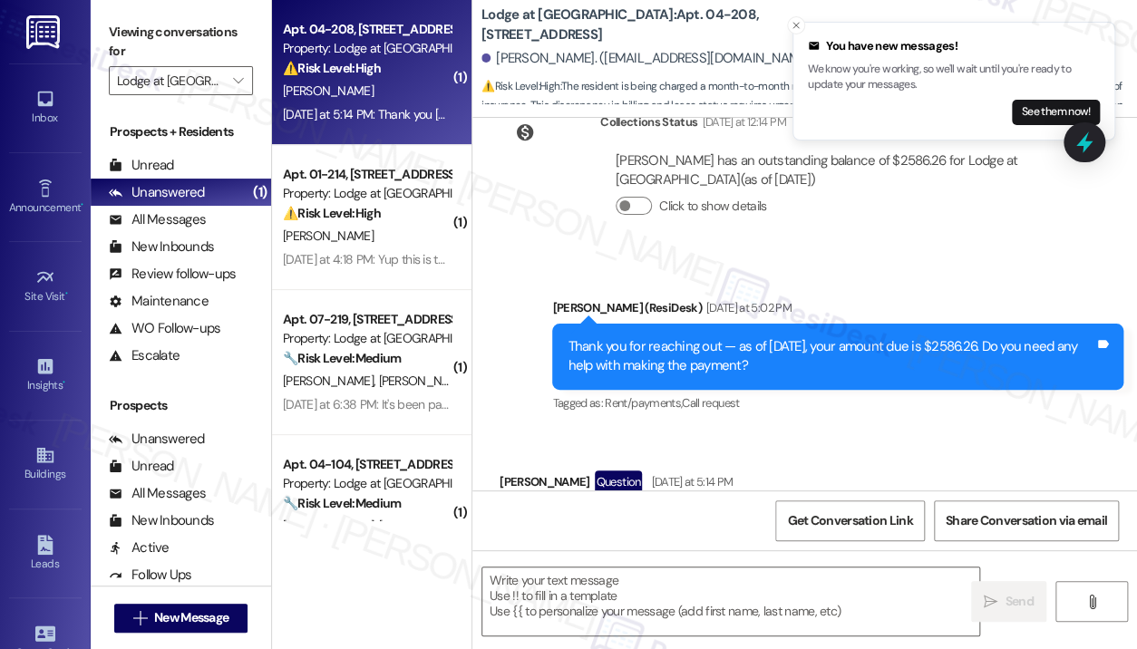
scroll to position [3793, 0]
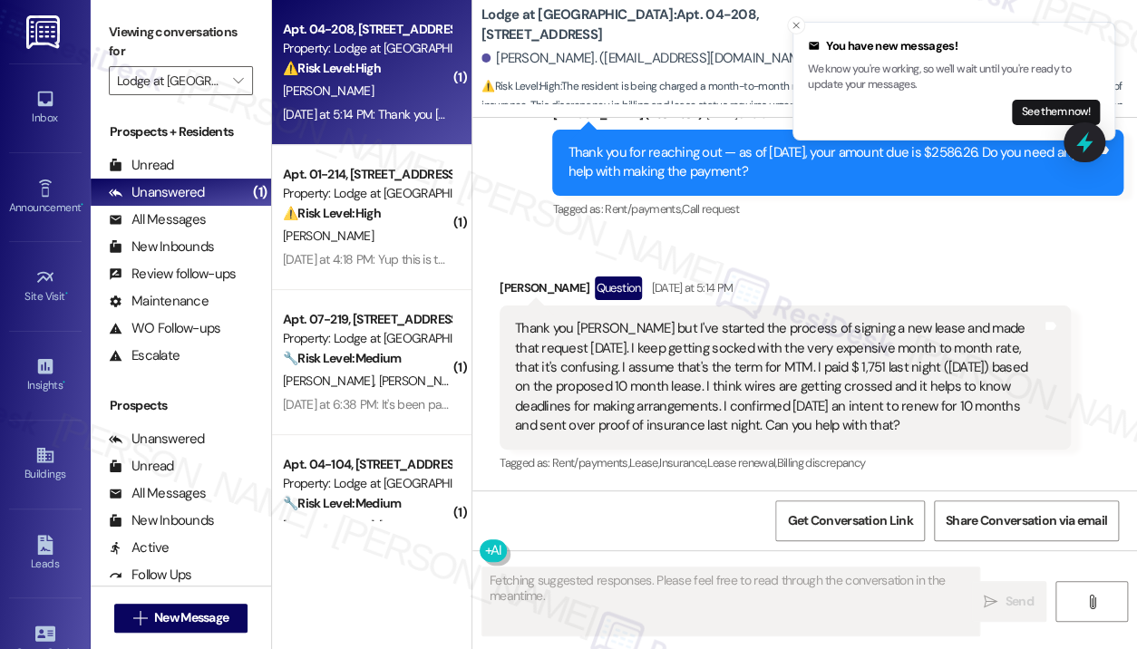
click at [897, 262] on div "Received via SMS Shantell Kirkendoll Question Yesterday at 5:14 PM Thank you Ja…" at bounding box center [804, 363] width 665 height 254
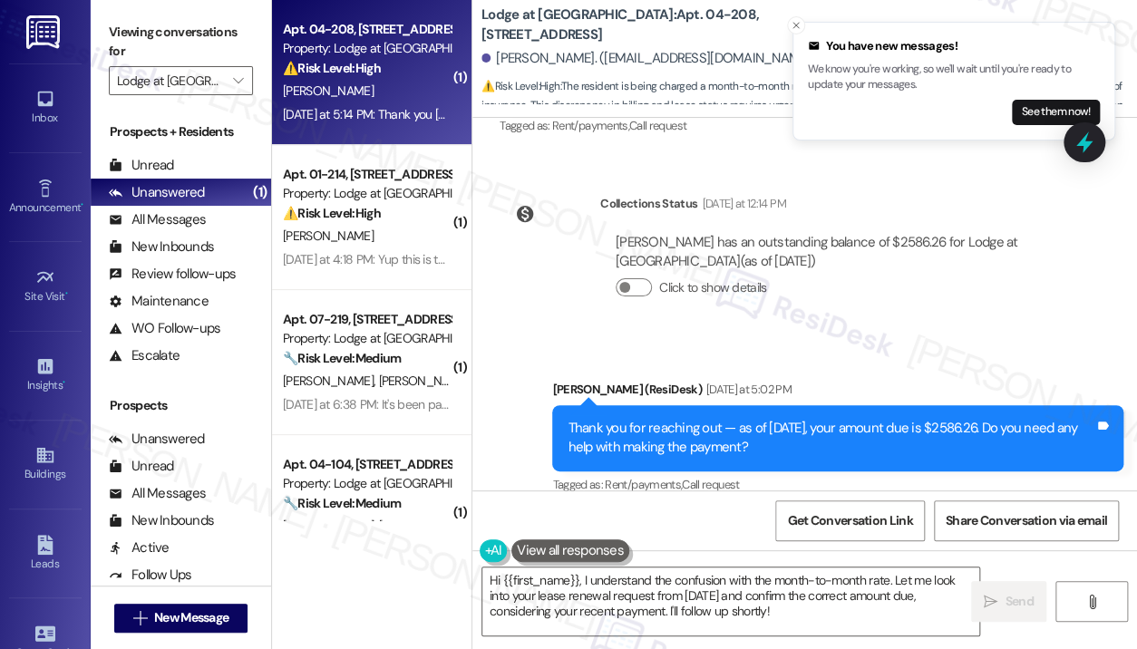
scroll to position [3794, 0]
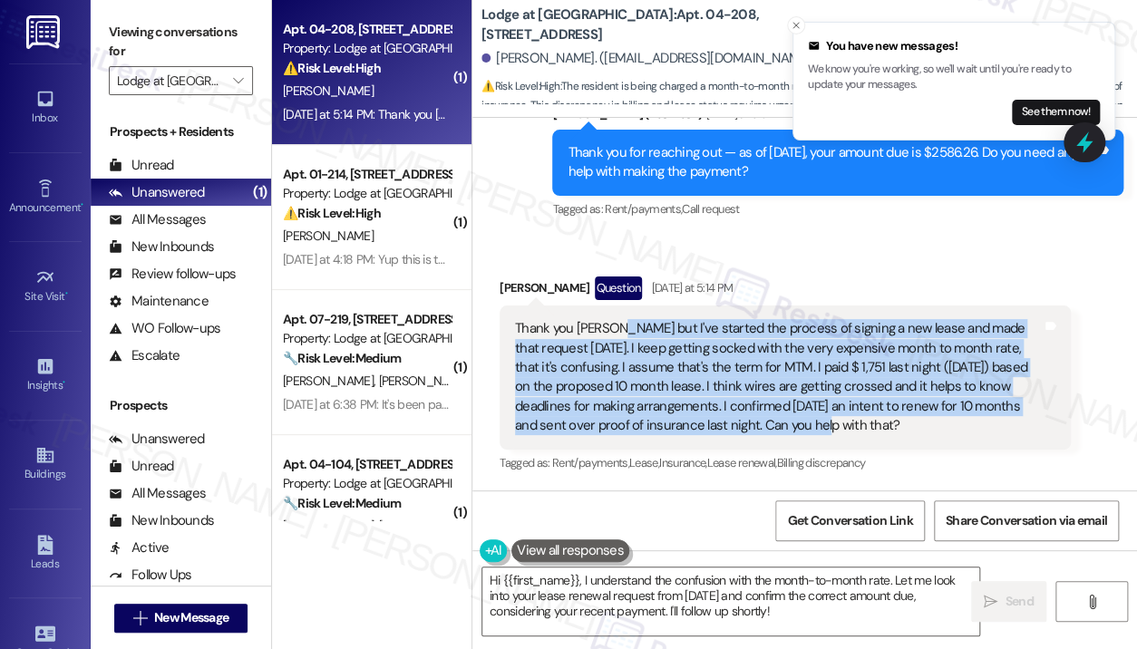
drag, startPoint x: 796, startPoint y: 419, endPoint x: 618, endPoint y: 326, distance: 200.8
click at [618, 326] on div "Thank you Jay but I've started the process of signing a new lease and made that…" at bounding box center [778, 377] width 527 height 117
copy div "I've started the process of signing a new lease and made that request Aug 8. I …"
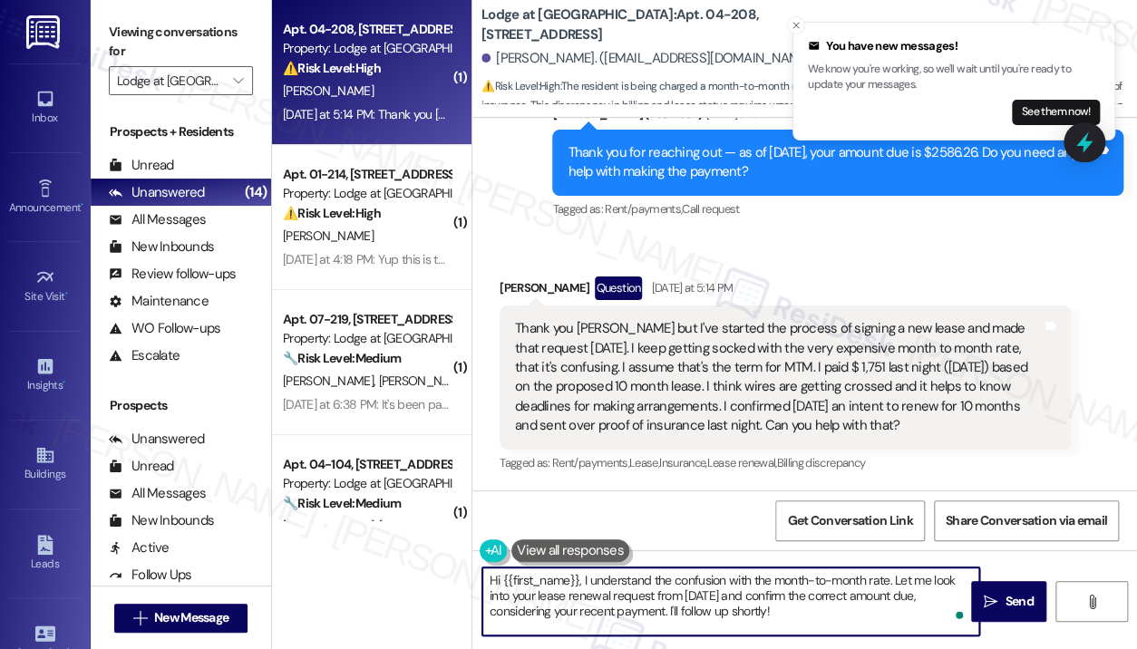
drag, startPoint x: 831, startPoint y: 608, endPoint x: 404, endPoint y: 580, distance: 428.0
click at [404, 580] on div "( 1 ) Apt. 04-208, 3130 Hillandale Road Property: Lodge at Croasdaile Farm ⚠️ R…" at bounding box center [704, 324] width 865 height 649
paste textarea "Thank you for reaching out — I understand you started the process of signing a …"
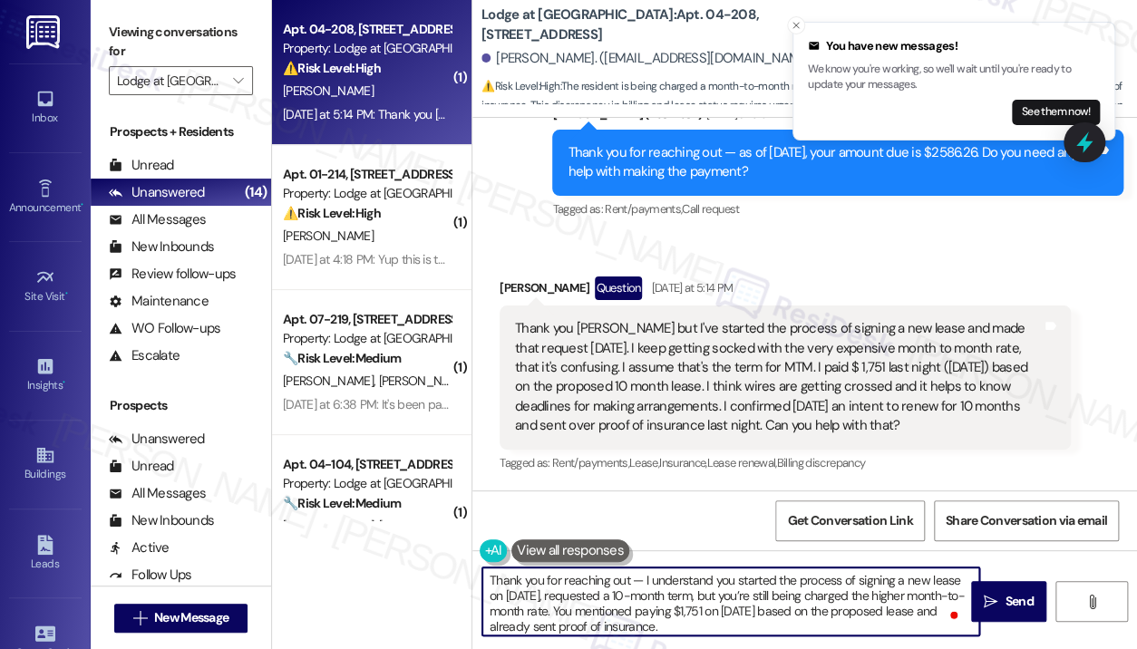
click at [645, 582] on textarea "Thank you for reaching out — I understand you started the process of signing a …" at bounding box center [730, 602] width 497 height 68
type textarea "I understand you started the process of signing a new lease on August 8, reques…"
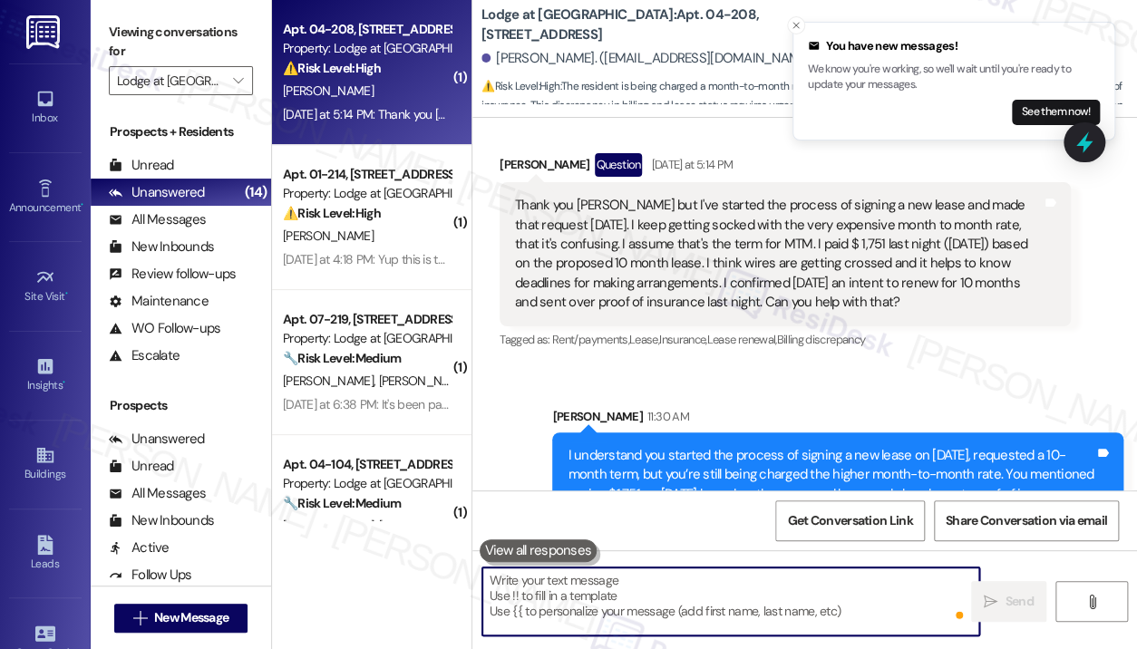
scroll to position [4017, 0]
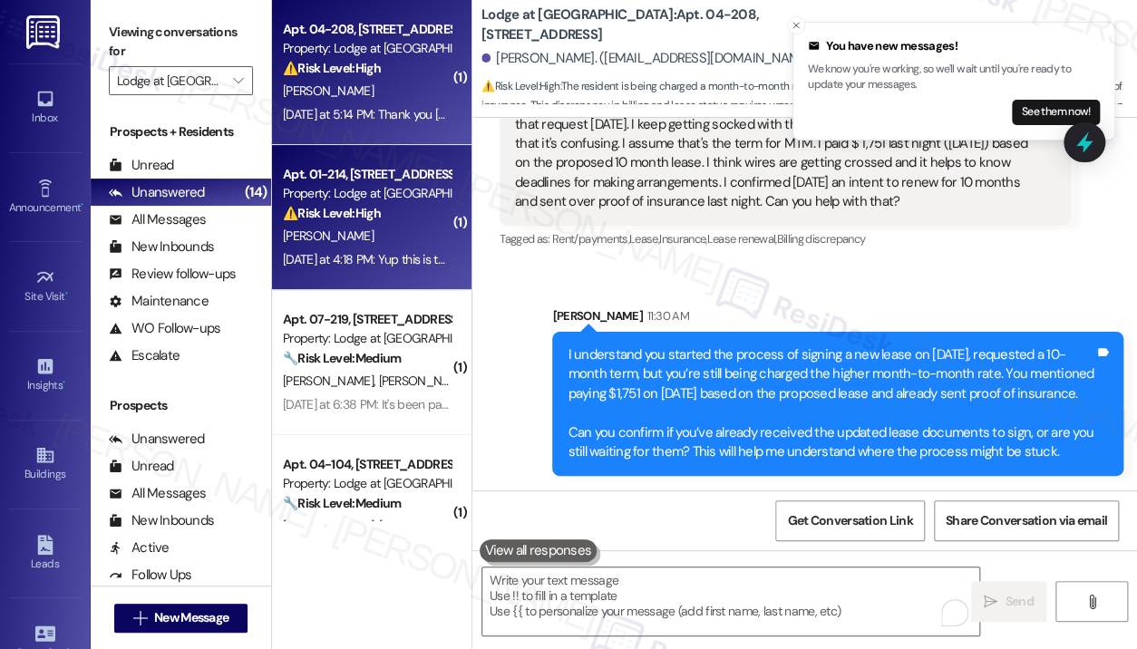
click at [341, 219] on strong "⚠️ Risk Level: High" at bounding box center [332, 213] width 98 height 16
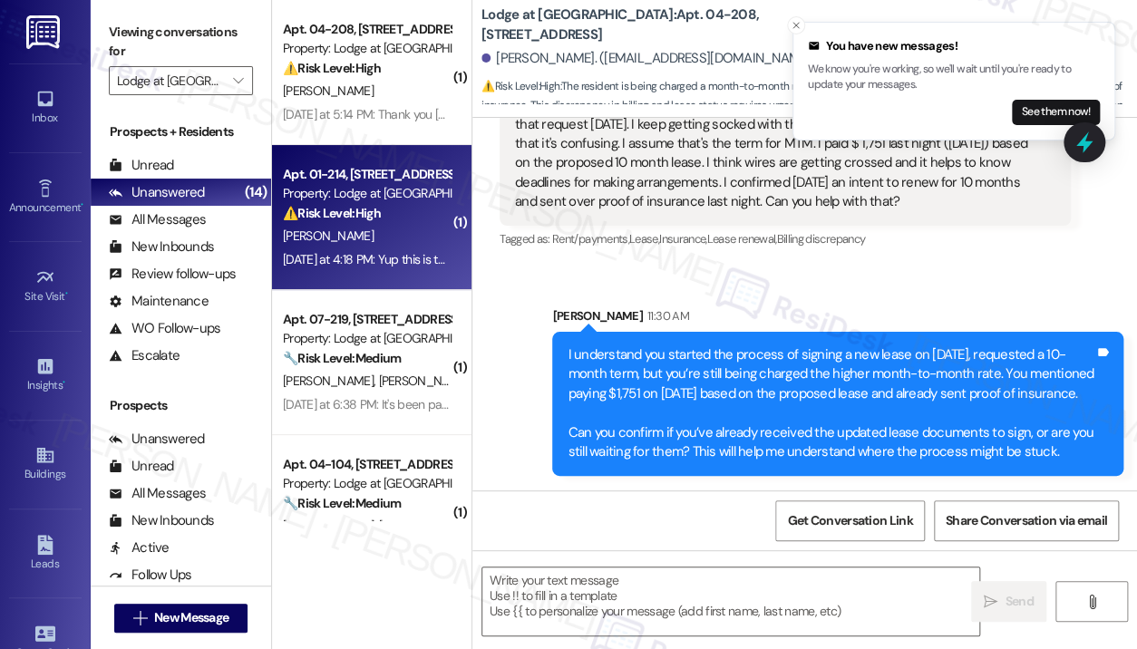
type textarea "Fetching suggested responses. Please feel free to read through the conversation…"
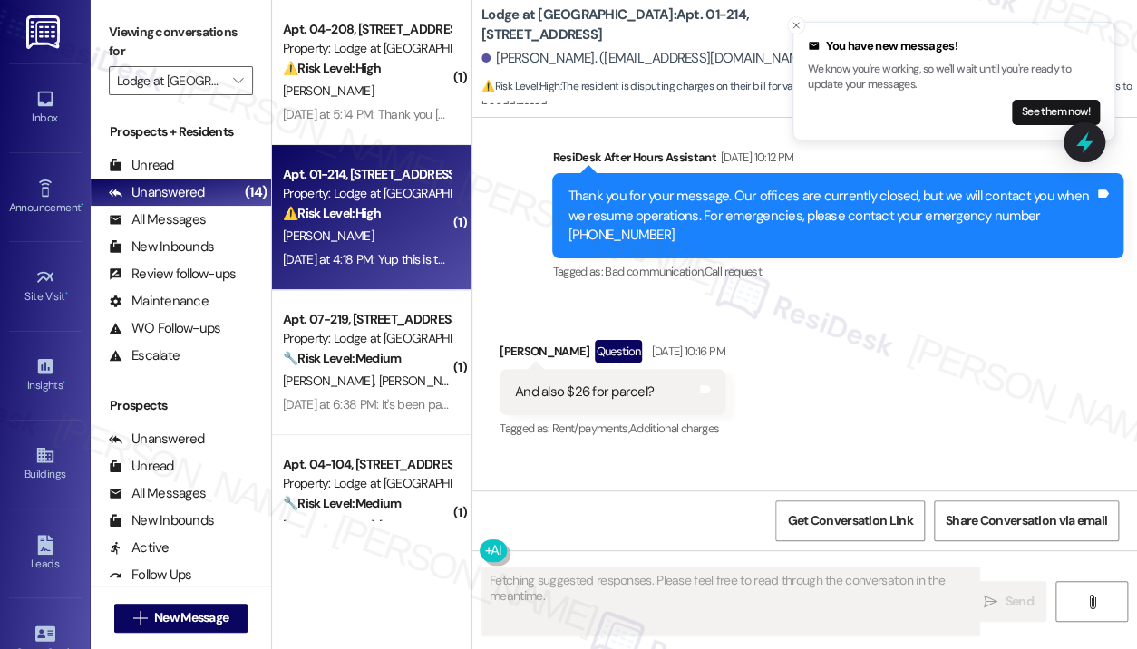
scroll to position [3609, 0]
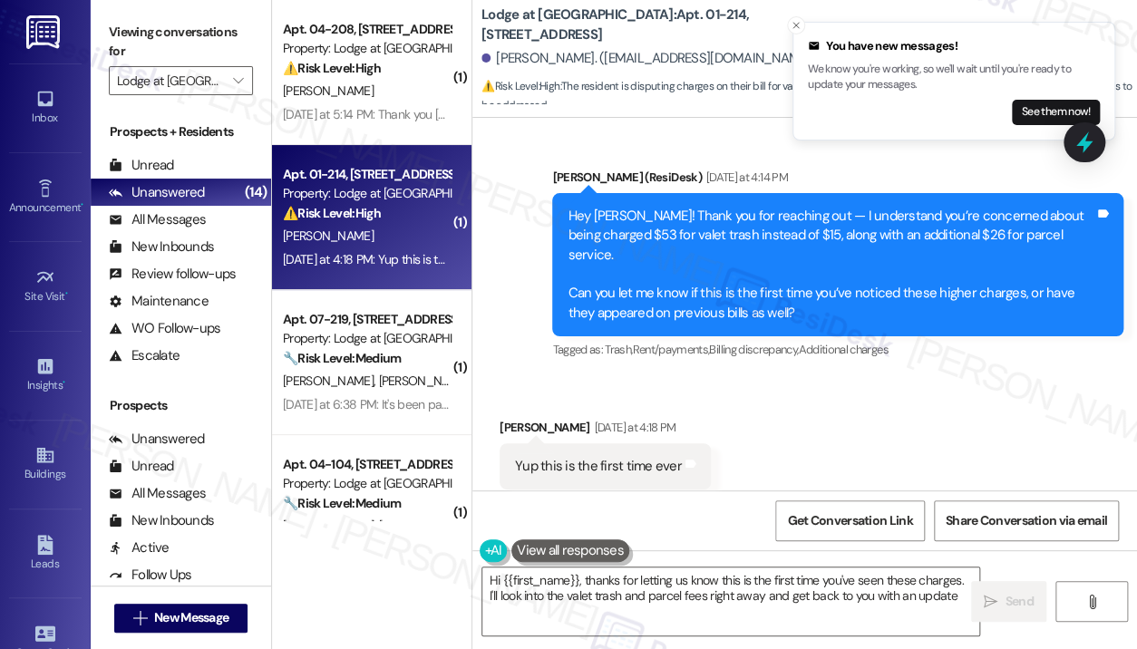
type textarea "Hi {{first_name}}, thanks for letting us know this is the first time you've see…"
click at [897, 377] on div "Received via SMS Ezinne Oguguo Yesterday at 4:18 PM Yup this is the first time …" at bounding box center [804, 453] width 665 height 153
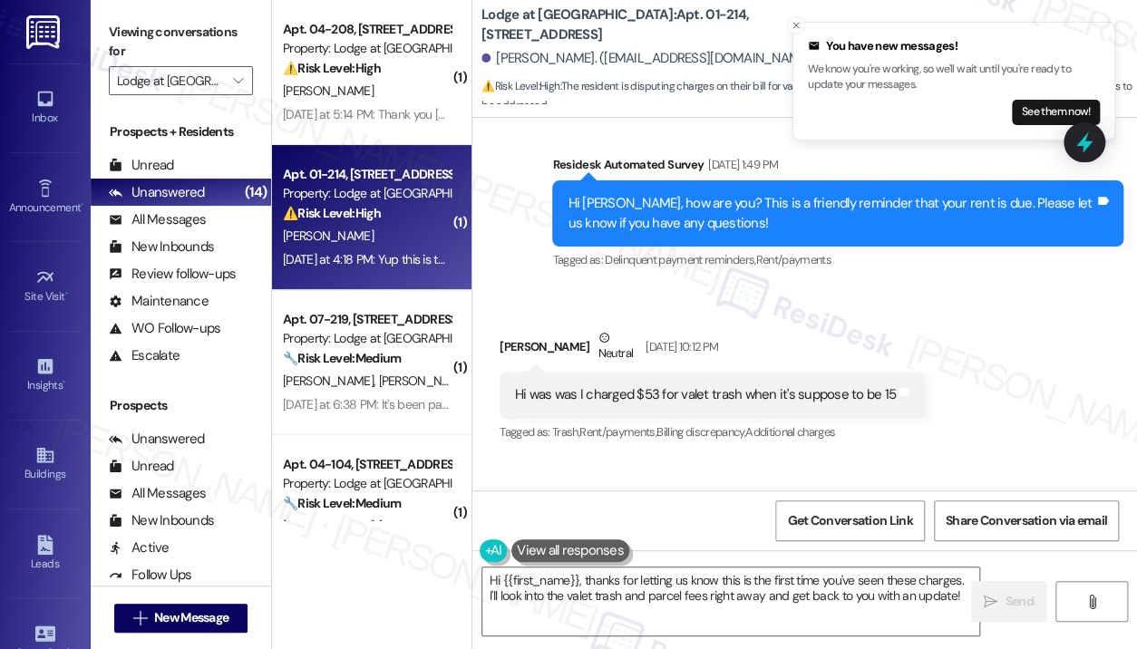
scroll to position [2702, 0]
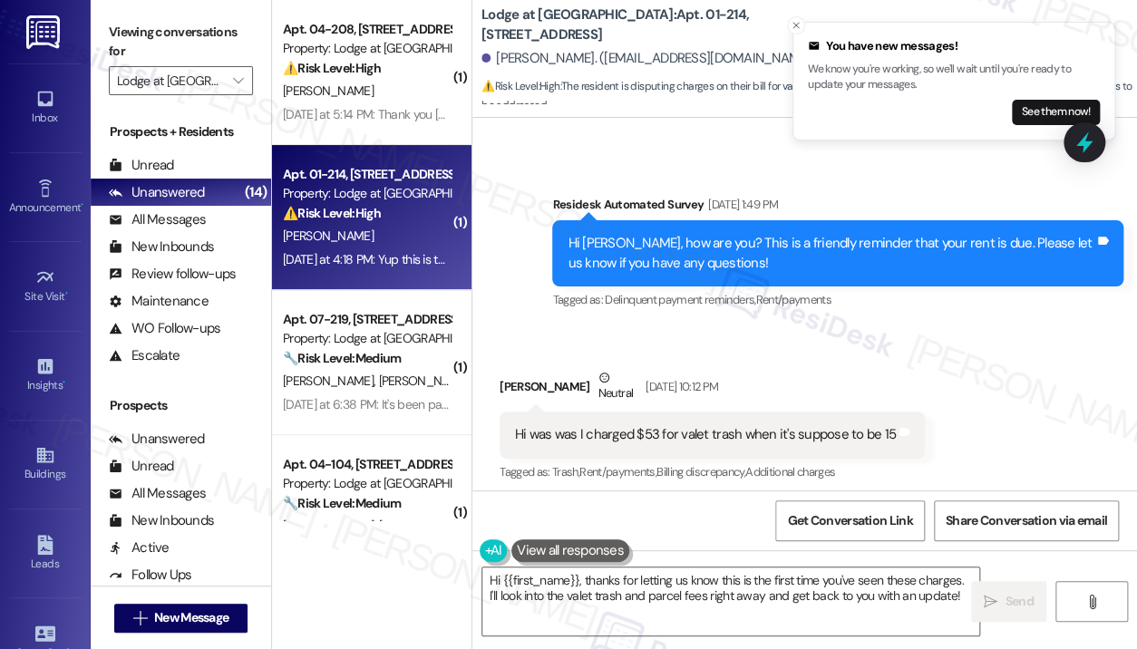
click at [754, 425] on div "Hi was was I charged $53 for valet trash when it's suppose to be 15" at bounding box center [705, 434] width 381 height 19
click at [756, 425] on div "Hi was was I charged $53 for valet trash when it's suppose to be 15" at bounding box center [705, 434] width 381 height 19
click at [758, 425] on div "Hi was was I charged $53 for valet trash when it's suppose to be 15" at bounding box center [705, 434] width 381 height 19
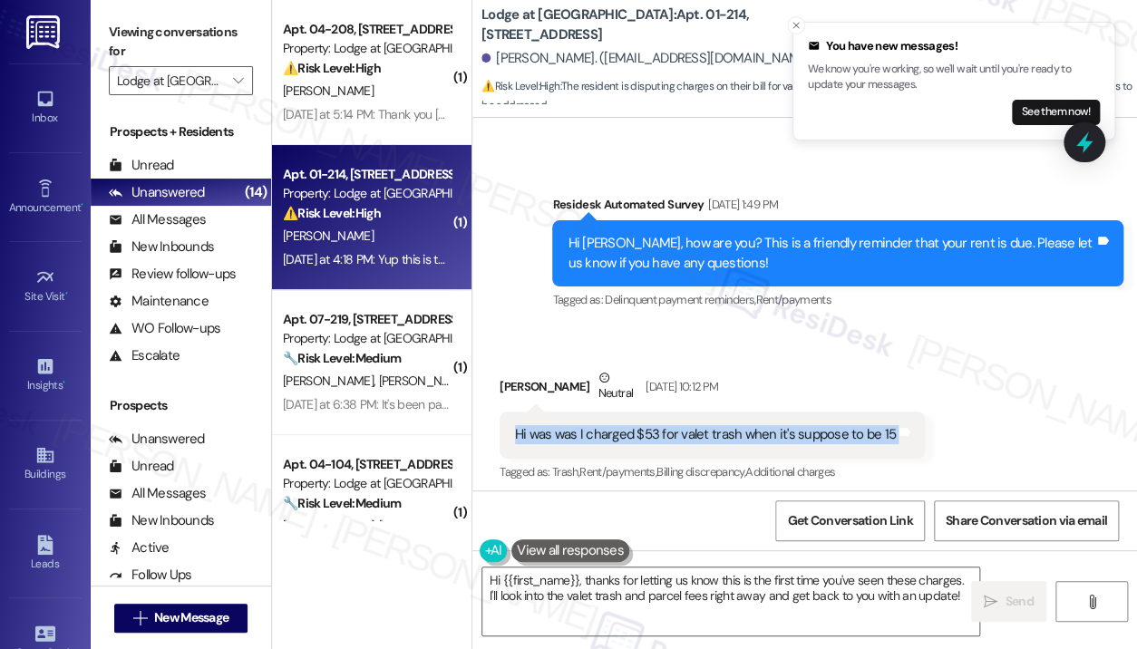
click at [758, 425] on div "Hi was was I charged $53 for valet trash when it's suppose to be 15" at bounding box center [705, 434] width 381 height 19
copy div "Hi was was I charged $53 for valet trash when it's suppose to be 15 Tags and no…"
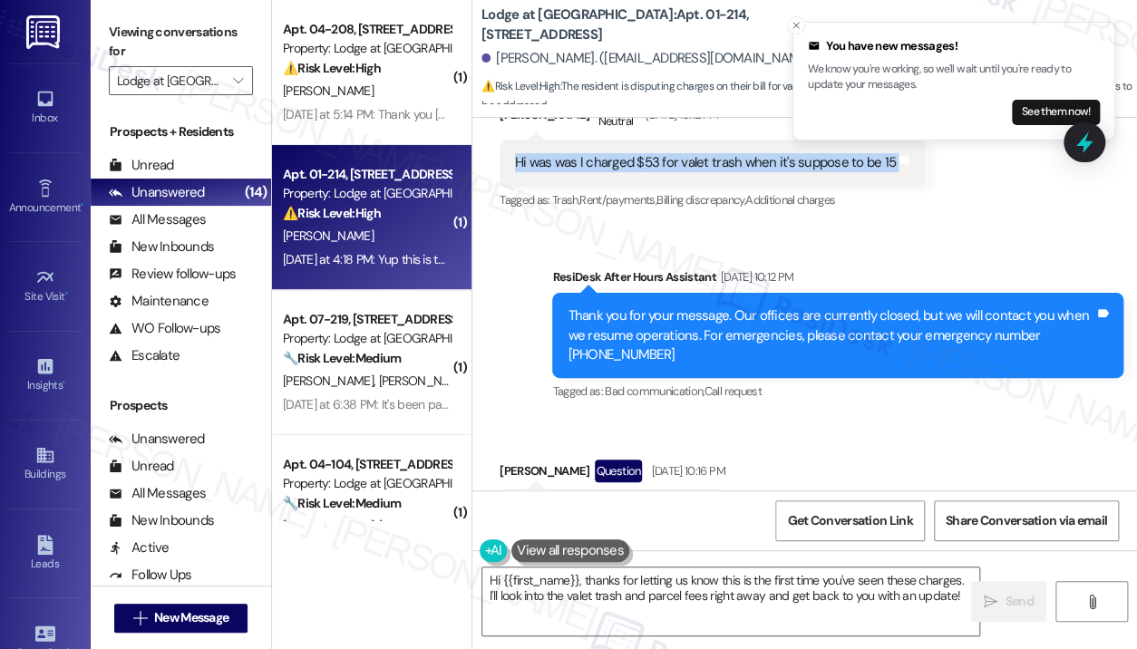
scroll to position [3065, 0]
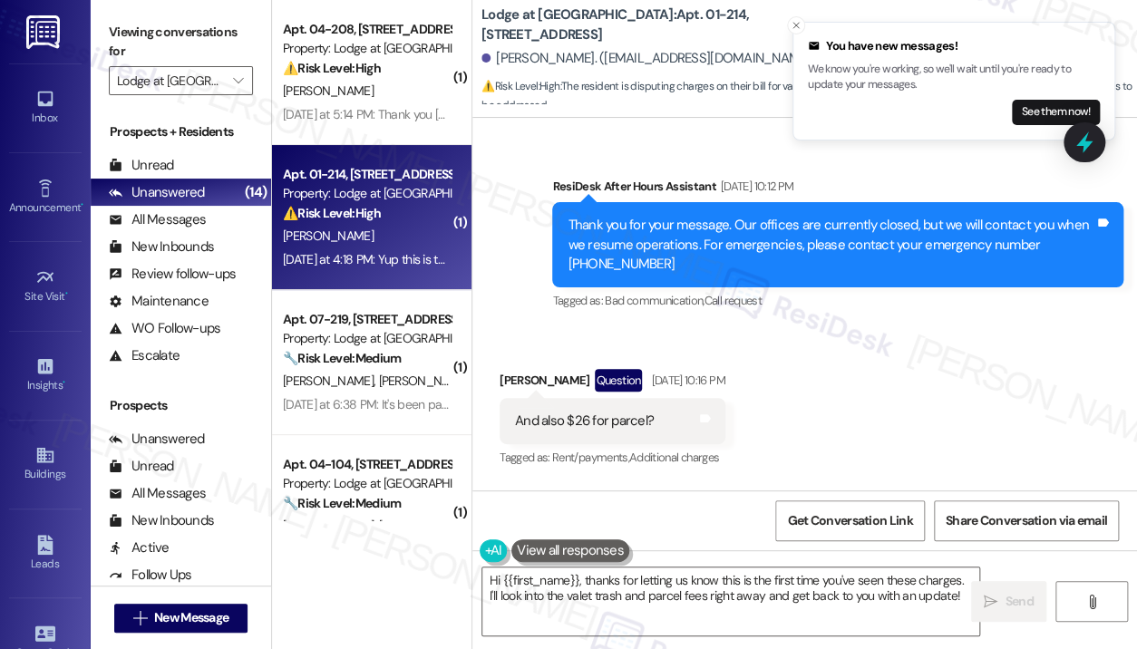
click at [626, 412] on div "And also $26 for parcel?" at bounding box center [584, 421] width 139 height 19
click at [627, 412] on div "And also $26 for parcel?" at bounding box center [584, 421] width 139 height 19
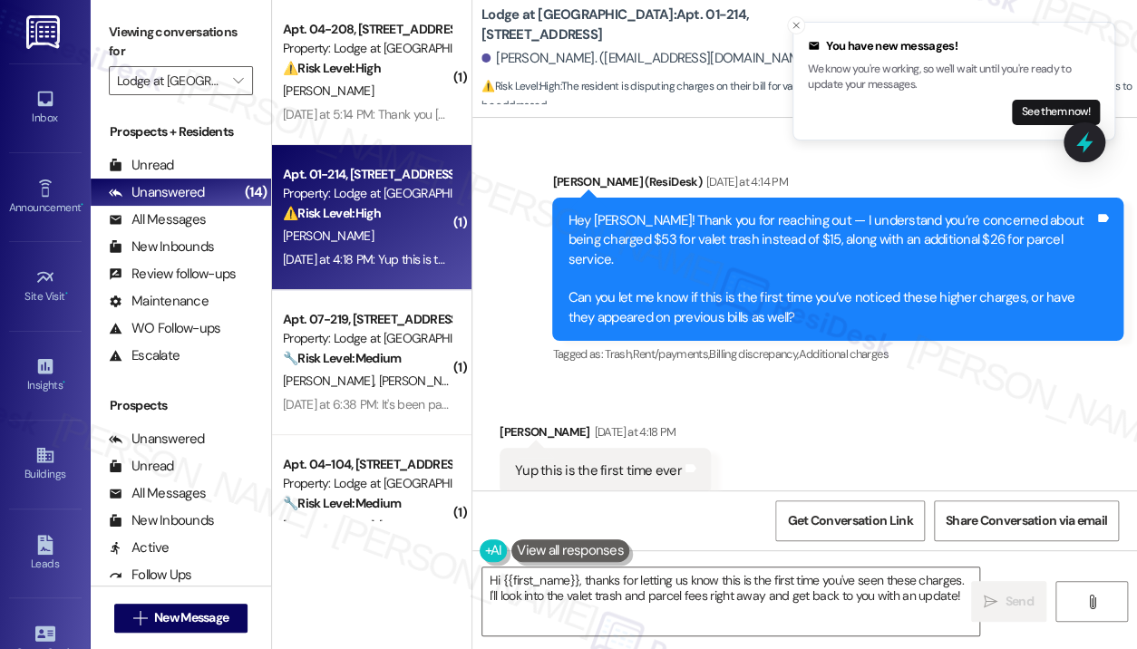
scroll to position [3610, 0]
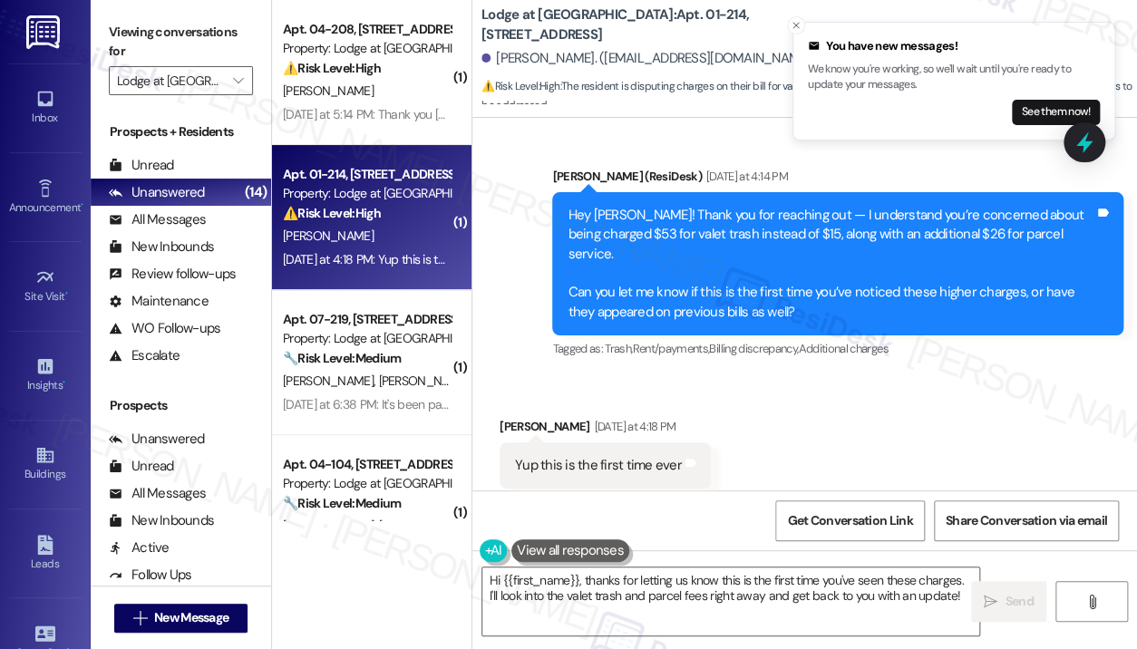
click at [653, 456] on div "Yup this is the first time ever" at bounding box center [598, 465] width 167 height 19
click at [654, 456] on div "Yup this is the first time ever" at bounding box center [598, 465] width 167 height 19
click at [656, 456] on div "Yup this is the first time ever" at bounding box center [598, 465] width 167 height 19
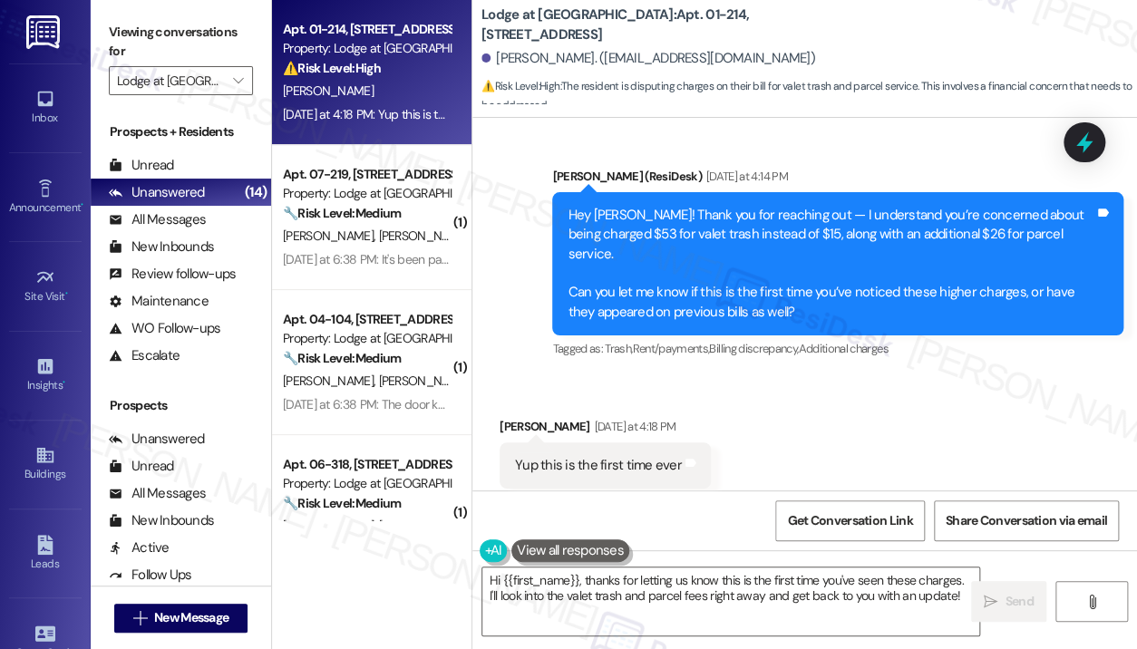
click at [798, 452] on div "Received via SMS Ezinne Oguguo Yesterday at 4:18 PM Yup this is the first time …" at bounding box center [804, 452] width 665 height 153
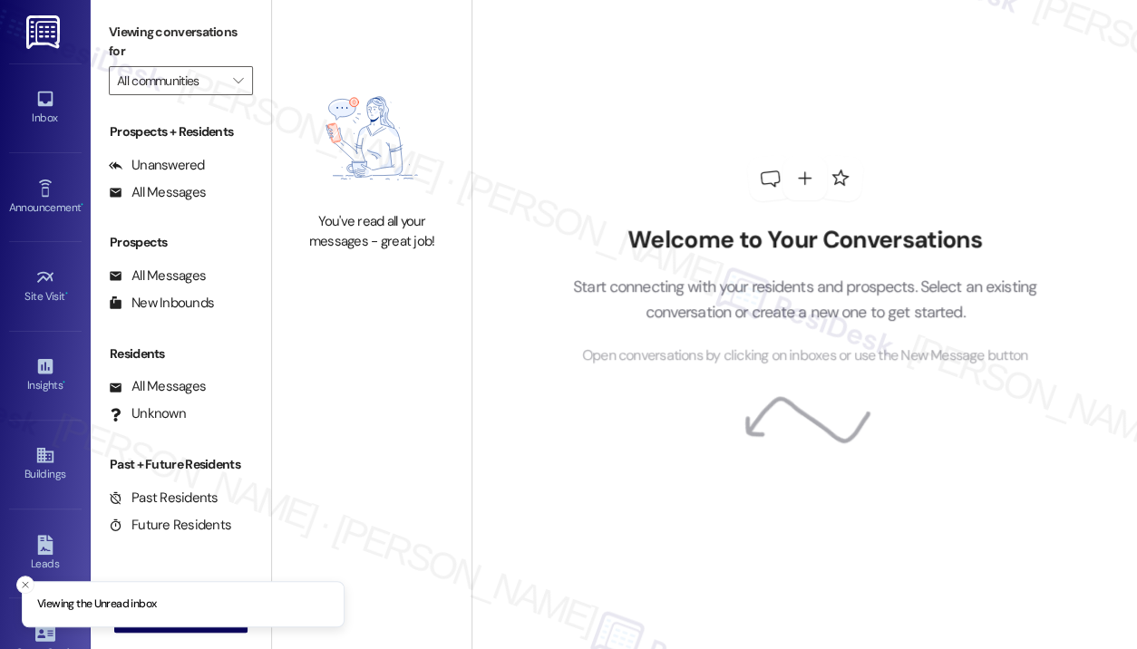
type input "Lodge at [GEOGRAPHIC_DATA]"
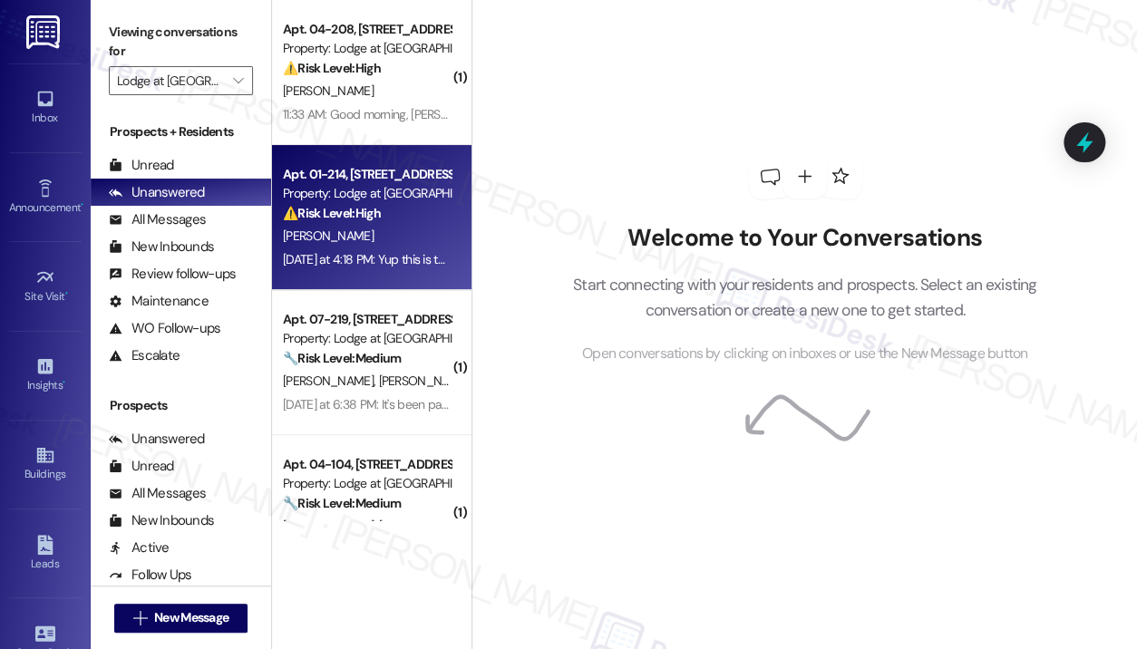
click at [404, 249] on div "Yesterday at 4:18 PM: Yup this is the first time ever Yesterday at 4:18 PM: Yup…" at bounding box center [366, 259] width 171 height 23
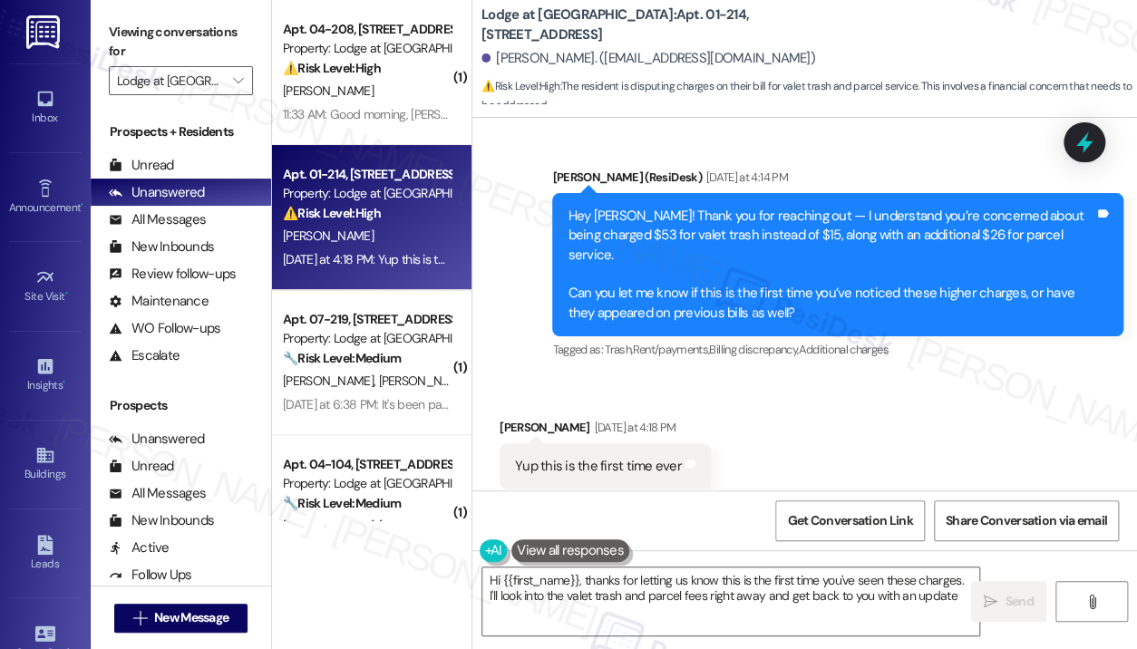
type textarea "Hi {{first_name}}, thanks for letting us know this is the first time you've see…"
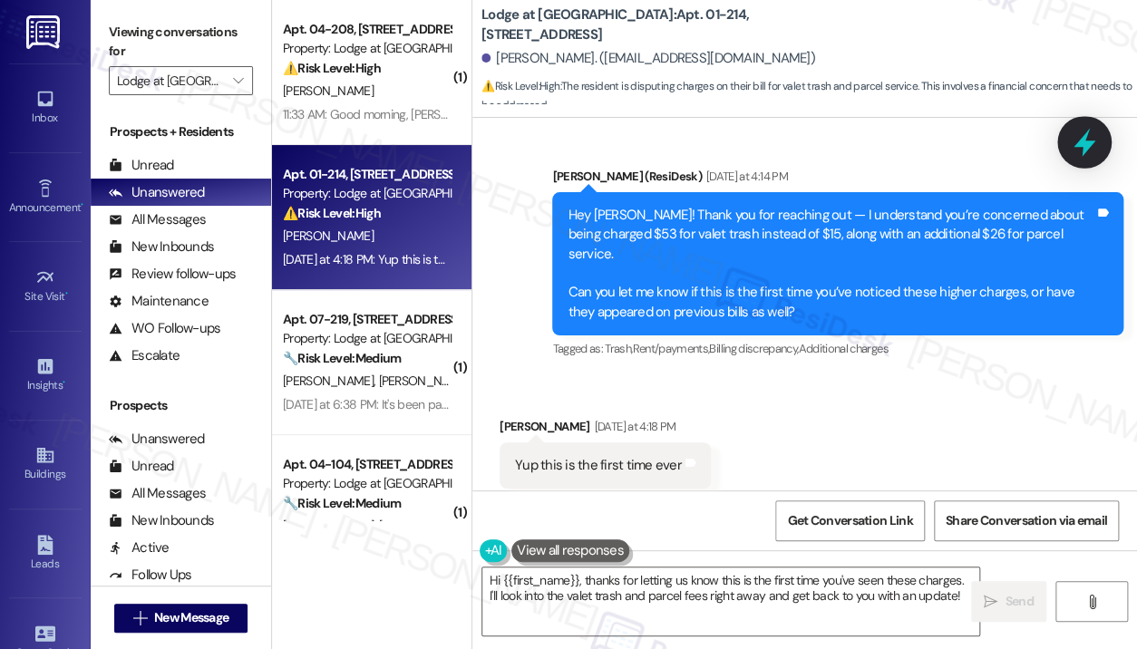
click at [1085, 145] on icon at bounding box center [1085, 143] width 22 height 28
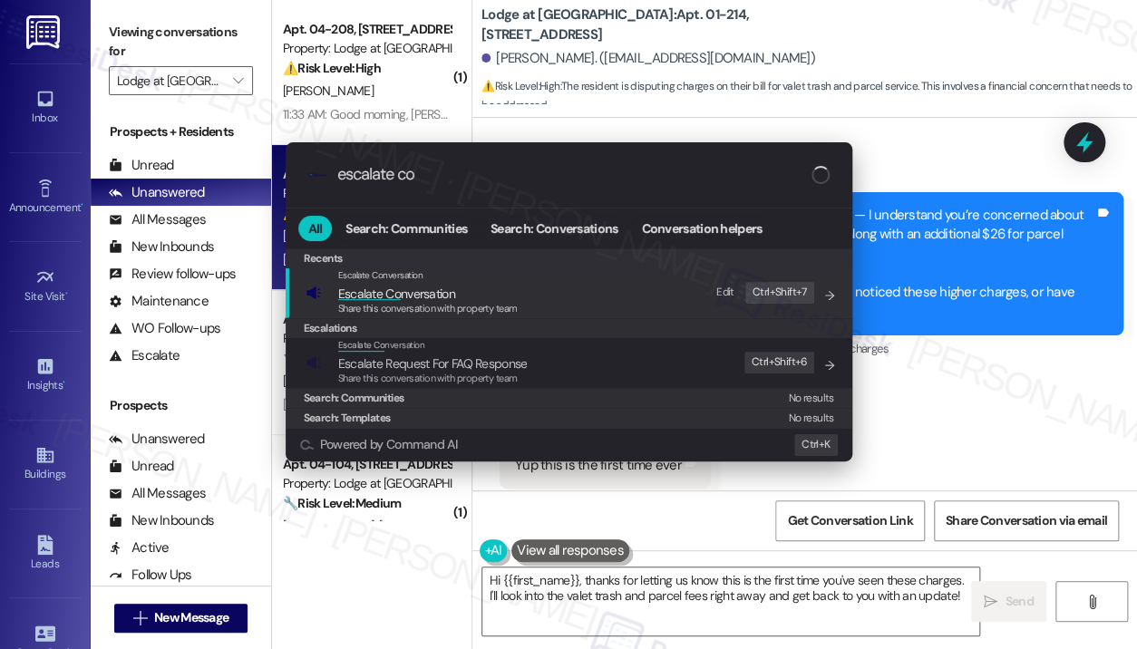
type input "escalate con"
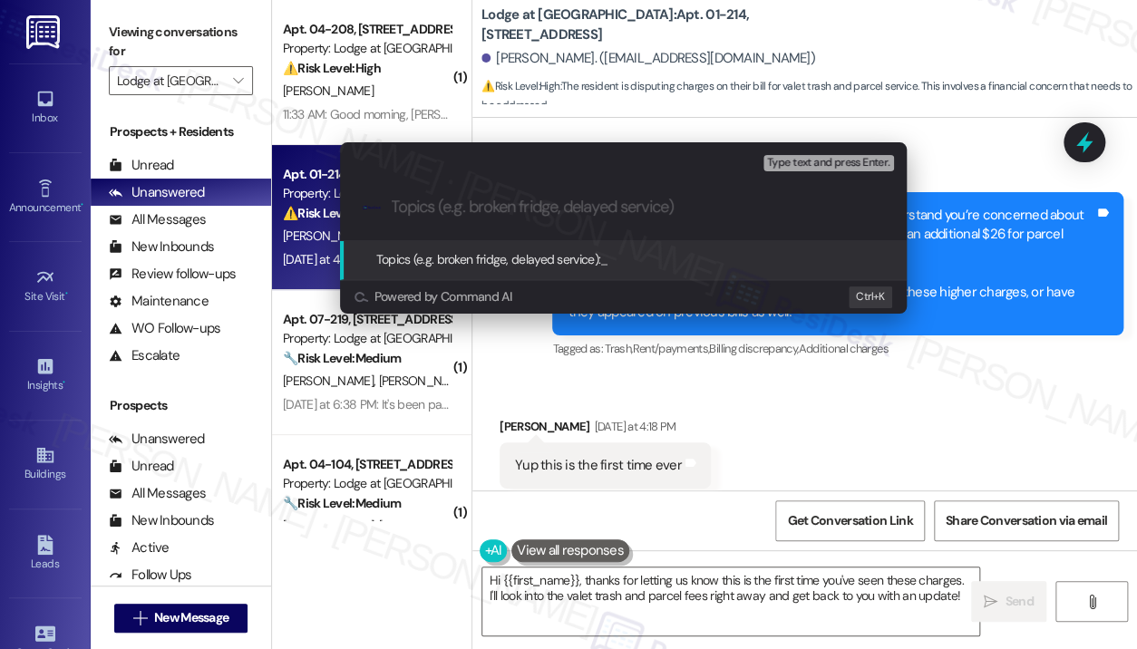
type input "Unexpected Charges — $53 for Valet Trash (Should Be $15) and $26 for Parcel"
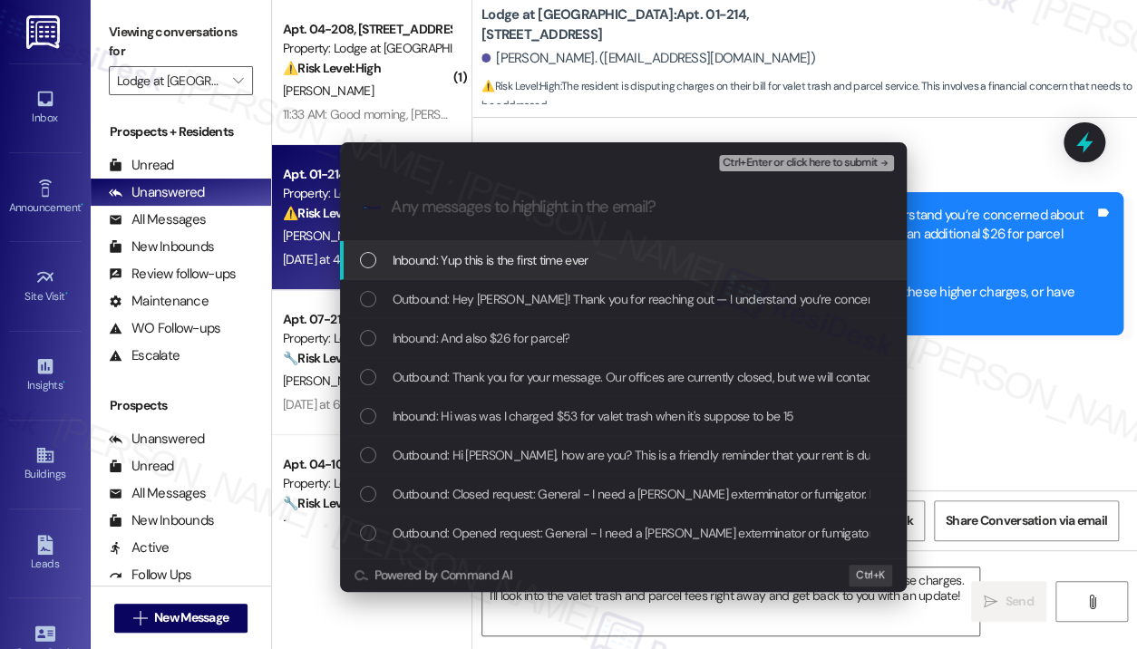
scroll to position [0, 0]
click at [593, 264] on div "Inbound: Yup this is the first time ever" at bounding box center [625, 260] width 530 height 20
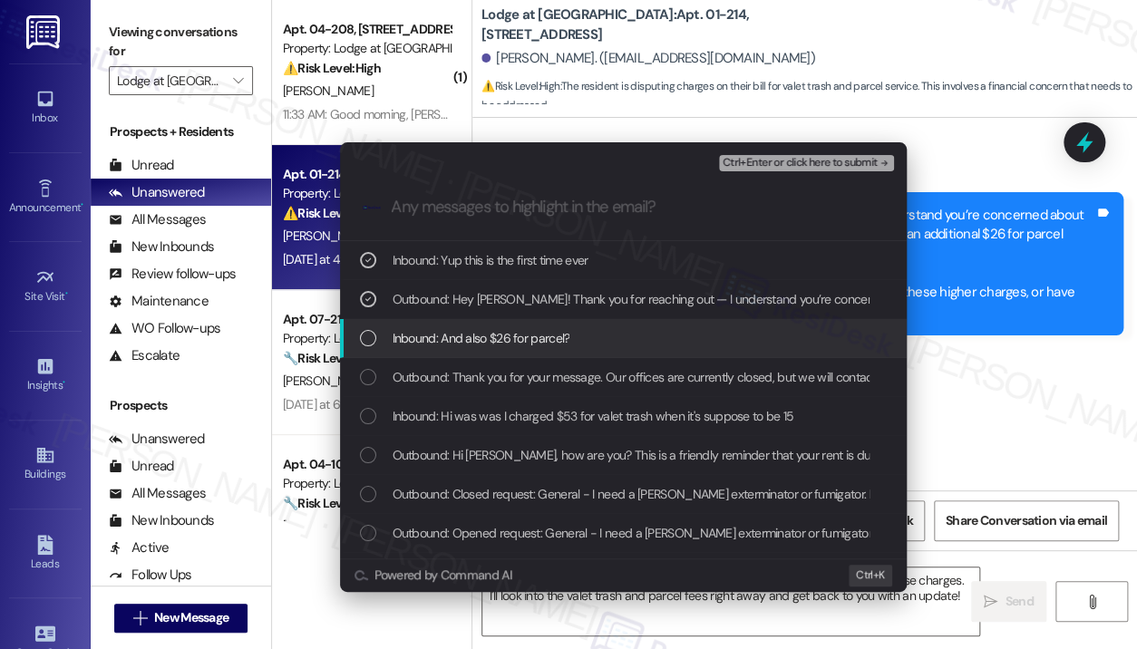
click at [588, 345] on div "Inbound: And also $26 for parcel?" at bounding box center [625, 338] width 530 height 20
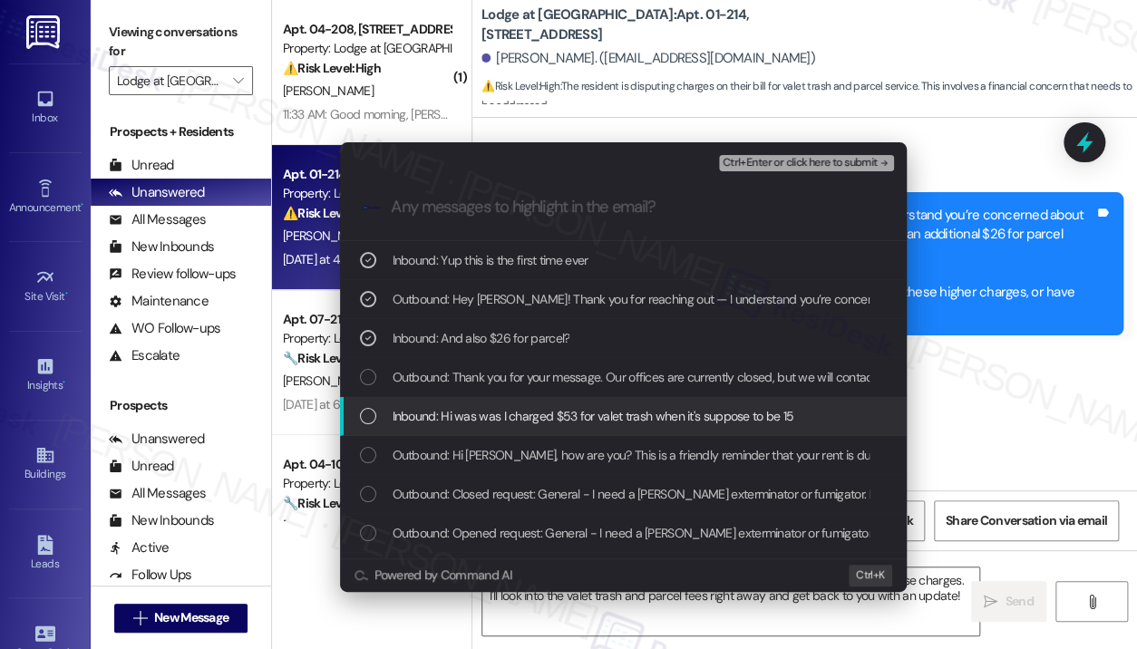
click at [610, 414] on span "Inbound: Hi was was I charged $53 for valet trash when it's suppose to be 15" at bounding box center [594, 416] width 402 height 20
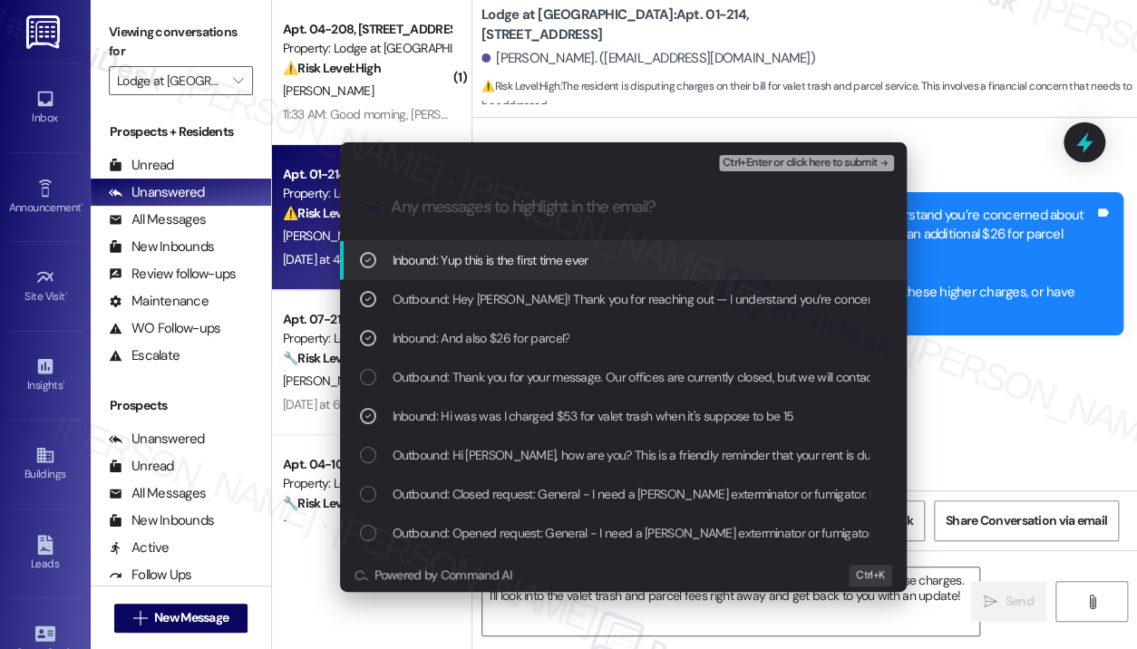
click at [794, 165] on span "Ctrl+Enter or click here to submit" at bounding box center [800, 163] width 155 height 13
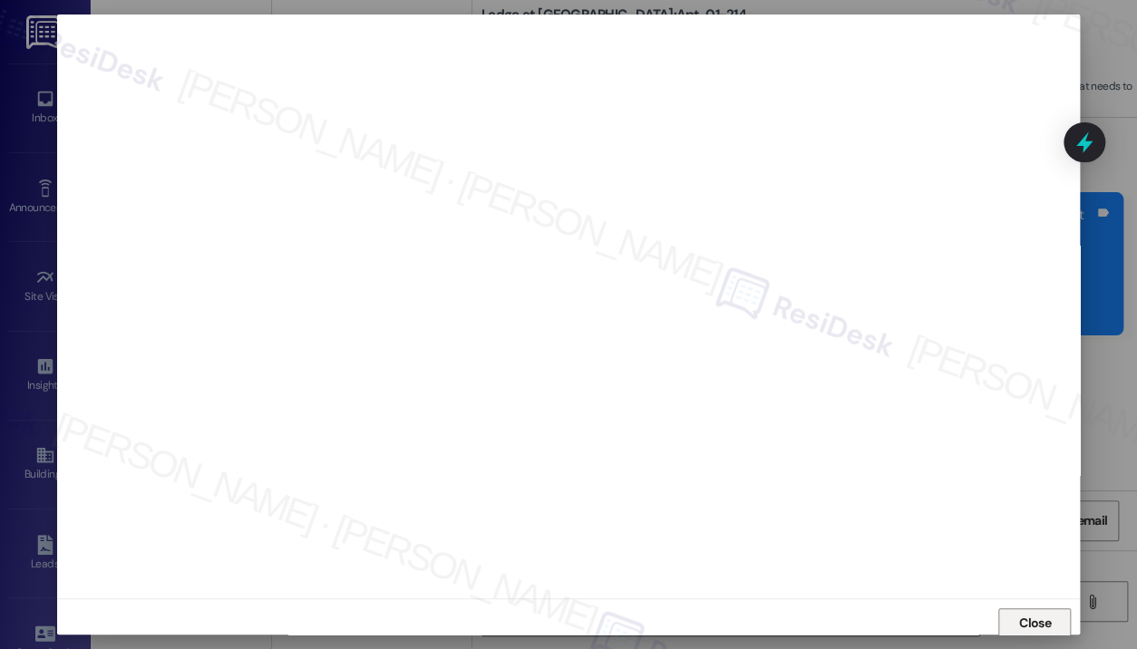
click at [1026, 619] on span "Close" at bounding box center [1035, 623] width 32 height 19
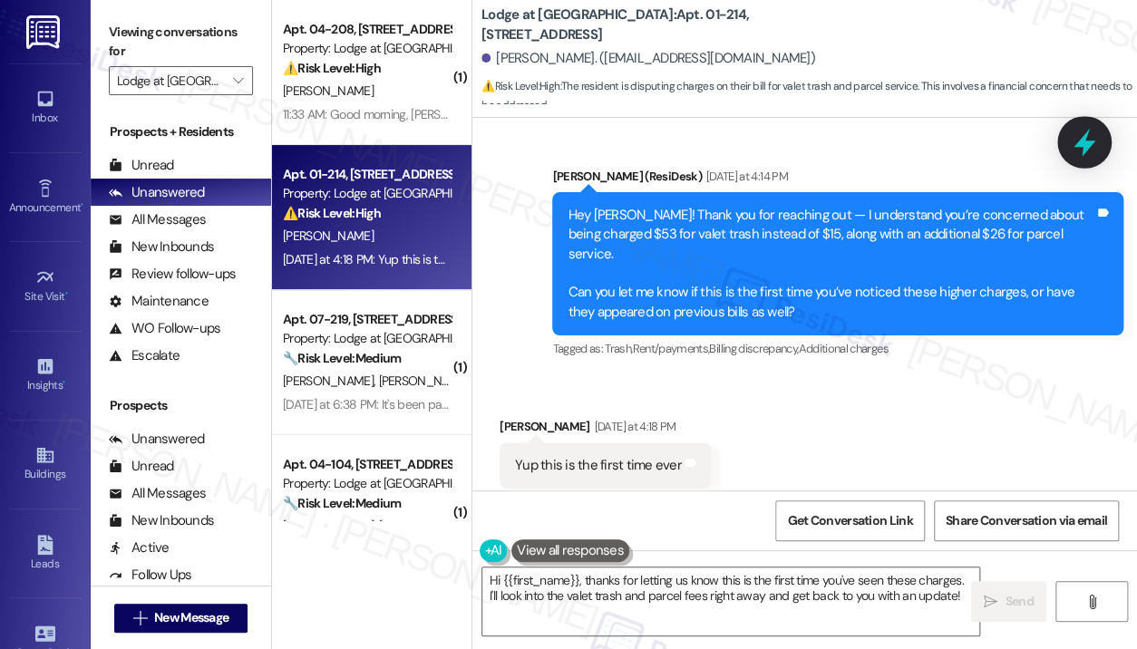
click at [1077, 150] on icon at bounding box center [1084, 142] width 31 height 31
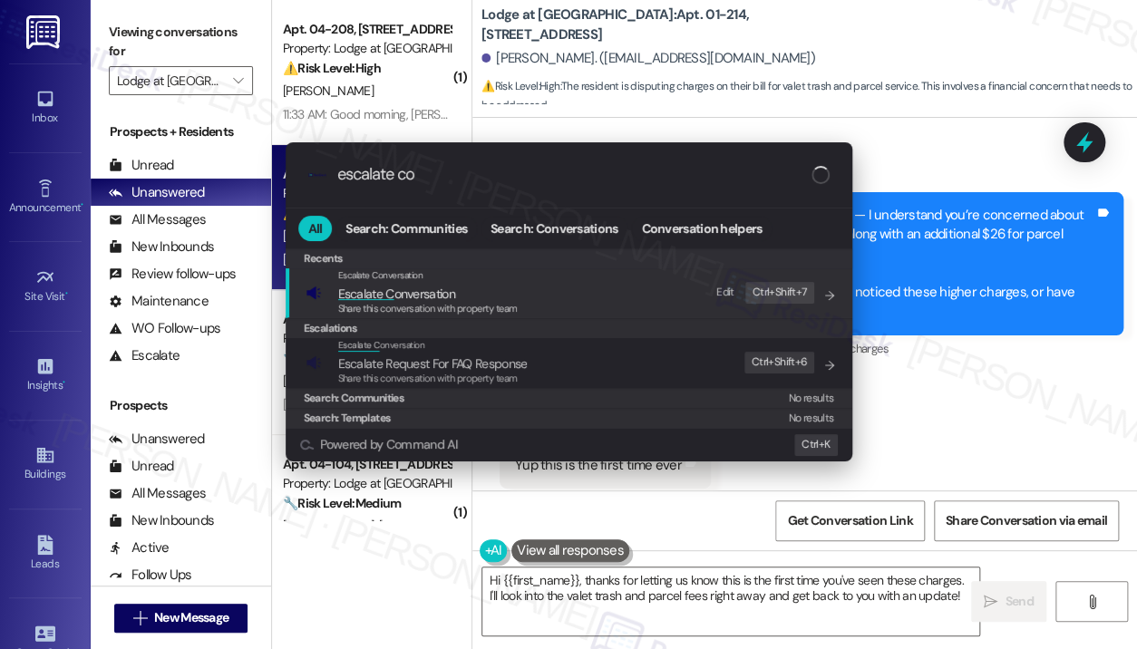
type input "escalate con"
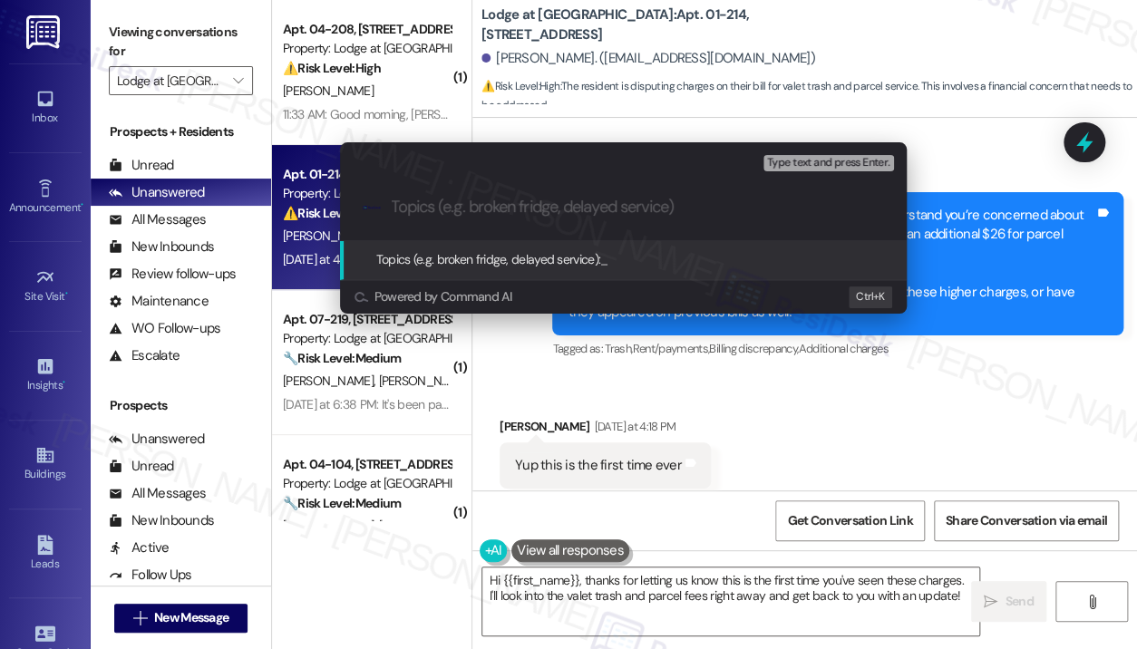
paste input "Unexpected Charges — $53 for Valet Trash (Should Be $15) and $26 for Parcel"
type input "Unexpected Charges — $53 for Valet Trash (Should Be $15) and $26 for Parcel"
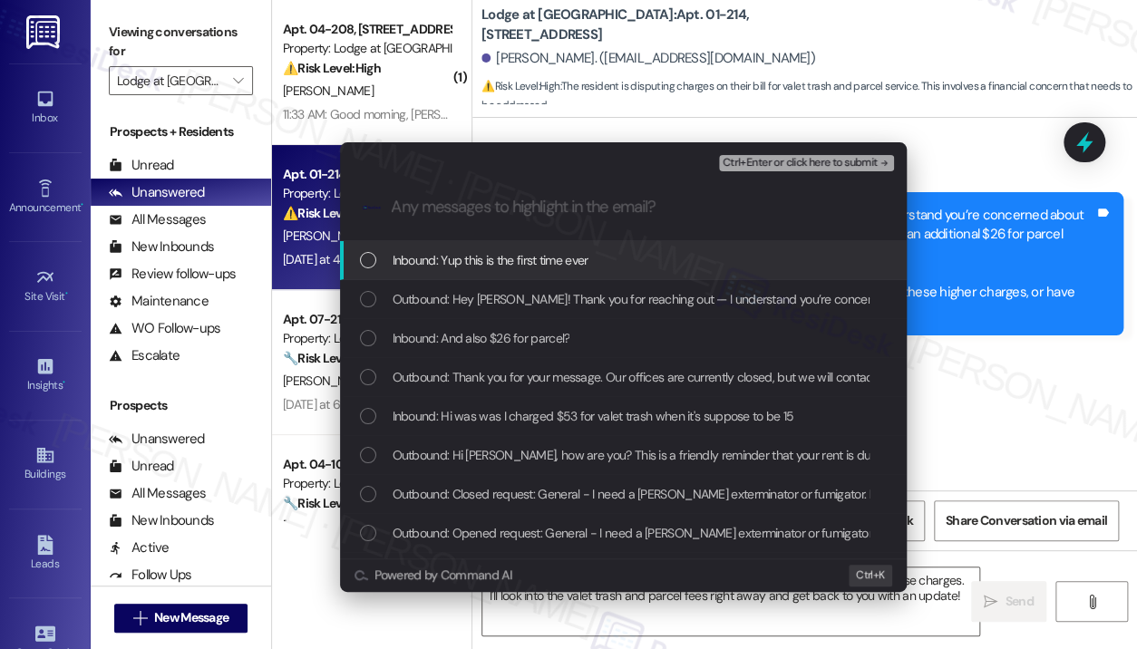
click at [631, 264] on div "Inbound: Yup this is the first time ever" at bounding box center [625, 260] width 530 height 20
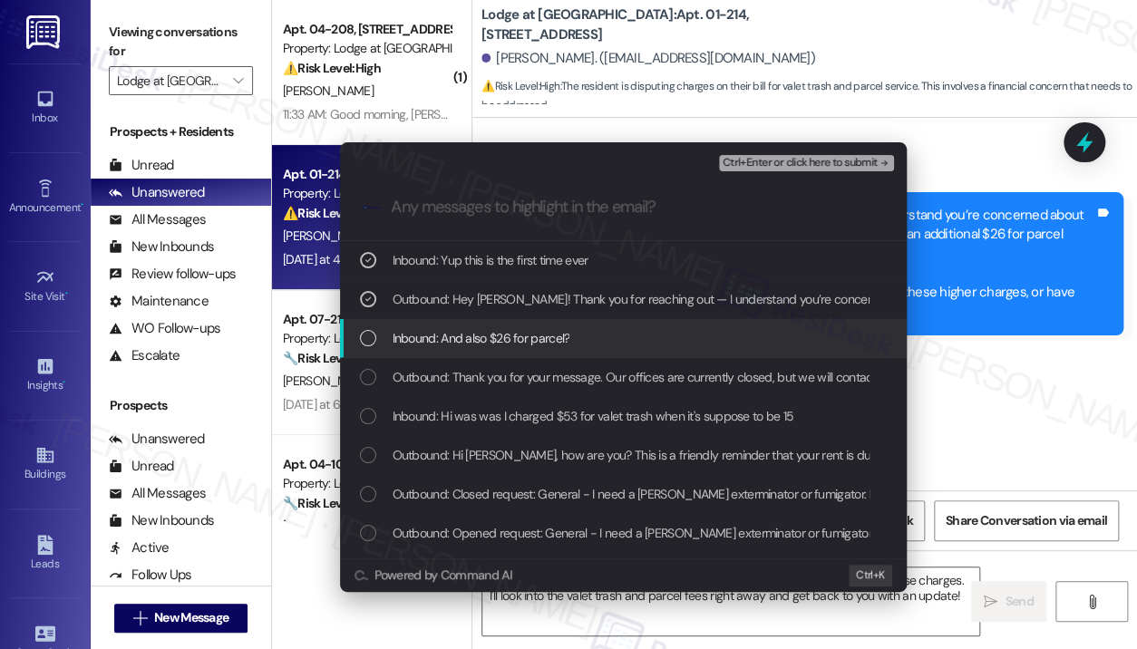
click at [647, 329] on div "Inbound: And also $26 for parcel?" at bounding box center [625, 338] width 530 height 20
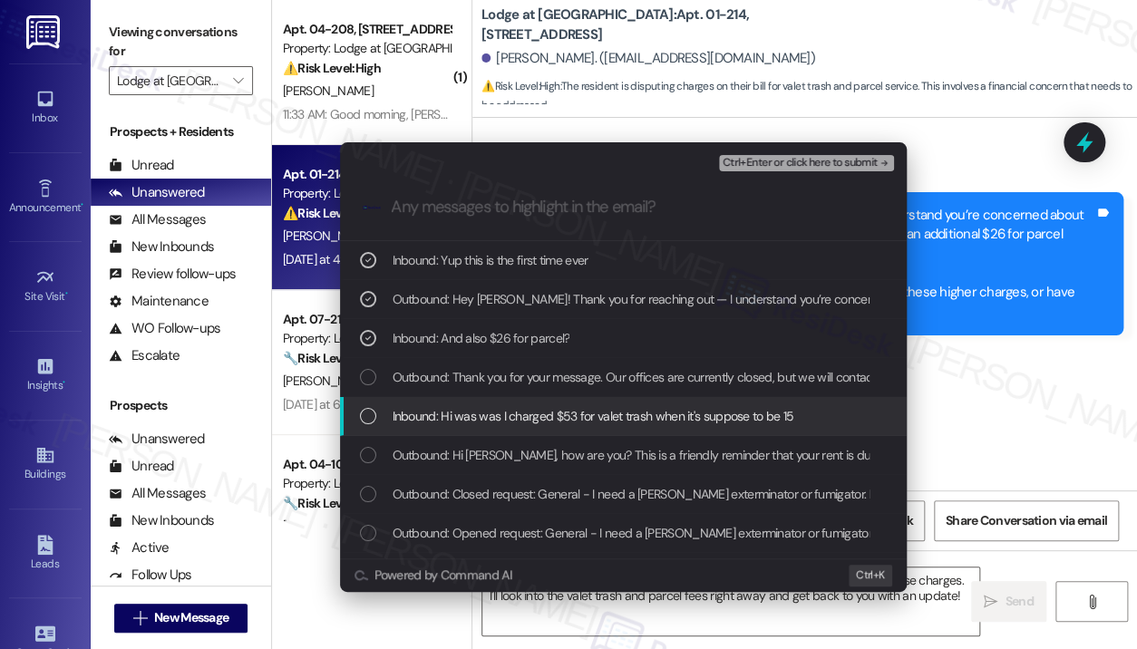
click at [642, 419] on span "Inbound: Hi was was I charged $53 for valet trash when it's suppose to be 15" at bounding box center [594, 416] width 402 height 20
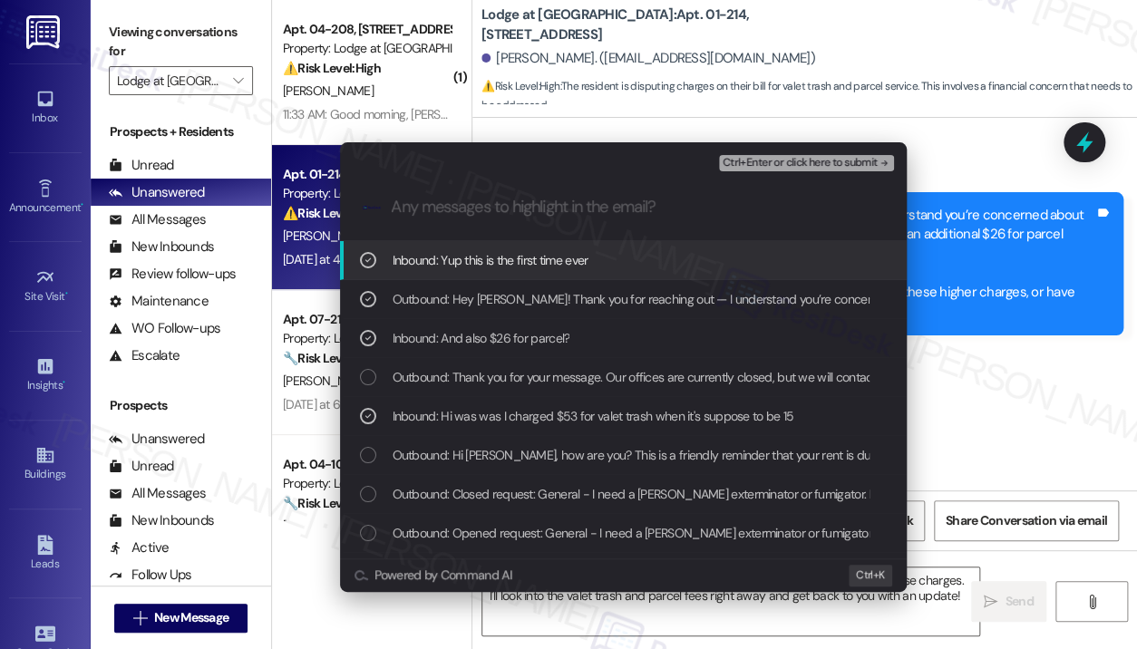
click at [792, 160] on span "Ctrl+Enter or click here to submit" at bounding box center [800, 163] width 155 height 13
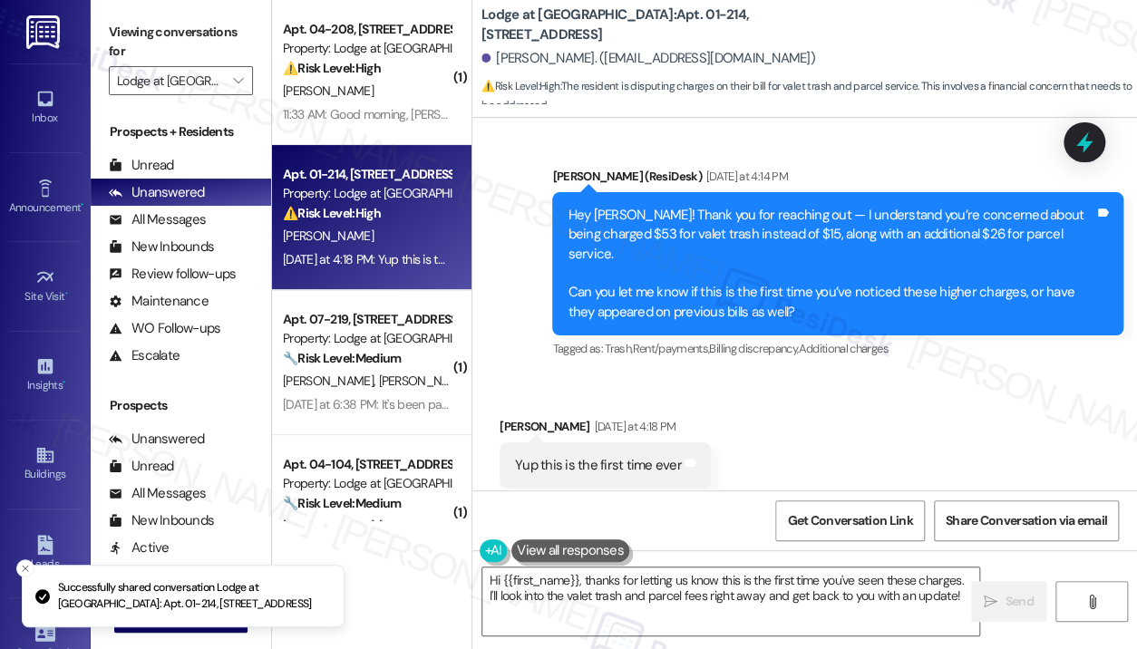
scroll to position [3609, 0]
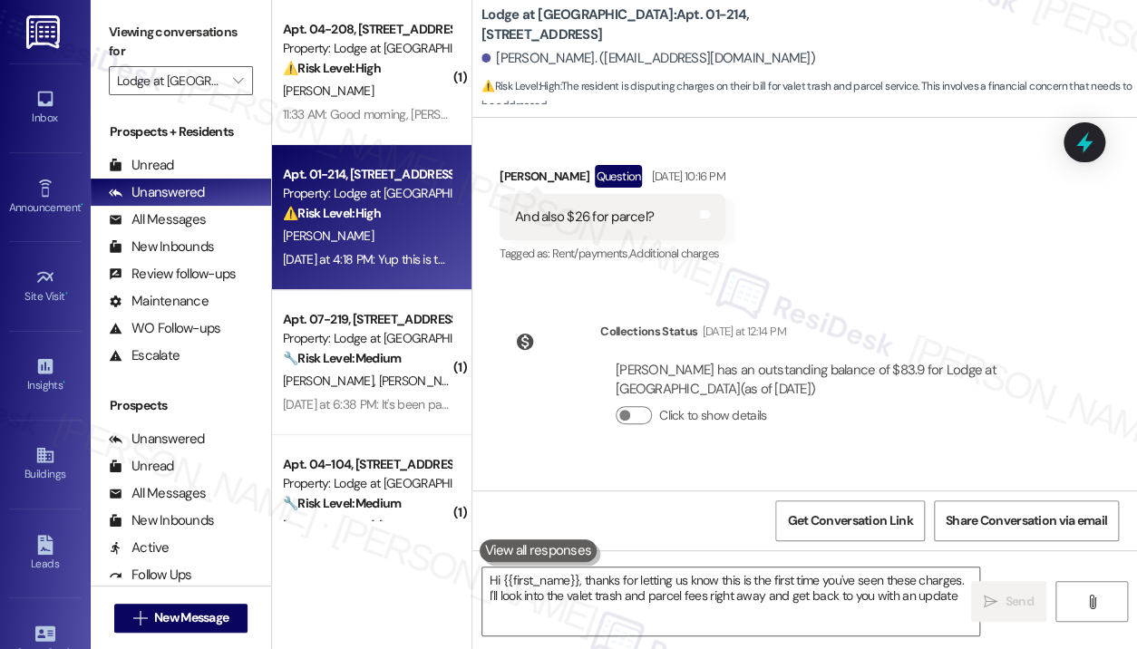
type textarea "Hi {{first_name}}, thanks for letting us know this is the first time you've see…"
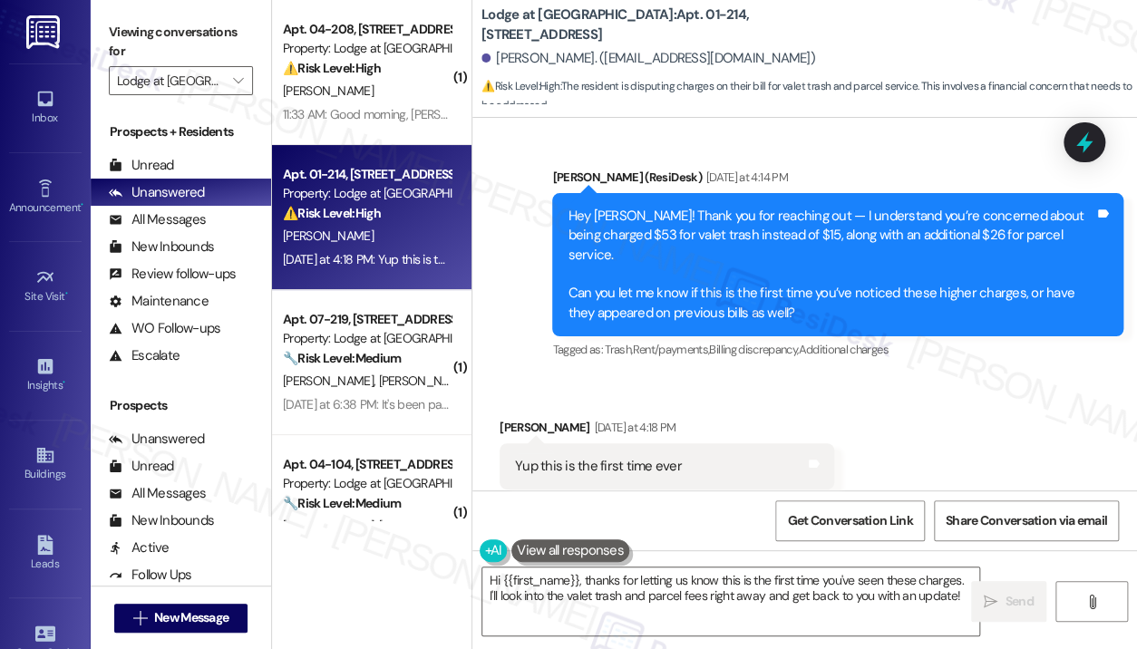
scroll to position [3610, 0]
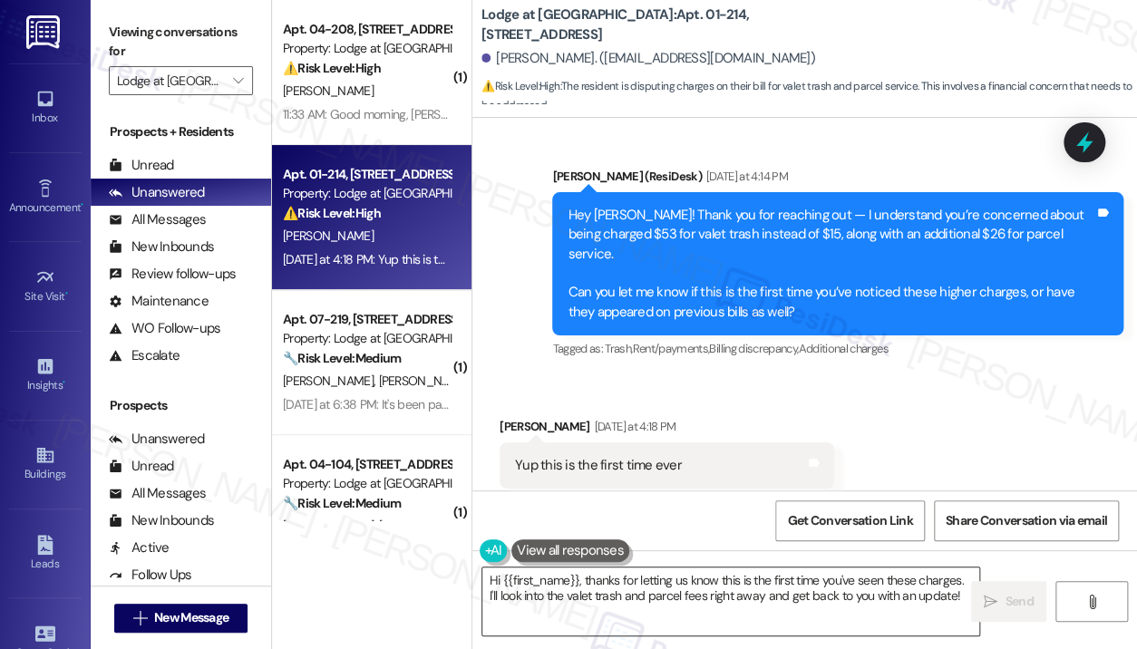
click at [751, 598] on textarea "Hi {{first_name}}, thanks for letting us know this is the first time you've see…" at bounding box center [730, 602] width 497 height 68
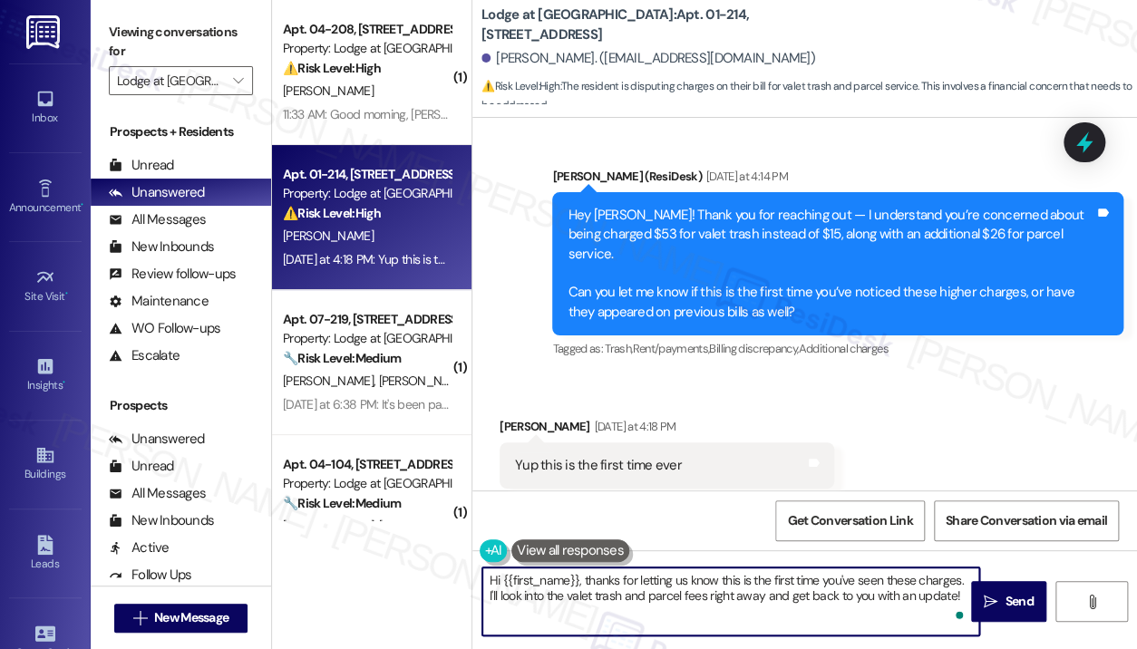
click at [744, 607] on textarea "Hi {{first_name}}, thanks for letting us know this is the first time you've see…" at bounding box center [730, 602] width 497 height 68
click at [1008, 602] on span "Send" at bounding box center [1019, 601] width 28 height 19
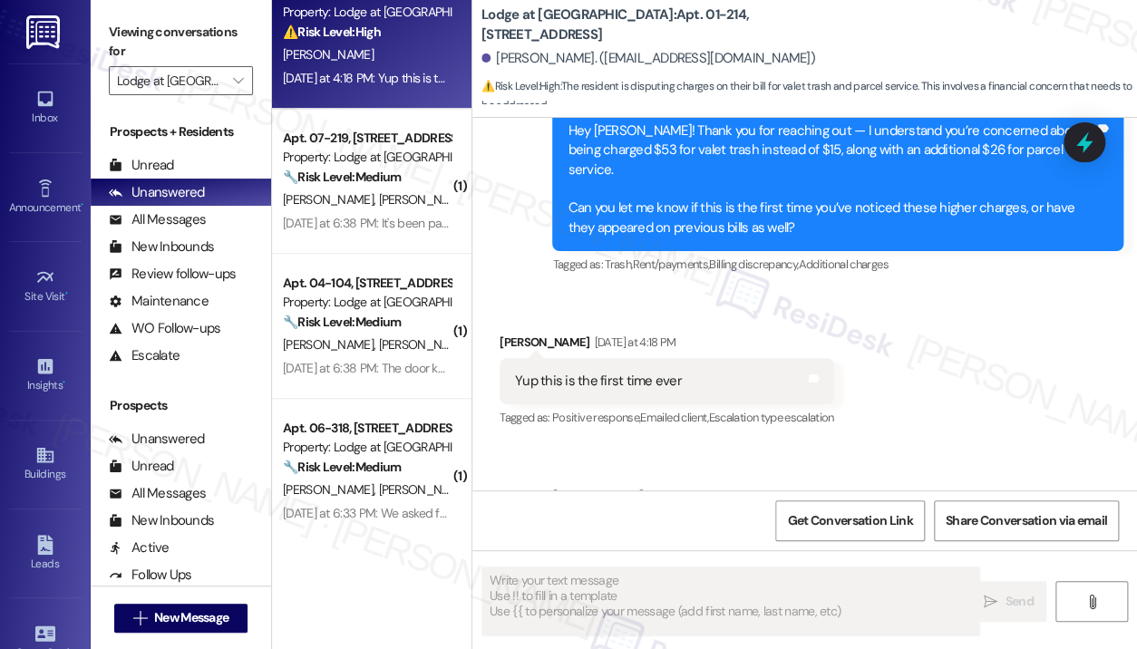
scroll to position [3756, 0]
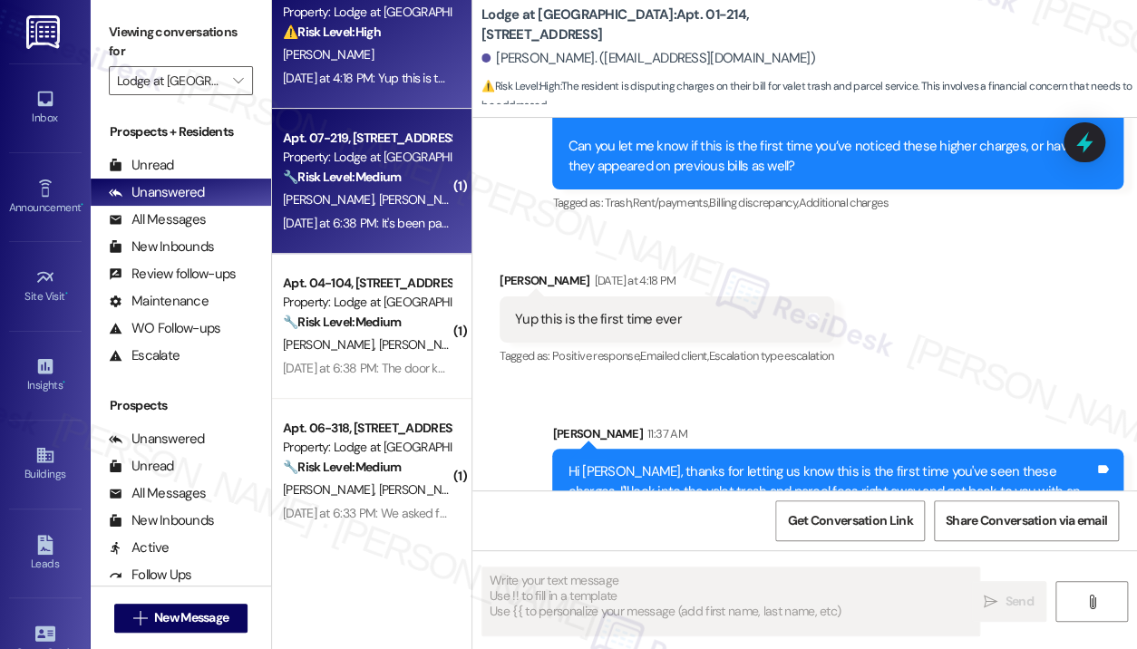
click at [381, 190] on div "J. Upchurch G. Evans" at bounding box center [366, 200] width 171 height 23
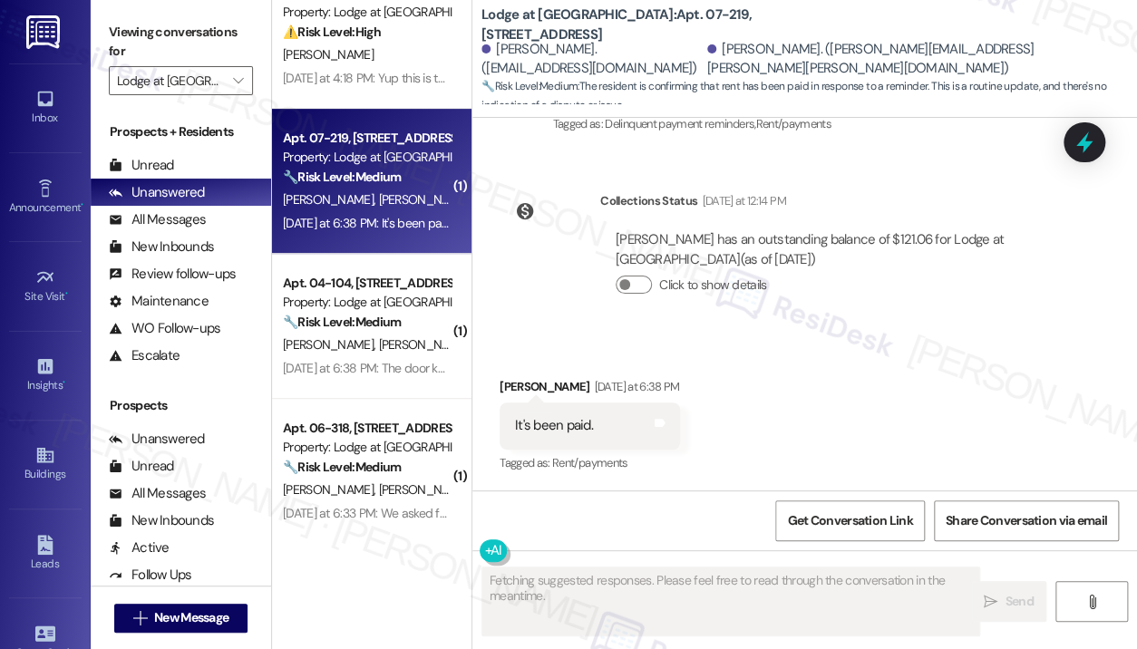
scroll to position [1181, 0]
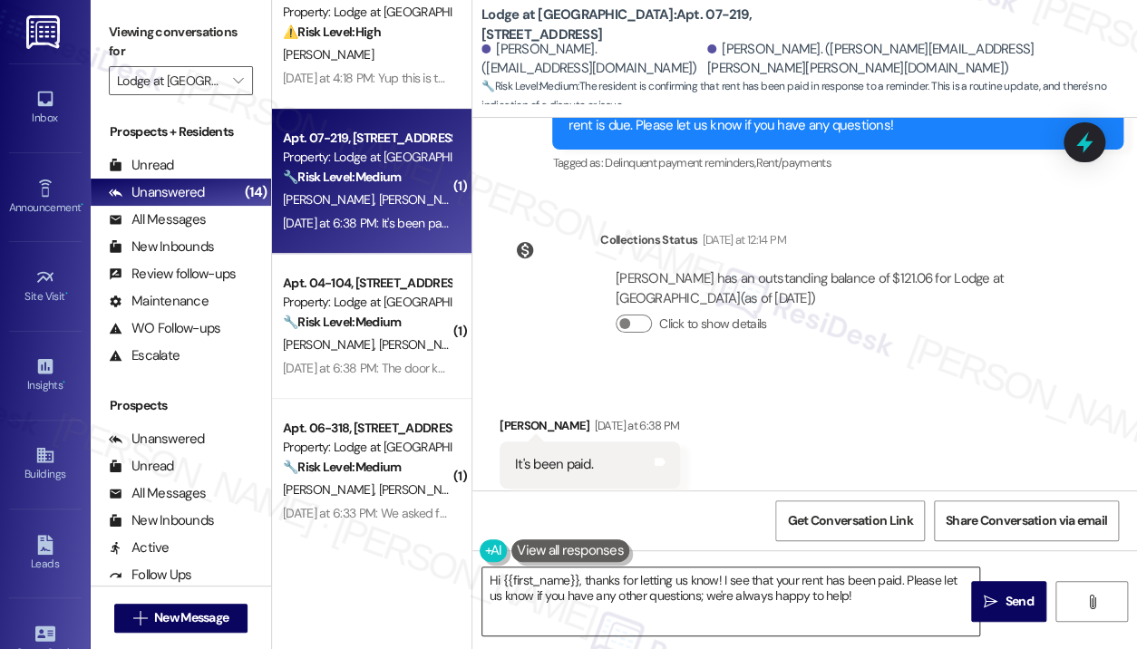
click at [658, 596] on textarea "Hi {{first_name}}, thanks for letting us know! I see that your rent has been pa…" at bounding box center [730, 602] width 497 height 68
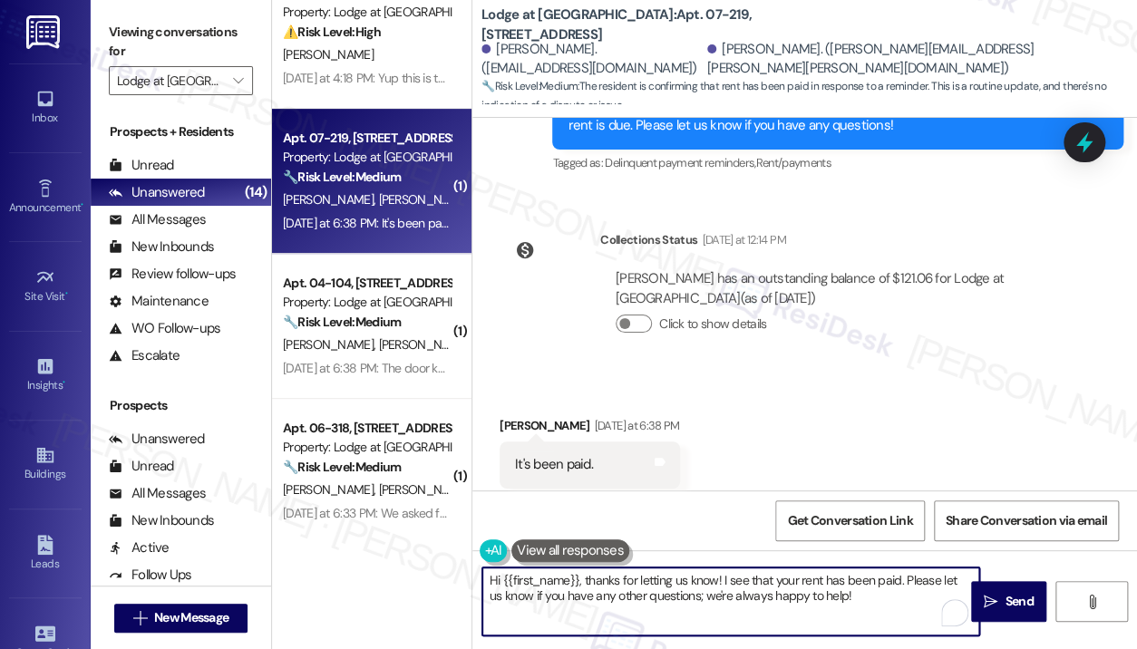
paste textarea "! Thanks for letting us know you've already paid. We appreciate you keeping you…"
type textarea "Hi {{first_name}}! Thanks for letting us know you've already paid. We appreciat…"
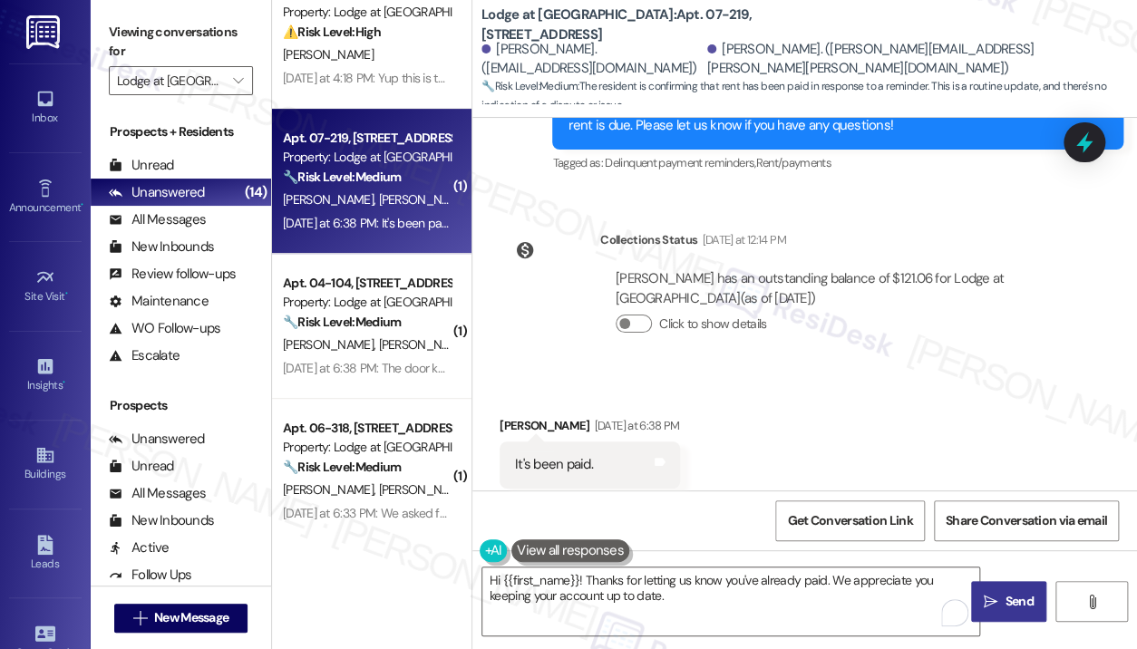
click at [1009, 601] on span "Send" at bounding box center [1019, 601] width 28 height 19
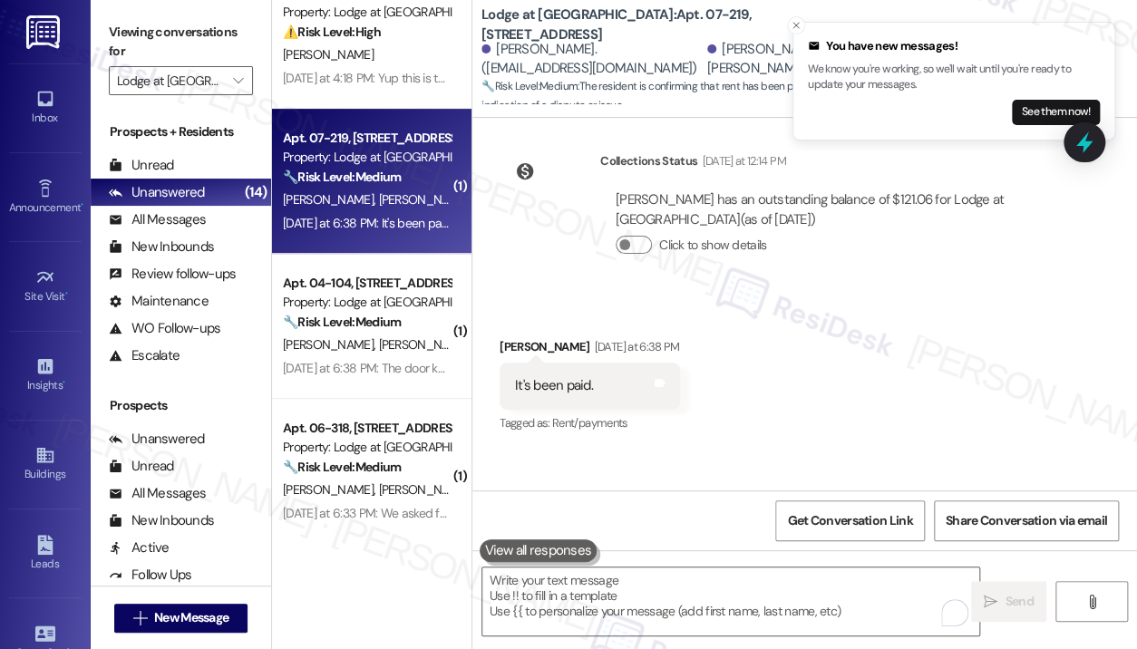
scroll to position [1327, 0]
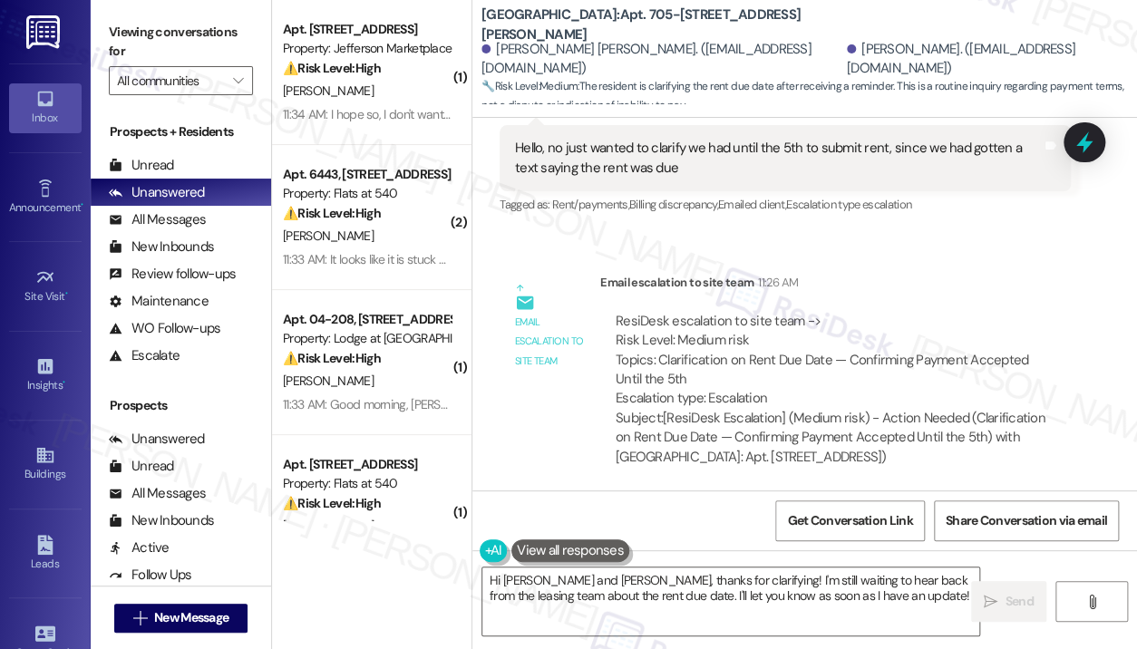
scroll to position [1245, 0]
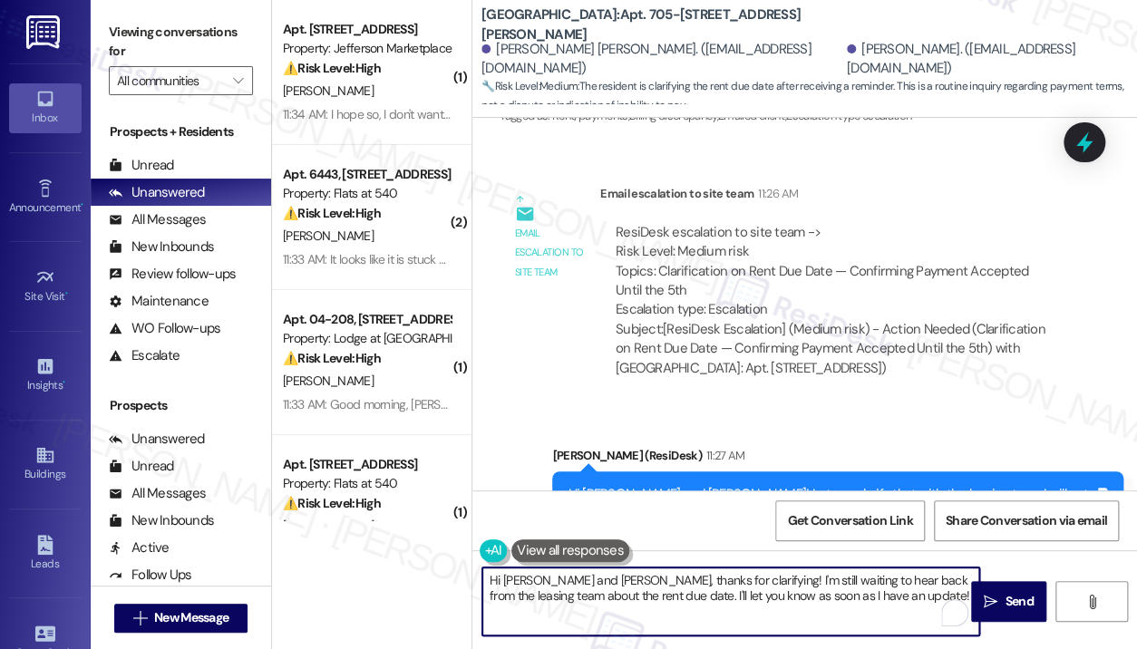
drag, startPoint x: 836, startPoint y: 601, endPoint x: 533, endPoint y: 574, distance: 304.1
click at [533, 574] on textarea "Hi [PERSON_NAME] and [PERSON_NAME], thanks for clarifying! I'm still waiting to…" at bounding box center [730, 602] width 497 height 68
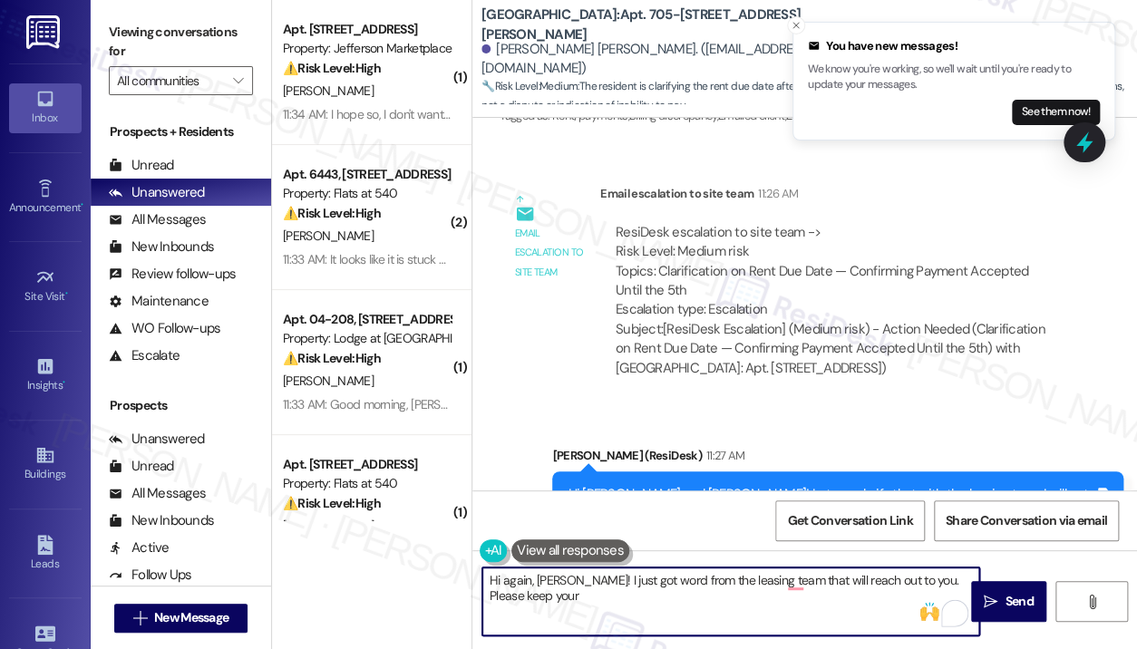
click at [788, 583] on textarea "Hi again, [PERSON_NAME]! I just got word from the leasing team that will reach …" at bounding box center [730, 602] width 497 height 68
type textarea "Hi again, [PERSON_NAME]! I just got word from the leasing team that they will r…"
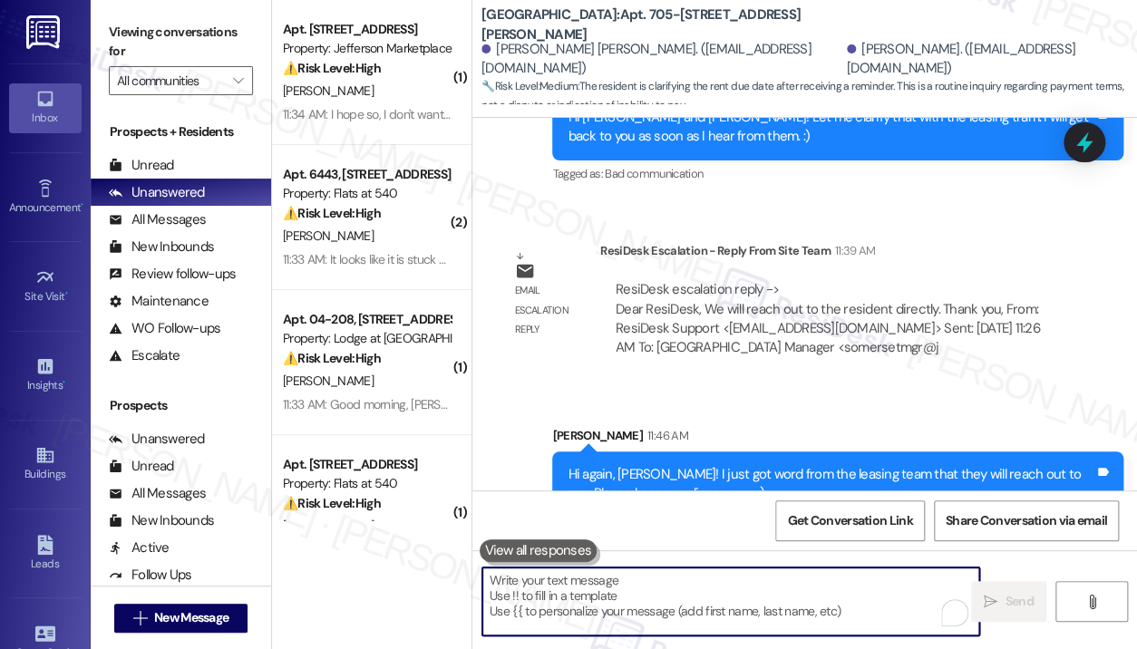
scroll to position [1663, 0]
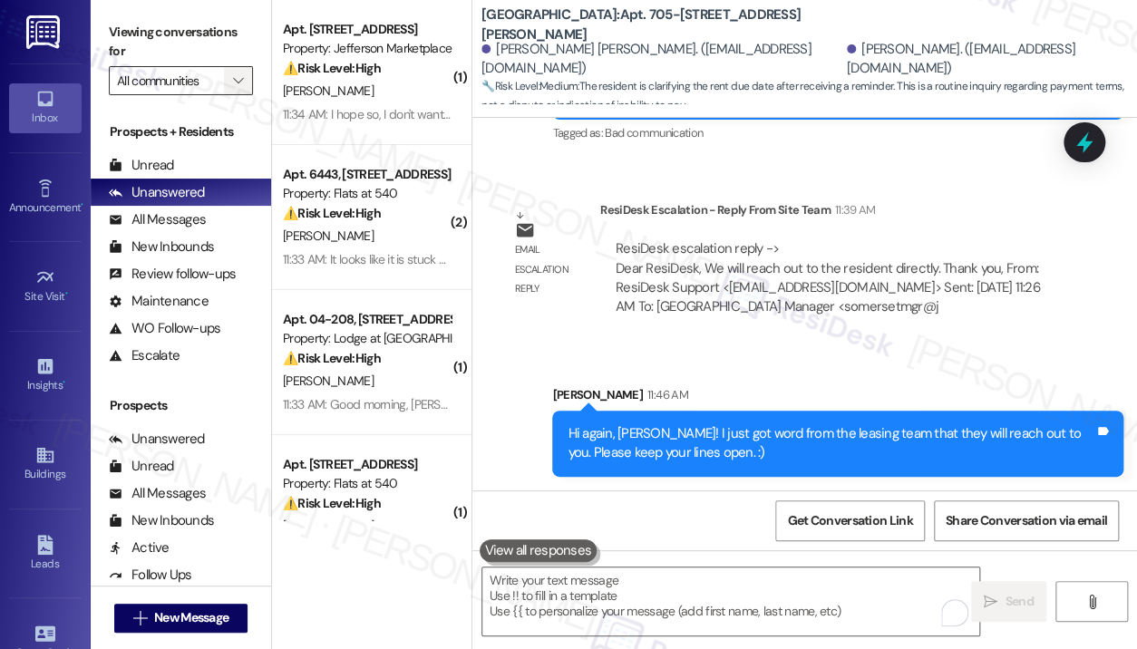
click at [239, 83] on icon "" at bounding box center [238, 80] width 10 height 15
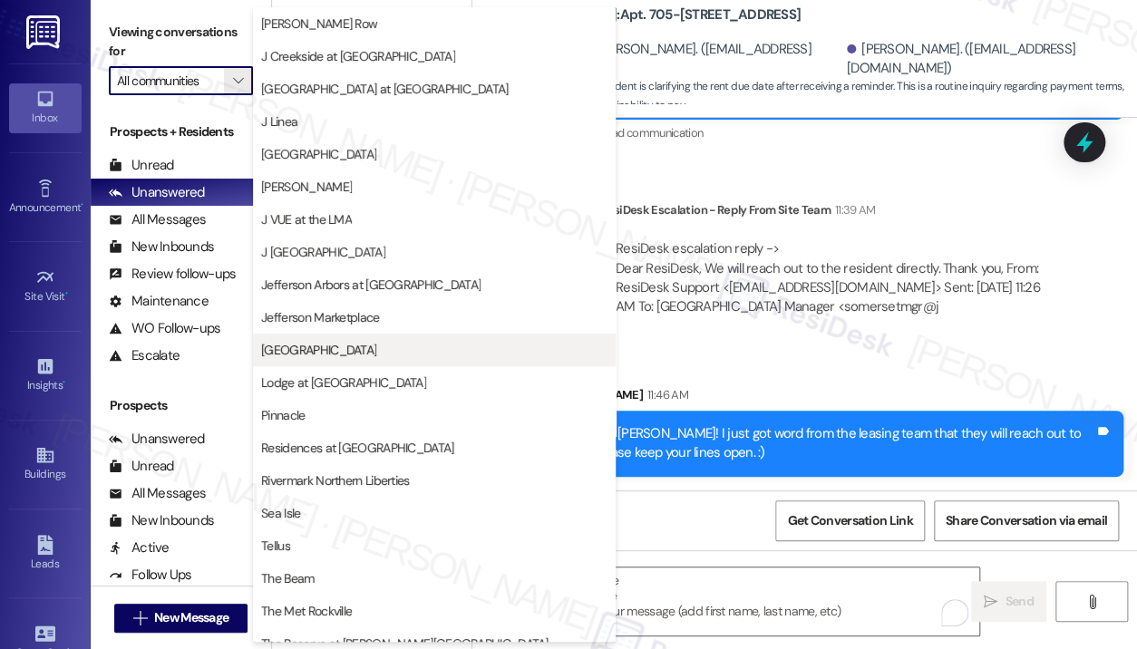
scroll to position [279, 0]
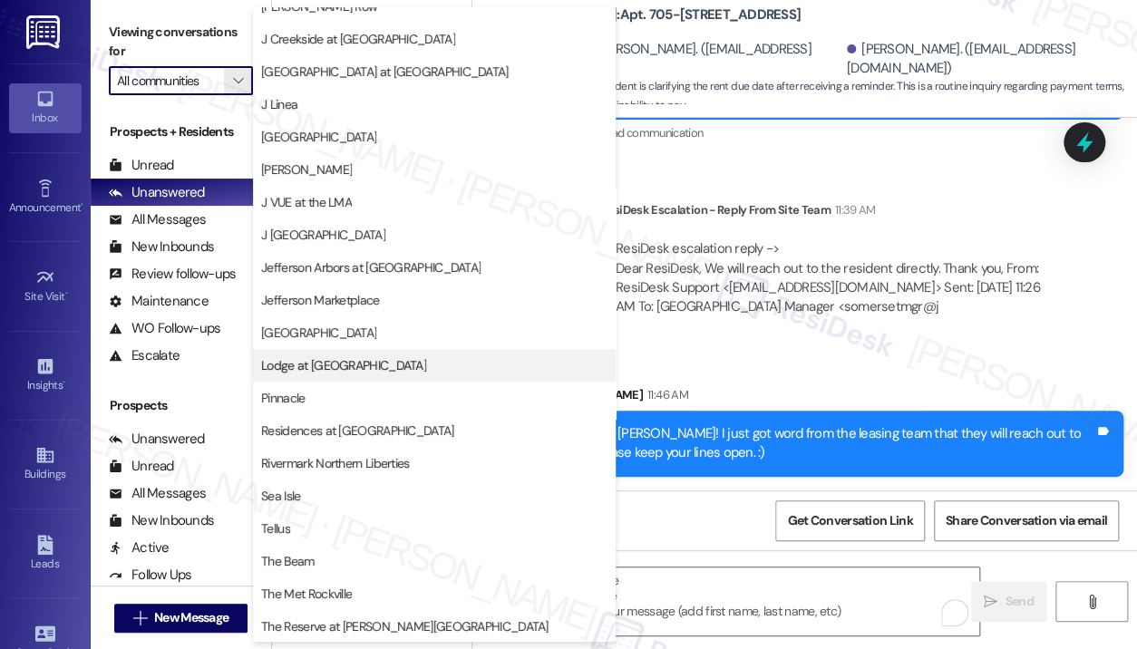
click at [352, 358] on span "Lodge at [GEOGRAPHIC_DATA]" at bounding box center [343, 365] width 165 height 18
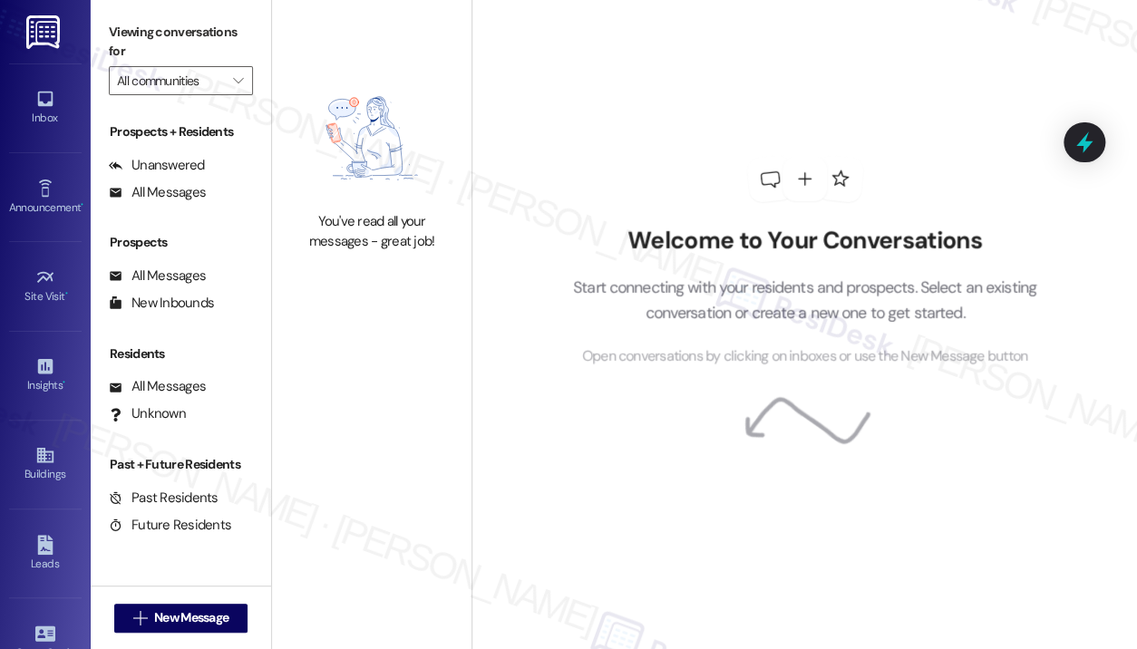
type input "Lodge at [GEOGRAPHIC_DATA]"
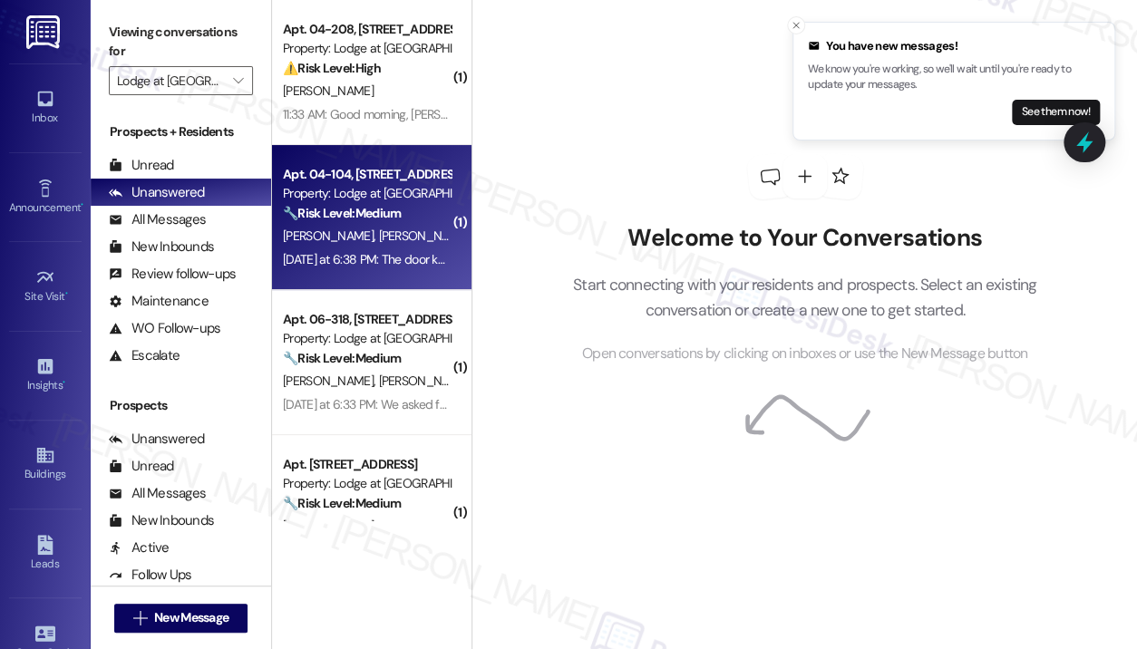
click at [418, 212] on div "🔧 Risk Level: Medium The resident is reporting that a maintenance request was n…" at bounding box center [367, 213] width 168 height 19
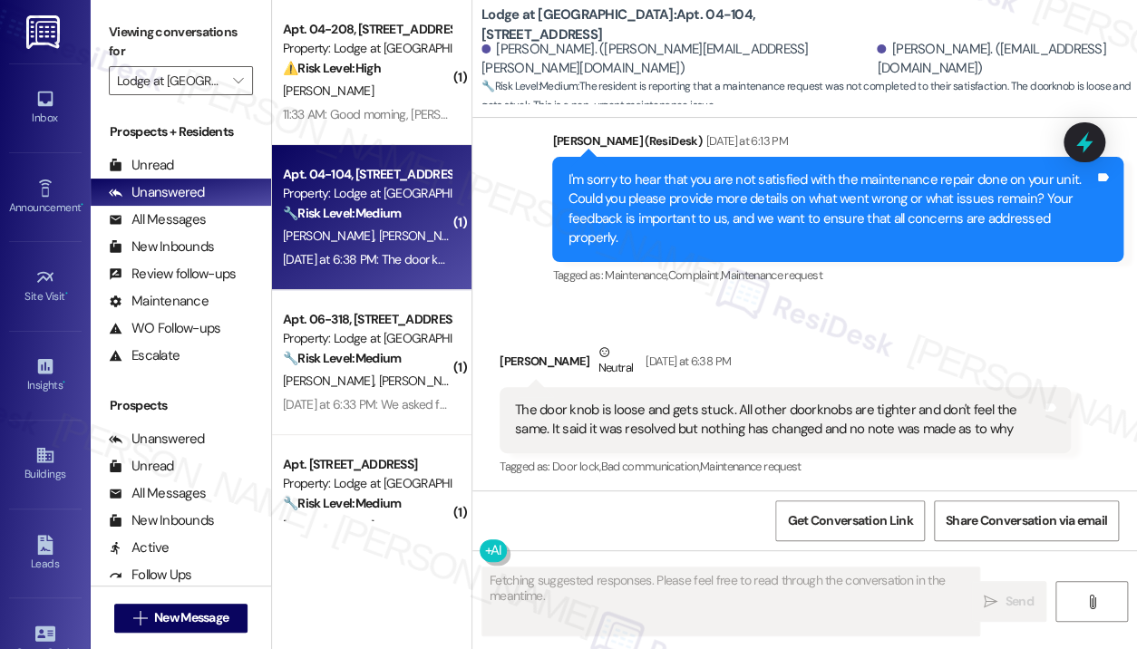
scroll to position [913, 0]
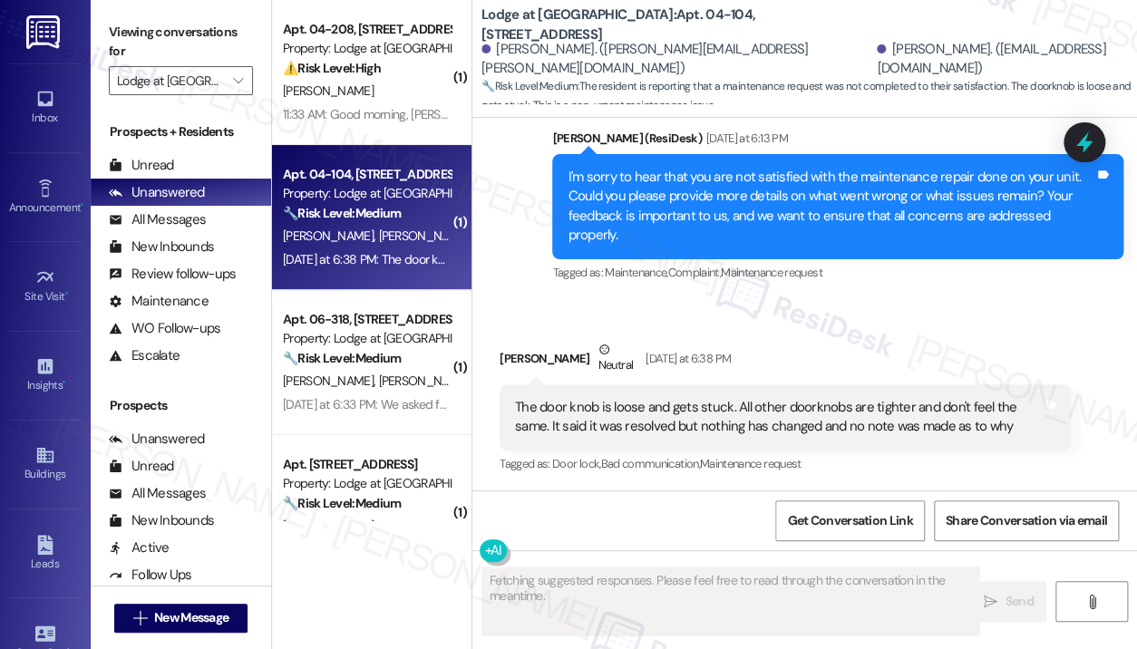
click at [983, 309] on div "Received via SMS [PERSON_NAME] Neutral [DATE] at 6:38 PM The door knob is loose…" at bounding box center [804, 394] width 665 height 191
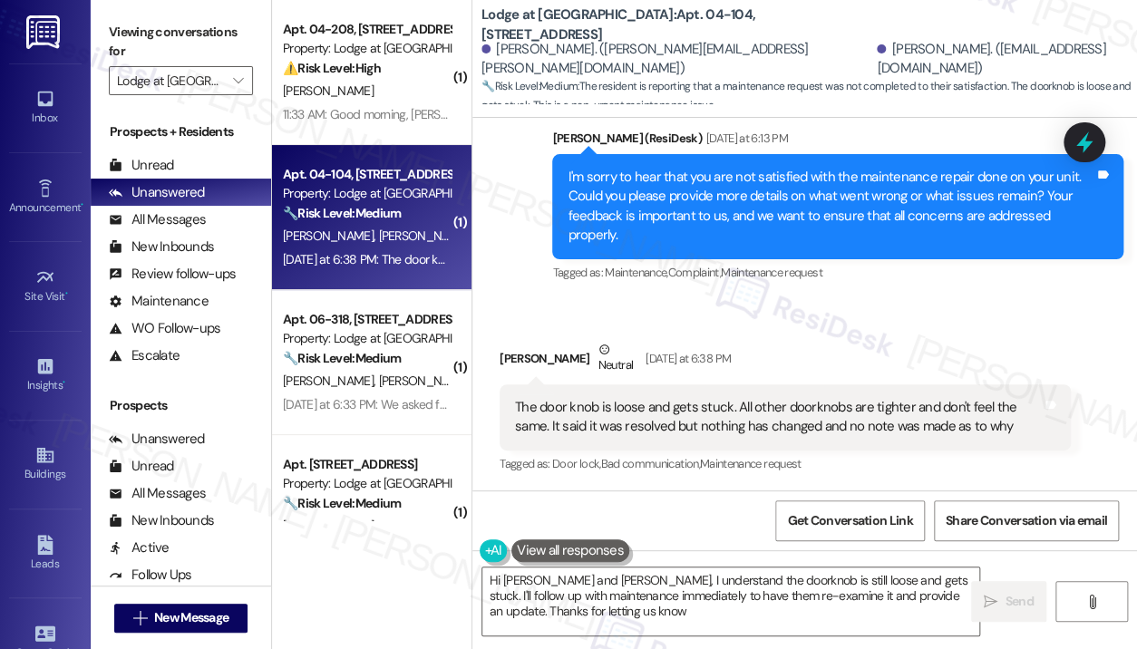
type textarea "Hi [PERSON_NAME] and [PERSON_NAME], I understand the doorknob is still loose an…"
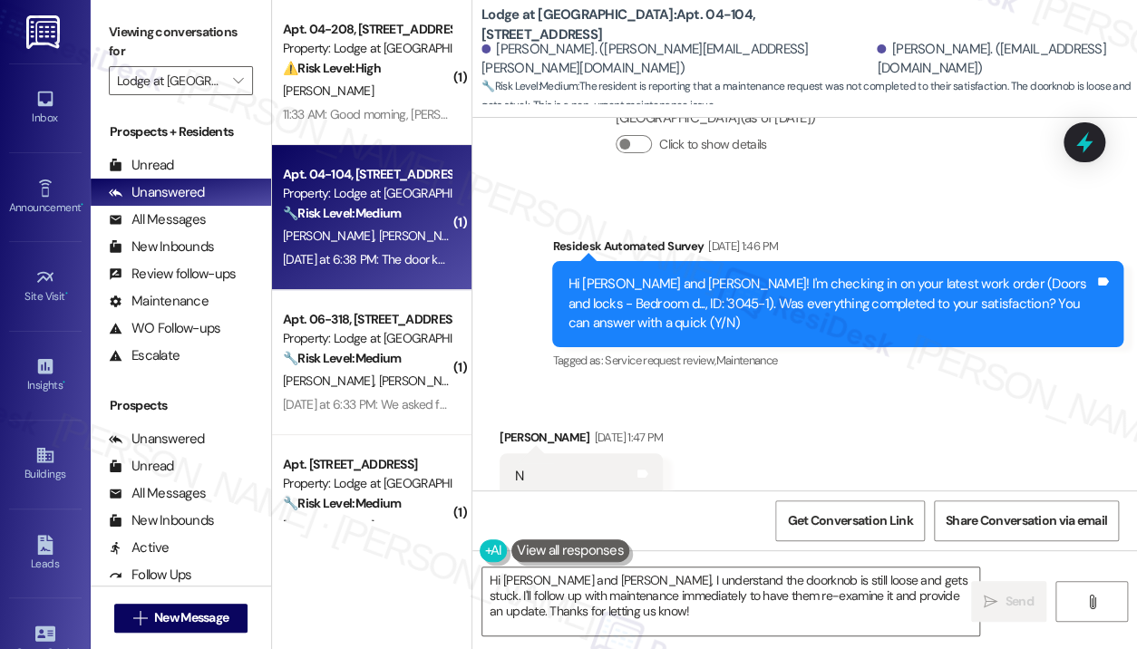
scroll to position [551, 0]
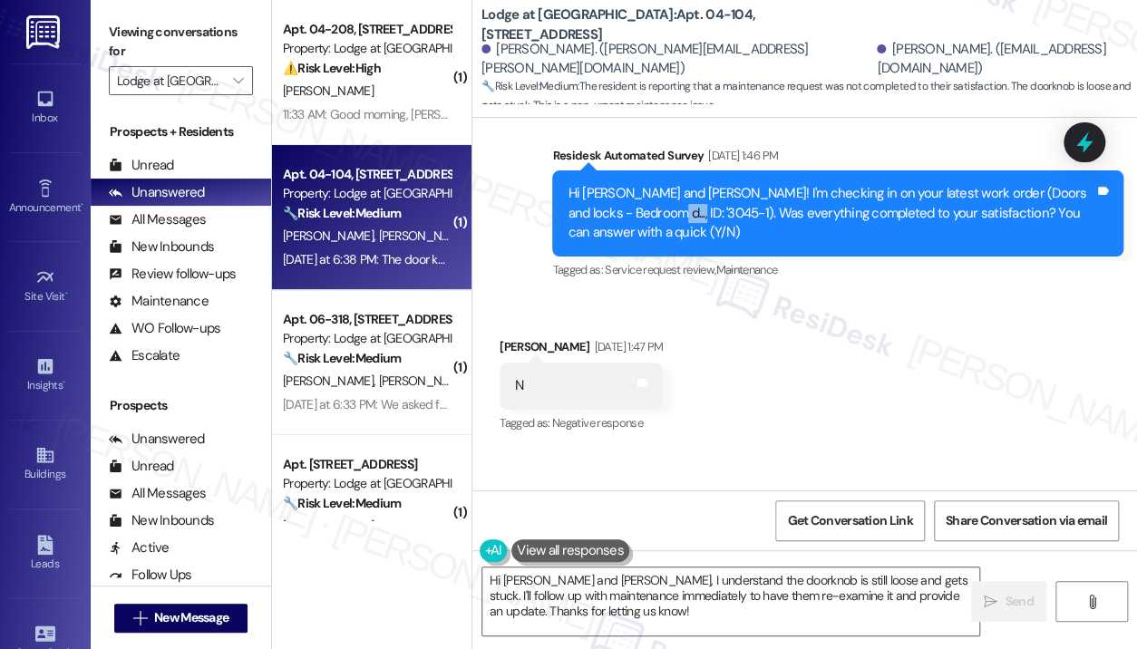
drag, startPoint x: 701, startPoint y: 210, endPoint x: 660, endPoint y: 213, distance: 40.9
click at [660, 213] on div "Hi [PERSON_NAME] and [PERSON_NAME]! I'm checking in on your latest work order (…" at bounding box center [831, 213] width 527 height 58
copy div "3045-1"
click at [1084, 151] on icon at bounding box center [1085, 143] width 22 height 28
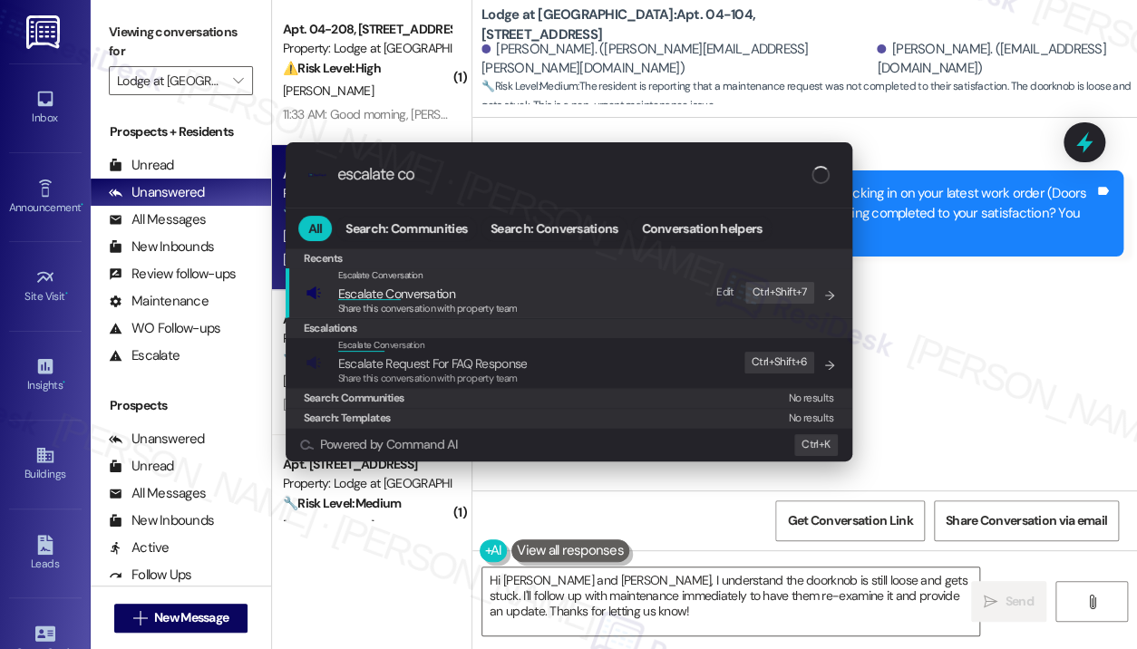
type input "escalate con"
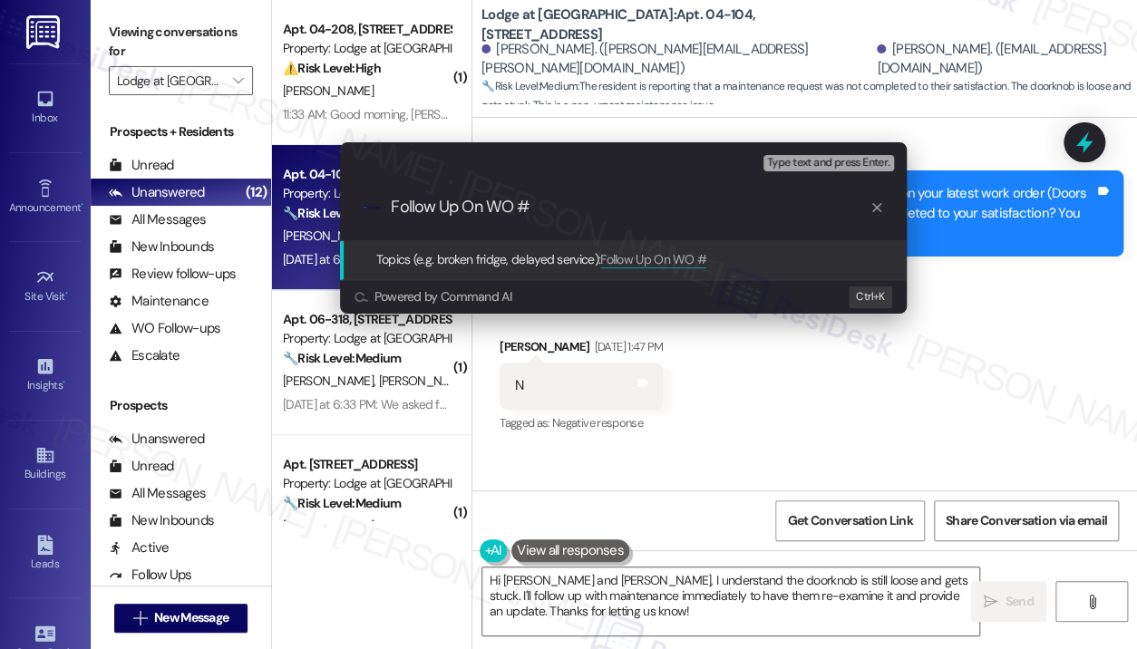
type input "Follow Up On WO #3045-1"
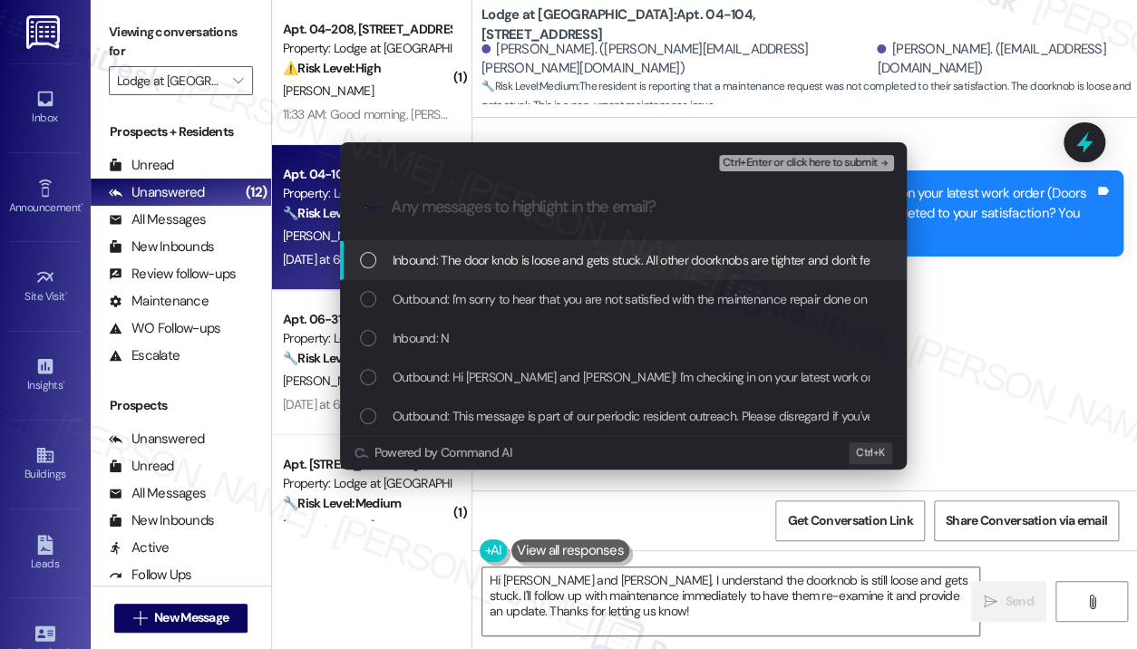
click at [659, 260] on span "Inbound: The door knob is loose and gets stuck. All other doorknobs are tighter…" at bounding box center [878, 260] width 971 height 20
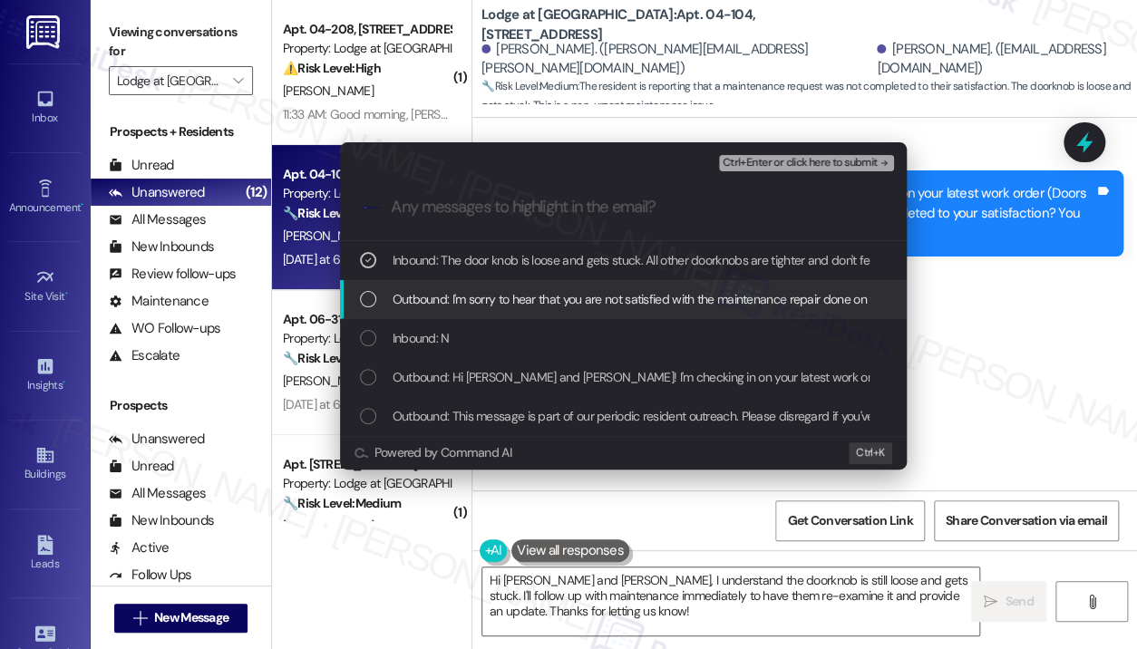
click at [667, 306] on span "Outbound: I'm sorry to hear that you are not satisfied with the maintenance rep…" at bounding box center [1135, 299] width 1485 height 20
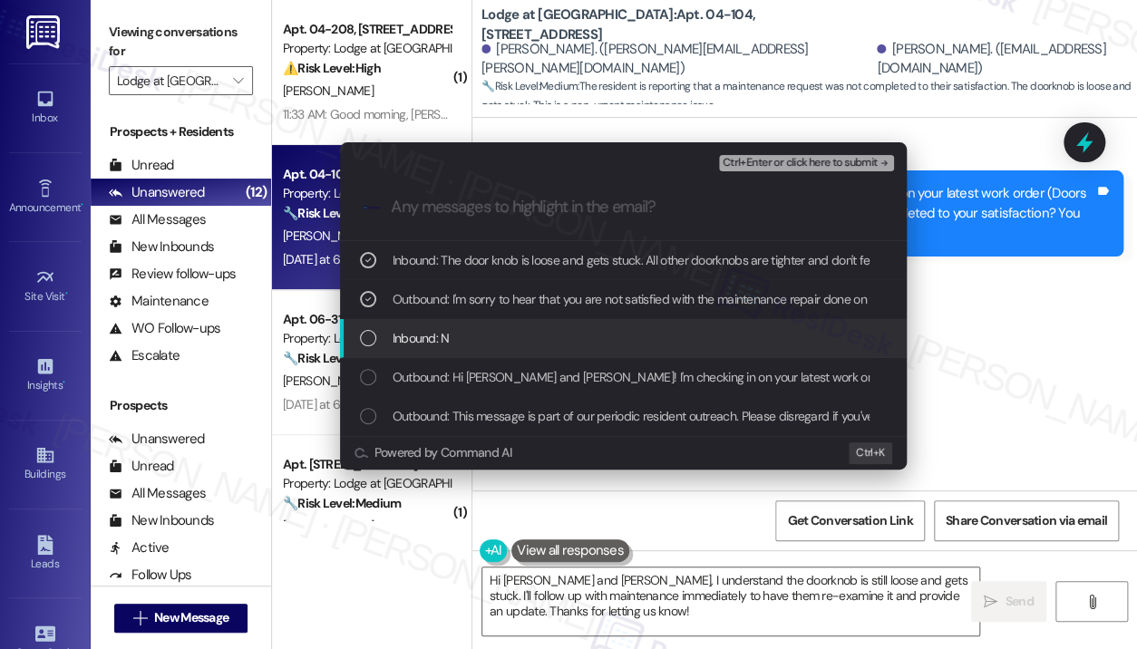
click at [665, 336] on div "Inbound: N" at bounding box center [625, 338] width 530 height 20
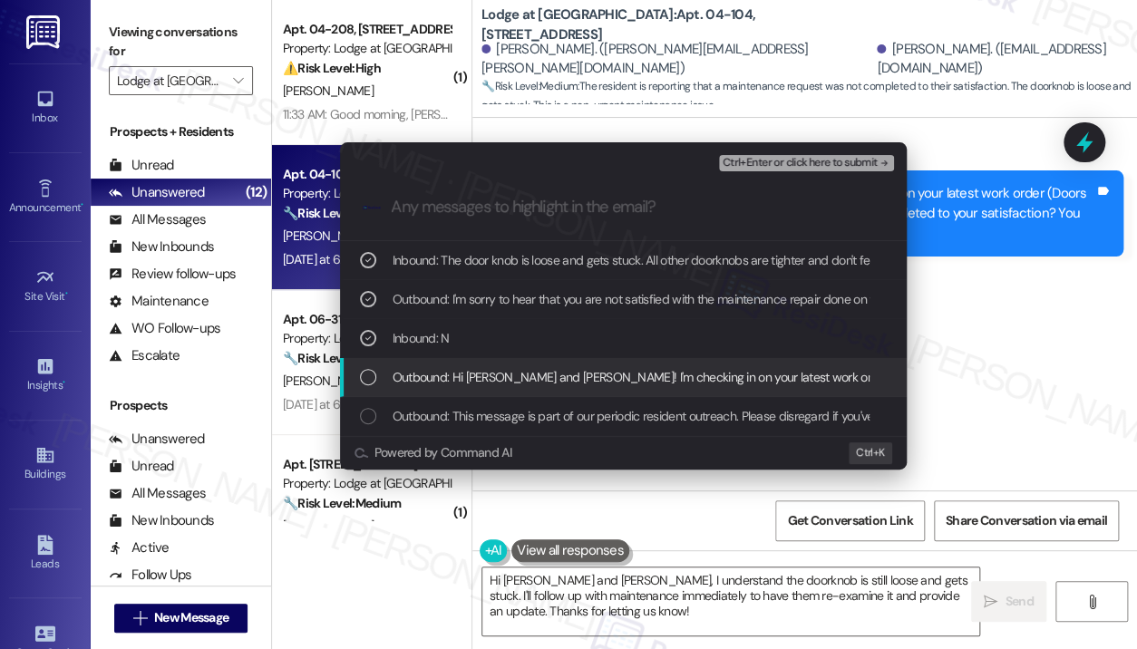
click at [666, 370] on span "Outbound: Hi [PERSON_NAME] and [PERSON_NAME]! I'm checking in on your latest wo…" at bounding box center [978, 377] width 1171 height 20
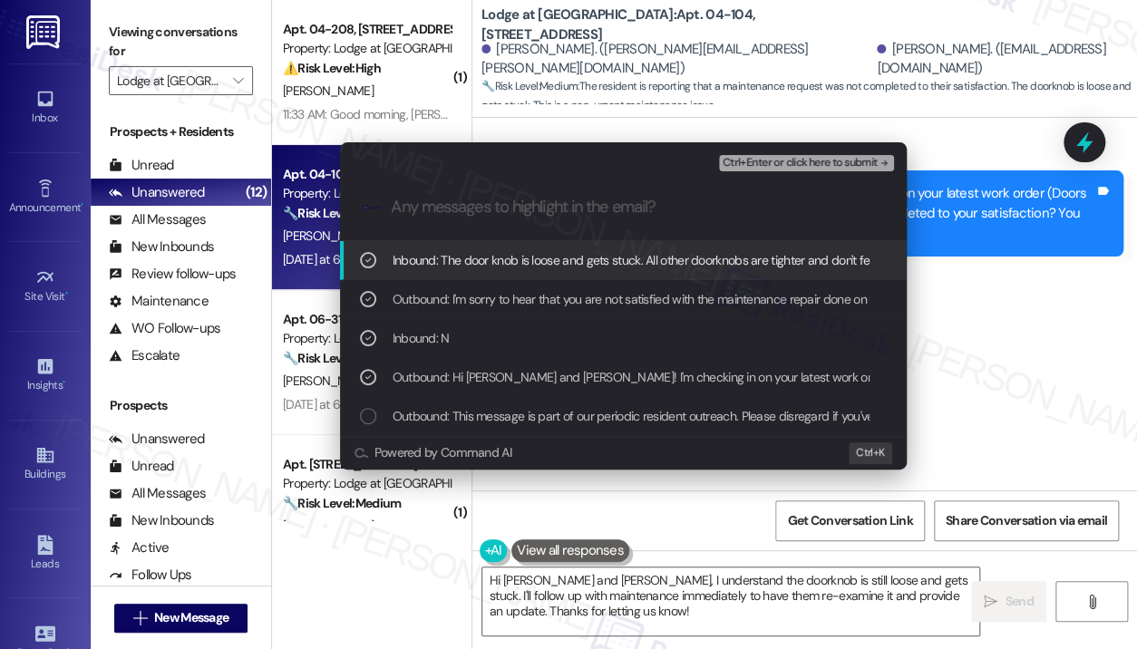
click at [777, 168] on span "Ctrl+Enter or click here to submit" at bounding box center [800, 163] width 155 height 13
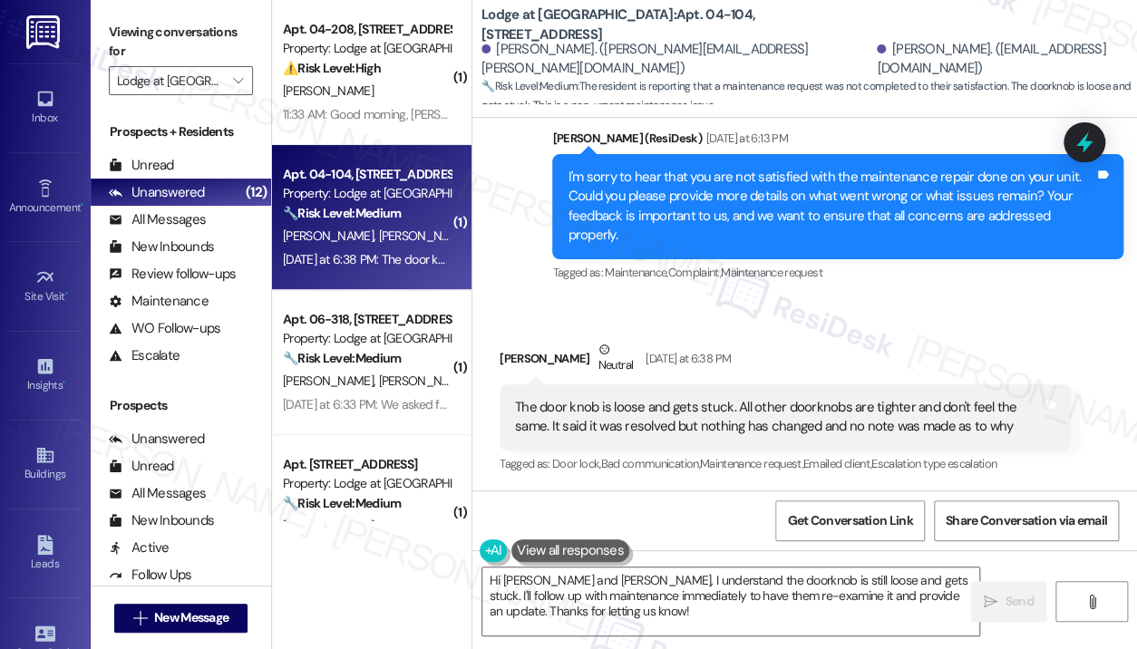
scroll to position [914, 0]
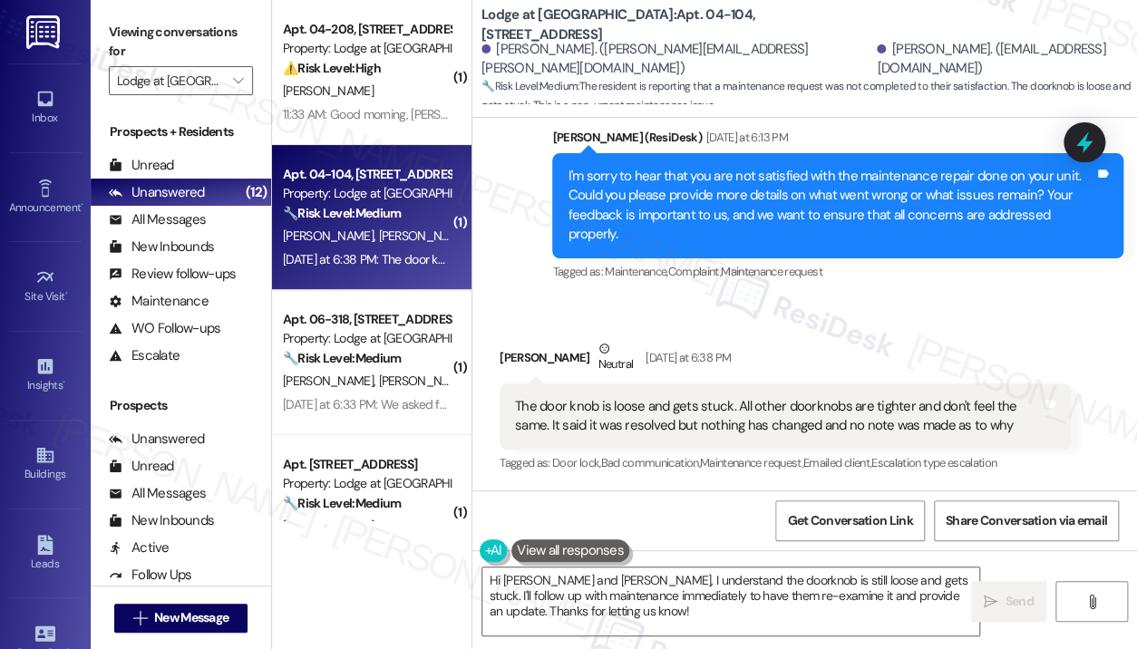
click at [781, 299] on div "Received via SMS [PERSON_NAME] Neutral [DATE] at 6:38 PM The door knob is loose…" at bounding box center [804, 393] width 665 height 191
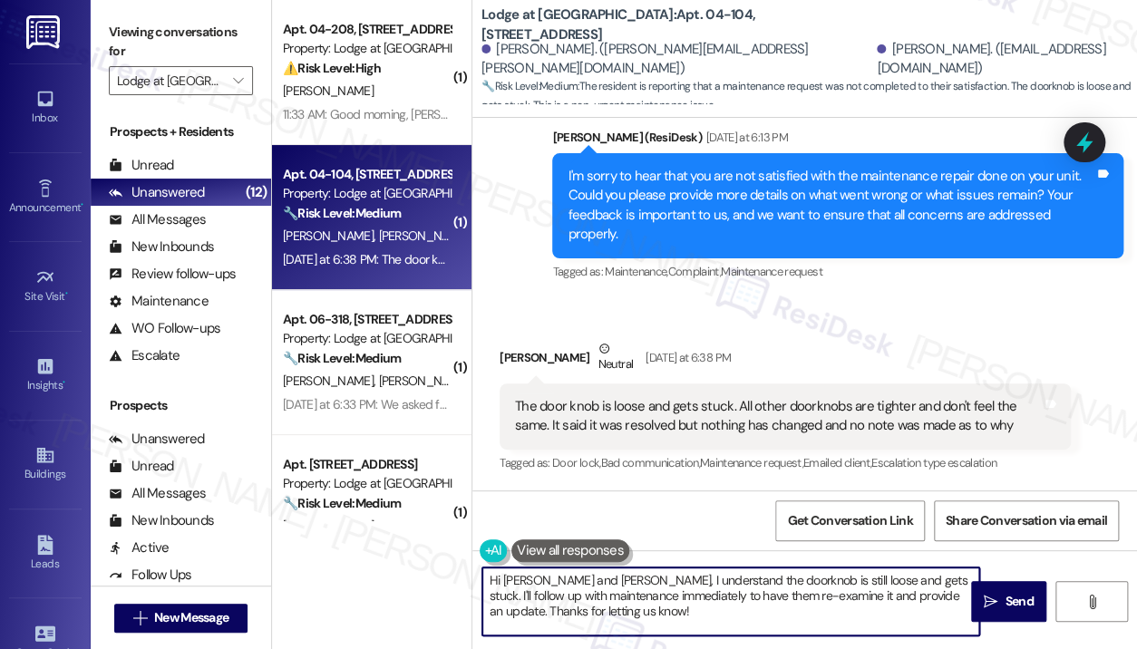
click at [709, 590] on textarea "Hi [PERSON_NAME] and [PERSON_NAME], I understand the doorknob is still loose an…" at bounding box center [730, 602] width 497 height 68
click at [712, 607] on textarea "Hi [PERSON_NAME] and [PERSON_NAME], I understand the doorknob is still loose an…" at bounding box center [730, 602] width 497 height 68
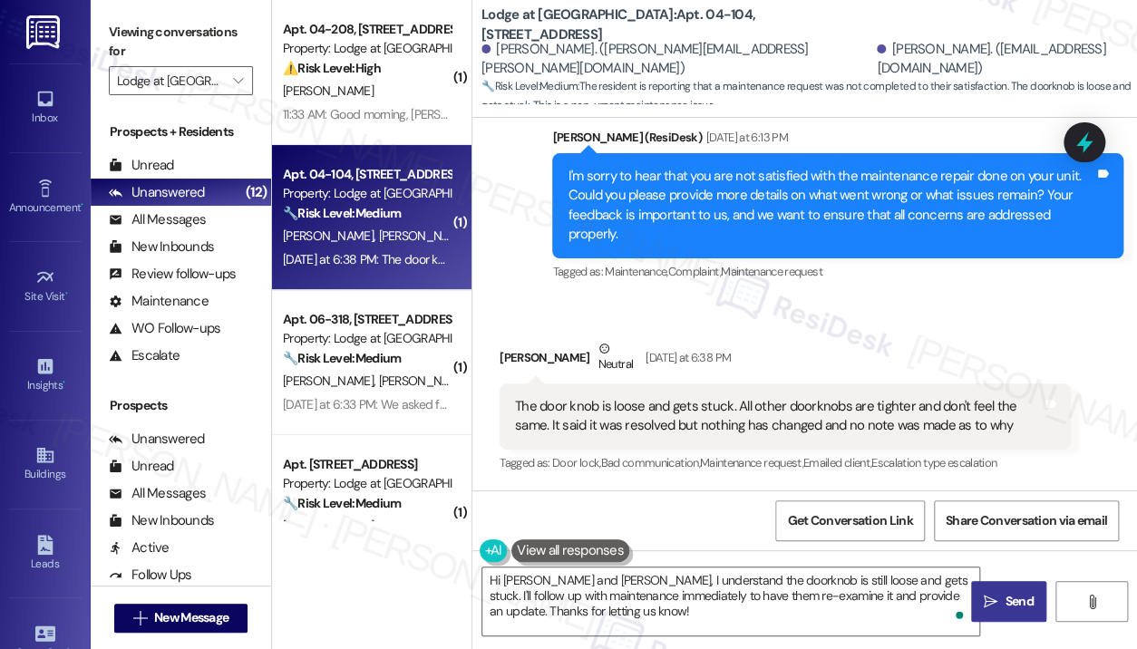
click at [993, 595] on icon "" at bounding box center [991, 602] width 14 height 15
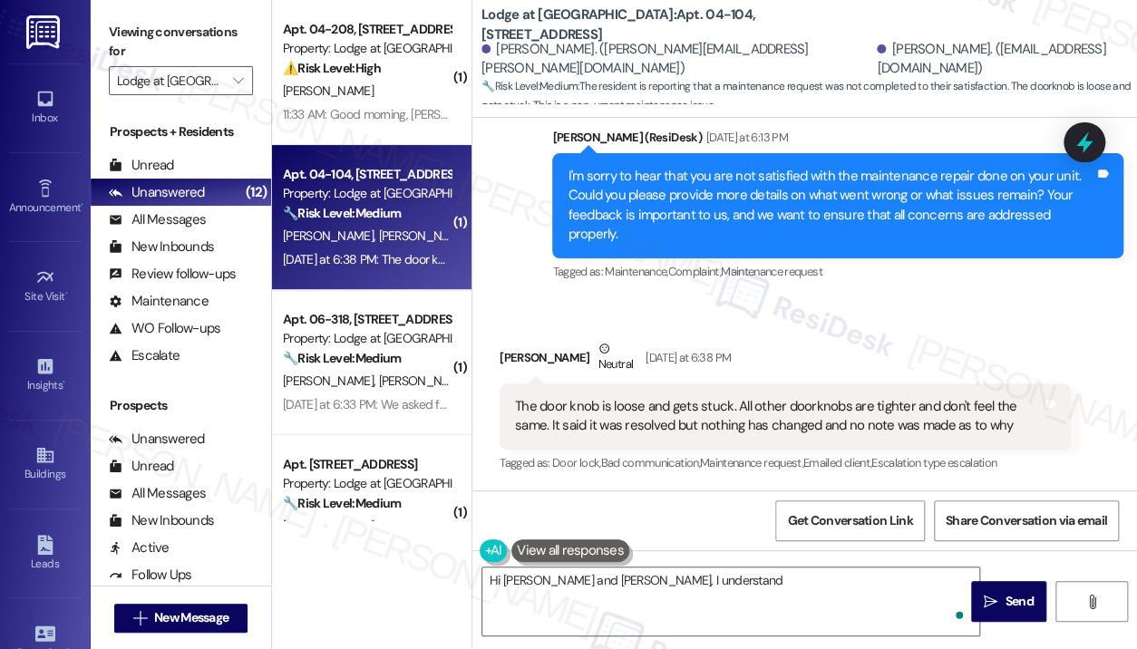
scroll to position [913, 0]
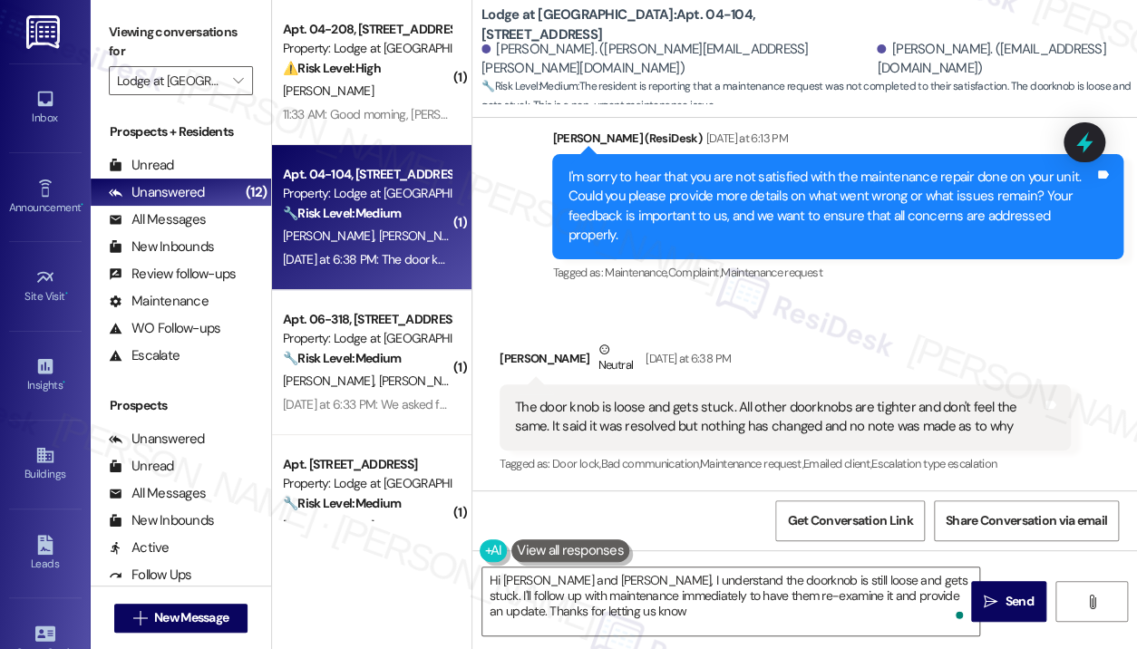
type textarea "Hi [PERSON_NAME] and [PERSON_NAME], I understand the doorknob is still loose an…"
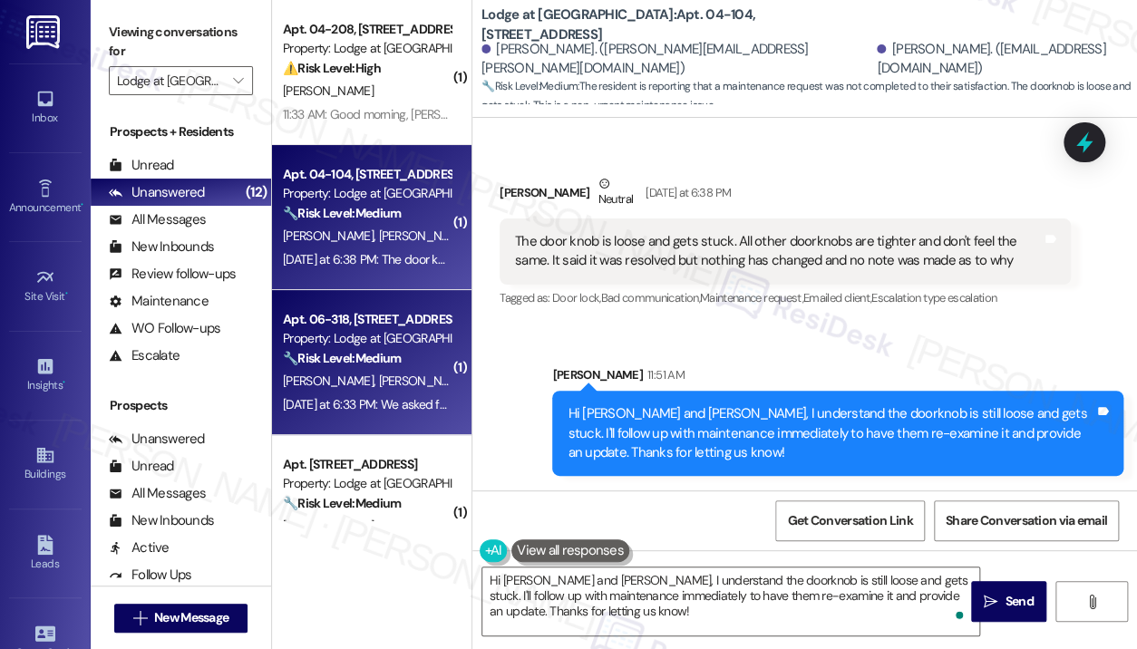
scroll to position [91, 0]
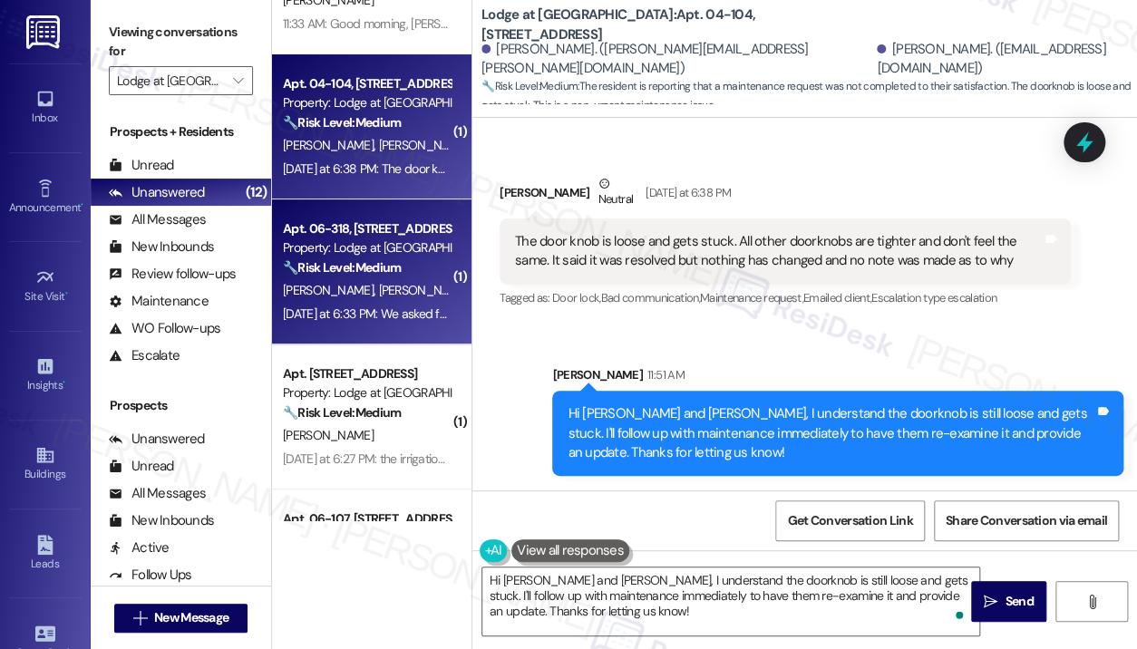
click at [407, 306] on div "[DATE] at 6:33 PM: We asked for the nest to be removed; it was sprayed but the …" at bounding box center [553, 314] width 540 height 16
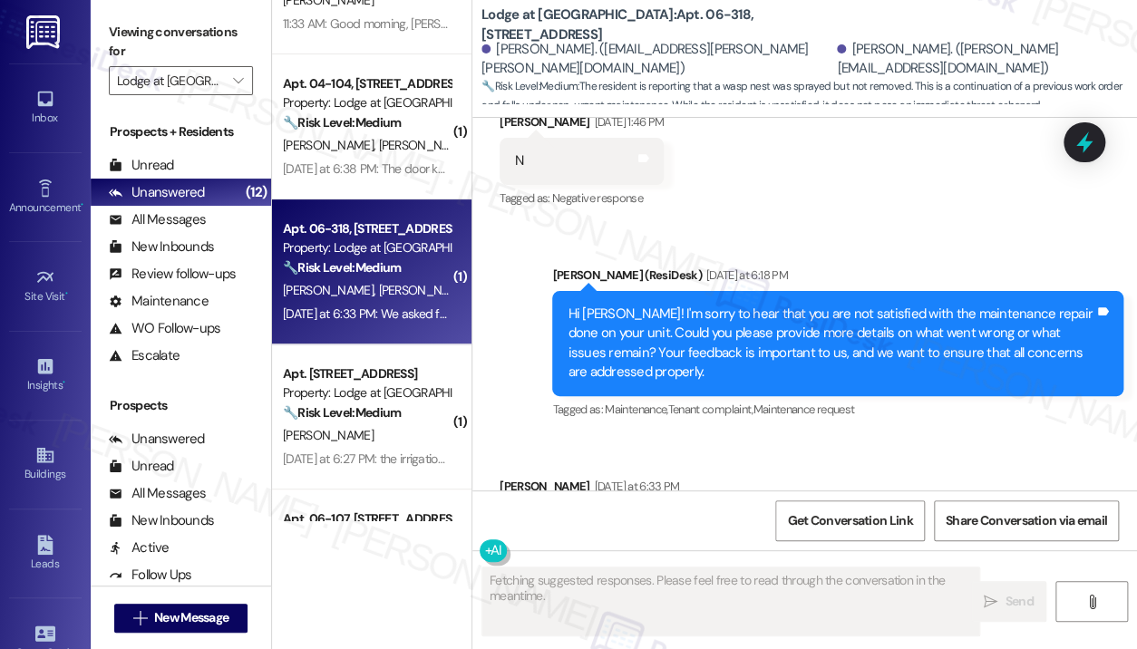
scroll to position [1775, 0]
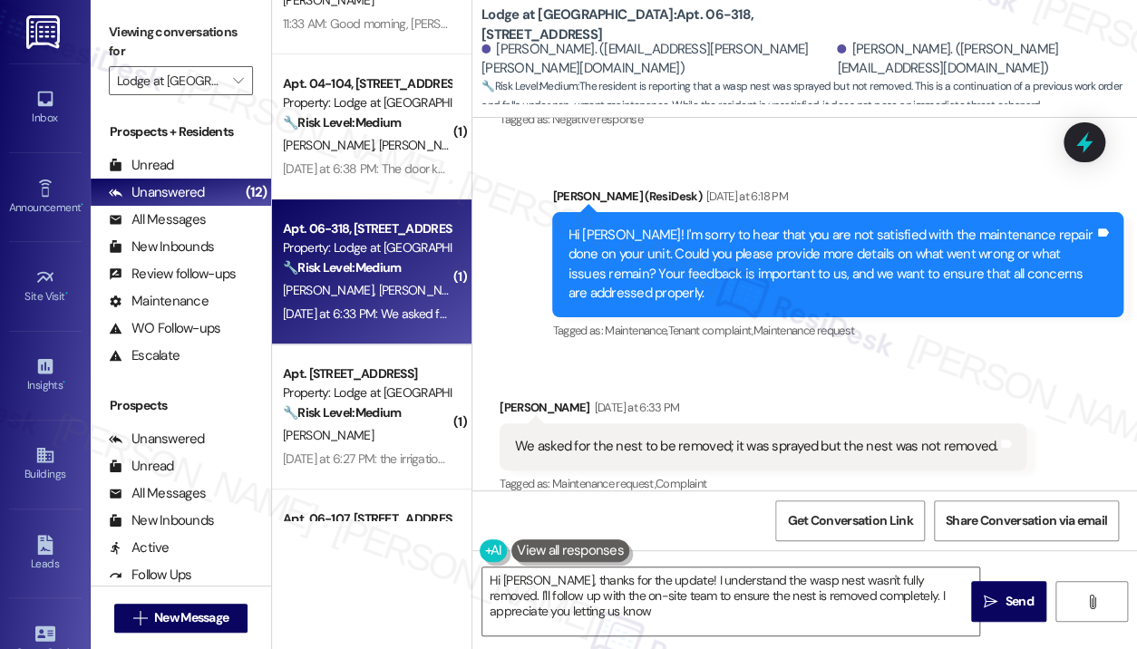
type textarea "Hi [PERSON_NAME], thanks for the update! I understand the wasp nest wasn't full…"
click at [737, 357] on div "Received via SMS [PERSON_NAME] [DATE] at 6:33 PM We asked for the nest to be re…" at bounding box center [804, 433] width 665 height 153
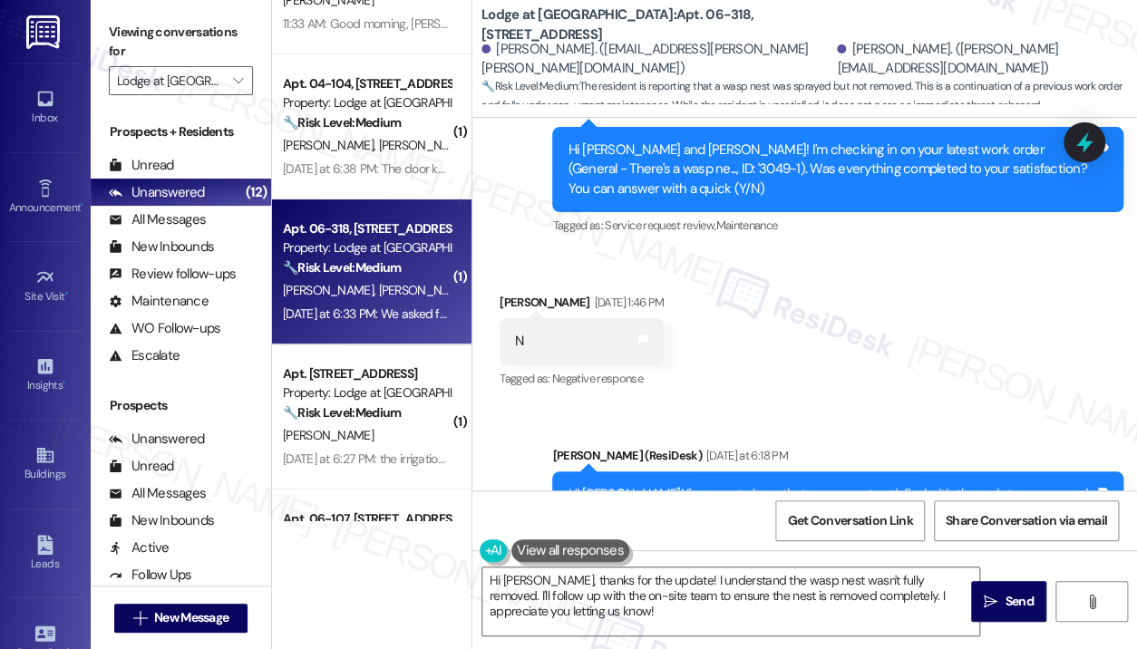
scroll to position [1413, 0]
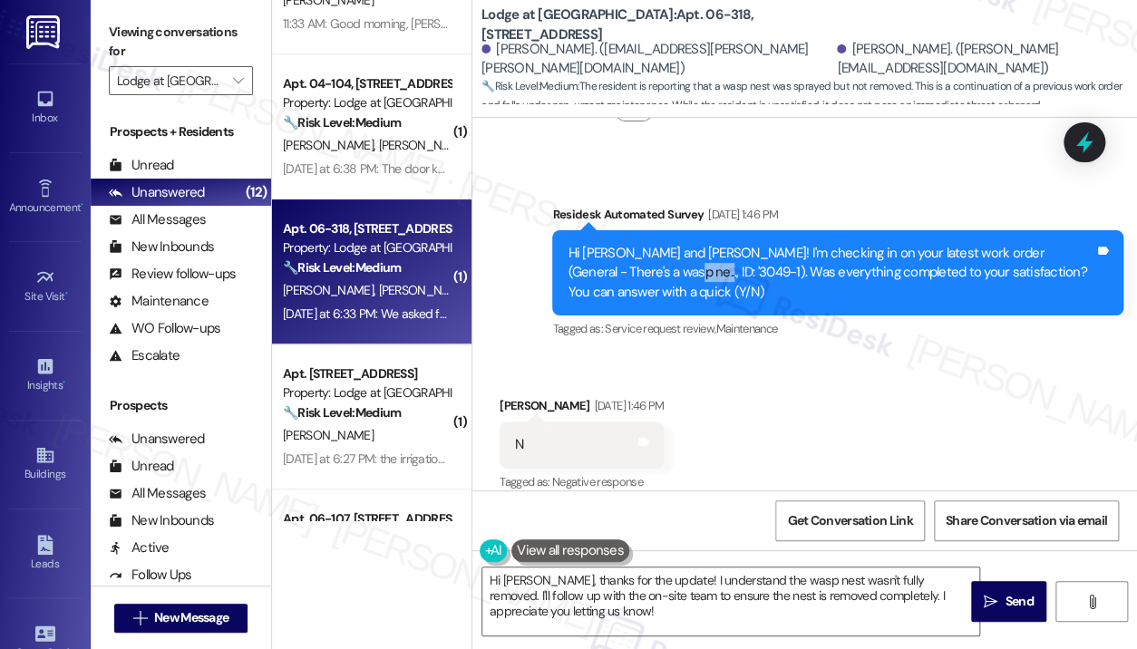
drag, startPoint x: 653, startPoint y: 256, endPoint x: 612, endPoint y: 256, distance: 40.8
click at [612, 256] on div "Hi [PERSON_NAME] and [PERSON_NAME]! I'm checking in on your latest work order (…" at bounding box center [831, 273] width 527 height 58
copy div "3049-1"
click at [1084, 149] on icon at bounding box center [1085, 143] width 22 height 28
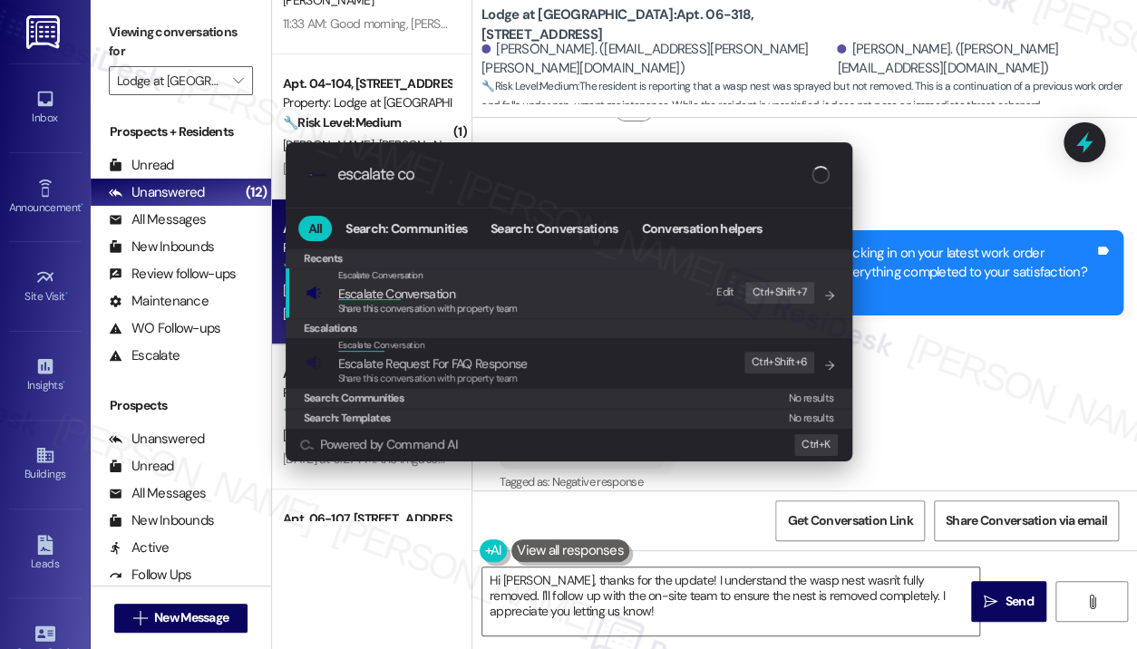
type input "escalate con"
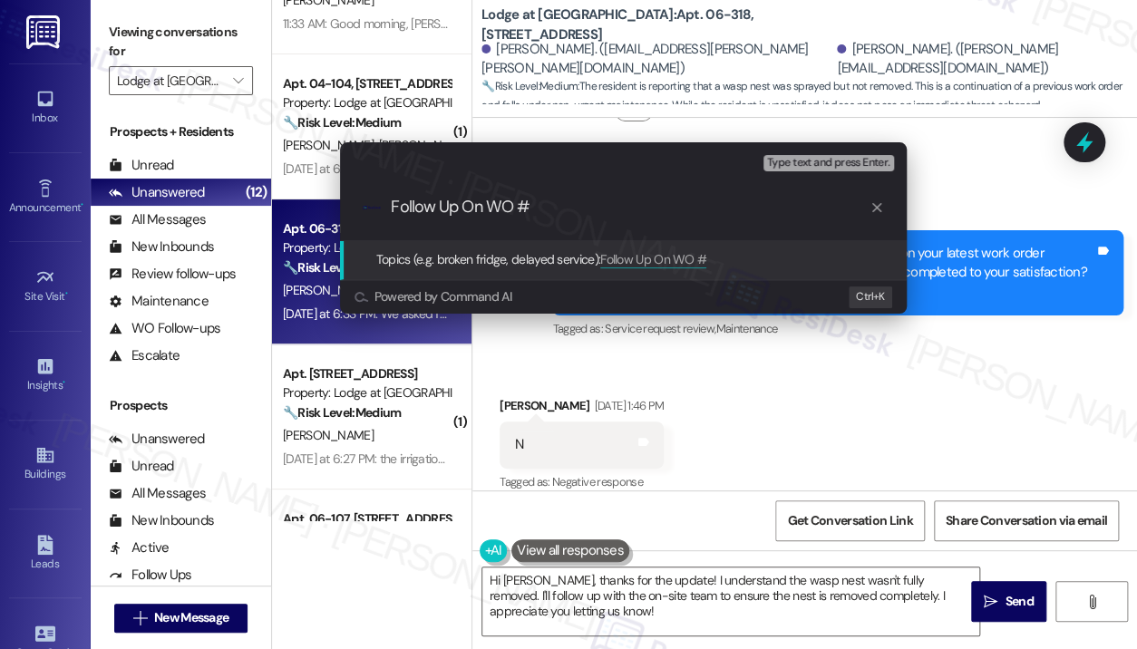
paste input "3049-1"
type input "Follow Up On WO #3049-1"
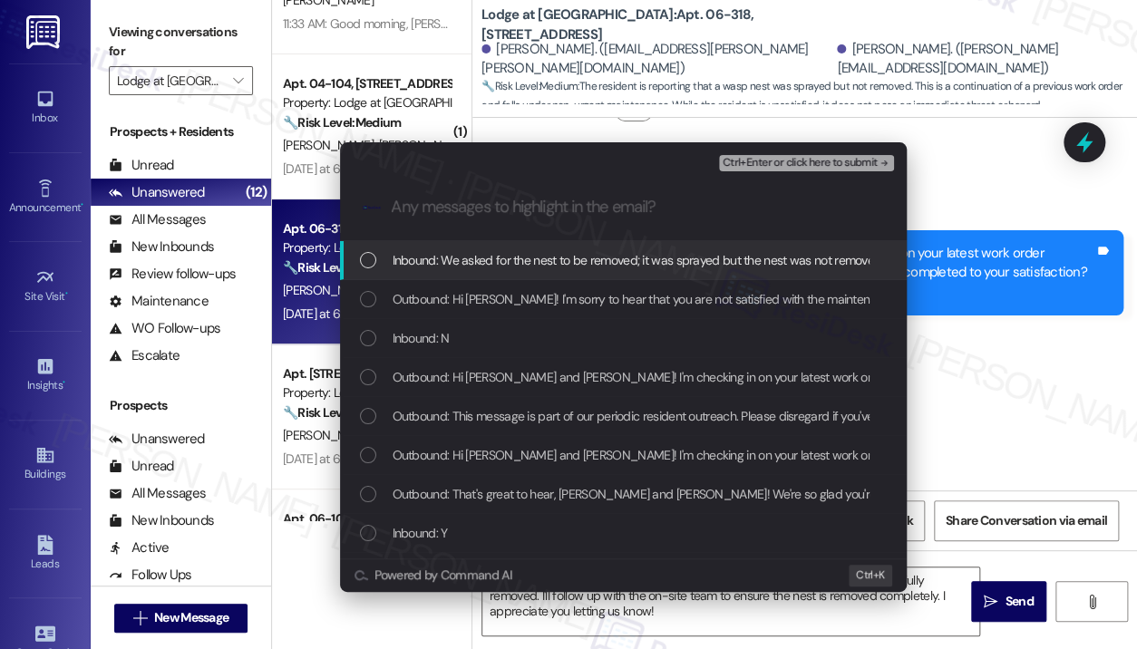
click at [482, 260] on span "Inbound: We asked for the nest to be removed; it was sprayed but the nest was n…" at bounding box center [638, 260] width 491 height 20
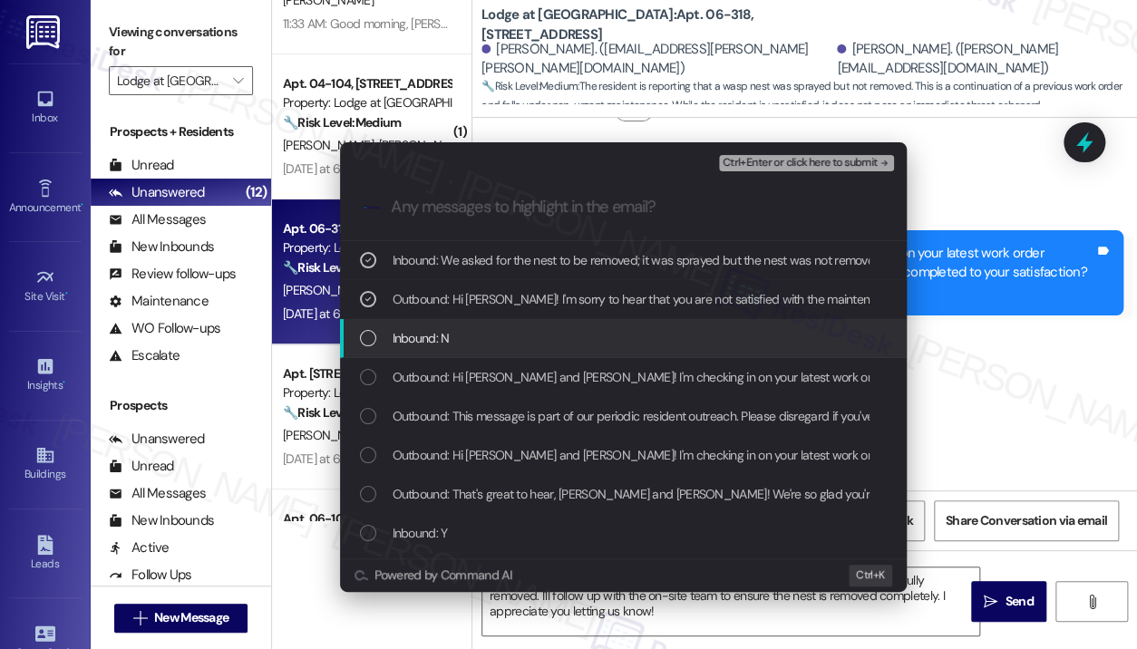
click at [475, 332] on div "Inbound: N" at bounding box center [625, 338] width 530 height 20
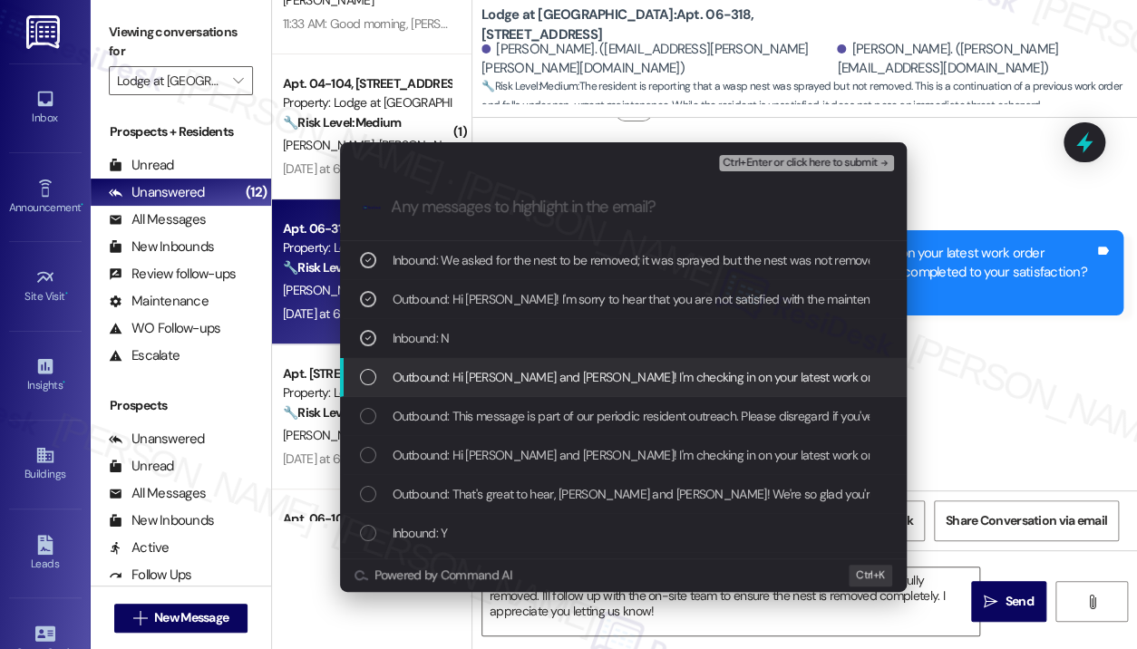
click at [485, 365] on div "Outbound: Hi [PERSON_NAME] and [PERSON_NAME]! I'm checking in on your latest wo…" at bounding box center [623, 377] width 567 height 39
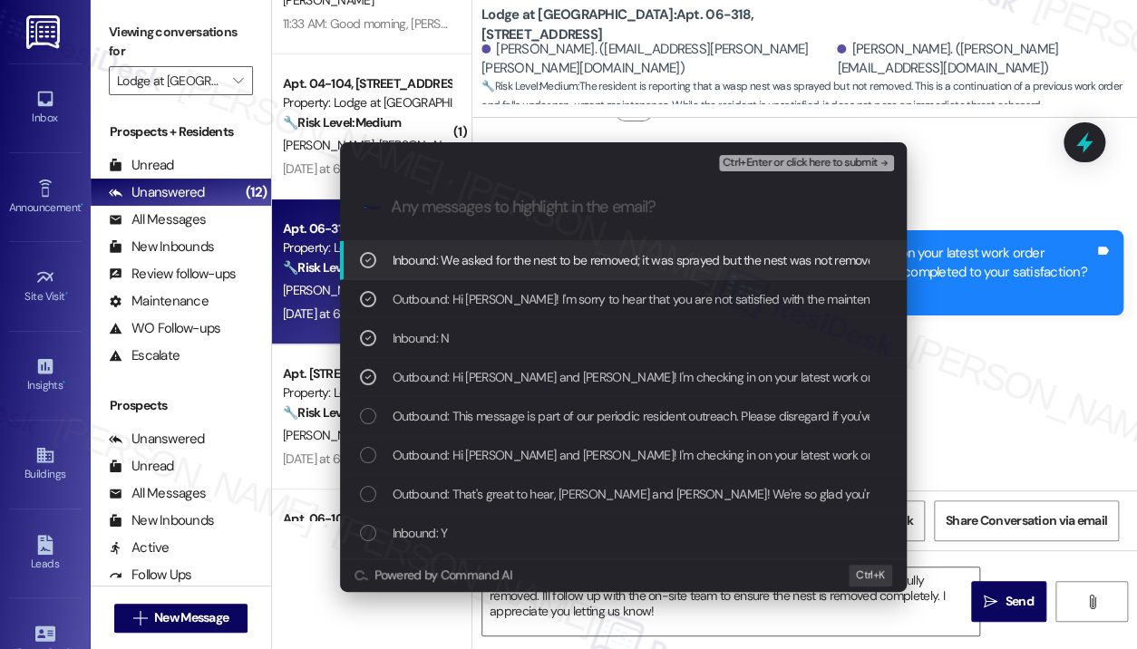
click at [782, 165] on span "Ctrl+Enter or click here to submit" at bounding box center [800, 163] width 155 height 13
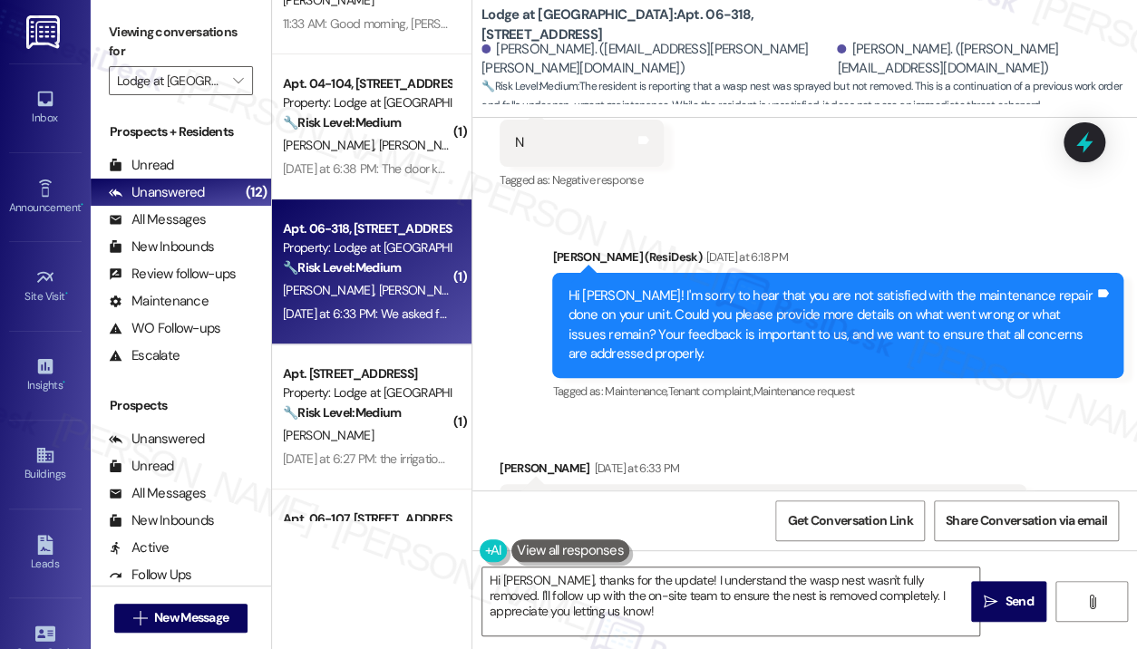
scroll to position [1775, 0]
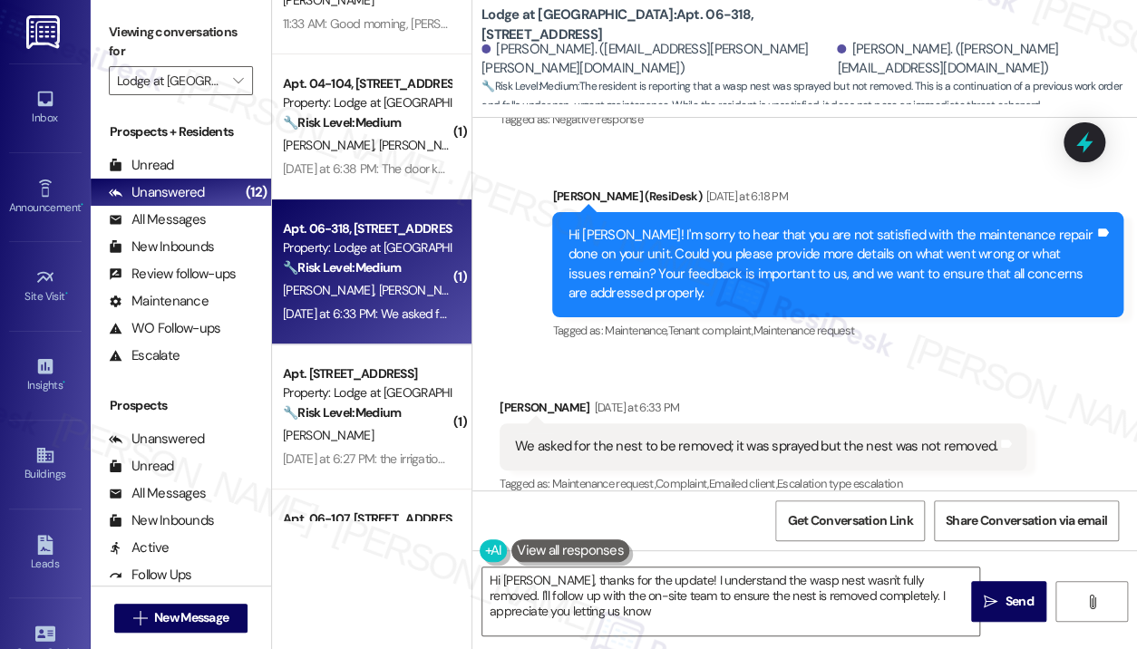
type textarea "Hi [PERSON_NAME], thanks for the update! I understand the wasp nest wasn't full…"
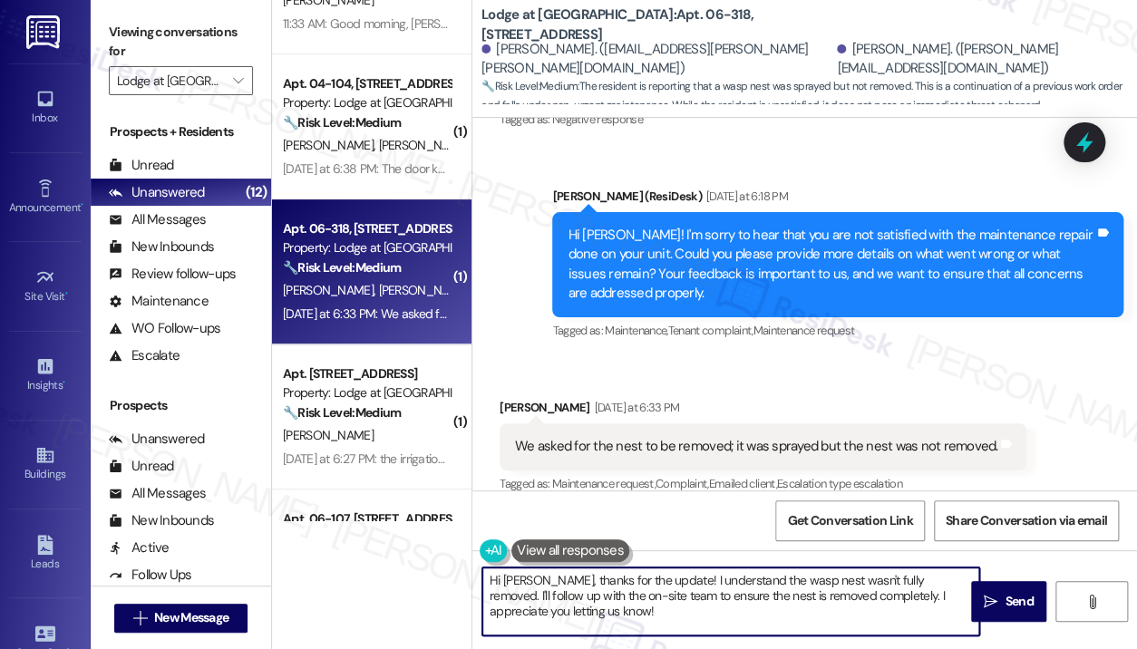
click at [793, 616] on textarea "Hi [PERSON_NAME], thanks for the update! I understand the wasp nest wasn't full…" at bounding box center [730, 602] width 497 height 68
click at [834, 607] on textarea "Hi [PERSON_NAME], thanks for the update! I understand the wasp nest wasn't full…" at bounding box center [730, 602] width 497 height 68
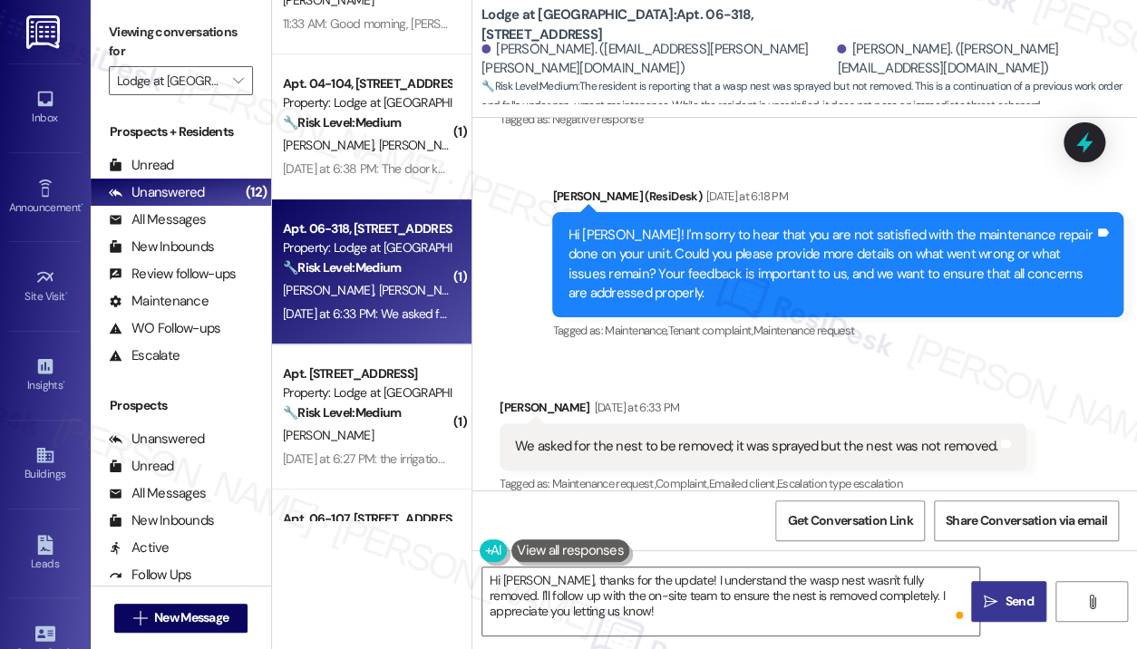
click at [997, 597] on icon "" at bounding box center [991, 602] width 14 height 15
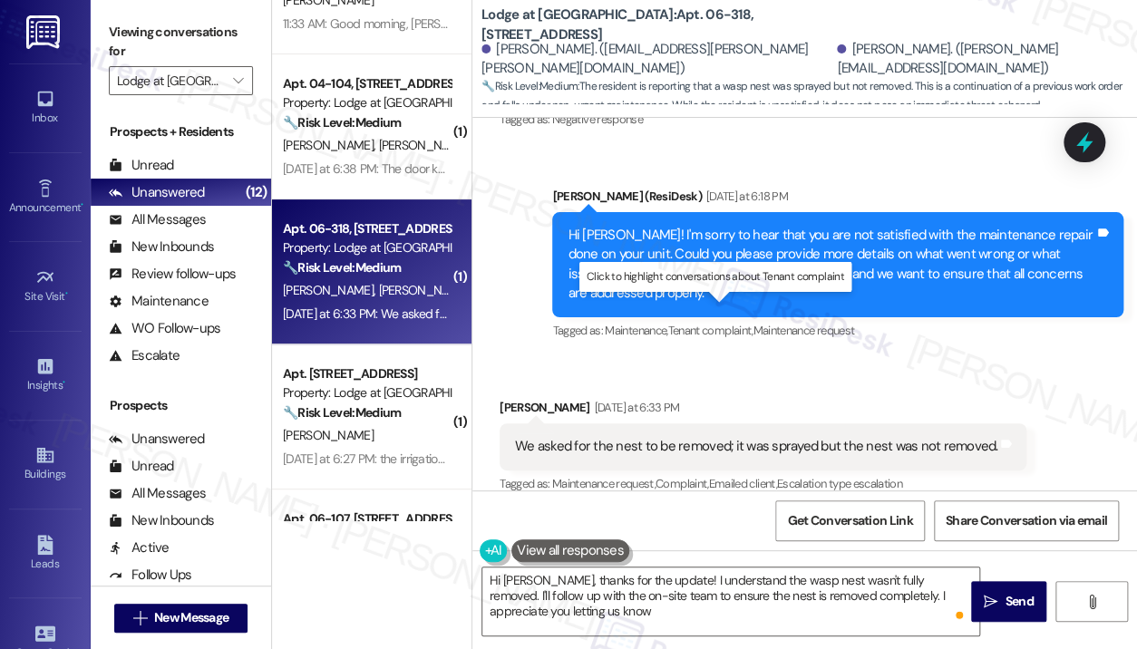
type textarea "Hi [PERSON_NAME], thanks for the update! I understand the wasp nest wasn't full…"
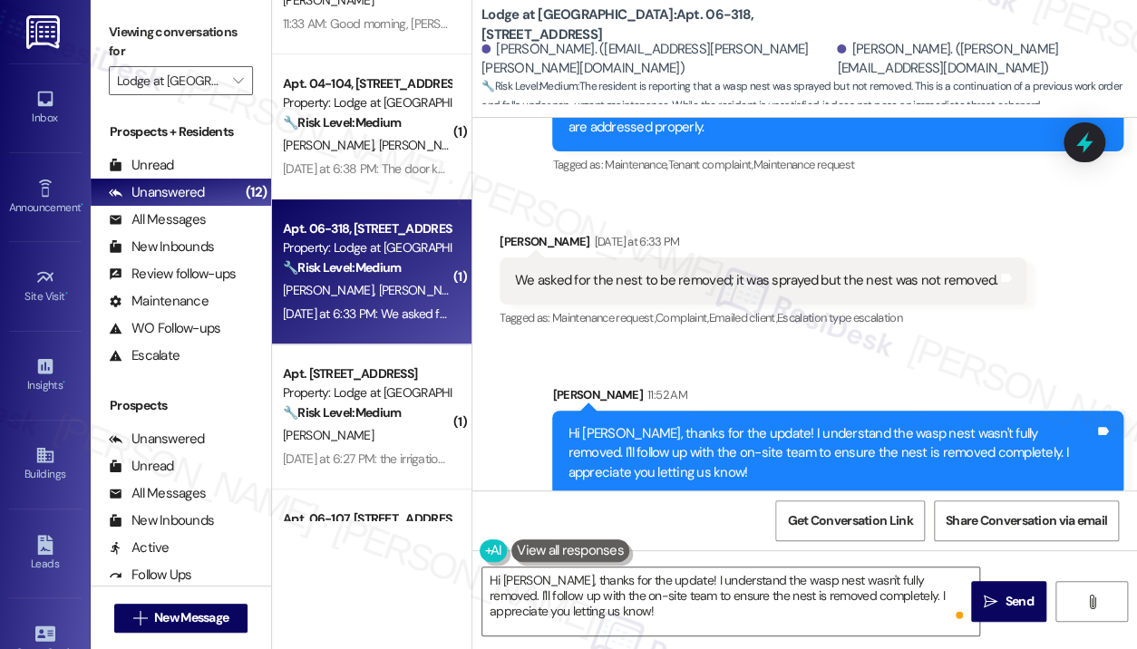
scroll to position [272, 0]
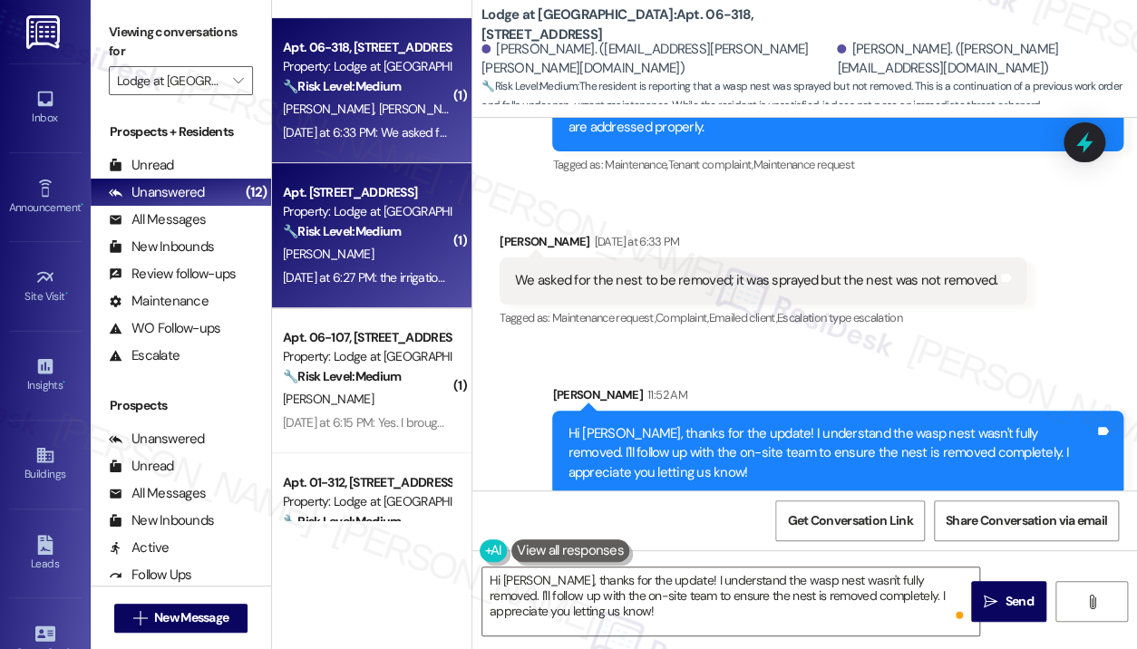
click at [427, 217] on div "Property: Lodge at [GEOGRAPHIC_DATA]" at bounding box center [367, 211] width 168 height 19
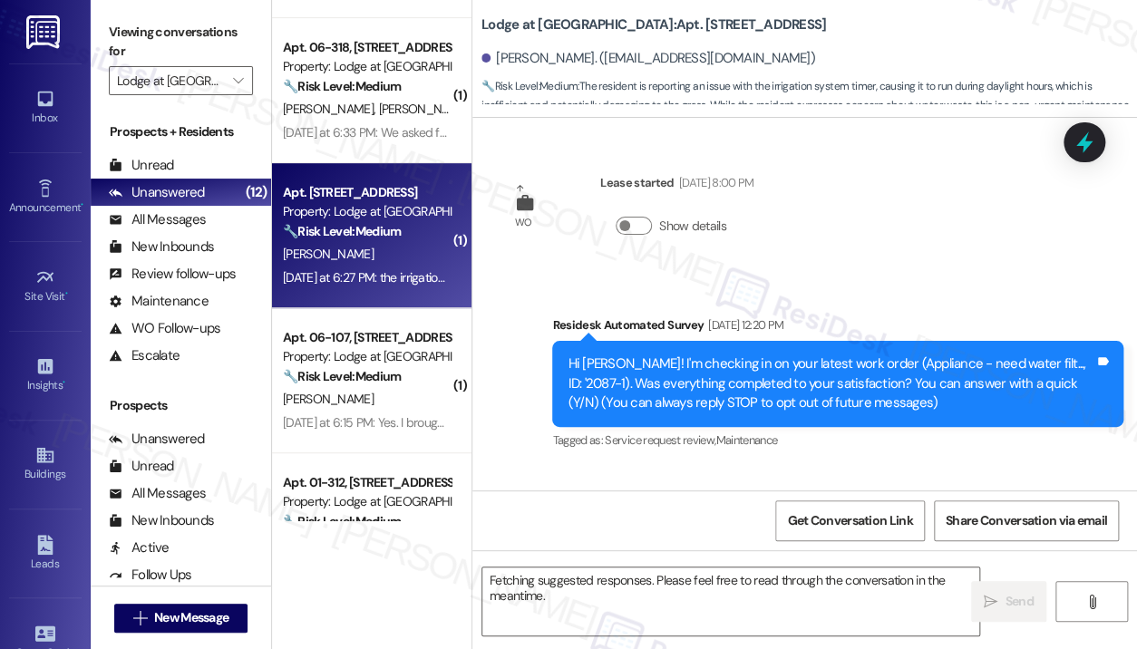
scroll to position [22529, 0]
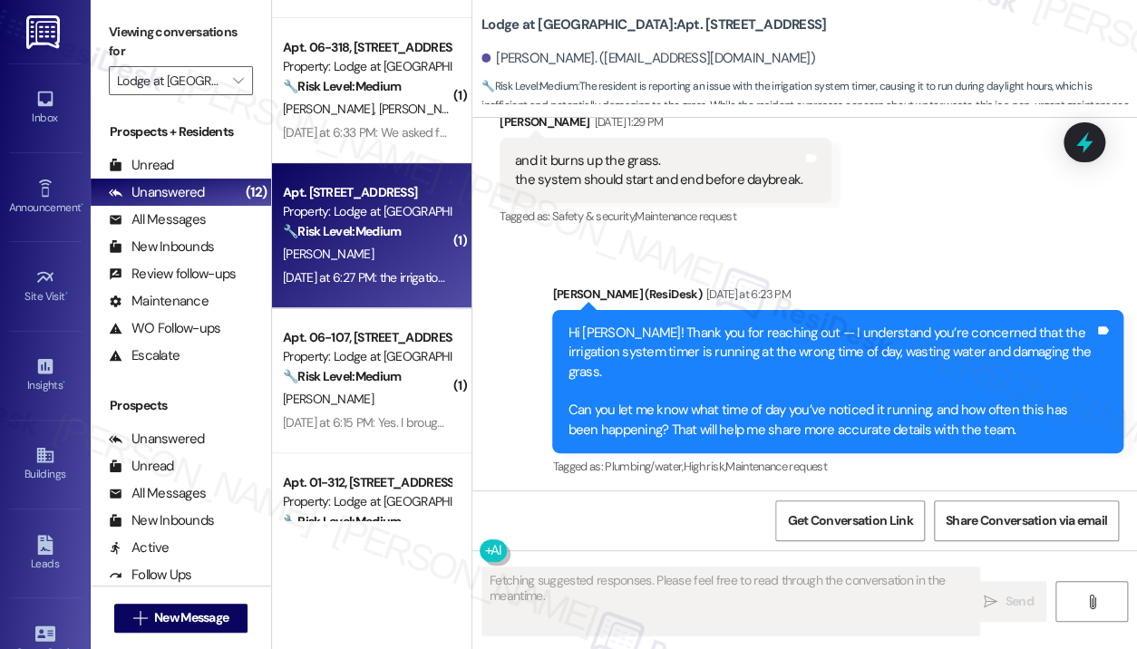
click at [758, 521] on div "Received via SMS [PERSON_NAME] [DATE] at 6:27 PM the irrigation is running duri…" at bounding box center [760, 593] width 548 height 145
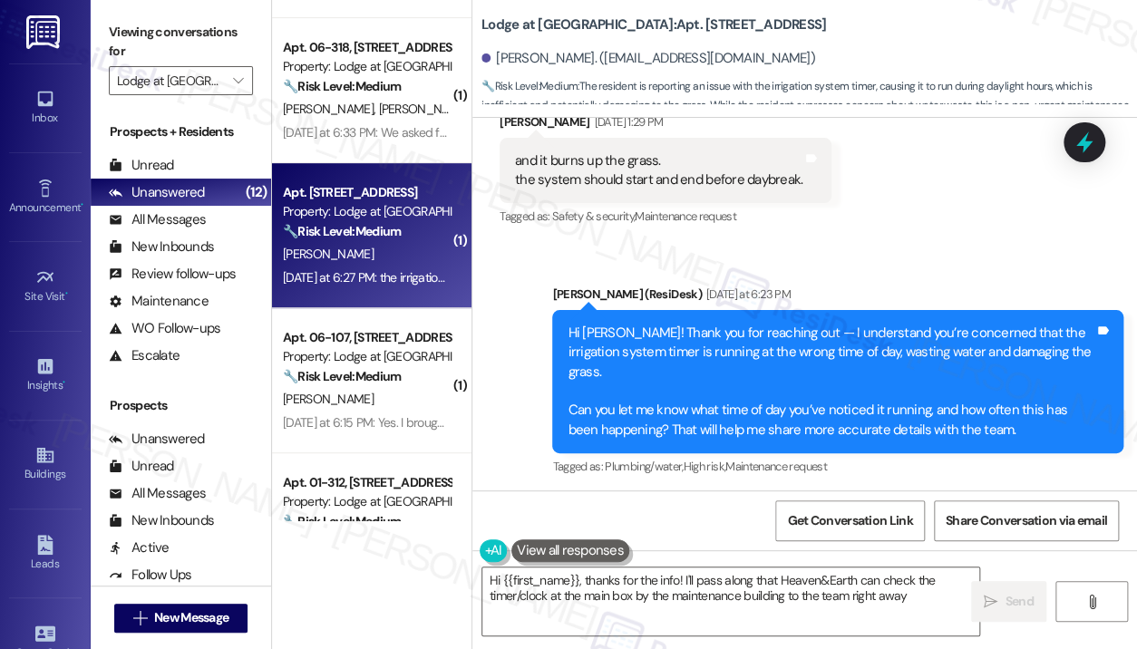
type textarea "Hi {{first_name}}, thanks for the info! I'll pass along that Heaven&Earth can c…"
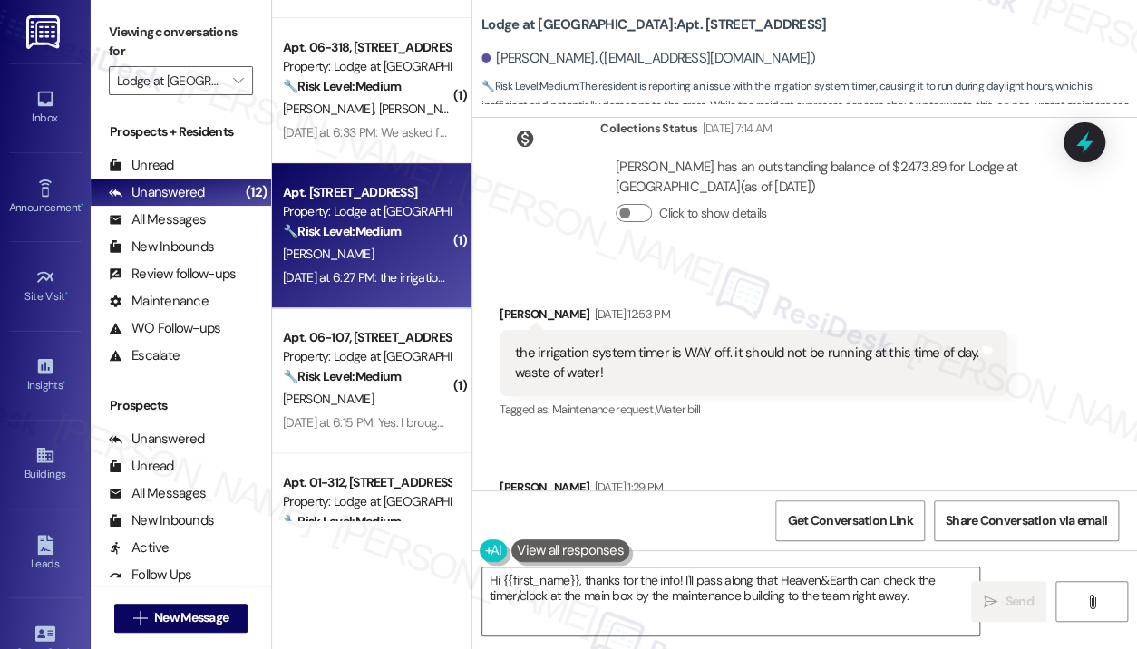
scroll to position [22166, 0]
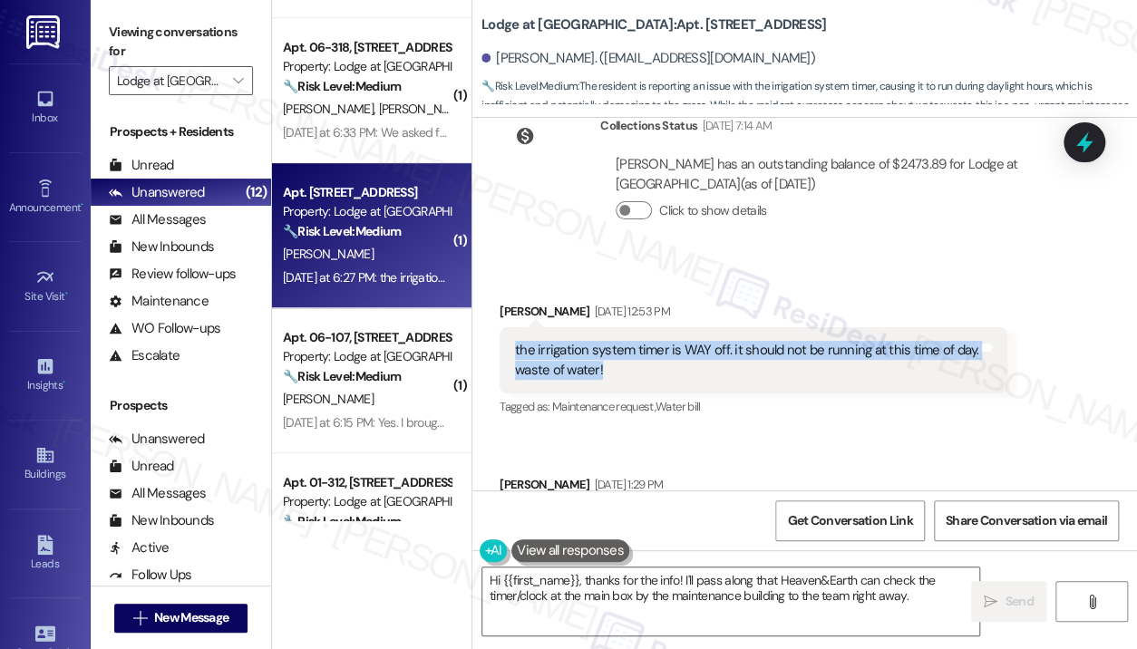
drag, startPoint x: 633, startPoint y: 223, endPoint x: 513, endPoint y: 190, distance: 124.1
click at [513, 327] on div "the irrigation system timer is WAY off. it should not be running at this time o…" at bounding box center [754, 360] width 508 height 66
copy div "the irrigation system timer is WAY off. it should not be running at this time o…"
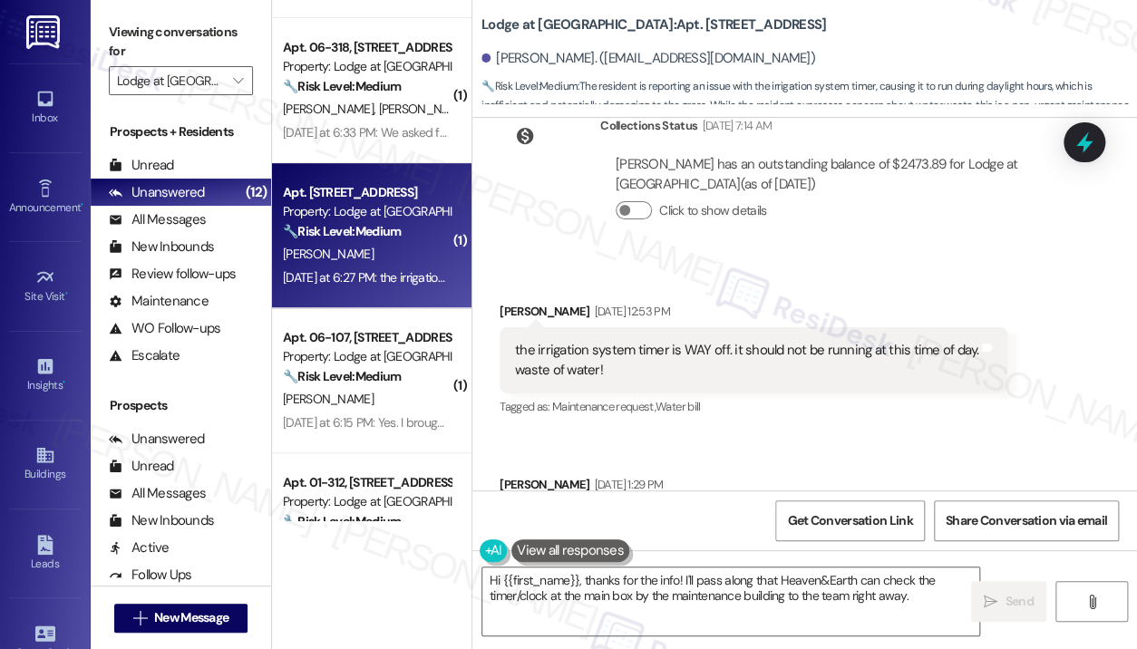
click at [754, 514] on div "and it burns up the grass. the system should start and end before daybreak." at bounding box center [658, 533] width 287 height 39
click at [755, 514] on div "and it burns up the grass. the system should start and end before daybreak." at bounding box center [658, 533] width 287 height 39
click at [762, 514] on div "and it burns up the grass. the system should start and end before daybreak." at bounding box center [658, 533] width 287 height 39
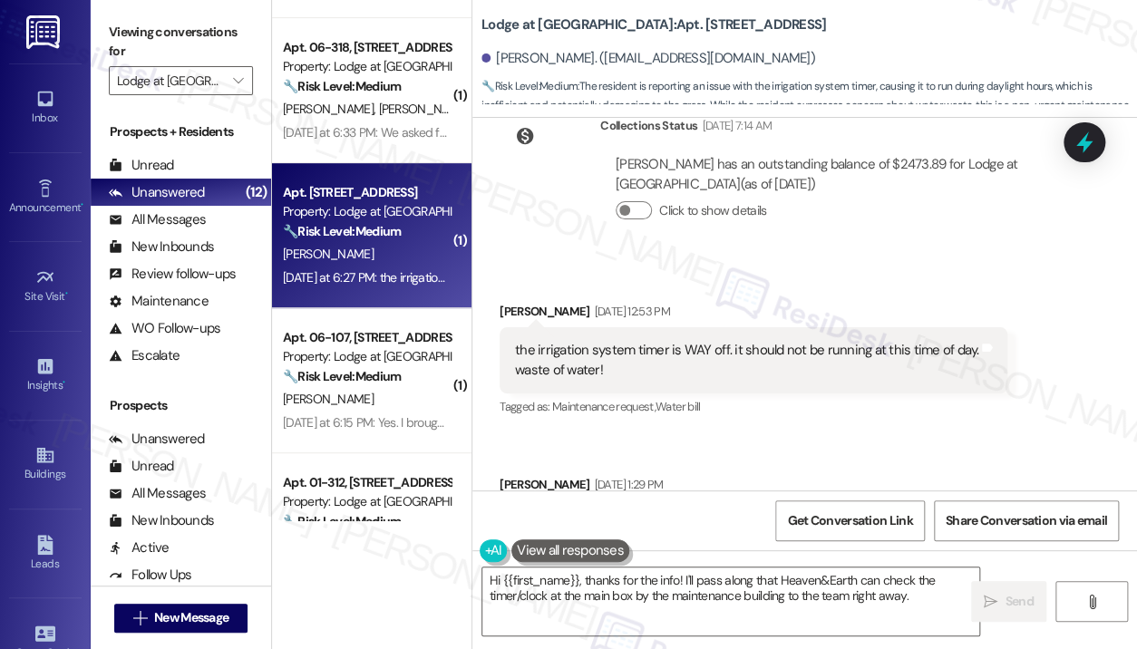
drag, startPoint x: 797, startPoint y: 387, endPoint x: 511, endPoint y: 362, distance: 286.8
click at [511, 501] on div "and it burns up the grass. the system should start and end before daybreak. Tag…" at bounding box center [666, 534] width 332 height 66
copy div "and it burns up the grass. the system should start and end before daybreak. Tag…"
click at [1053, 341] on div "Received via SMS [PERSON_NAME] [DATE] 12:53 PM the irrigation system timer is W…" at bounding box center [804, 433] width 665 height 345
click at [1084, 141] on icon at bounding box center [1085, 143] width 22 height 28
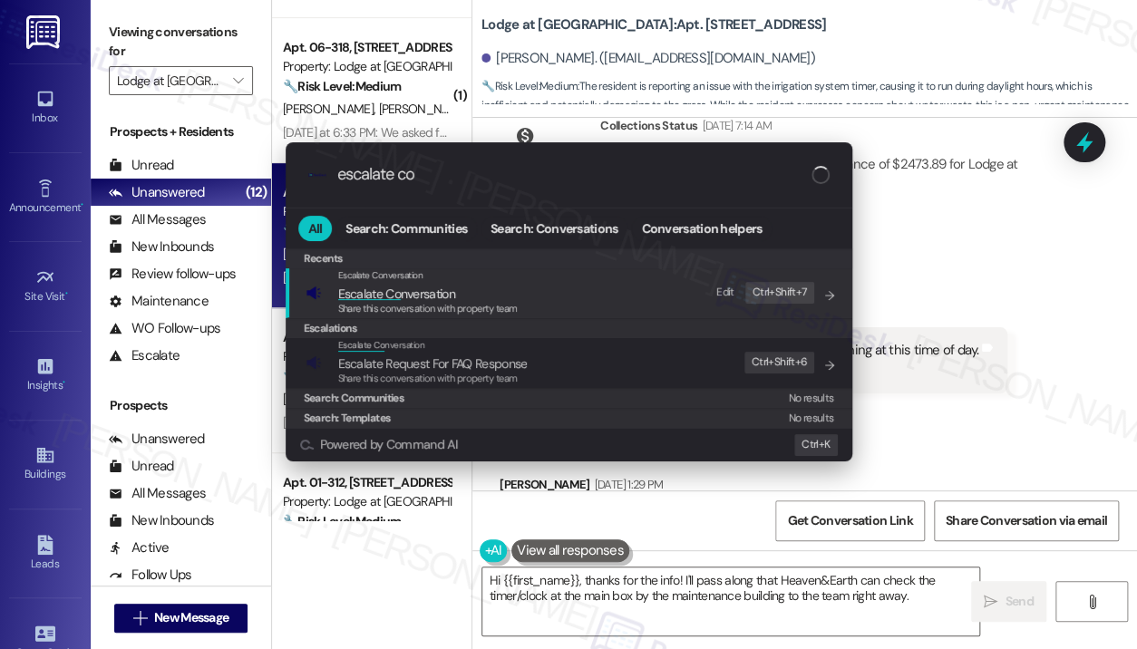
type input "escalate con"
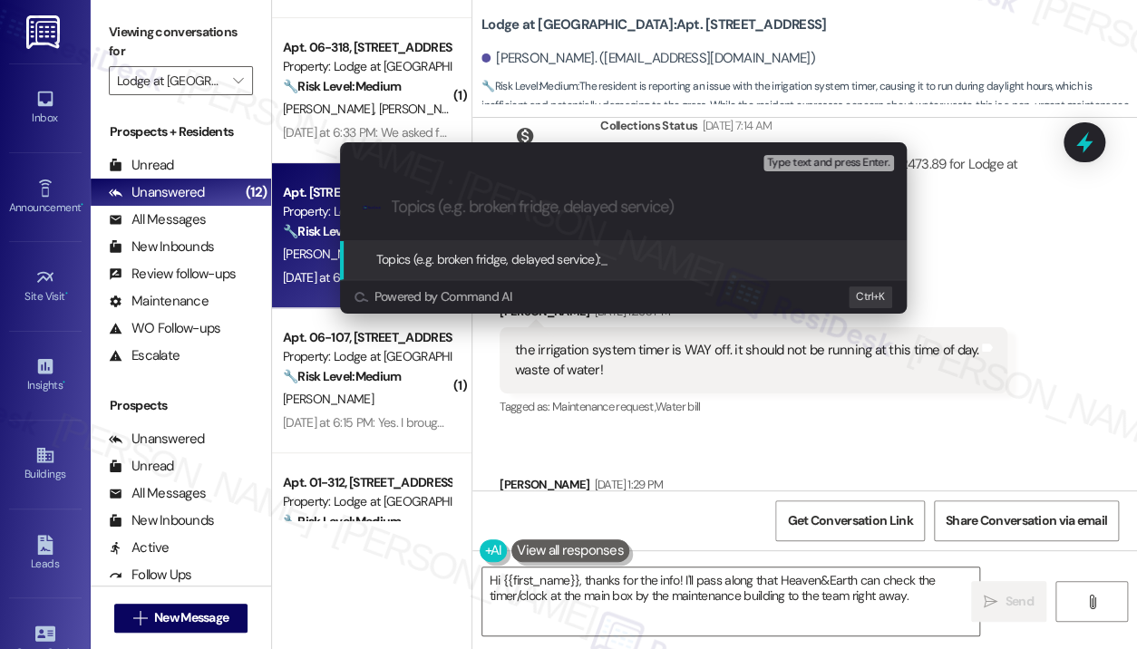
paste input "Concern About Irrigation System Running at Wrong Time of Day"
type input "Concern About Irrigation System Running at Wrong Time of Day"
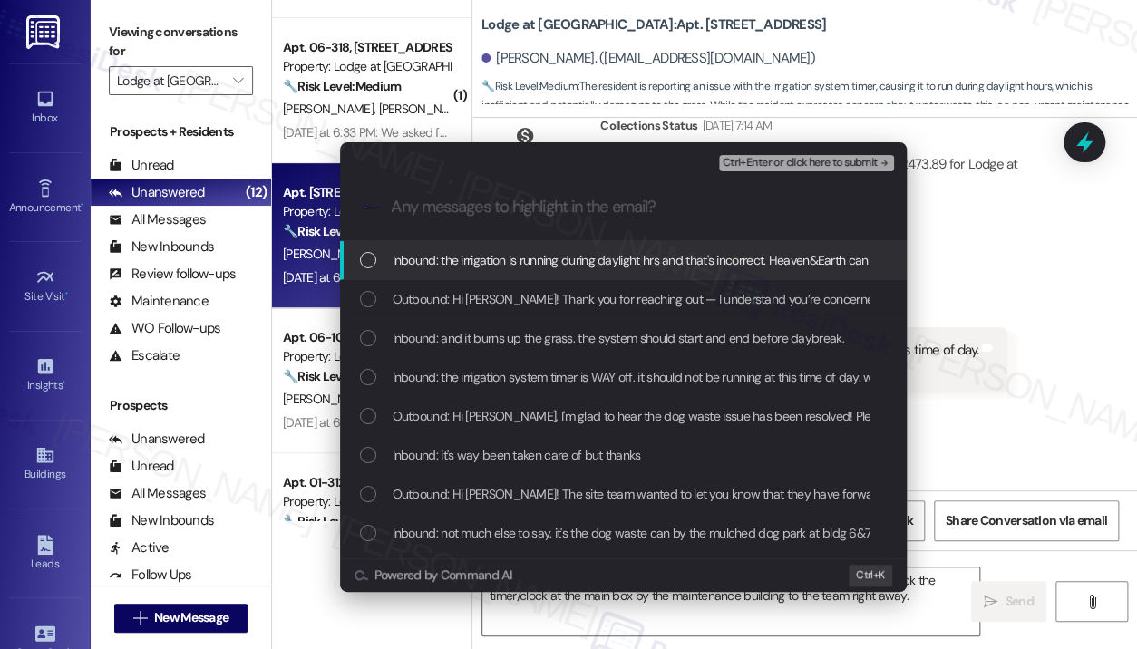
click at [588, 266] on span "Inbound: the irrigation is running during daylight hrs and that's incorrect. He…" at bounding box center [799, 260] width 812 height 20
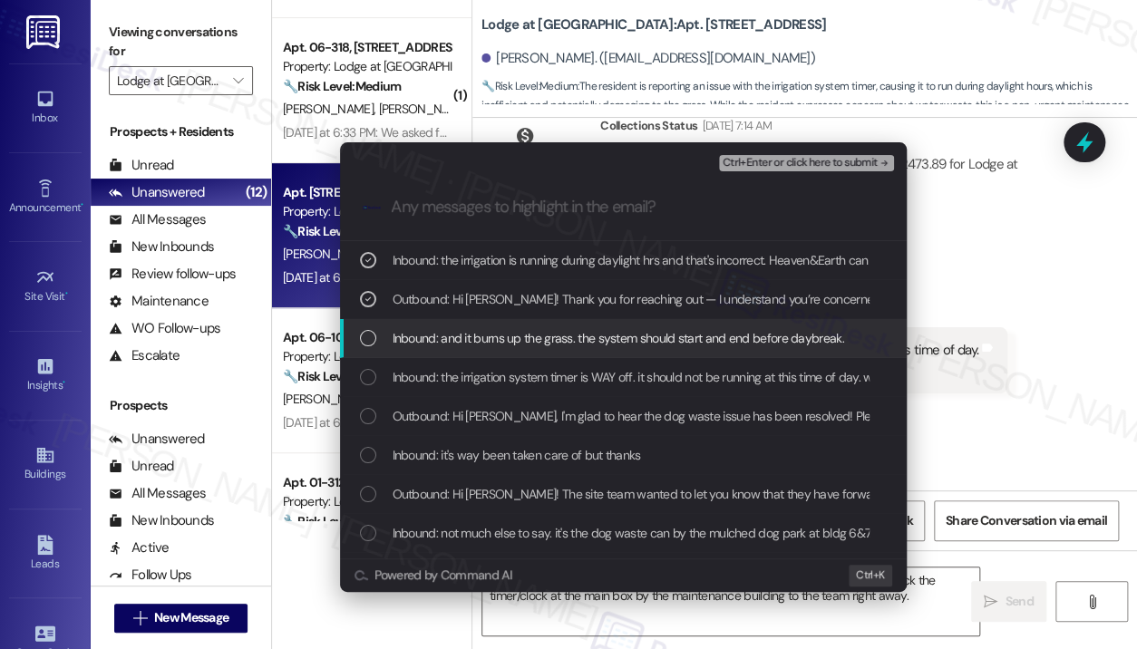
click at [588, 336] on span "Inbound: and it burns up the grass. the system should start and end before dayb…" at bounding box center [619, 338] width 452 height 20
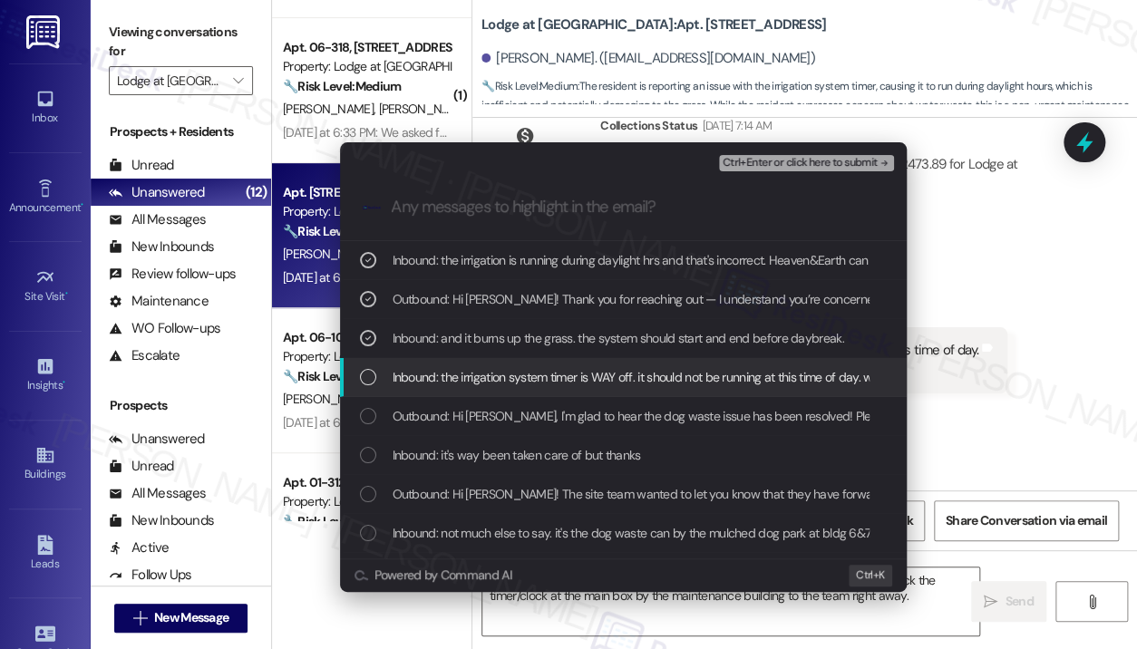
click at [577, 365] on div "Inbound: the irrigation system timer is WAY off. it should not be running at th…" at bounding box center [623, 377] width 567 height 39
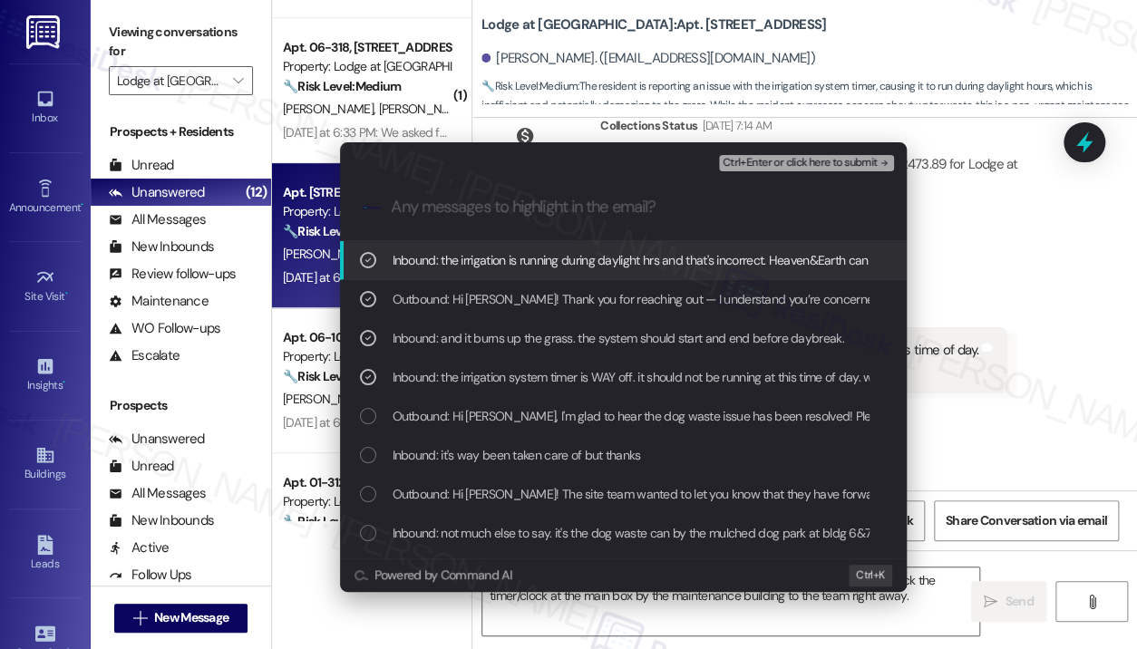
click at [795, 166] on span "Ctrl+Enter or click here to submit" at bounding box center [800, 163] width 155 height 13
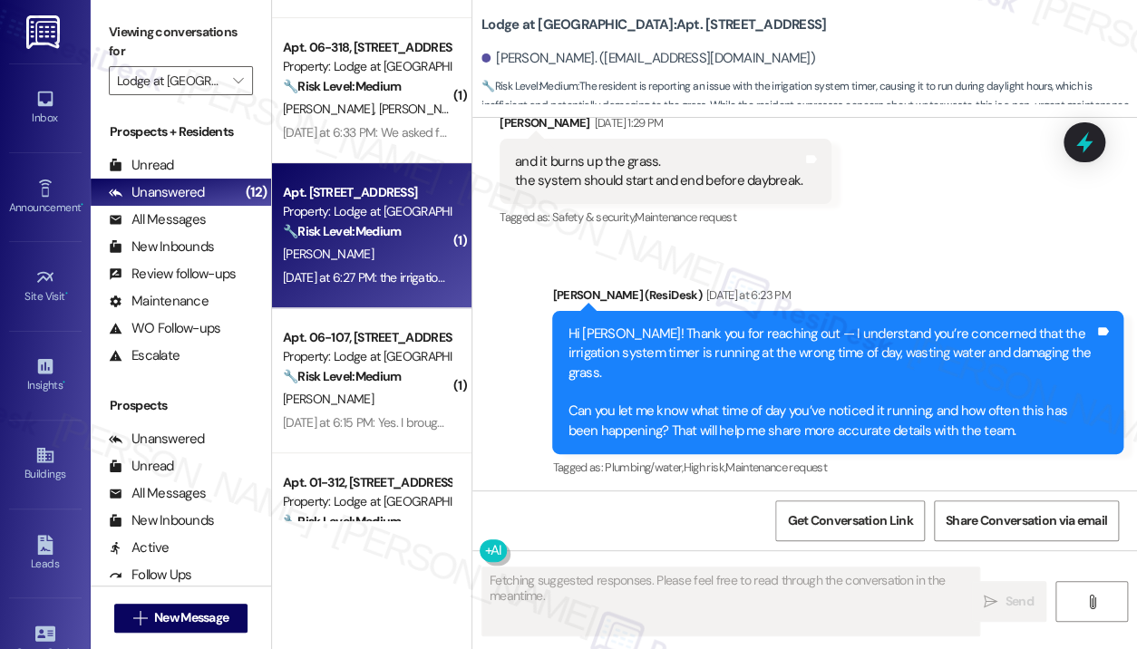
scroll to position [22529, 0]
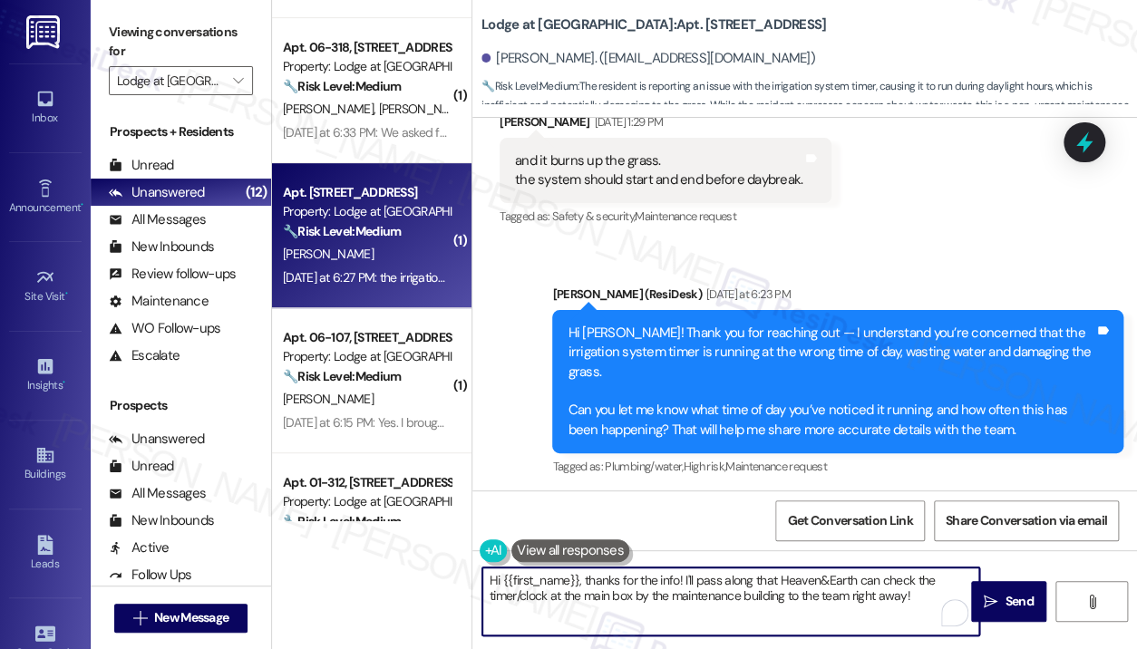
click at [776, 583] on textarea "Hi {{first_name}}, thanks for the info! I'll pass along that Heaven&Earth can c…" at bounding box center [730, 602] width 497 height 68
type textarea "Hi {{first_name}}, thanks for the info! I'll pass along this info to our site t…"
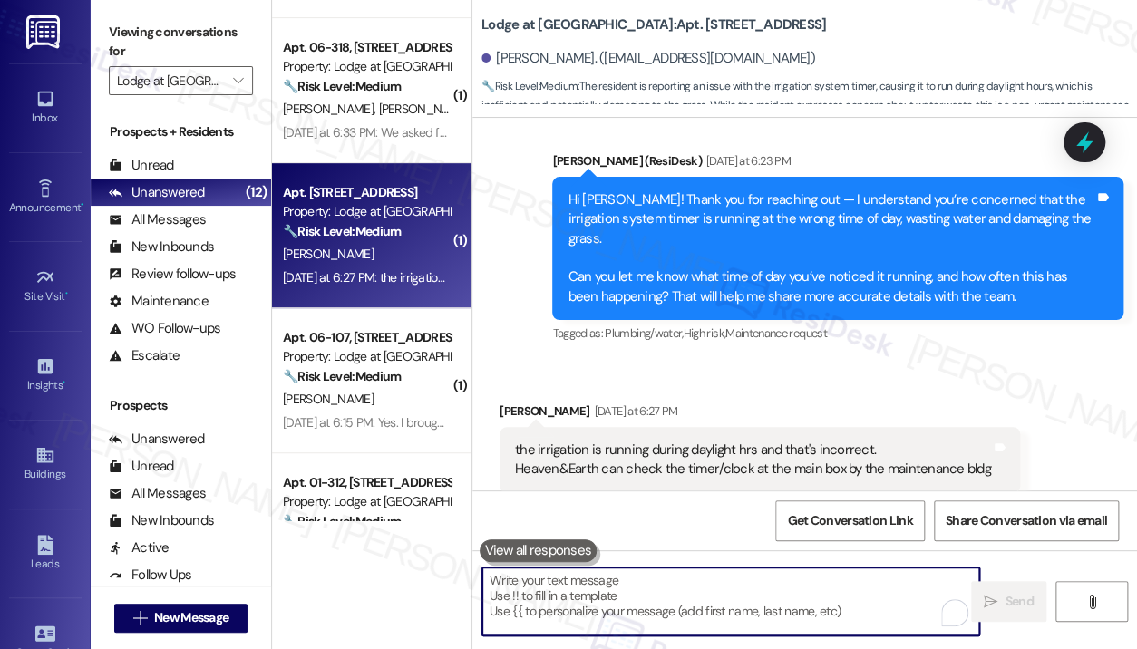
scroll to position [22675, 0]
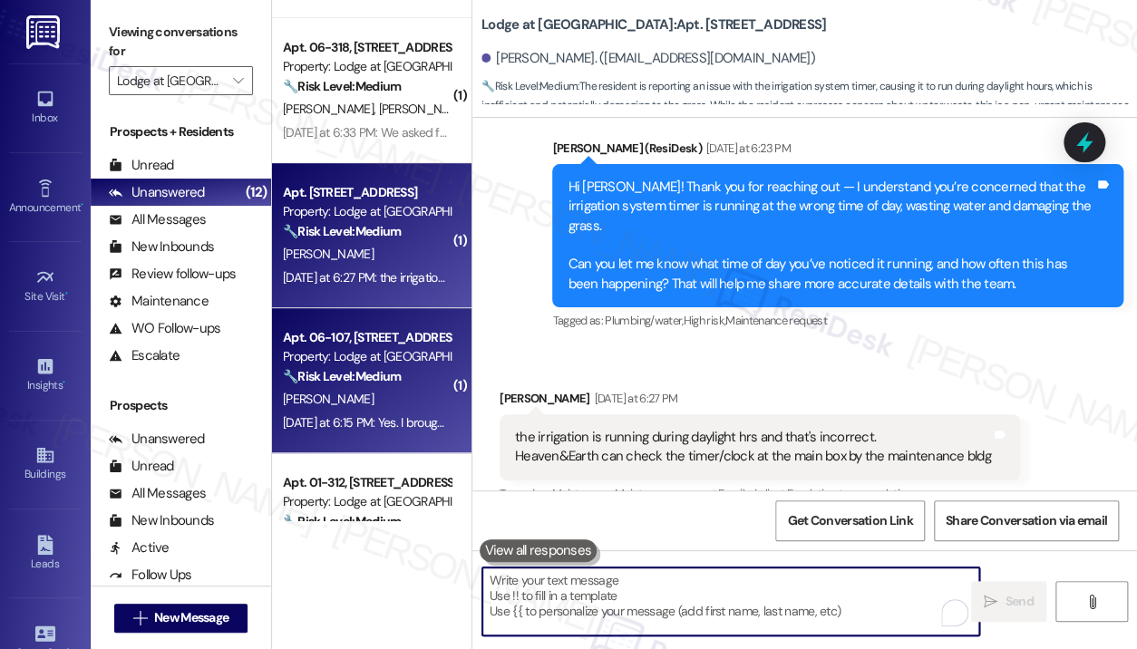
click at [348, 392] on div "[PERSON_NAME]" at bounding box center [366, 399] width 171 height 23
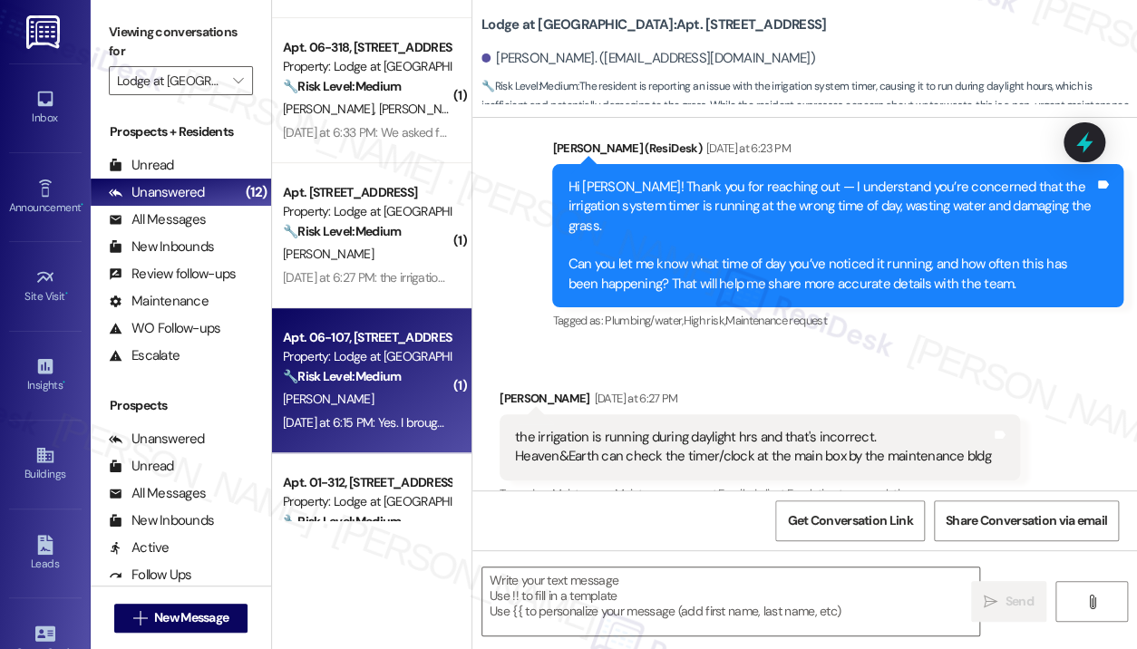
type textarea "Fetching suggested responses. Please feel free to read through the conversation…"
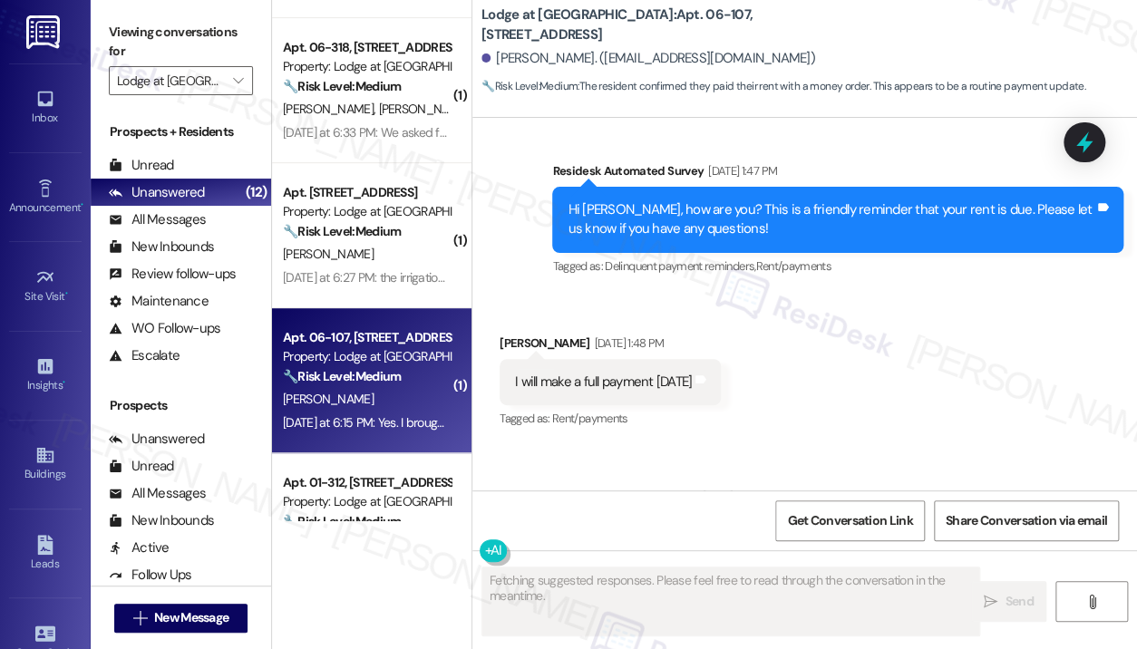
scroll to position [2332, 0]
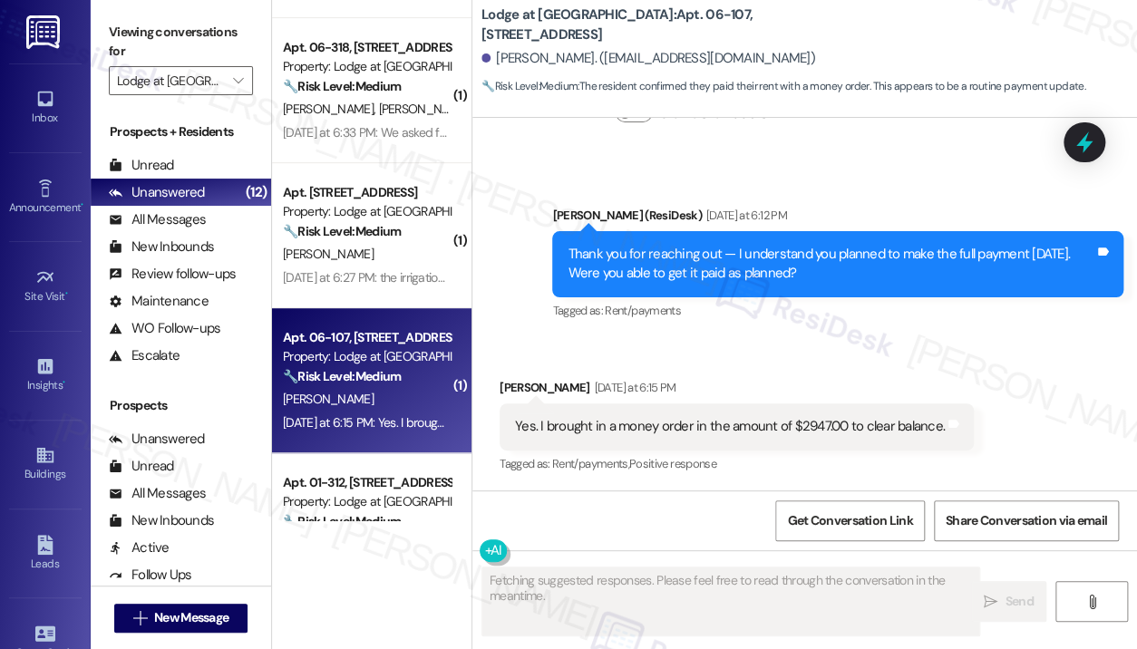
click at [906, 362] on div "Received via SMS [PERSON_NAME] [DATE] at 6:15 PM Yes. I brought in a money orde…" at bounding box center [804, 413] width 665 height 153
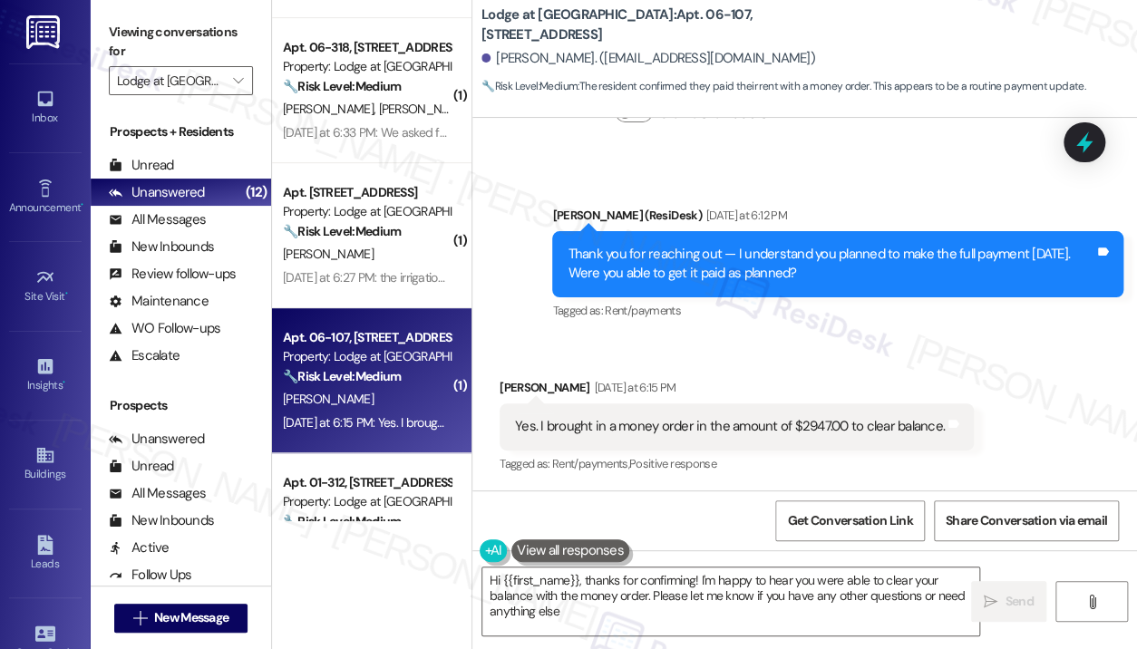
type textarea "Hi {{first_name}}, thanks for confirming! I'm happy to hear you were able to cl…"
click at [829, 596] on textarea "Hi {{first_name}}, thanks for confirming! I'm happy to hear you were able to cl…" at bounding box center [730, 602] width 497 height 68
click at [993, 598] on icon "" at bounding box center [991, 602] width 14 height 15
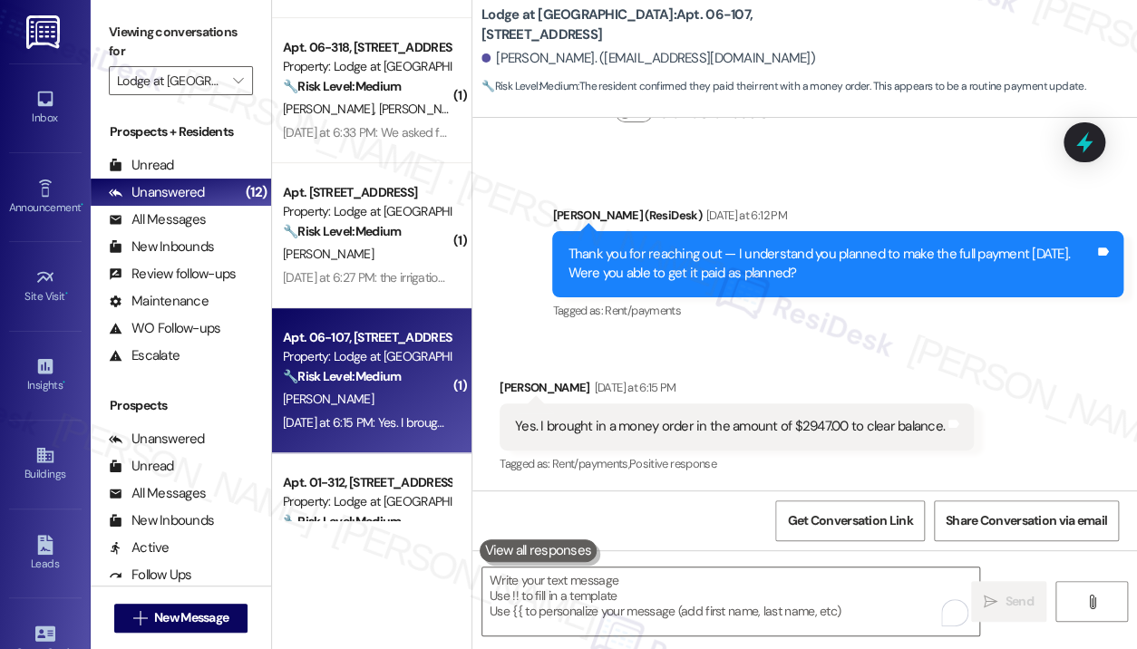
click at [749, 325] on div "Sent via SMS [PERSON_NAME] (ResiDesk) [DATE] at 6:12 PM Thank you for reaching …" at bounding box center [838, 264] width 598 height 145
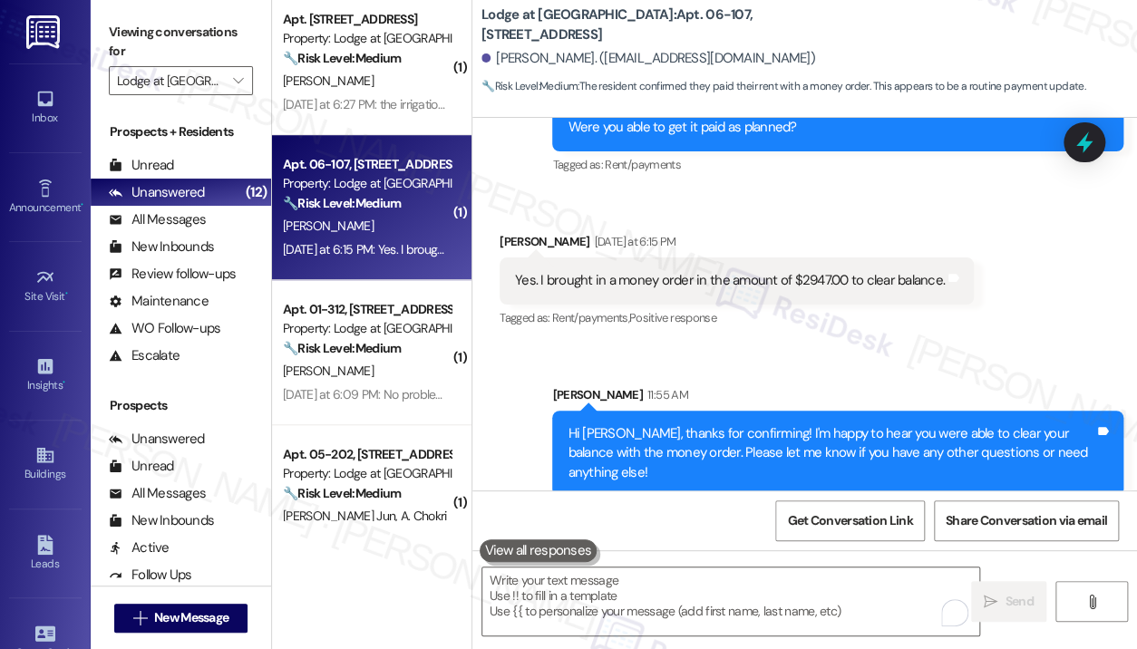
scroll to position [453, 0]
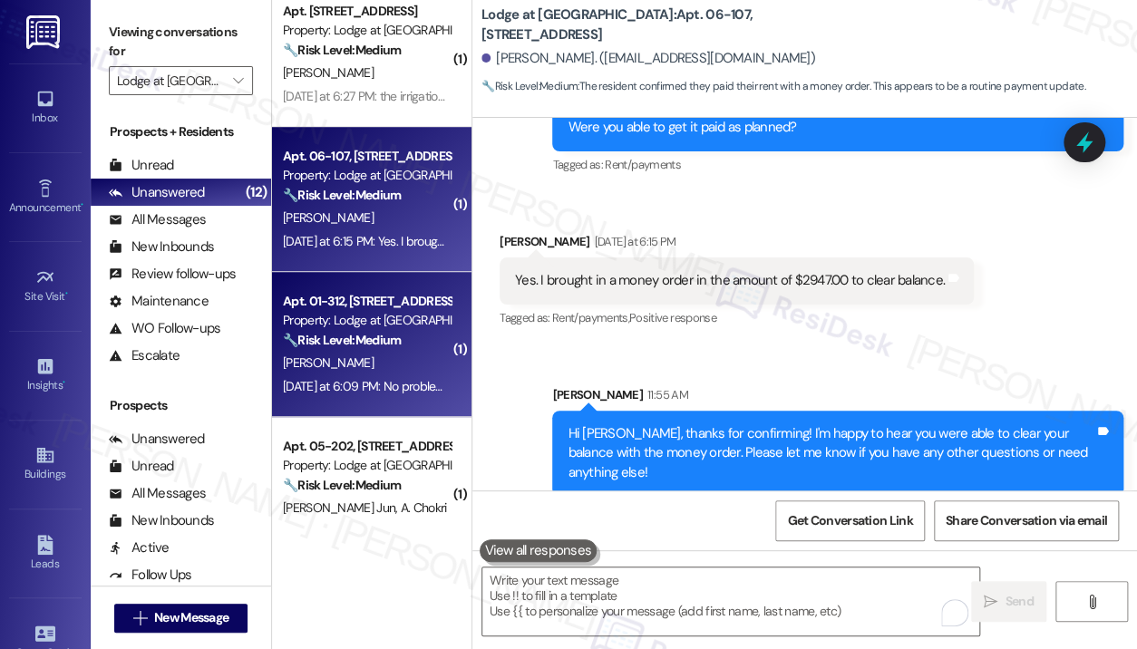
click at [395, 326] on div "Property: Lodge at [GEOGRAPHIC_DATA]" at bounding box center [367, 320] width 168 height 19
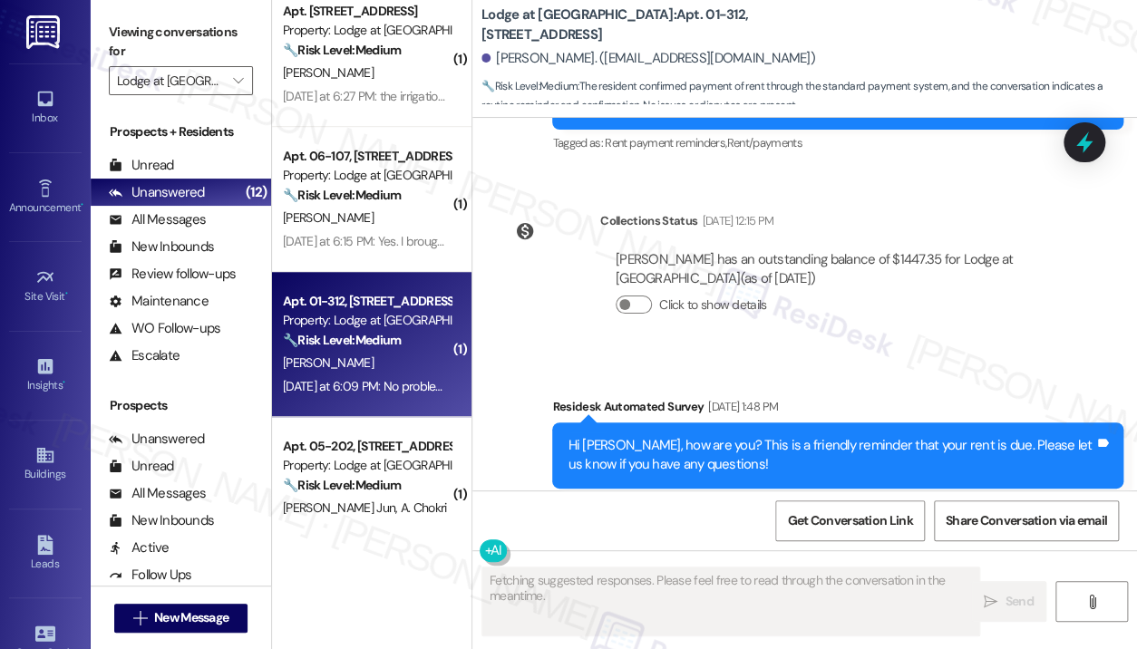
scroll to position [2229, 0]
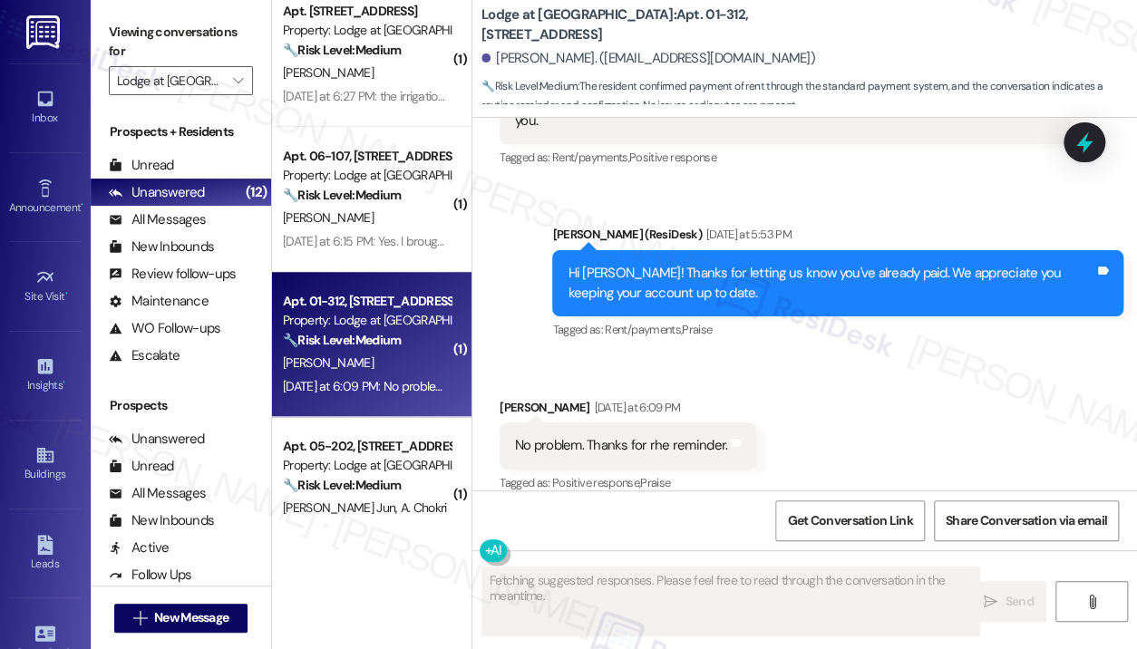
click at [801, 396] on div "Received via SMS [PERSON_NAME] [DATE] at 6:09 PM No problem. Thanks for rhe rem…" at bounding box center [804, 433] width 665 height 153
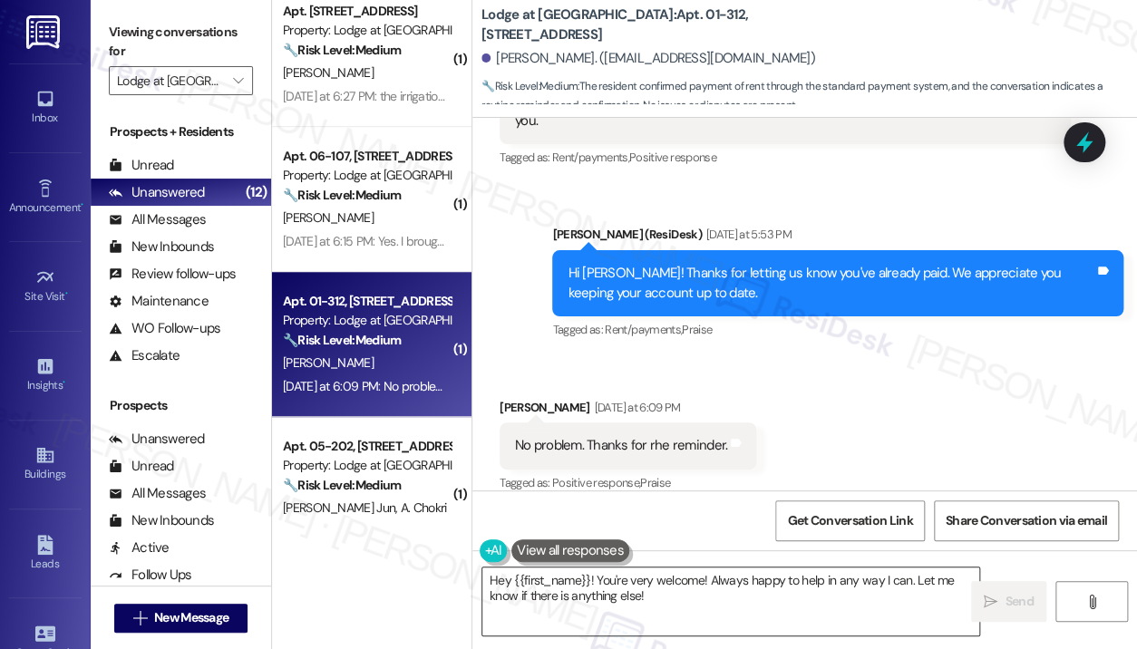
click at [717, 598] on textarea "Hey {{first_name}}! You're very welcome! Always happy to help in any way I can.…" at bounding box center [730, 602] width 497 height 68
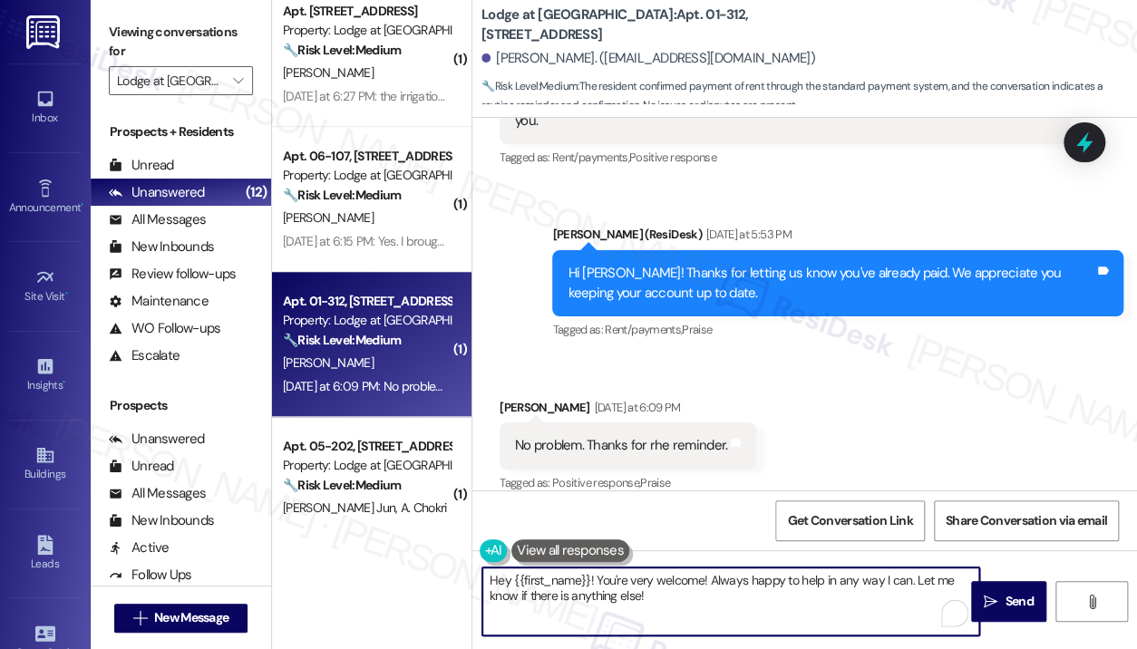
click at [717, 598] on textarea "Hey {{first_name}}! You're very welcome! Always happy to help in any way I can.…" at bounding box center [730, 602] width 497 height 68
click at [598, 583] on textarea "Hey {{first_name}}! You're very welcome! Always happy to help in any way I can.…" at bounding box center [730, 602] width 497 height 68
type textarea "You're very welcome! Always happy to help in any way I can. Let me know if ther…"
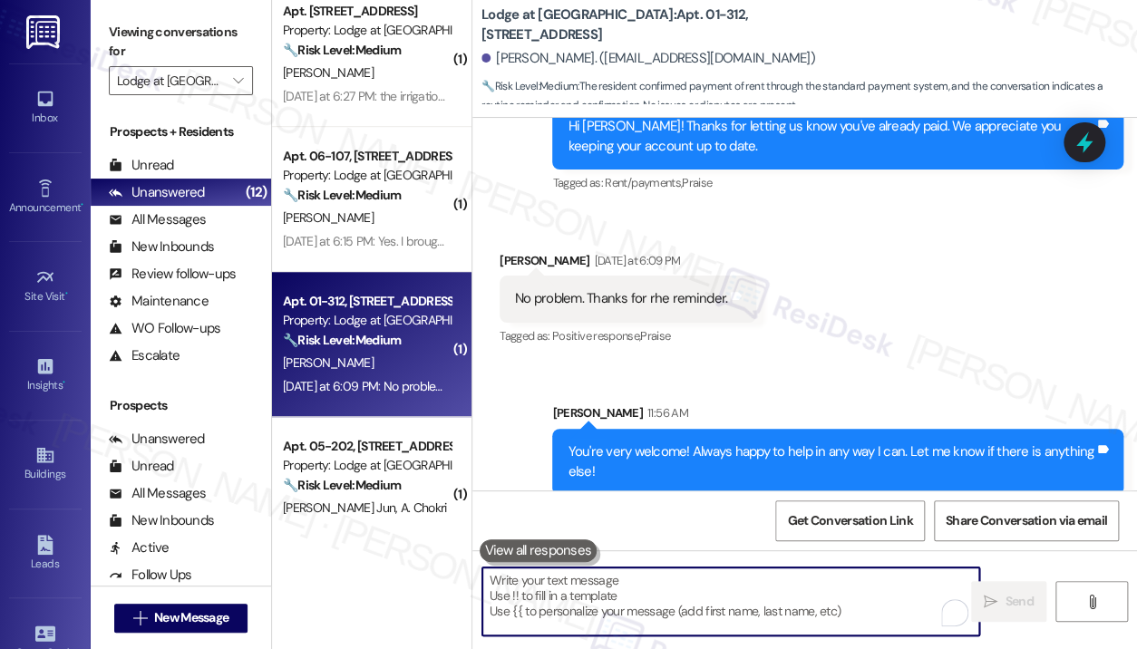
scroll to position [635, 0]
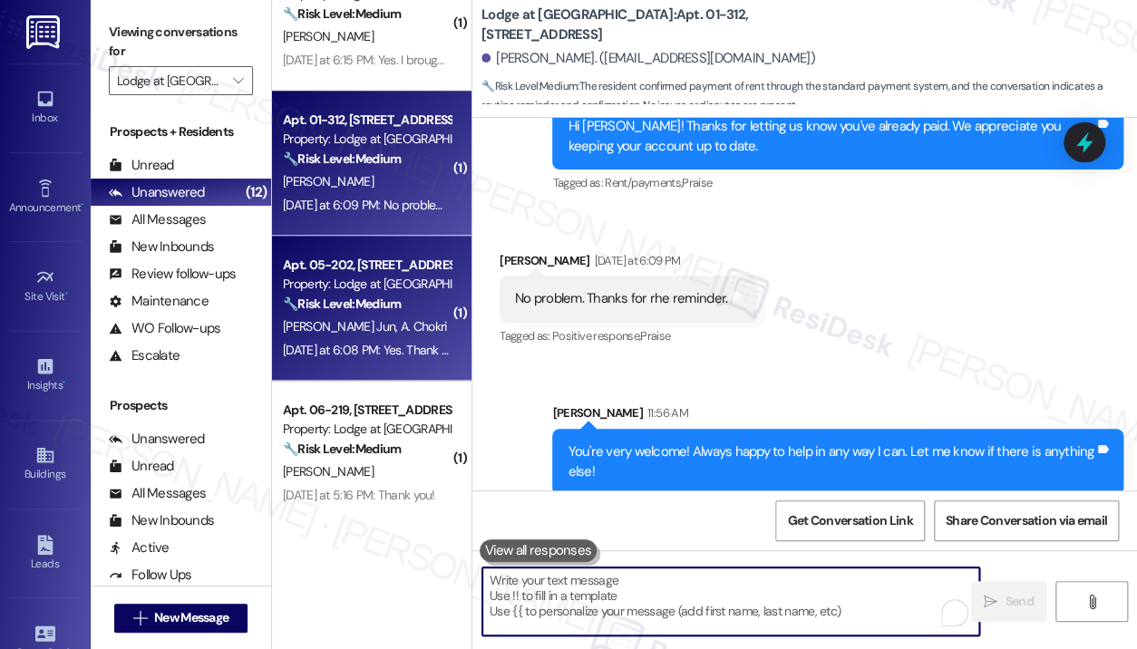
click at [429, 303] on div "🔧 Risk Level: Medium The resident confirmed that they made the rent payment. Th…" at bounding box center [367, 304] width 168 height 19
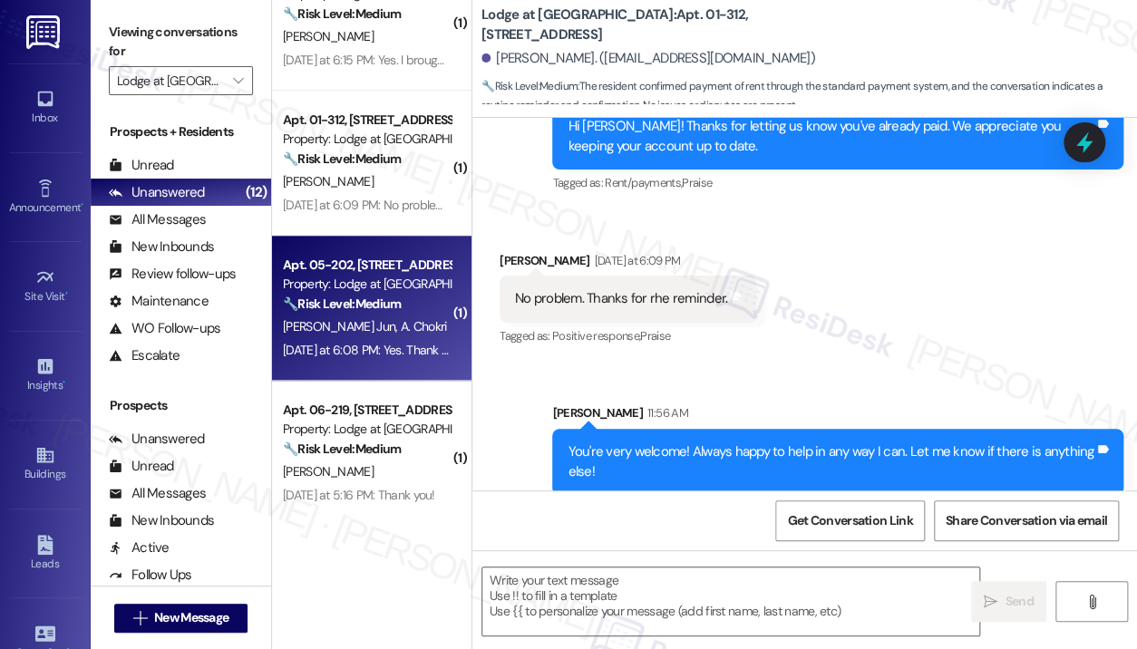
type textarea "Fetching suggested responses. Please feel free to read through the conversation…"
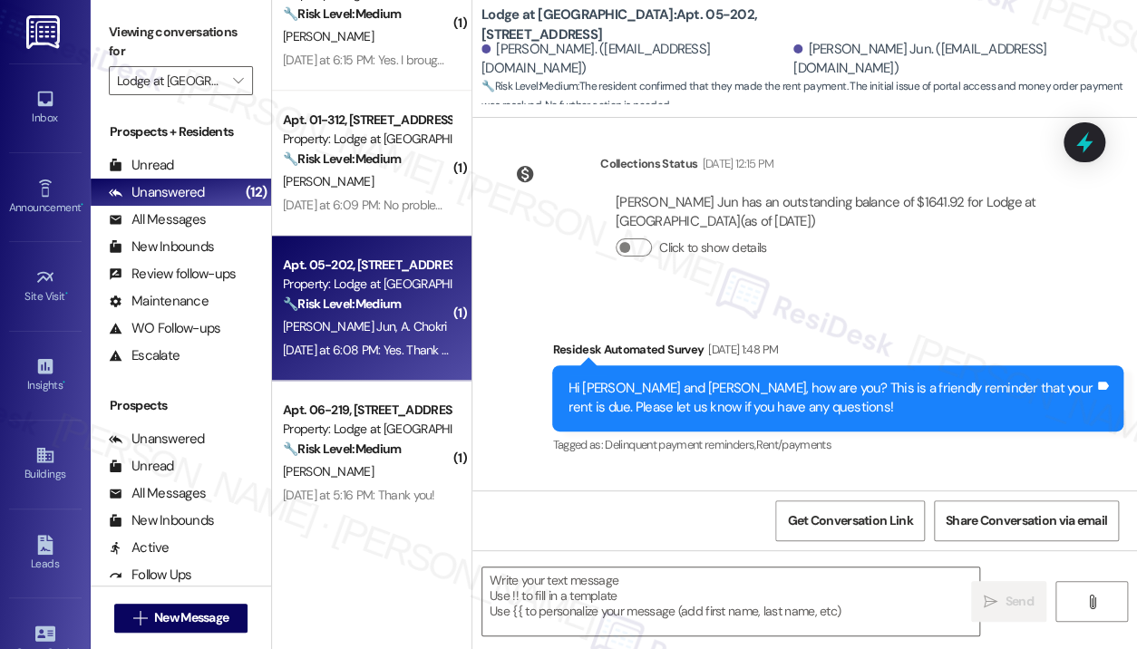
type textarea "Fetching suggested responses. Please feel free to read through the conversation…"
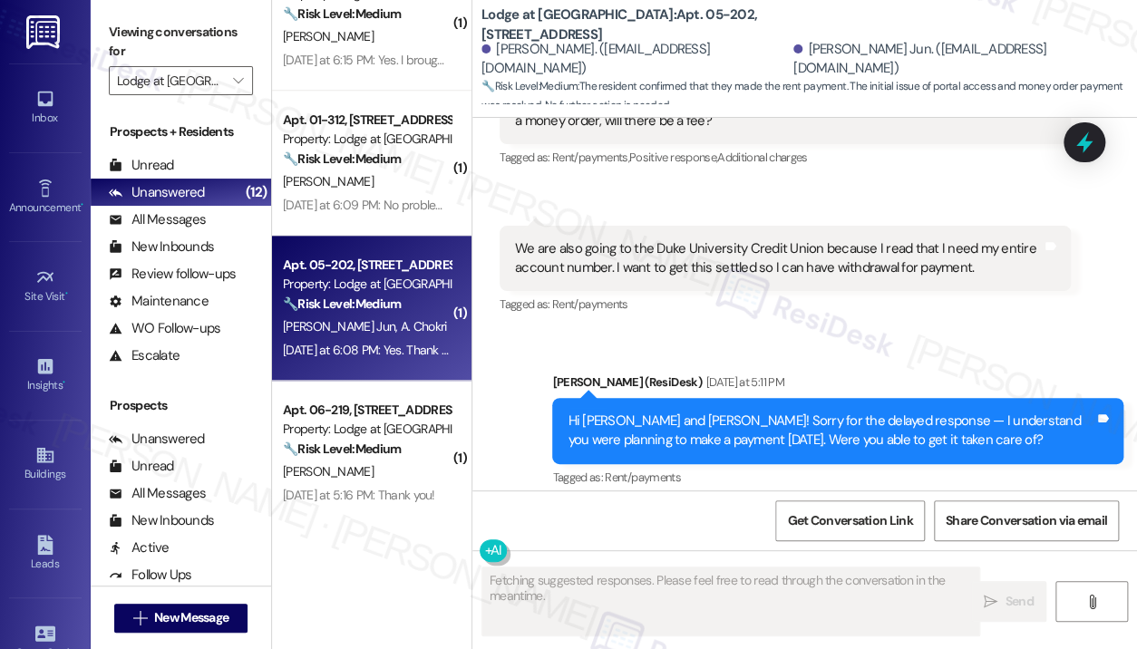
scroll to position [967, 0]
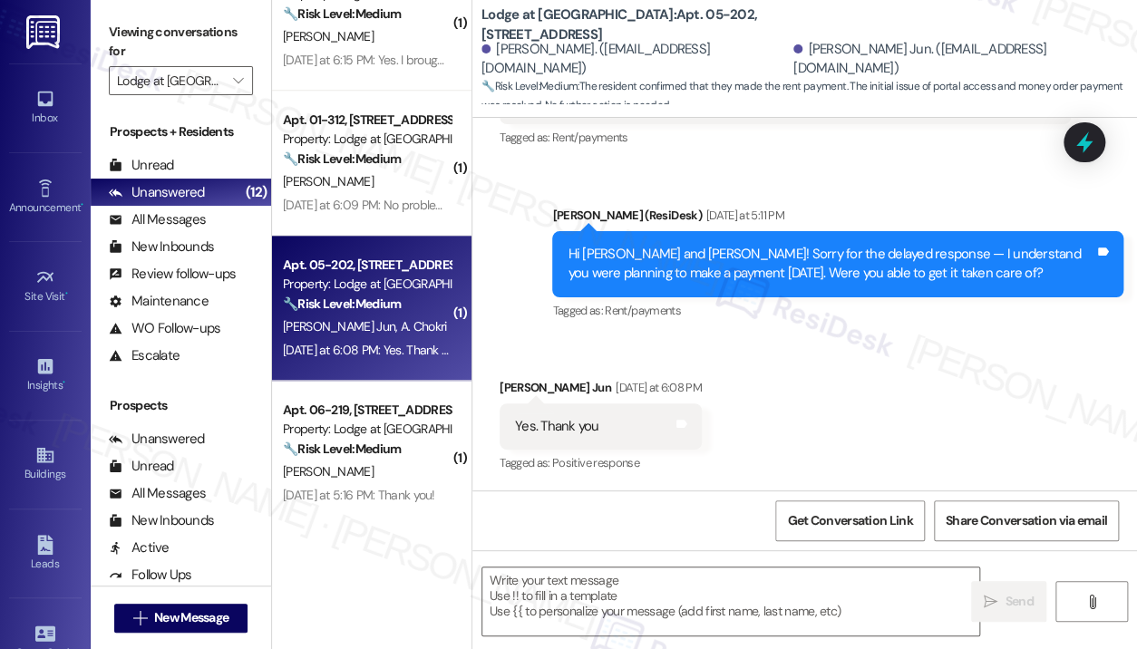
click at [968, 394] on div "Received via SMS [PERSON_NAME] Jun [DATE] at 6:08 PM Yes. Thank you Tags and no…" at bounding box center [804, 413] width 665 height 153
click at [660, 579] on textarea at bounding box center [730, 602] width 497 height 68
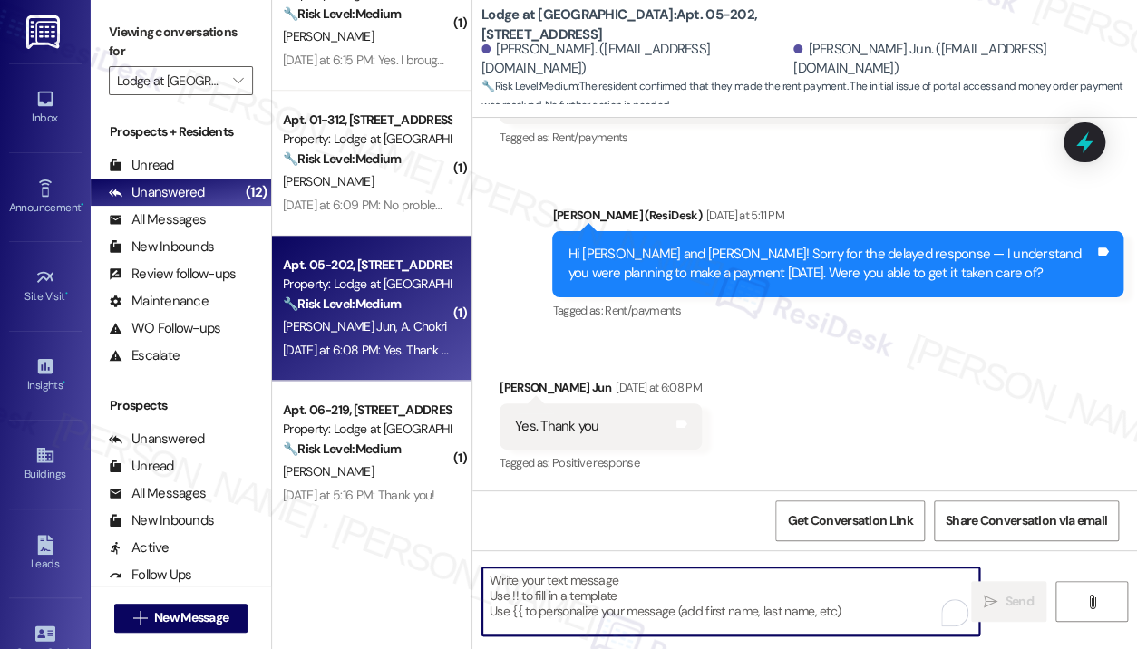
click at [676, 602] on textarea "To enrich screen reader interactions, please activate Accessibility in Grammarl…" at bounding box center [730, 602] width 497 height 68
paste textarea "Hi {{first_name}}! Thanks for letting us know you've already paid. We appreciat…"
type textarea "Hi {{first_name}}! Thanks for letting us know you've already paid. We appreciat…"
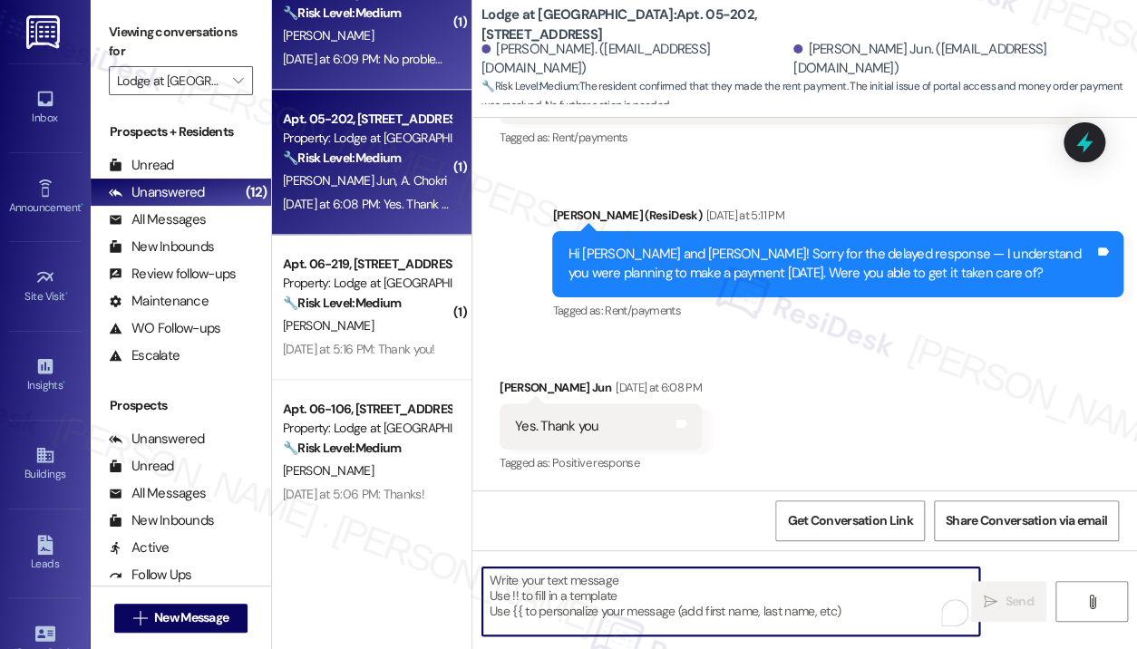
scroll to position [907, 0]
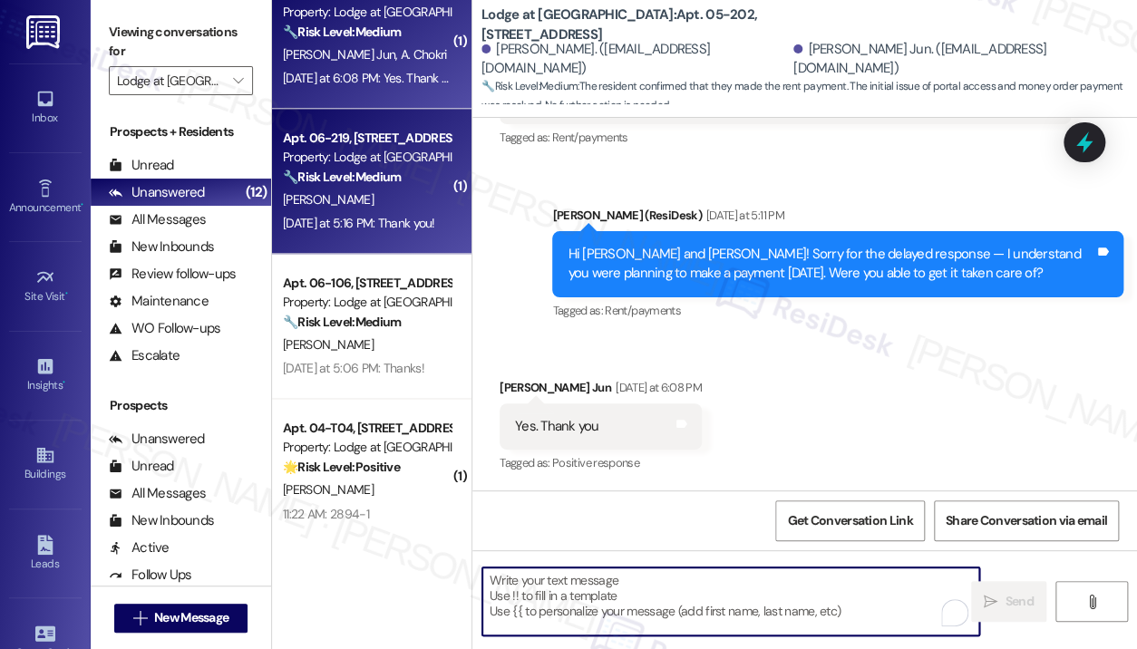
click at [384, 218] on div "[DATE] at 5:16 PM: Thank you! [DATE] at 5:16 PM: Thank you!" at bounding box center [359, 223] width 152 height 16
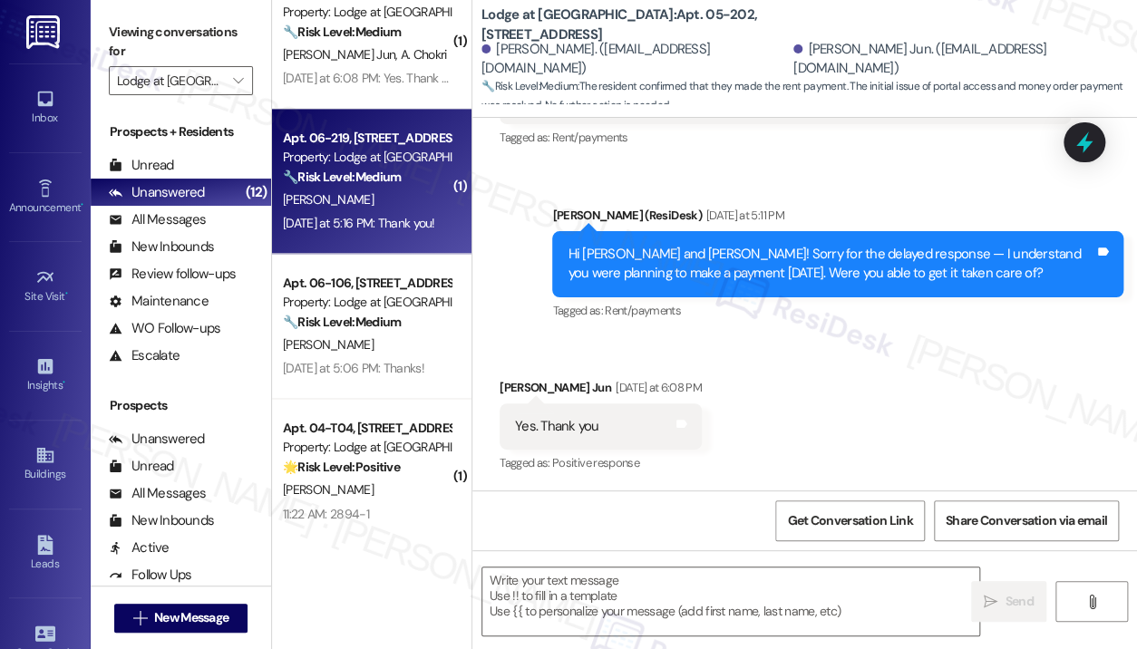
type textarea "Fetching suggested responses. Please feel free to read through the conversation…"
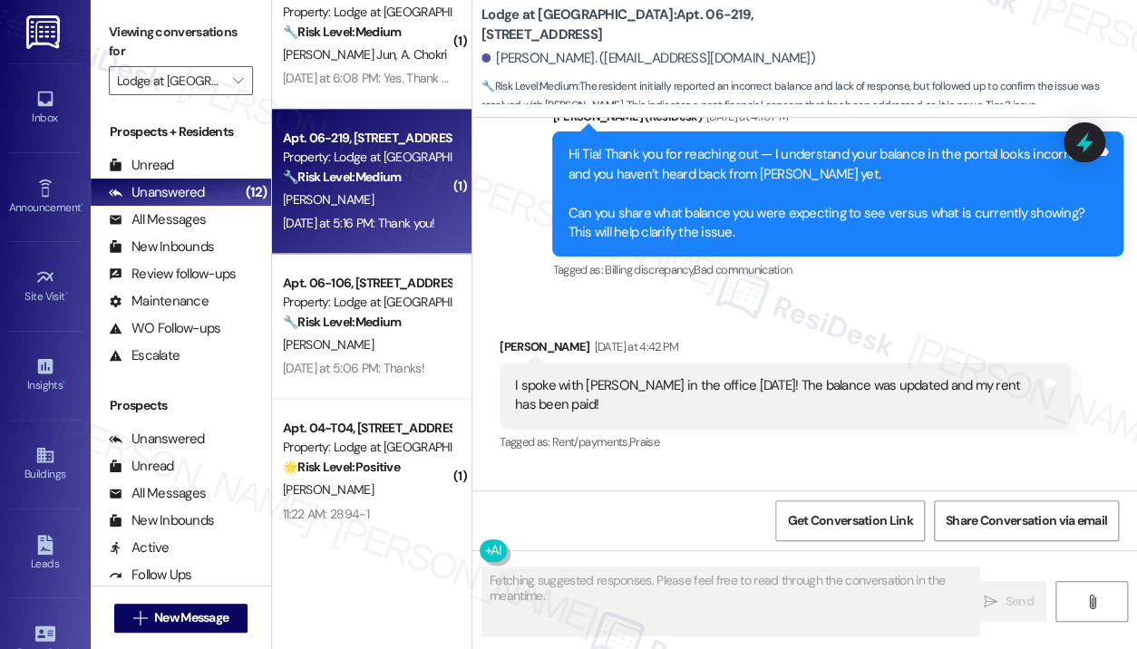
scroll to position [1308, 0]
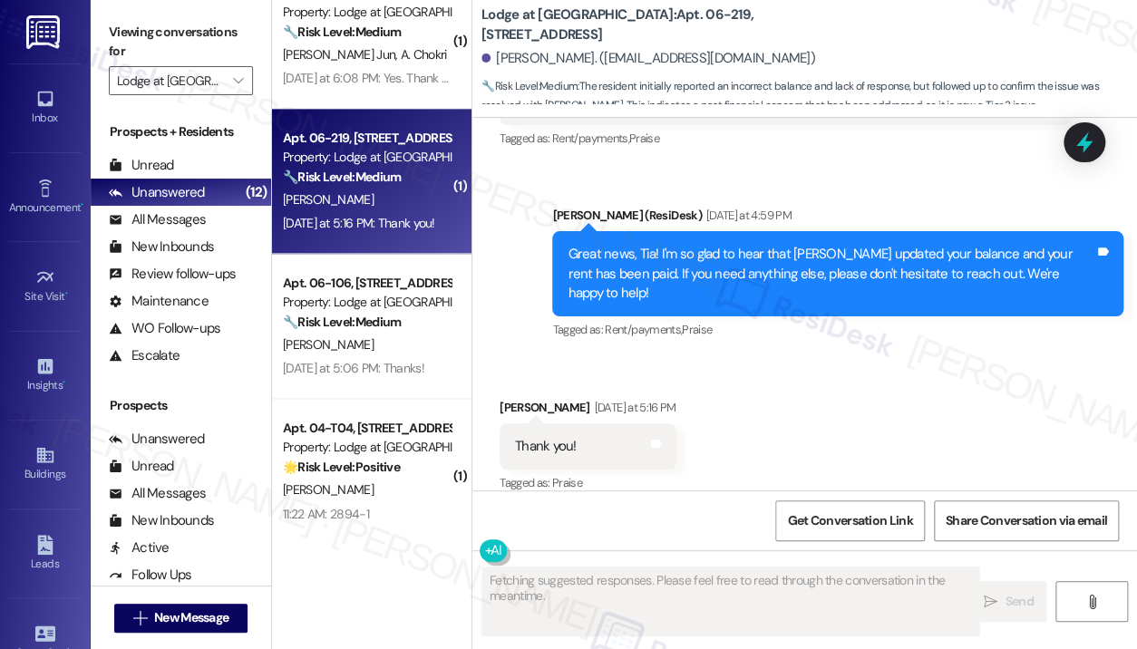
click at [789, 362] on div "Received via SMS [PERSON_NAME] [DATE] at 5:16 PM Thank you! Tags and notes Tagg…" at bounding box center [804, 433] width 665 height 153
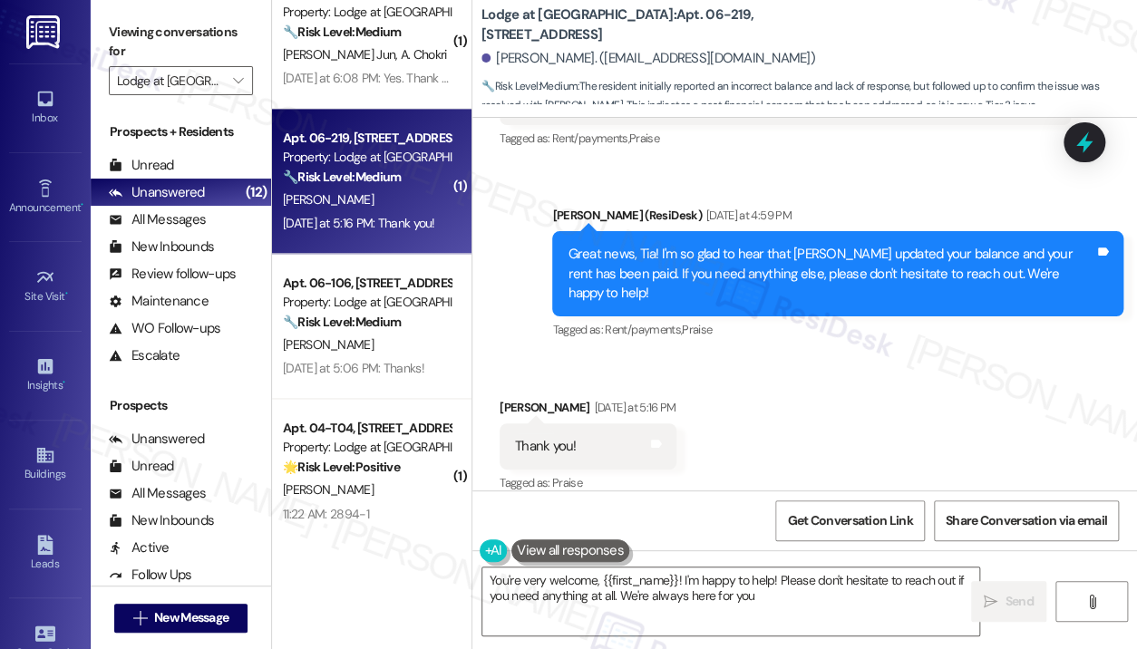
type textarea "You're very welcome, {{first_name}}! I'm happy to help! Please don't hesitate t…"
click at [825, 608] on textarea "You're very welcome, {{first_name}}! I'm happy to help! Please don't hesitate t…" at bounding box center [730, 602] width 497 height 68
click at [1022, 601] on span "Send" at bounding box center [1019, 601] width 28 height 19
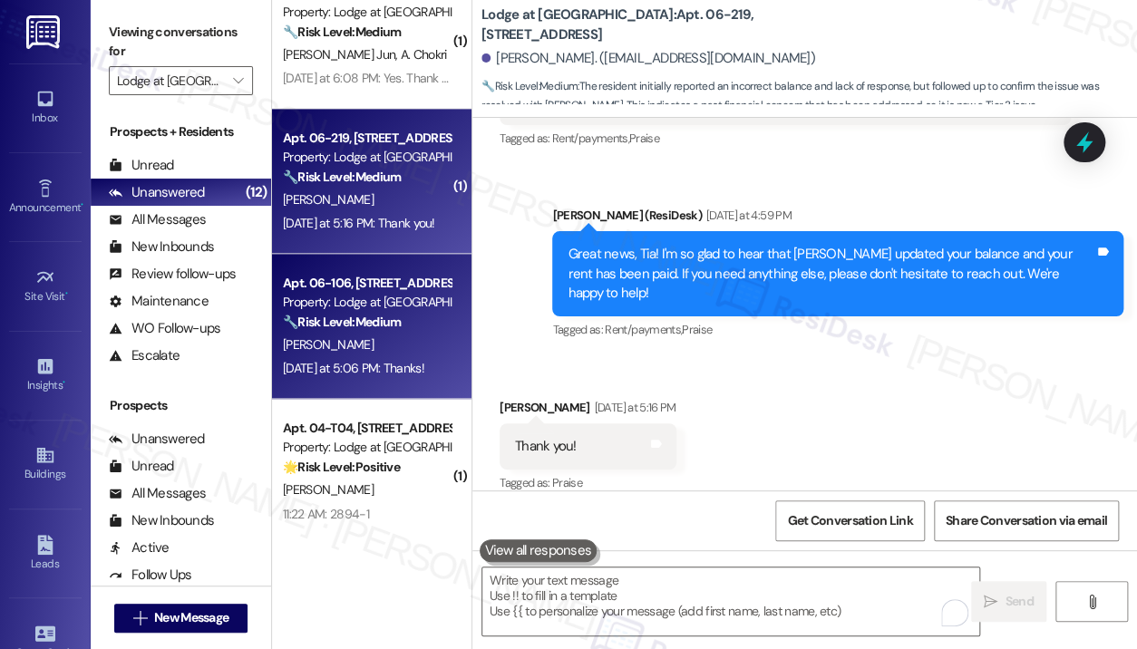
click at [417, 365] on div "[DATE] at 5:06 PM: Thanks! [DATE] at 5:06 PM: Thanks!" at bounding box center [353, 368] width 141 height 16
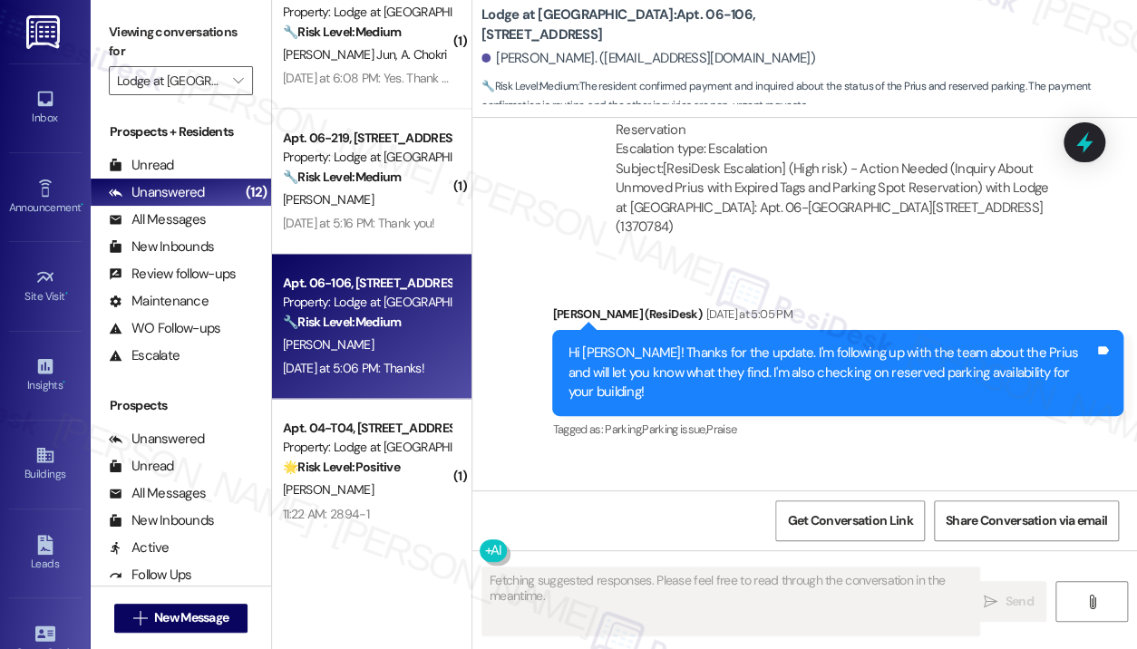
scroll to position [4313, 0]
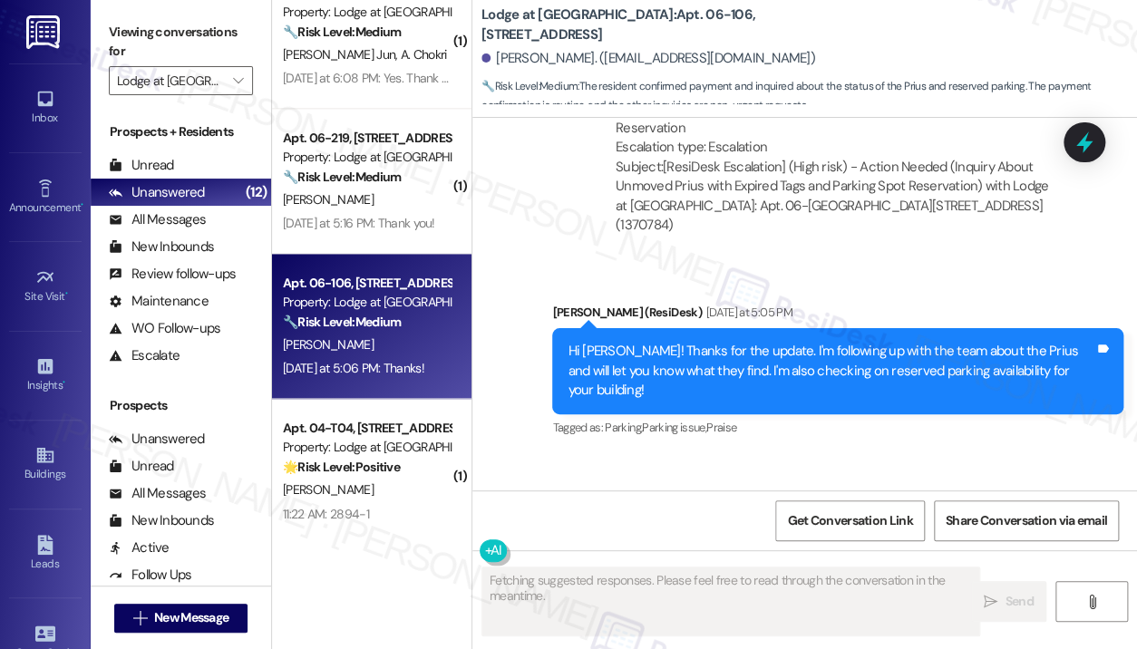
click at [897, 454] on div "Received via SMS [PERSON_NAME] [DATE] at 5:06 PM Thanks! Tags and notes Tagged …" at bounding box center [804, 530] width 665 height 153
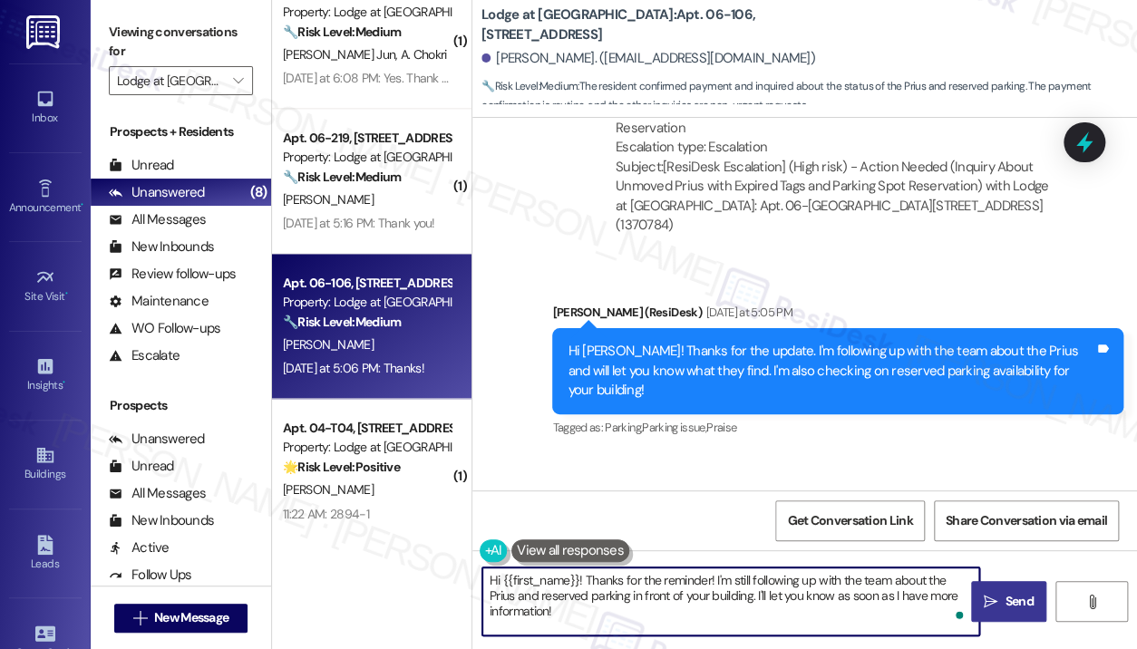
drag, startPoint x: 633, startPoint y: 610, endPoint x: 461, endPoint y: 577, distance: 175.5
click at [461, 577] on div "( 1 ) Apt. 06-107, [STREET_ADDRESS] Property: Lodge at [GEOGRAPHIC_DATA] 🔧 Risk…" at bounding box center [704, 324] width 865 height 649
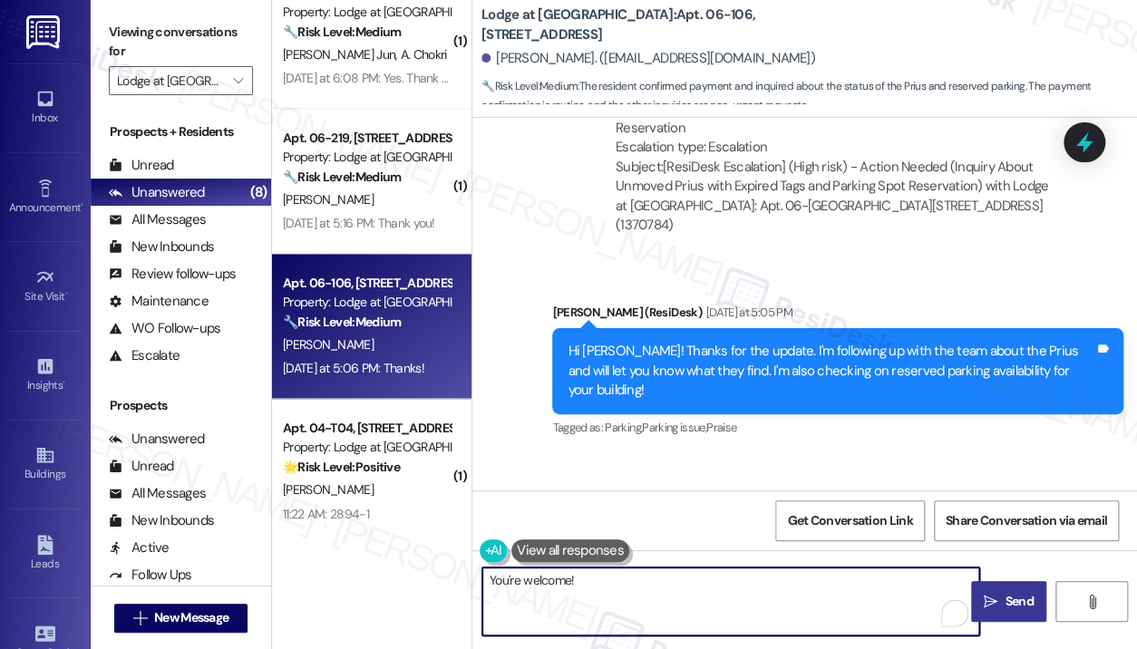
type textarea "You're welcome!"
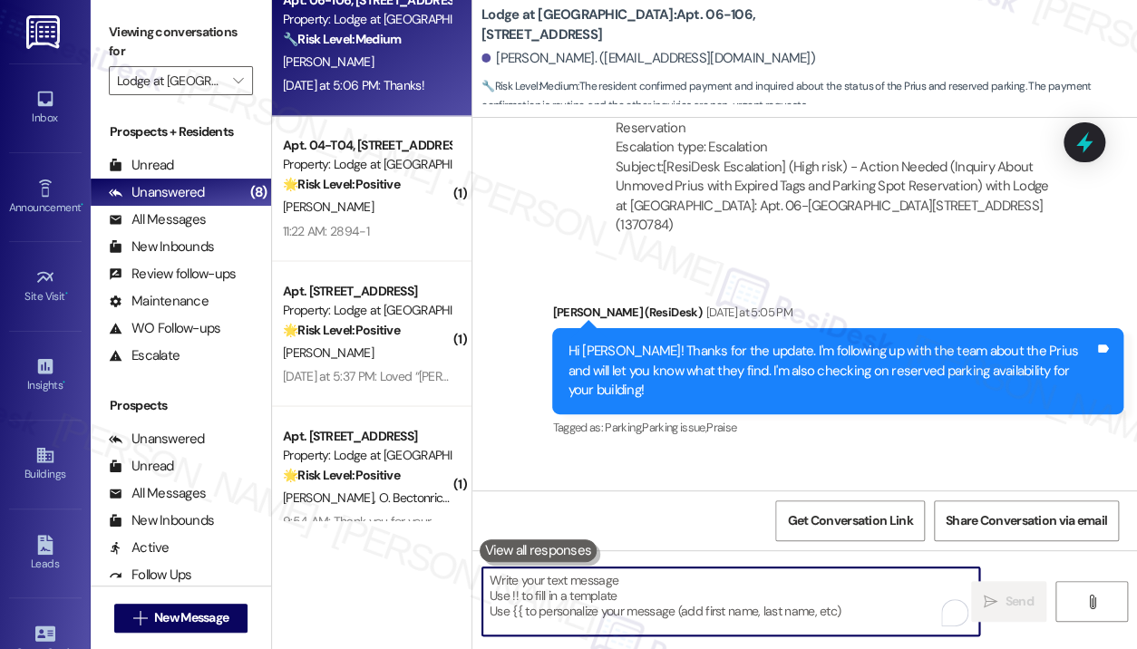
scroll to position [1220, 0]
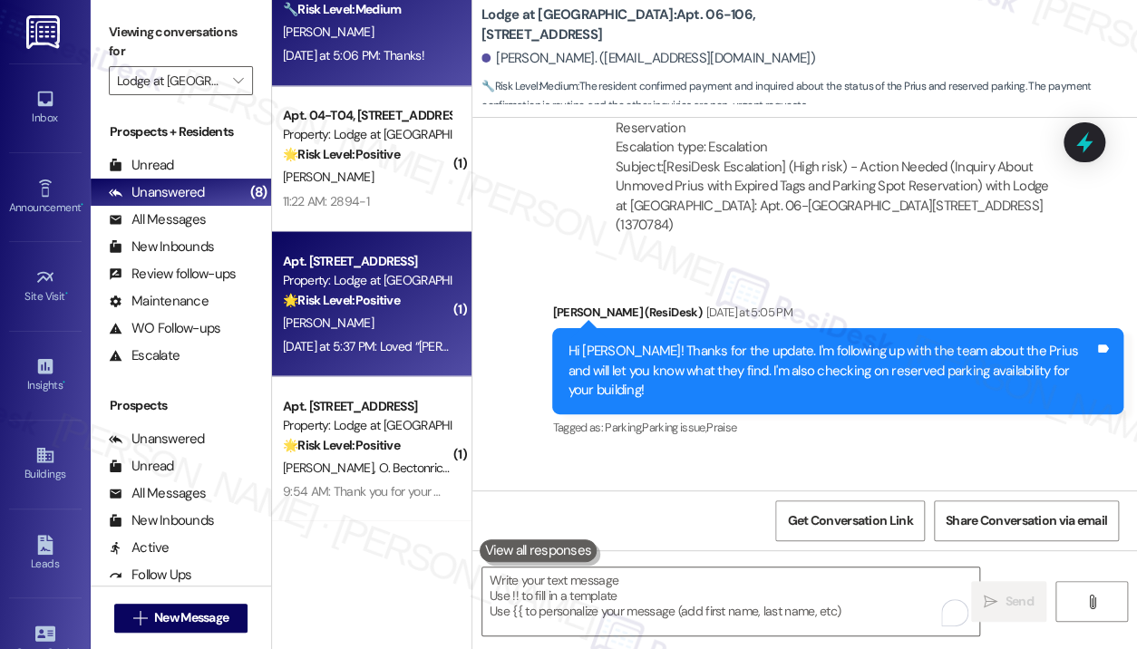
click at [402, 314] on div "[PERSON_NAME]" at bounding box center [366, 322] width 171 height 23
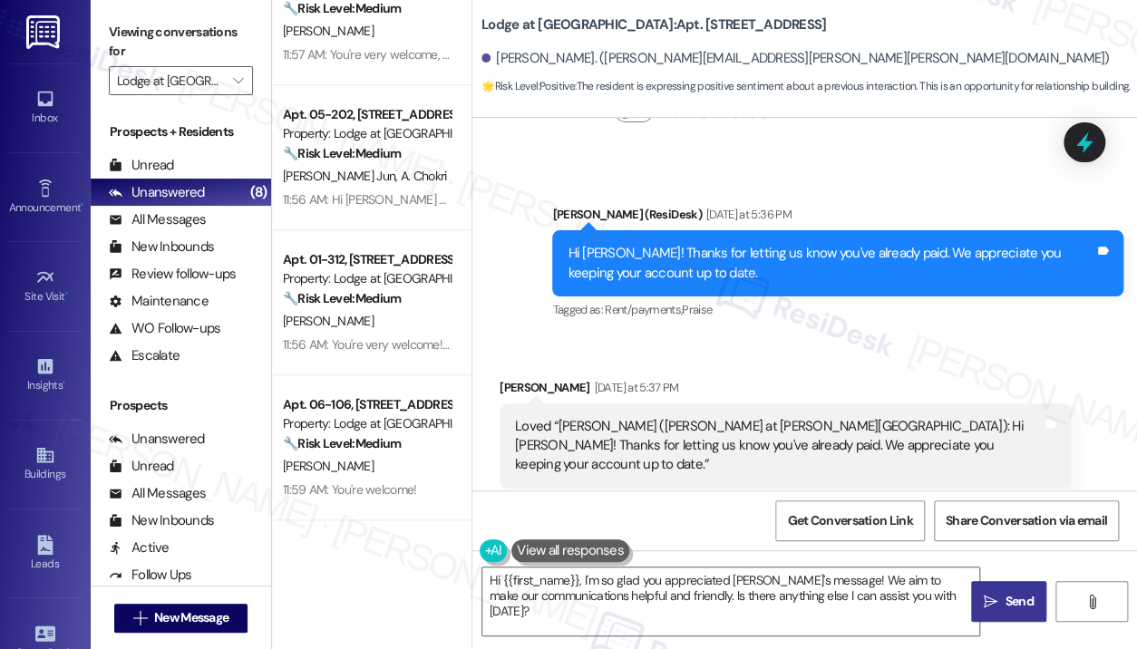
scroll to position [639, 0]
click at [746, 588] on textarea "Hi {{first_name}}, I'm so glad you appreciated [PERSON_NAME]'s message! We aim …" at bounding box center [730, 602] width 497 height 68
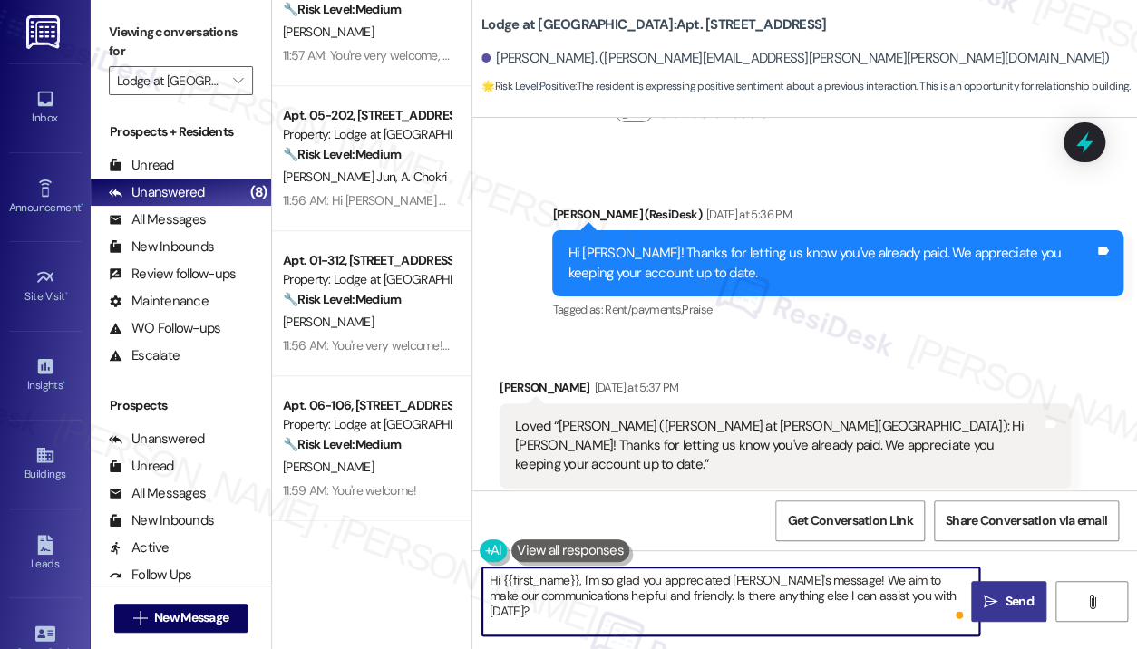
click at [744, 588] on textarea "Hi {{first_name}}, I'm so glad you appreciated [PERSON_NAME]'s message! We aim …" at bounding box center [730, 602] width 497 height 68
click at [744, 587] on textarea "Hi {{first_name}}, I'm so glad you appreciated [PERSON_NAME]'s message! We aim …" at bounding box center [730, 602] width 497 height 68
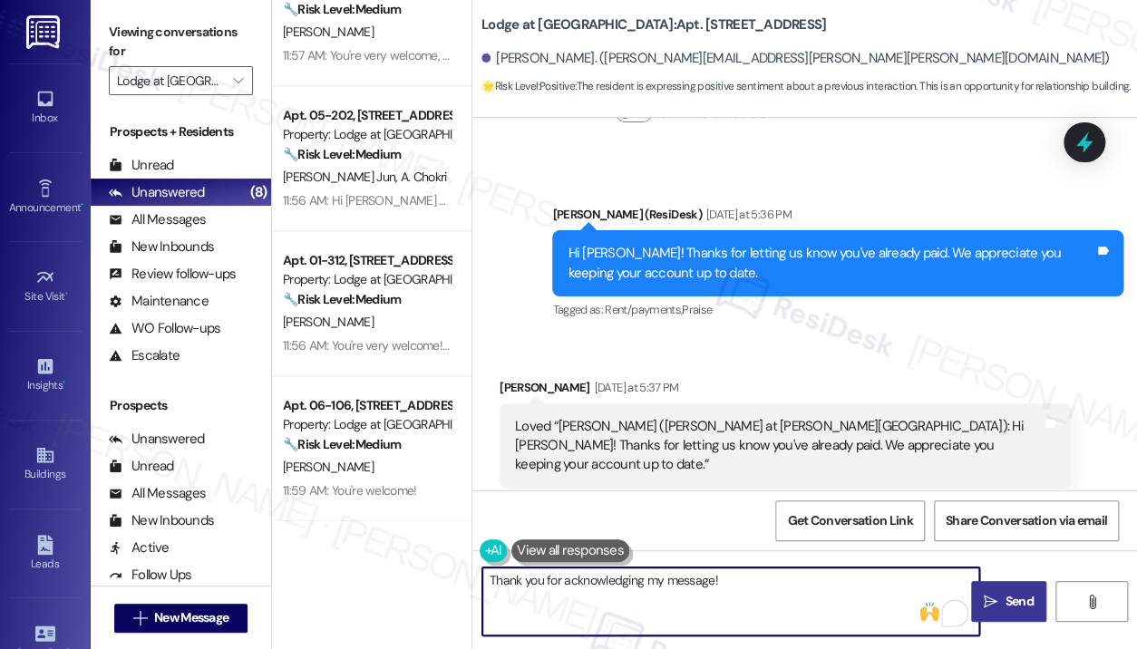
type textarea "Thank you for acknowledging my message!"
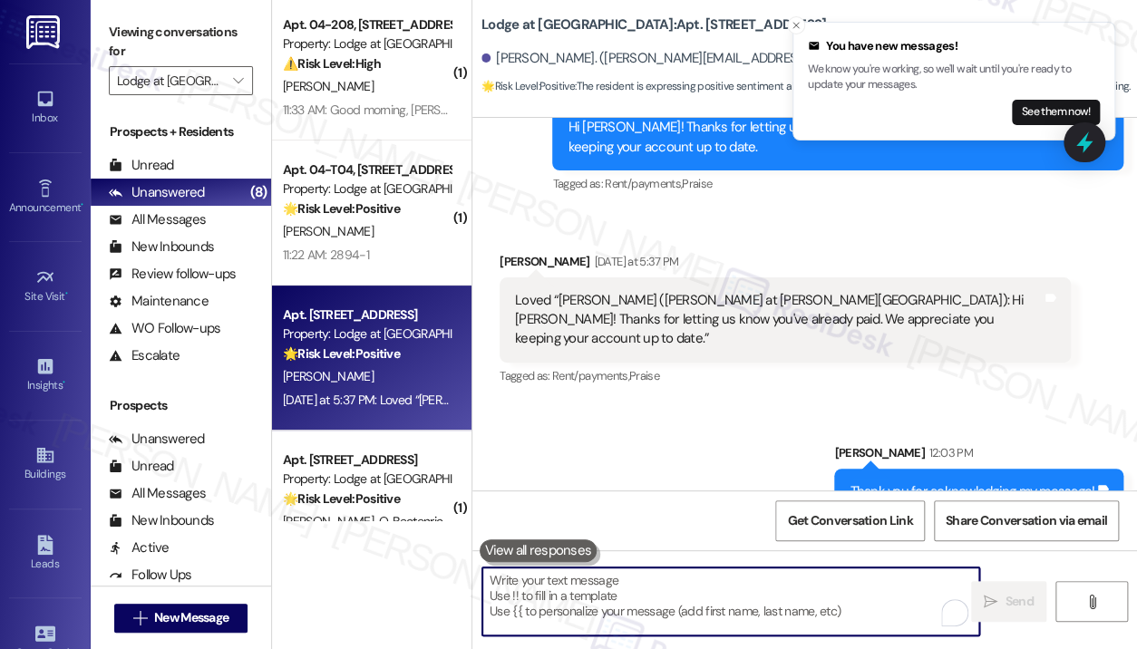
scroll to position [0, 0]
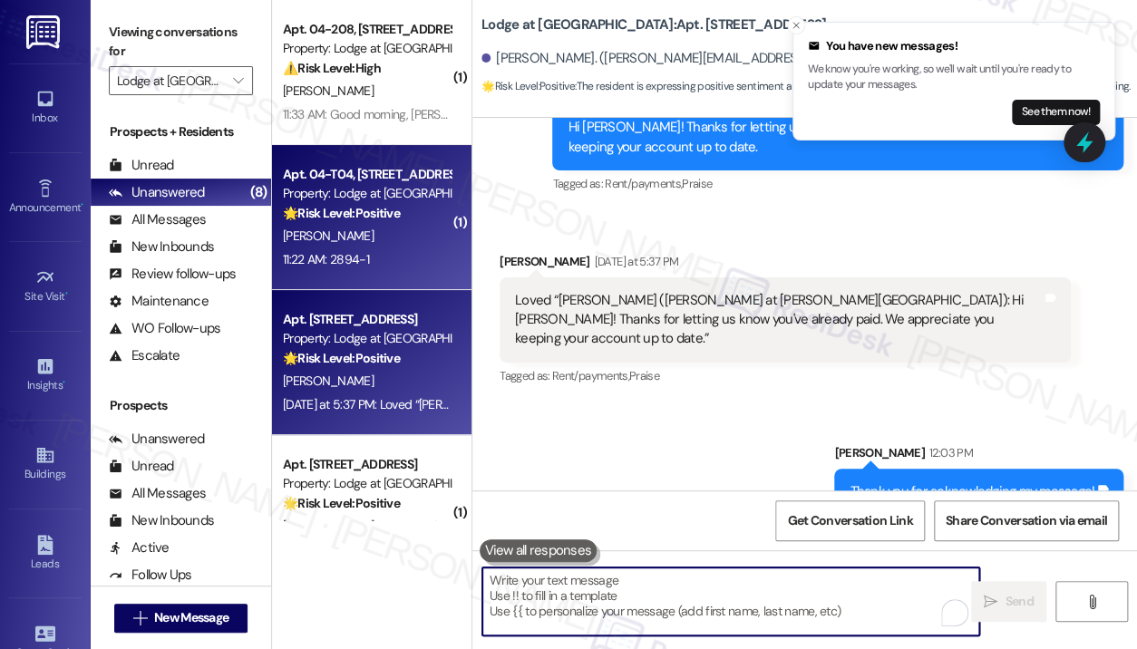
click at [393, 271] on div "11:22 AM: 2894-1 11:22 AM: 2894-1" at bounding box center [366, 259] width 171 height 23
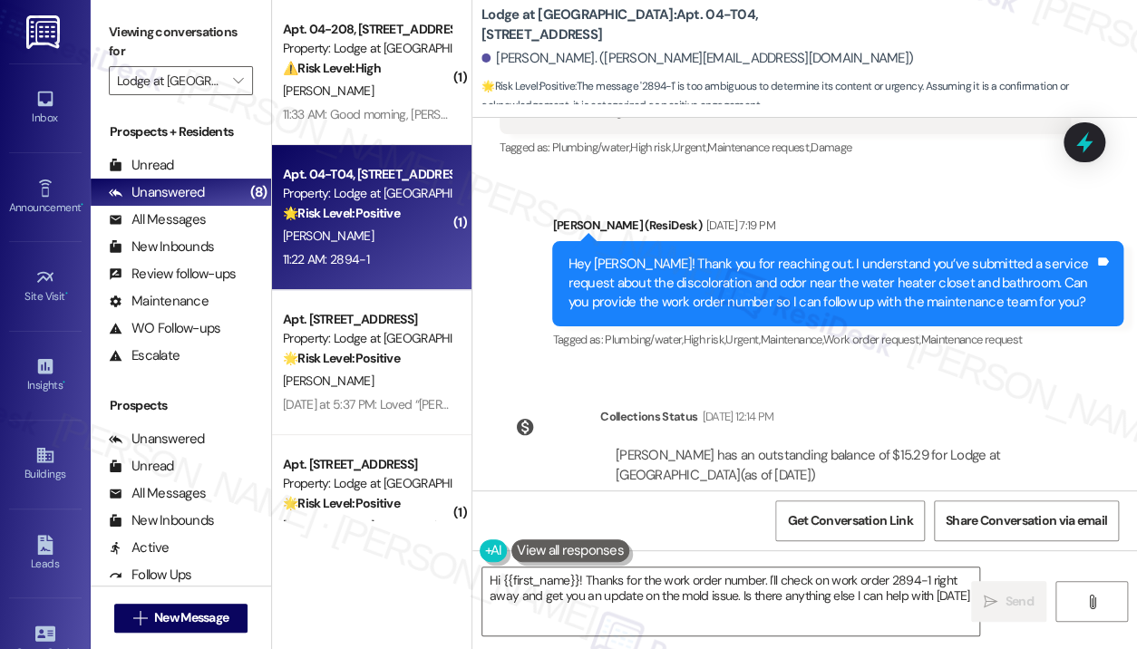
type textarea "Hi {{first_name}}! Thanks for the work order number. I'll check on work order 2…"
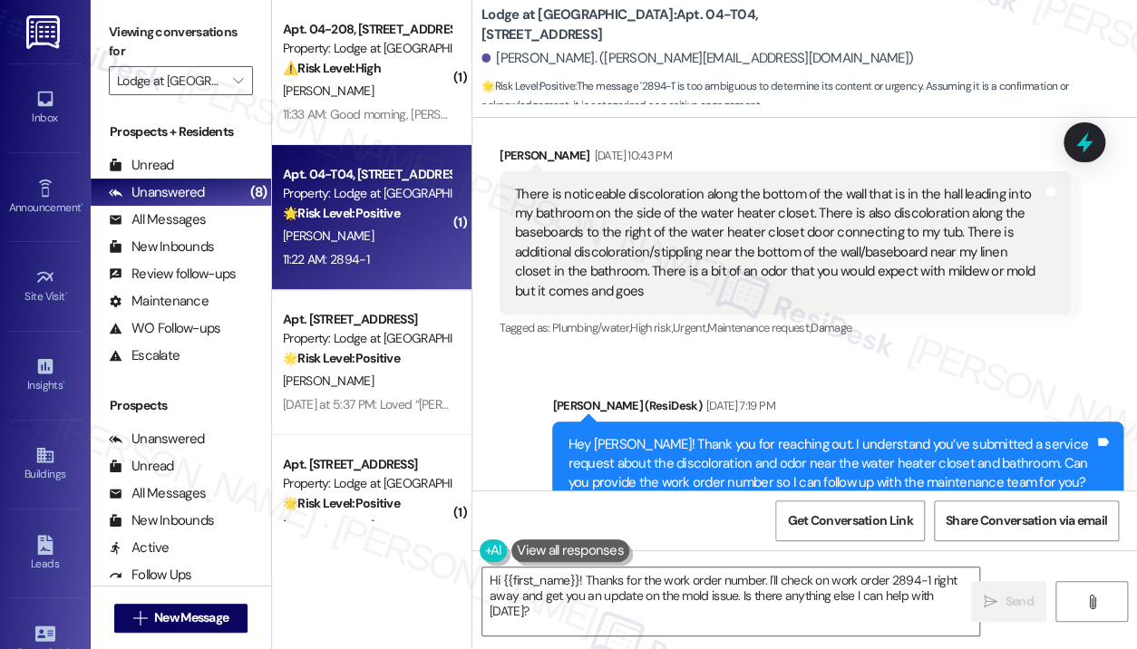
scroll to position [3733, 0]
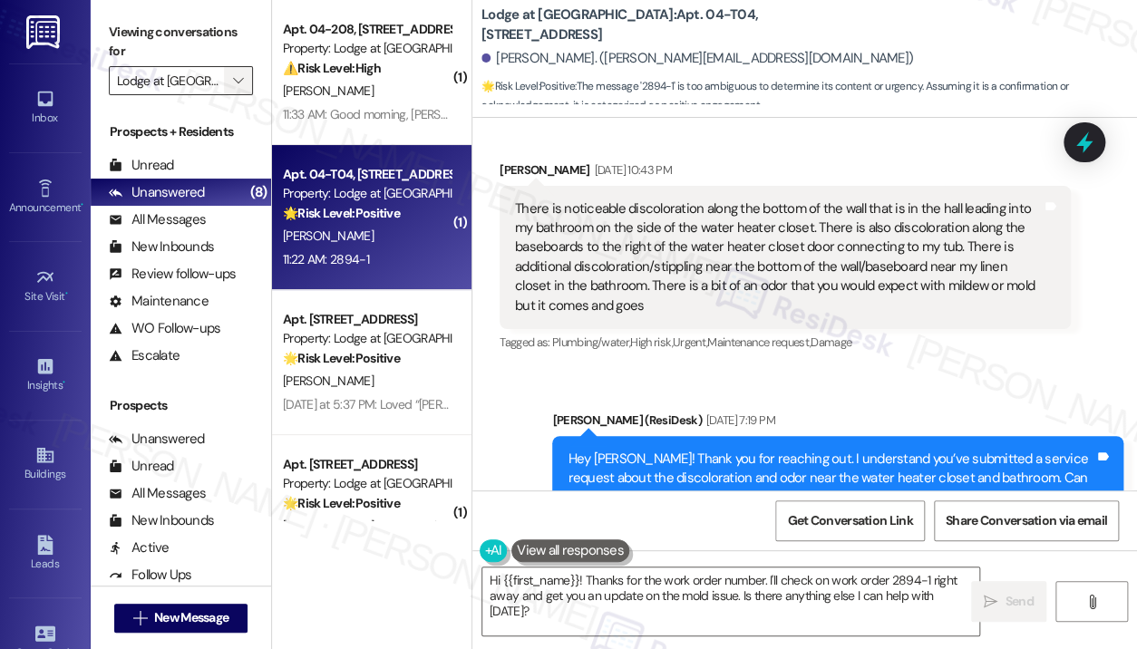
click at [242, 80] on icon "" at bounding box center [238, 80] width 10 height 15
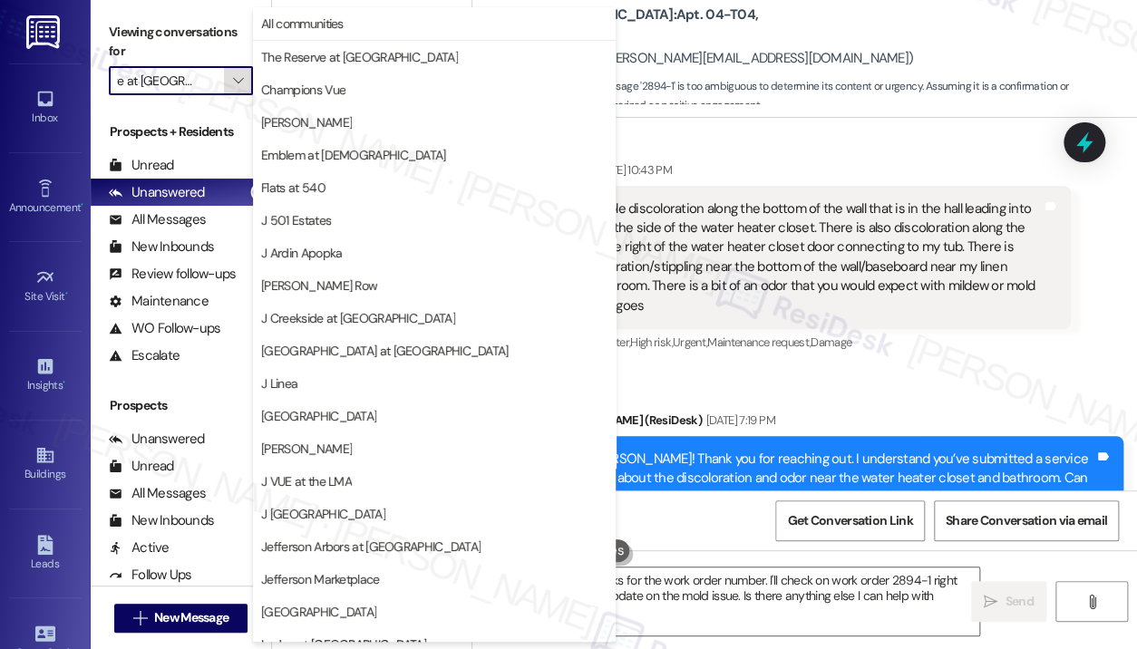
scroll to position [279, 0]
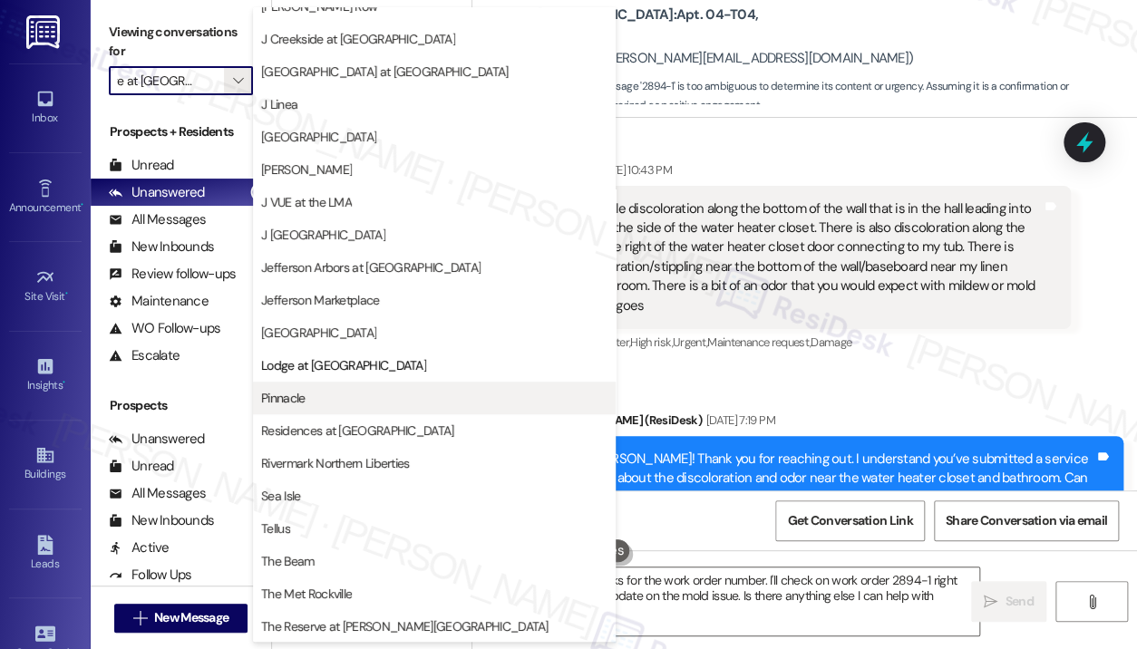
click at [306, 399] on span "Pinnacle" at bounding box center [434, 398] width 346 height 18
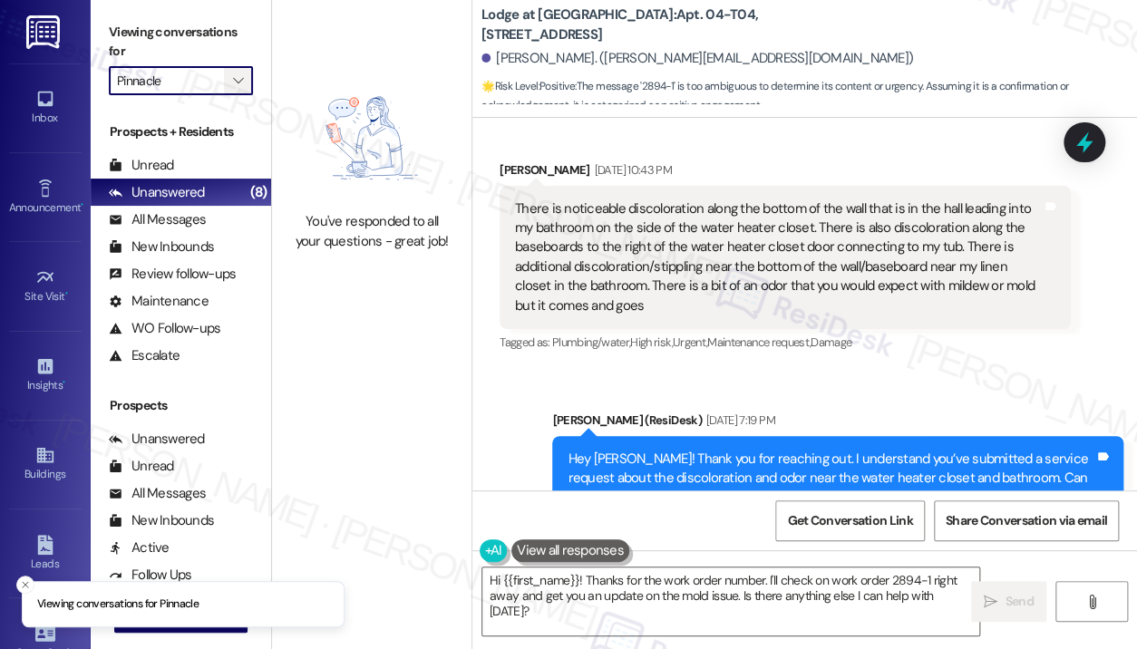
click at [238, 83] on icon "" at bounding box center [238, 80] width 10 height 15
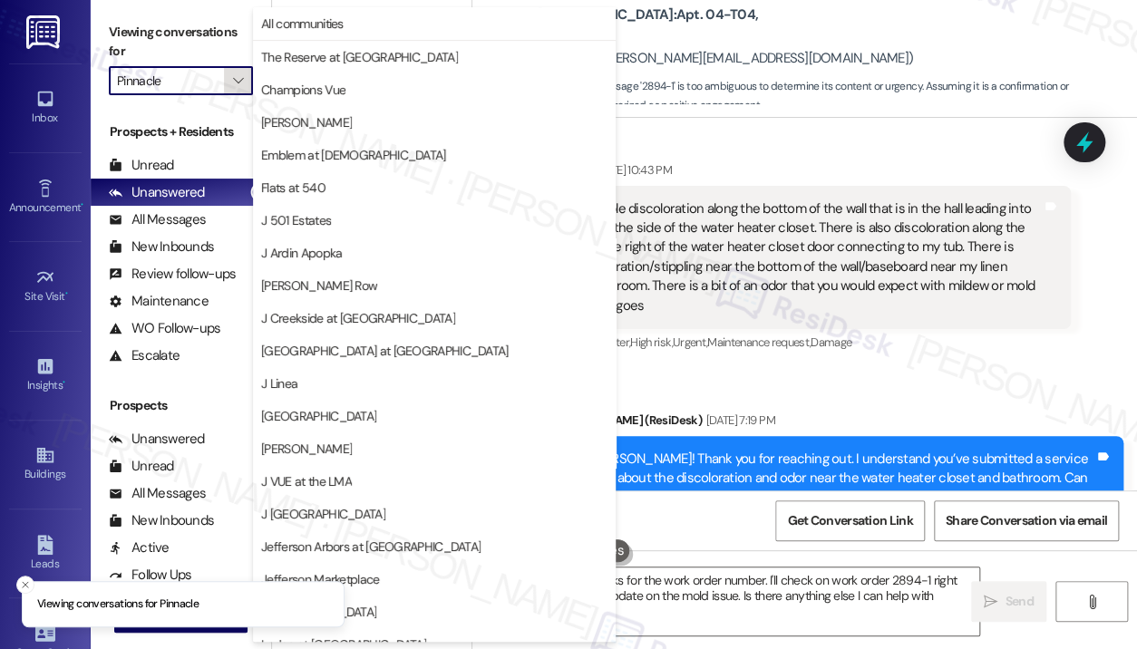
scroll to position [279, 0]
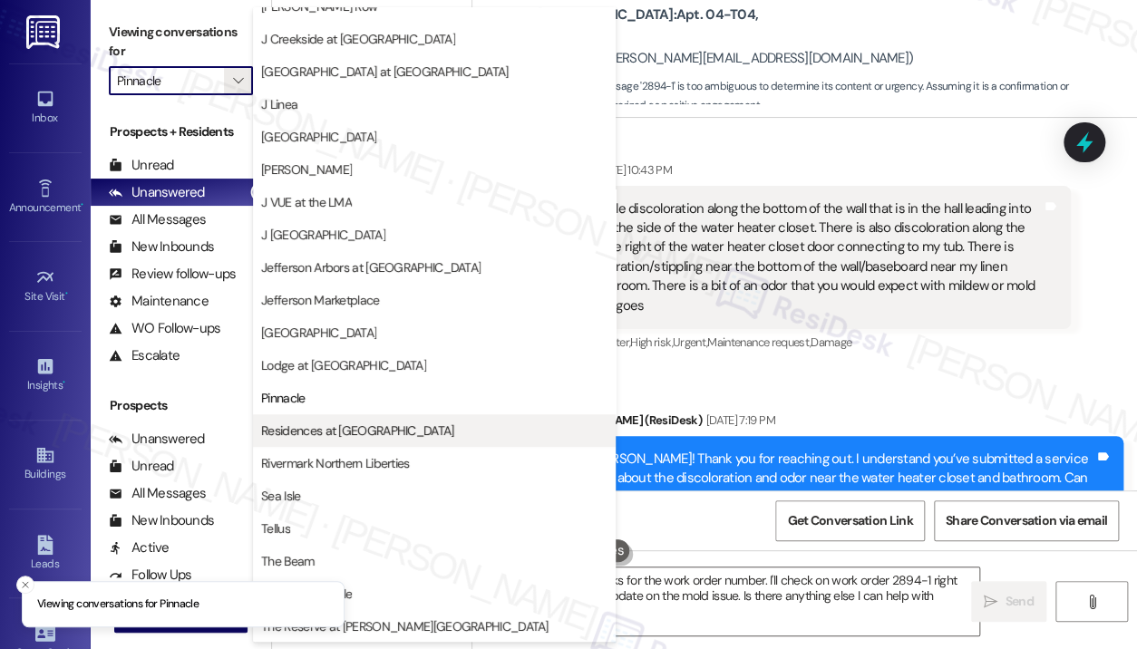
click at [329, 433] on span "Residences at [GEOGRAPHIC_DATA]" at bounding box center [357, 431] width 192 height 18
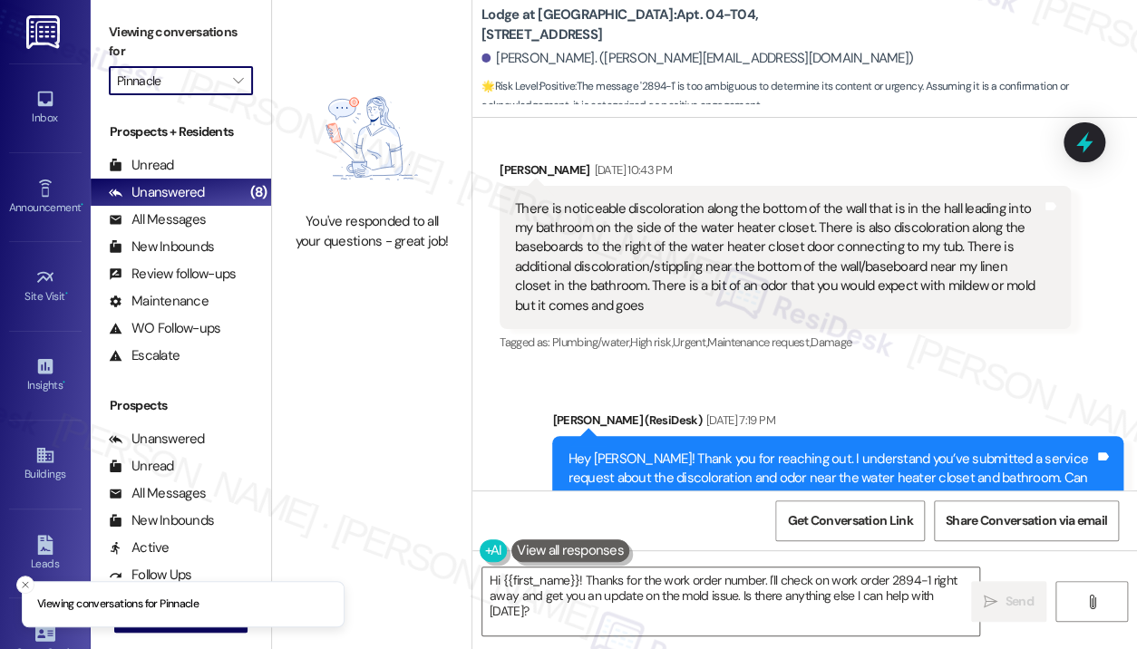
type input "Residences at [GEOGRAPHIC_DATA]"
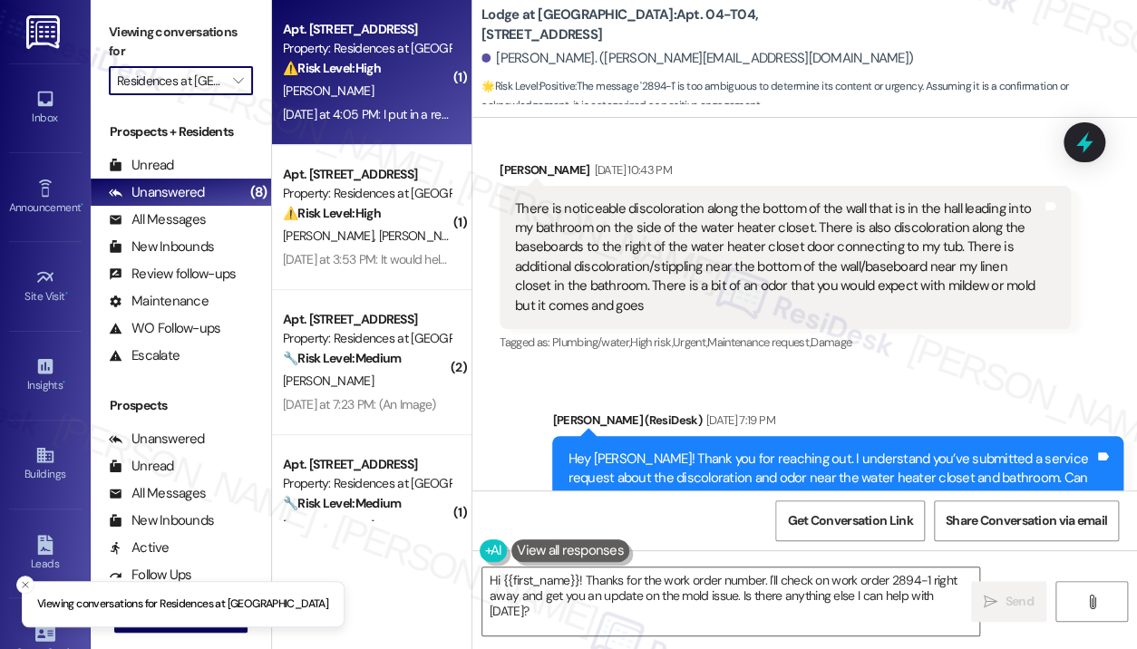
click at [398, 65] on div "⚠️ Risk Level: High The resident reports a broken switch for the bedroom ceilin…" at bounding box center [367, 68] width 168 height 19
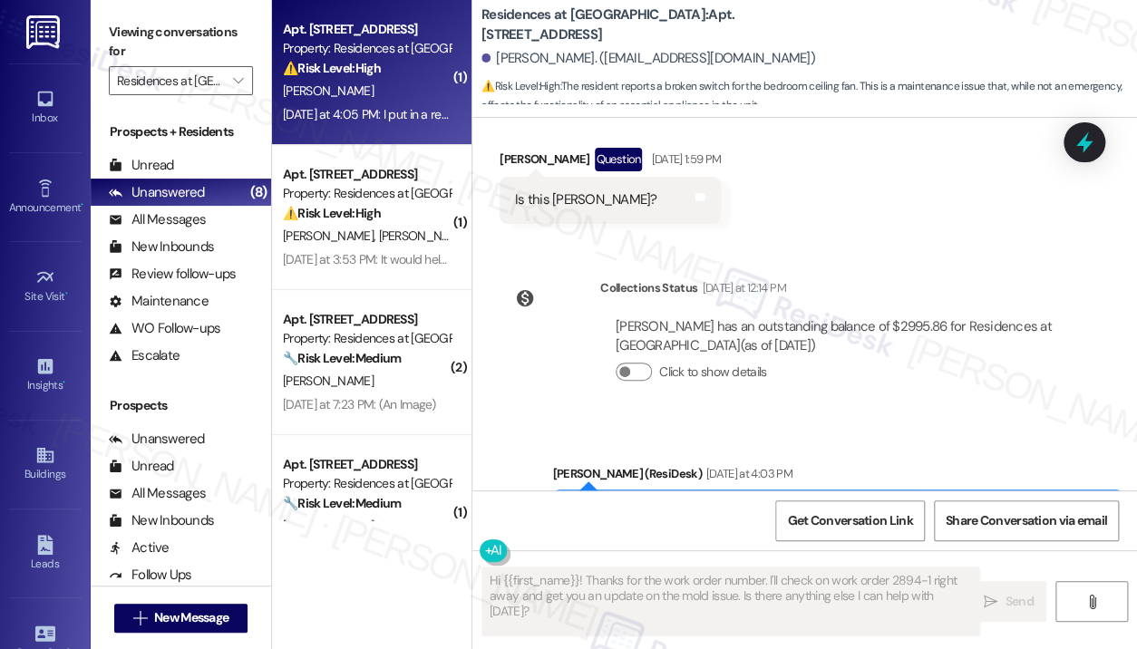
scroll to position [8606, 0]
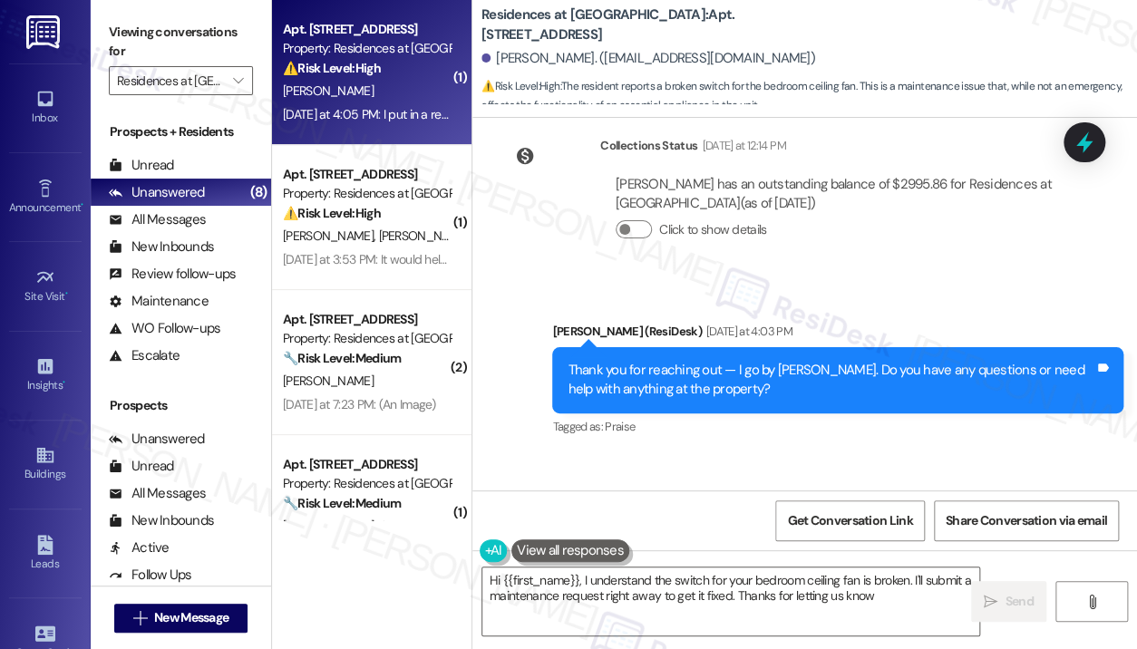
type textarea "Hi {{first_name}}, I understand the switch for your bedroom ceiling fan is brok…"
click at [851, 453] on div "Received via SMS [PERSON_NAME] [DATE] at 4:05 PM I put in a request. The switch…" at bounding box center [804, 539] width 665 height 172
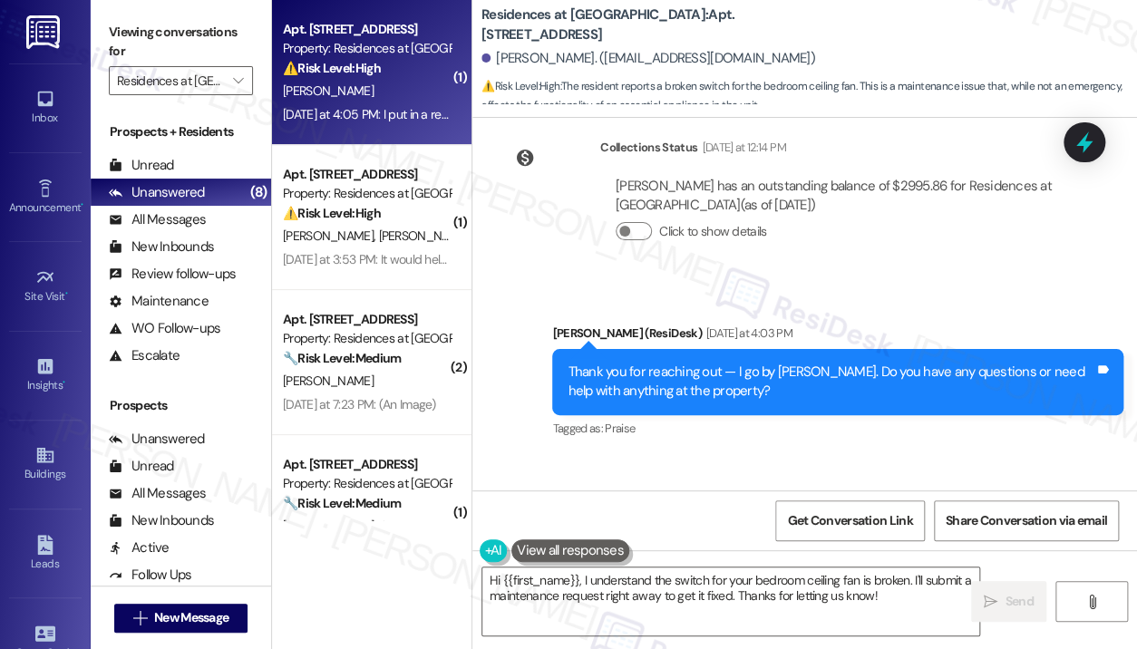
scroll to position [8607, 0]
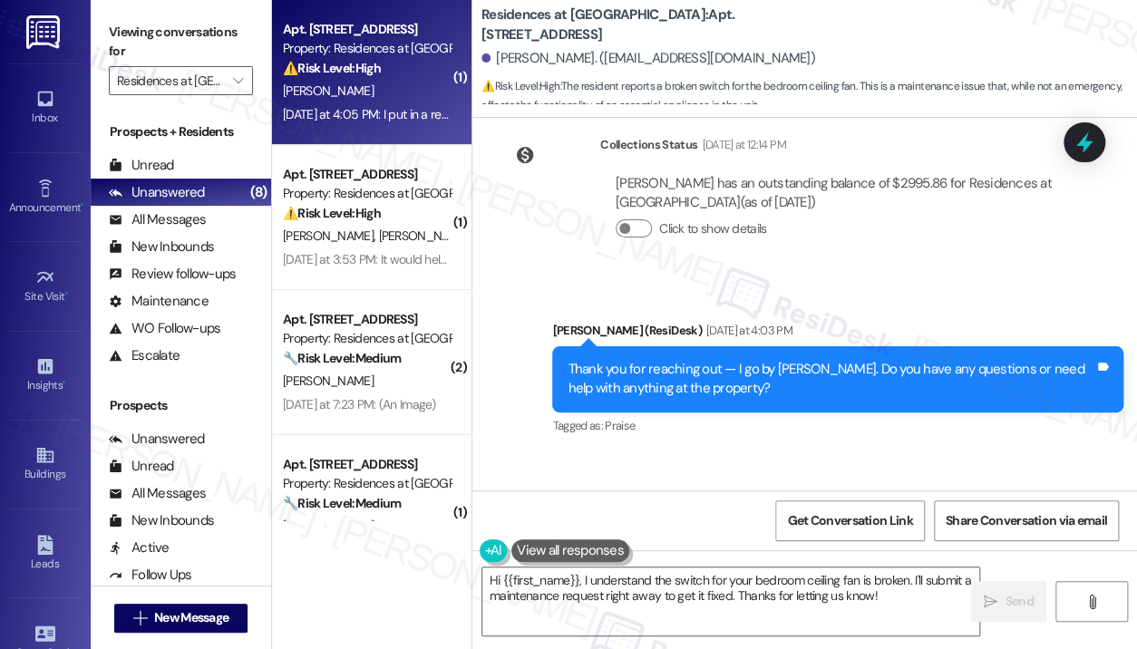
click at [942, 280] on div "Sent via SMS [PERSON_NAME] (ResiDesk) [DATE] at 4:03 PM Thank you for reaching …" at bounding box center [804, 366] width 665 height 172
click at [1092, 146] on icon at bounding box center [1084, 142] width 31 height 31
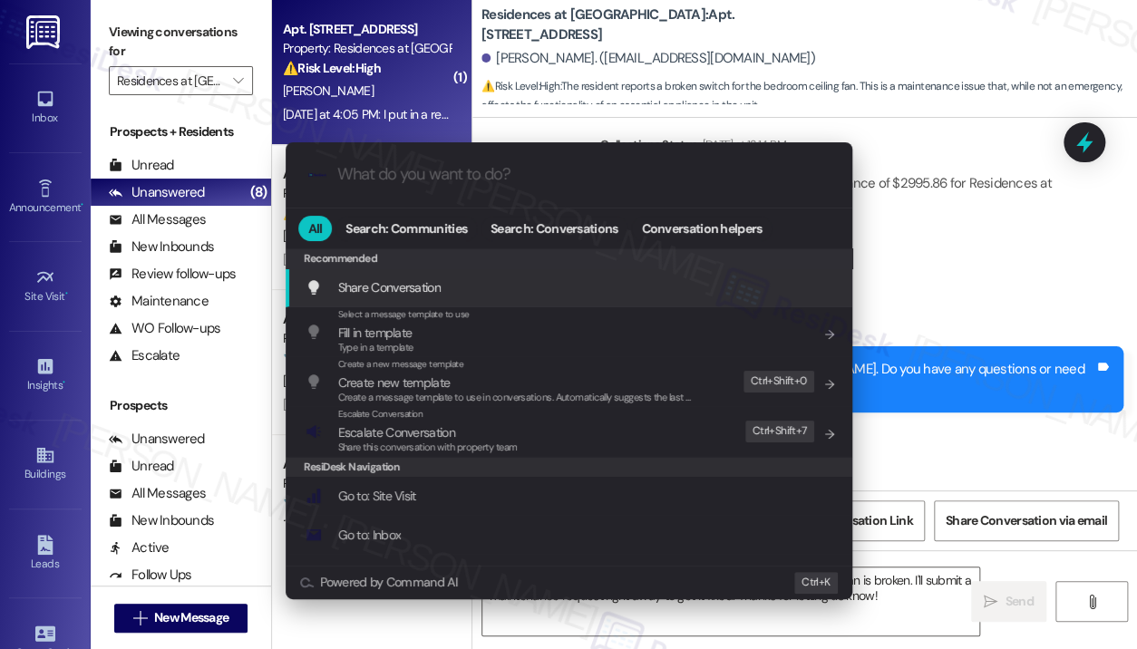
click at [892, 166] on div ".cls-1{fill:#0a055f;}.cls-2{fill:#0cc4c4;} resideskLogoBlueOrange All Search: C…" at bounding box center [568, 324] width 1137 height 649
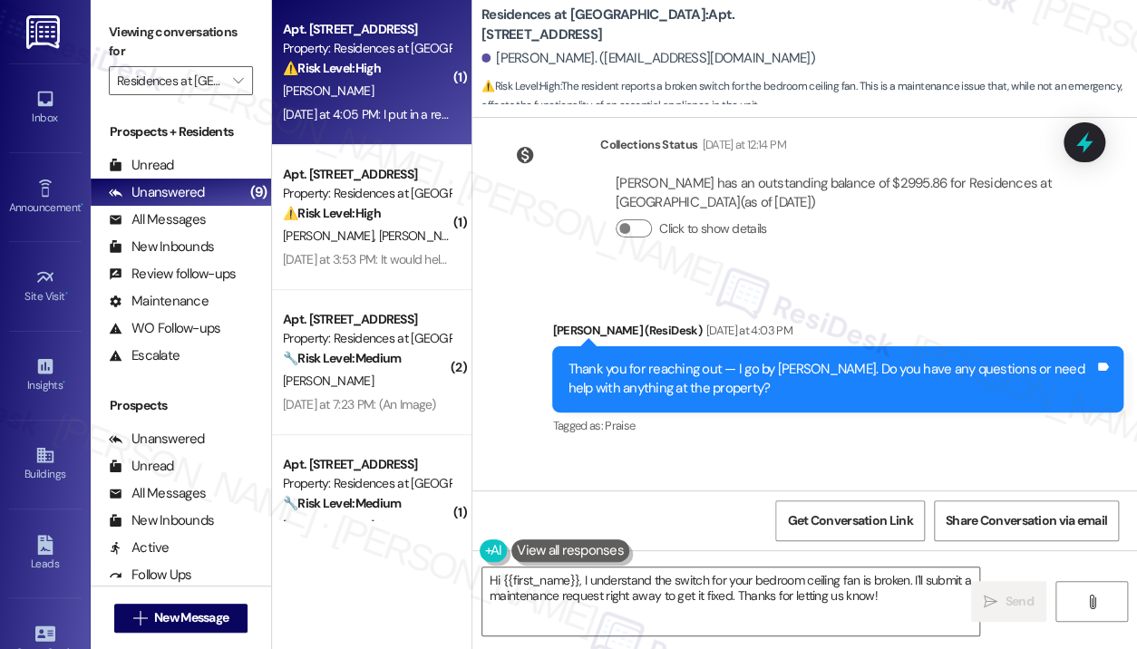
click at [833, 160] on div "[PERSON_NAME] has an outstanding balance of $2995.86 for Residences at [GEOGRAP…" at bounding box center [835, 213] width 471 height 106
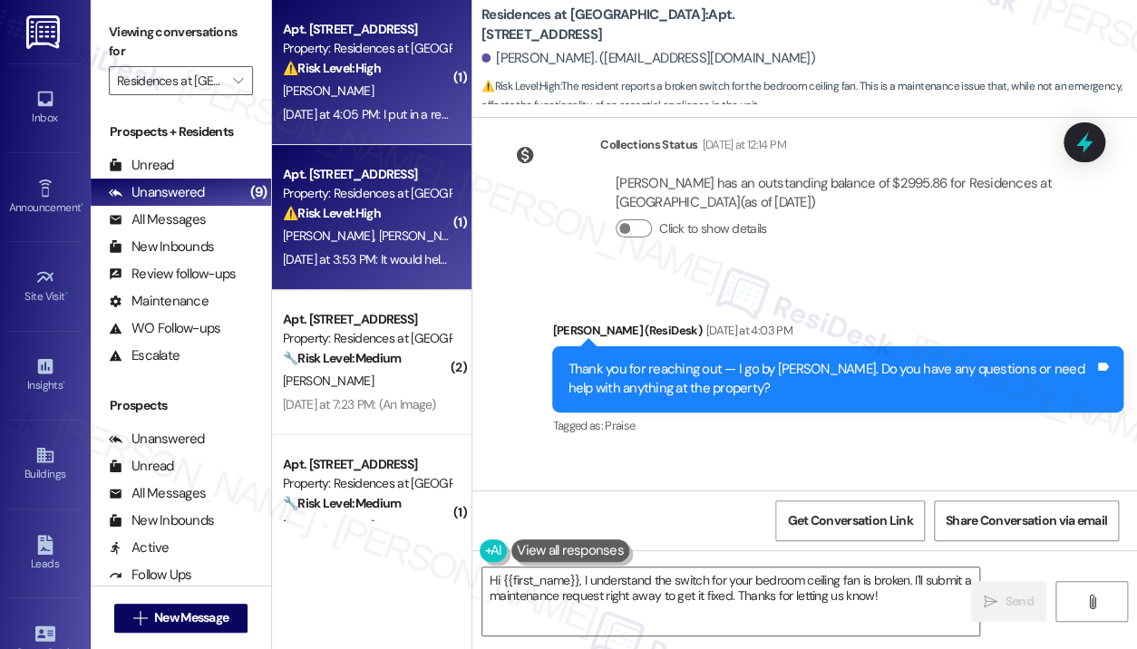
click at [384, 275] on div "Apt. [STREET_ADDRESS] Property: Residences at [GEOGRAPHIC_DATA] ⚠️ Risk Level: …" at bounding box center [371, 217] width 199 height 145
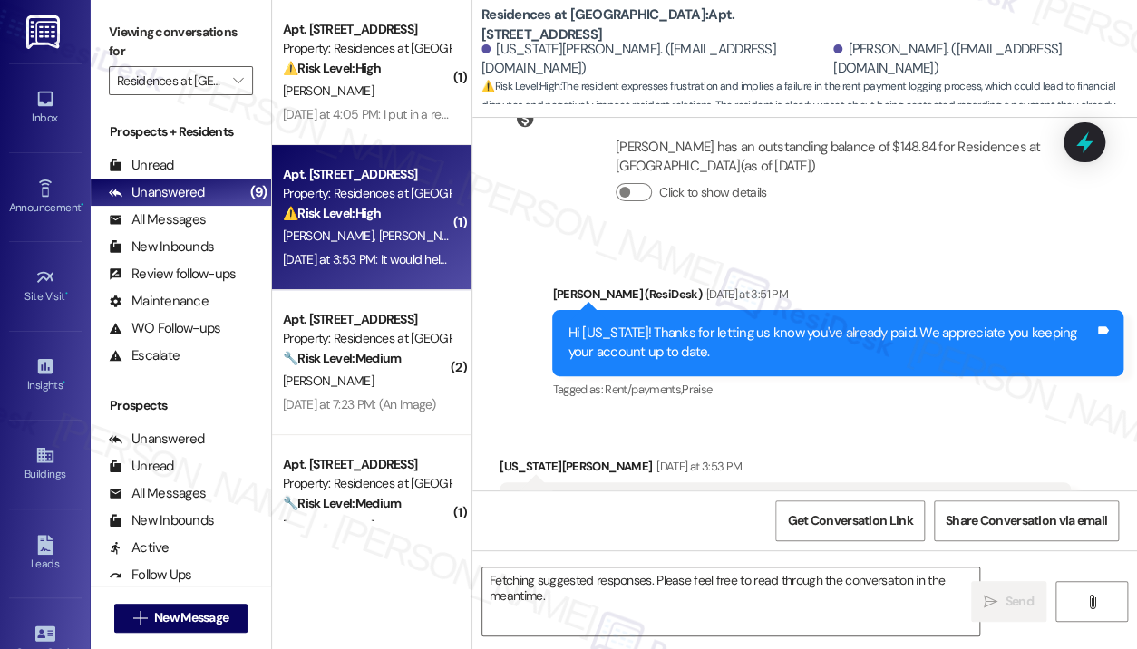
scroll to position [3863, 0]
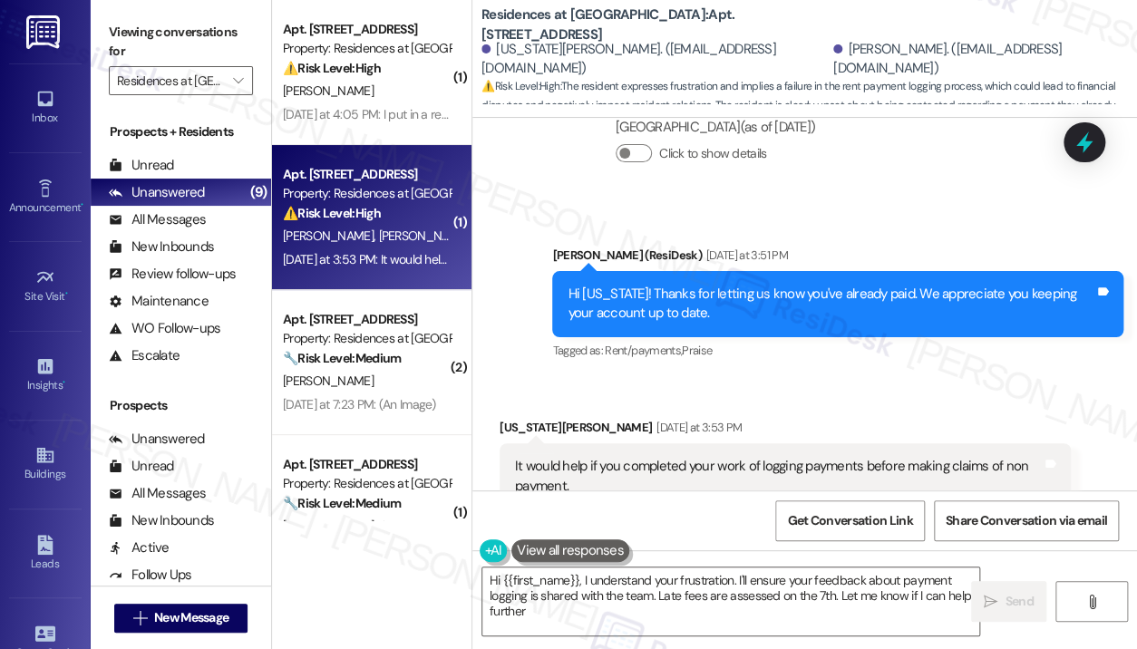
type textarea "Hi {{first_name}}, I understand your frustration. I'll ensure your feedback abo…"
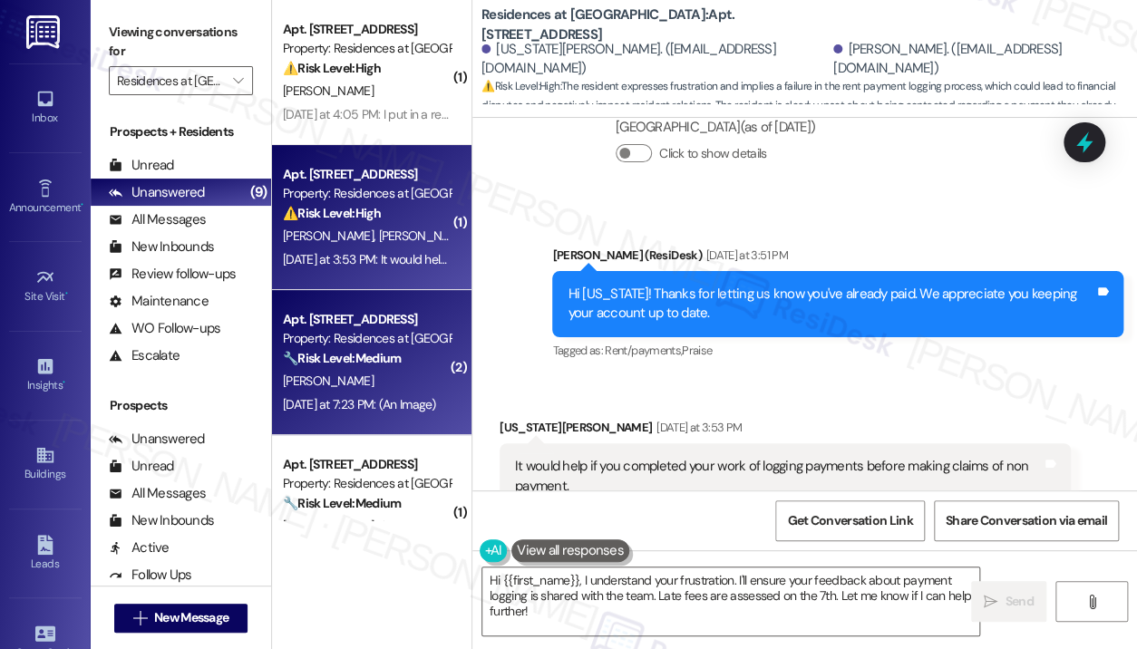
click at [371, 385] on div "[PERSON_NAME]" at bounding box center [366, 381] width 171 height 23
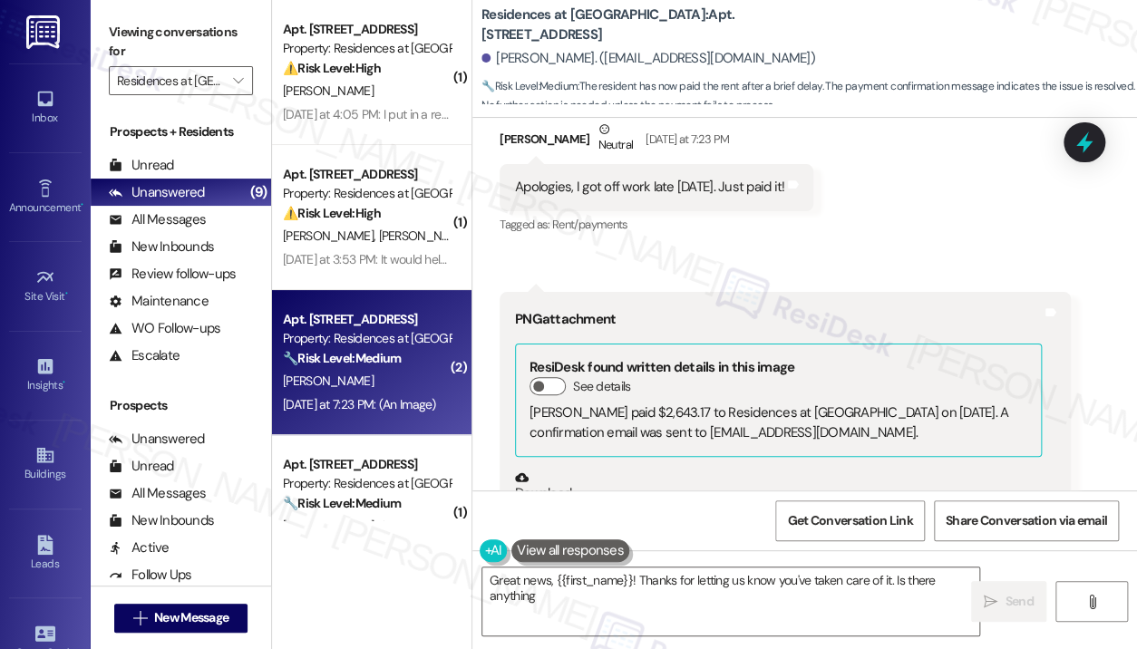
scroll to position [4962, 0]
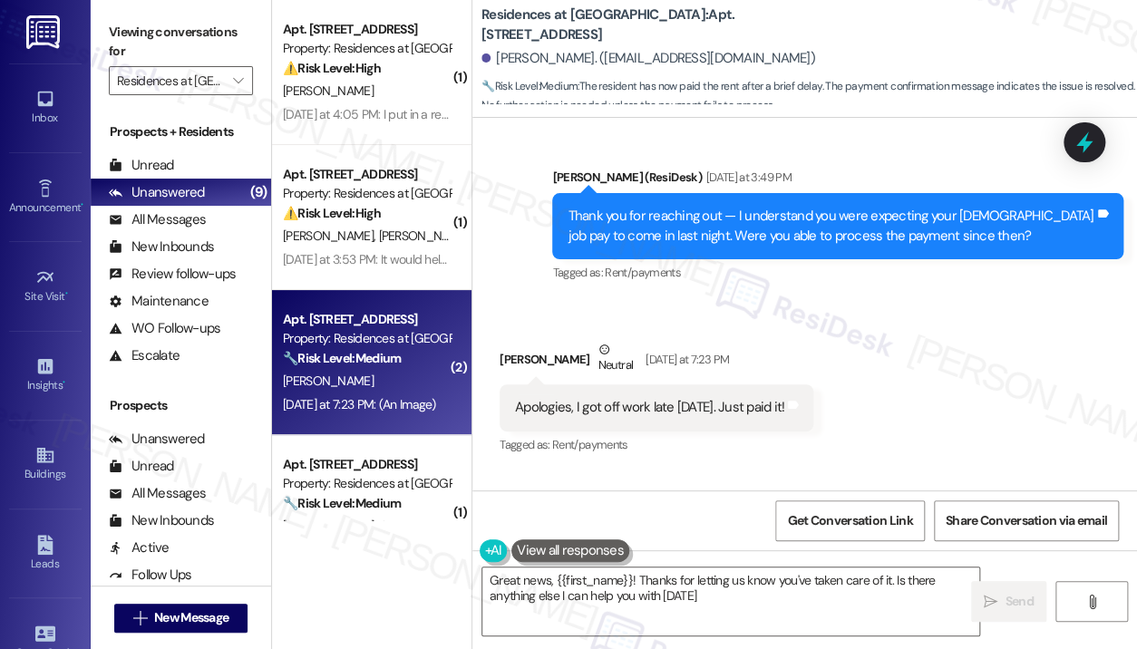
type textarea "Great news, {{first_name}}! Thanks for letting us know you've taken care of it.…"
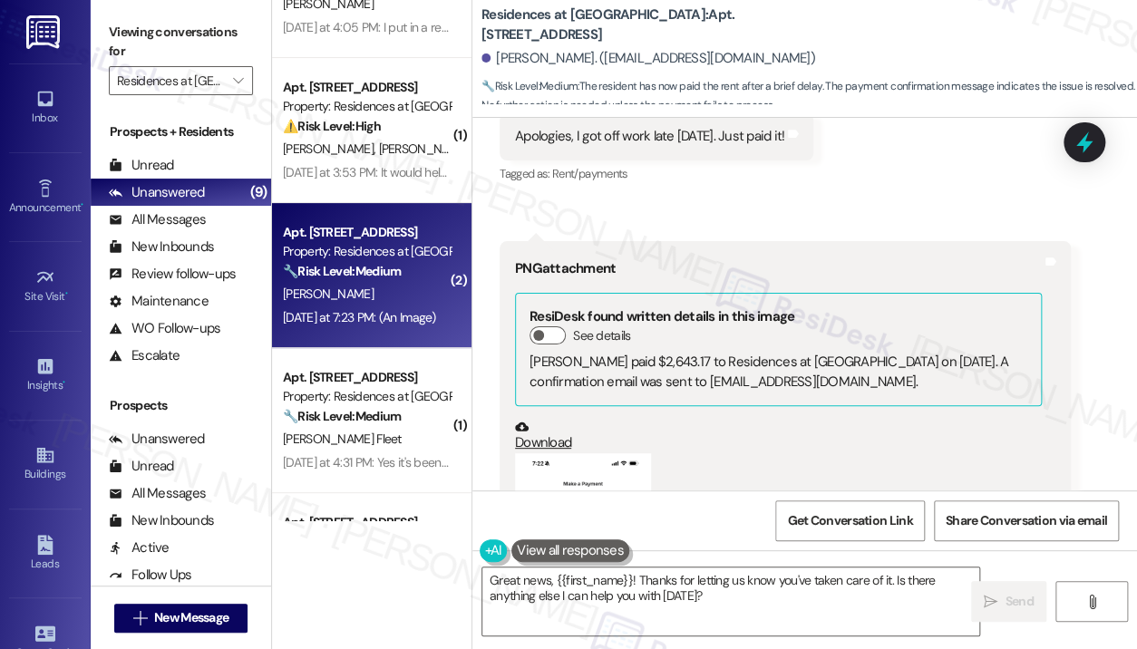
scroll to position [181, 0]
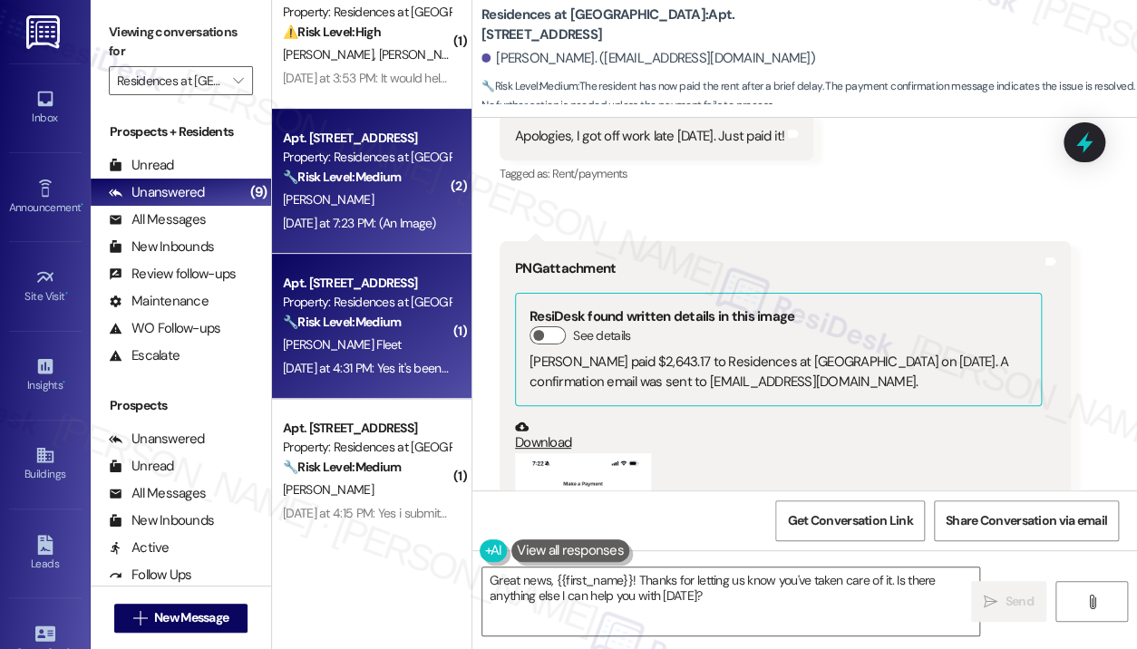
click at [401, 318] on strong "🔧 Risk Level: Medium" at bounding box center [342, 322] width 118 height 16
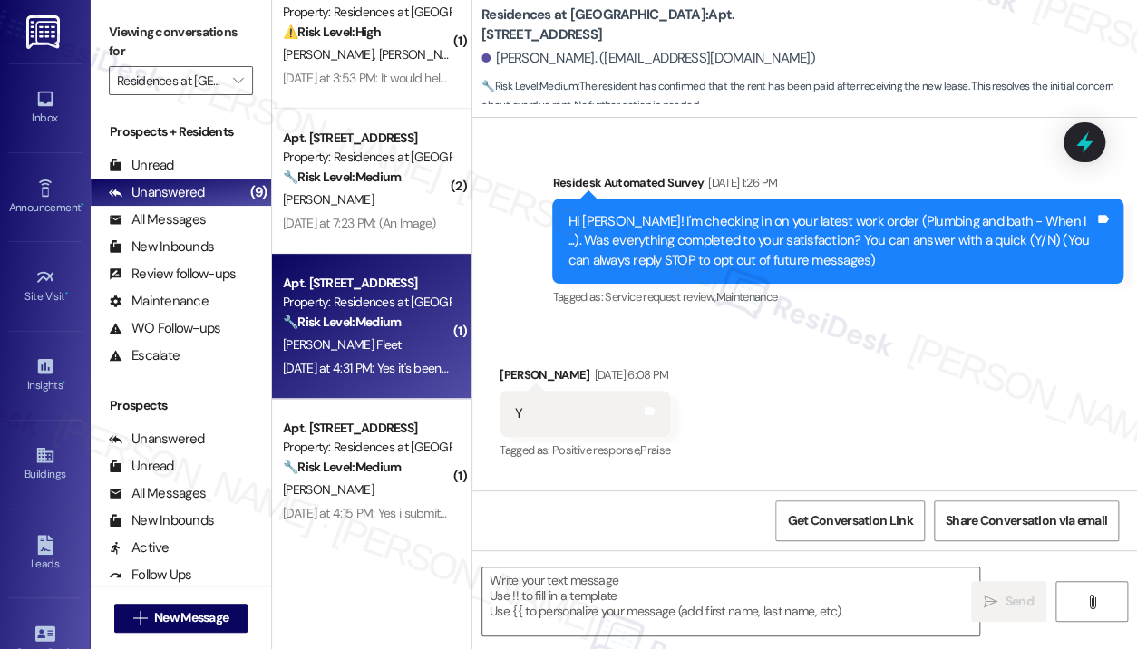
scroll to position [7922, 0]
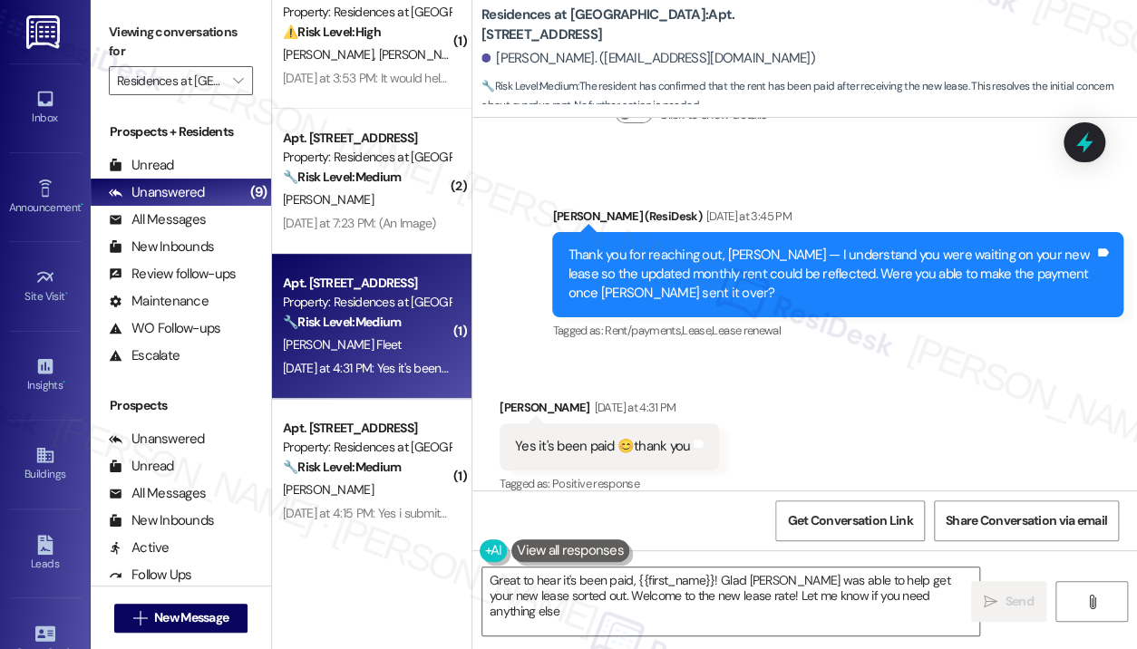
type textarea "Great to hear it's been paid, {{first_name}}! Glad [PERSON_NAME] was able to he…"
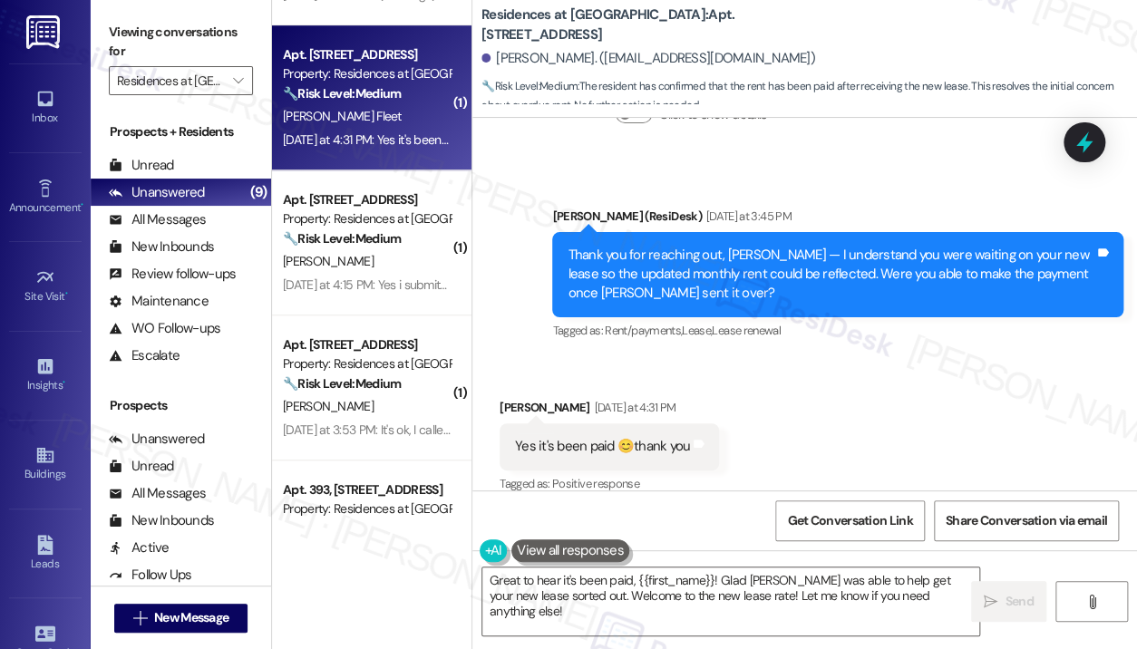
scroll to position [453, 0]
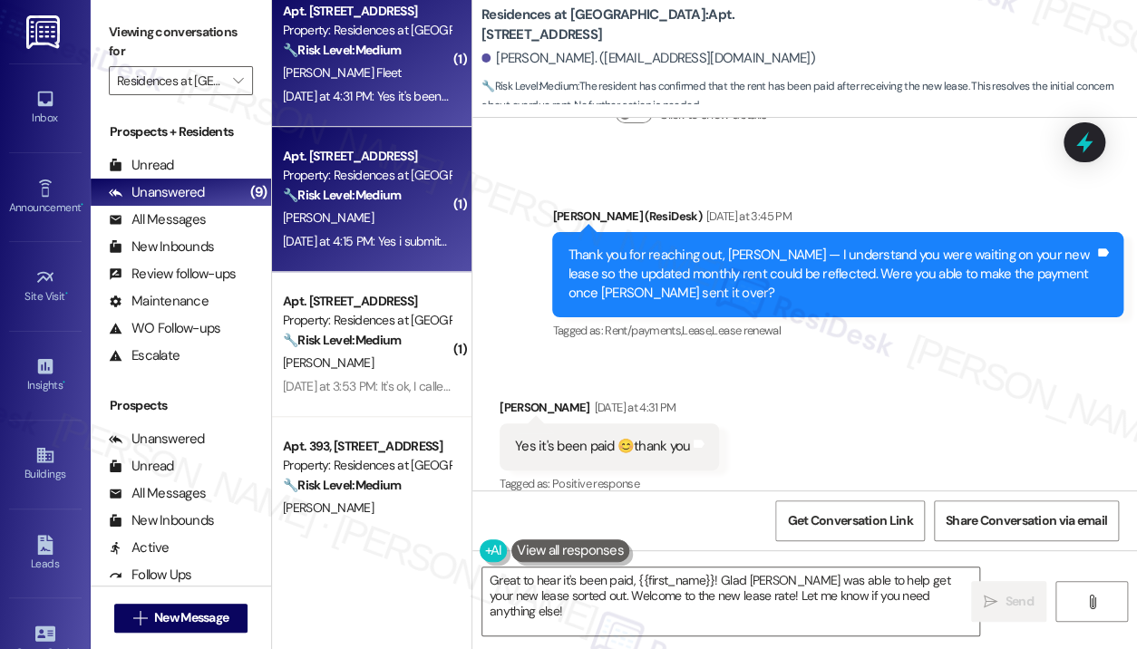
click at [352, 220] on div "[PERSON_NAME]" at bounding box center [366, 218] width 171 height 23
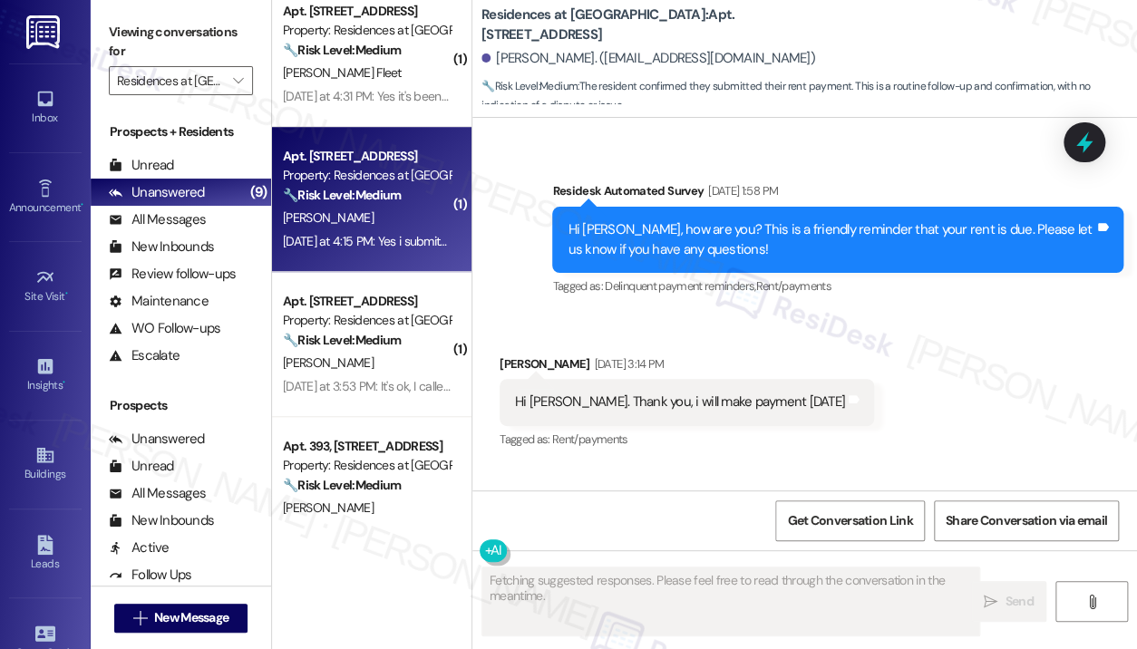
scroll to position [5895, 0]
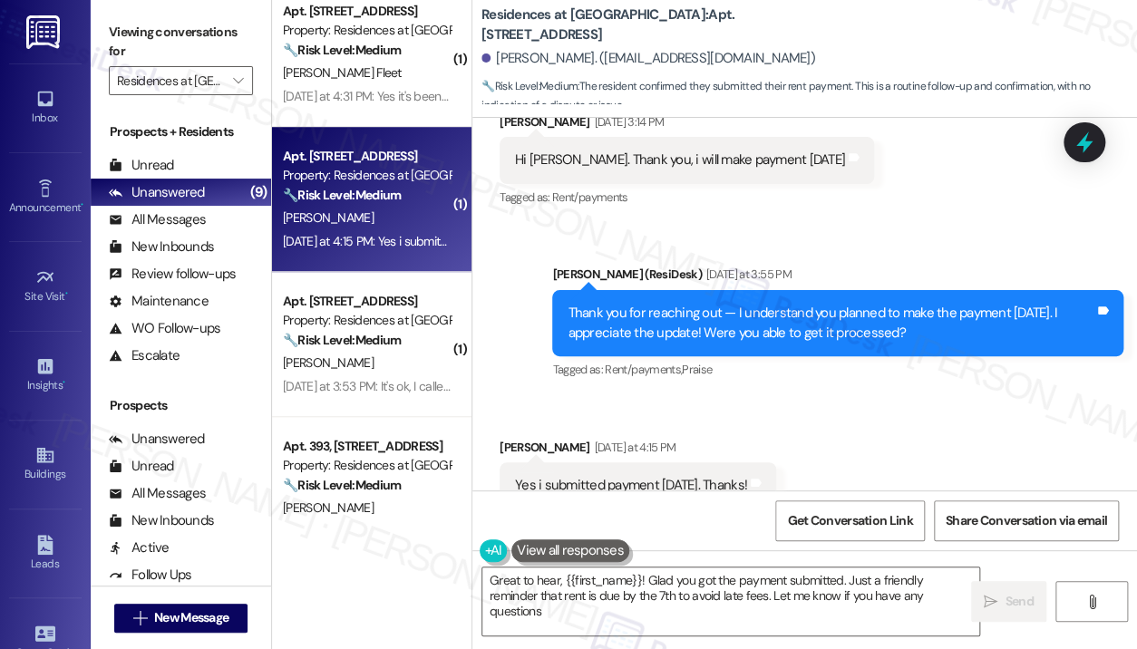
type textarea "Great to hear, {{first_name}}! Glad you got the payment submitted. Just a frien…"
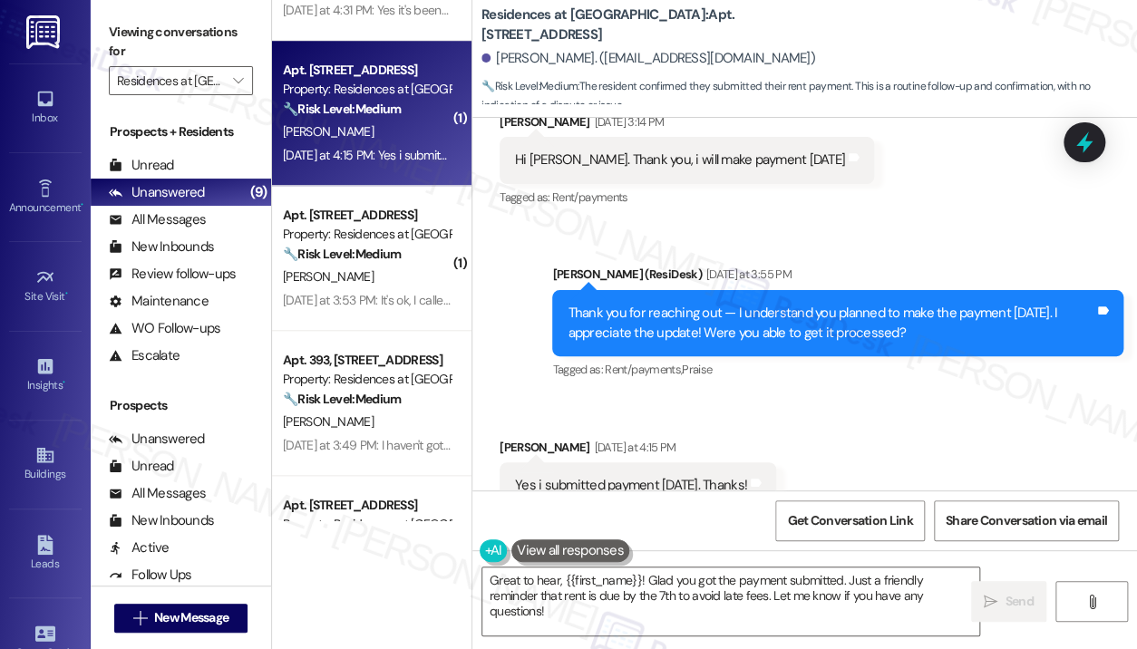
scroll to position [635, 0]
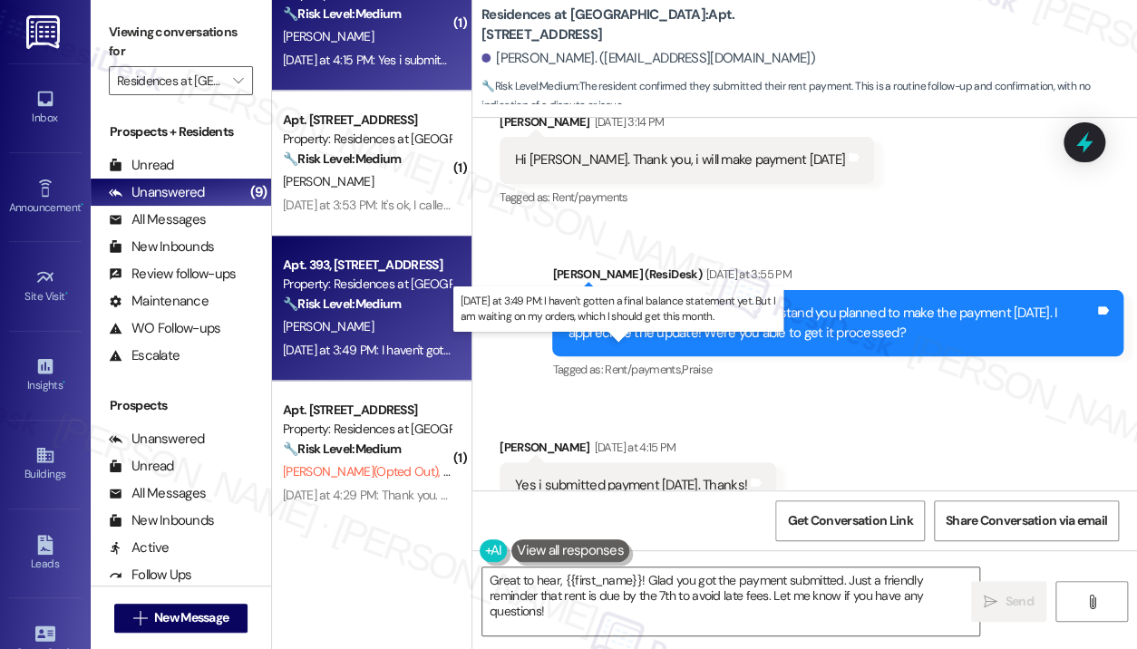
click at [422, 355] on div "[DATE] at 3:49 PM: I haven't gotten a final balance statement yet. But I am wai…" at bounding box center [610, 350] width 654 height 16
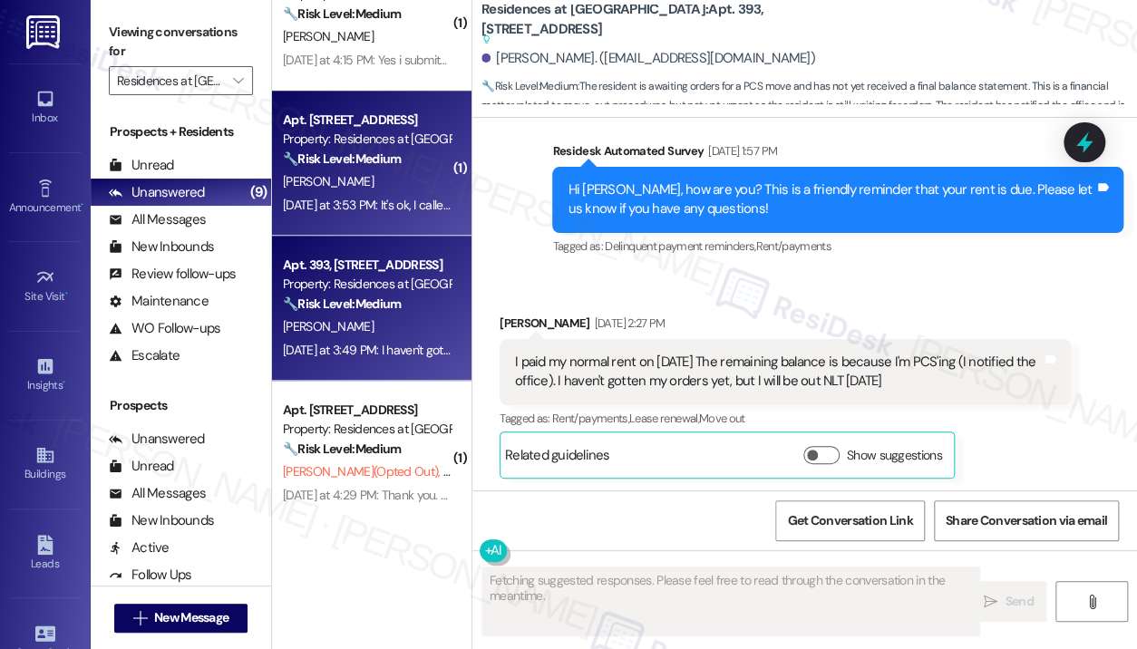
scroll to position [6466, 0]
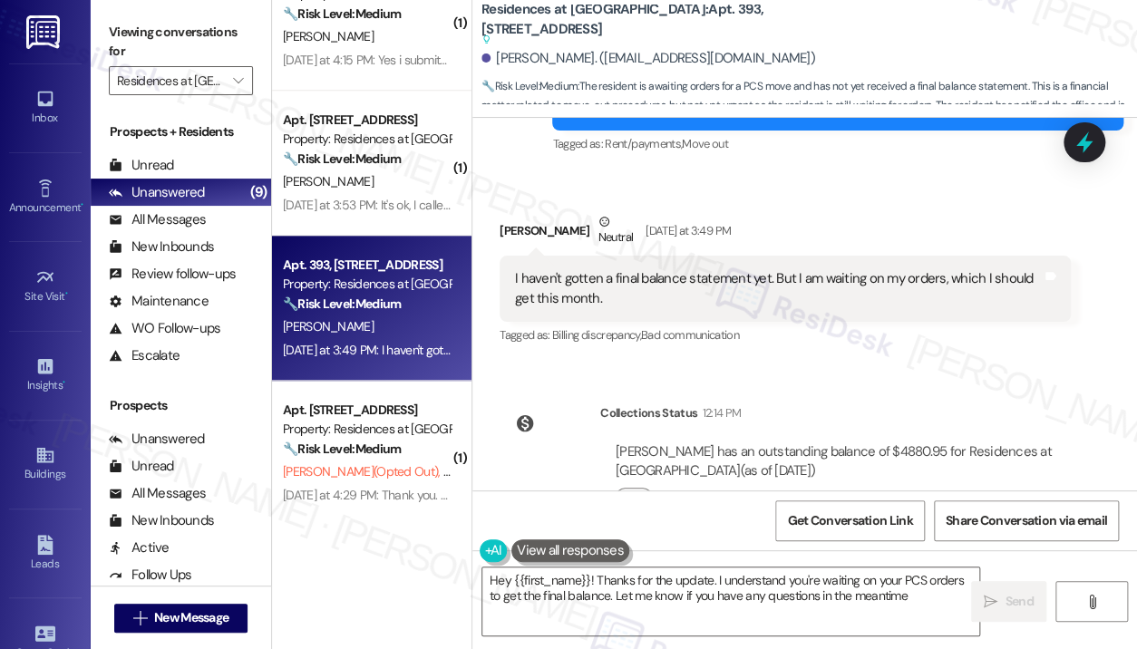
type textarea "Hey {{first_name}}! Thanks for the update. I understand you're waiting on your …"
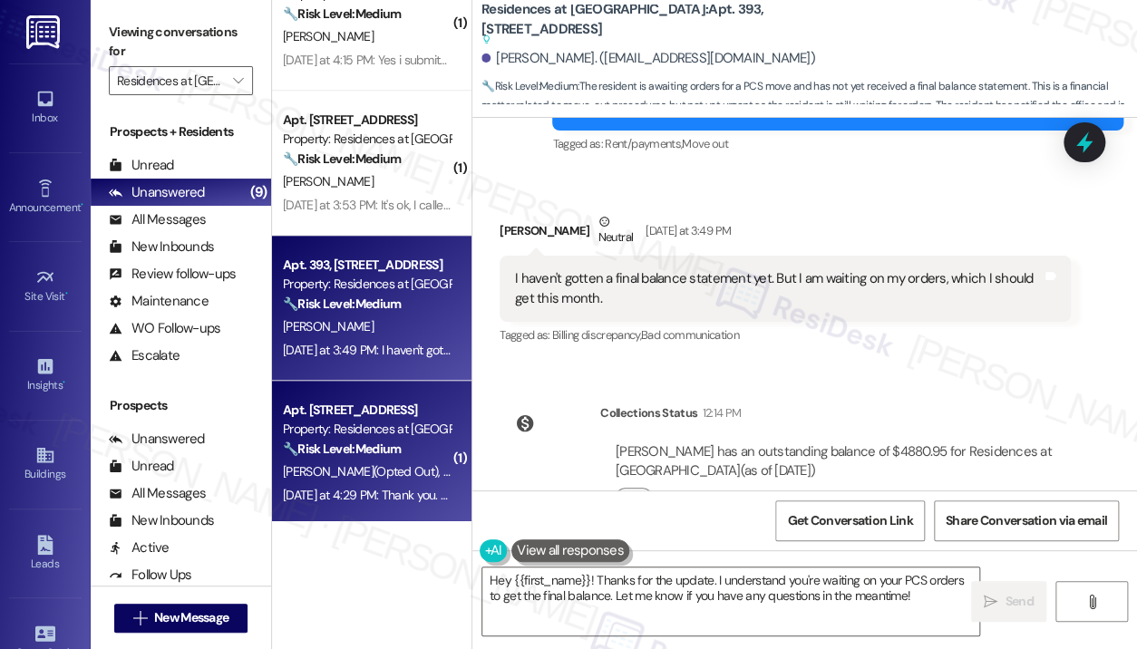
click at [424, 438] on div "Property: Residences at [GEOGRAPHIC_DATA]" at bounding box center [367, 429] width 168 height 19
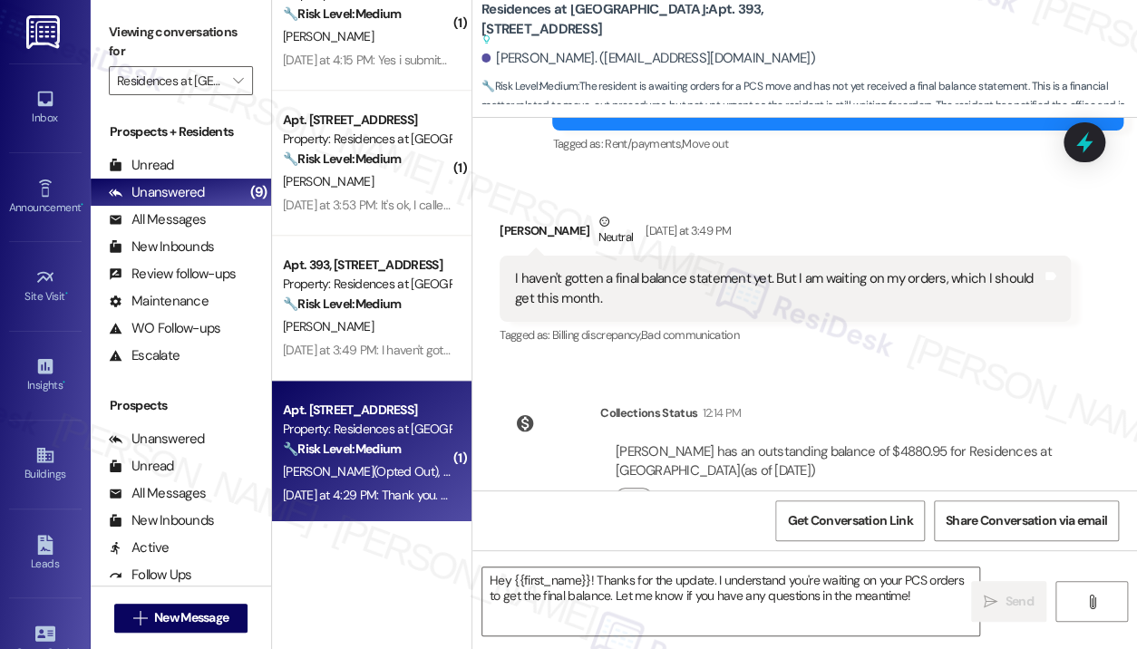
type textarea "Fetching suggested responses. Please feel free to read through the conversation…"
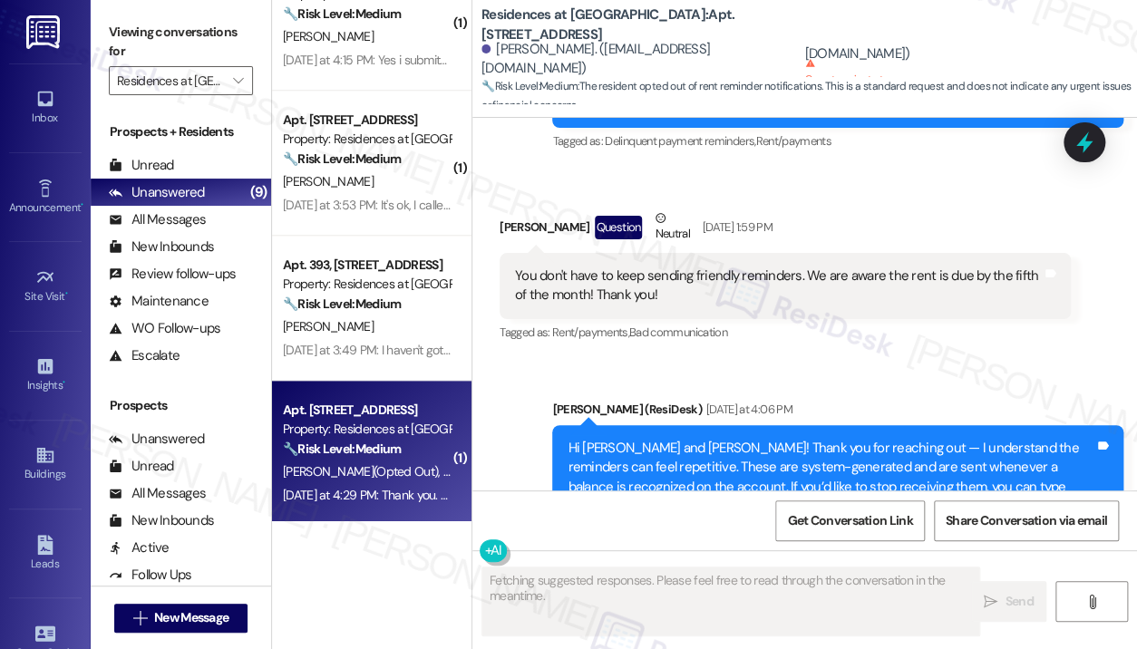
scroll to position [15175, 0]
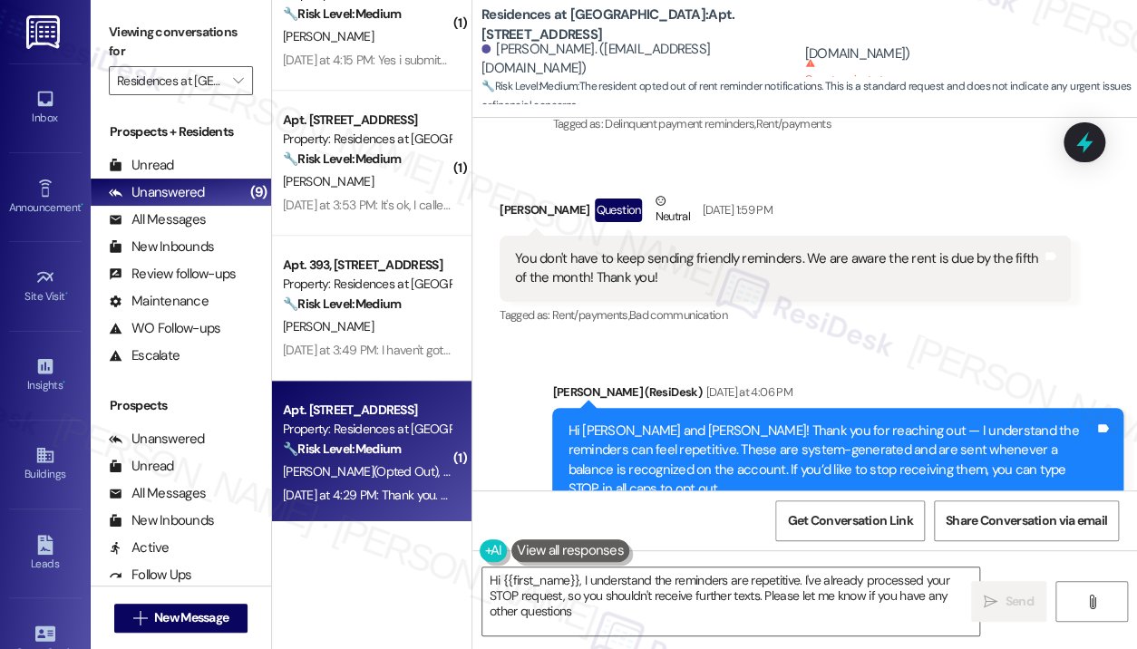
type textarea "Hi {{first_name}}, I understand the reminders are repetitive. I've already proc…"
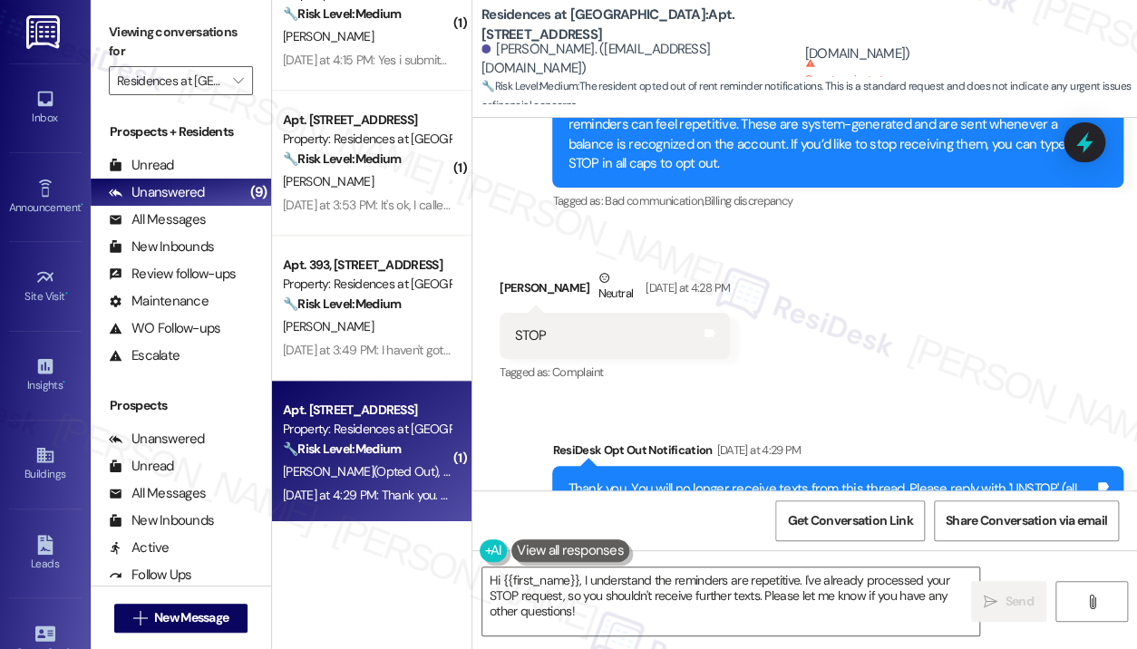
scroll to position [15534, 0]
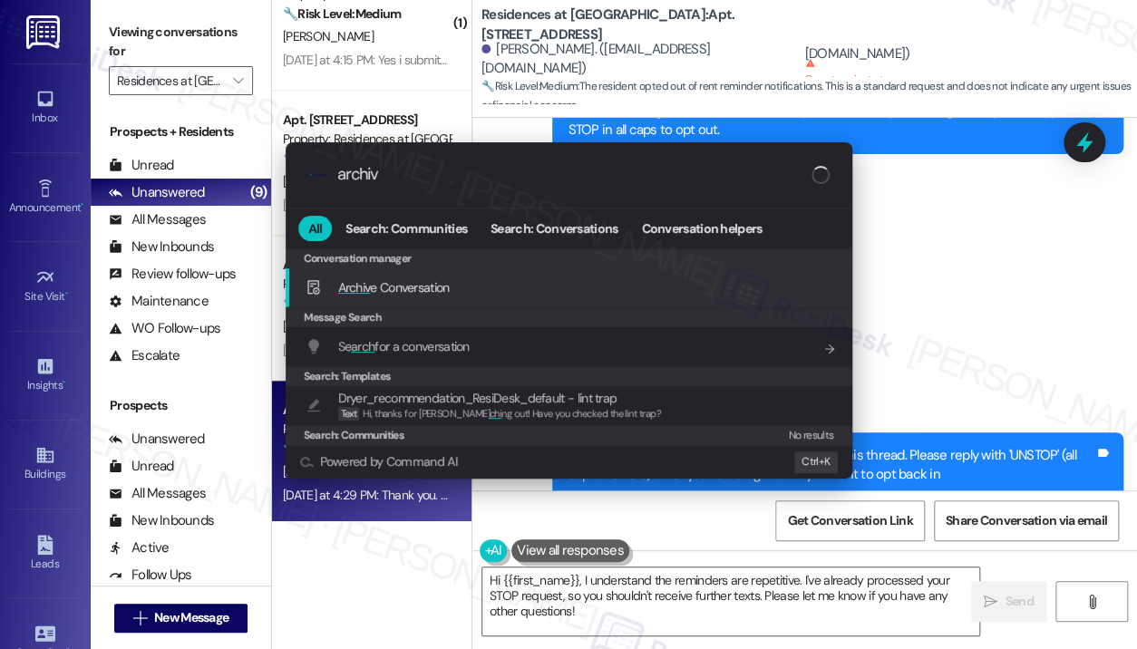
type input "archive"
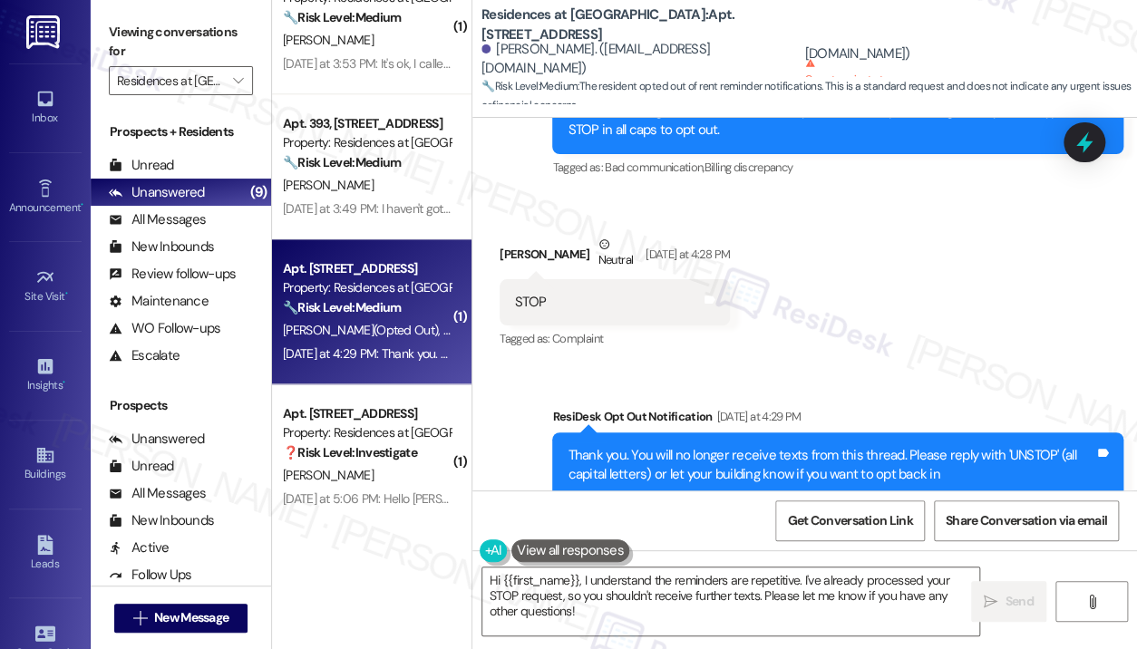
scroll to position [784, 0]
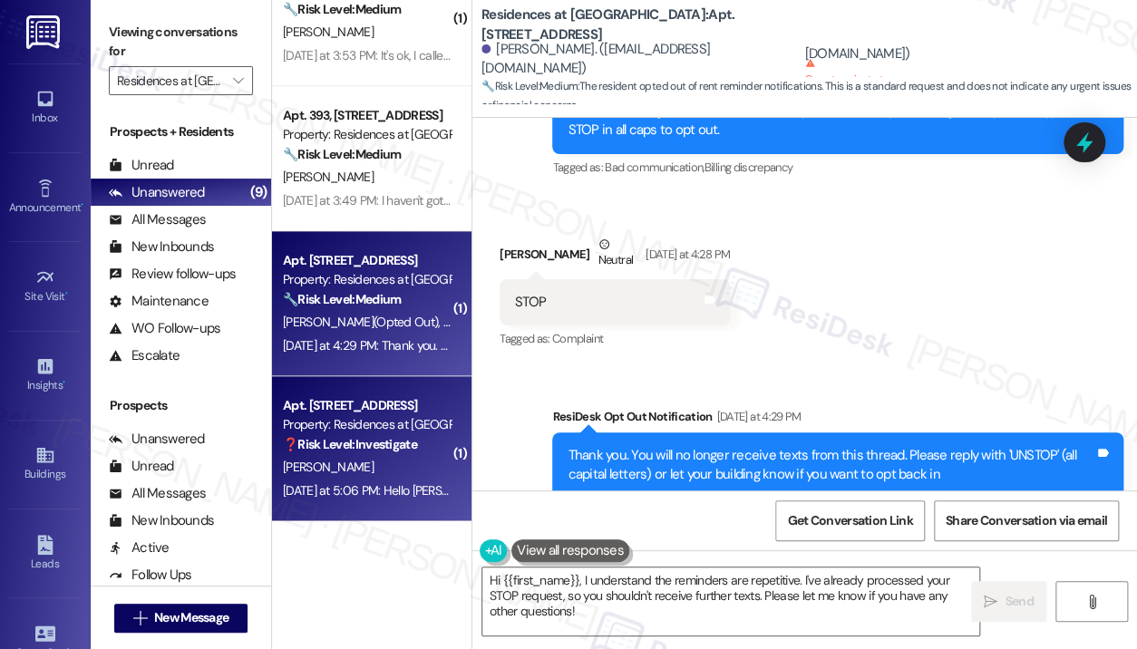
click at [428, 438] on div "❓ Risk Level: Investigate" at bounding box center [367, 444] width 168 height 19
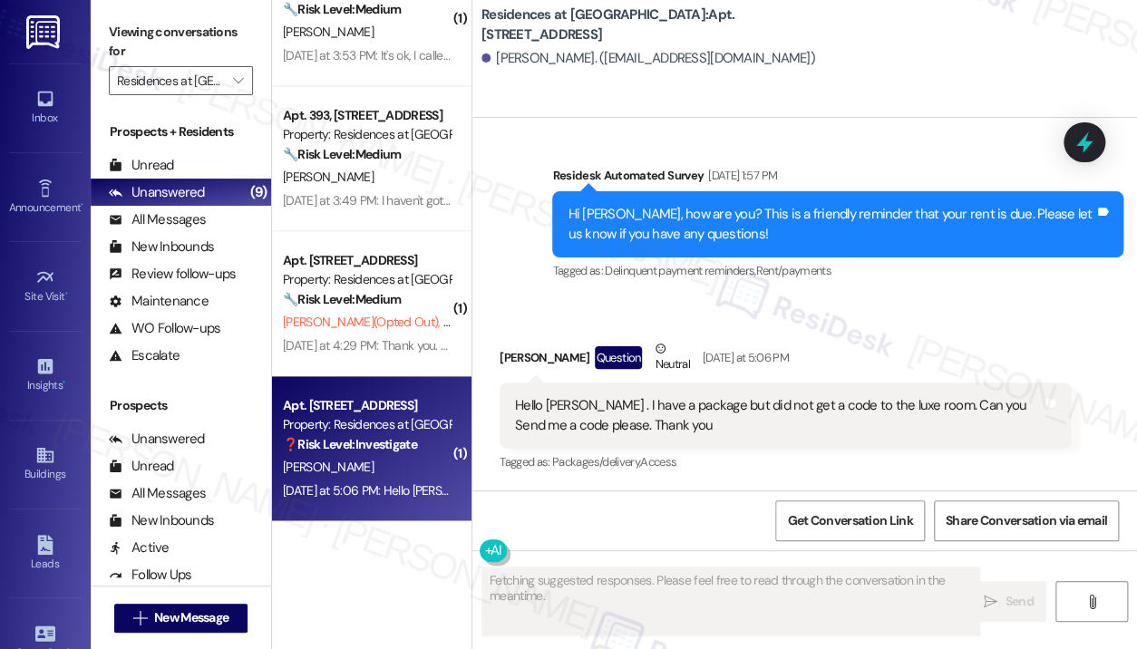
scroll to position [8777, 0]
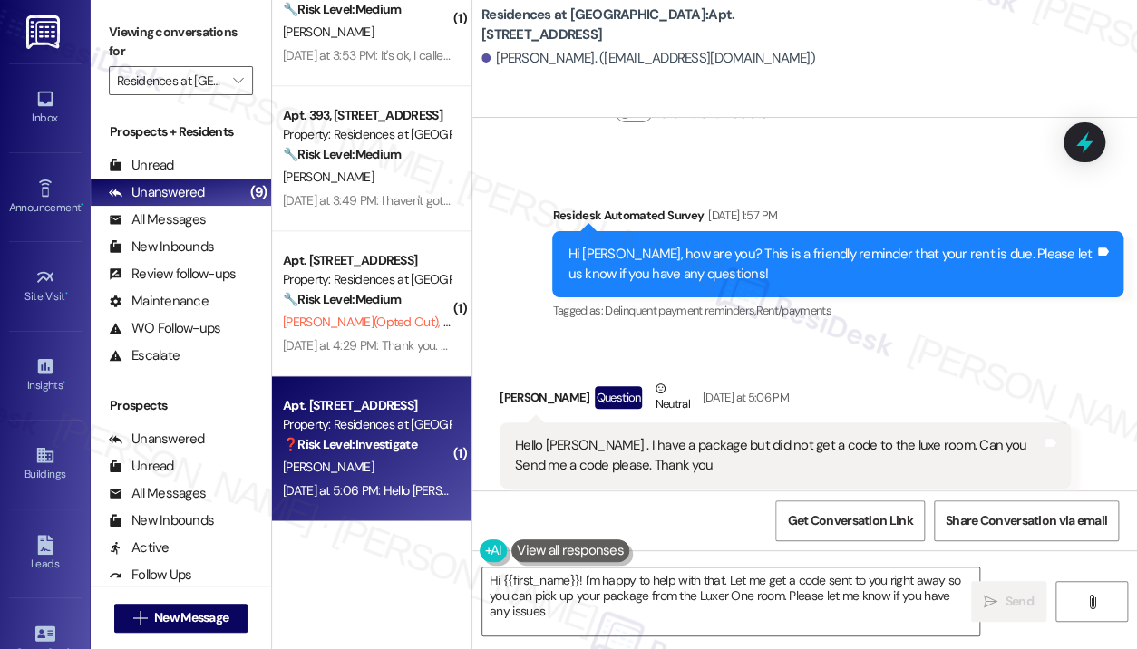
type textarea "Hi {{first_name}}! I'm happy to help with that. Let me get a code sent to you r…"
click at [847, 287] on div "Survey, sent via SMS Residesk Automated Survey [DATE] 1:57 PM Hi [PERSON_NAME],…" at bounding box center [838, 264] width 598 height 145
